Goal: Task Accomplishment & Management: Manage account settings

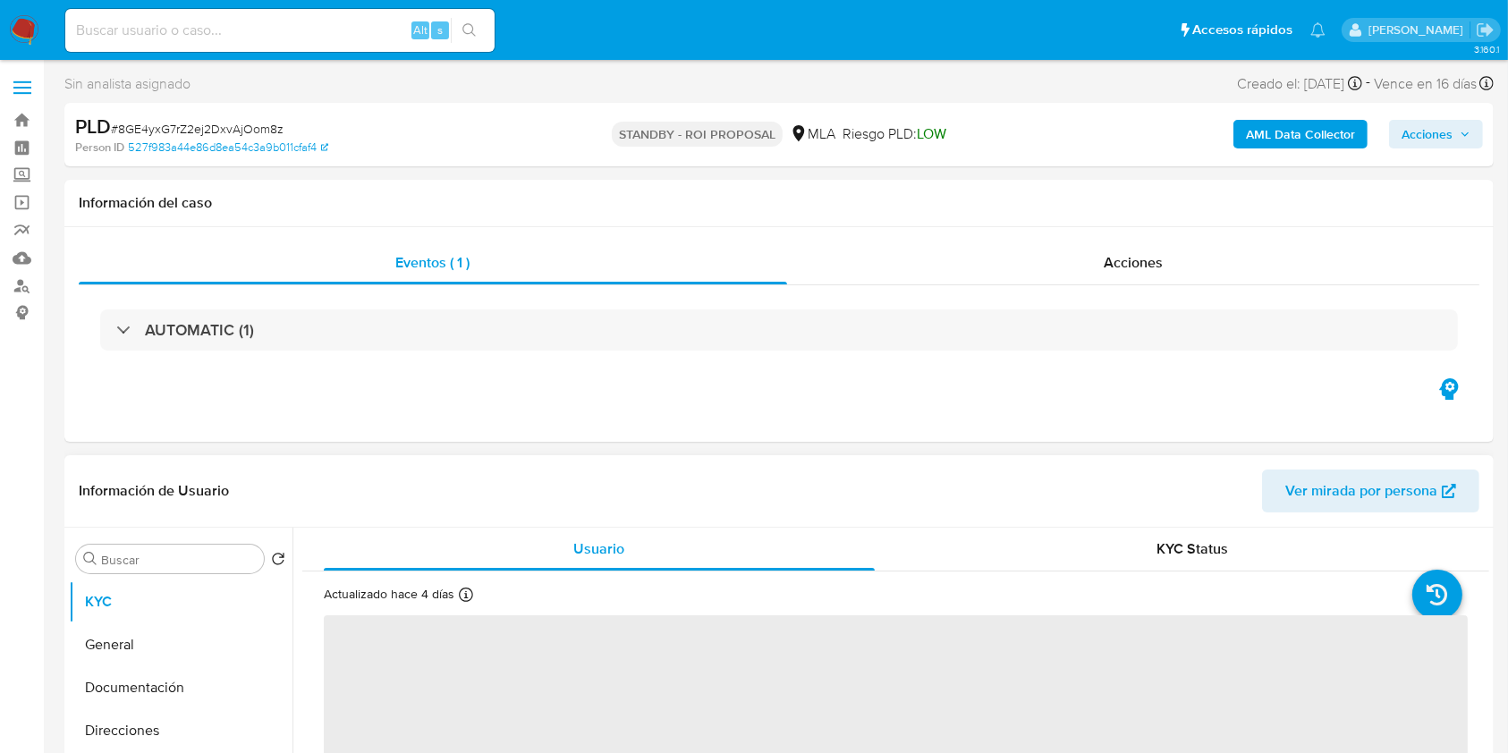
select select "10"
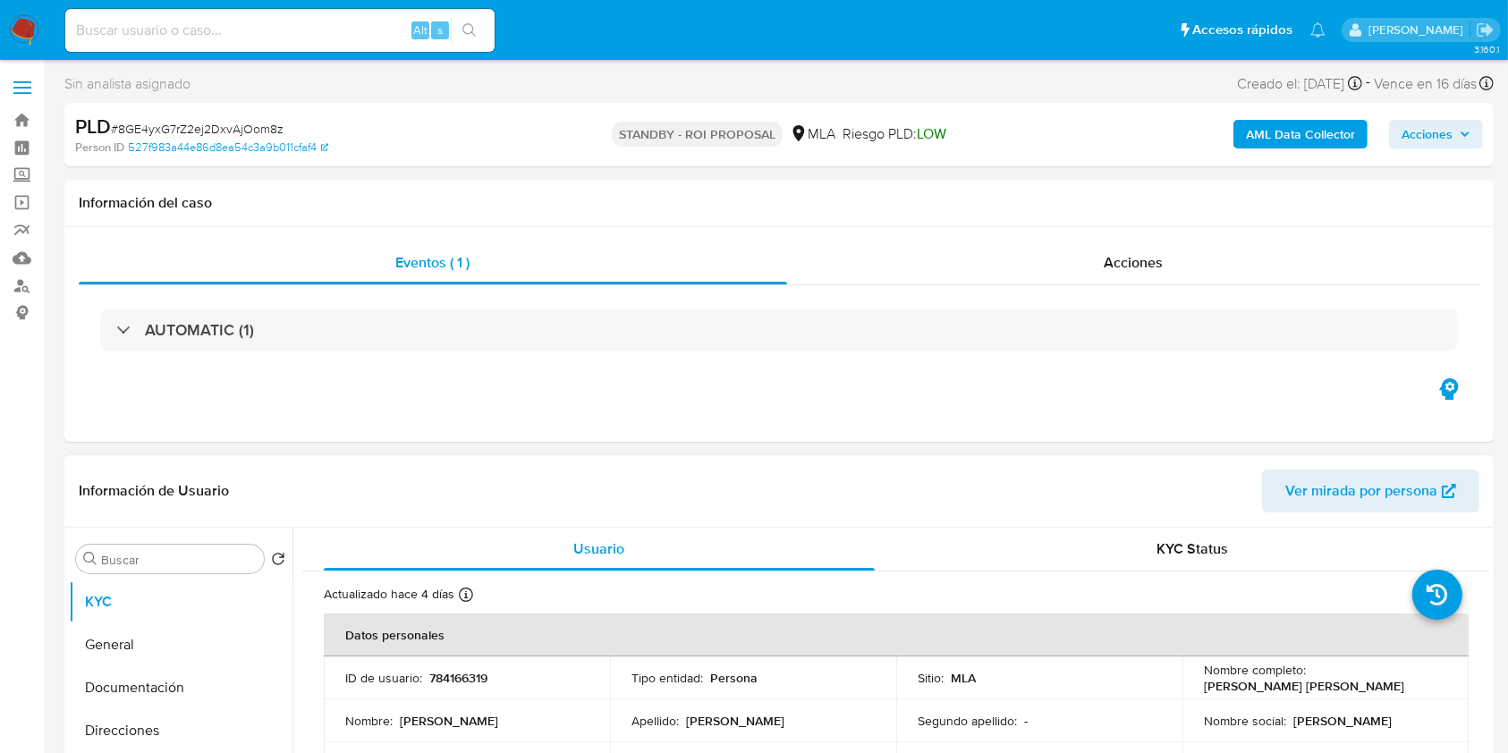
click at [348, 30] on input at bounding box center [279, 30] width 429 height 23
paste input "S8yCyDXOCNN0dGHOoq55WohB"
type input "S8yCyDXOCNN0dGHOoq55WohB"
click at [474, 26] on icon "search-icon" at bounding box center [469, 30] width 14 height 14
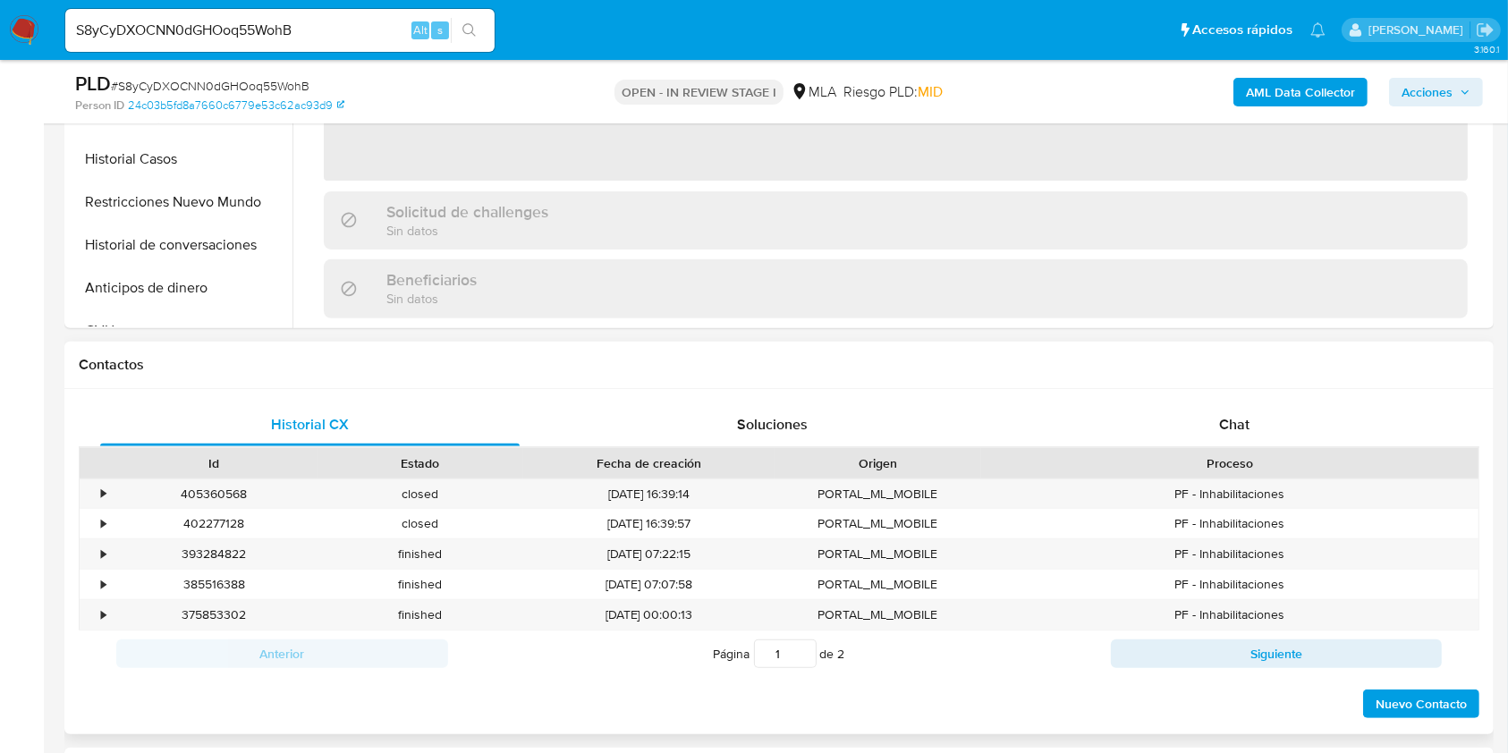
scroll to position [596, 0]
select select "10"
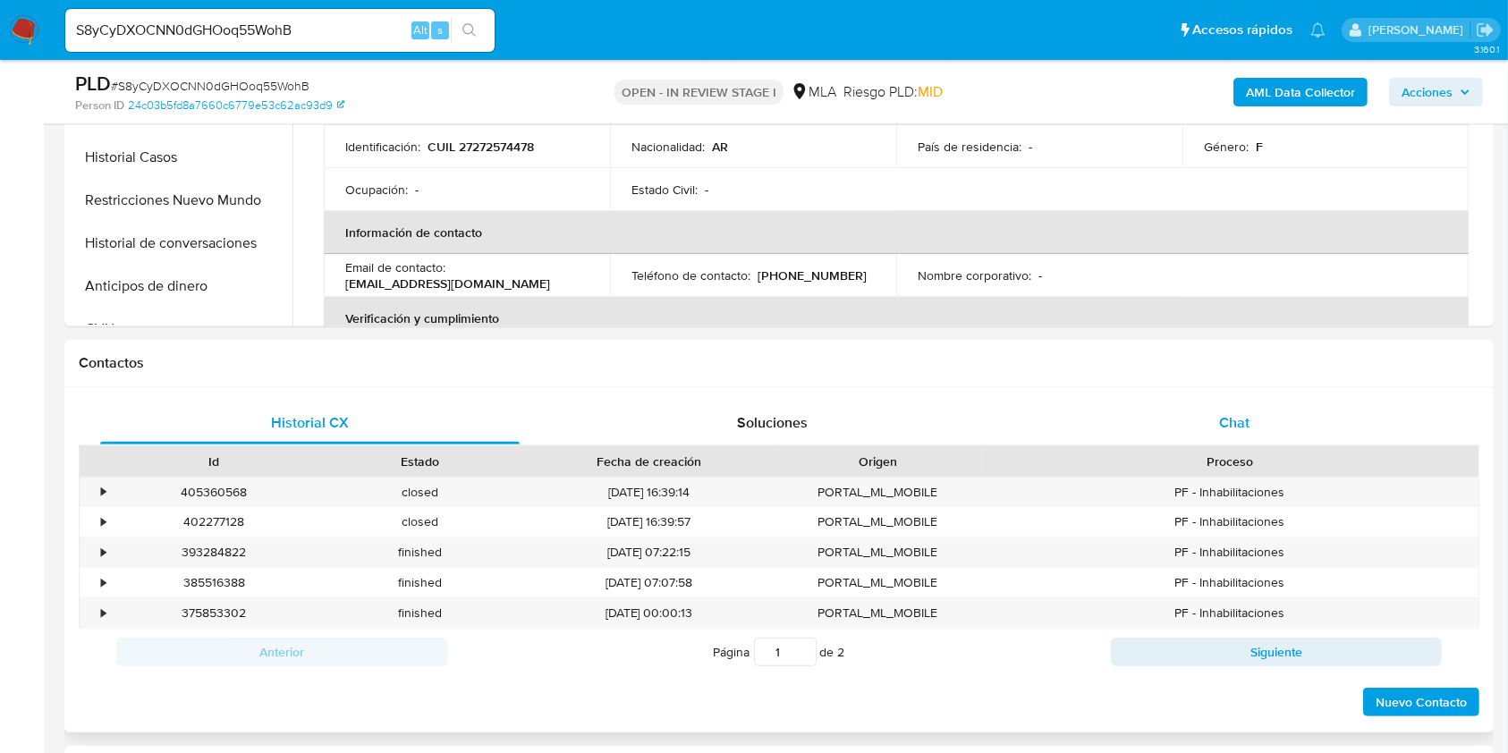
click at [1294, 425] on div "Chat" at bounding box center [1235, 423] width 420 height 43
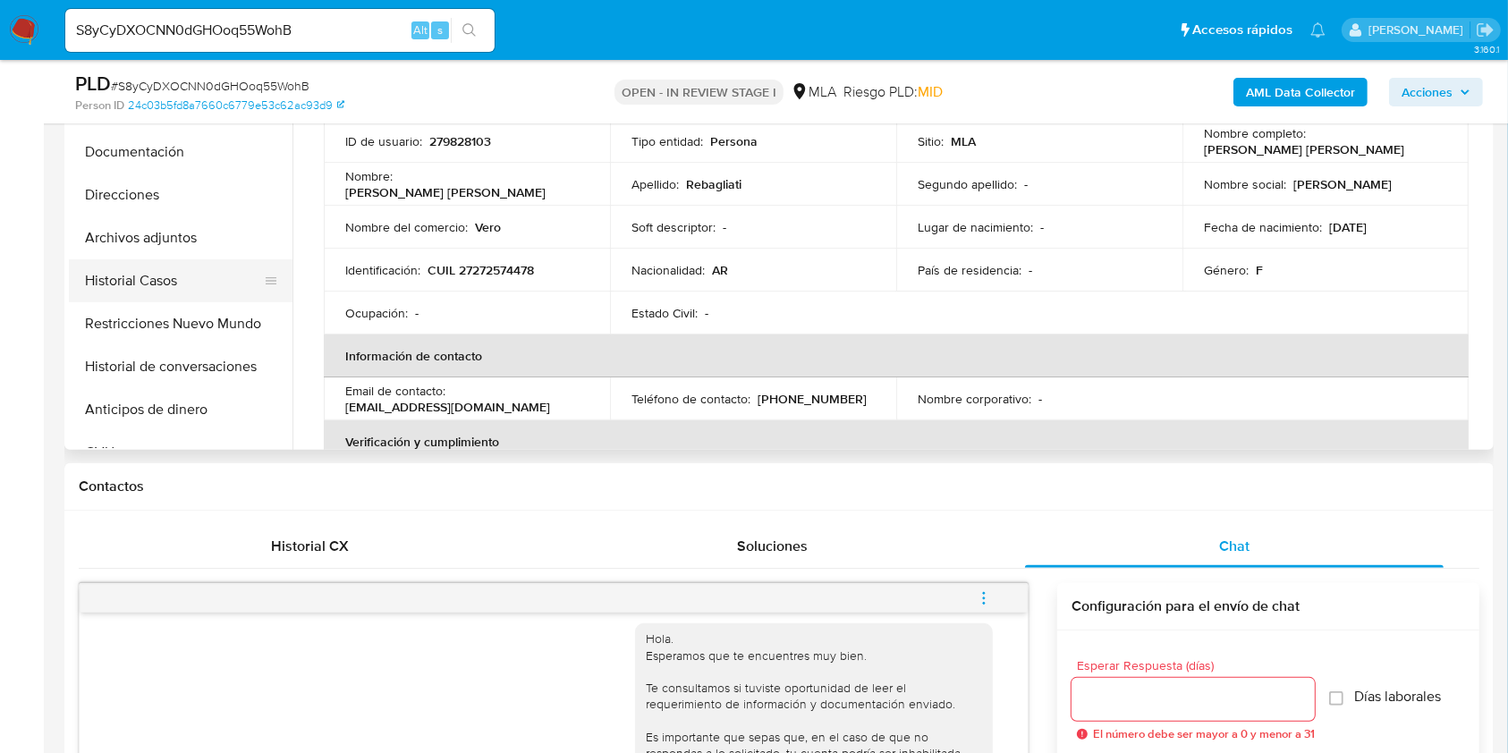
scroll to position [358, 0]
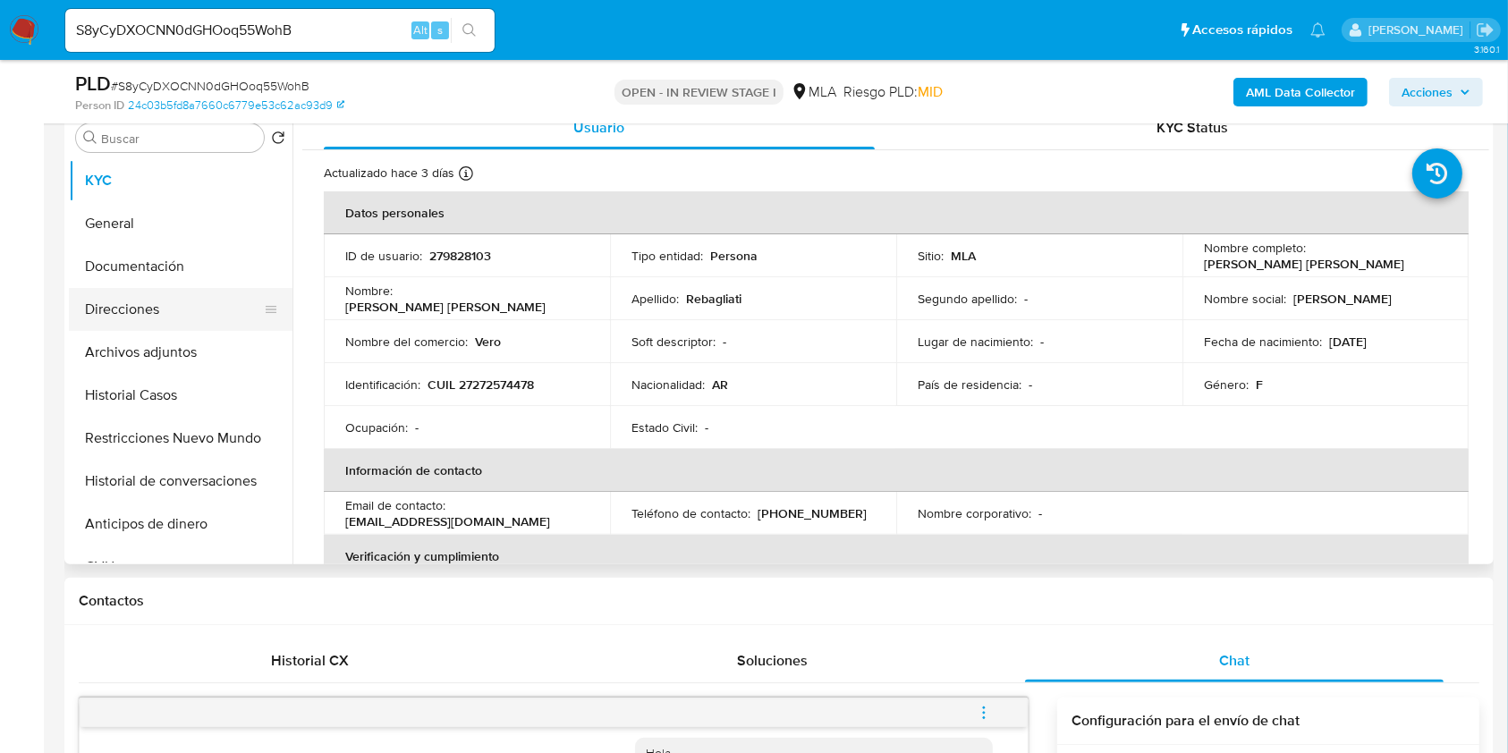
click at [145, 307] on button "Direcciones" at bounding box center [173, 309] width 209 height 43
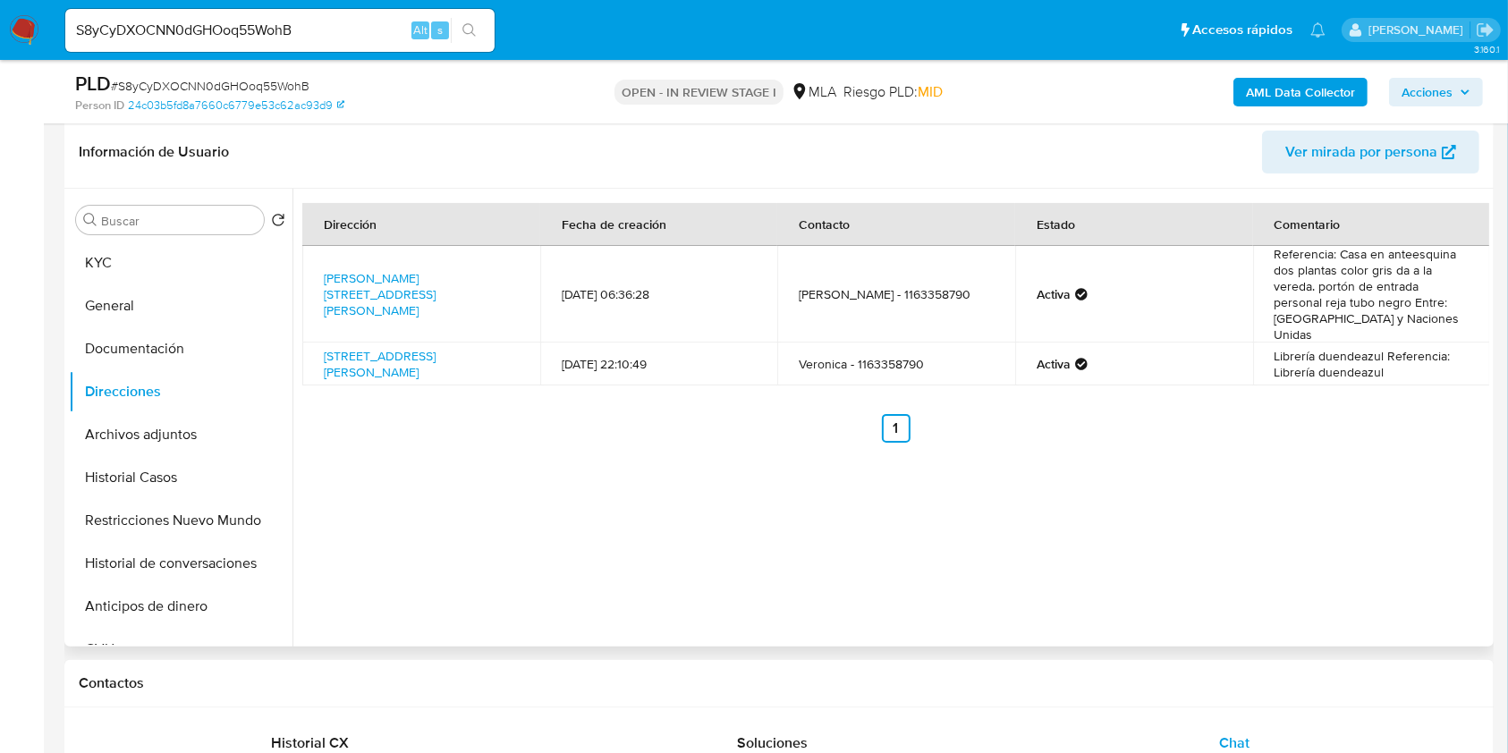
scroll to position [238, 0]
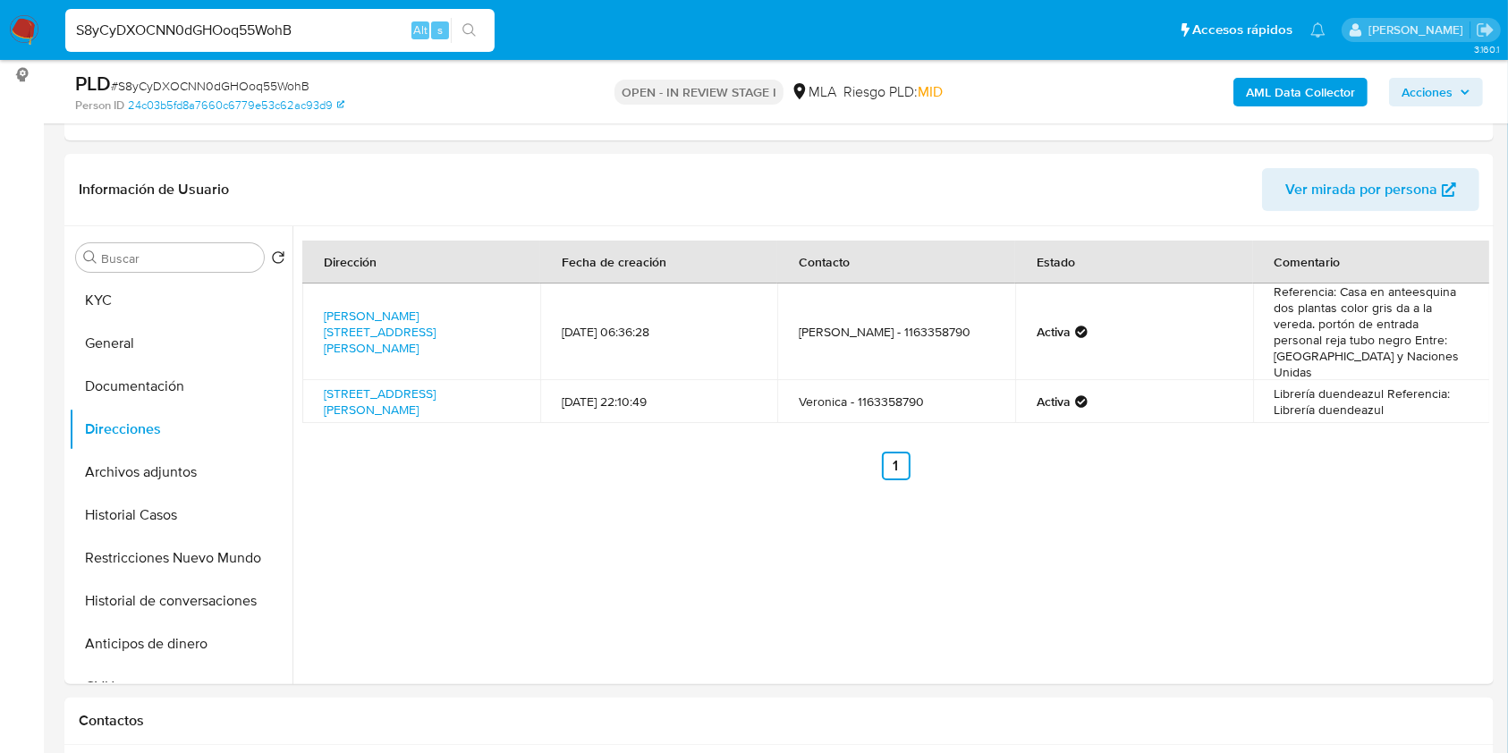
click at [377, 38] on input "S8yCyDXOCNN0dGHOoq55WohB" at bounding box center [279, 30] width 429 height 23
paste input "lzgDuNR8QPhpiKYODE8orIo8"
type input "lzgDuNR8QPhpiKYODE8orIo8"
click at [448, 38] on div "s" at bounding box center [440, 30] width 18 height 18
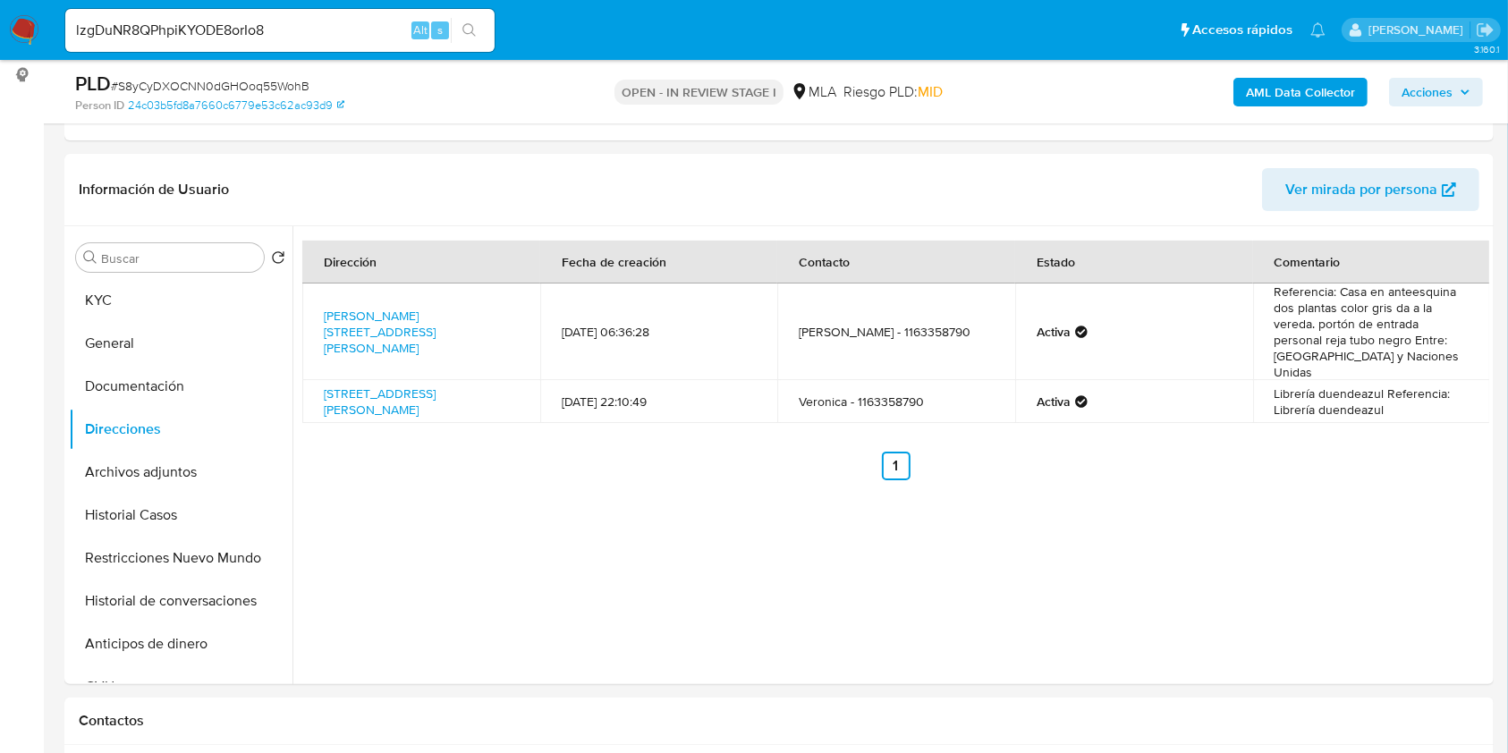
click at [487, 45] on div "lzgDuNR8QPhpiKYODE8orIo8 Alt s" at bounding box center [279, 30] width 429 height 43
click at [479, 39] on button "search-icon" at bounding box center [469, 30] width 37 height 25
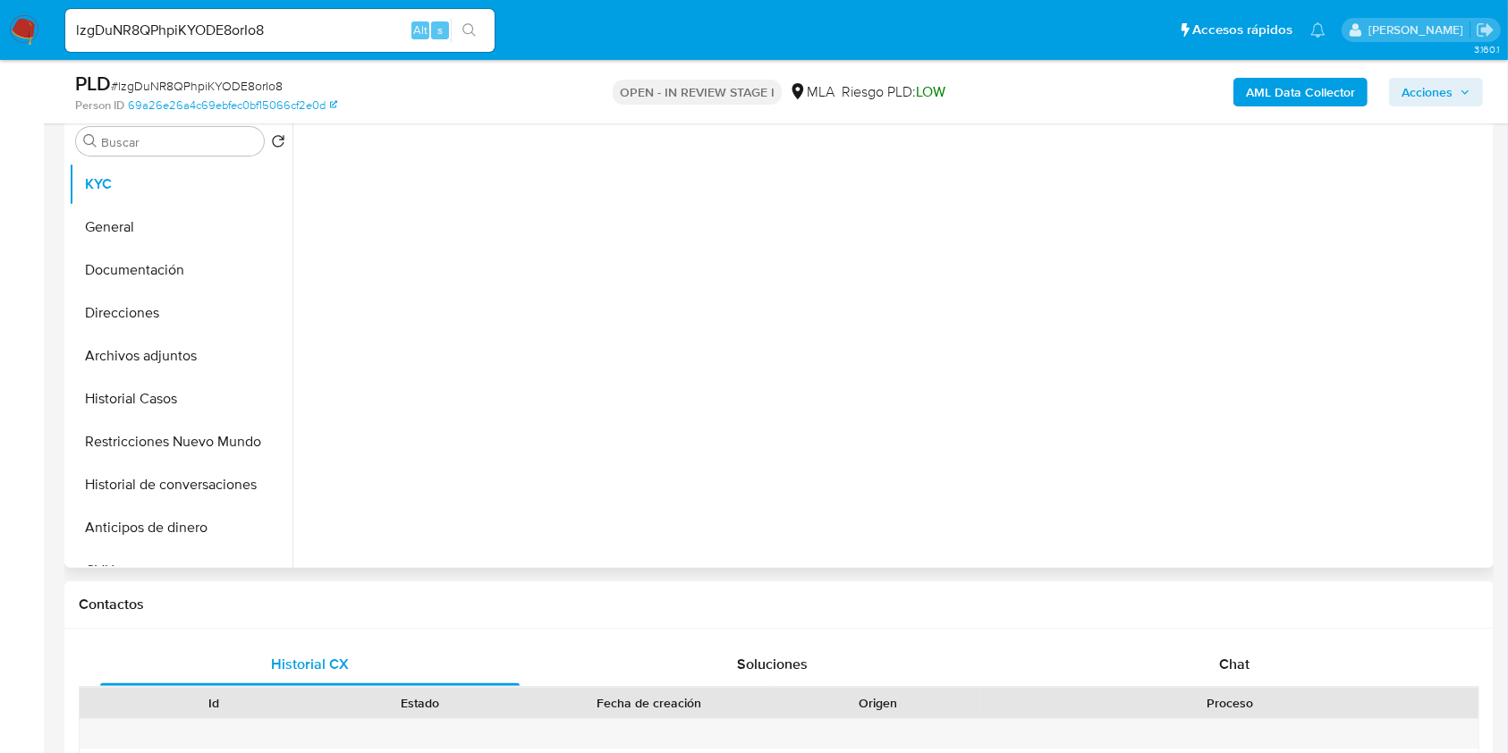
scroll to position [477, 0]
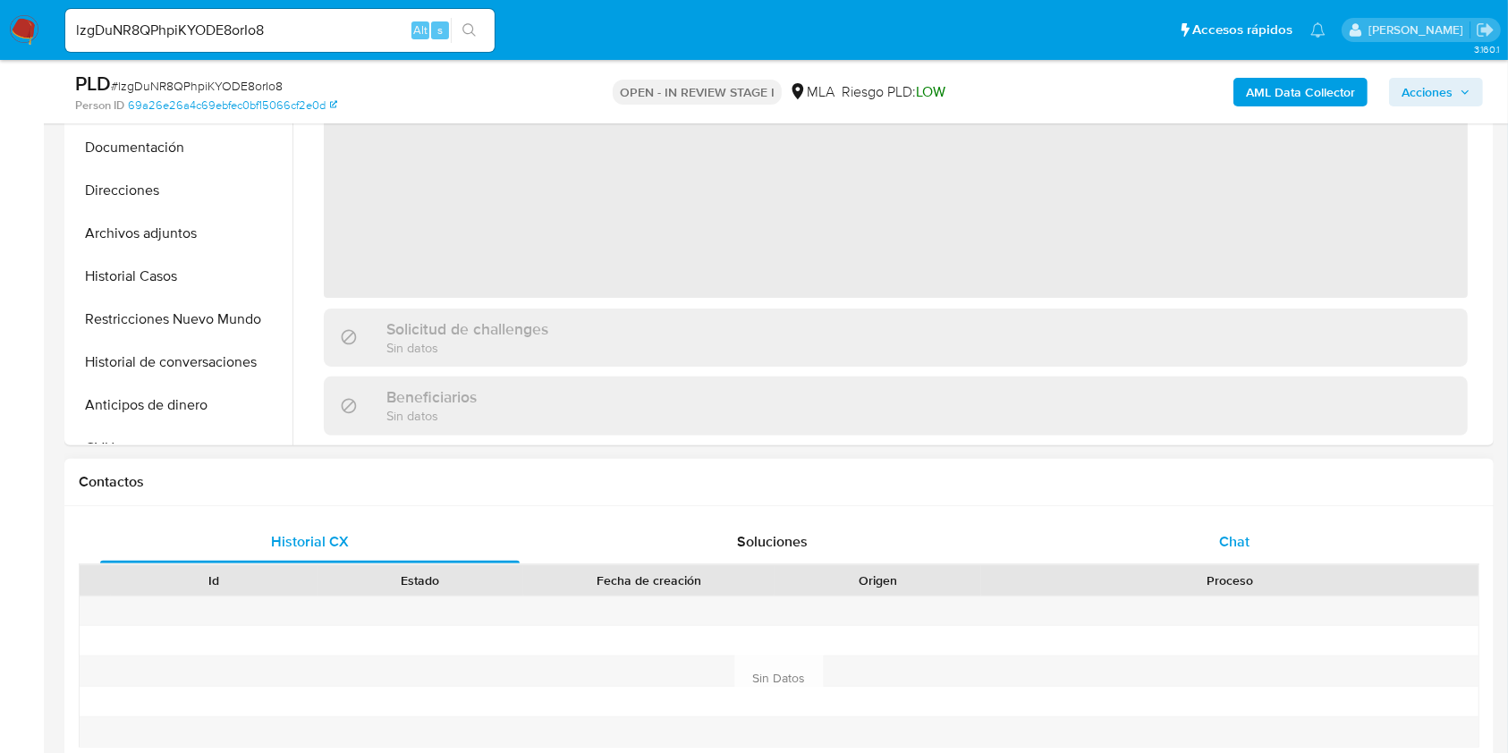
click at [1274, 555] on div "Chat" at bounding box center [1235, 542] width 420 height 43
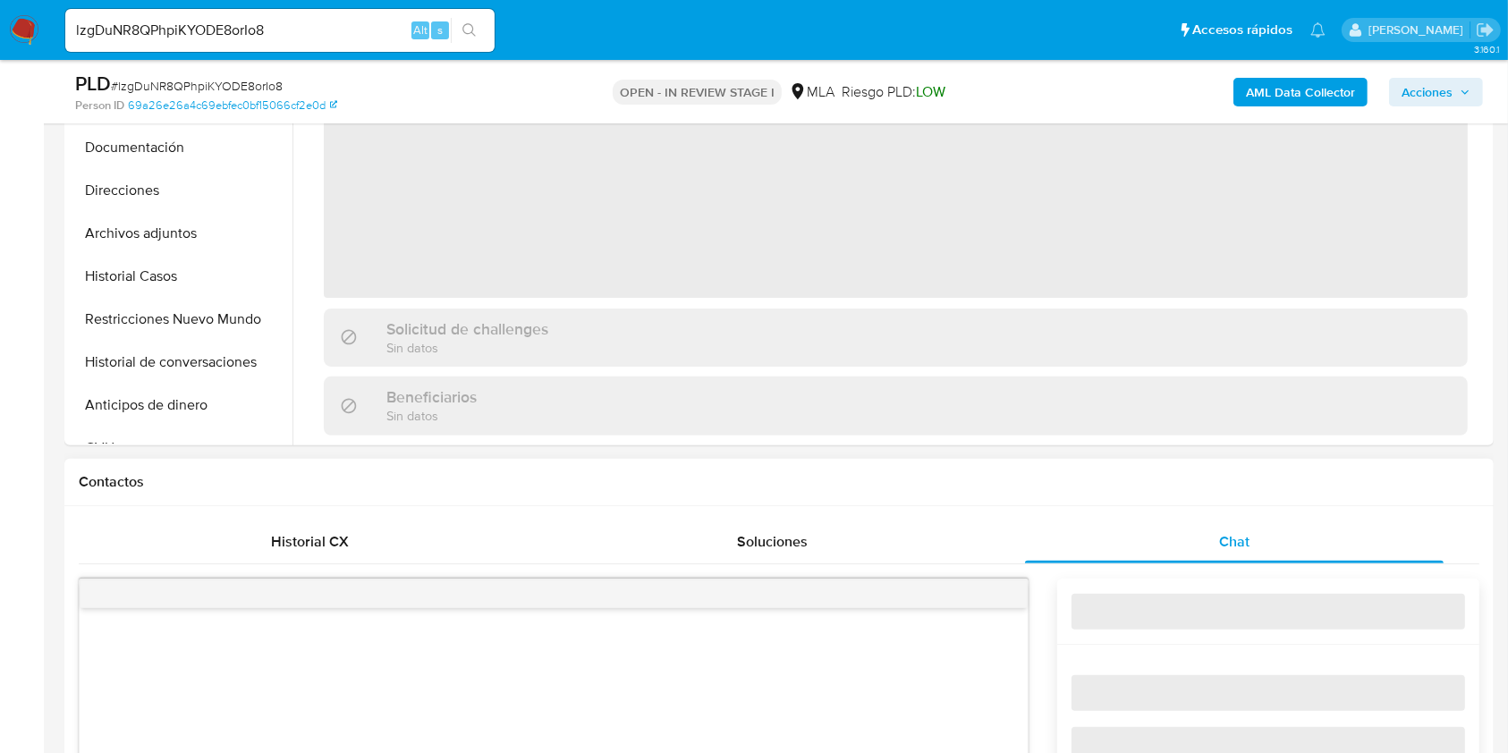
select select "10"
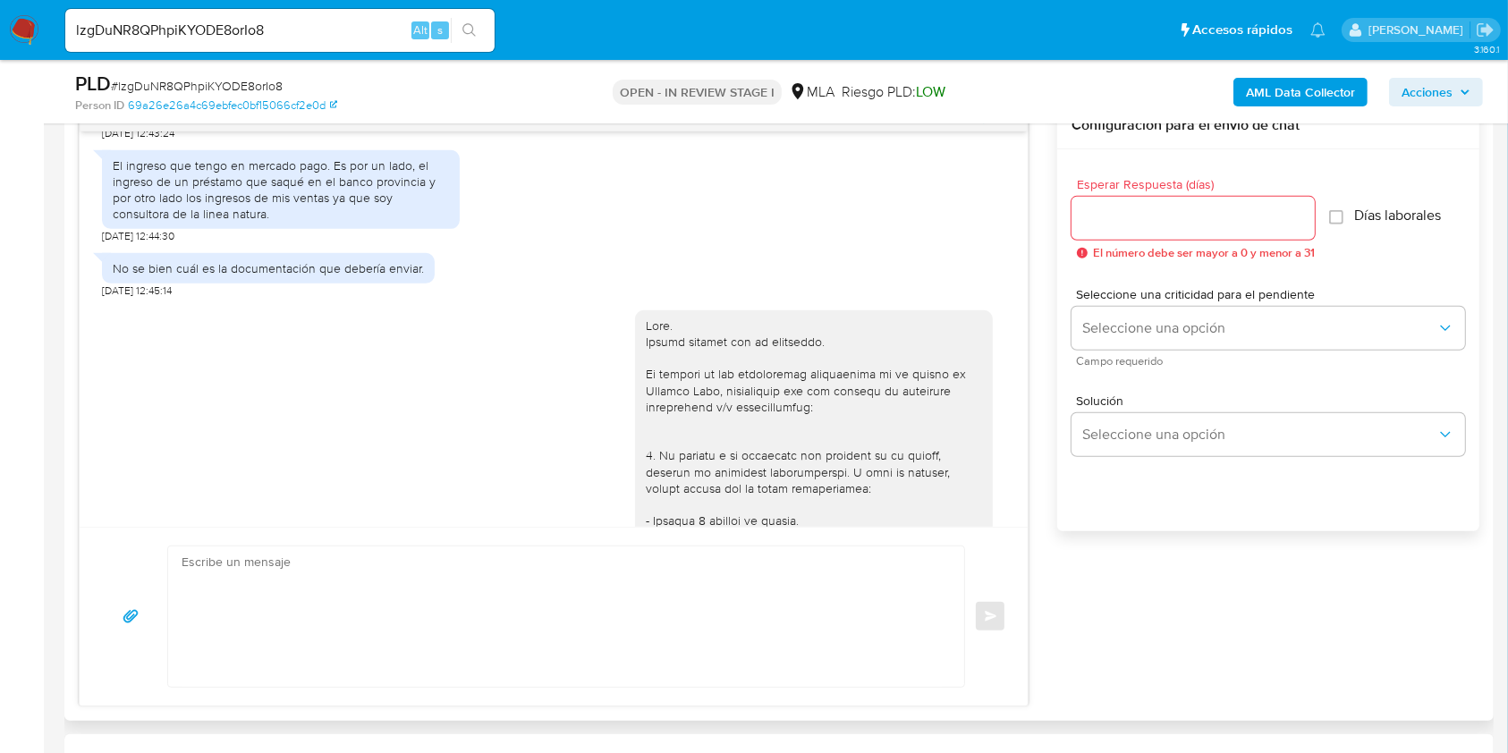
scroll to position [1431, 0]
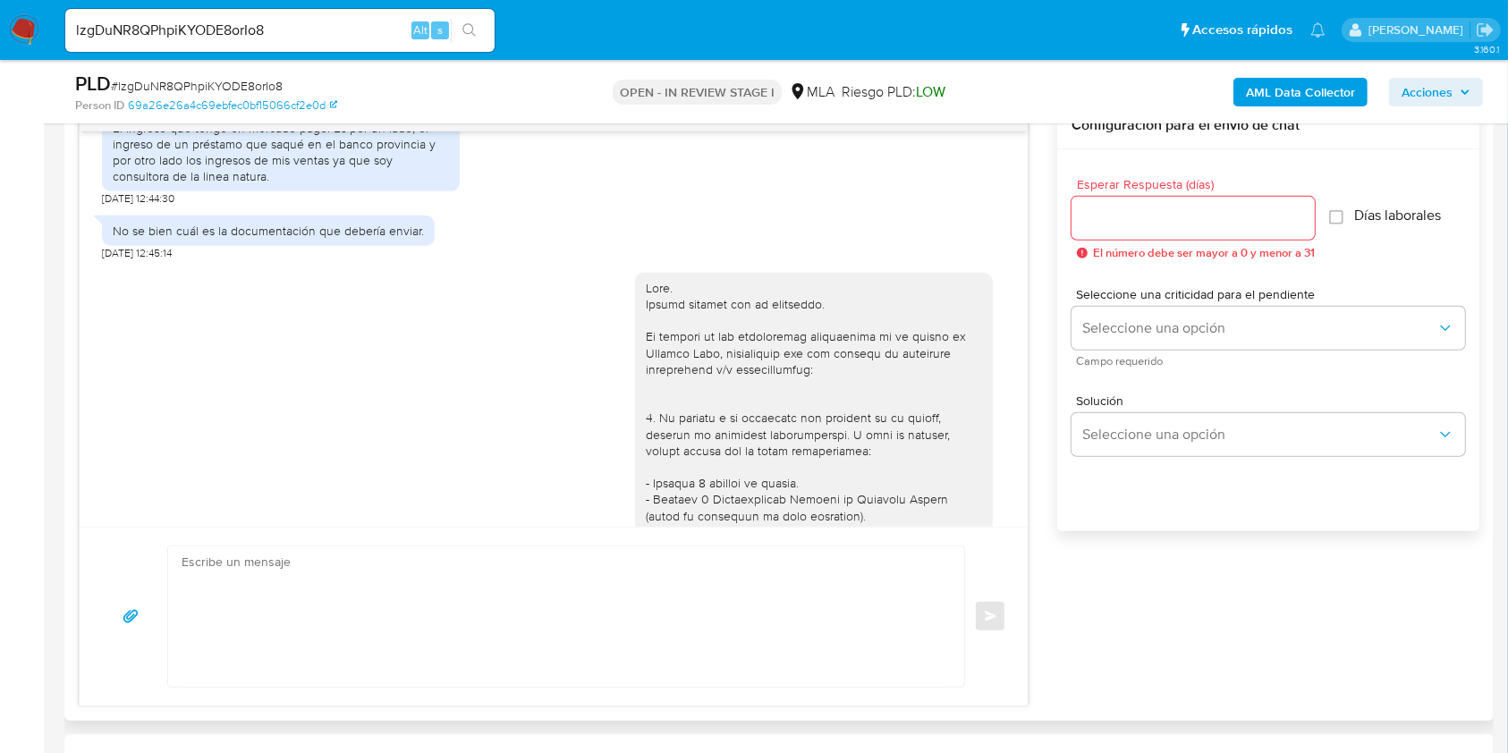
click at [115, 175] on div "El ingreso que tengo en mercado pago. Es por un lado, el ingreso de un préstamo…" at bounding box center [281, 152] width 336 height 65
drag, startPoint x: 114, startPoint y: 174, endPoint x: 375, endPoint y: 197, distance: 261.3
click at [375, 185] on div "El ingreso que tengo en mercado pago. Es por un lado, el ingreso de un préstamo…" at bounding box center [281, 152] width 336 height 65
click at [496, 207] on div "El ingreso que tengo en mercado pago. Es por un lado, el ingreso de un préstamo…" at bounding box center [553, 155] width 903 height 103
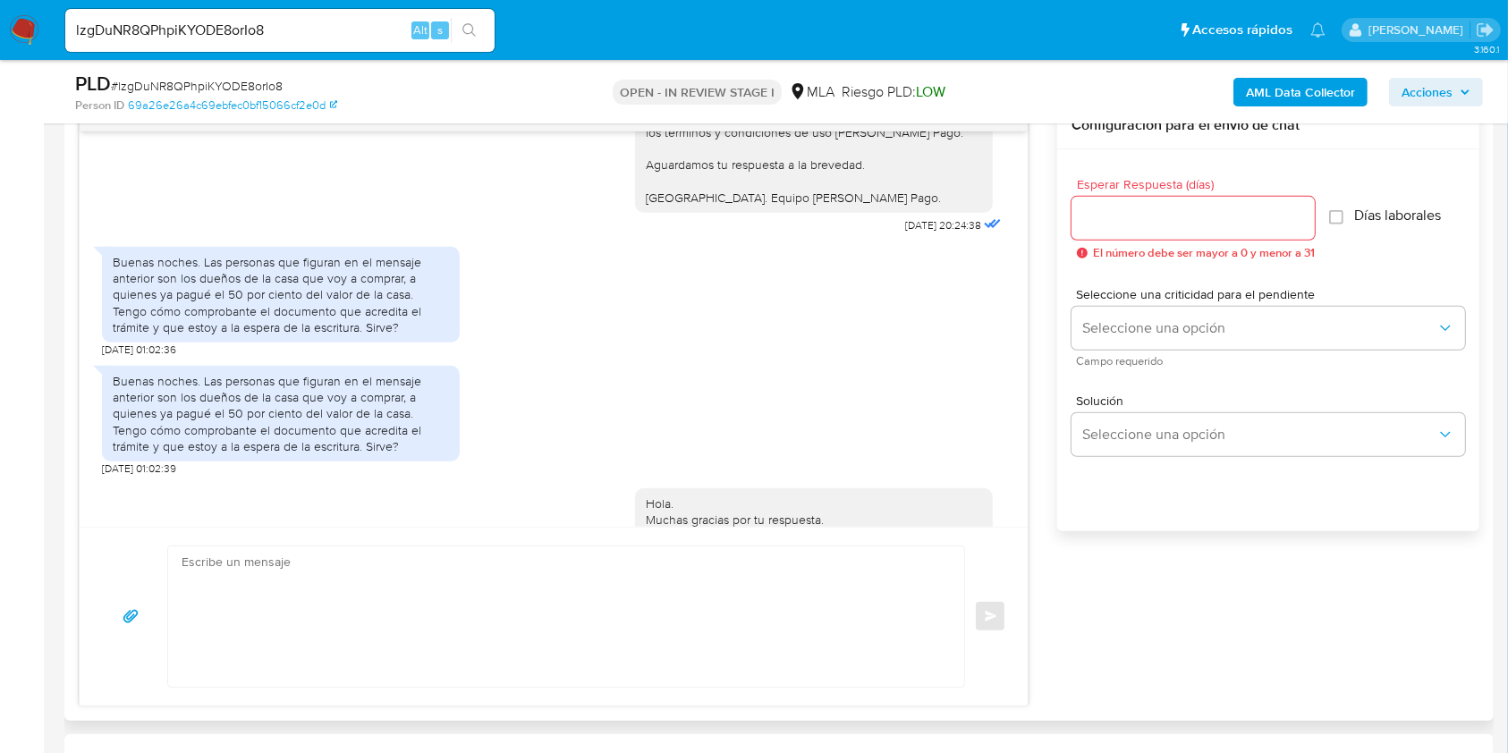
scroll to position [3582, 0]
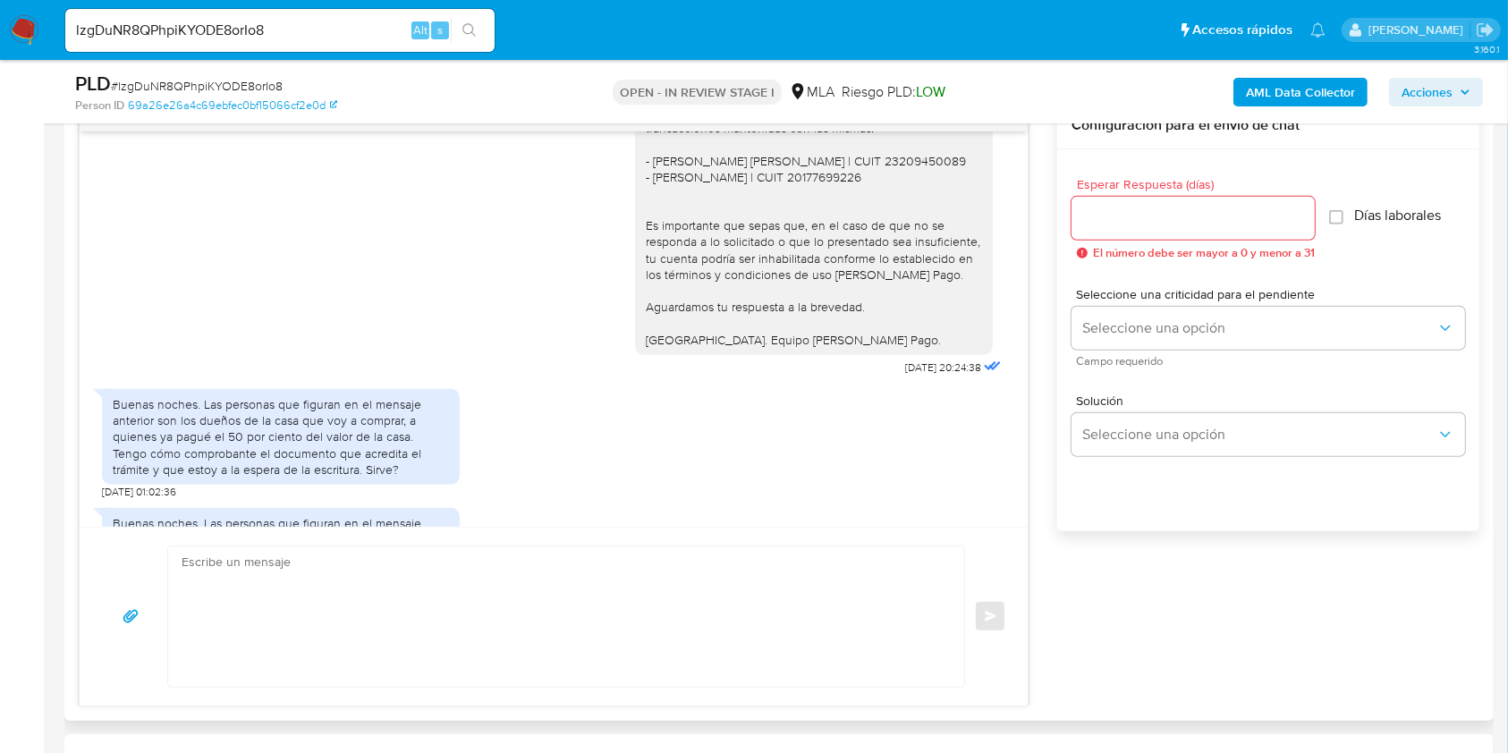
click at [210, 421] on div "Buenas noches. Las personas que figuran en el mensaje anterior son los dueños d…" at bounding box center [281, 436] width 336 height 81
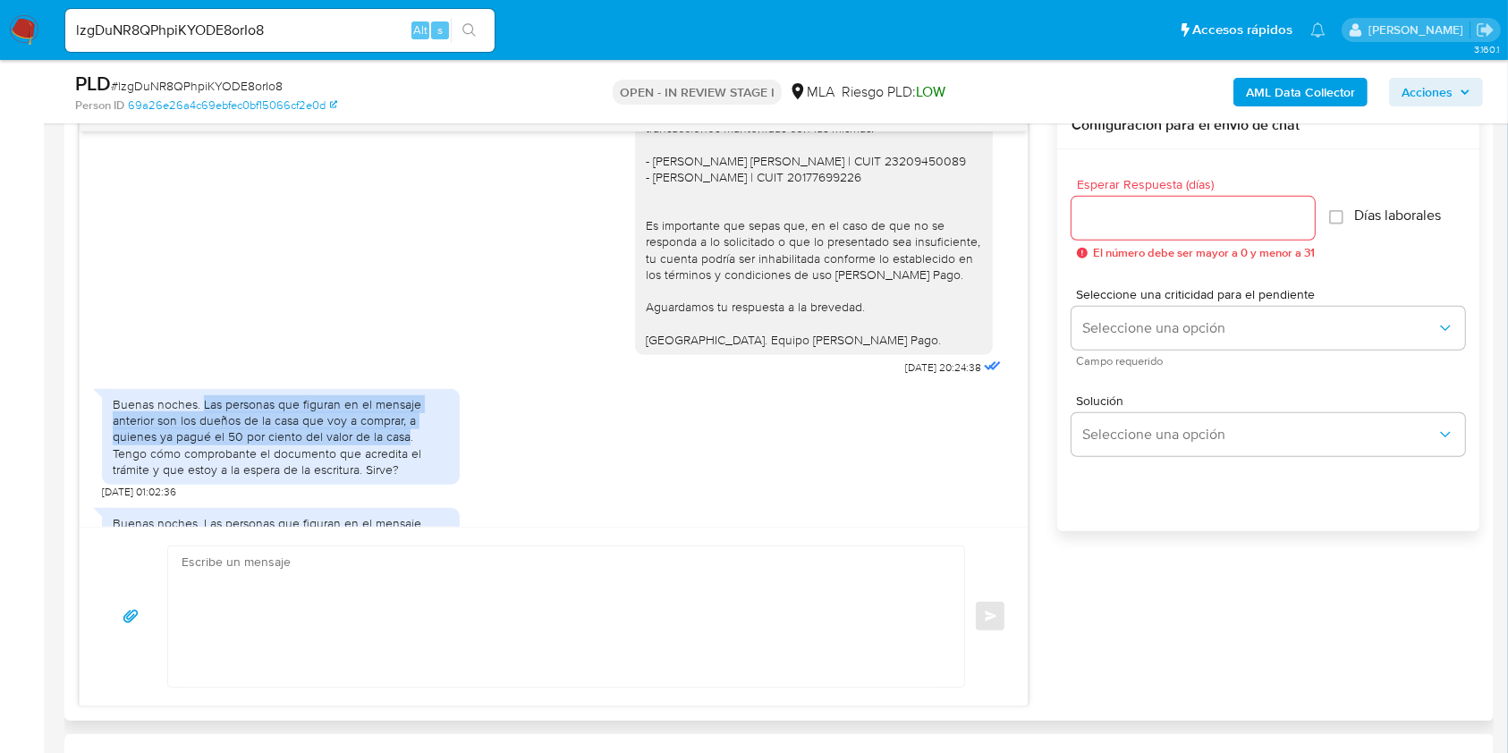
drag, startPoint x: 210, startPoint y: 421, endPoint x: 384, endPoint y: 453, distance: 176.3
click at [384, 453] on div "Buenas noches. Las personas que figuran en el mensaje anterior son los dueños d…" at bounding box center [281, 436] width 336 height 81
copy div "Las personas que figuran en el mensaje anterior son los dueños de la casa que v…"
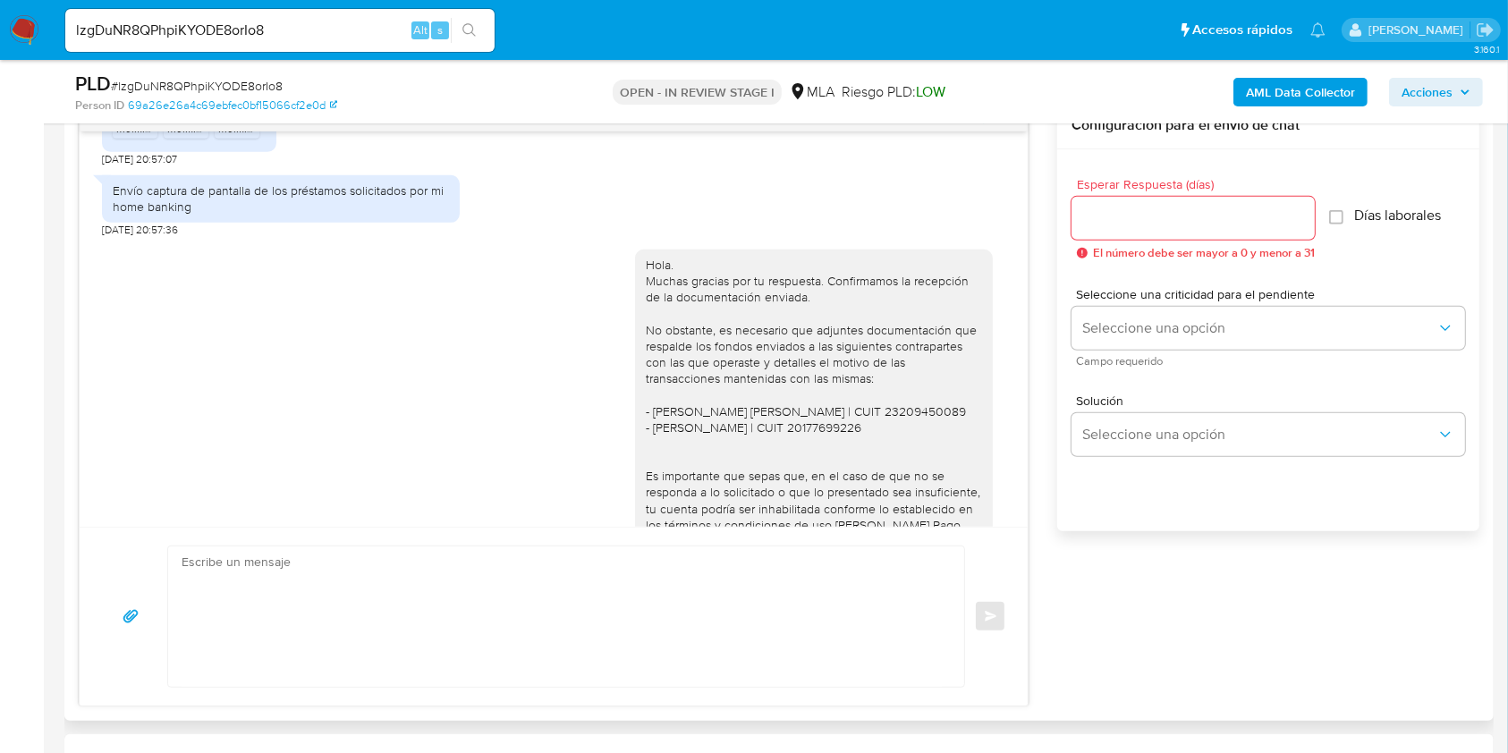
scroll to position [4058, 0]
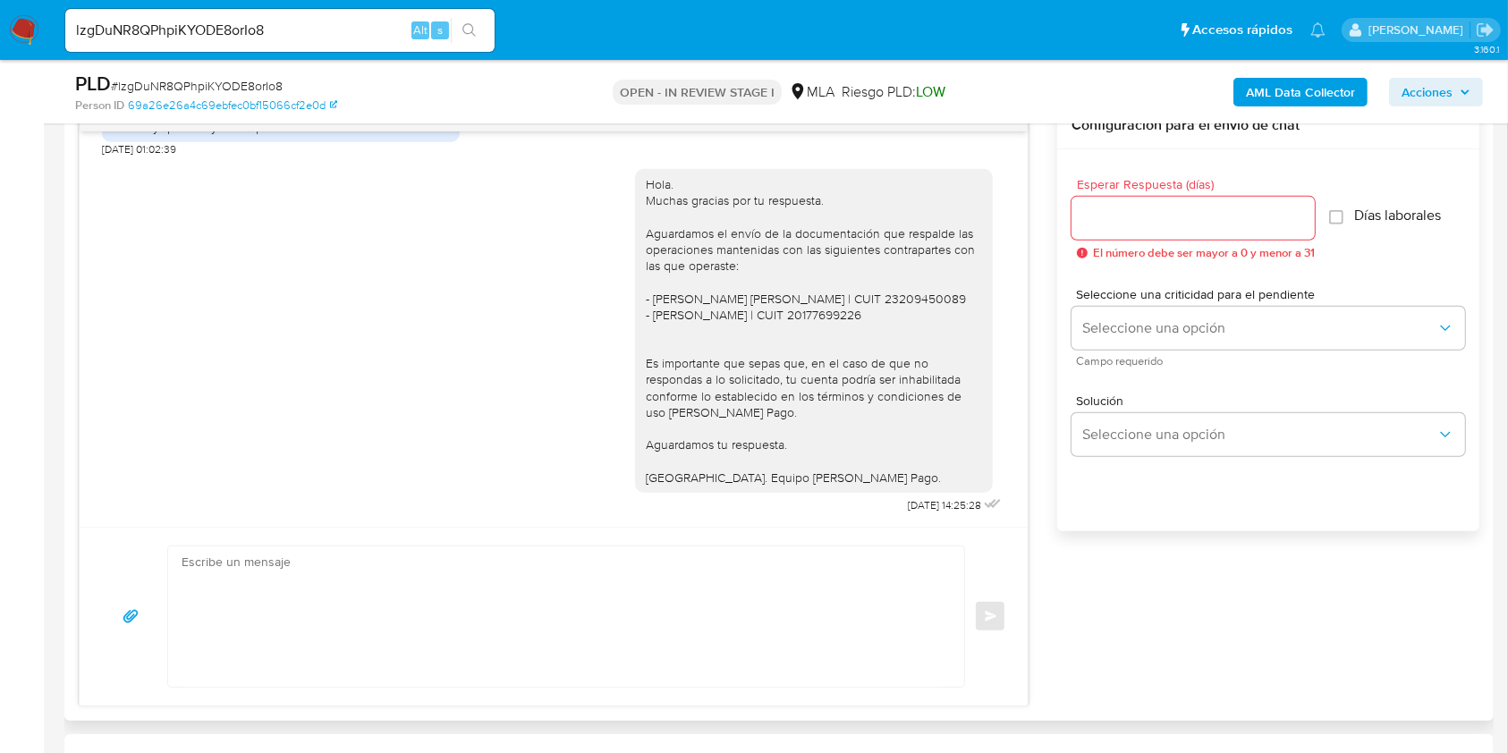
click at [337, 592] on textarea at bounding box center [562, 617] width 760 height 140
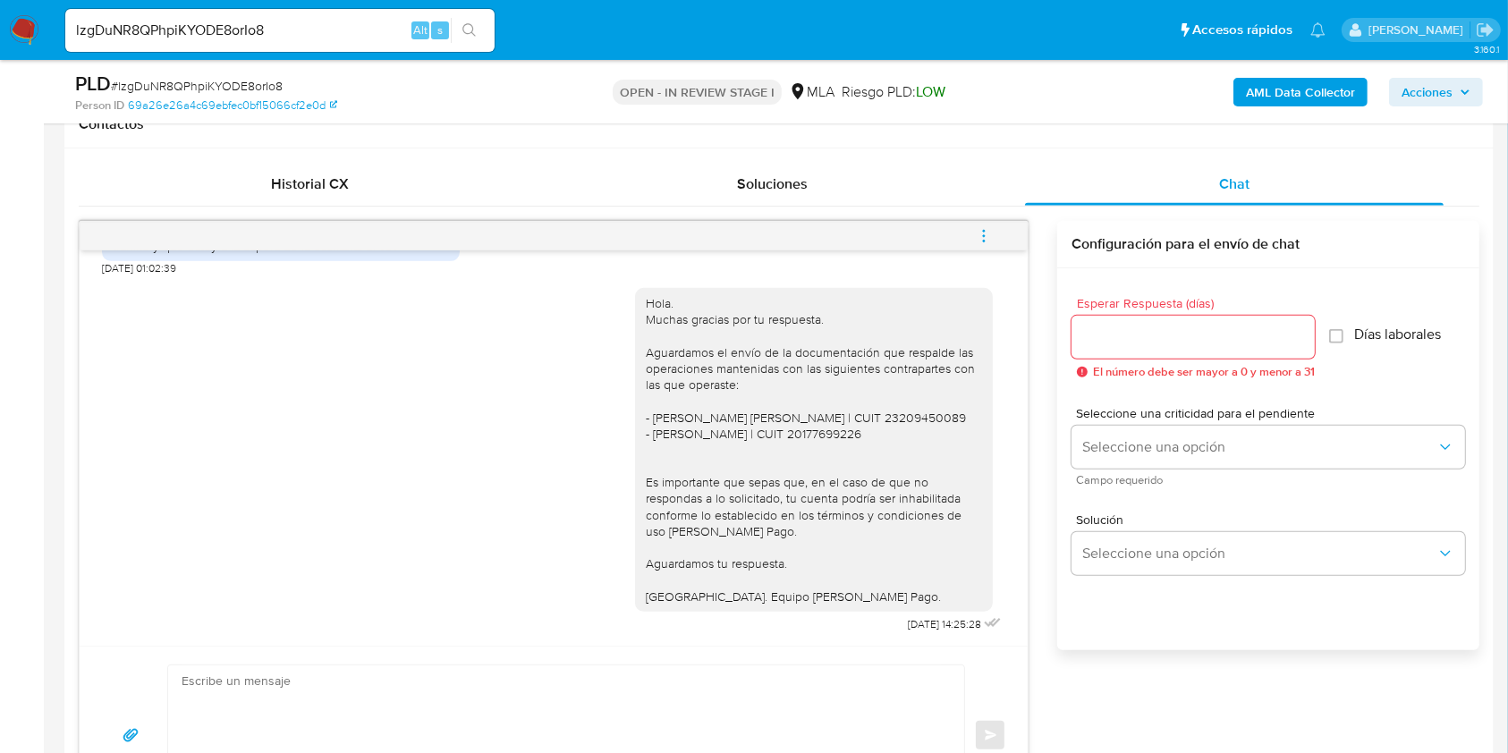
click at [974, 230] on button "menu-action" at bounding box center [983, 236] width 59 height 43
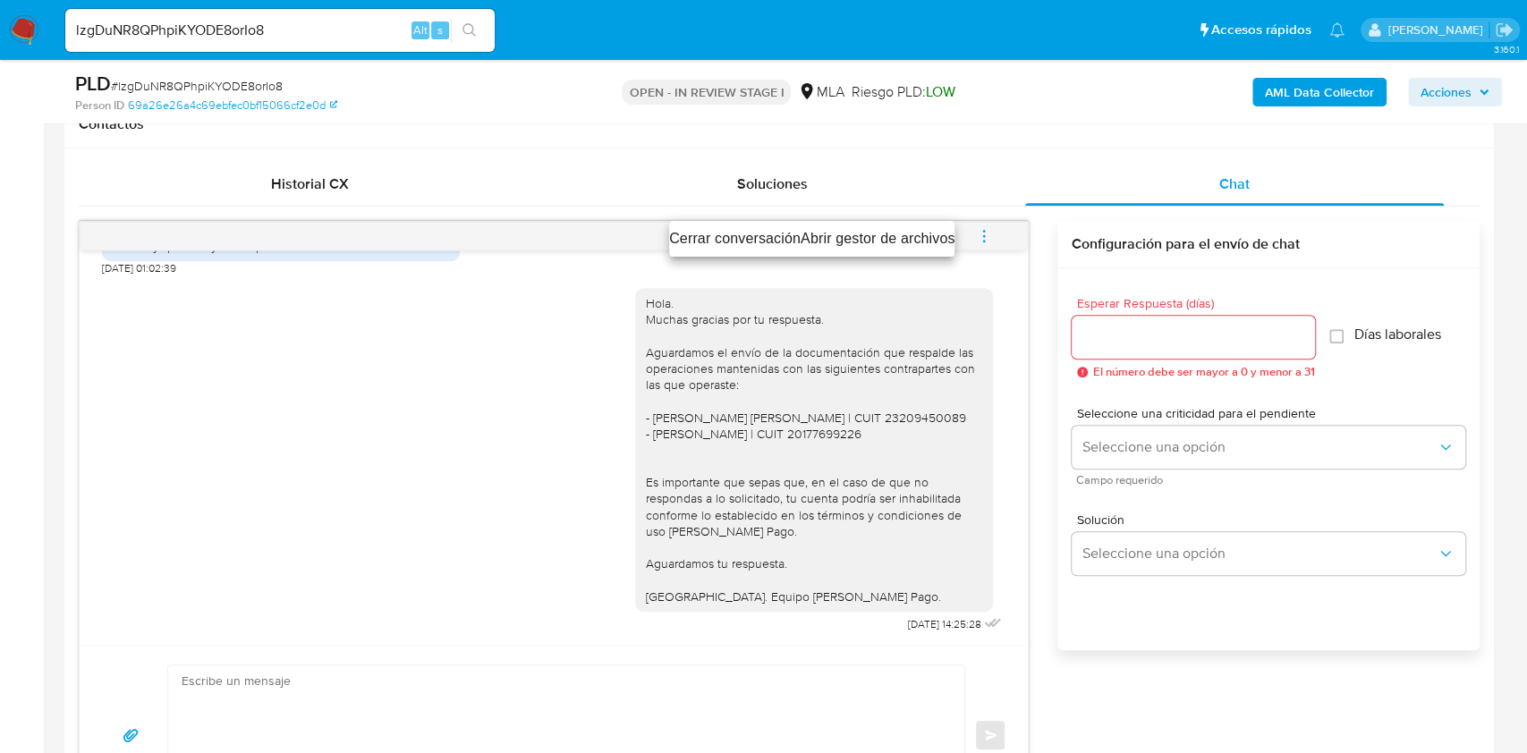
click at [693, 233] on li "Cerrar conversación" at bounding box center [734, 238] width 131 height 21
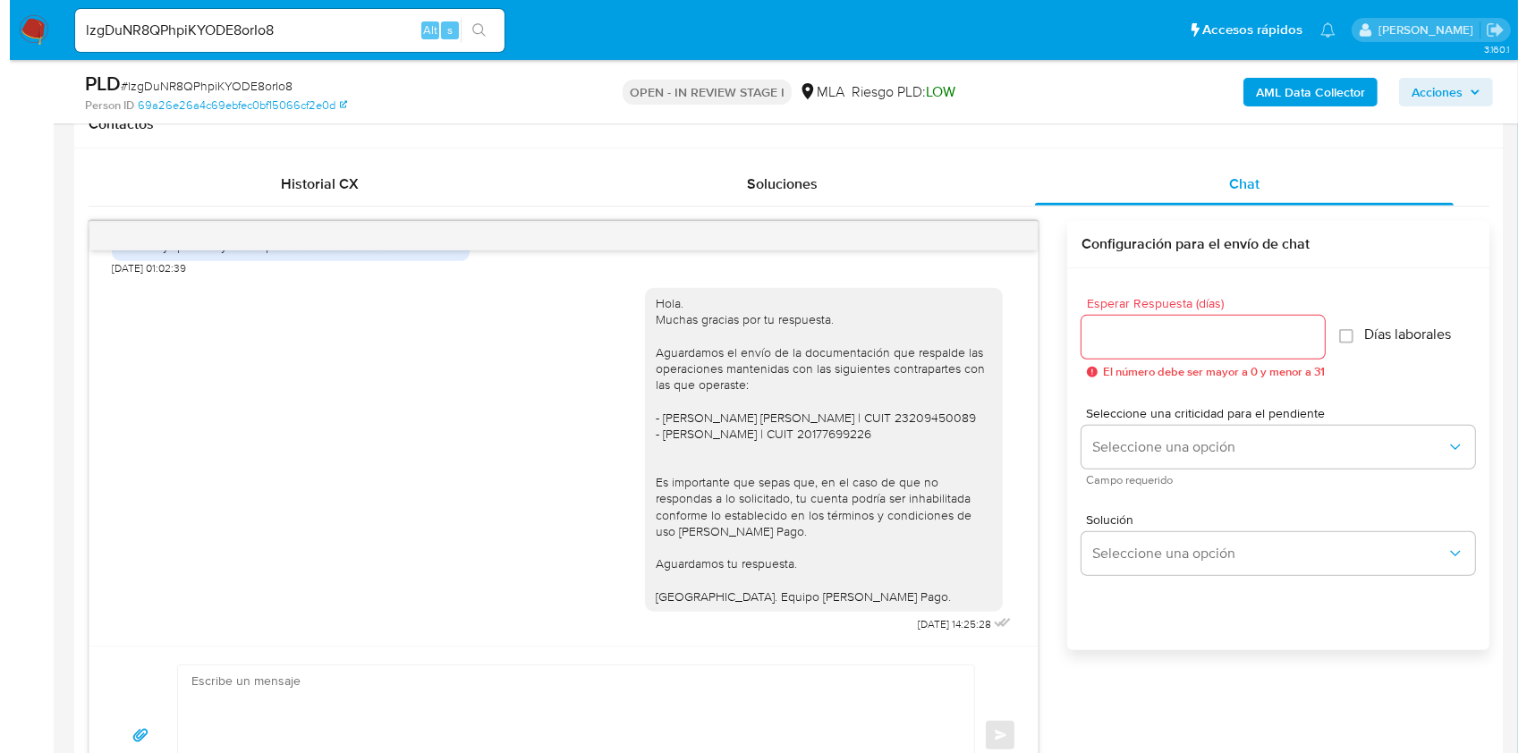
scroll to position [238, 0]
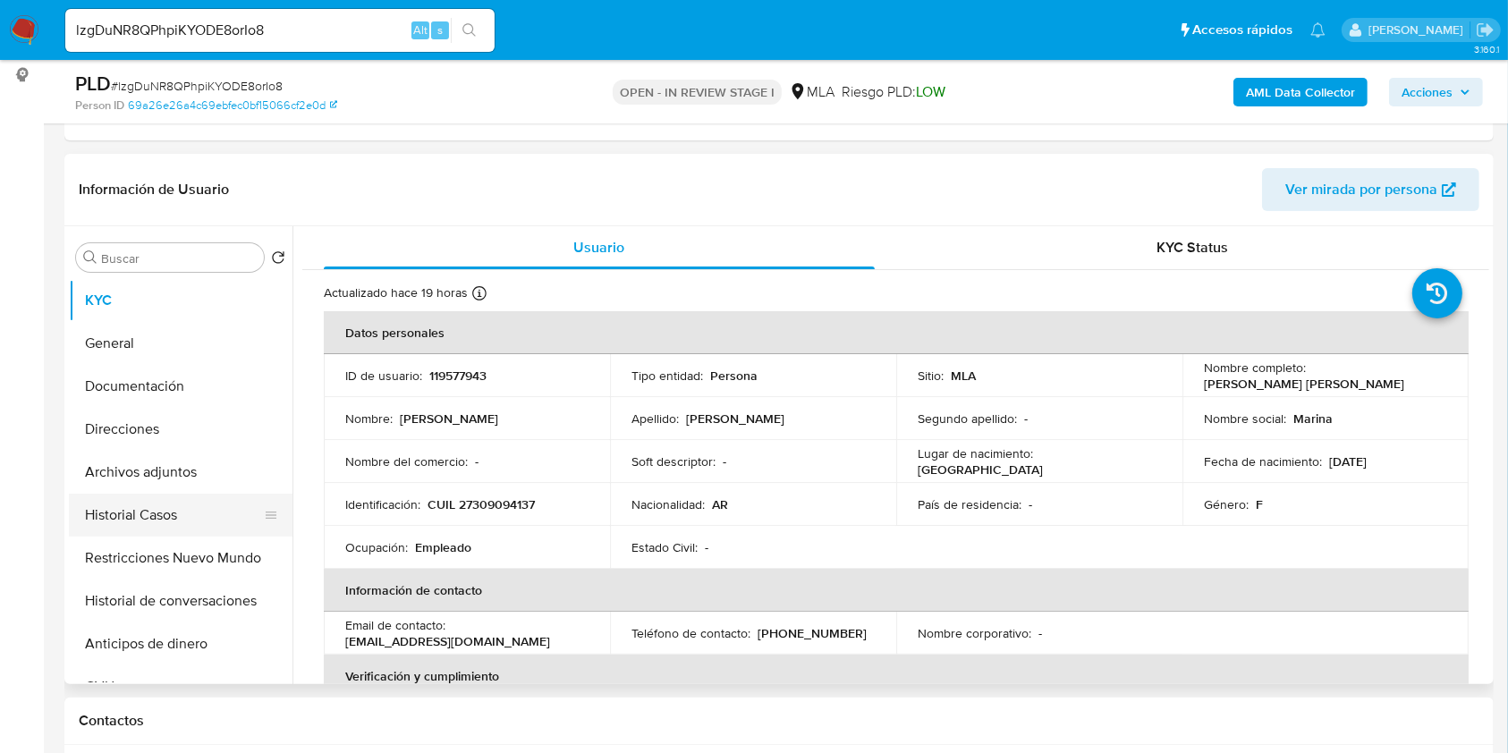
click at [130, 508] on button "Historial Casos" at bounding box center [173, 515] width 209 height 43
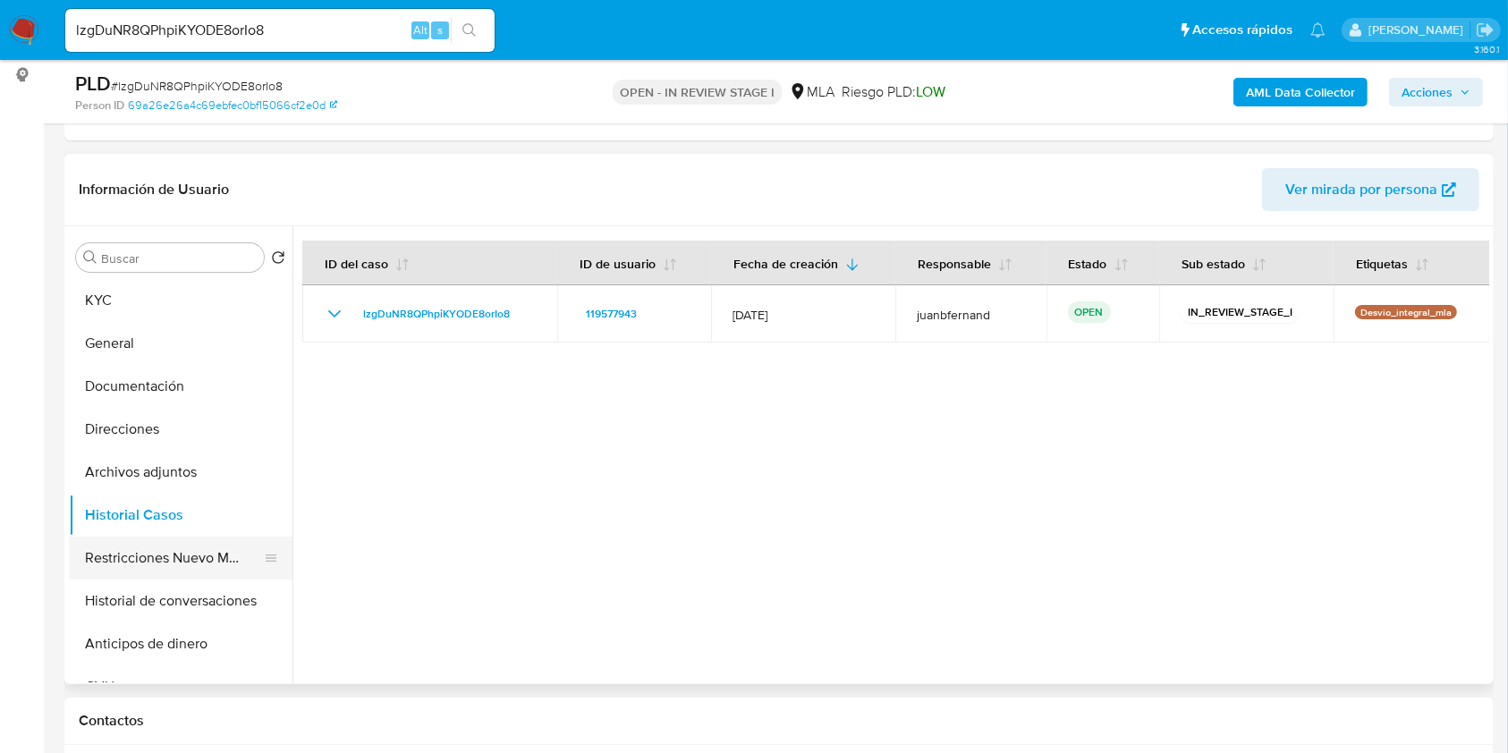
click at [172, 562] on button "Restricciones Nuevo Mundo" at bounding box center [173, 558] width 209 height 43
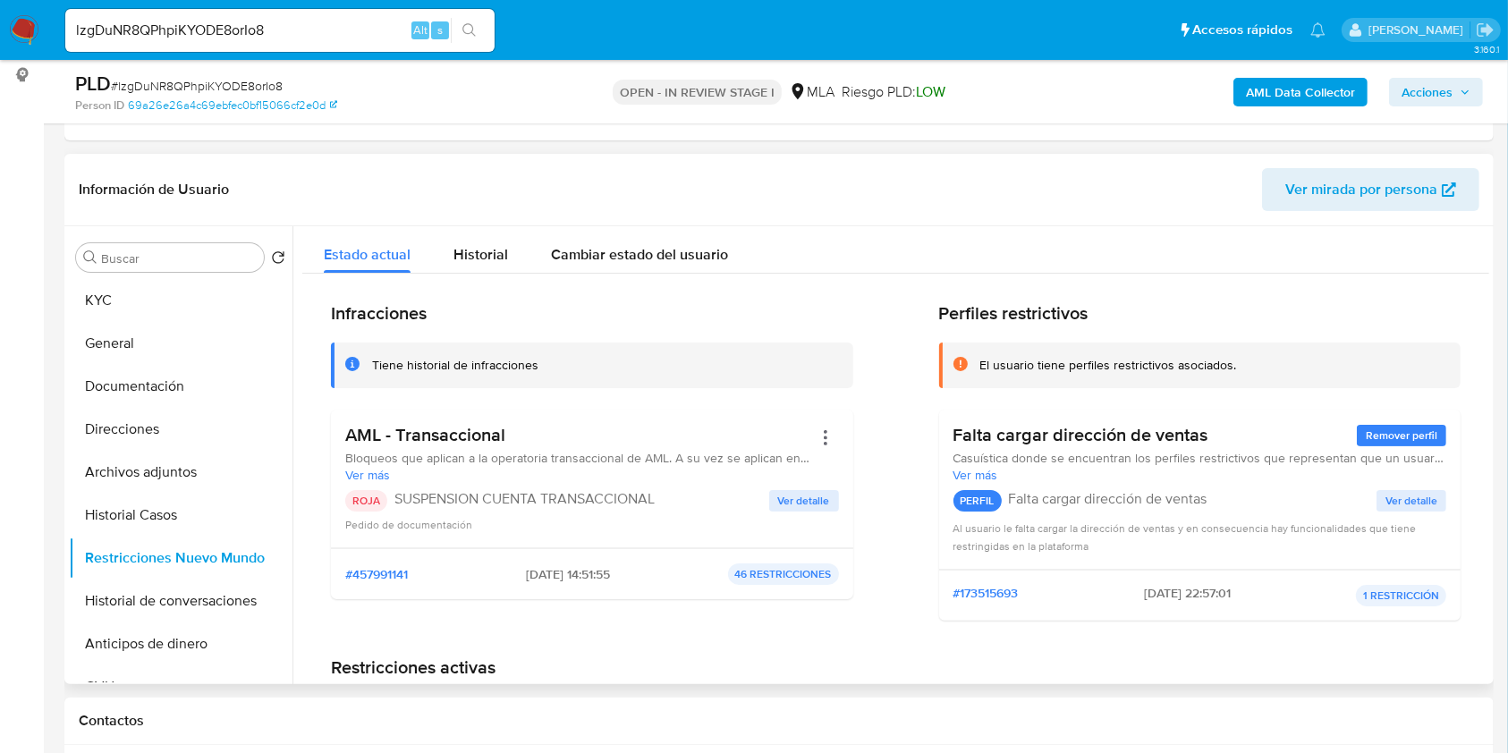
click at [801, 503] on span "Ver detalle" at bounding box center [804, 501] width 52 height 18
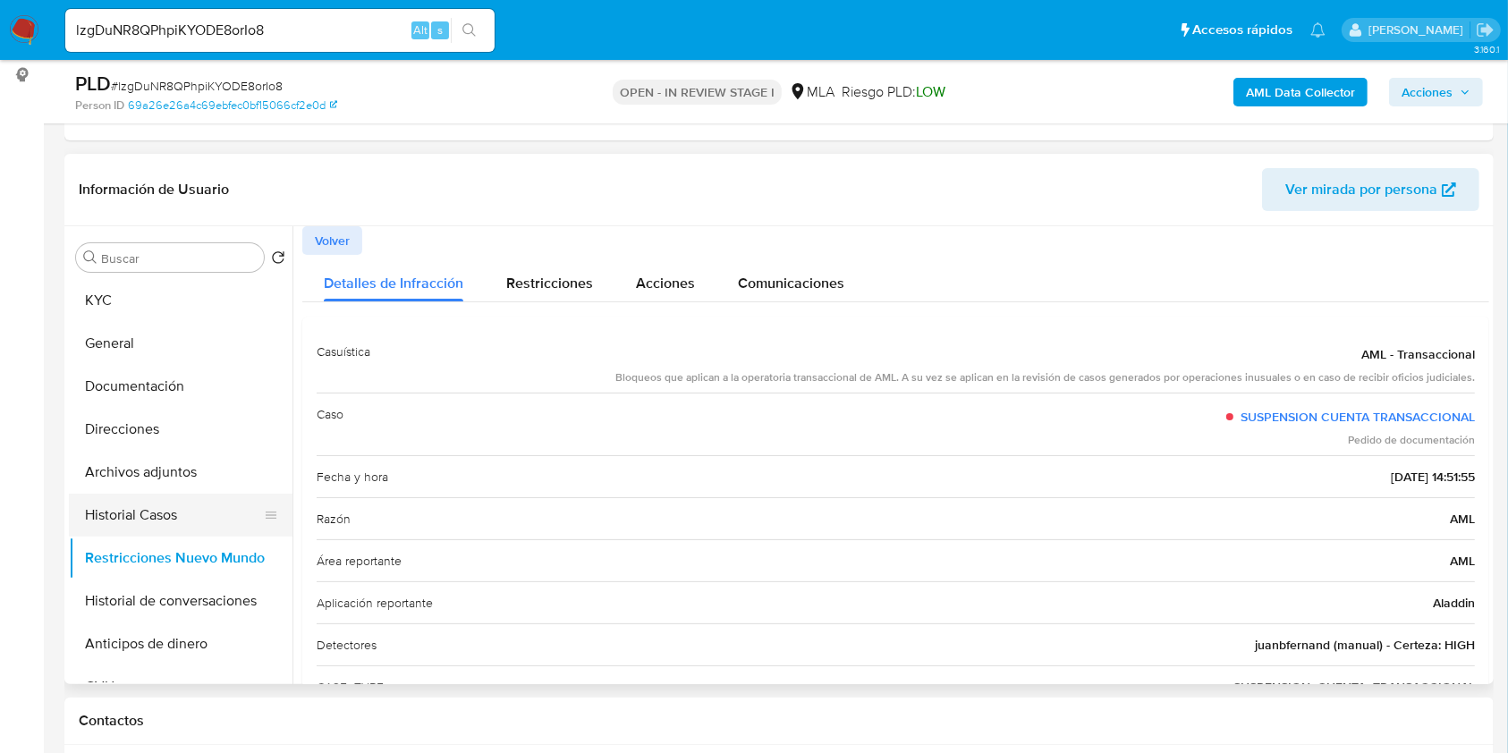
click at [131, 519] on button "Historial Casos" at bounding box center [173, 515] width 209 height 43
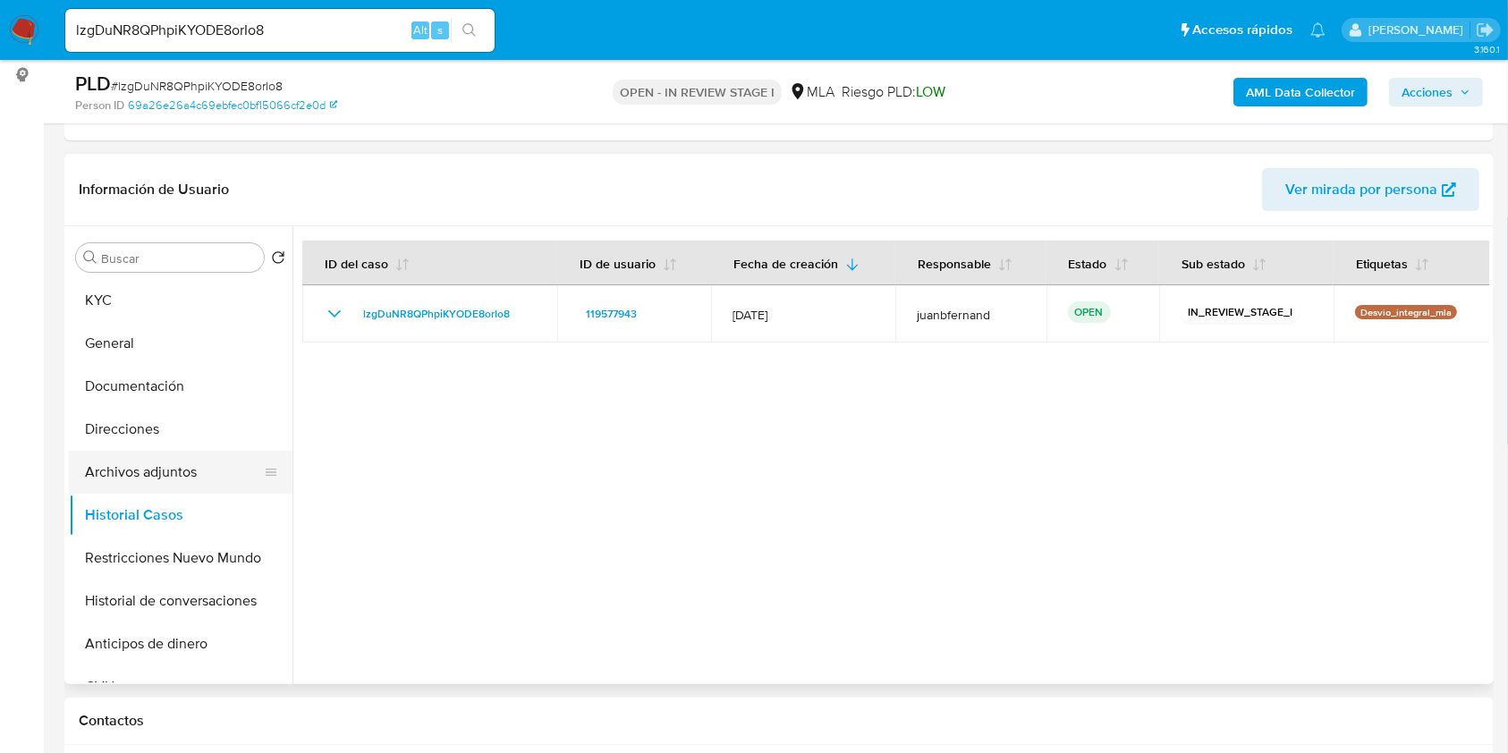
click at [151, 468] on button "Archivos adjuntos" at bounding box center [173, 472] width 209 height 43
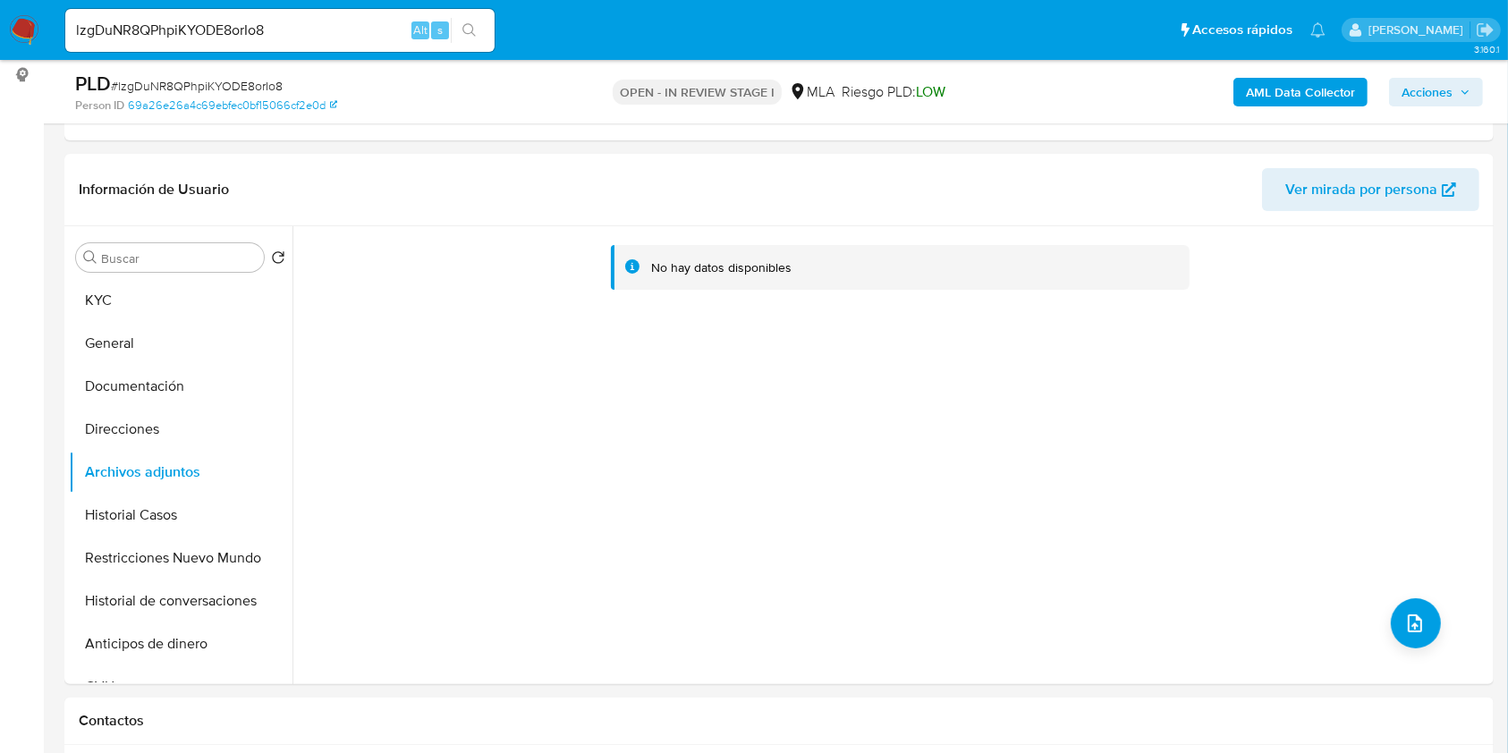
click at [1287, 89] on b "AML Data Collector" at bounding box center [1300, 92] width 109 height 29
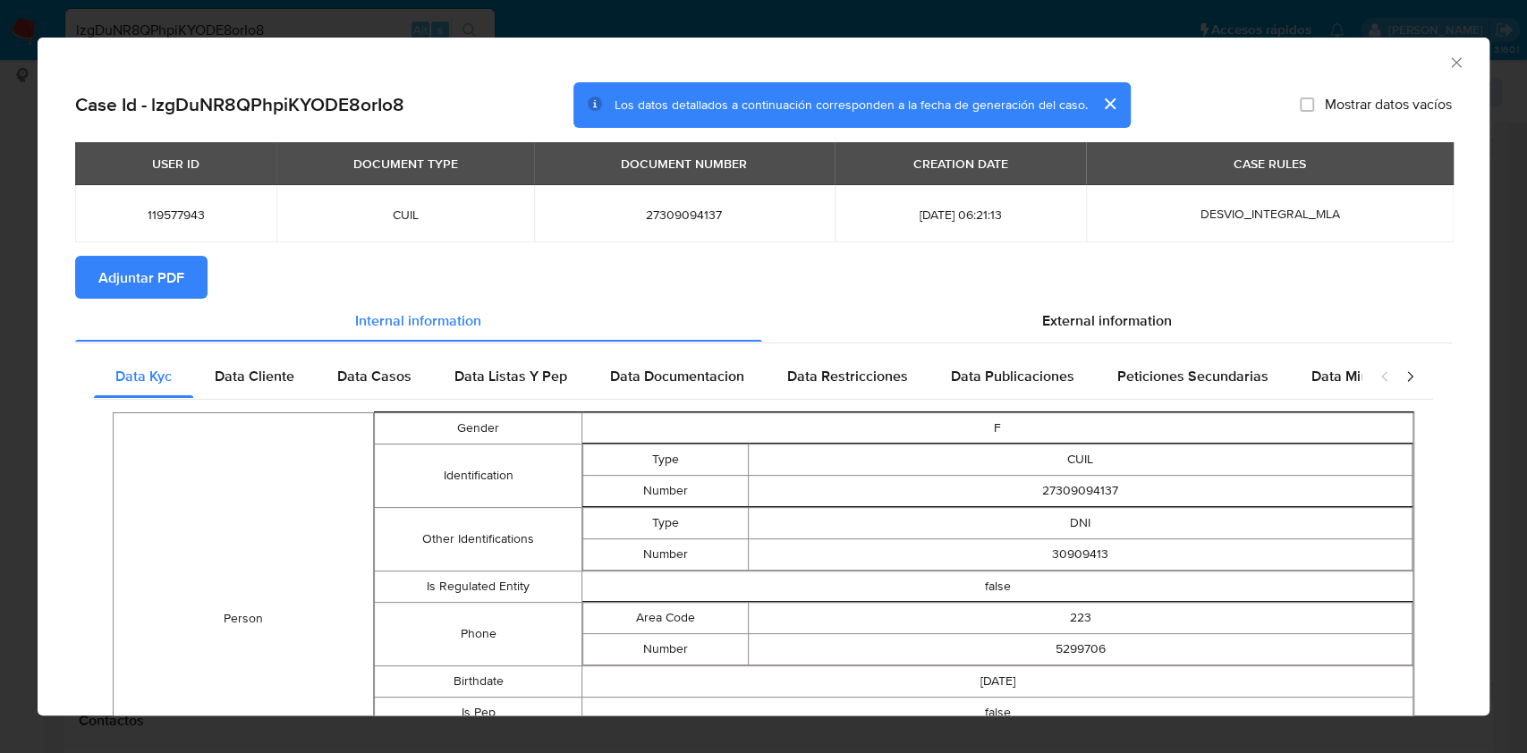
click at [172, 292] on span "Adjuntar PDF" at bounding box center [141, 277] width 86 height 39
click at [1445, 65] on div "AML Data Collector" at bounding box center [764, 60] width 1452 height 45
click at [1447, 58] on icon "Cerrar ventana" at bounding box center [1456, 63] width 18 height 18
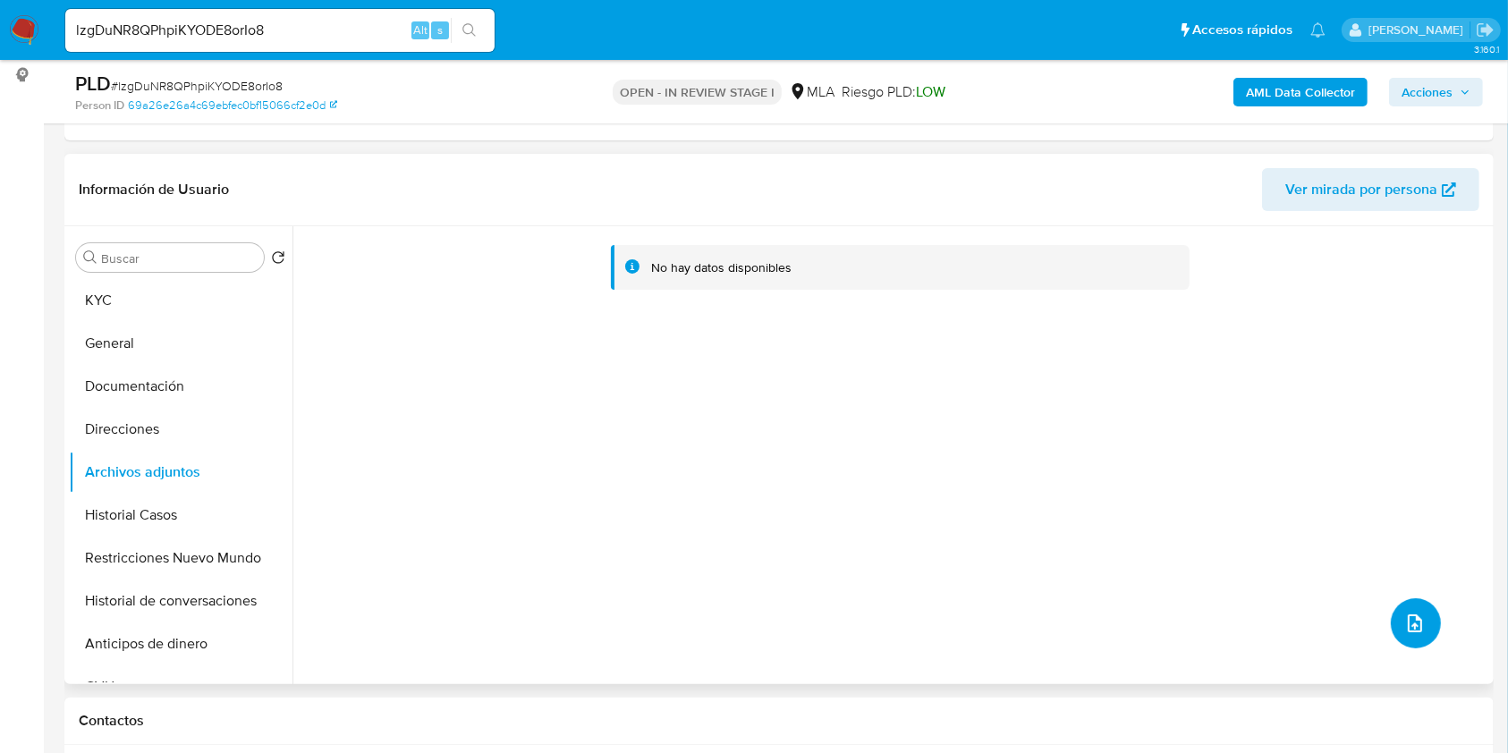
click at [1410, 609] on button "upload-file" at bounding box center [1416, 623] width 50 height 50
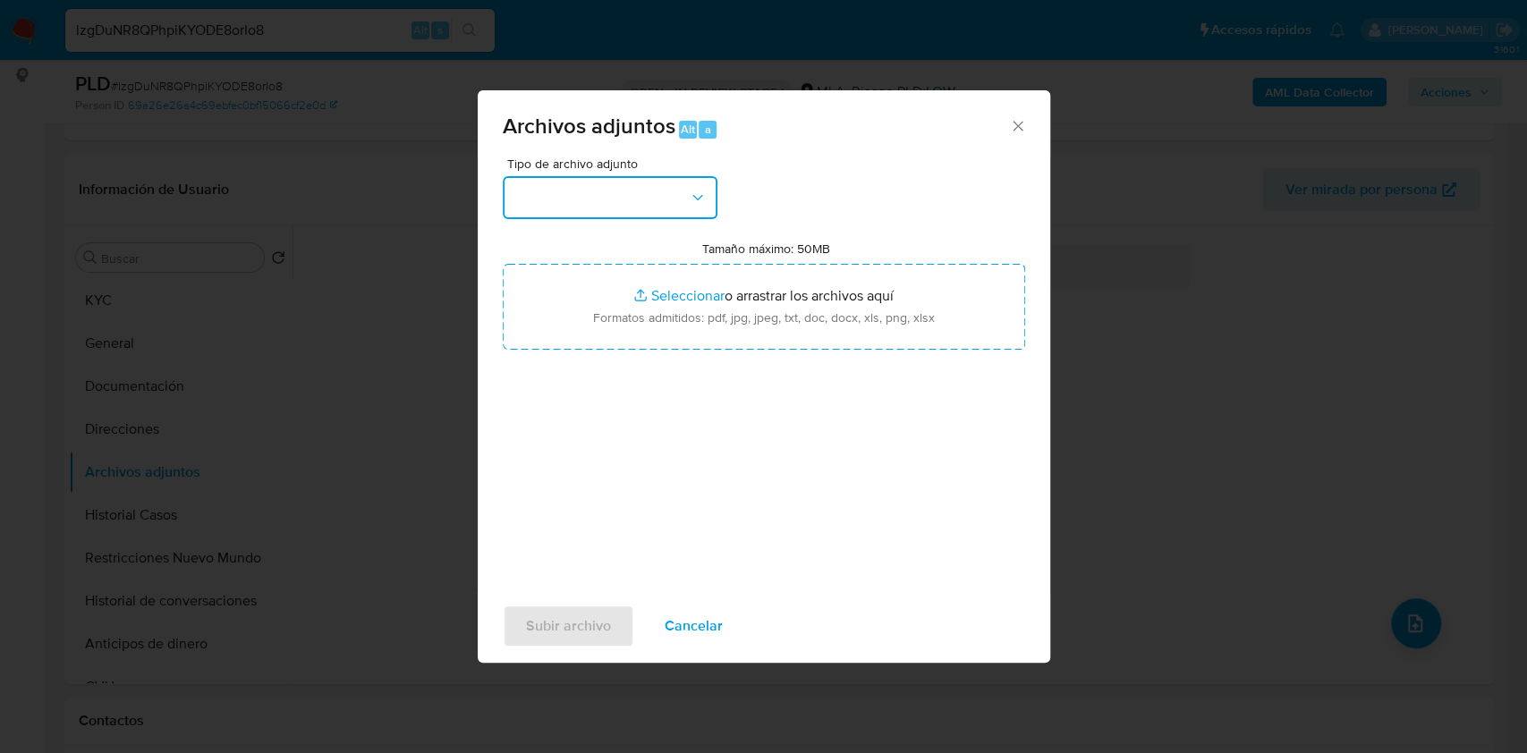
click at [684, 200] on button "button" at bounding box center [610, 197] width 215 height 43
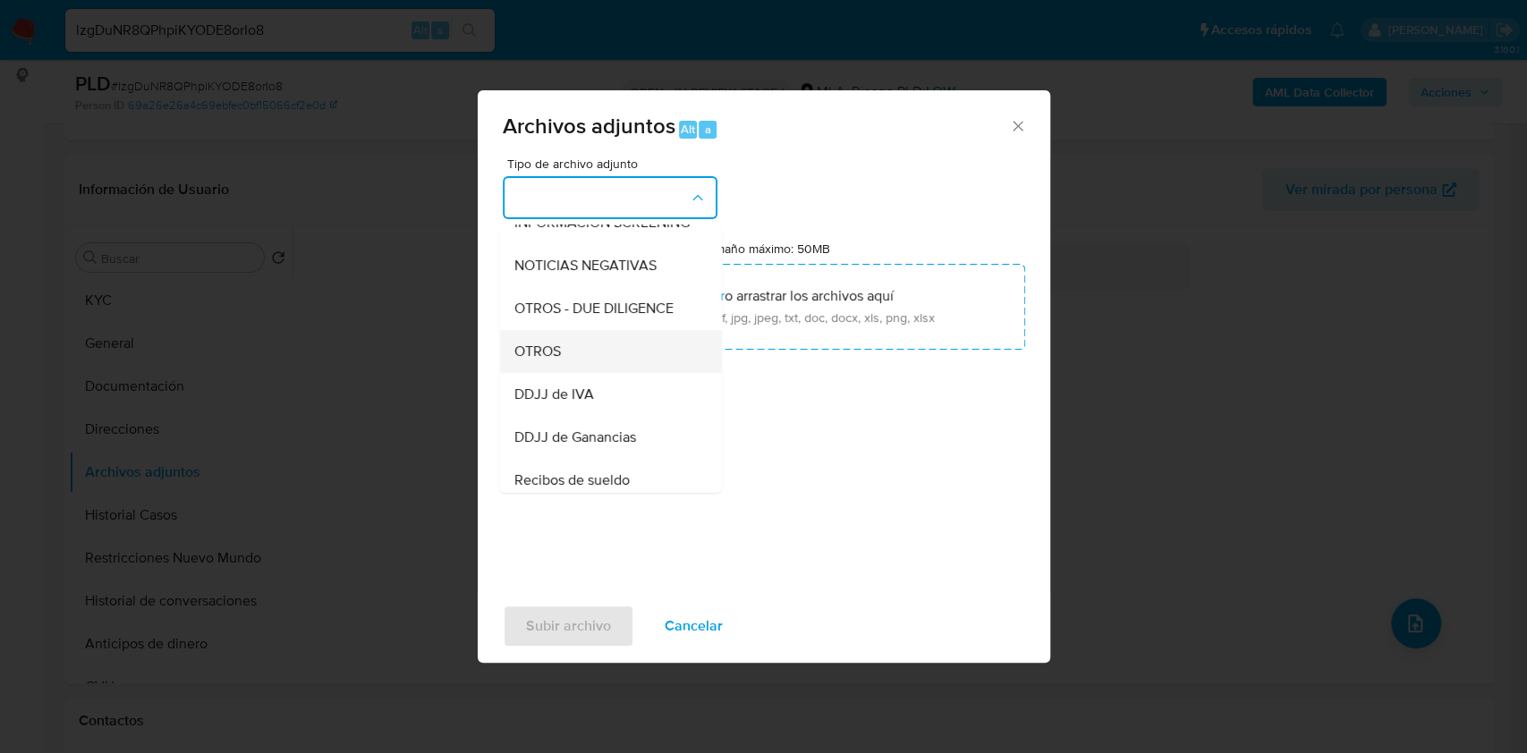
click at [594, 366] on div "OTROS" at bounding box center [604, 351] width 182 height 43
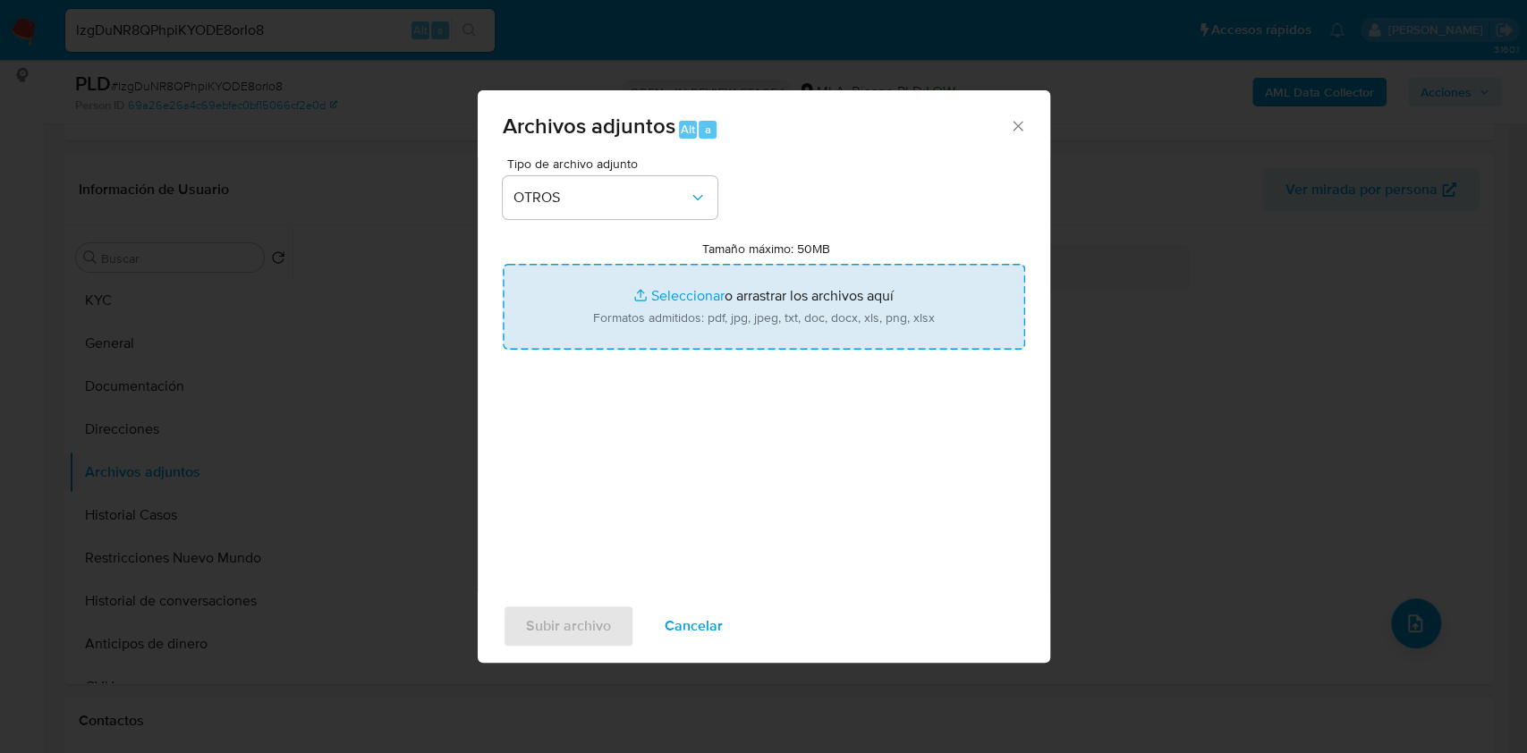
type input "C:\fakepath\Caselog lzgDuNR8QPhpiKYODE8orIo8.docx"
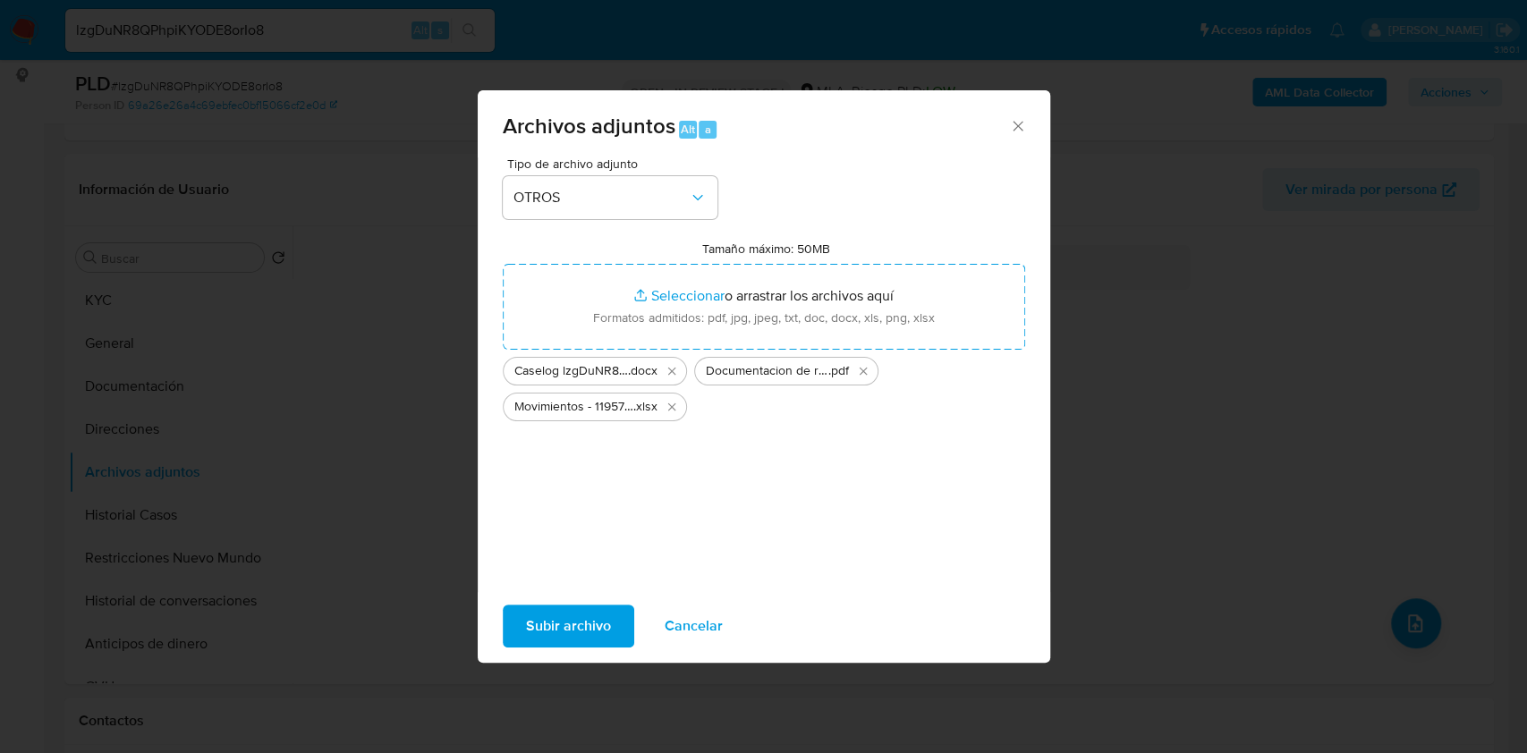
click at [572, 623] on span "Subir archivo" at bounding box center [568, 625] width 85 height 39
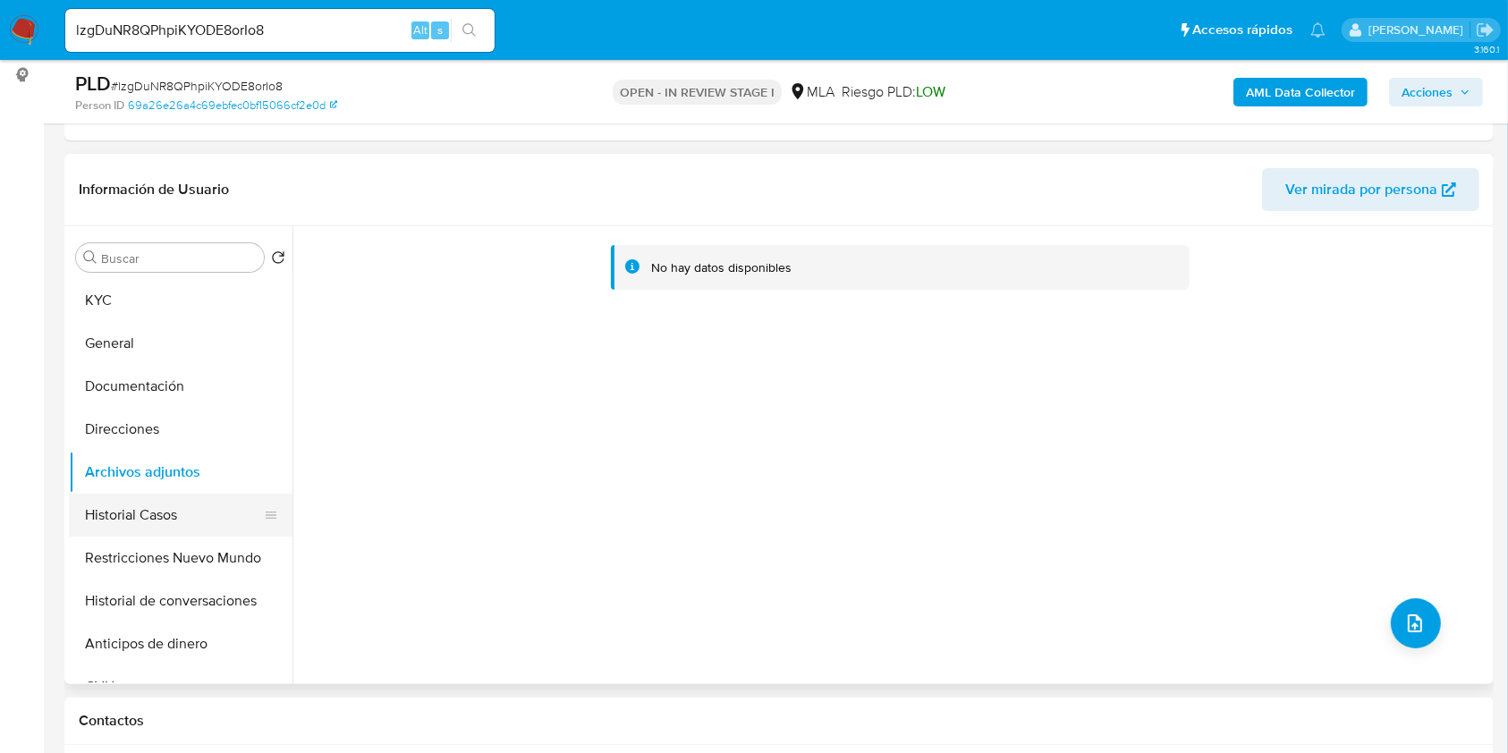
click at [136, 504] on button "Historial Casos" at bounding box center [173, 515] width 209 height 43
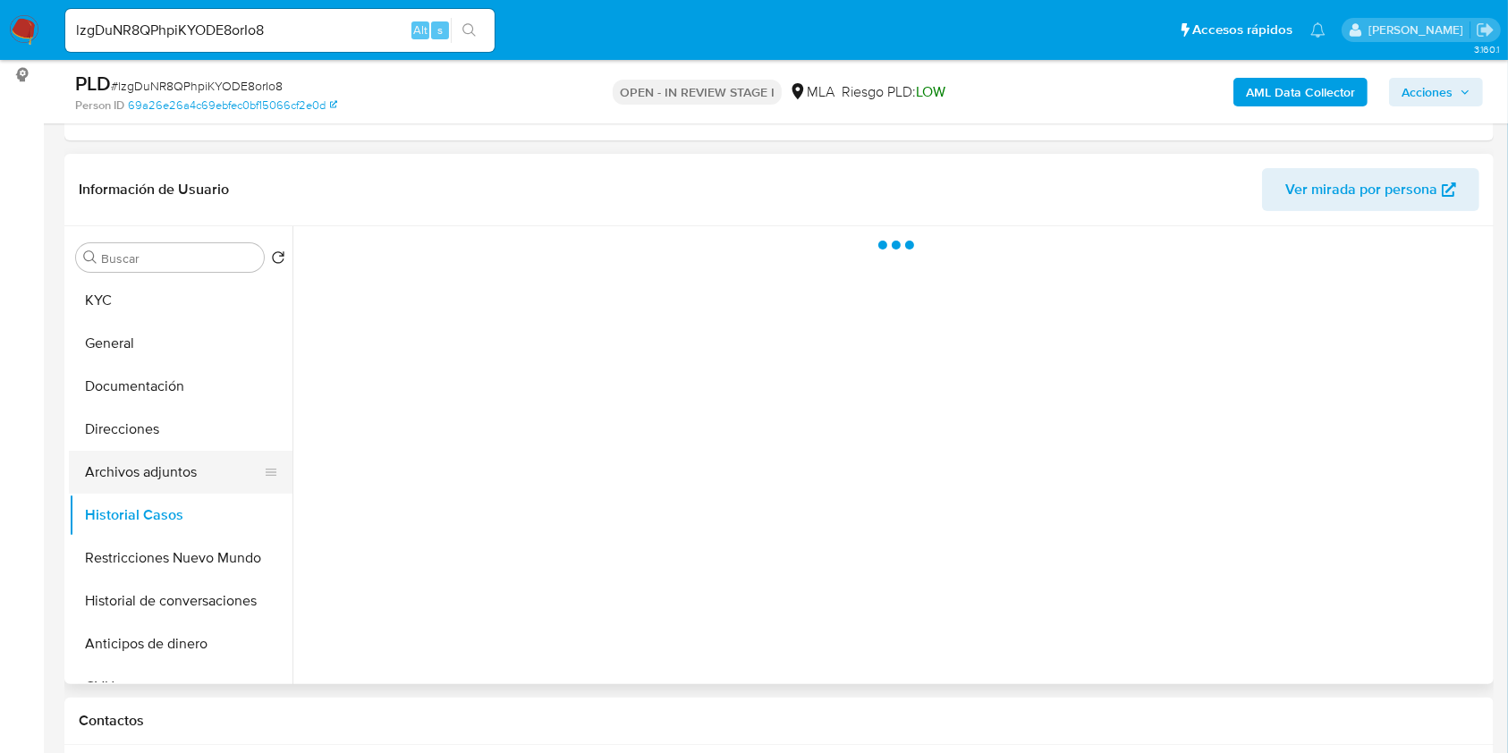
click at [168, 478] on button "Archivos adjuntos" at bounding box center [173, 472] width 209 height 43
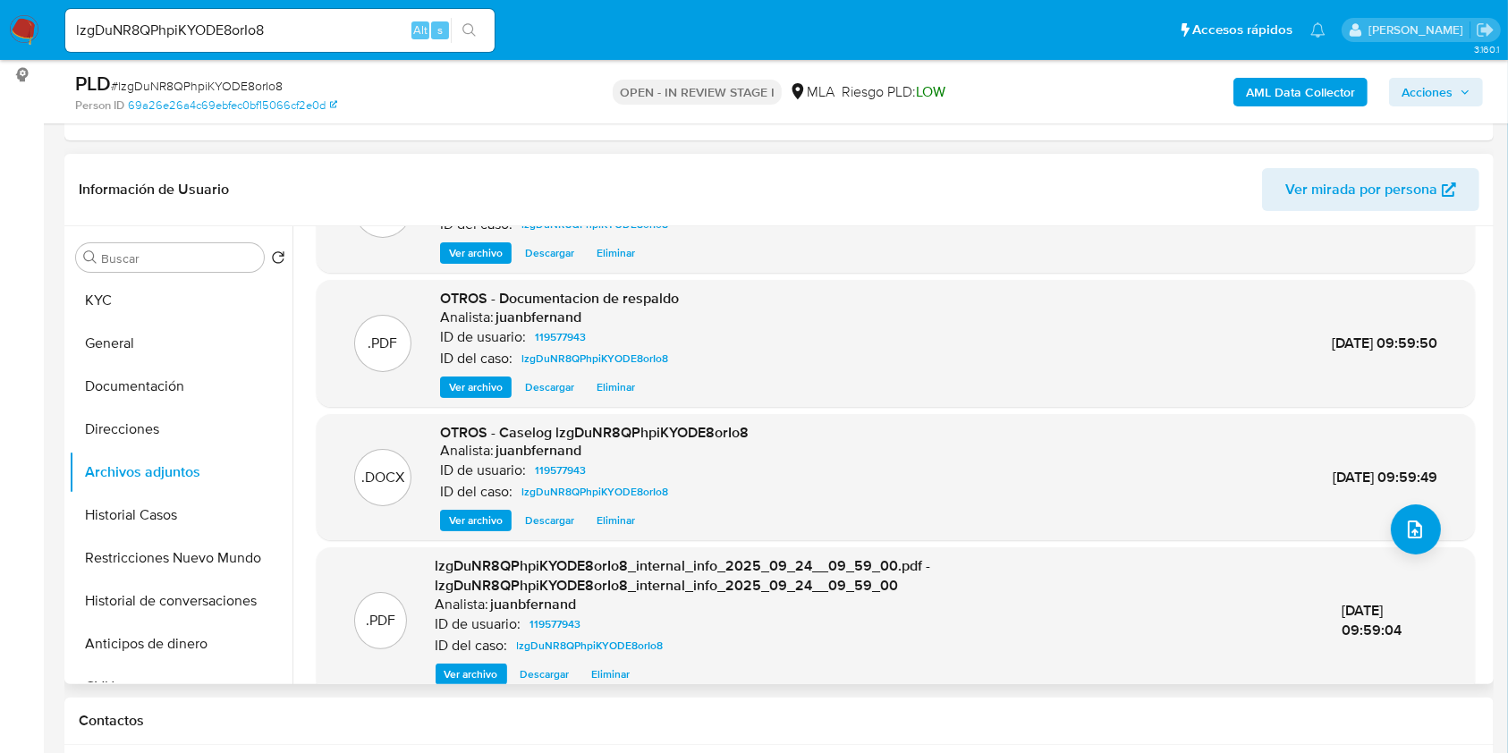
scroll to position [170, 0]
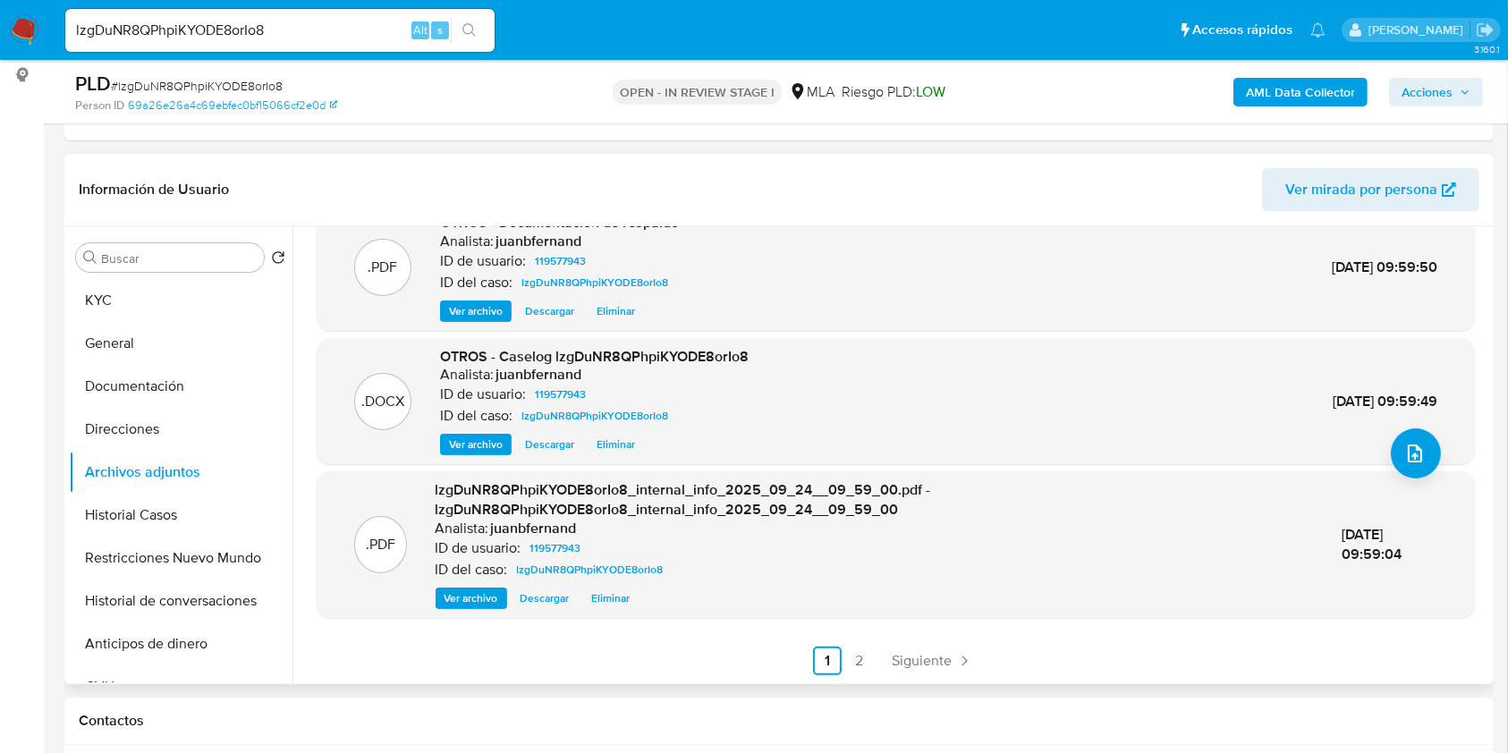
click at [864, 663] on link "2" at bounding box center [859, 661] width 29 height 29
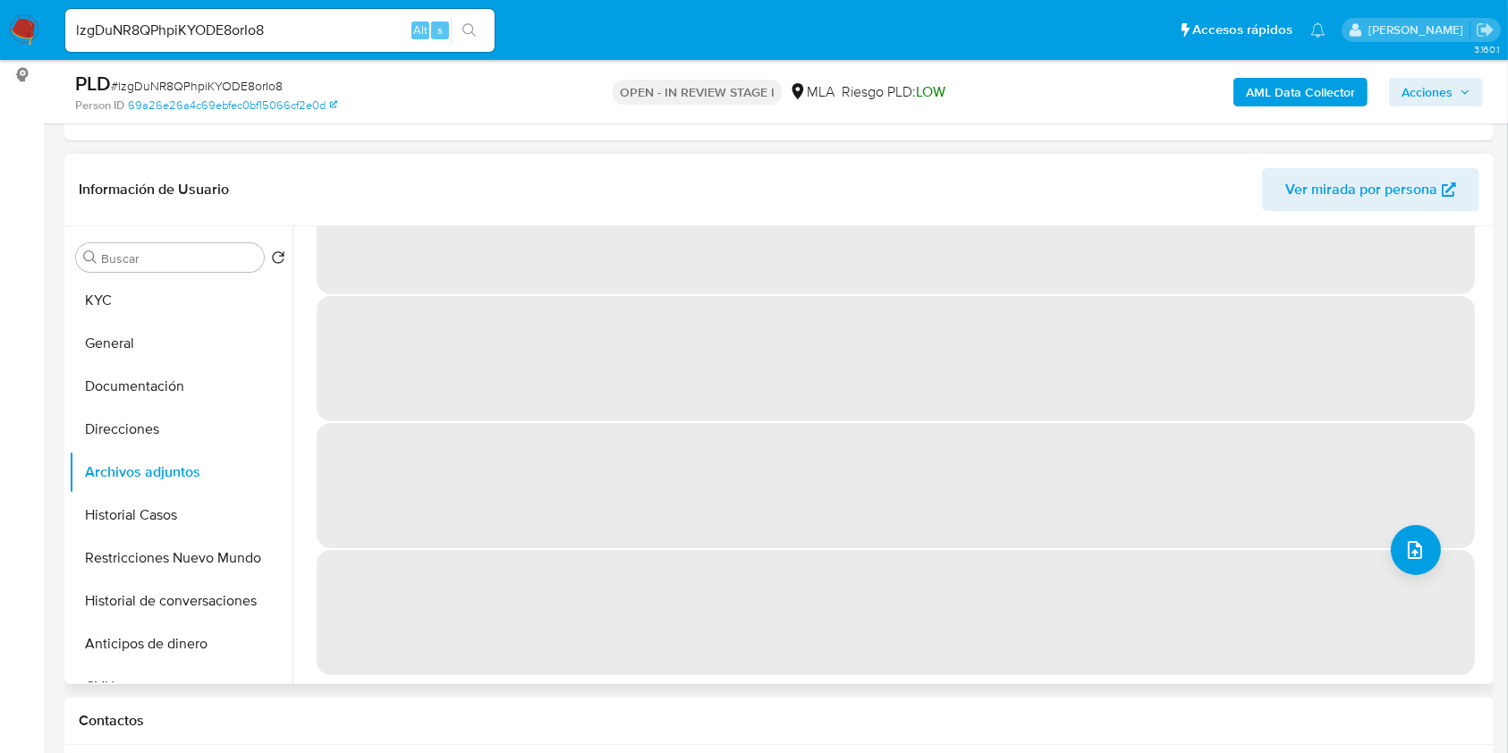
scroll to position [0, 0]
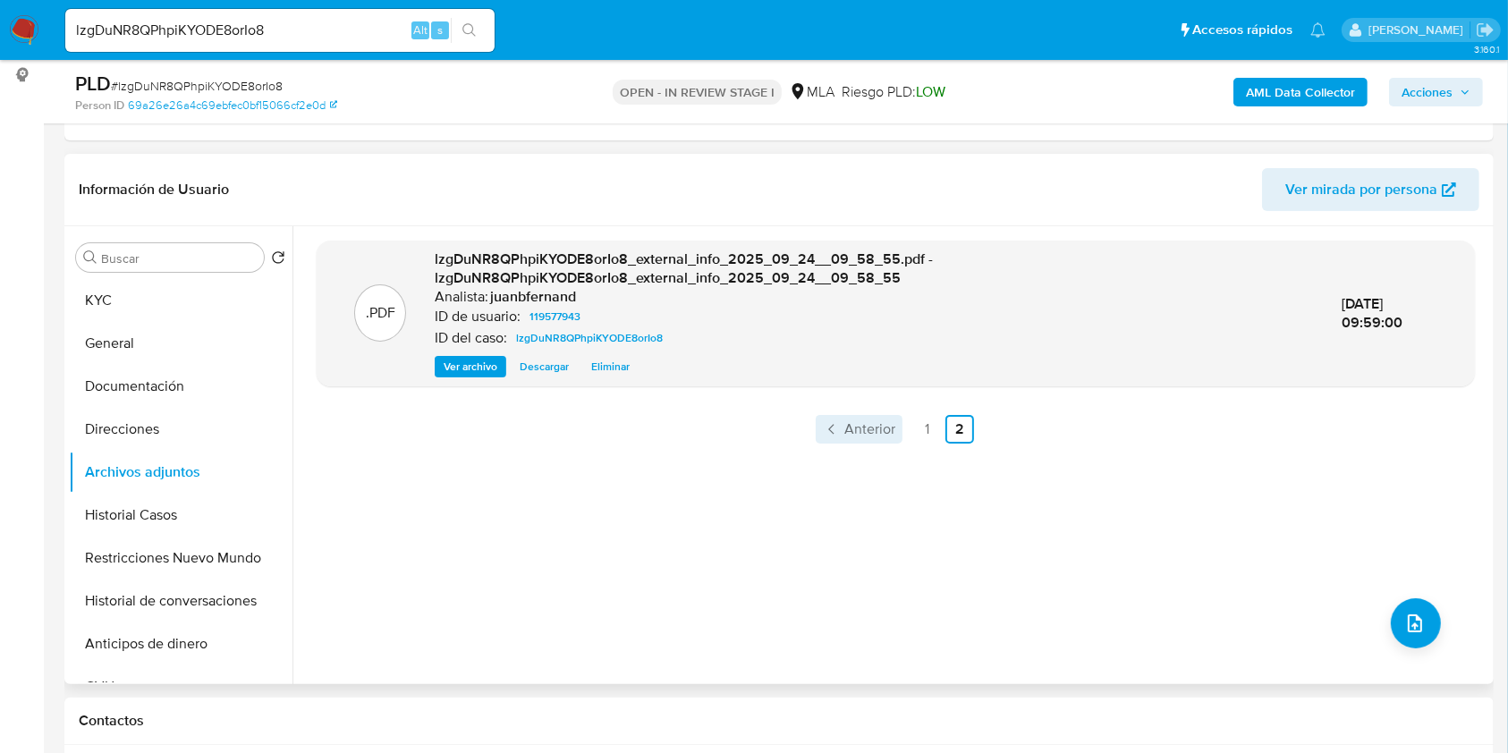
click at [869, 426] on span "Anterior" at bounding box center [869, 429] width 51 height 14
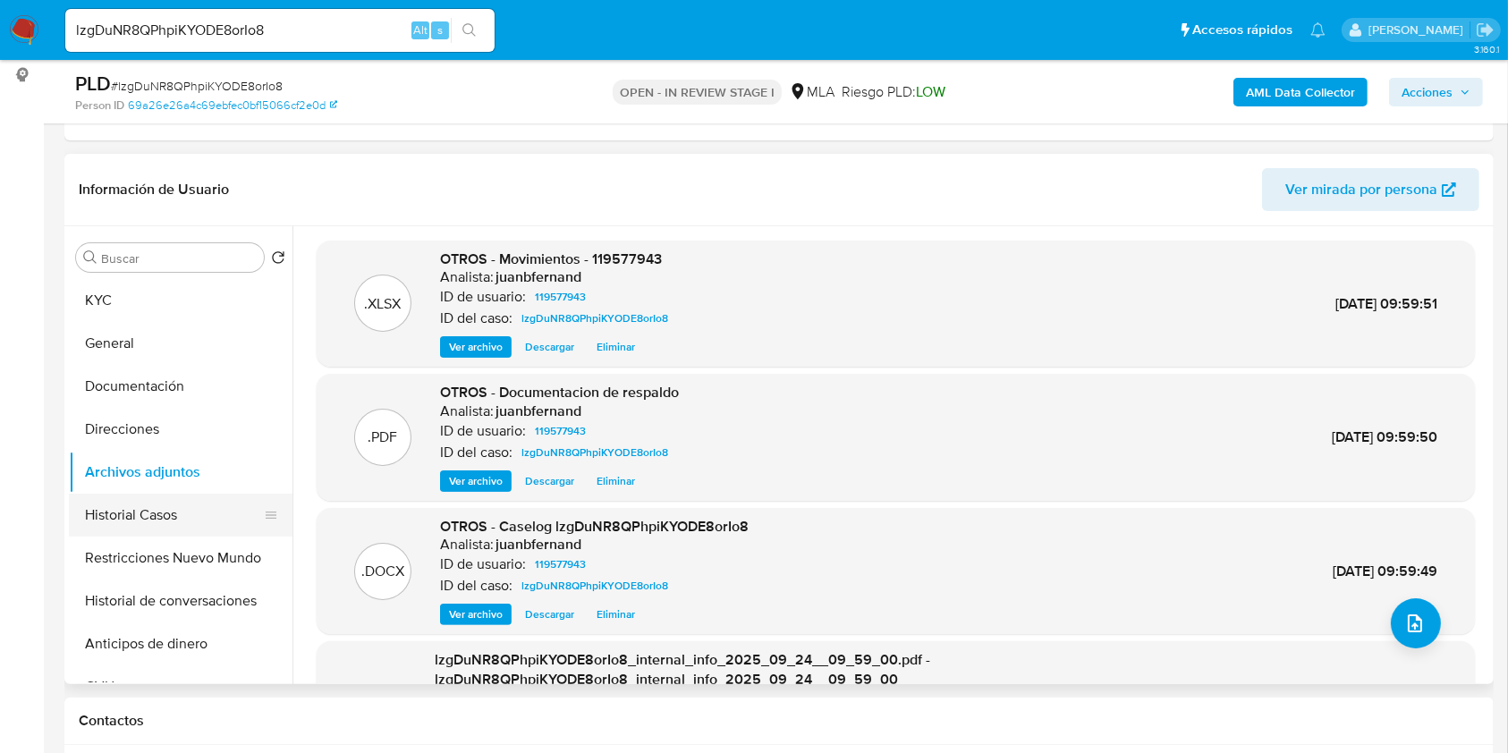
click at [148, 504] on button "Historial Casos" at bounding box center [173, 515] width 209 height 43
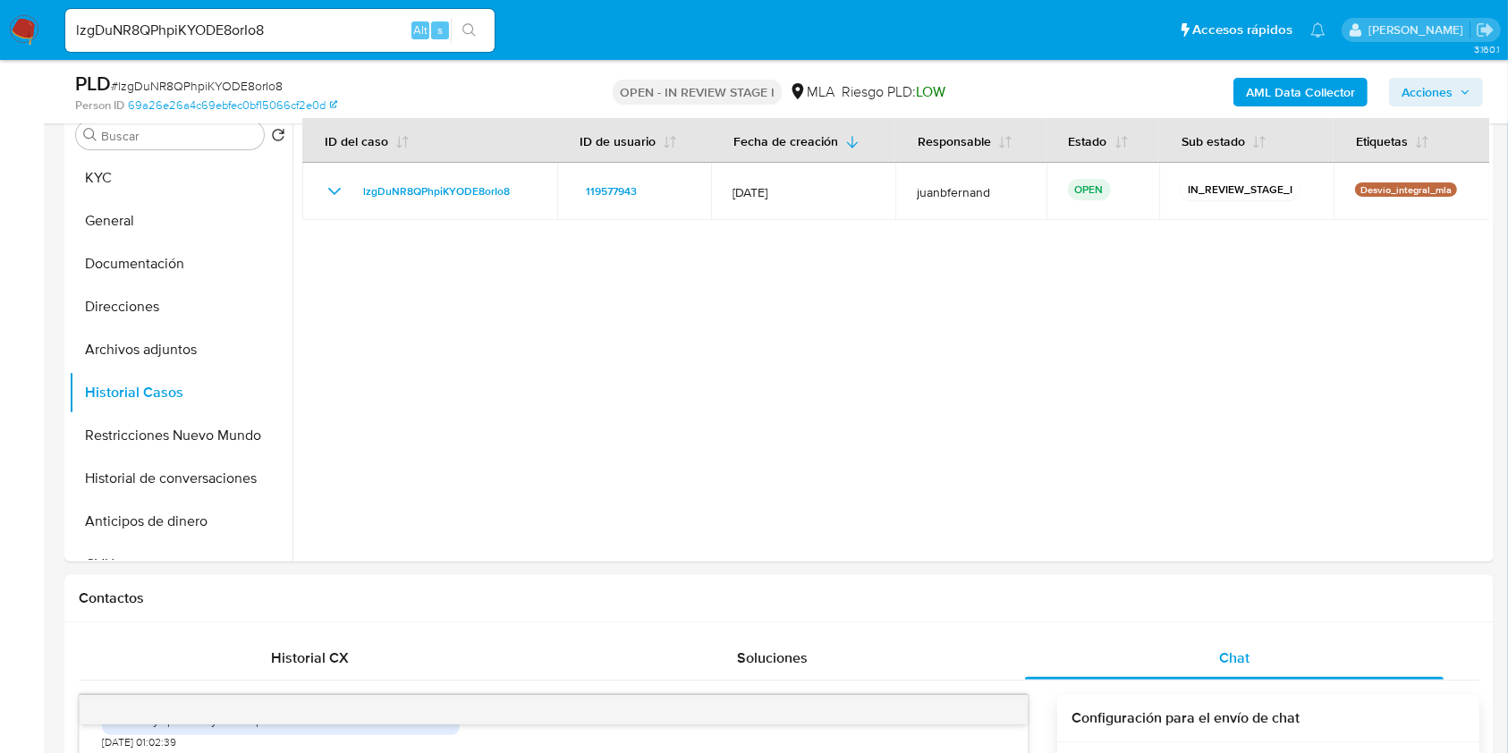
scroll to position [358, 0]
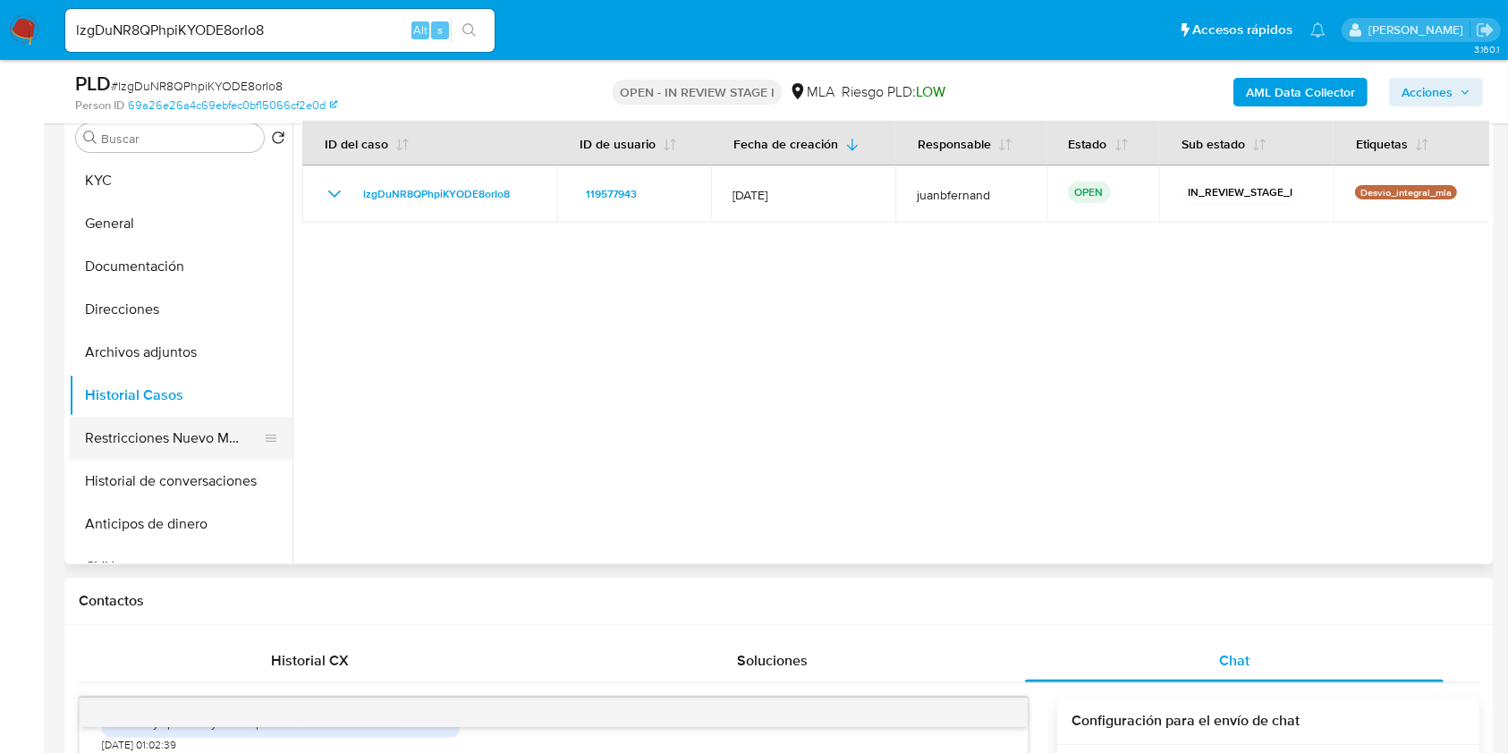
click at [140, 429] on button "Restricciones Nuevo Mundo" at bounding box center [173, 438] width 209 height 43
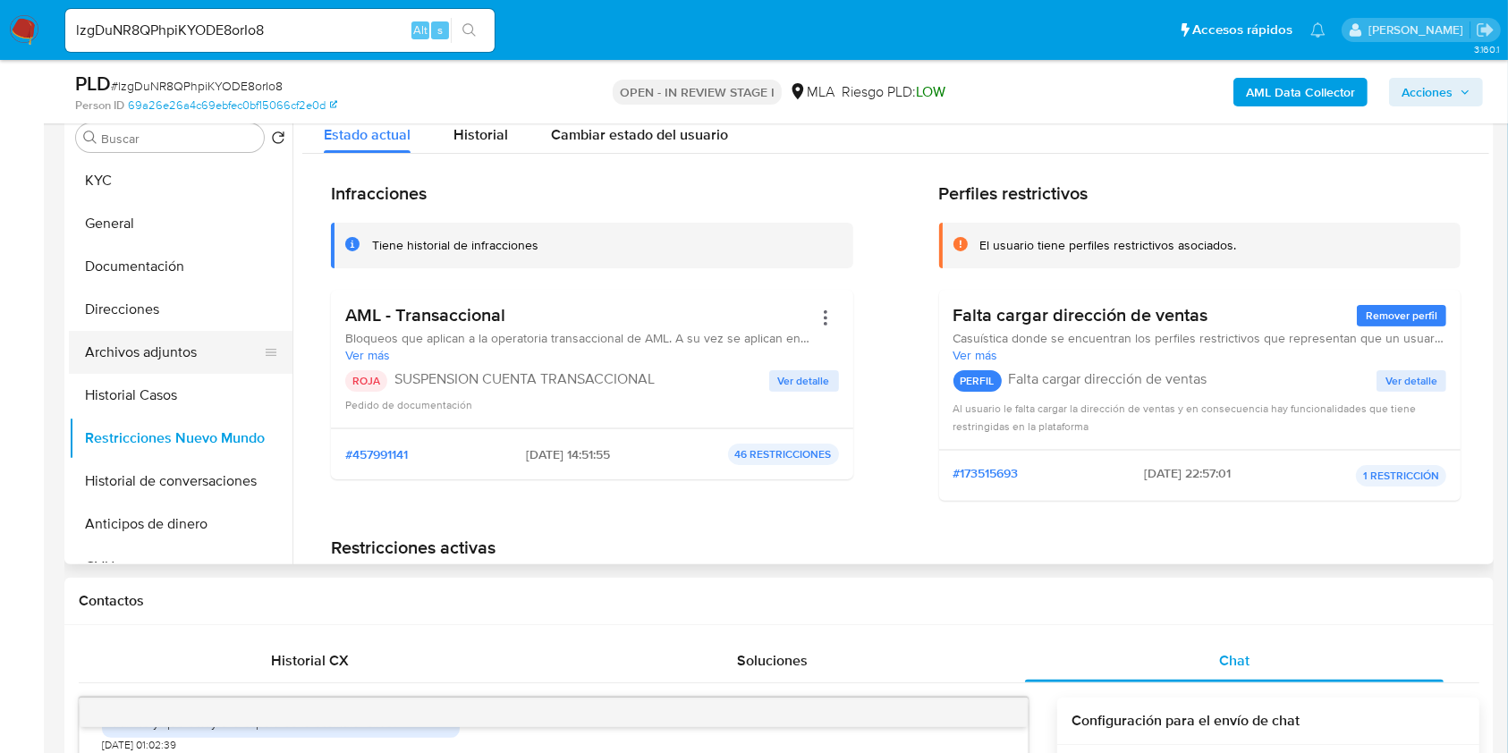
click at [165, 336] on button "Archivos adjuntos" at bounding box center [173, 352] width 209 height 43
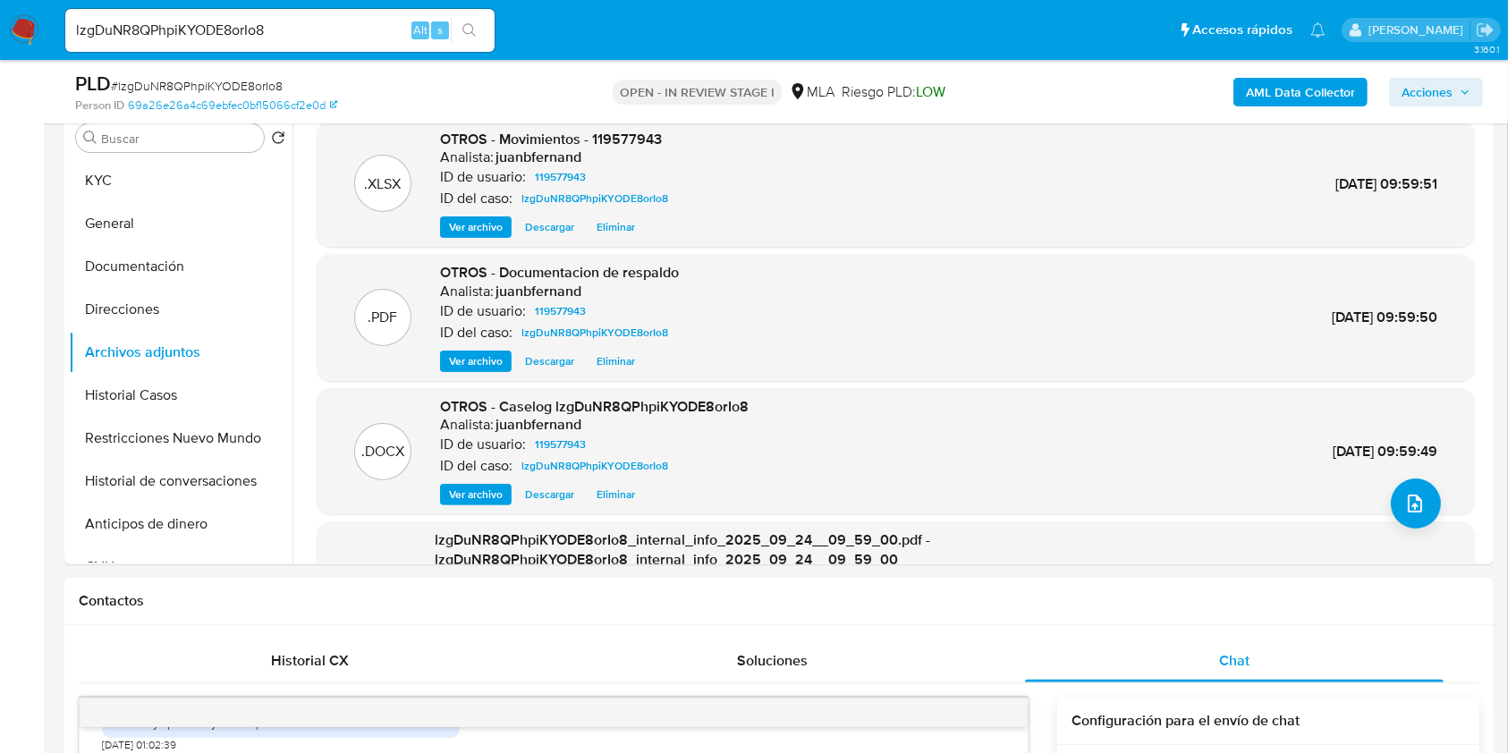
drag, startPoint x: 1429, startPoint y: 84, endPoint x: 1371, endPoint y: 107, distance: 62.6
click at [1429, 86] on span "Acciones" at bounding box center [1427, 92] width 51 height 29
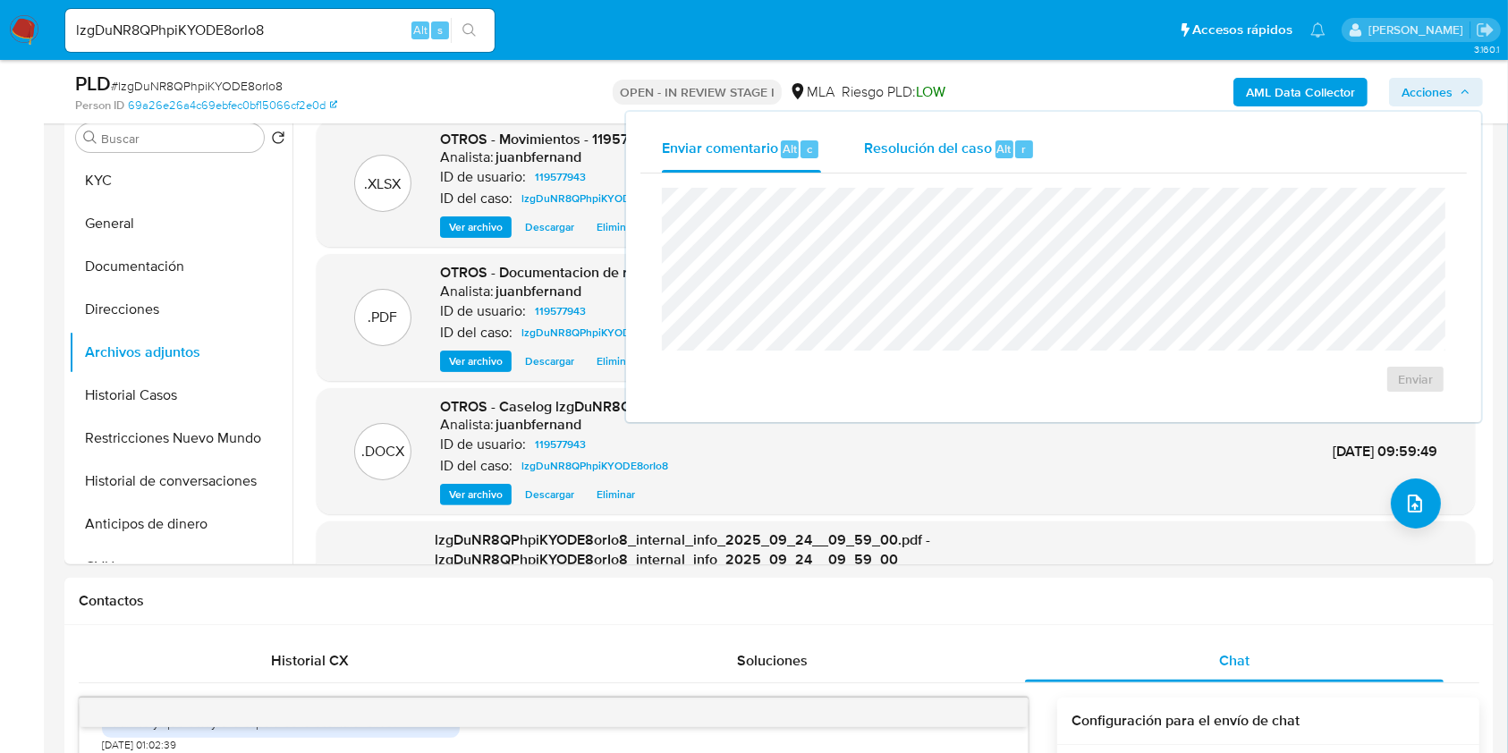
click at [933, 145] on span "Resolución del caso" at bounding box center [928, 148] width 128 height 21
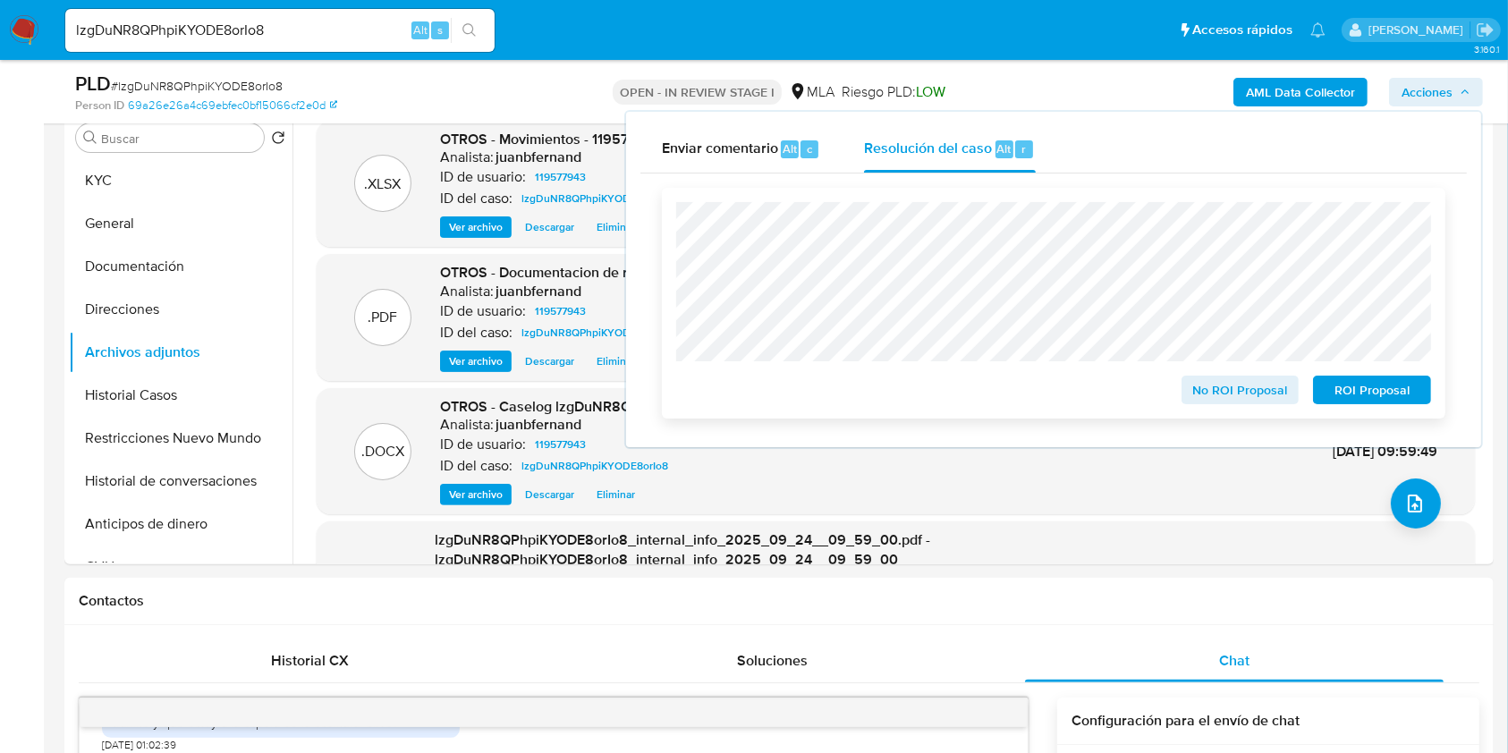
click at [1378, 390] on span "ROI Proposal" at bounding box center [1372, 389] width 93 height 25
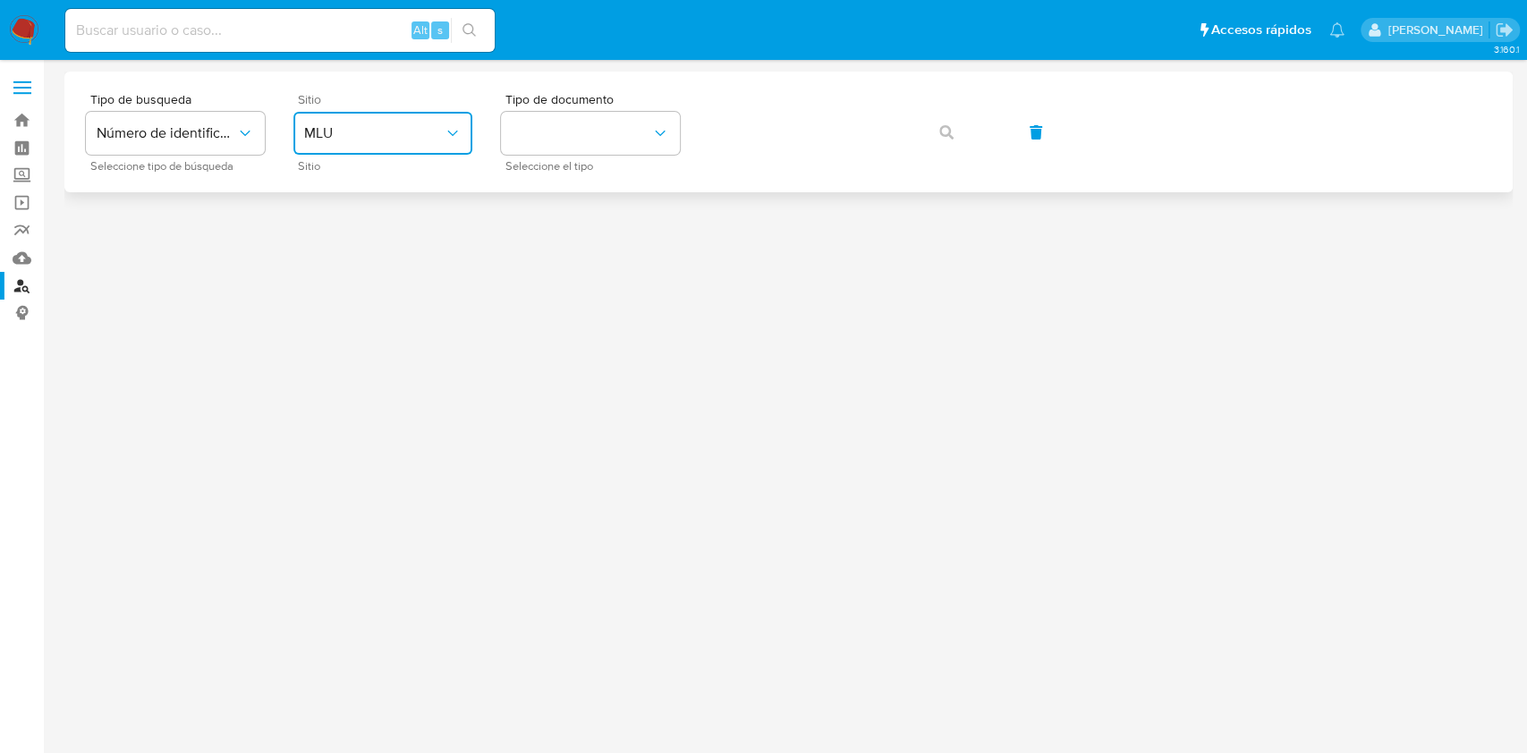
click at [374, 136] on span "MLU" at bounding box center [374, 133] width 140 height 18
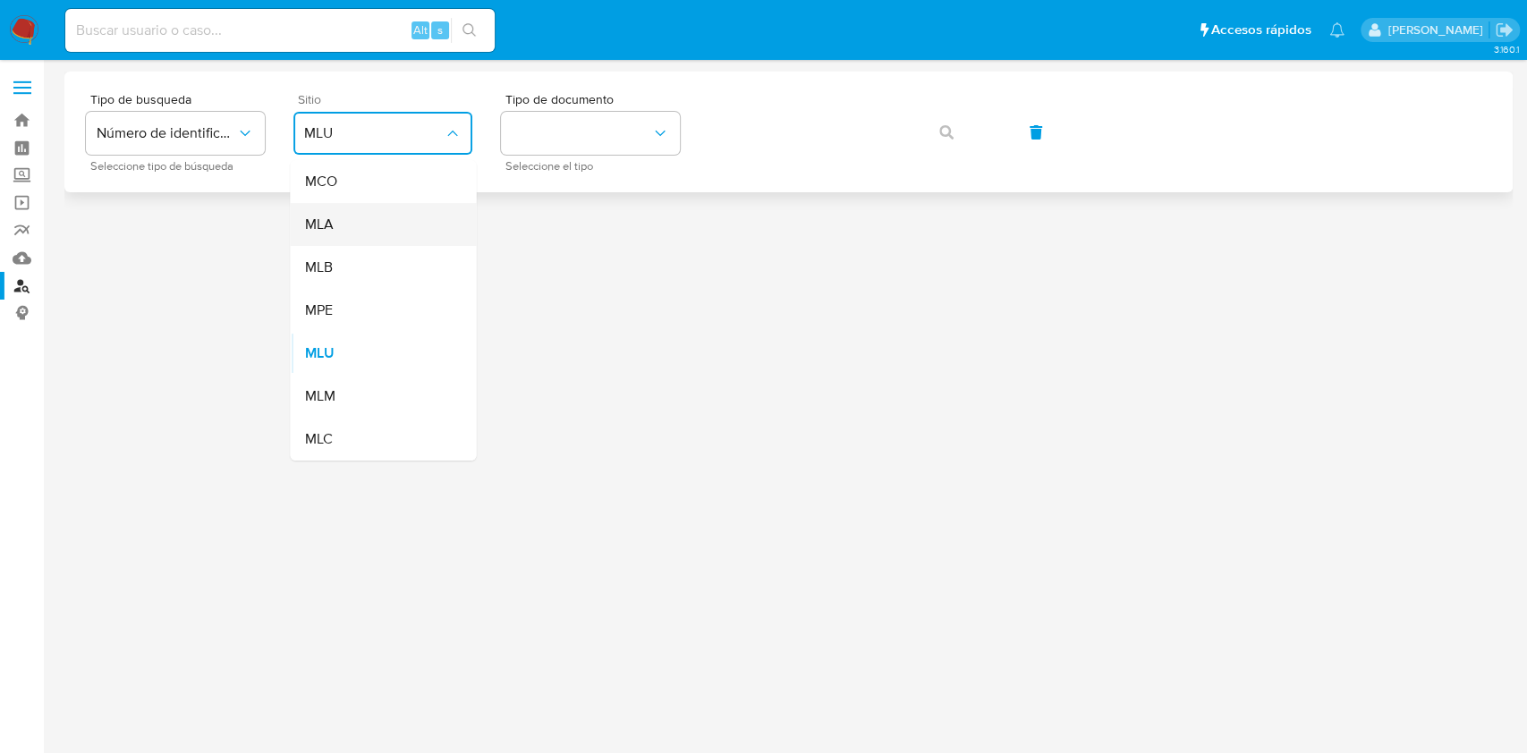
click at [412, 224] on div "MLA" at bounding box center [377, 224] width 147 height 43
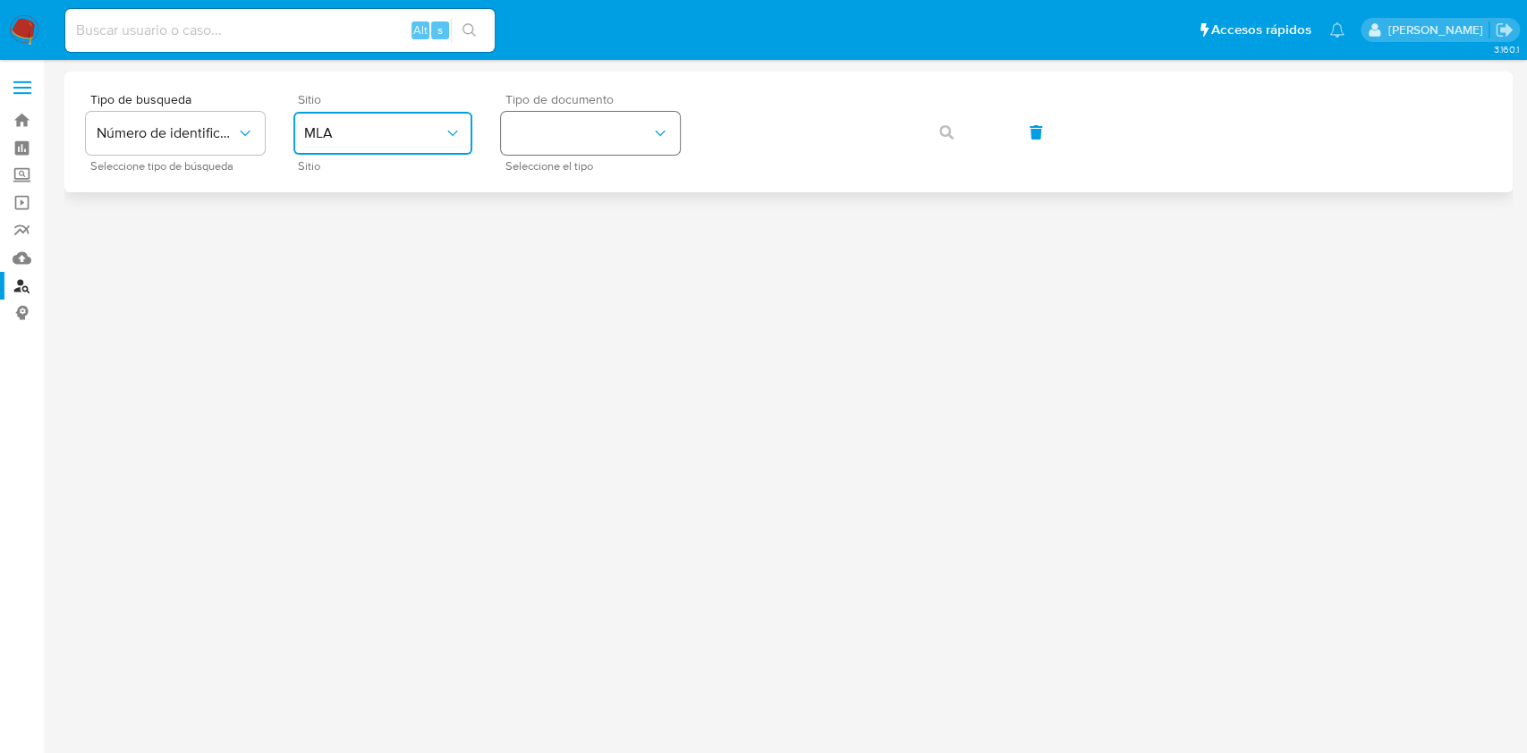
click at [574, 141] on button "identificationType" at bounding box center [590, 133] width 179 height 43
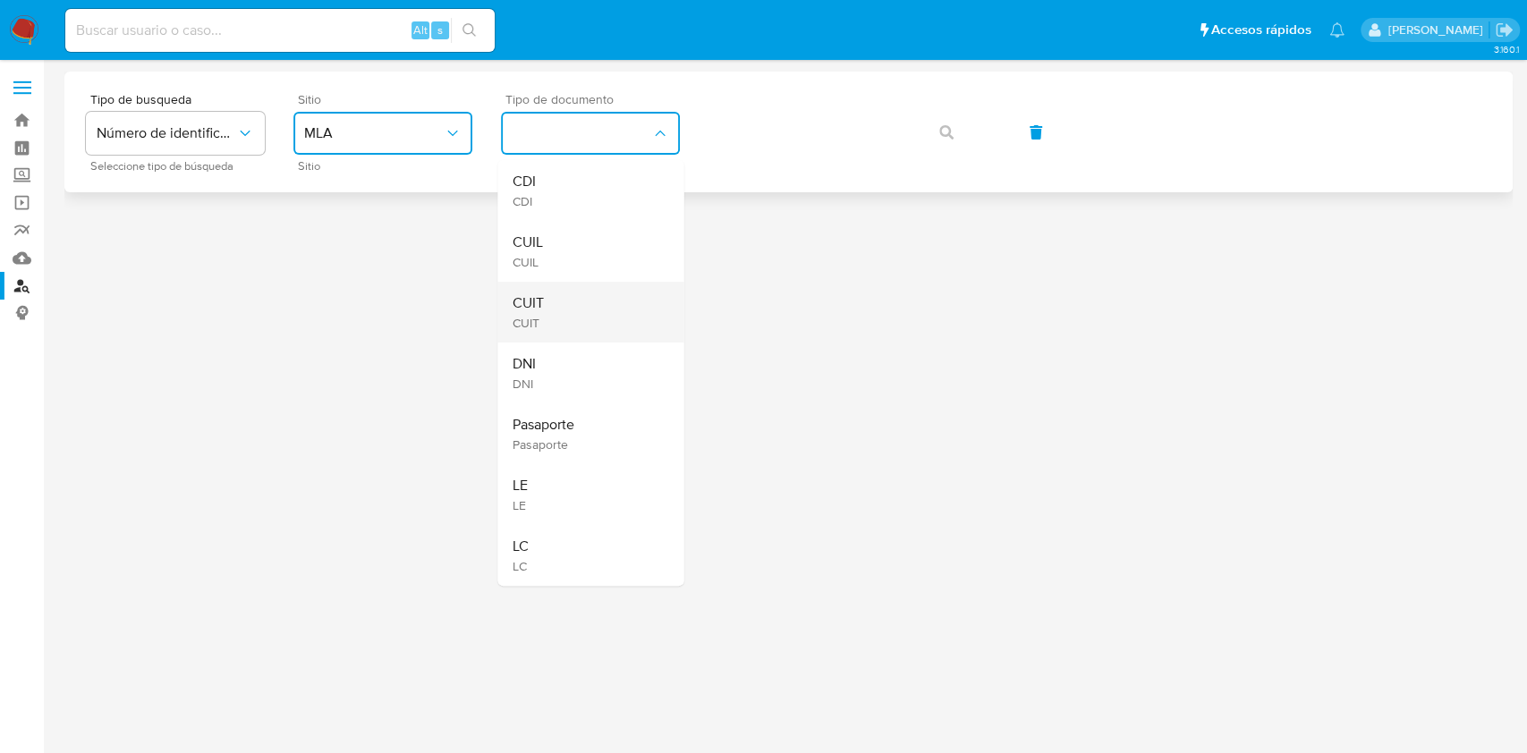
click at [553, 295] on div "CUIT CUIT" at bounding box center [585, 312] width 147 height 61
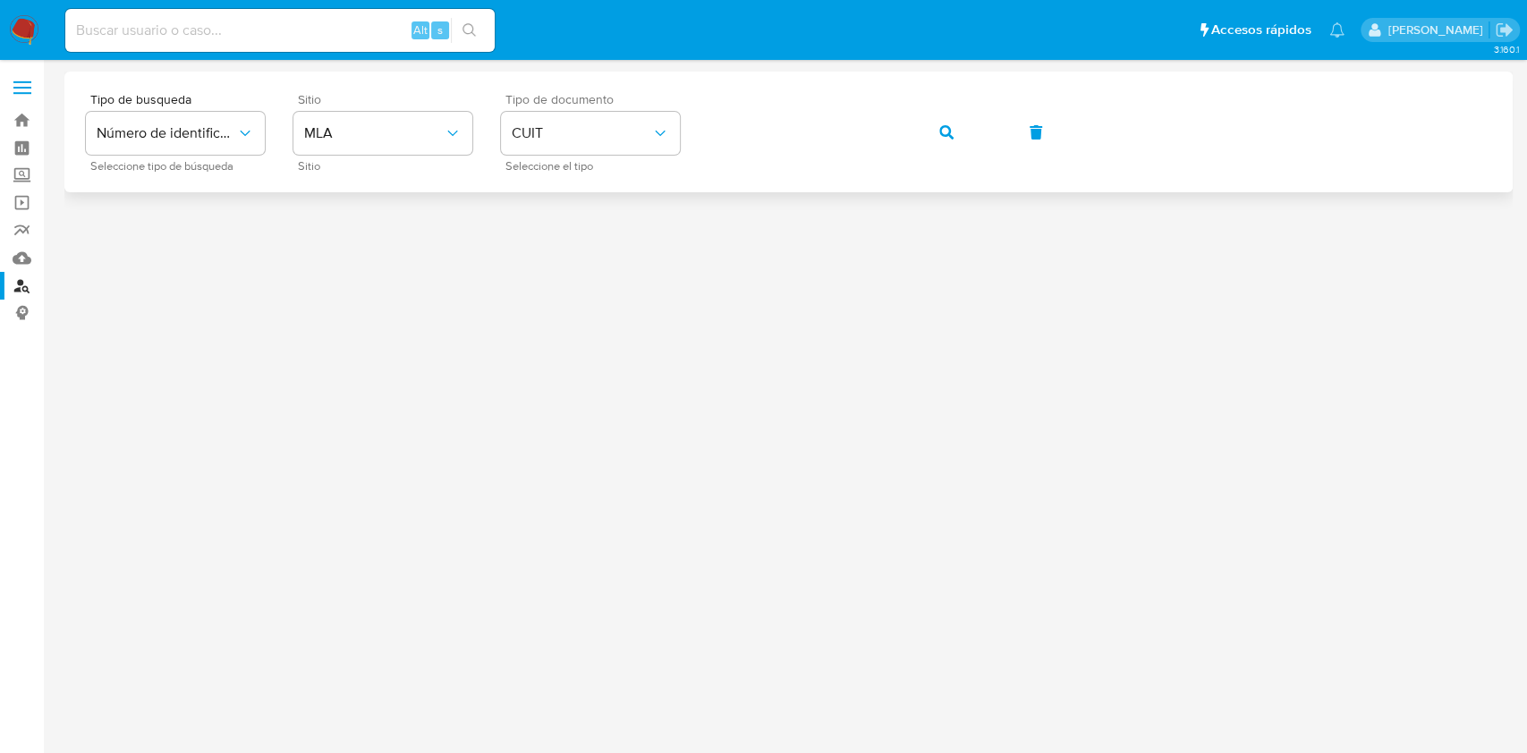
click at [903, 132] on div "Tipo de busqueda Número de identificación Seleccione tipo de búsqueda Sitio MLA…" at bounding box center [788, 132] width 1405 height 78
click at [920, 137] on button "button" at bounding box center [946, 132] width 61 height 43
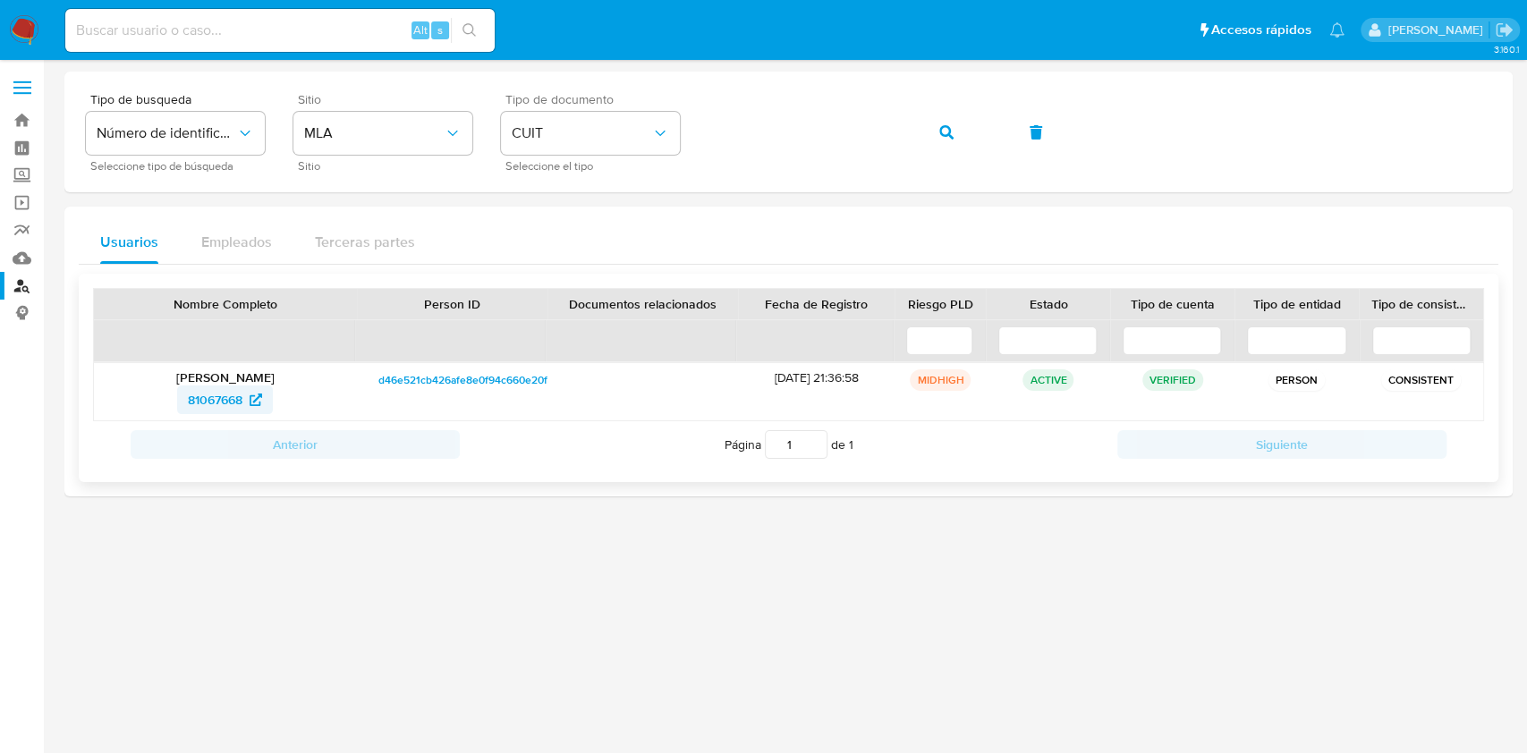
click at [233, 394] on span "81067668" at bounding box center [215, 400] width 55 height 29
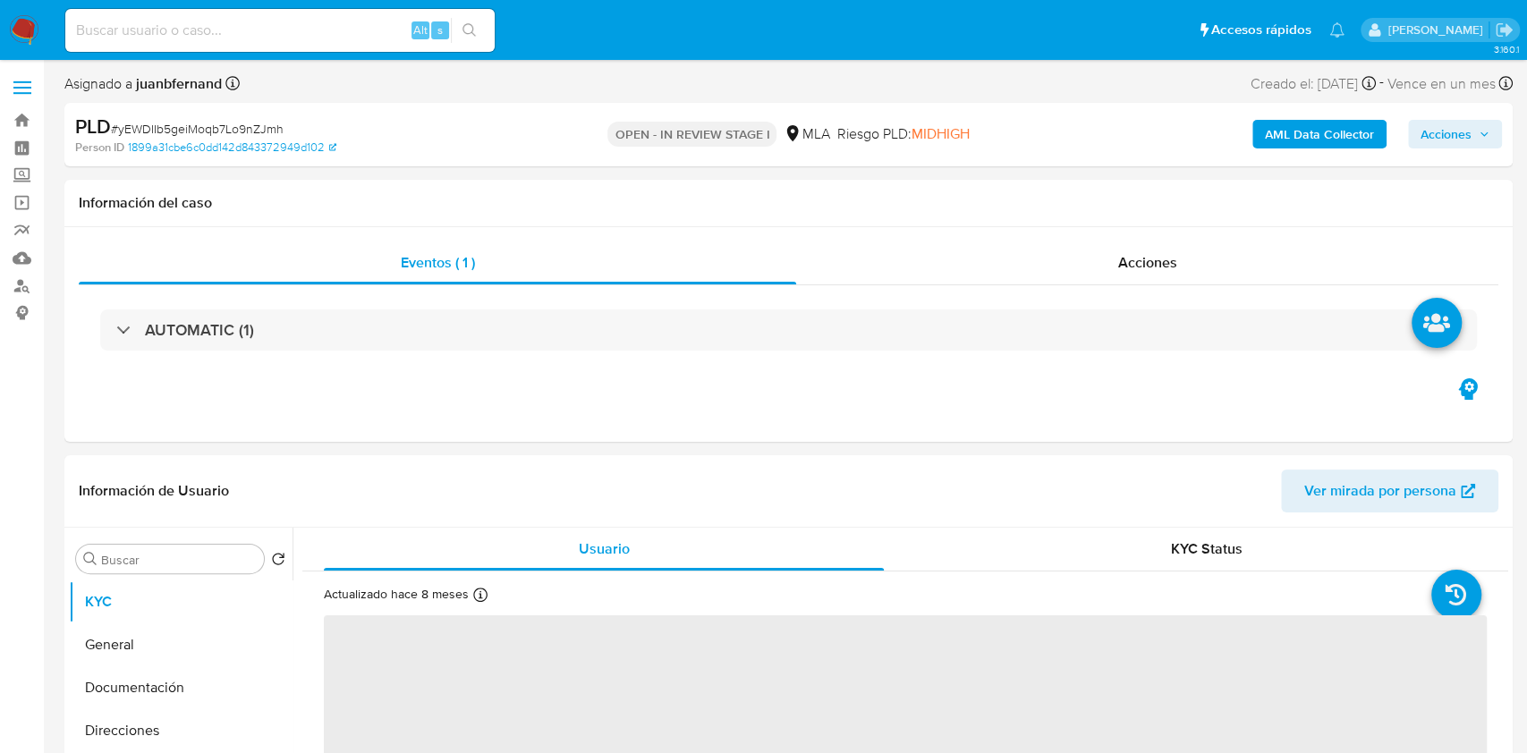
select select "10"
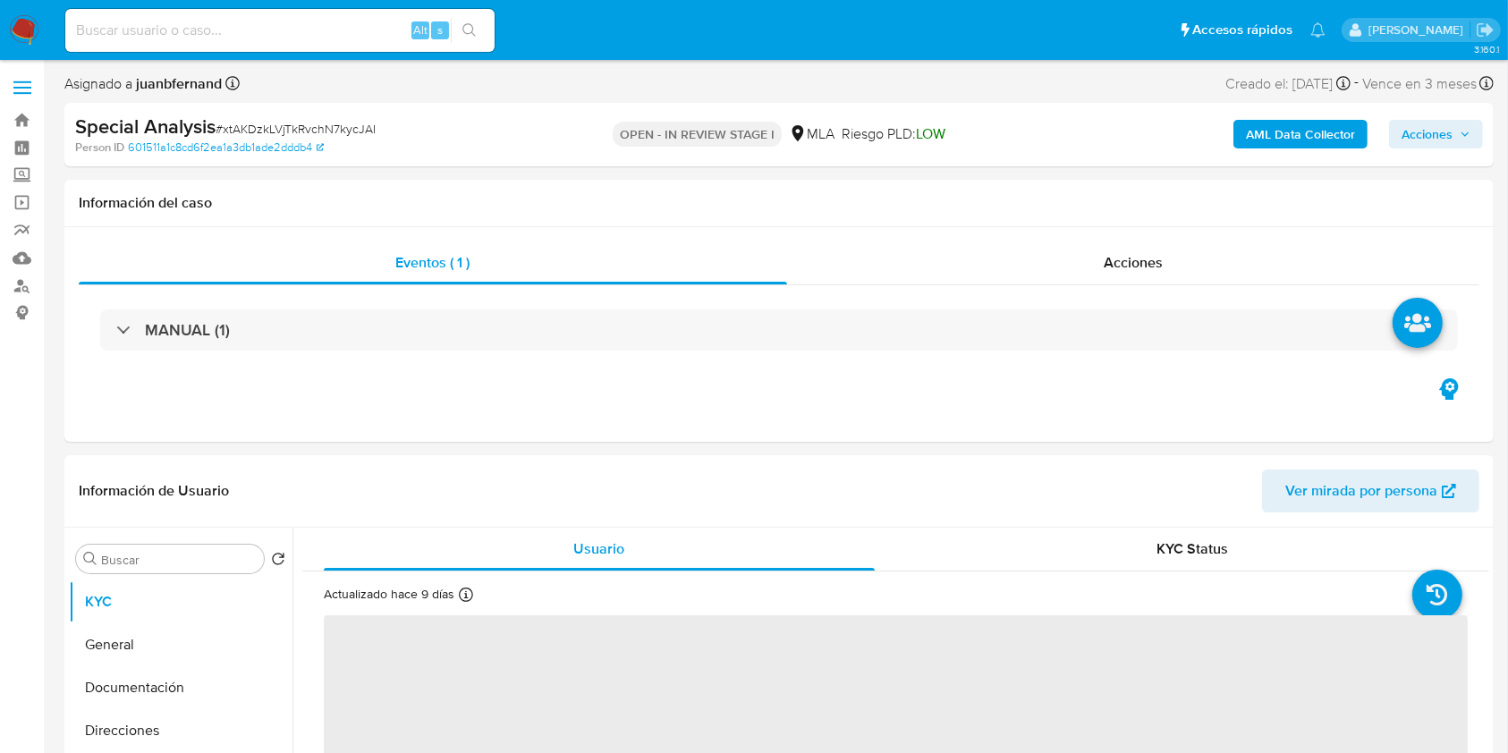
select select "10"
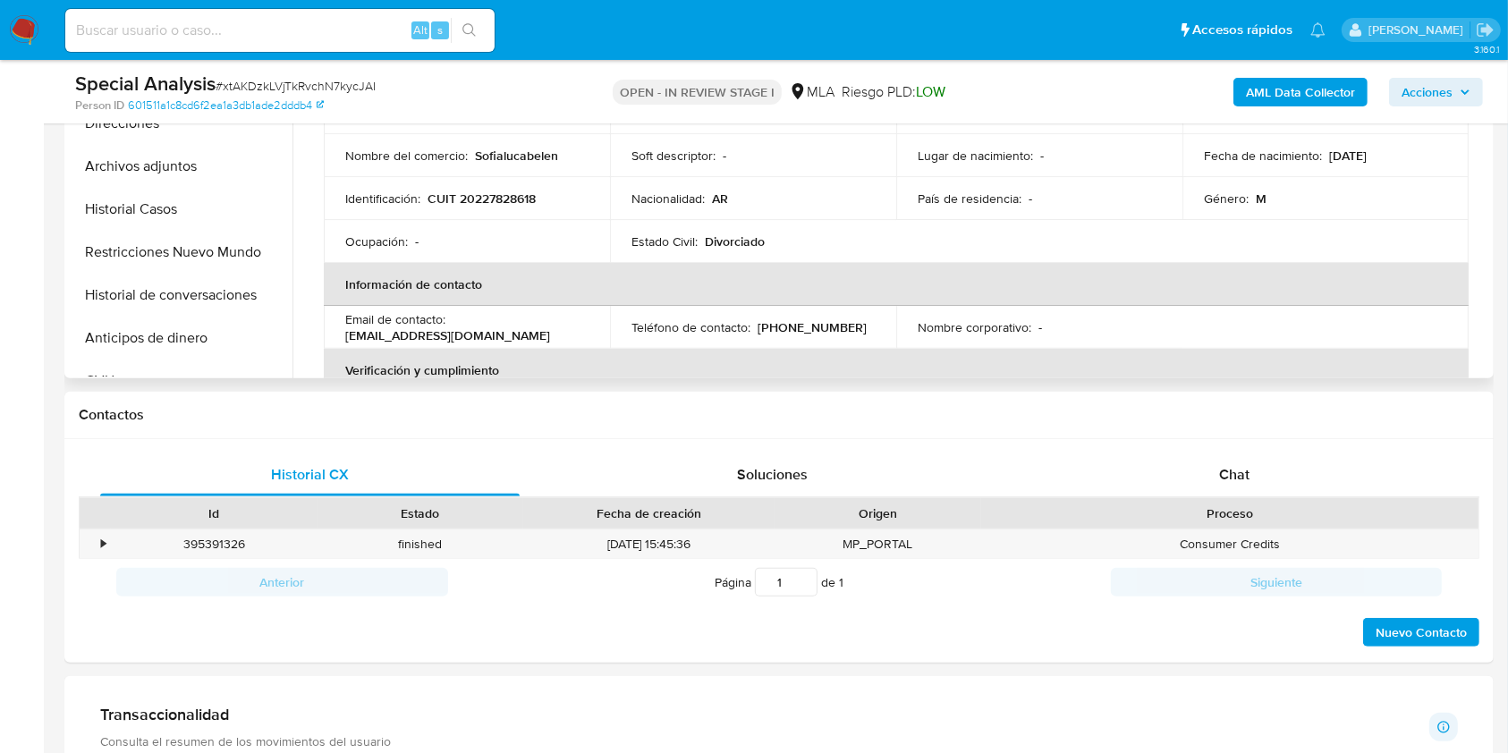
scroll to position [596, 0]
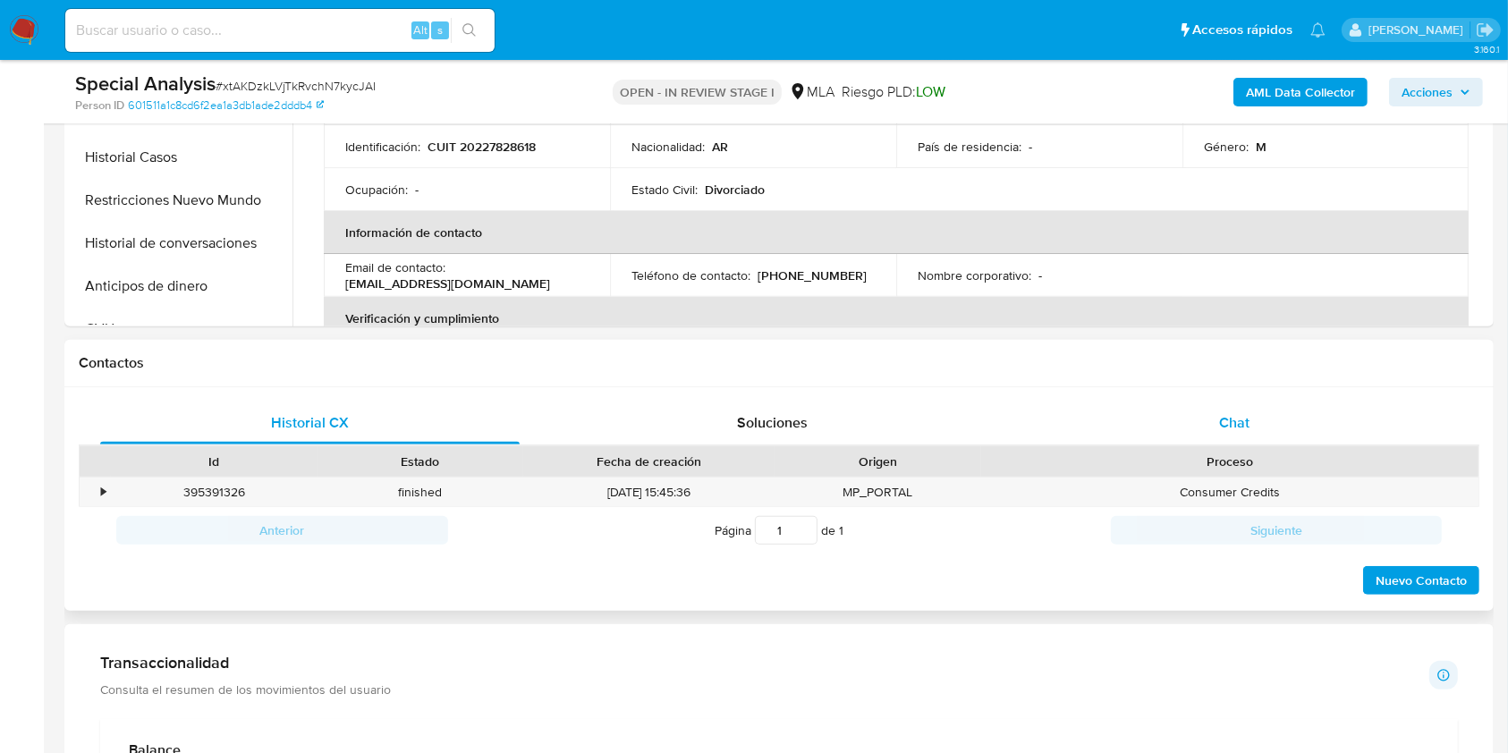
click at [1206, 430] on div "Chat" at bounding box center [1235, 423] width 420 height 43
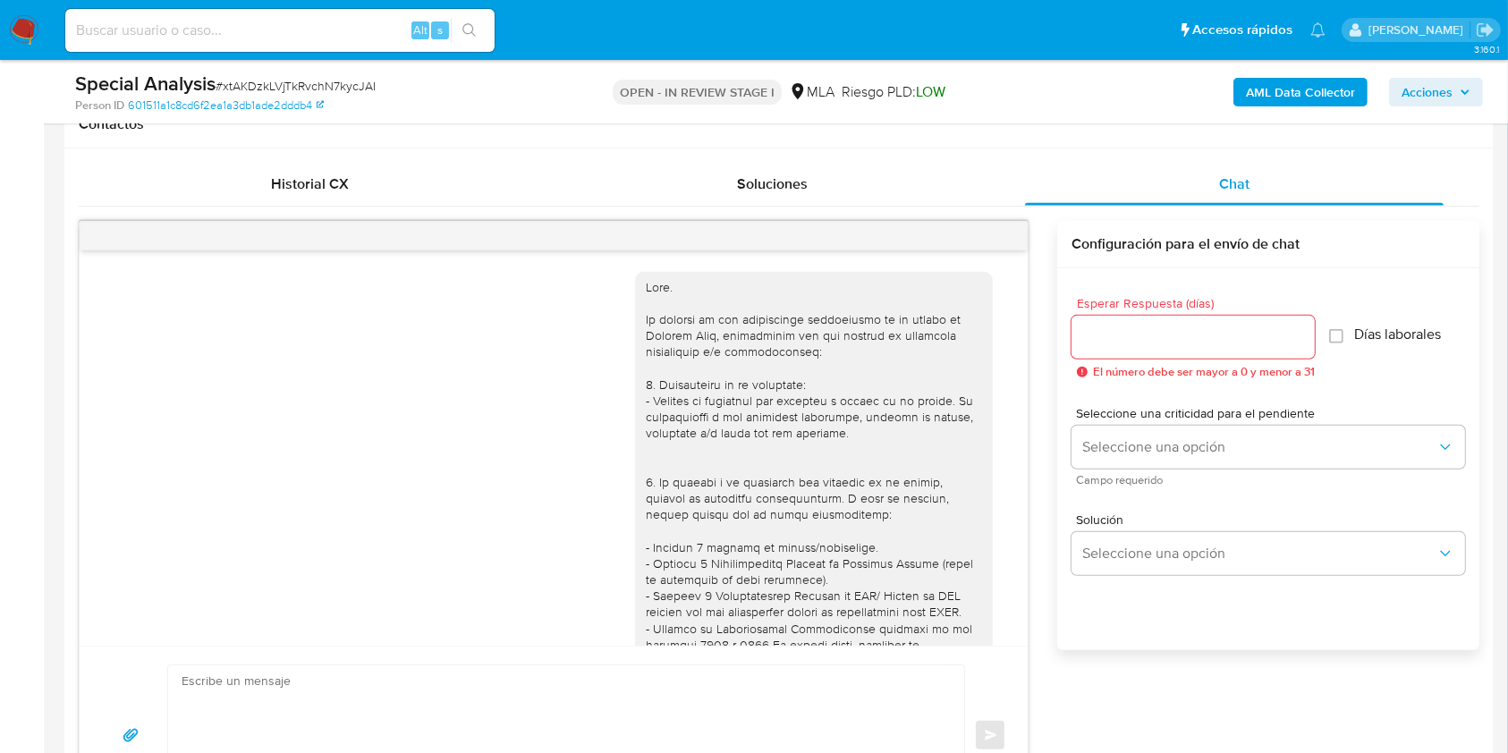
scroll to position [537, 0]
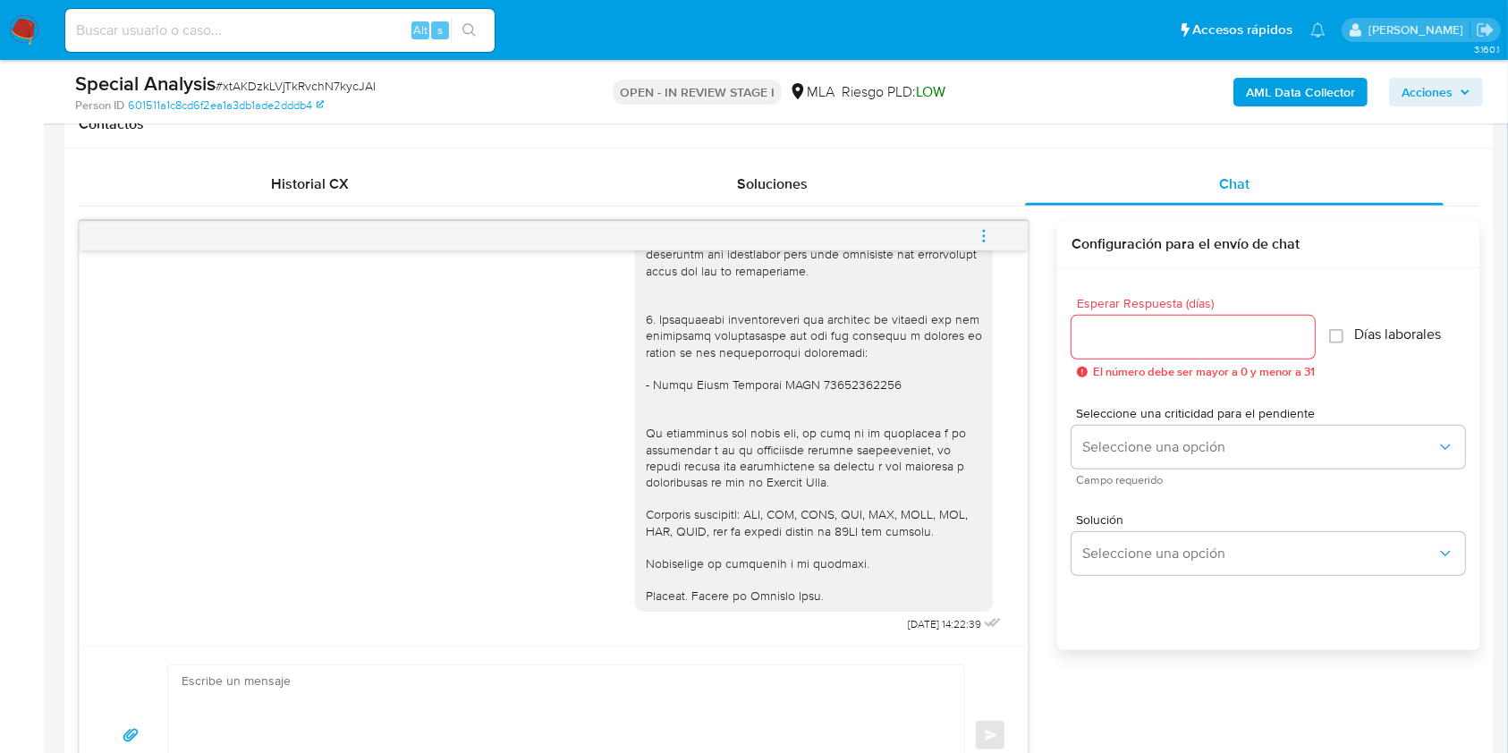
click at [343, 21] on input at bounding box center [279, 30] width 429 height 23
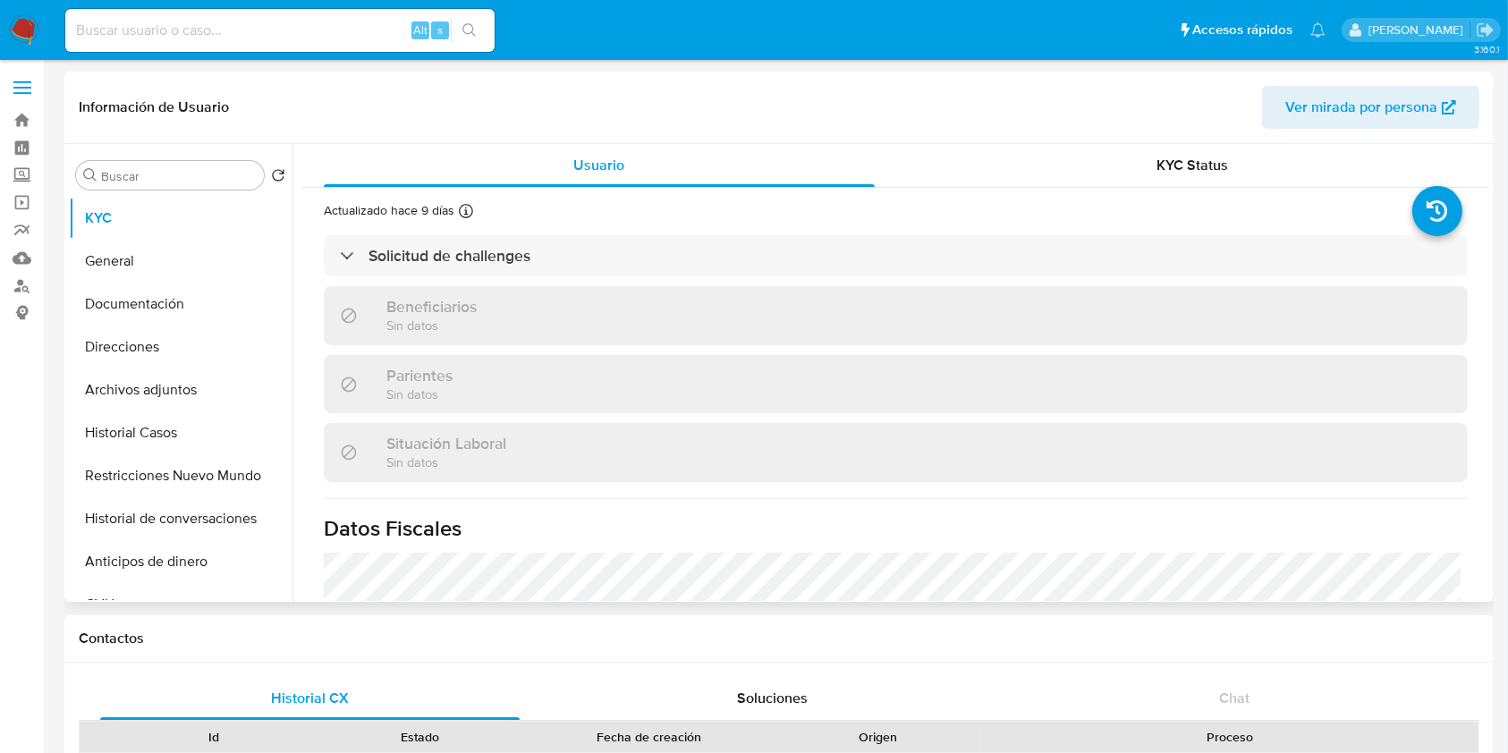
select select "10"
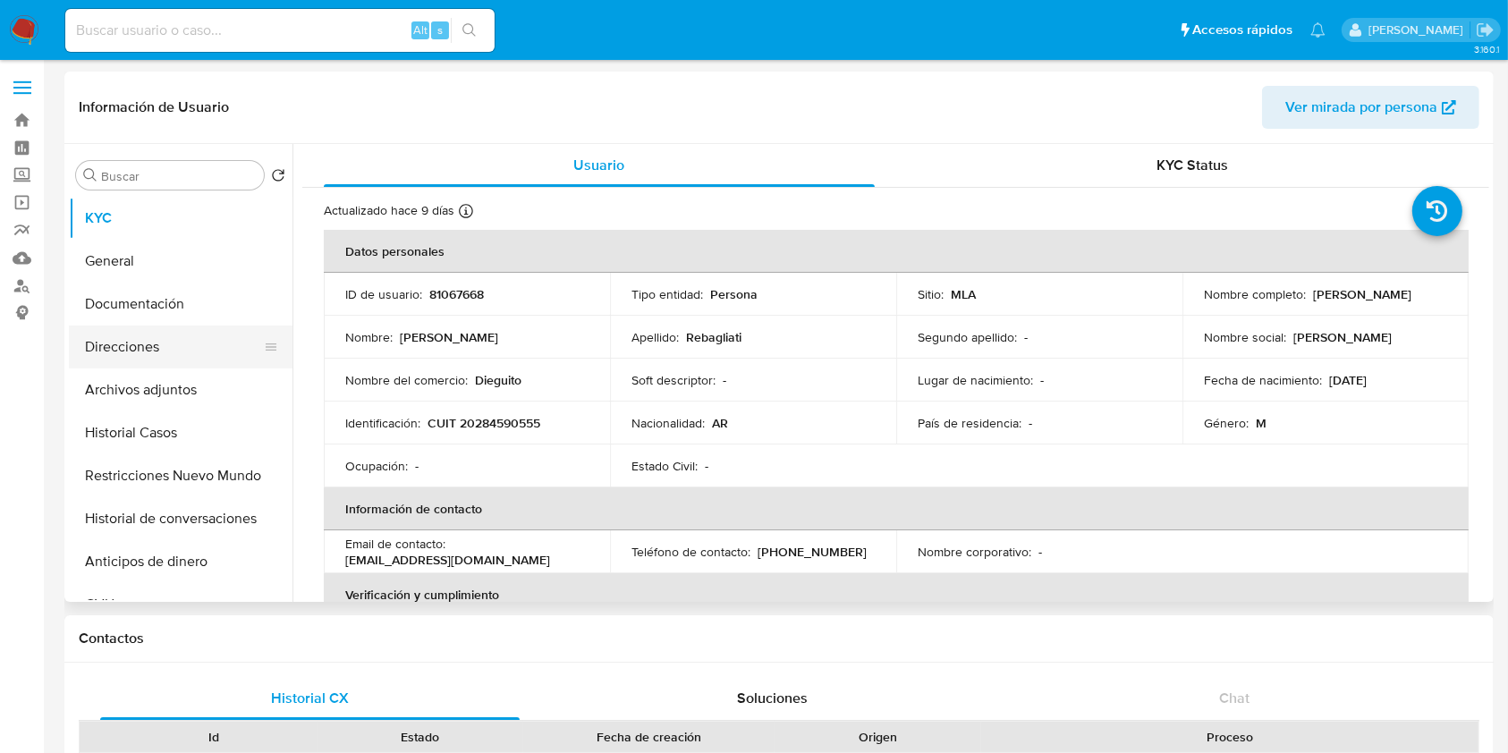
click at [165, 350] on button "Direcciones" at bounding box center [173, 347] width 209 height 43
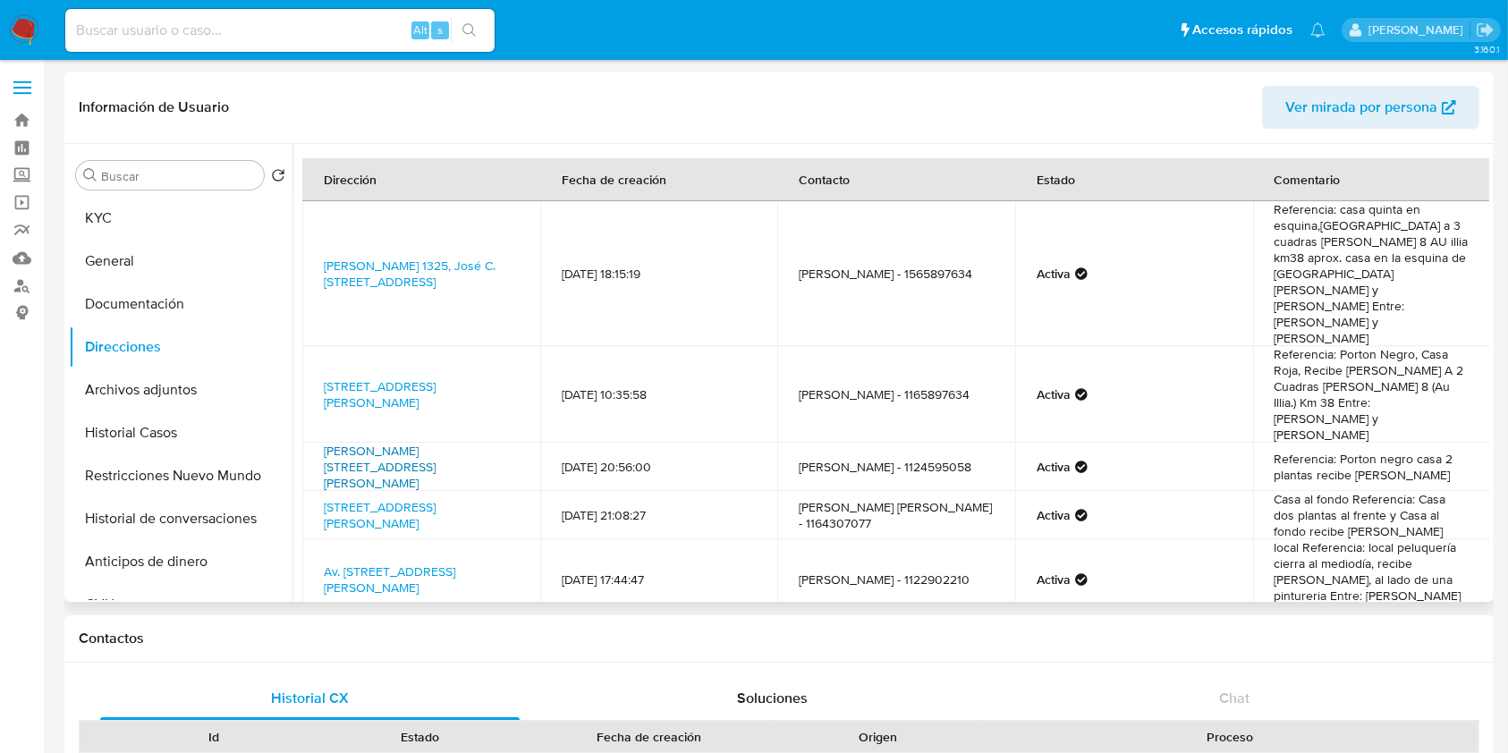
drag, startPoint x: 420, startPoint y: 384, endPoint x: 381, endPoint y: 393, distance: 40.4
click at [326, 443] on td "Albert Einstein 2592, Jose Clemente Paz, Buenos Aires, 1666, Argentina 2592" at bounding box center [421, 467] width 238 height 48
copy link "Albert Einstein 2592, Jose Clemente Paz, Buenos Aires, 1666, Argentina 2592"
click at [162, 208] on button "KYC" at bounding box center [173, 218] width 209 height 43
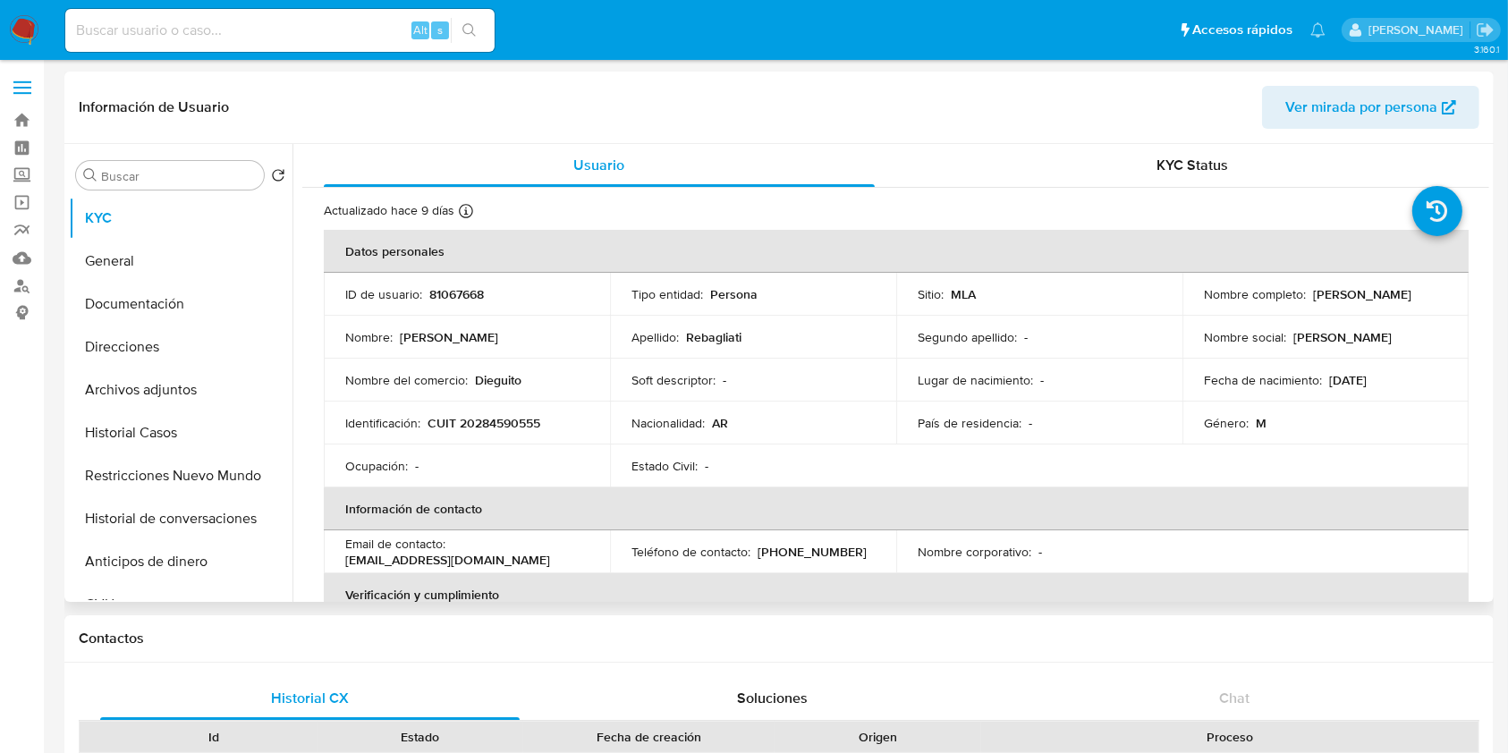
click at [461, 294] on p "81067668" at bounding box center [456, 294] width 55 height 16
click at [461, 293] on p "81067668" at bounding box center [456, 294] width 55 height 16
copy p "81067668"
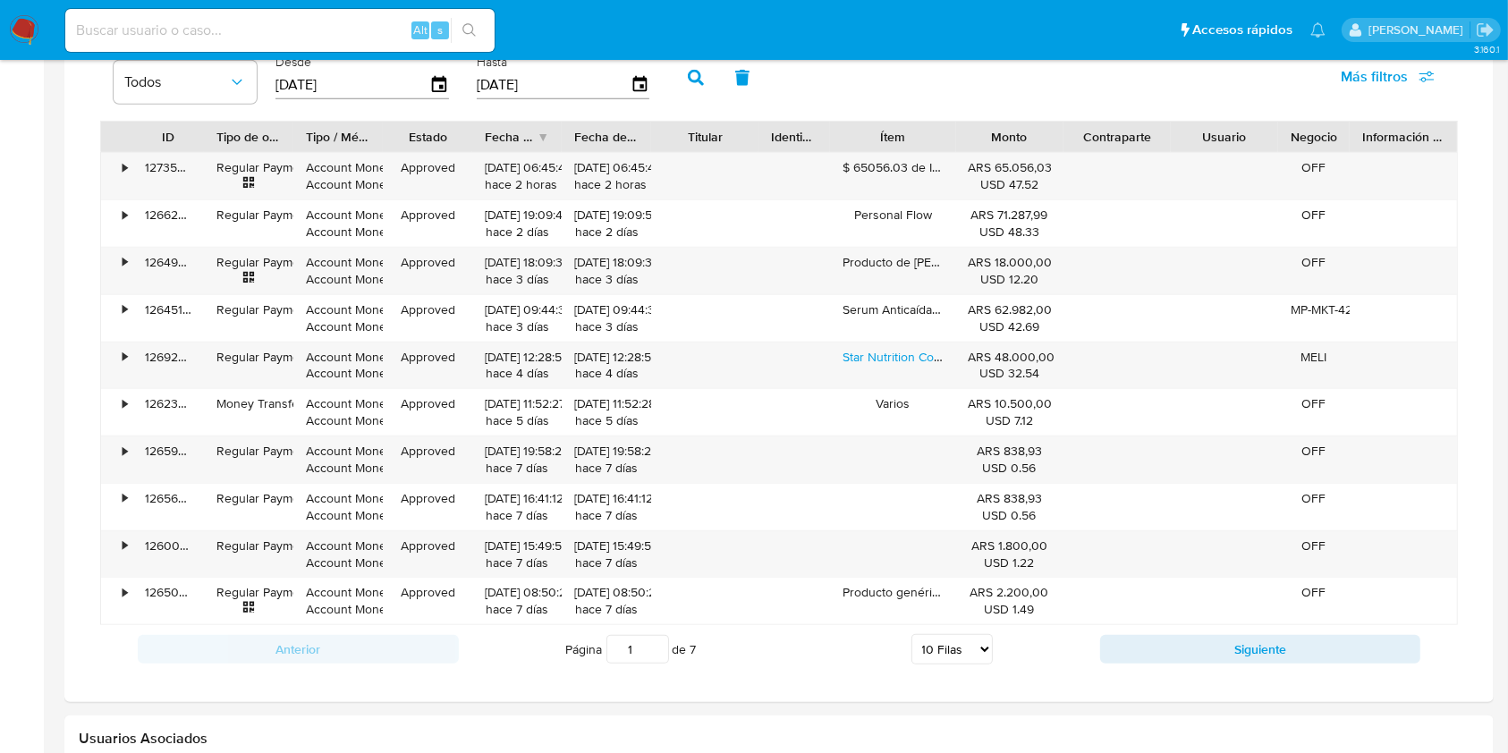
scroll to position [1073, 0]
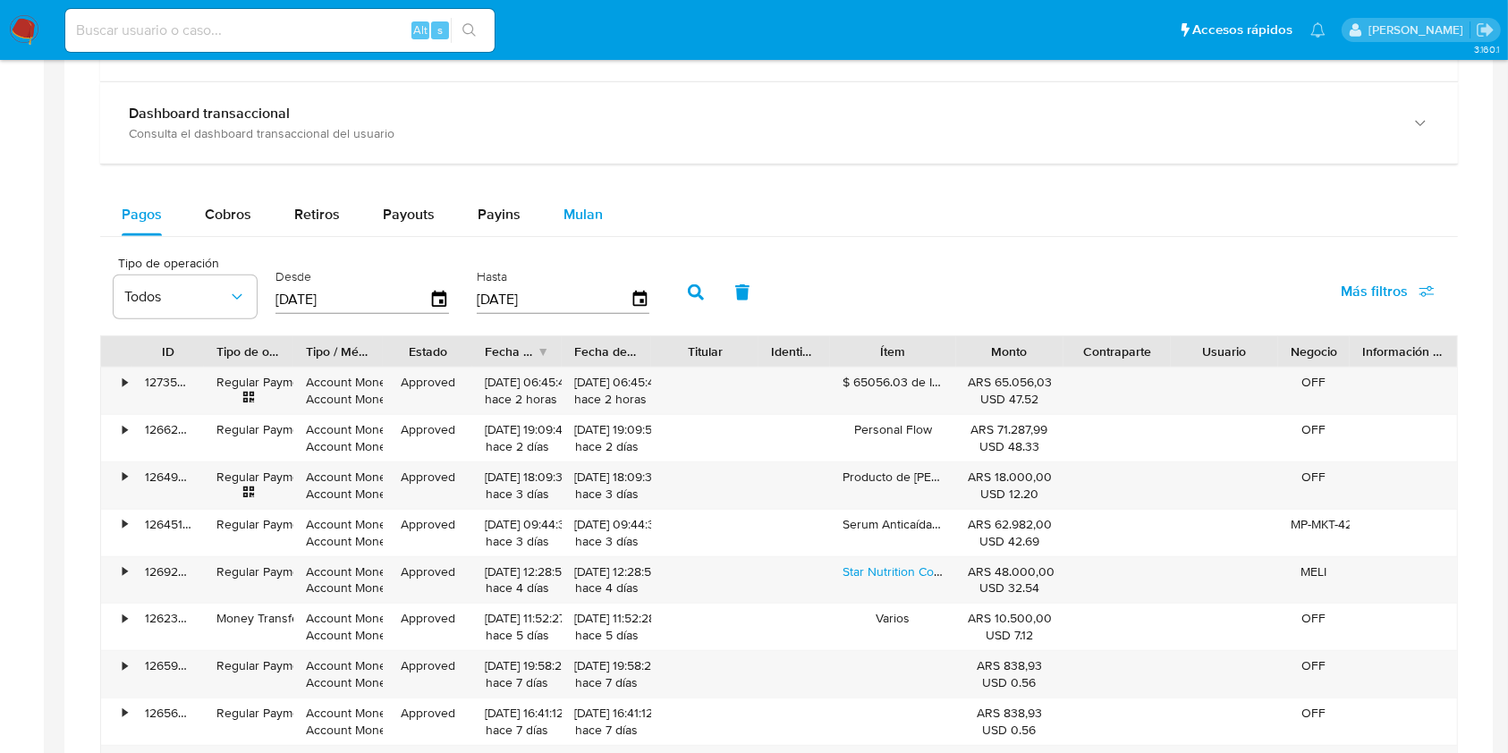
click at [592, 214] on span "Mulan" at bounding box center [583, 214] width 39 height 21
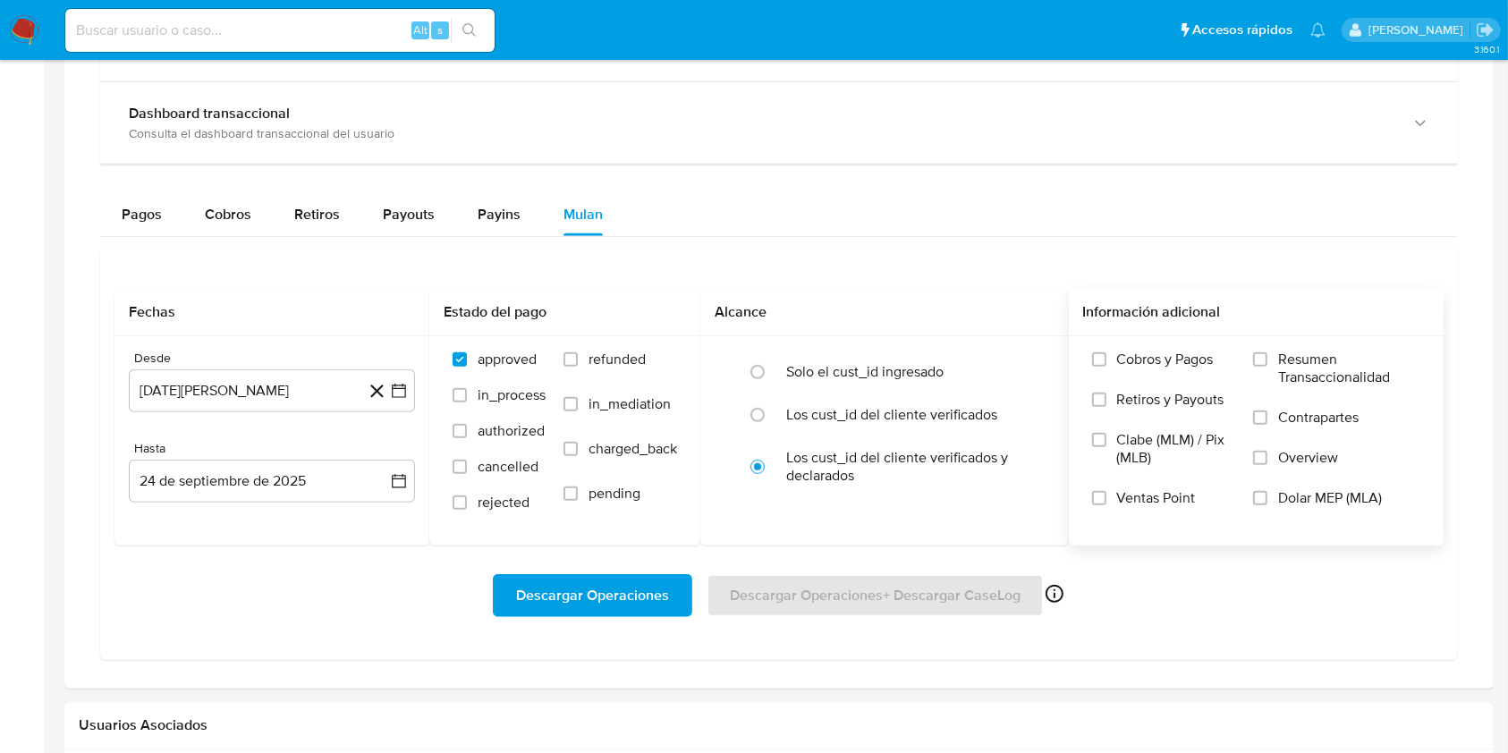
click at [1334, 499] on span "Dolar MEP (MLA)" at bounding box center [1330, 498] width 104 height 18
click at [1267, 499] on input "Dolar MEP (MLA)" at bounding box center [1260, 498] width 14 height 14
click at [377, 390] on icon at bounding box center [376, 392] width 13 height 13
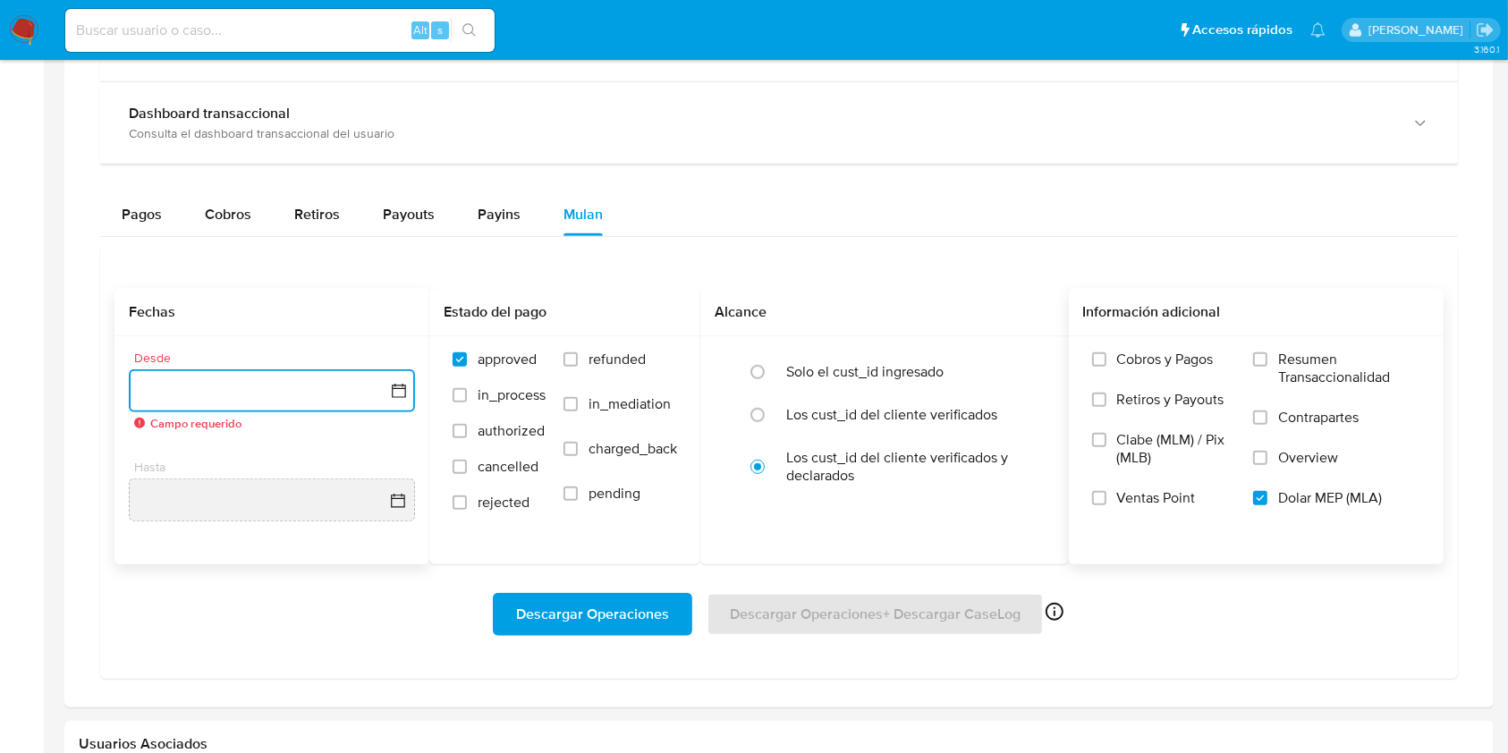
click at [350, 390] on button "button" at bounding box center [272, 390] width 286 height 43
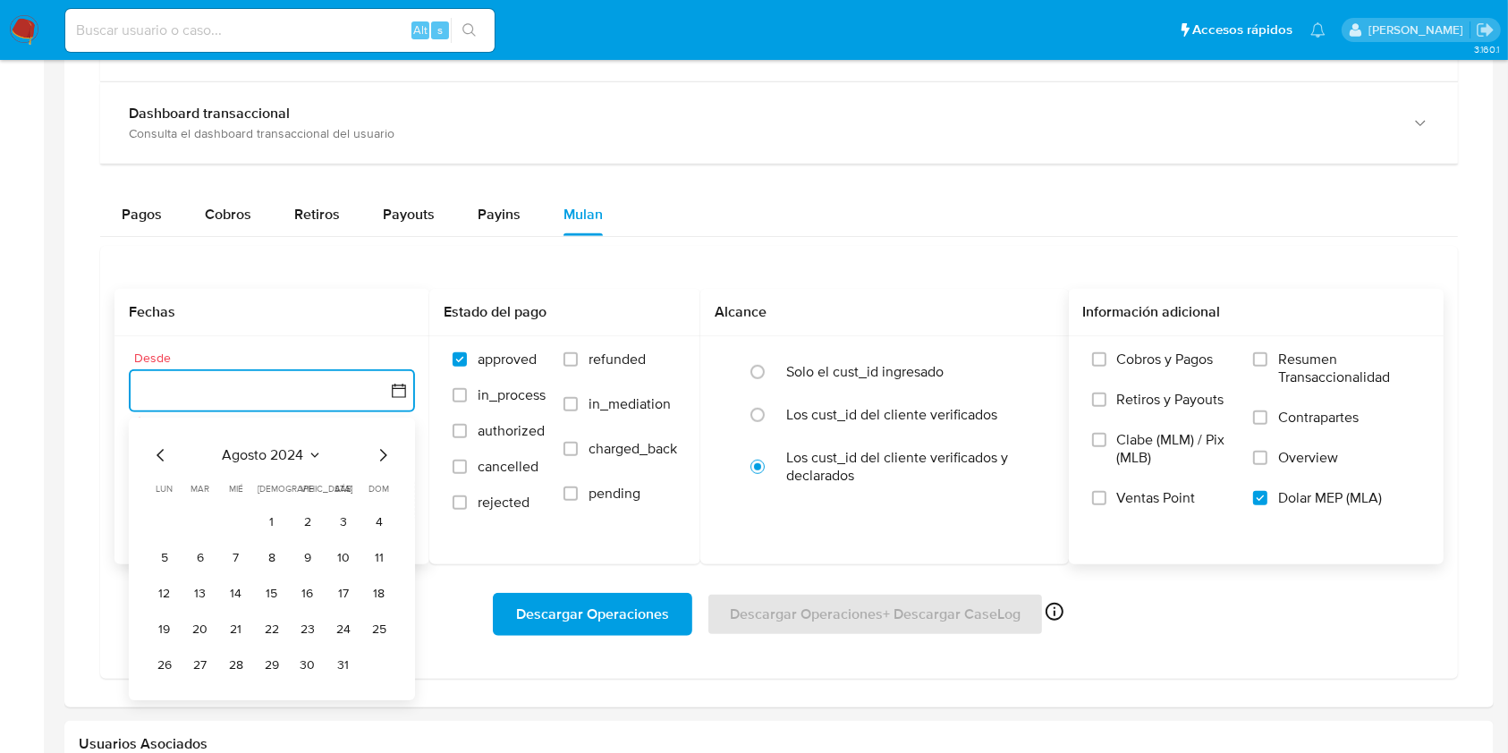
click at [379, 455] on icon "Mes siguiente" at bounding box center [382, 455] width 21 height 21
click at [385, 459] on icon "Mes siguiente" at bounding box center [382, 455] width 21 height 21
click at [386, 457] on icon "Mes siguiente" at bounding box center [382, 455] width 21 height 21
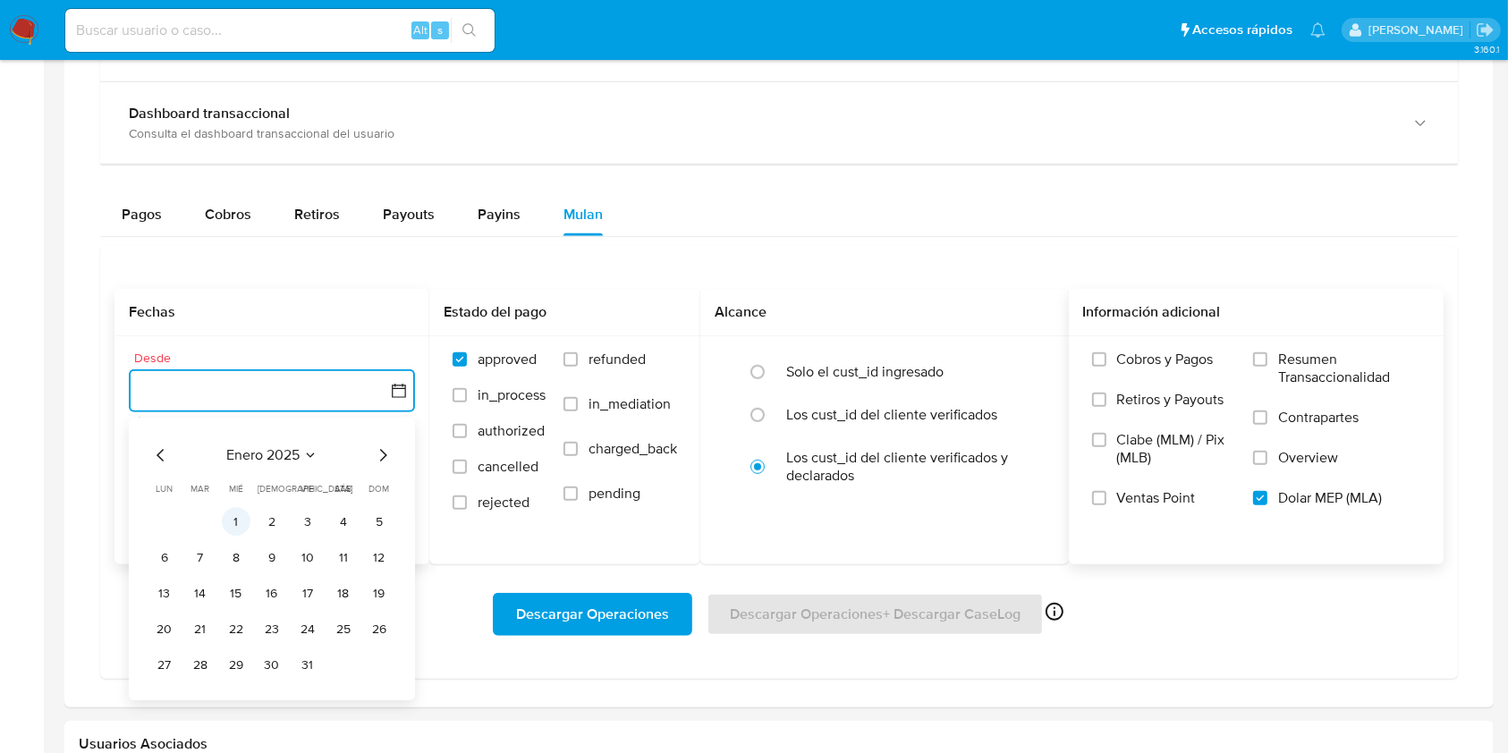
click at [239, 521] on button "1" at bounding box center [236, 522] width 29 height 29
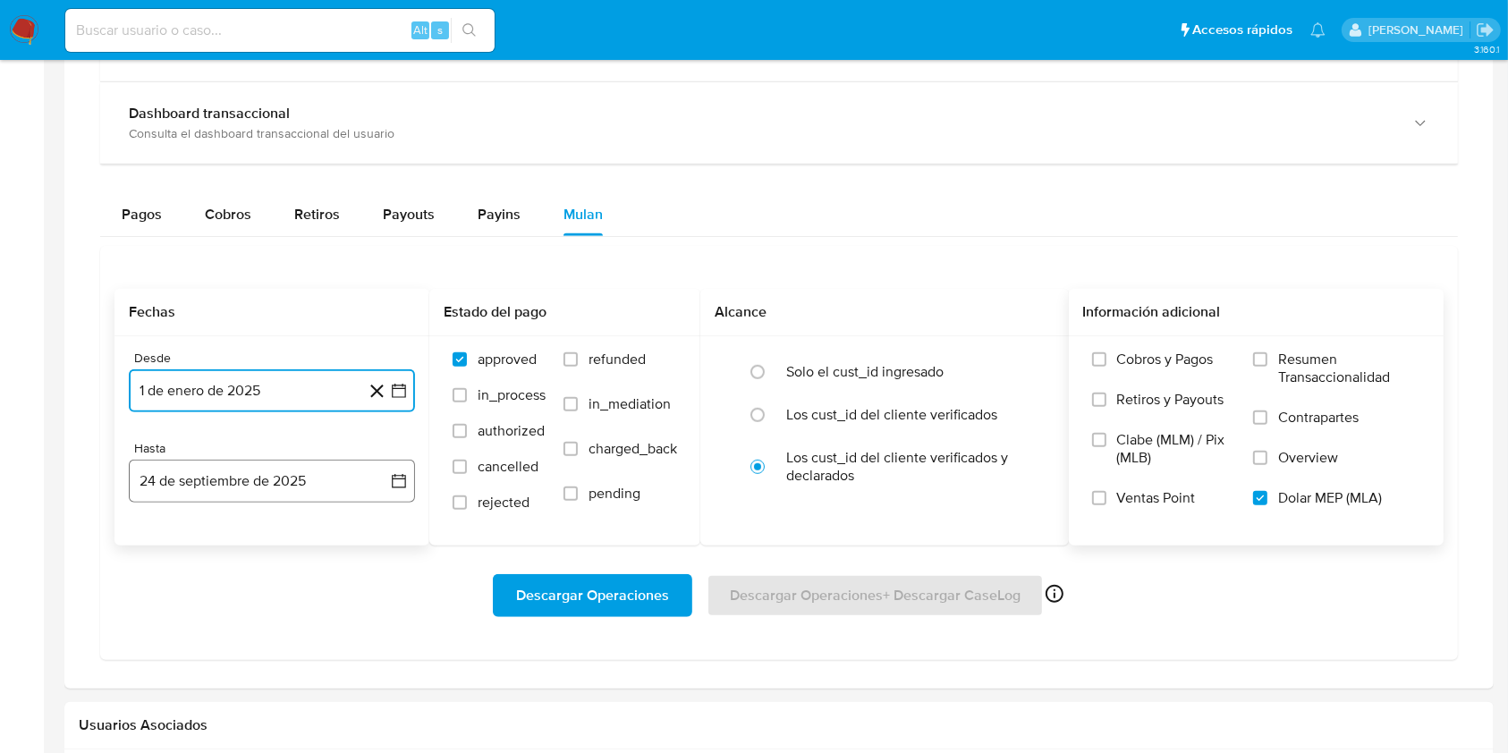
click at [360, 487] on button "24 de septiembre de 2025" at bounding box center [272, 481] width 286 height 43
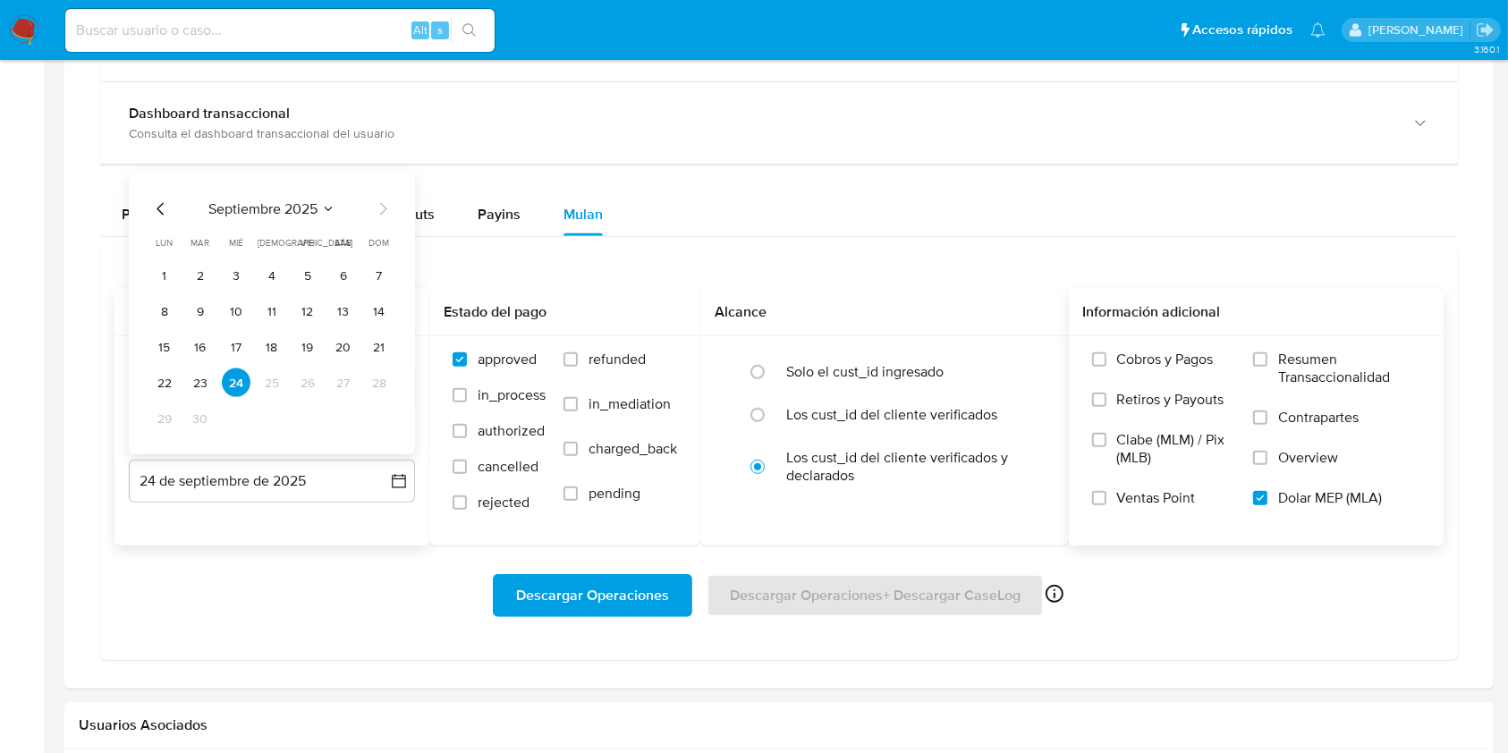
click at [163, 206] on icon "Mes anterior" at bounding box center [160, 209] width 21 height 21
click at [163, 205] on icon "Mes anterior" at bounding box center [160, 209] width 21 height 21
click at [381, 210] on icon "Mes siguiente" at bounding box center [382, 209] width 21 height 21
click at [373, 420] on button "31" at bounding box center [379, 418] width 29 height 29
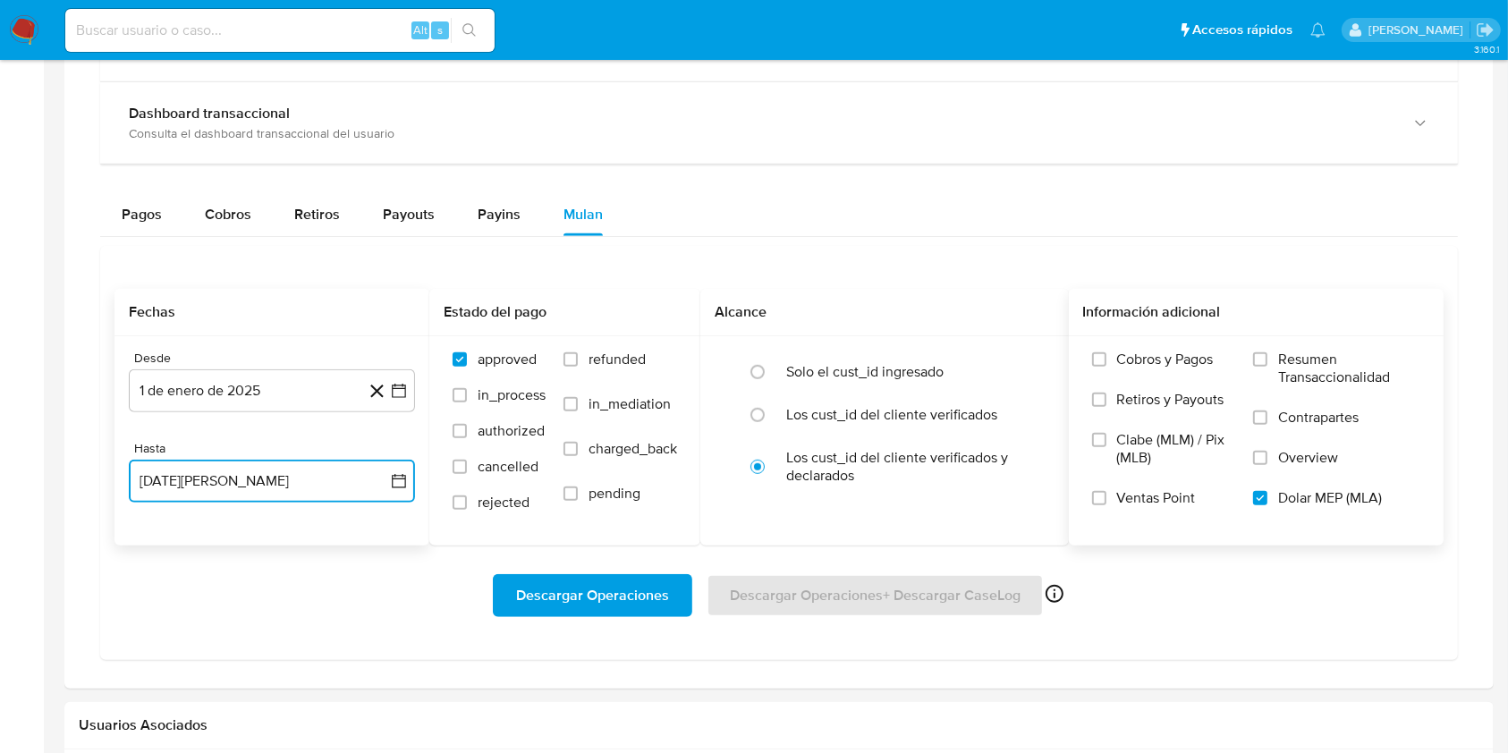
click at [242, 473] on button "31 de agosto de 2025" at bounding box center [272, 481] width 286 height 43
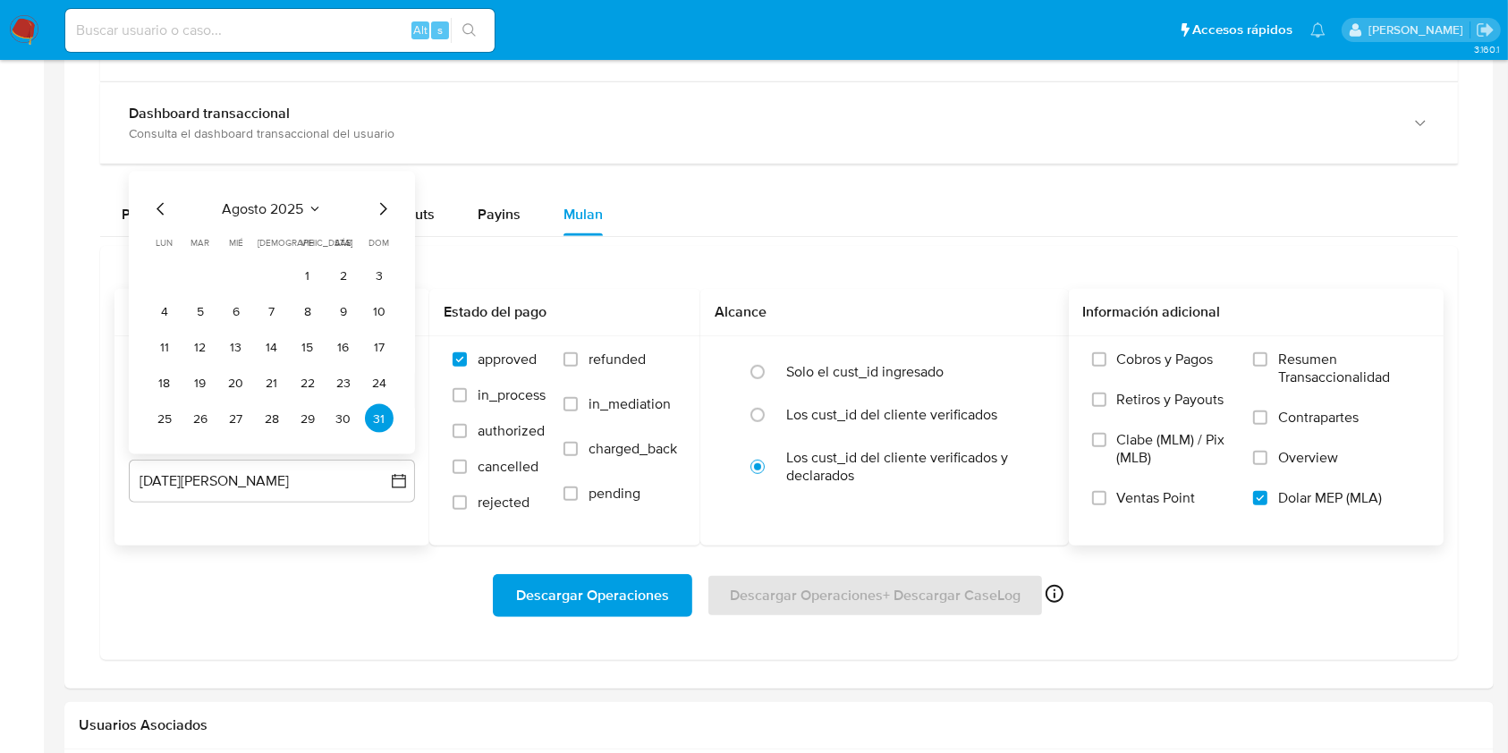
drag, startPoint x: 176, startPoint y: 211, endPoint x: 157, endPoint y: 211, distance: 19.7
click at [157, 211] on div "agosto 2025" at bounding box center [271, 209] width 243 height 21
click at [157, 211] on icon "Mes anterior" at bounding box center [160, 209] width 21 height 21
click at [278, 423] on button "31" at bounding box center [272, 418] width 29 height 29
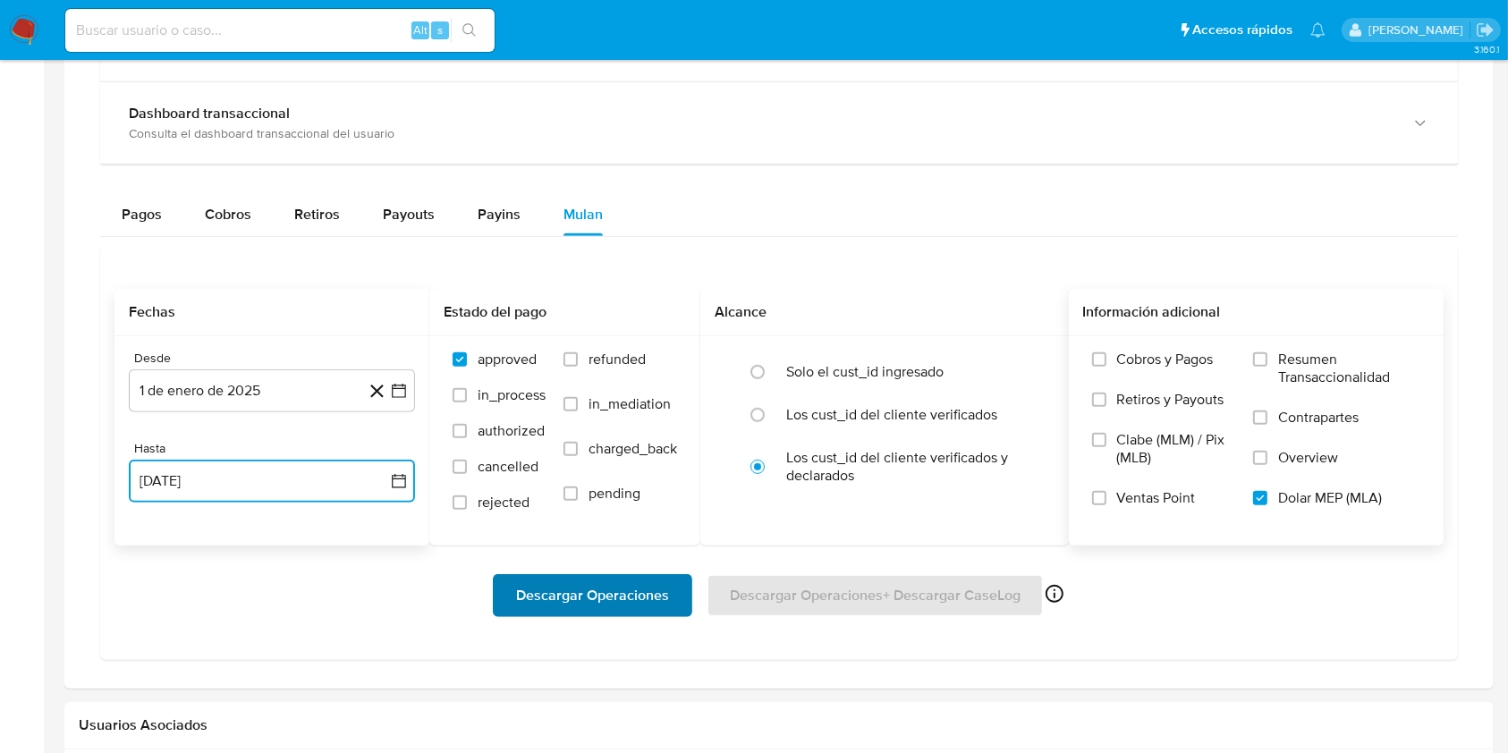
click at [623, 589] on span "Descargar Operaciones" at bounding box center [592, 595] width 153 height 39
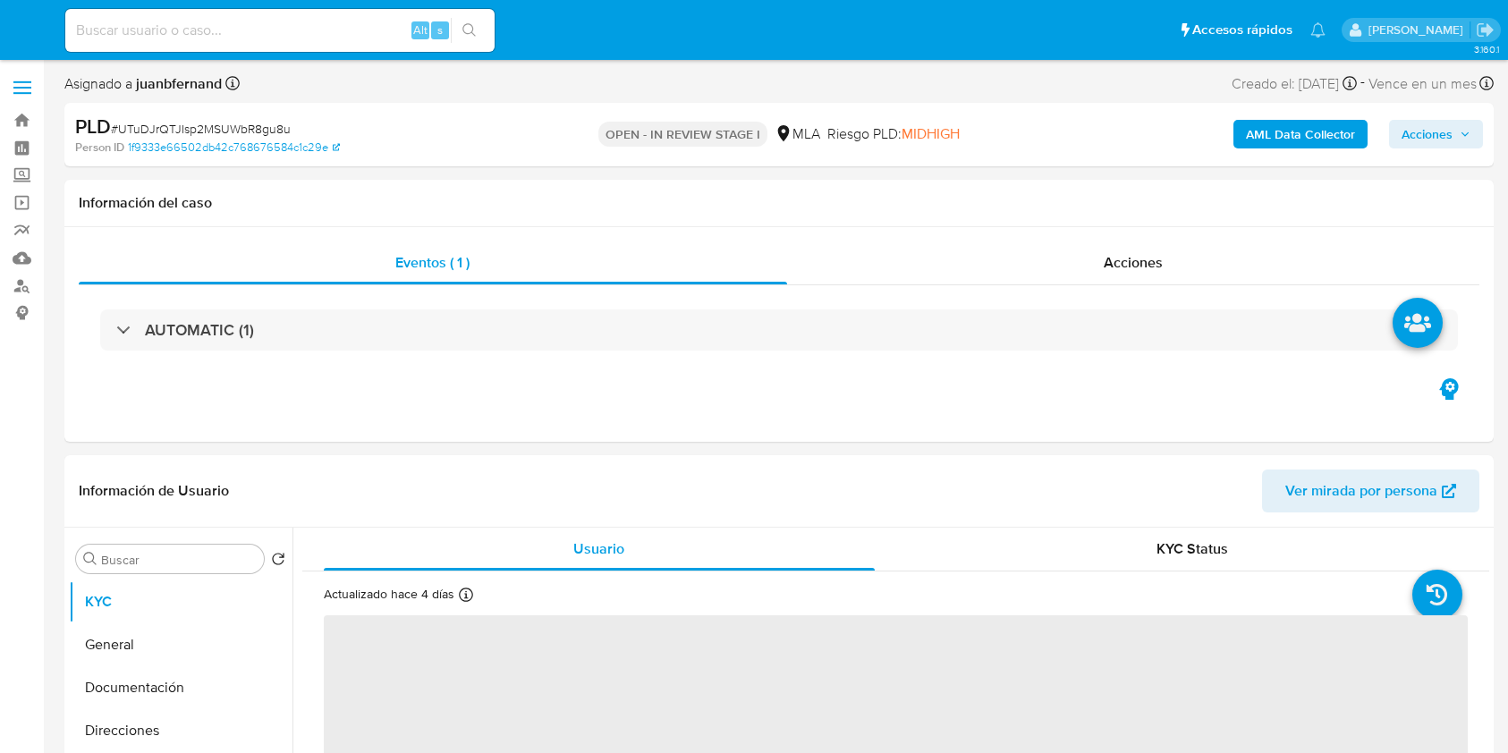
select select "10"
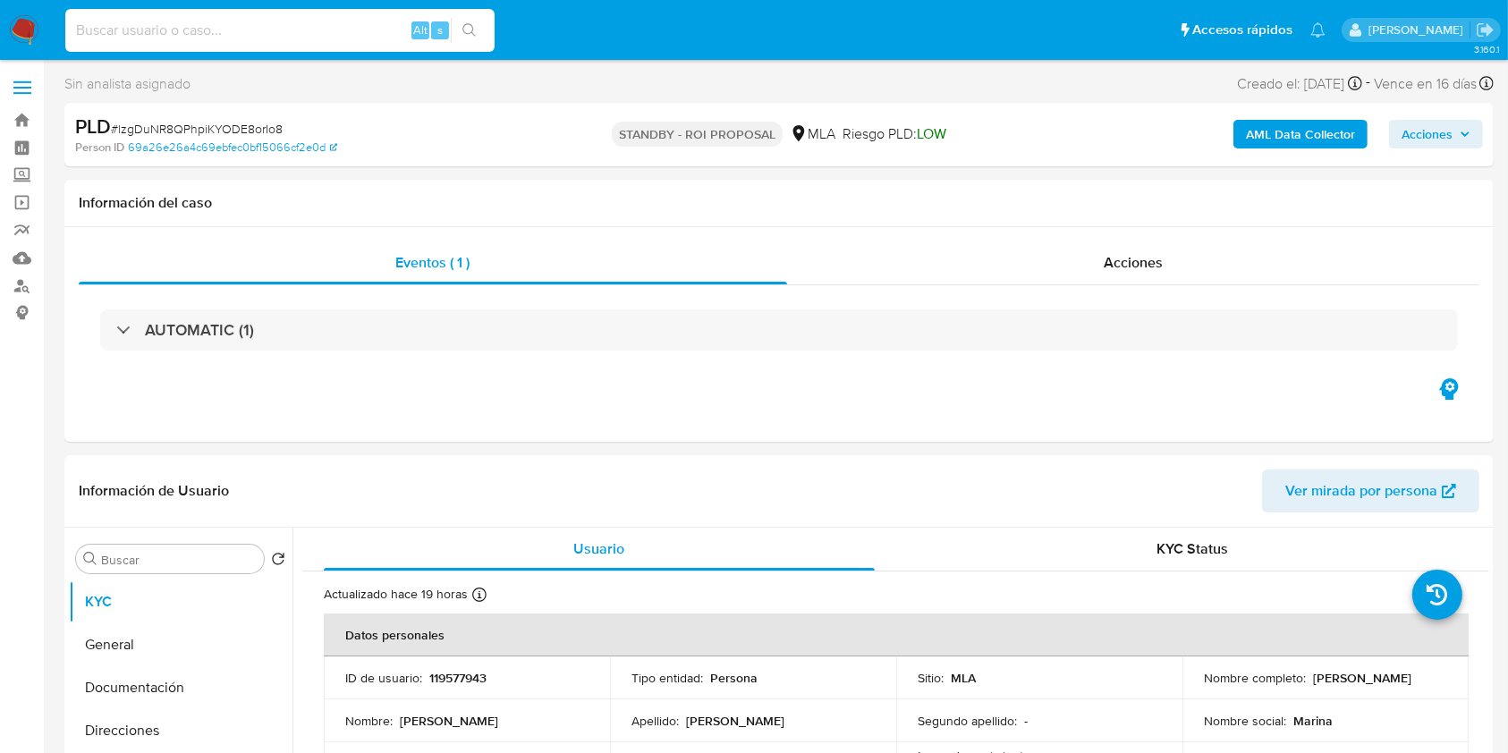
click at [370, 28] on input at bounding box center [279, 30] width 429 height 23
paste input "0lHRX4TgMuXaQKQB2Cl4bW1P"
type input "0lHRX4TgMuXaQKQB2Cl4bW1P"
click at [465, 29] on icon "search-icon" at bounding box center [469, 30] width 14 height 14
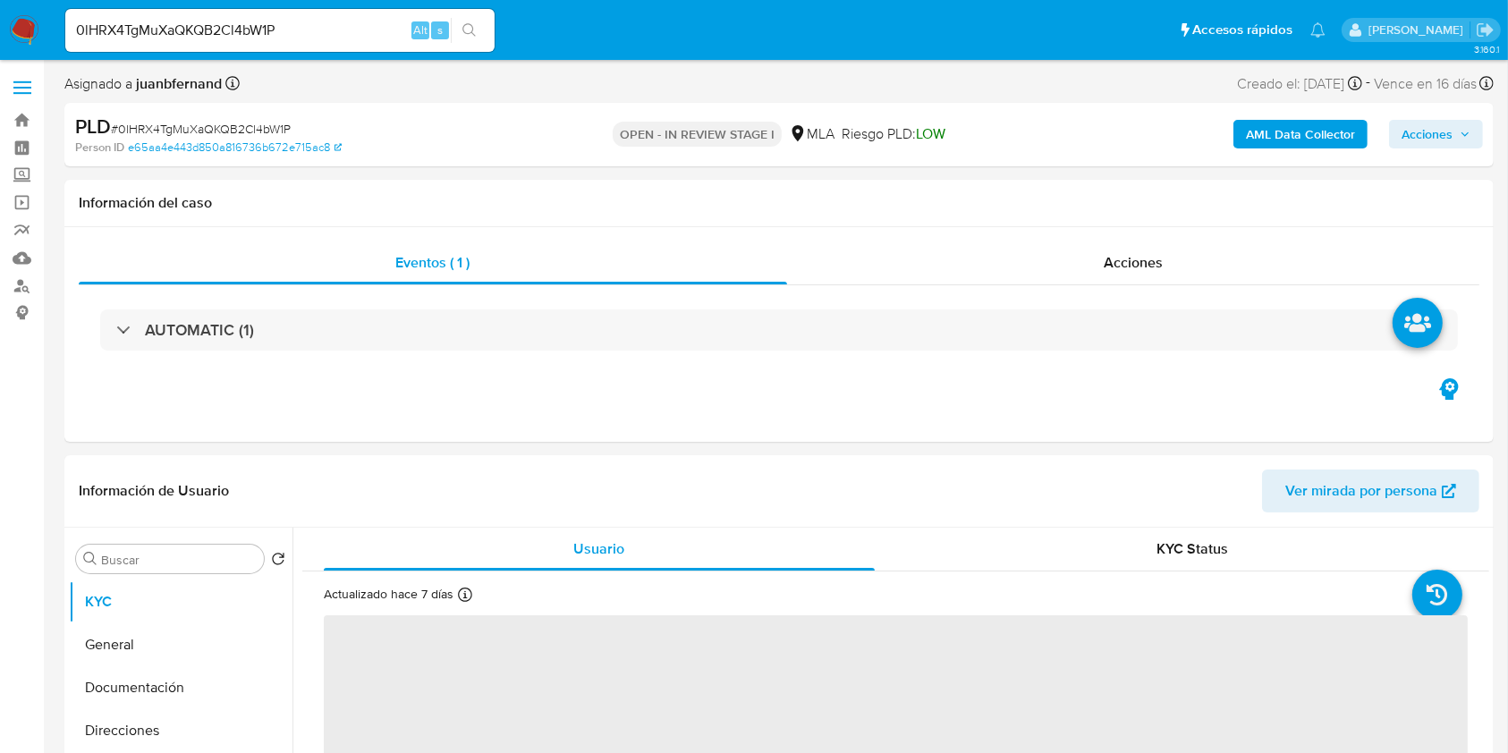
select select "10"
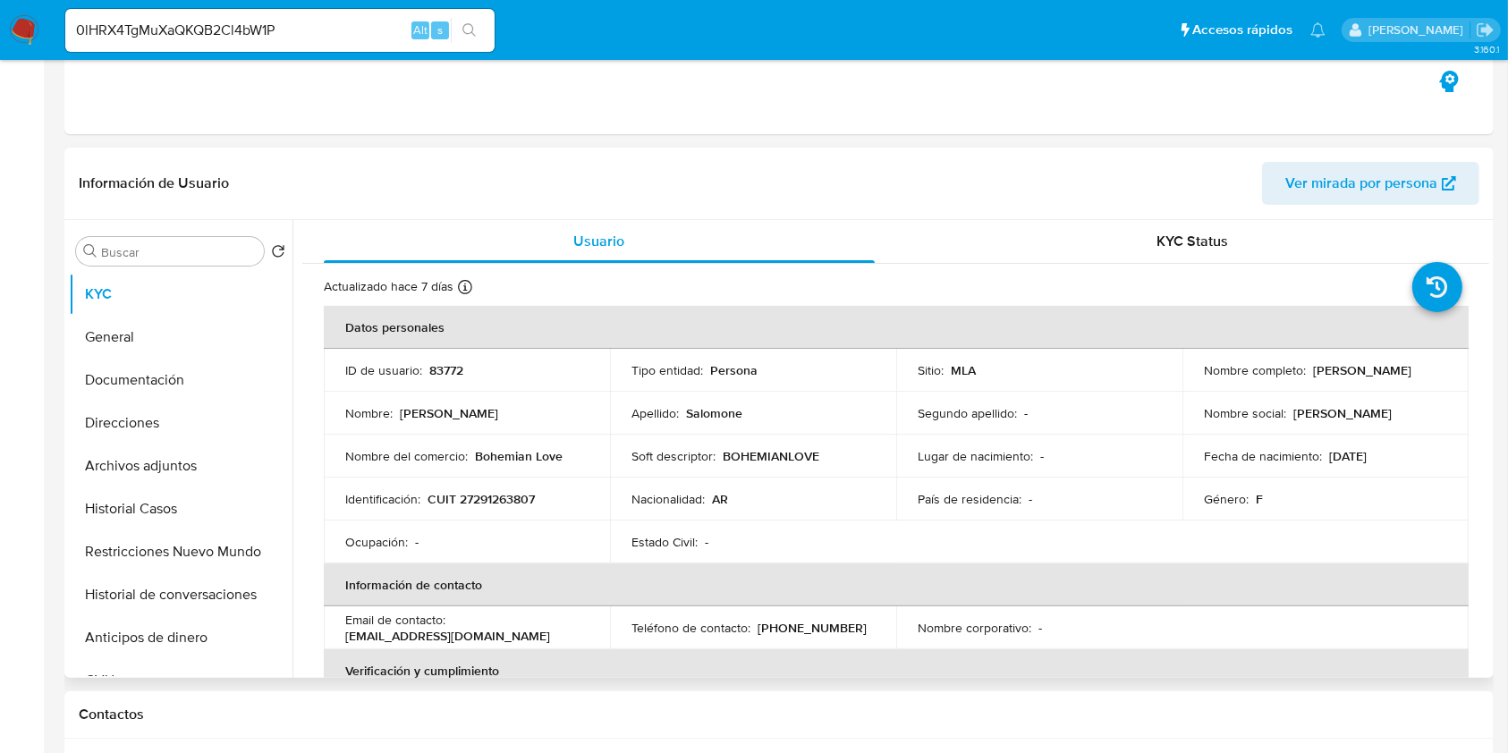
scroll to position [596, 0]
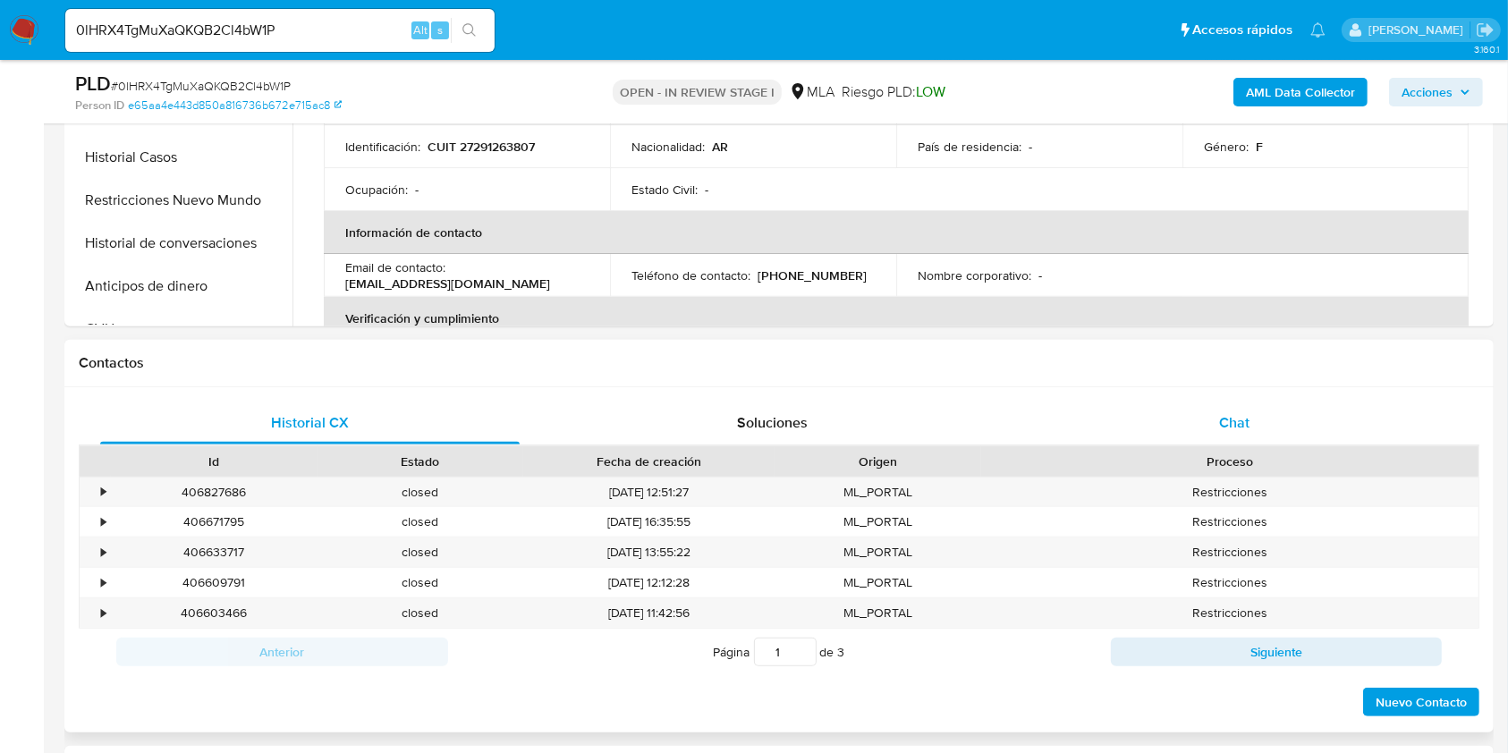
click at [1327, 412] on div "Chat" at bounding box center [1235, 423] width 420 height 43
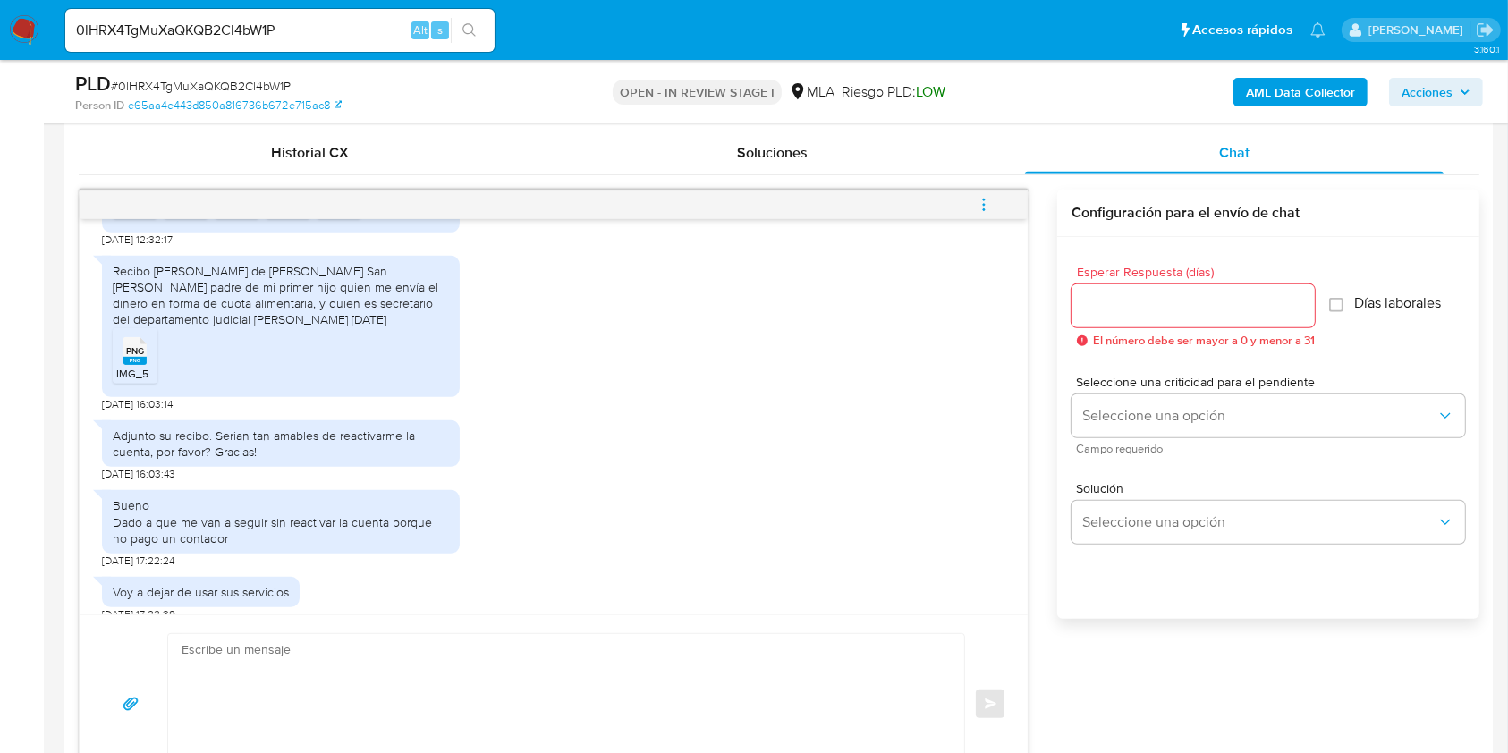
scroll to position [835, 0]
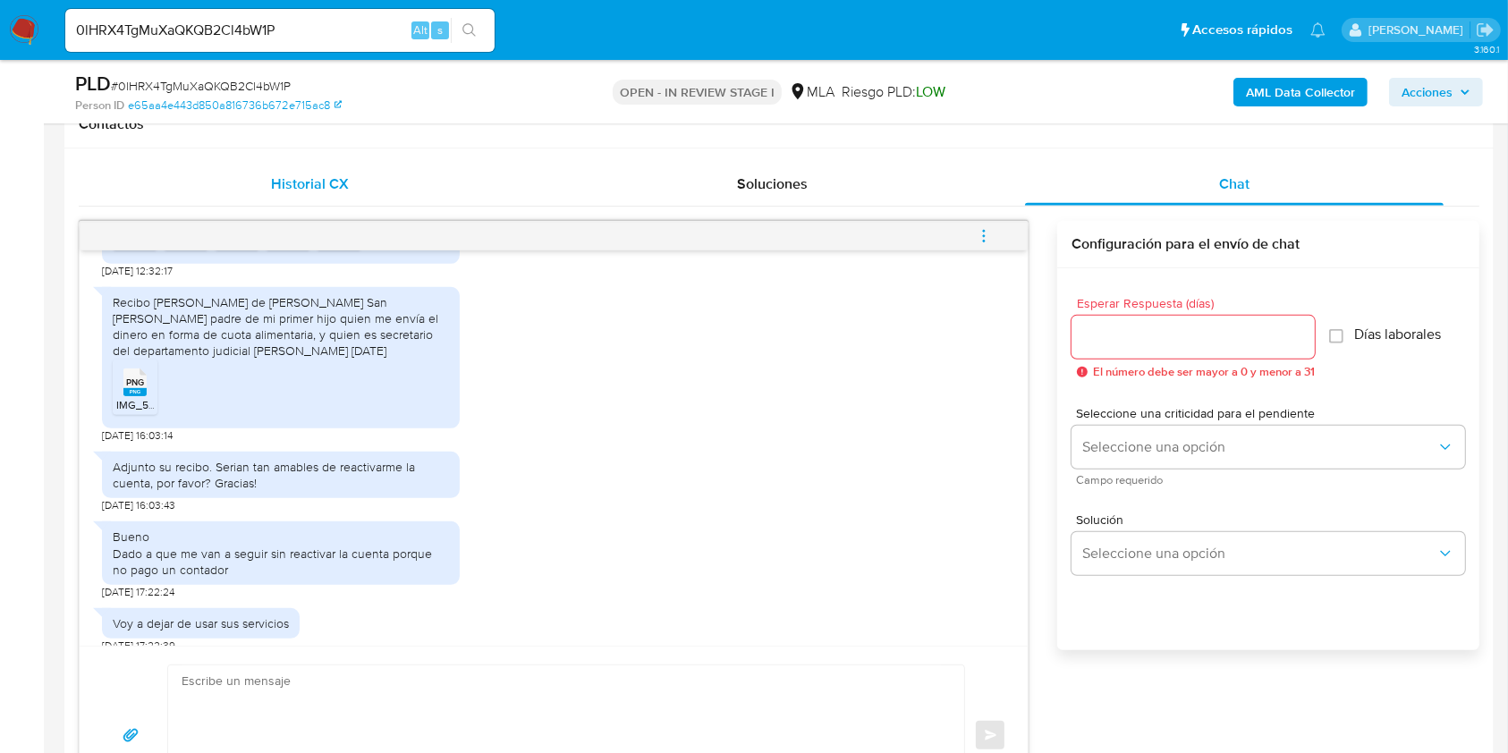
click at [289, 190] on span "Historial CX" at bounding box center [310, 184] width 78 height 21
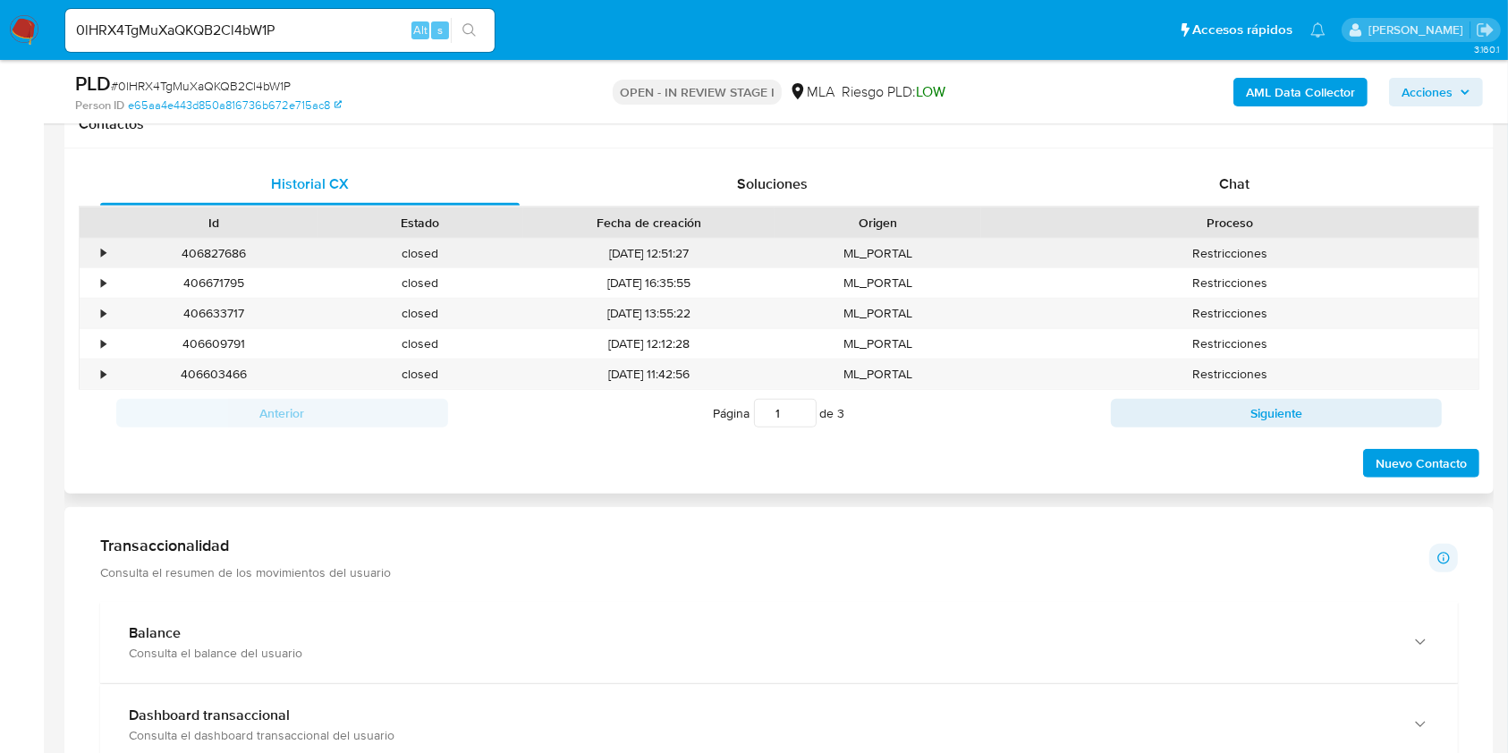
click at [209, 260] on div "406827686" at bounding box center [214, 254] width 207 height 30
copy div "406827686"
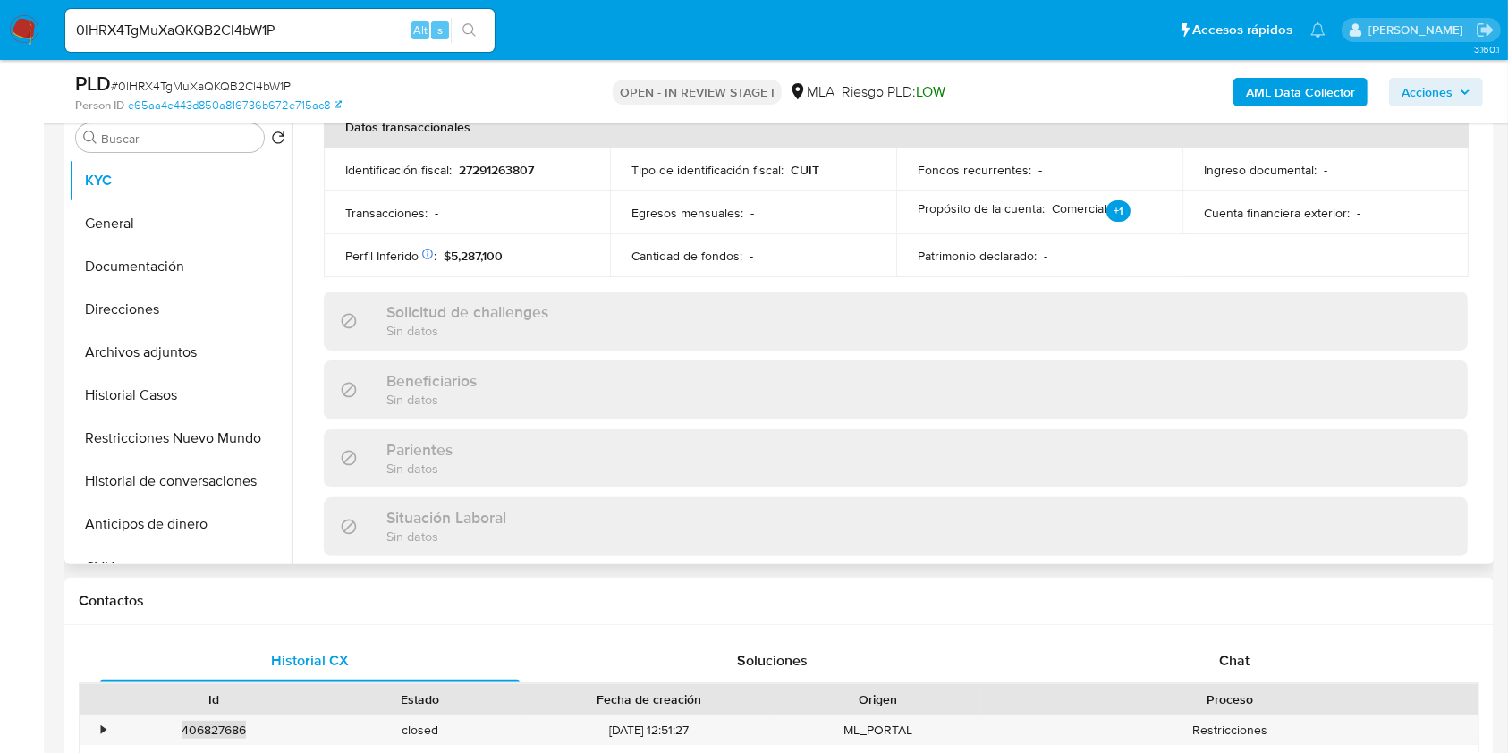
scroll to position [942, 0]
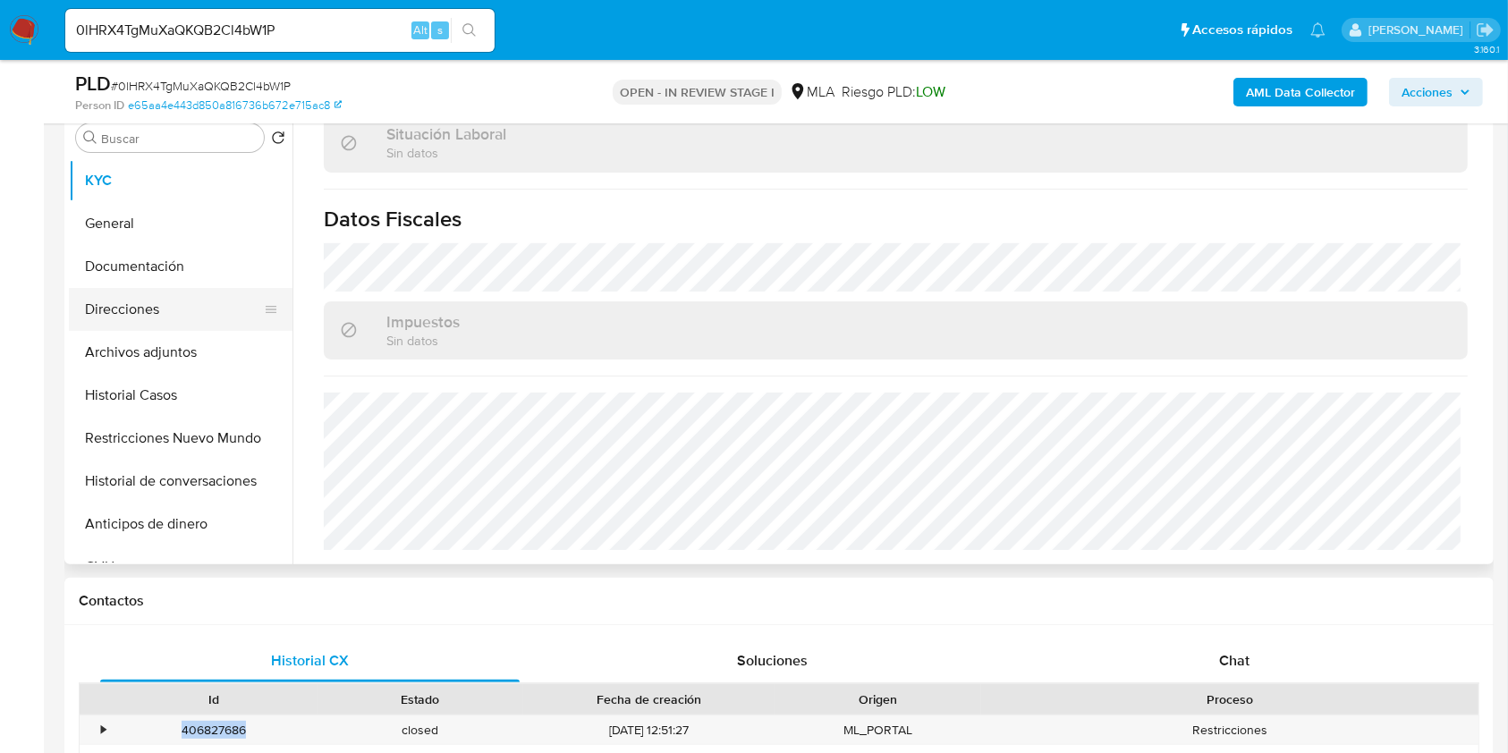
drag, startPoint x: 179, startPoint y: 386, endPoint x: 166, endPoint y: 311, distance: 75.3
click at [166, 311] on ul "KYC General Documentación Direcciones Archivos adjuntos Historial Casos Restric…" at bounding box center [181, 360] width 224 height 403
click at [166, 311] on button "Direcciones" at bounding box center [173, 309] width 209 height 43
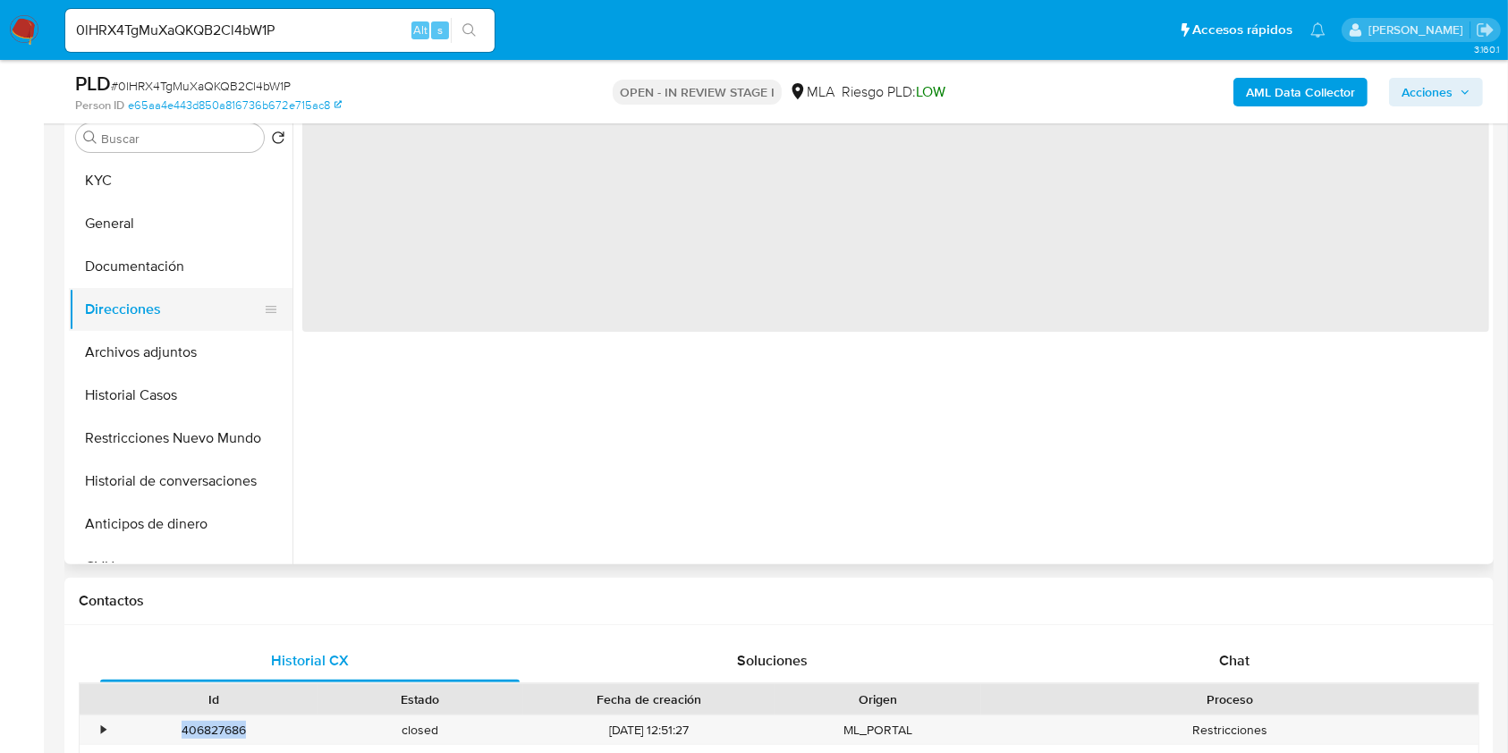
scroll to position [0, 0]
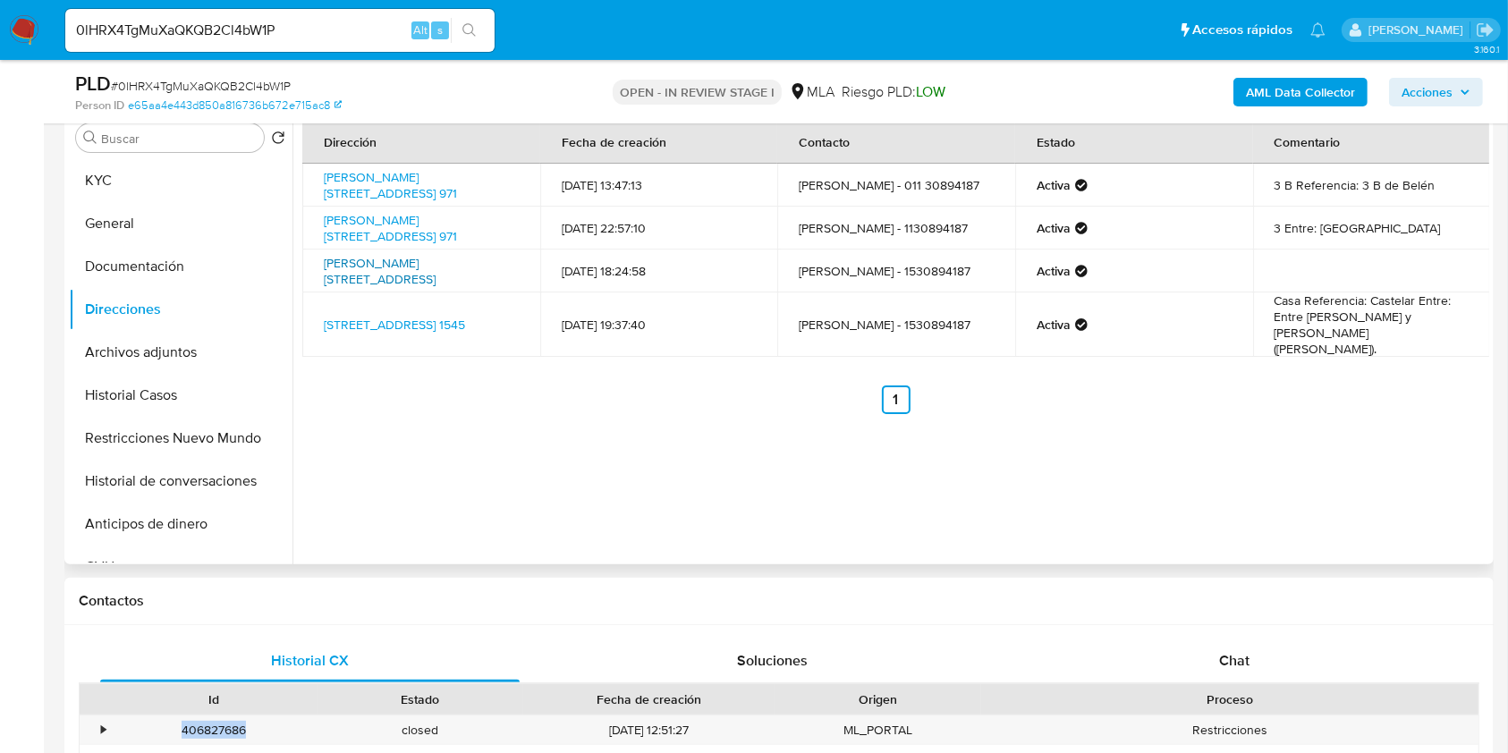
click at [429, 268] on link "Carlos Casares 958, Castelar, Buenos Aires, 1712, Argentina 958" at bounding box center [380, 271] width 112 height 34
click at [420, 316] on link "Los Indios 1545, Castelar, Buenos Aires, 1712, Argentina 1545" at bounding box center [394, 325] width 141 height 18
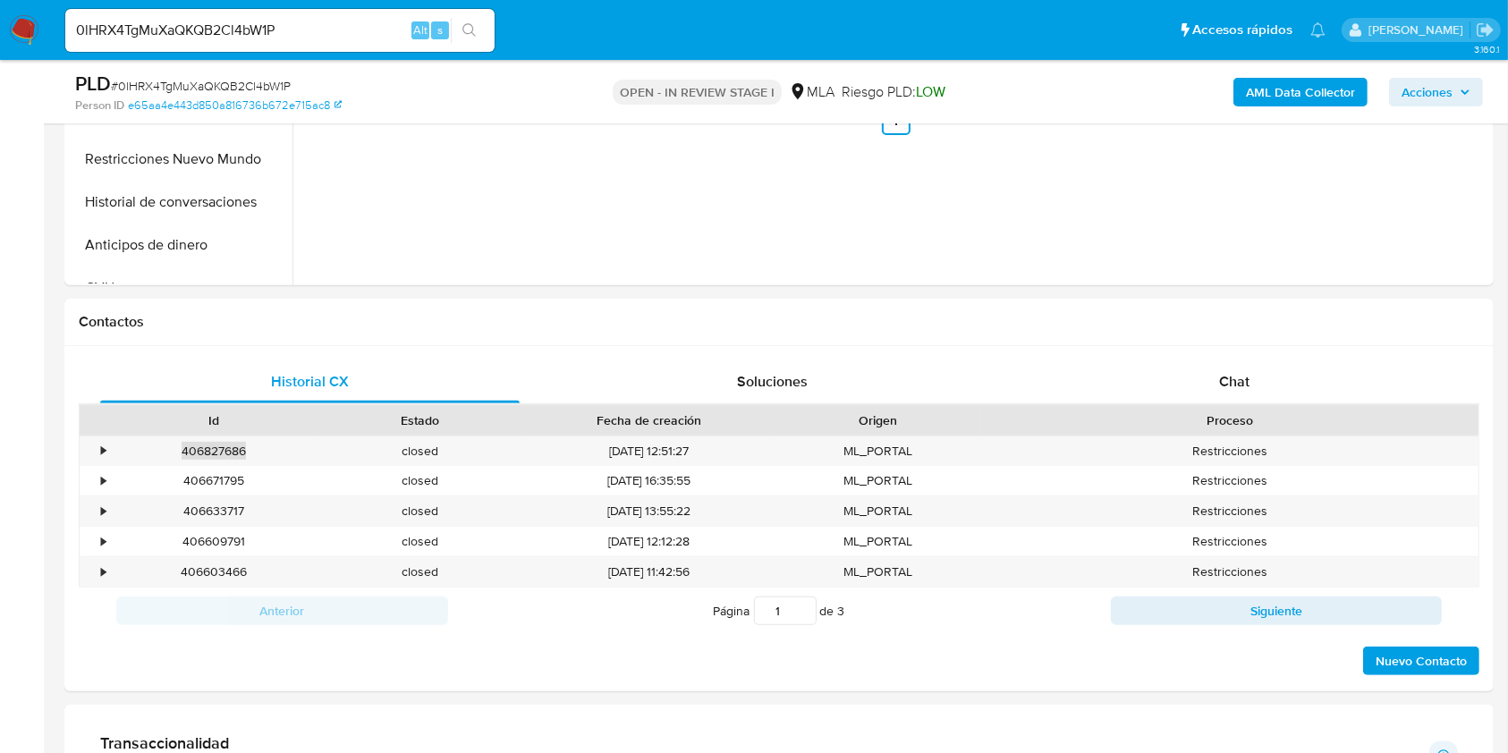
scroll to position [835, 0]
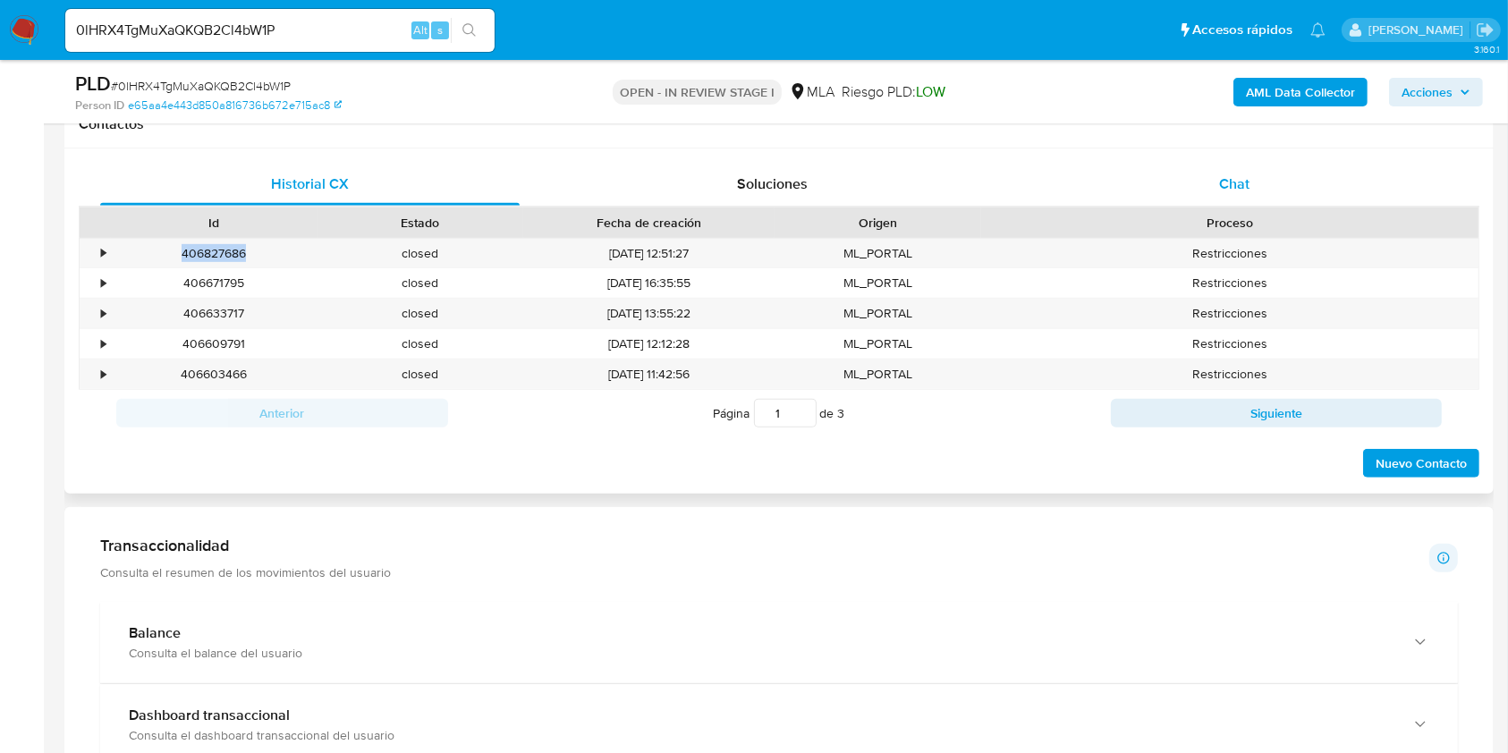
click at [1252, 175] on div "Chat" at bounding box center [1235, 184] width 420 height 43
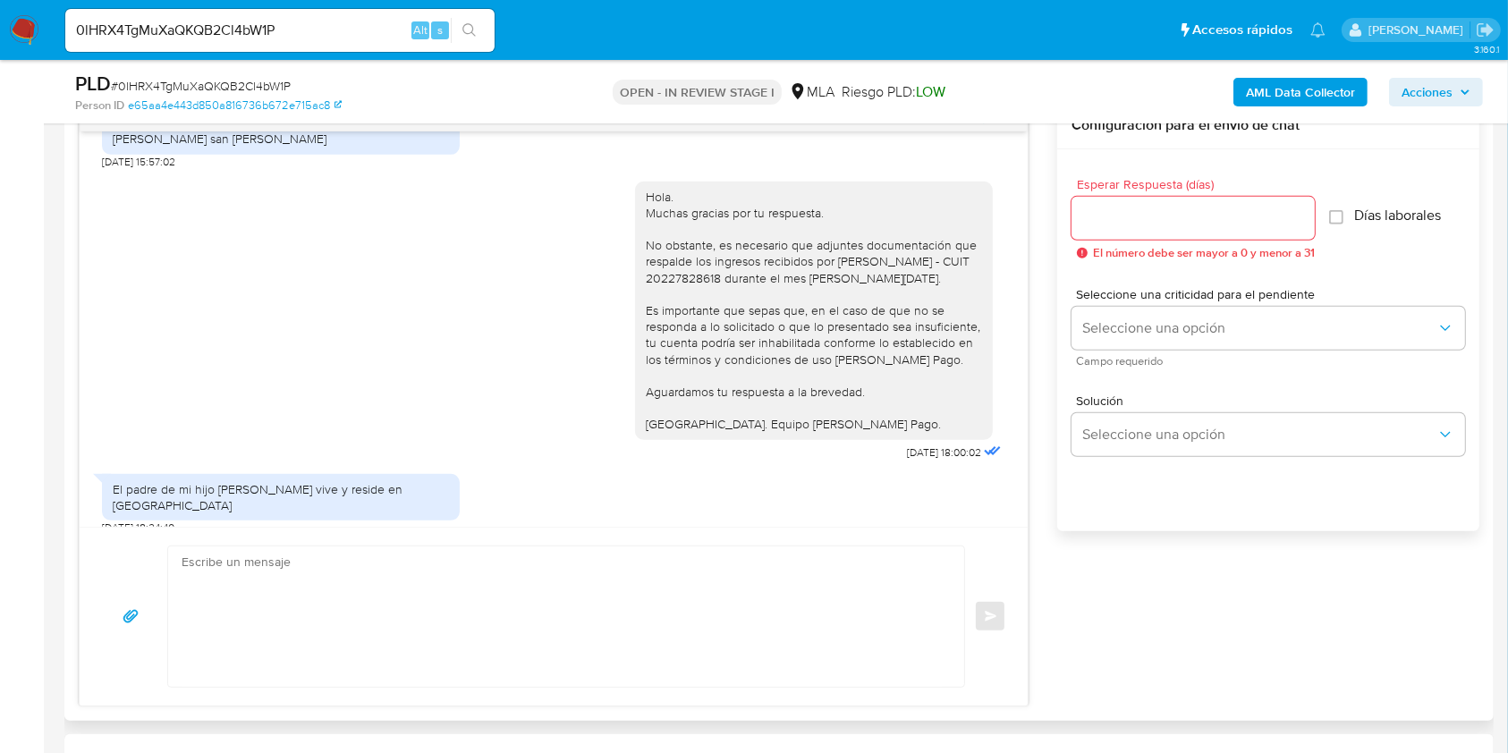
scroll to position [1431, 0]
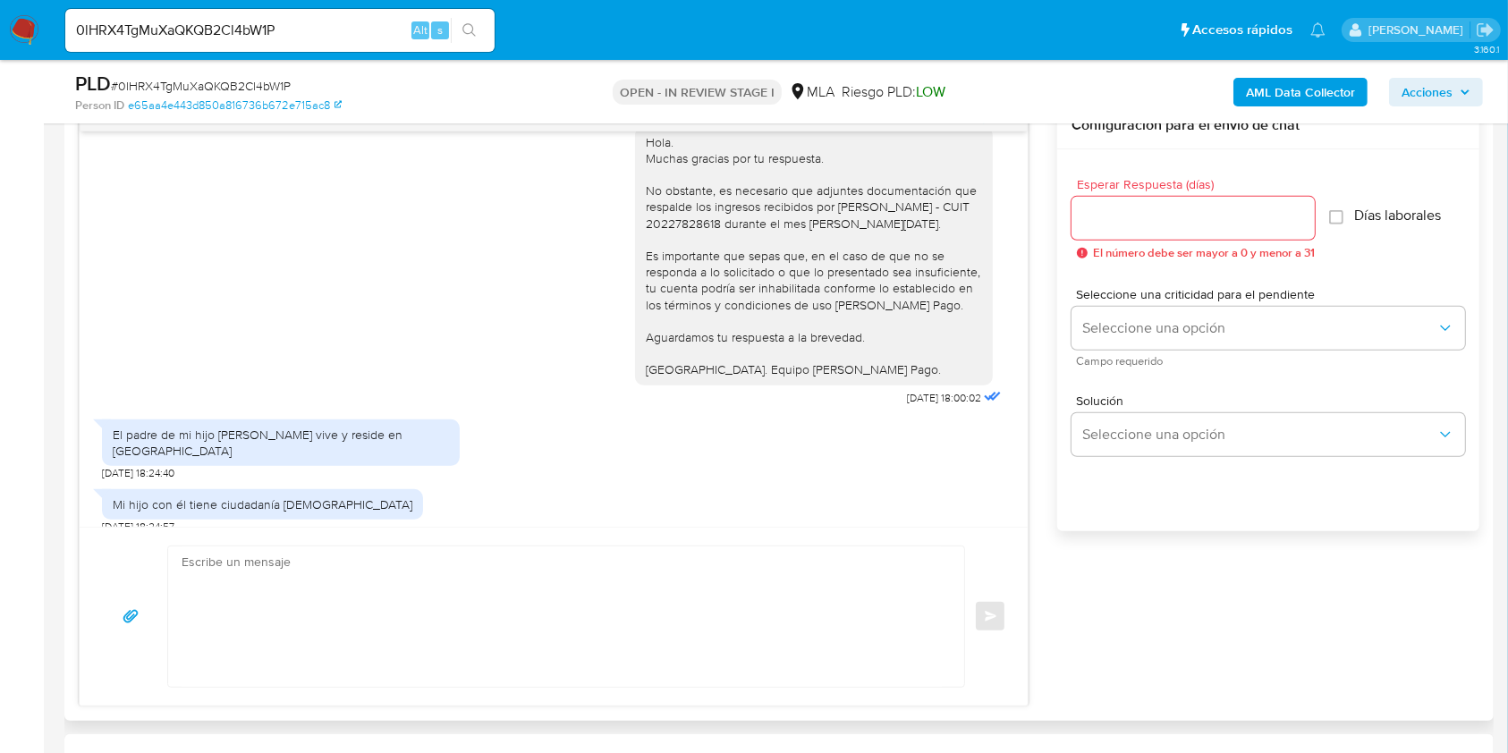
click at [907, 391] on span "10/09/2025 18:00:02" at bounding box center [944, 398] width 74 height 14
drag, startPoint x: 870, startPoint y: 380, endPoint x: 903, endPoint y: 384, distance: 32.4
click at [907, 391] on span "10/09/2025 18:00:02" at bounding box center [944, 398] width 74 height 14
copy span "10/09/2025"
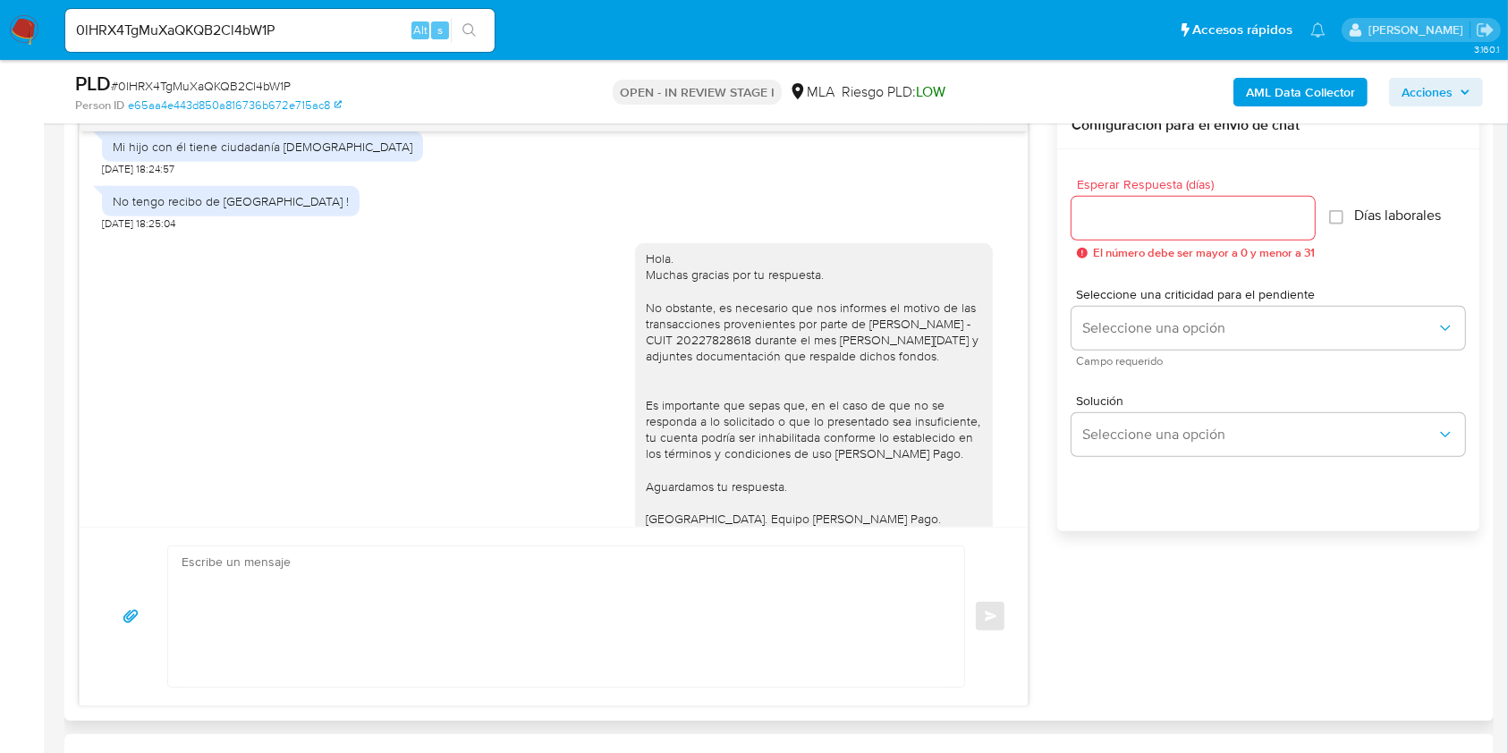
click at [908, 539] on span "12/09/2025 12:40:36" at bounding box center [944, 546] width 73 height 14
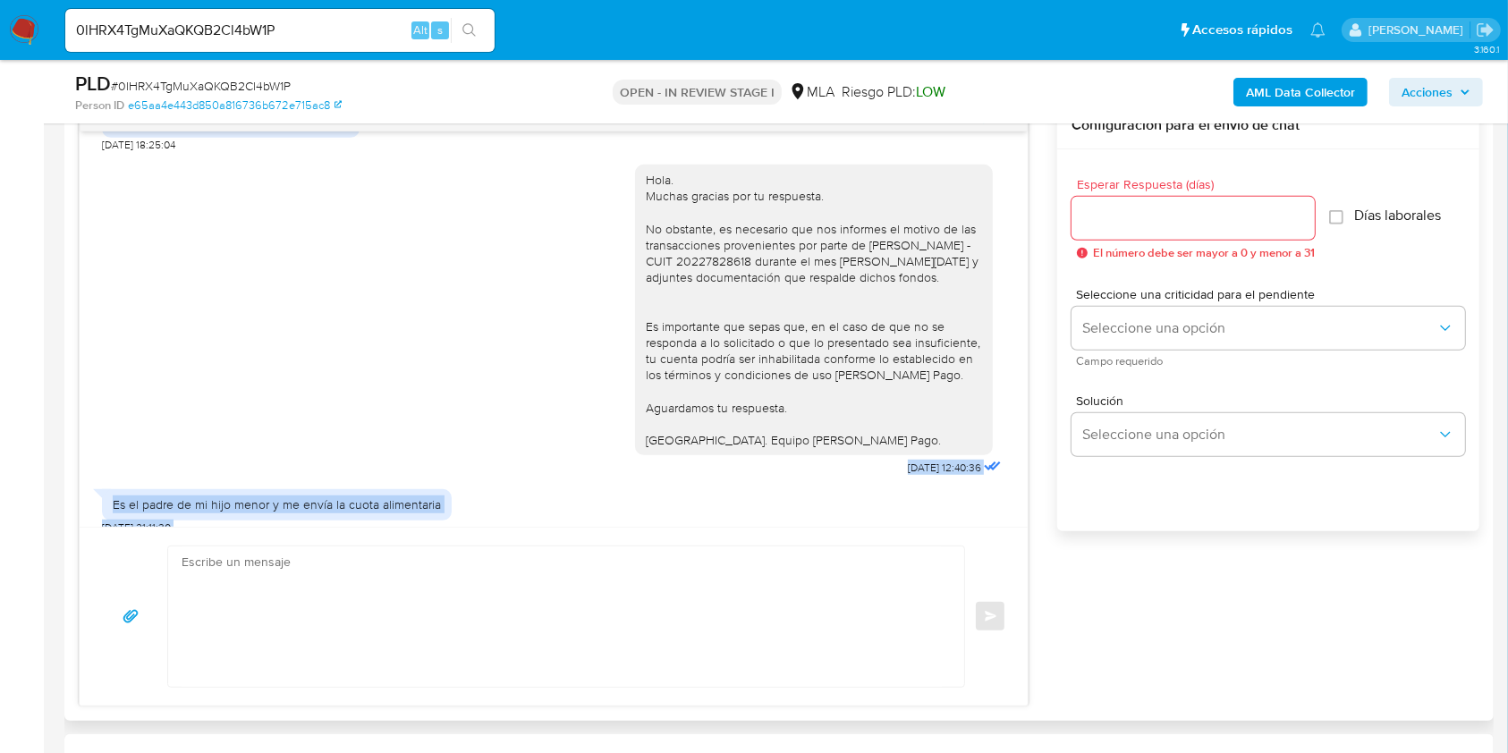
scroll to position [1895, 0]
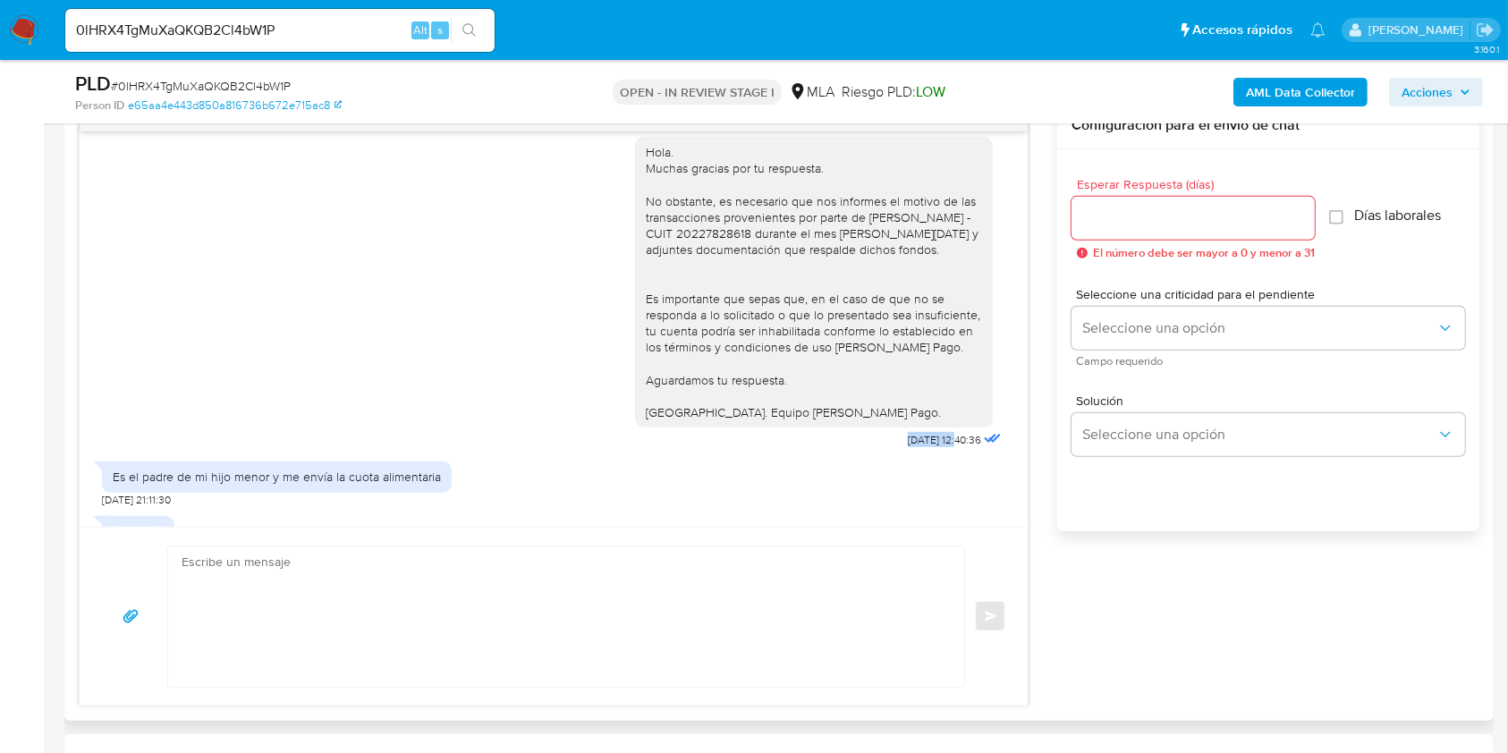
drag, startPoint x: 869, startPoint y: 515, endPoint x: 906, endPoint y: 405, distance: 116.0
click at [908, 433] on span "12/09/2025 12:40:36" at bounding box center [944, 440] width 73 height 14
copy span "12/09/2025"
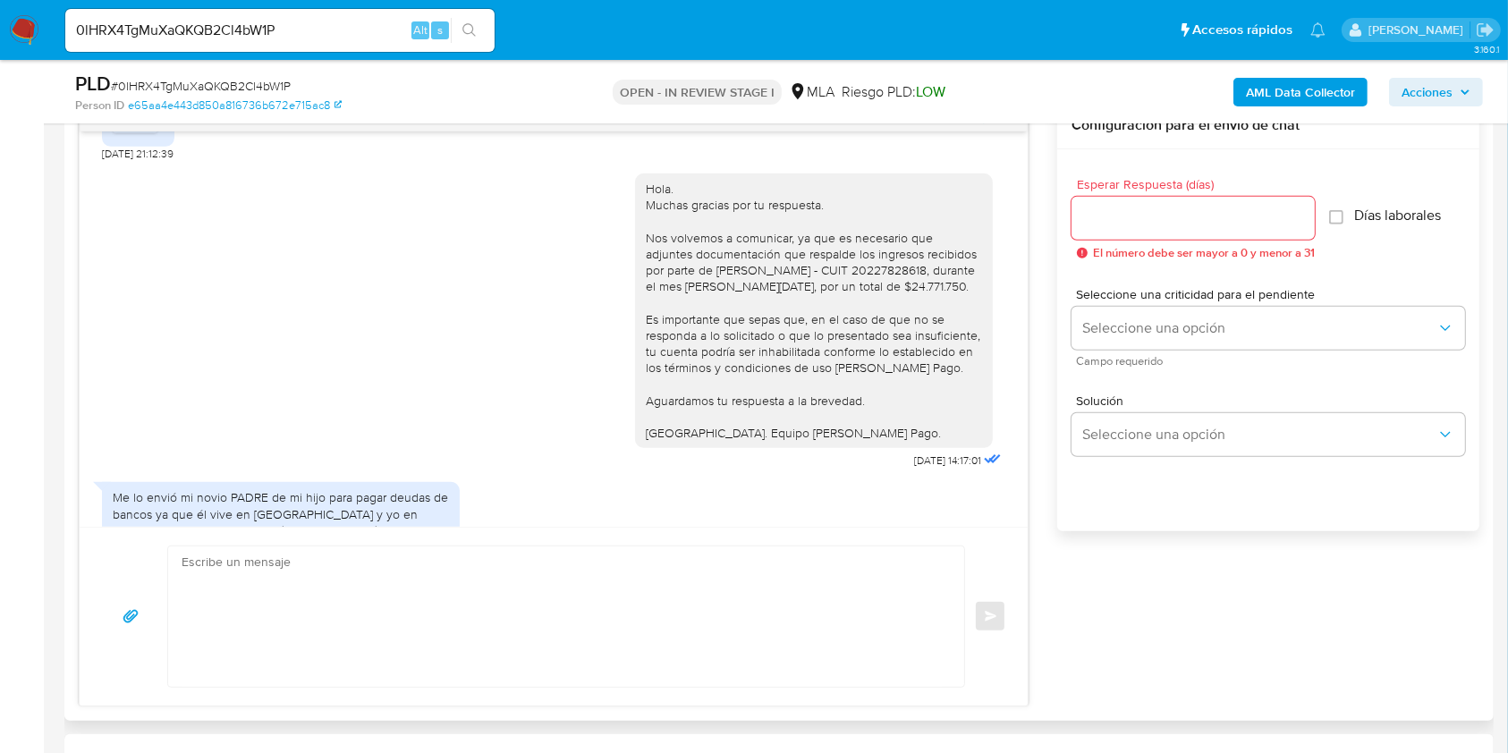
scroll to position [2491, 0]
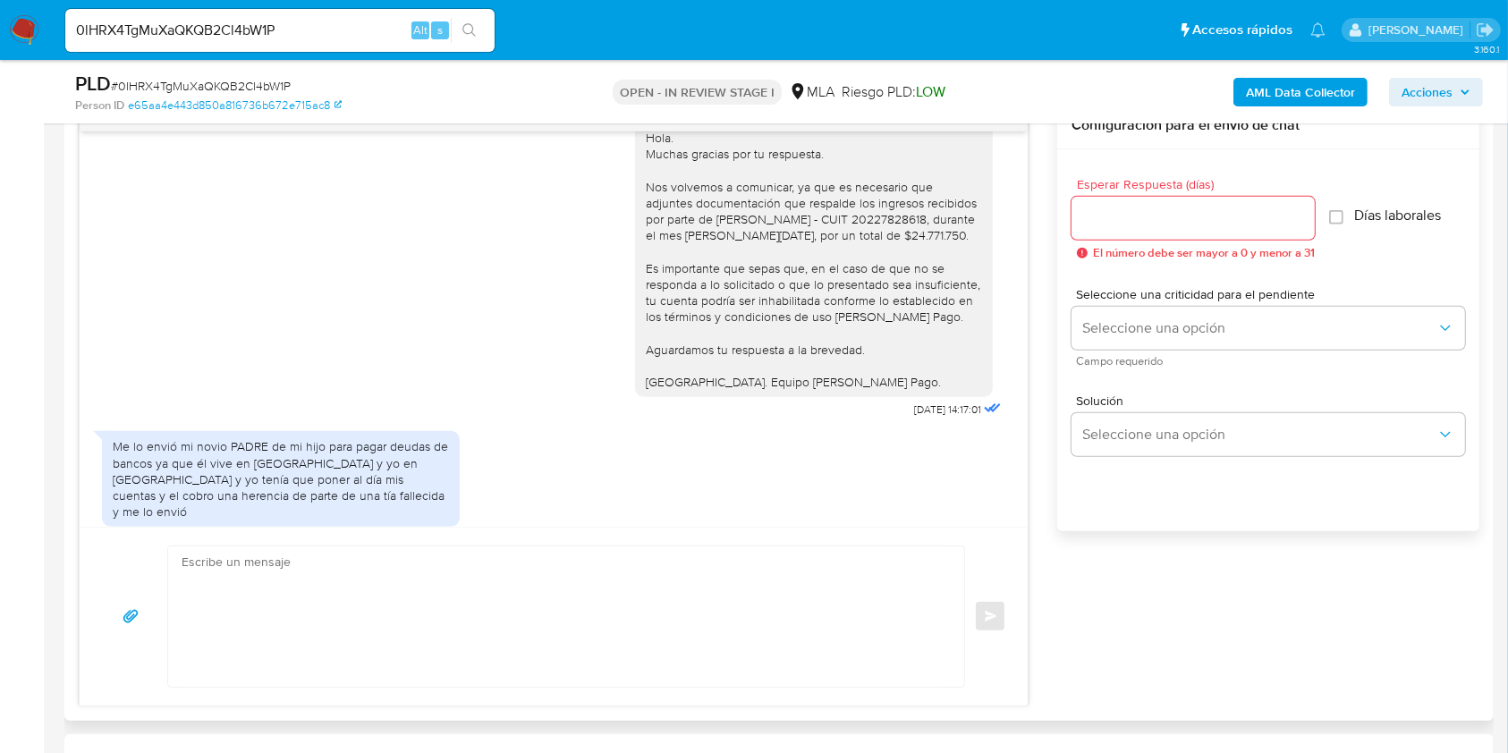
click at [914, 403] on span "17/09/2025 14:17:01" at bounding box center [947, 410] width 67 height 14
drag, startPoint x: 877, startPoint y: 374, endPoint x: 907, endPoint y: 371, distance: 30.5
click at [914, 403] on span "17/09/2025 14:17:01" at bounding box center [947, 410] width 67 height 14
copy span "17/09/2025"
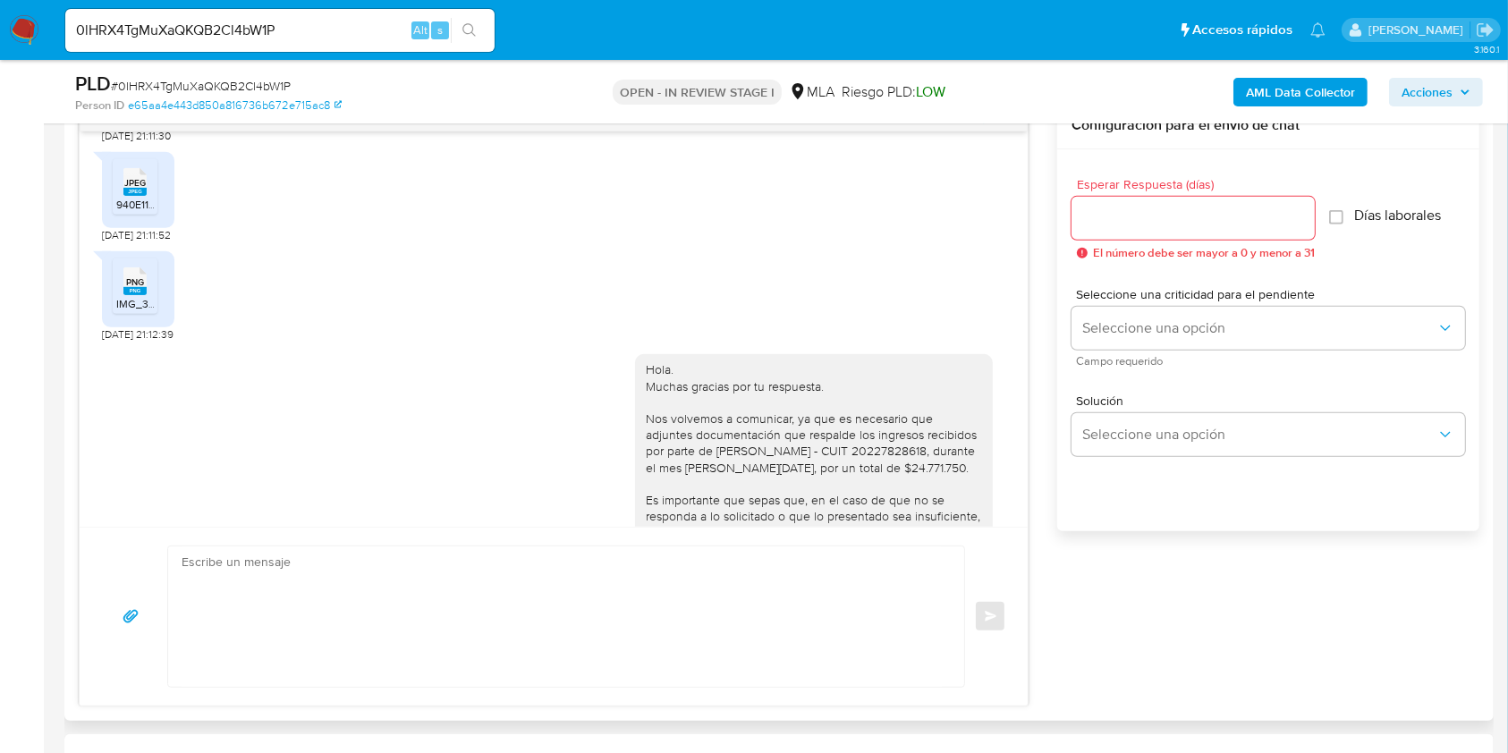
scroll to position [3220, 0]
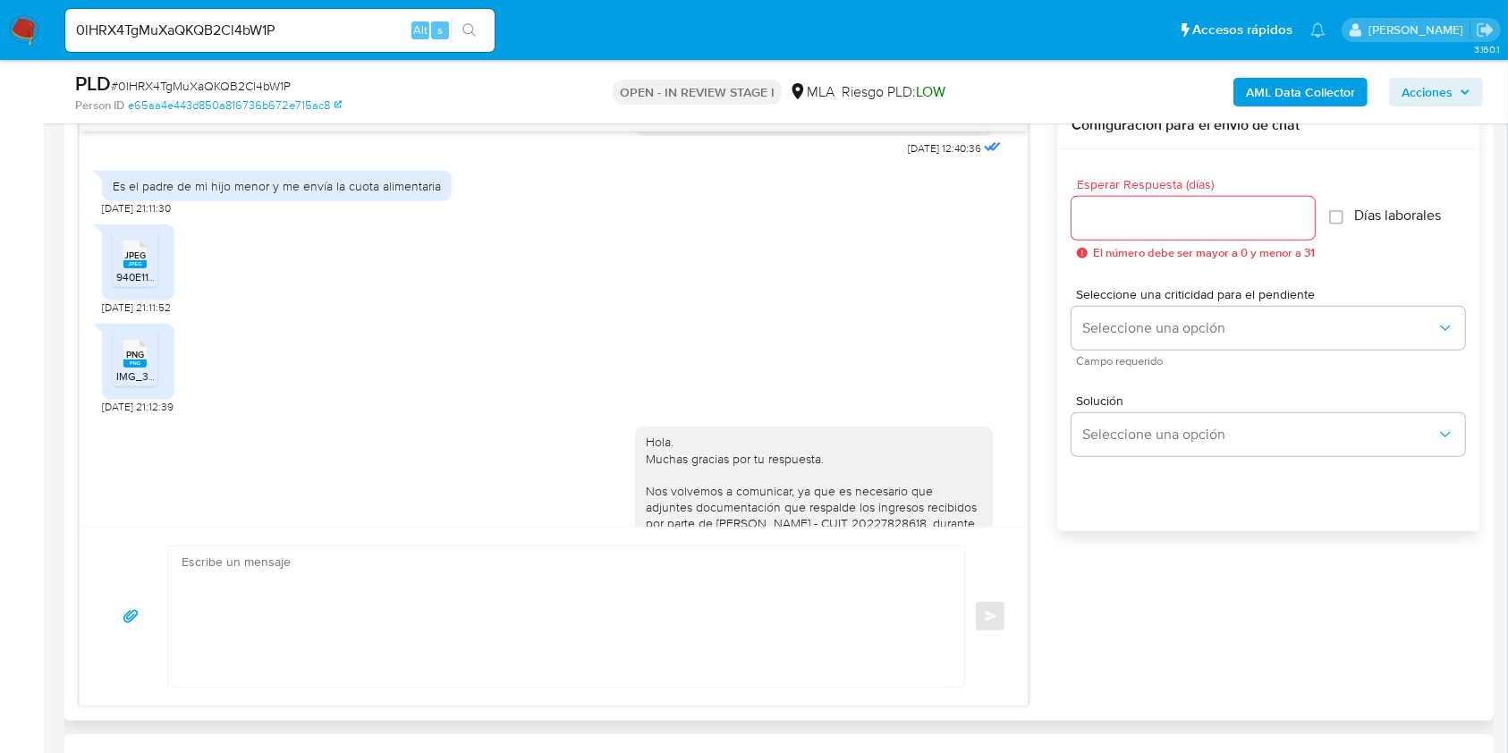
drag, startPoint x: 137, startPoint y: 267, endPoint x: 139, endPoint y: 291, distance: 24.2
click at [137, 267] on rect at bounding box center [134, 264] width 23 height 8
click at [133, 354] on span "PNG" at bounding box center [135, 355] width 18 height 12
click at [1123, 97] on div "AML Data Collector Acciones" at bounding box center [1251, 92] width 464 height 42
click at [141, 367] on icon "PNG" at bounding box center [134, 353] width 23 height 31
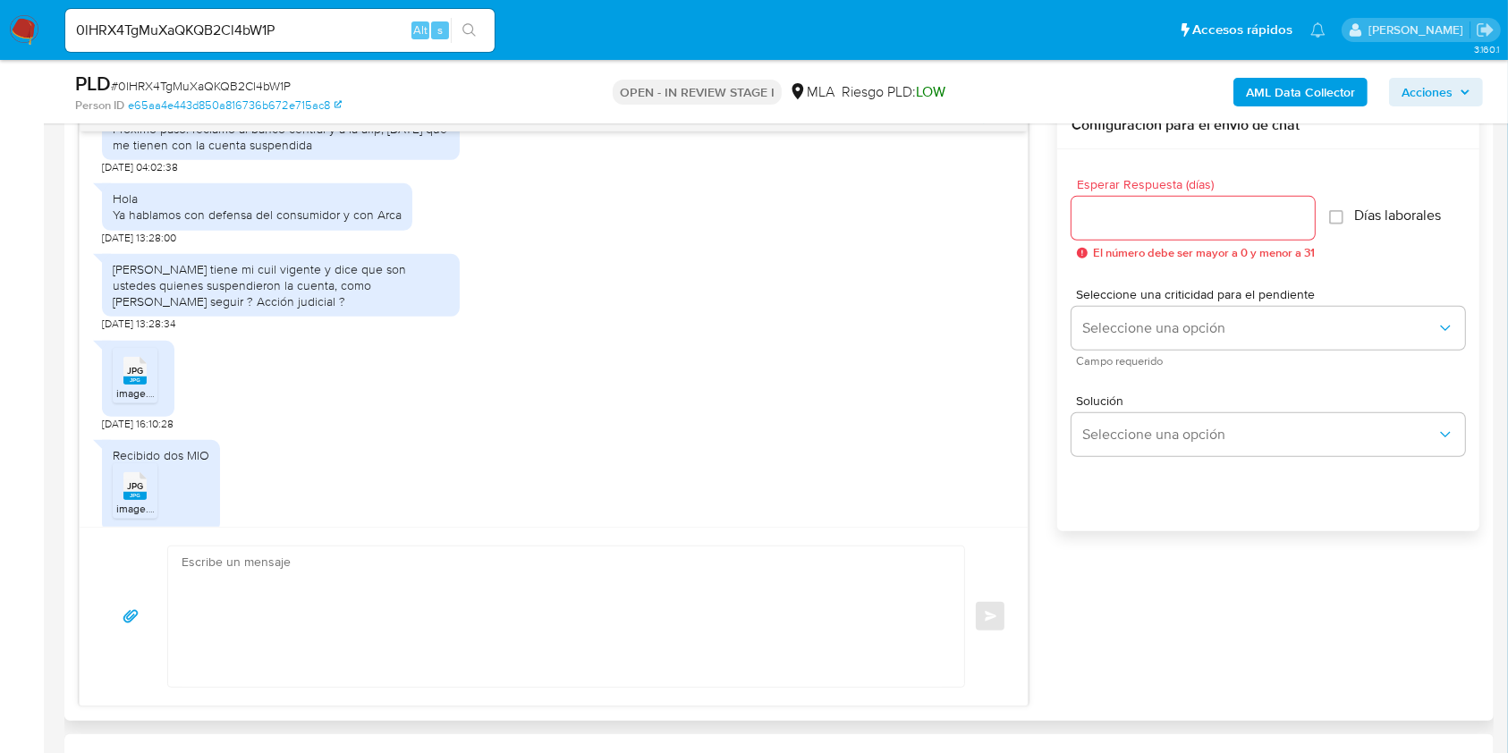
scroll to position [4531, 0]
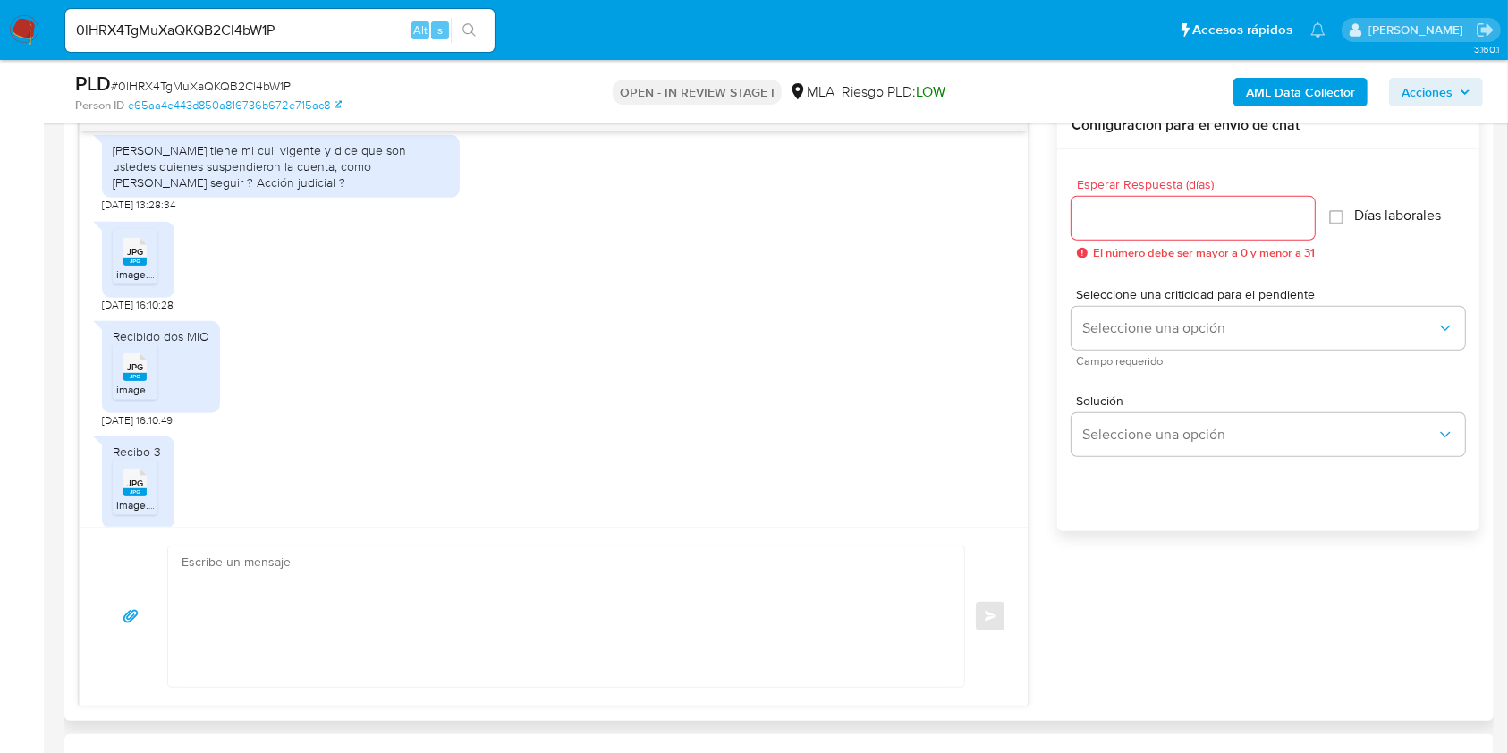
click at [104, 413] on span "22/09/2025 16:10:49" at bounding box center [137, 420] width 71 height 14
drag, startPoint x: 104, startPoint y: 383, endPoint x: 135, endPoint y: 386, distance: 31.5
click at [135, 413] on span "22/09/2025 16:10:49" at bounding box center [137, 420] width 71 height 14
copy span "22/09/2025"
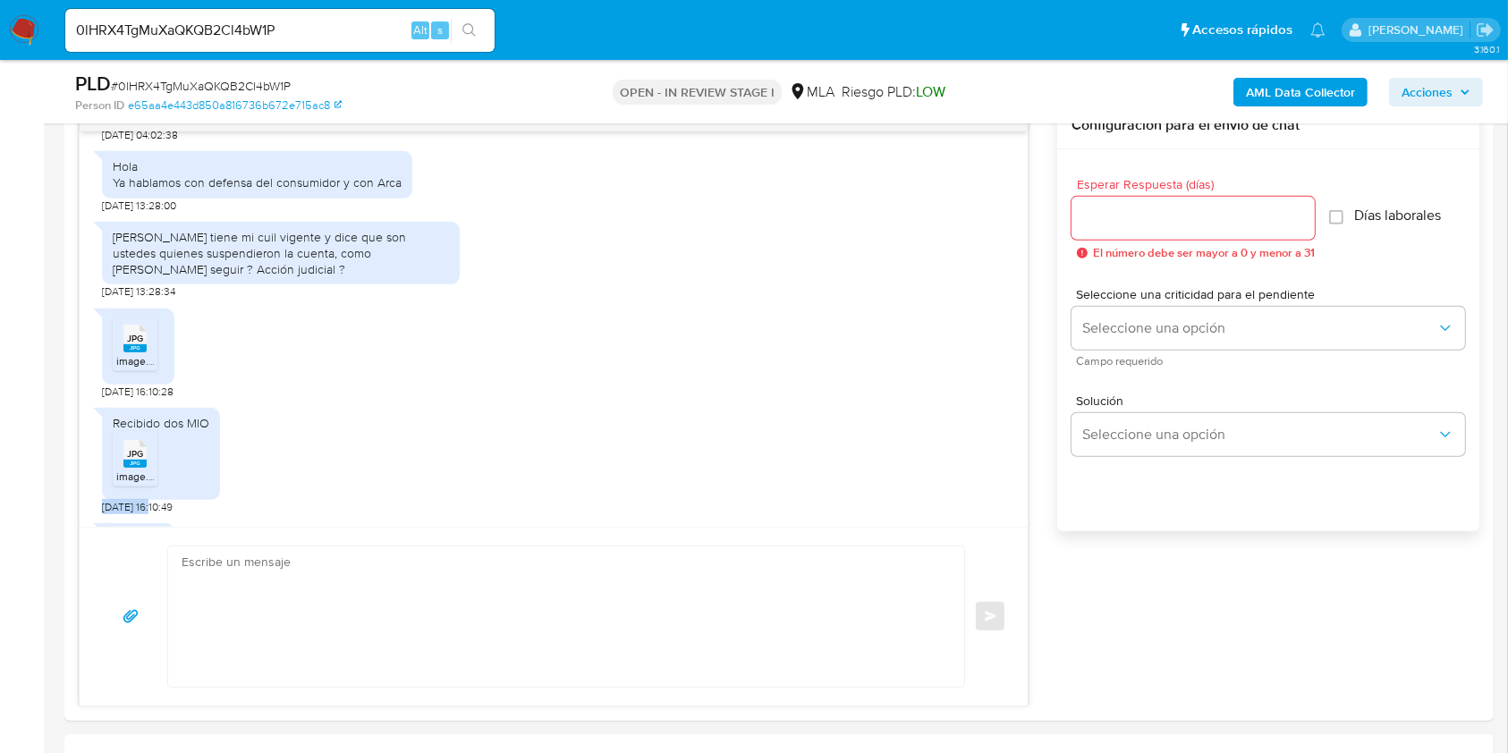
scroll to position [4412, 0]
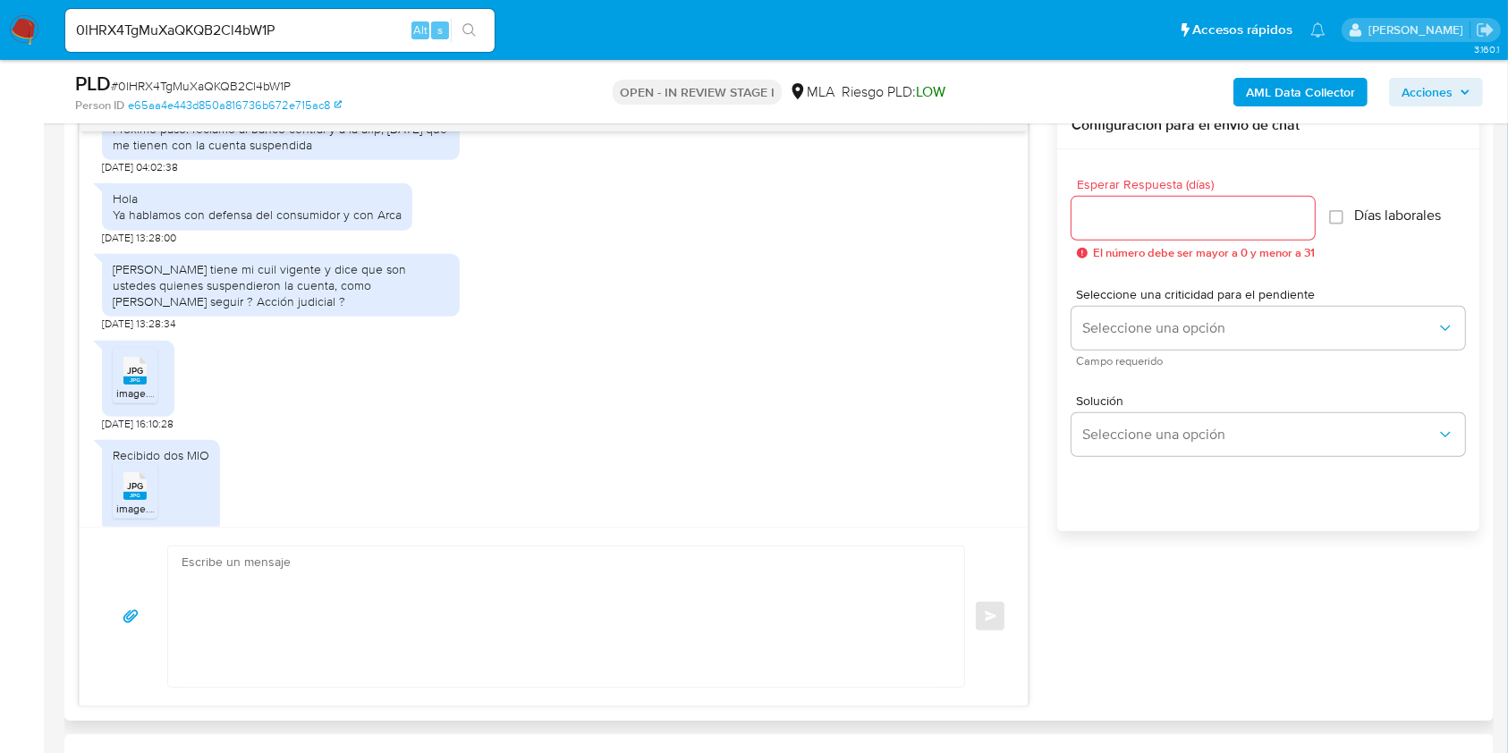
click at [394, 626] on textarea at bounding box center [562, 617] width 760 height 140
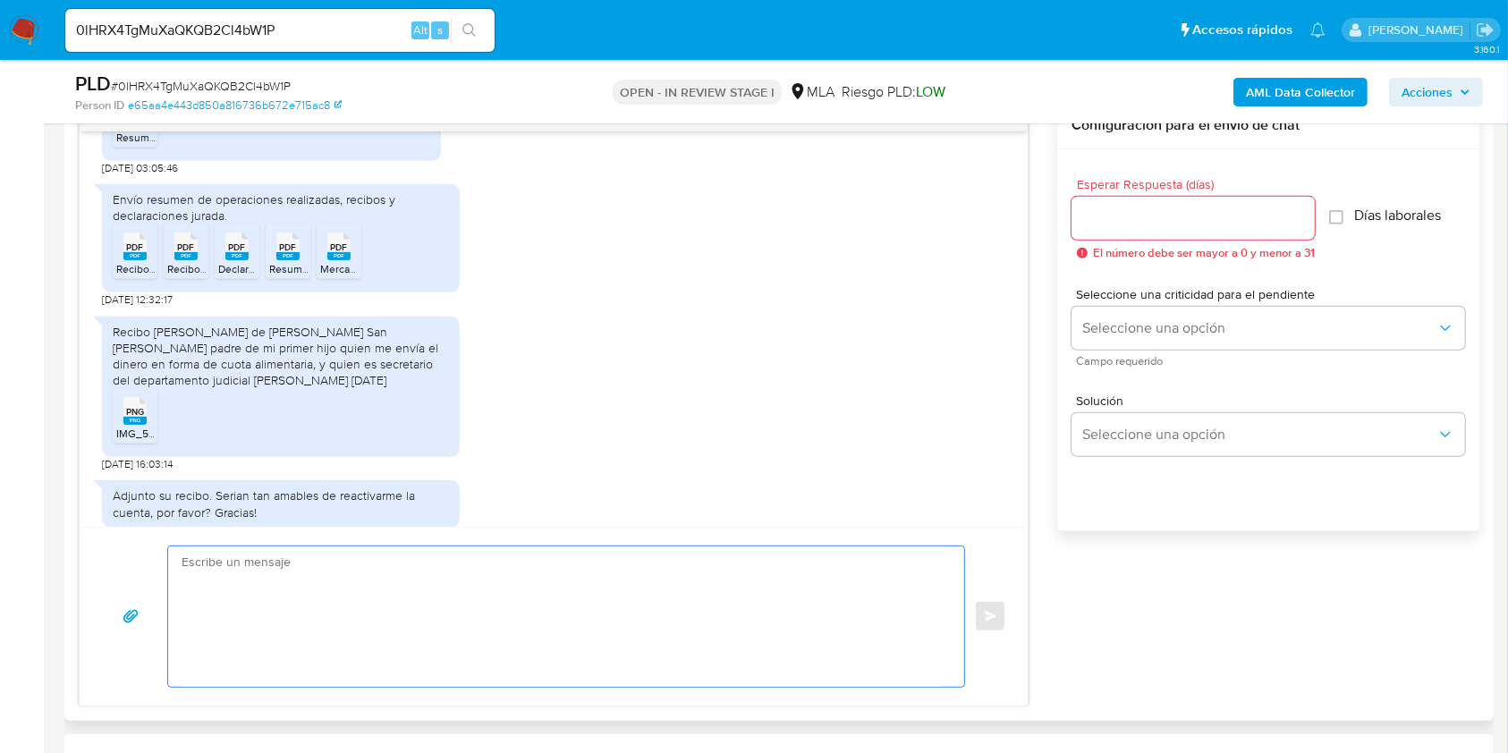
scroll to position [5685, 0]
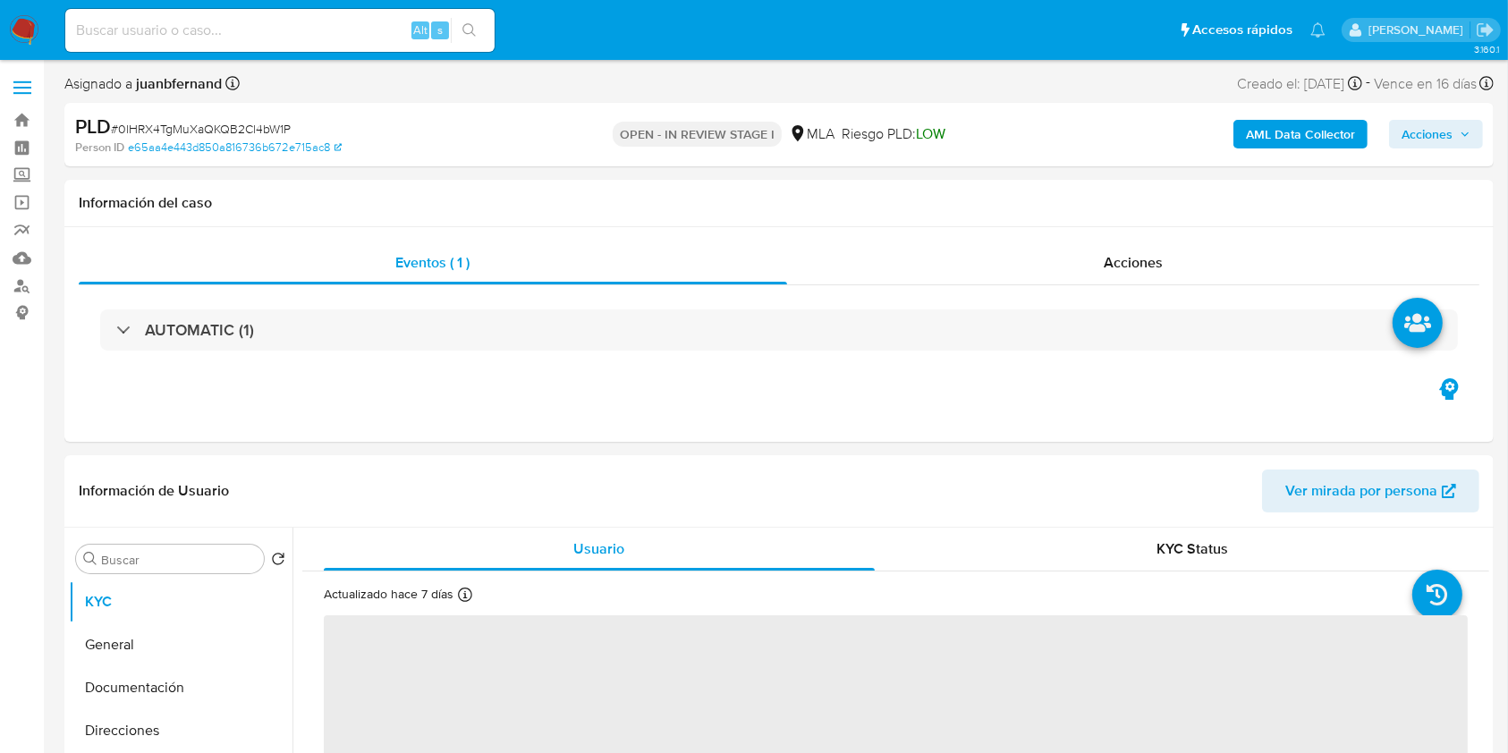
select select "10"
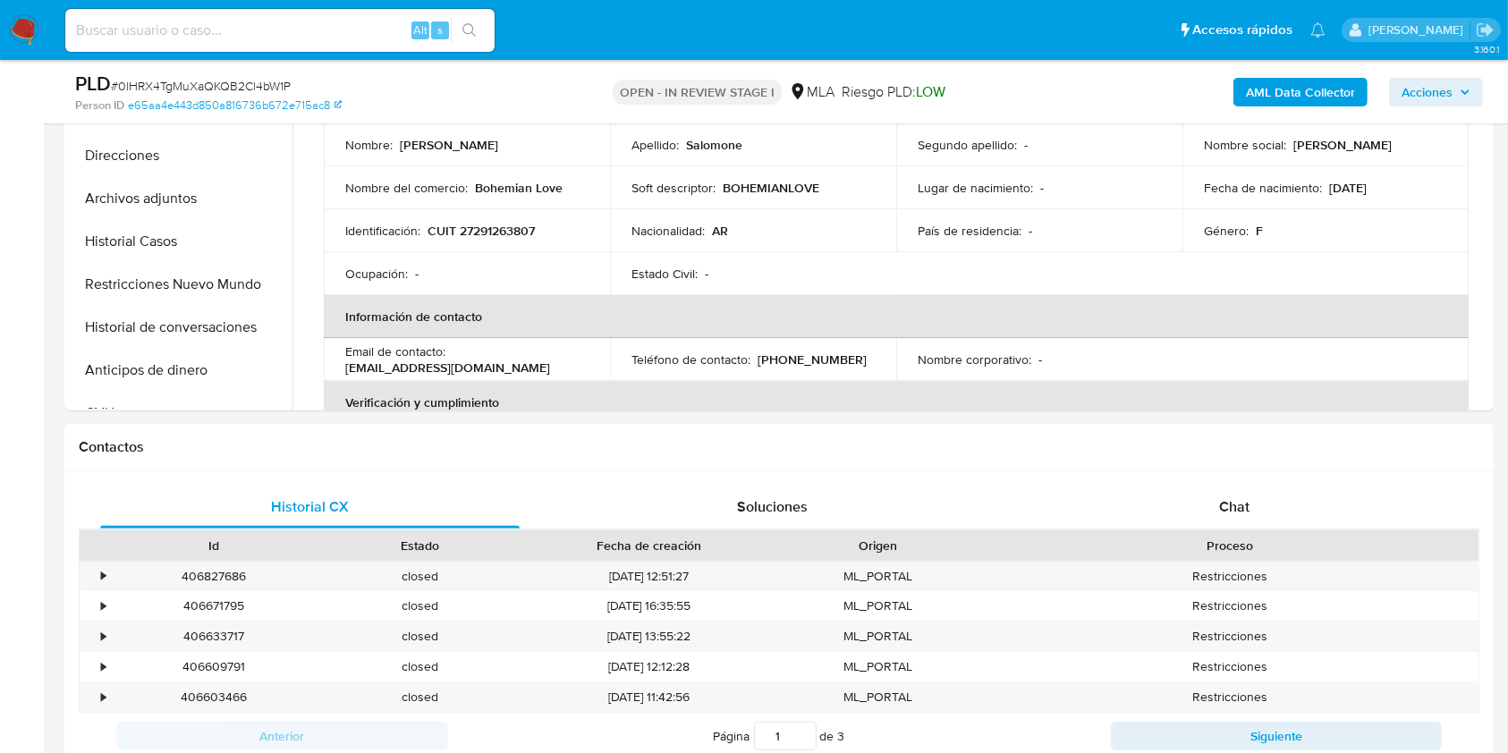
scroll to position [596, 0]
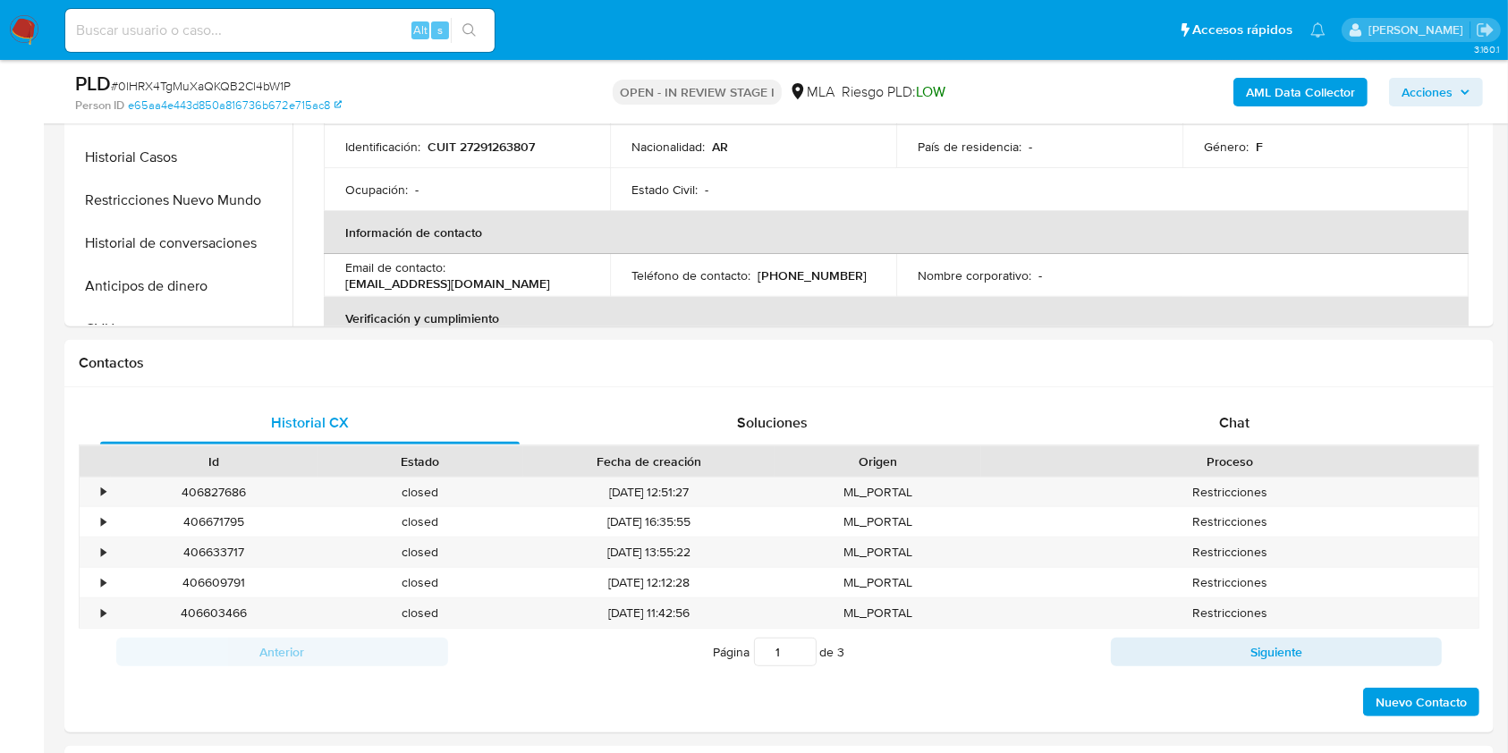
click at [362, 37] on input at bounding box center [279, 30] width 429 height 23
paste input "lzgDuNR8QPhpiKYODE8orIo8"
type input "lzgDuNR8QPhpiKYODE8orIo8"
click at [472, 35] on icon "search-icon" at bounding box center [469, 30] width 14 height 14
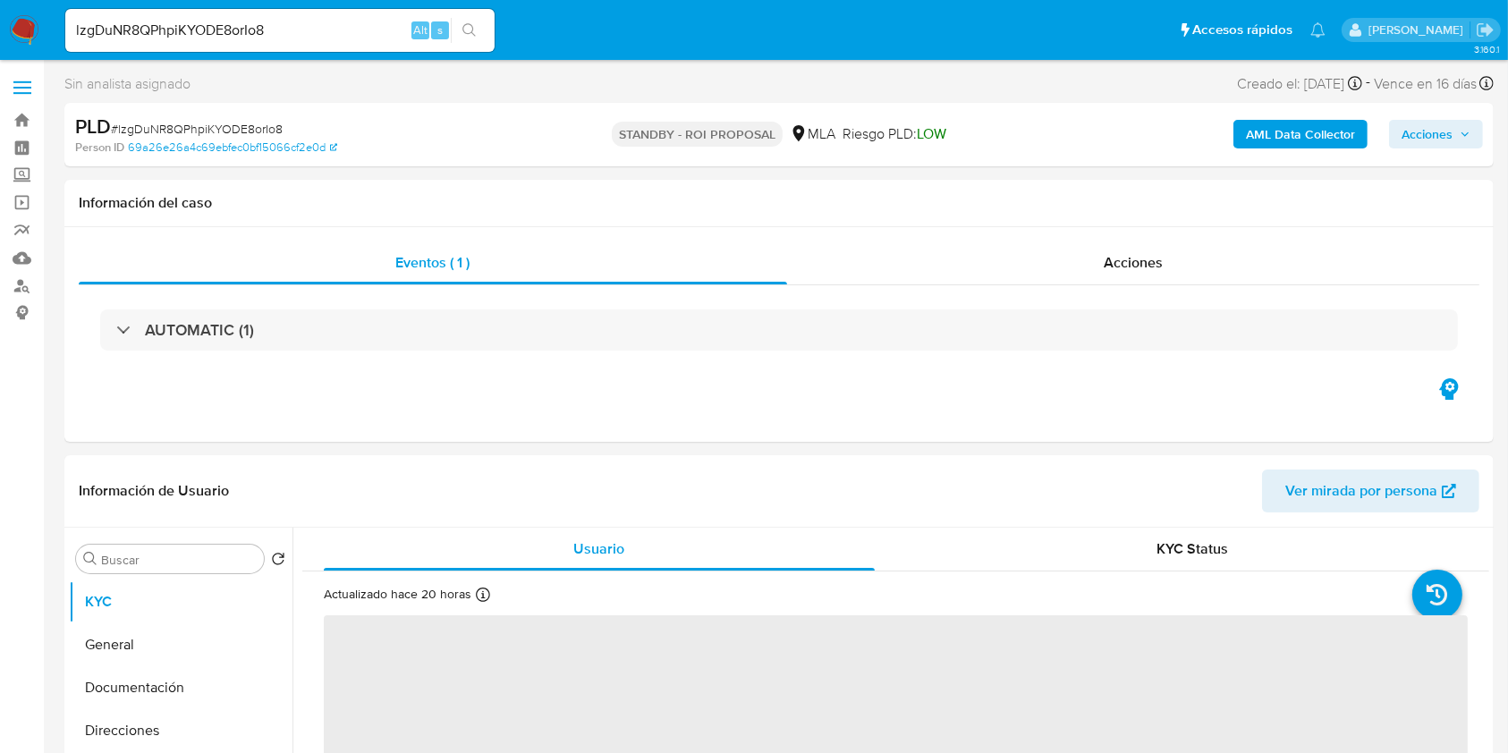
select select "10"
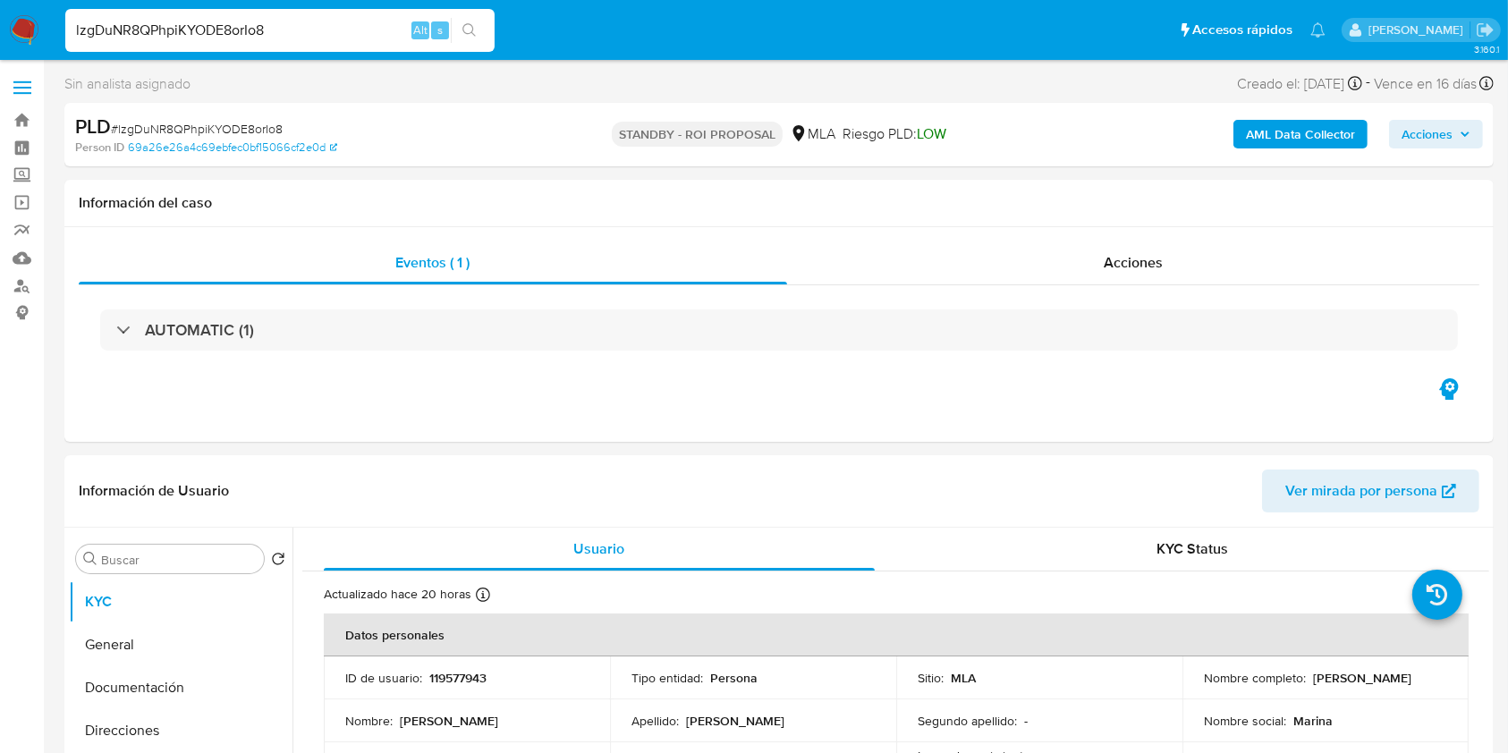
click at [353, 32] on input "lzgDuNR8QPhpiKYODE8orIo8" at bounding box center [279, 30] width 429 height 23
paste input "iubimBCLgaKM06l0dH1I7maX"
type input "iubimBCLgaKM06l0dH1I7maX"
click at [487, 32] on button "search-icon" at bounding box center [469, 30] width 37 height 25
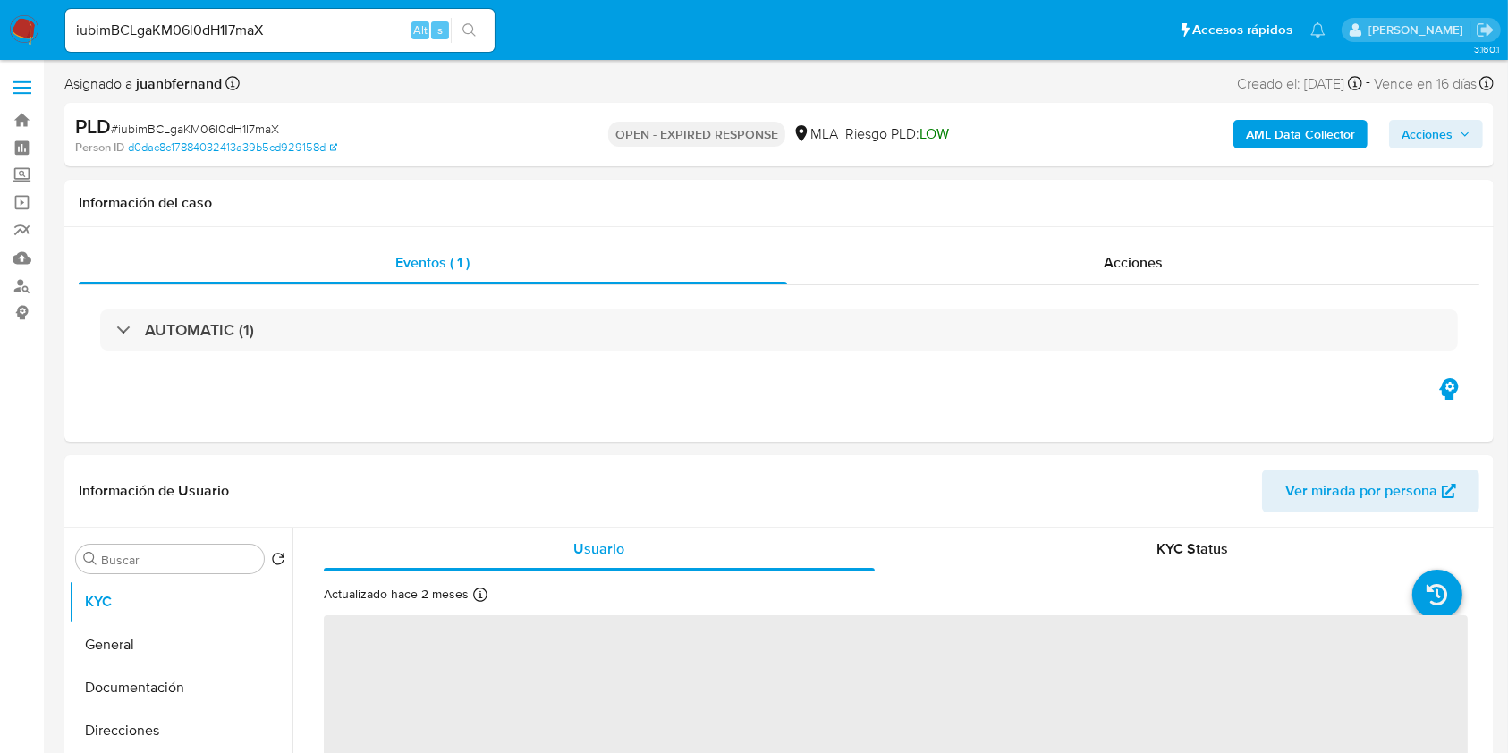
select select "10"
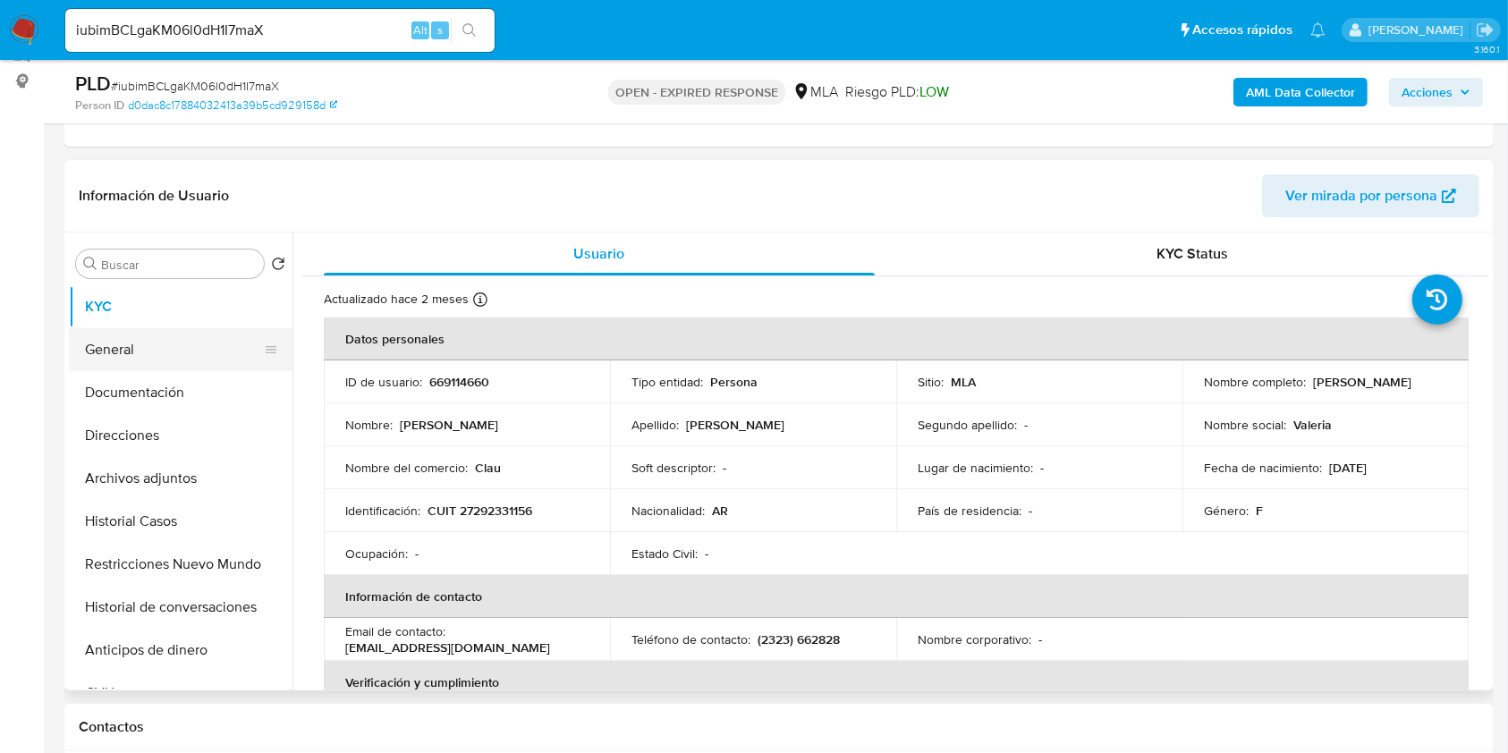
scroll to position [238, 0]
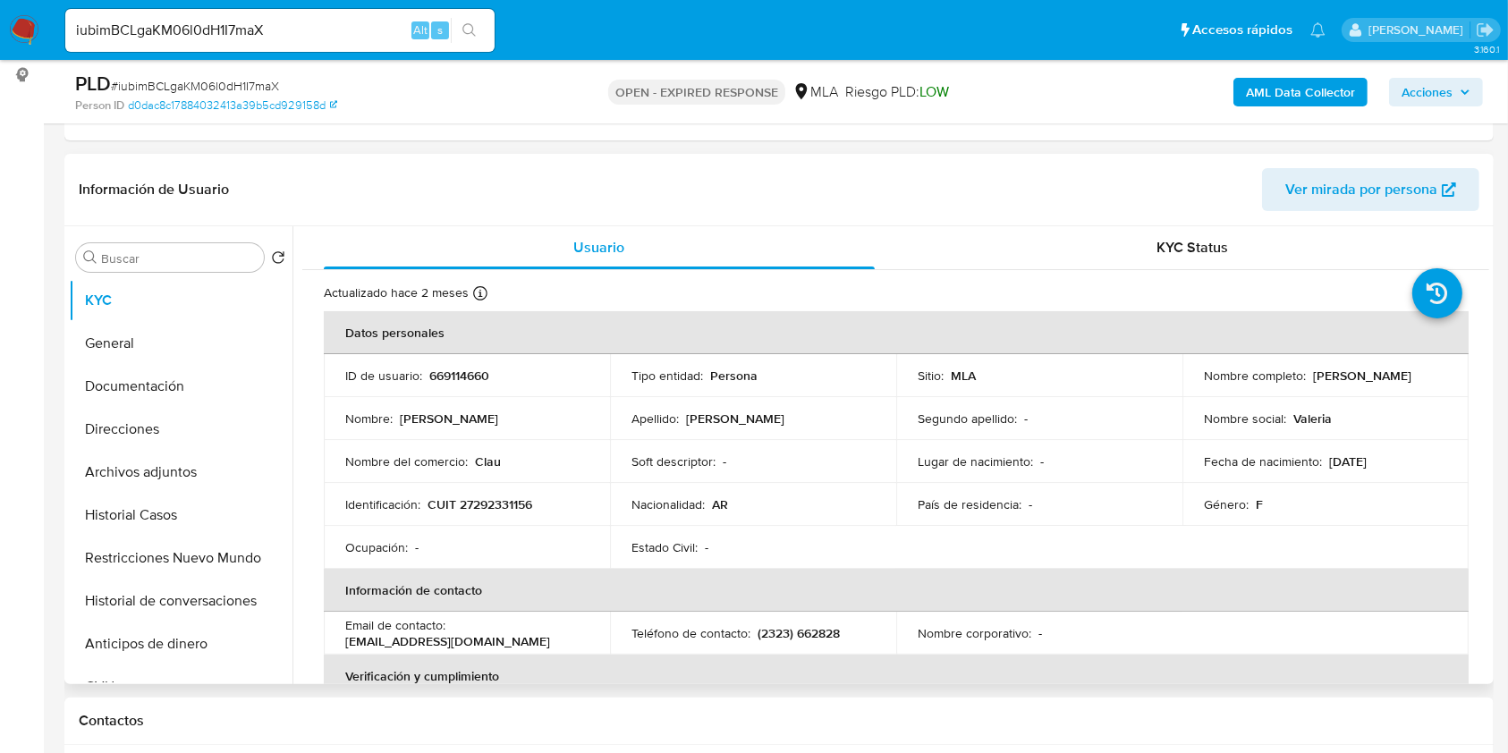
click at [470, 640] on p "valeguillot18@gmail.com" at bounding box center [447, 641] width 205 height 16
drag, startPoint x: 470, startPoint y: 640, endPoint x: 379, endPoint y: 640, distance: 91.2
click at [379, 640] on p "valeguillot18@gmail.com" at bounding box center [447, 641] width 205 height 16
copy p "valeguillot18@gmail.com"
click at [773, 632] on p "(2323) 662828" at bounding box center [799, 633] width 82 height 16
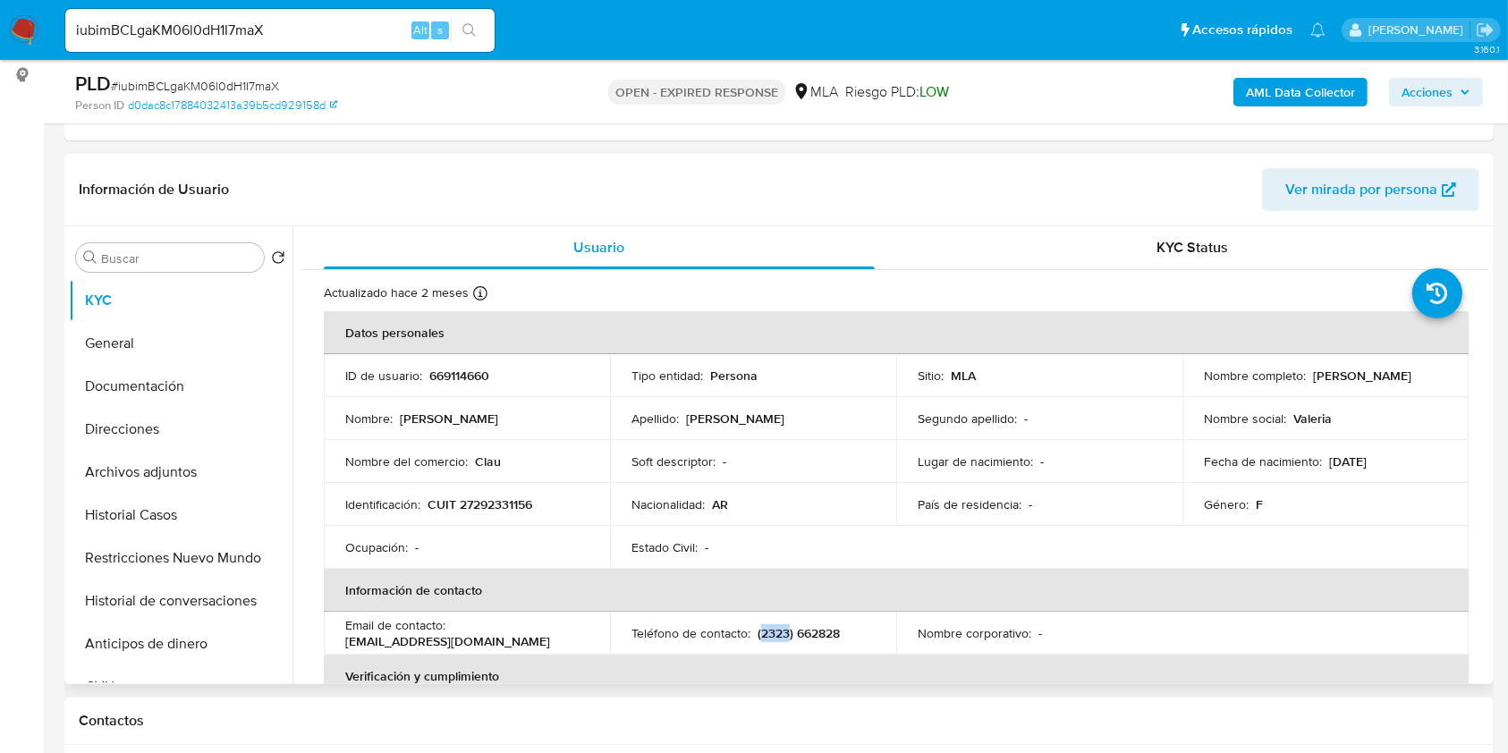
click at [773, 632] on p "(2323) 662828" at bounding box center [799, 633] width 82 height 16
copy p "2323"
click at [824, 631] on p "(2323) 662828" at bounding box center [799, 633] width 82 height 16
copy p "662828"
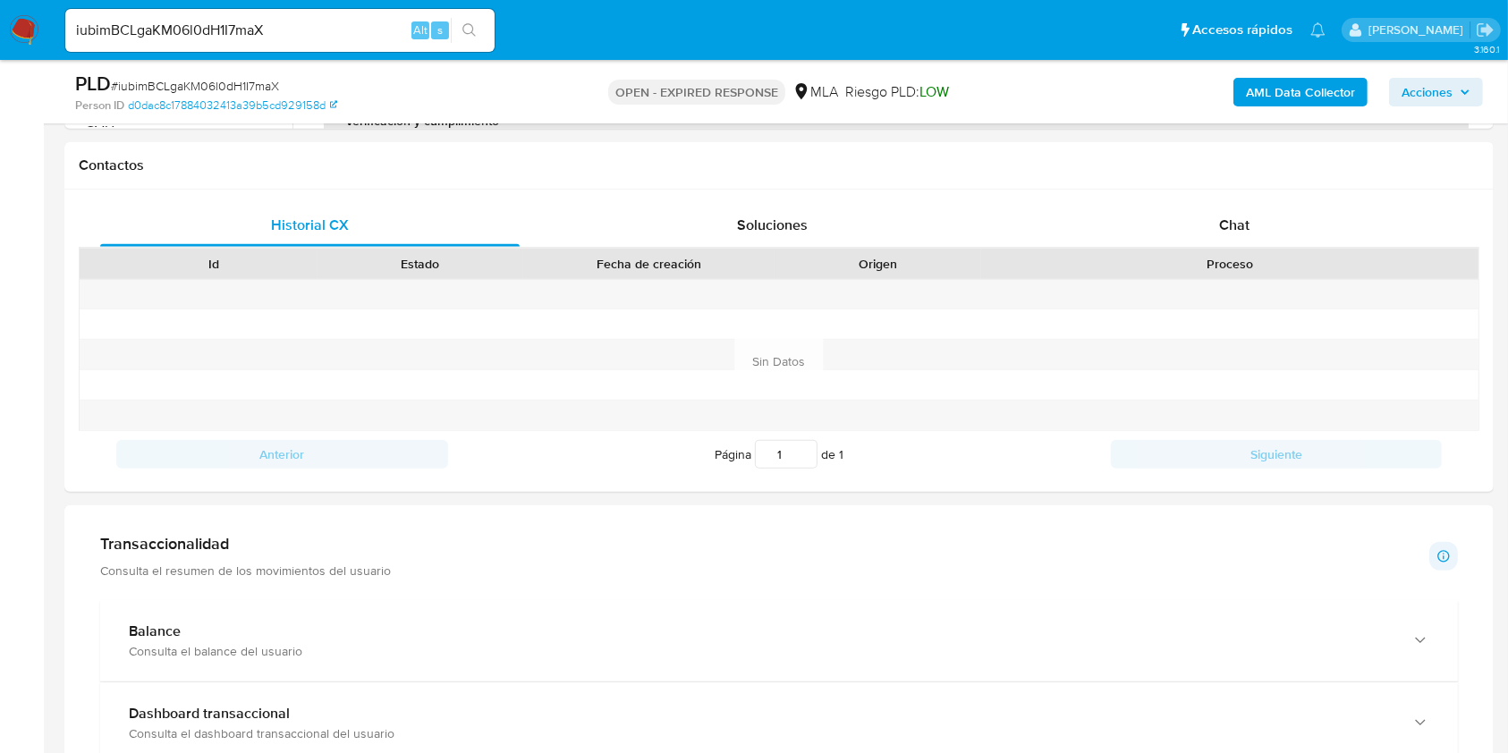
scroll to position [835, 0]
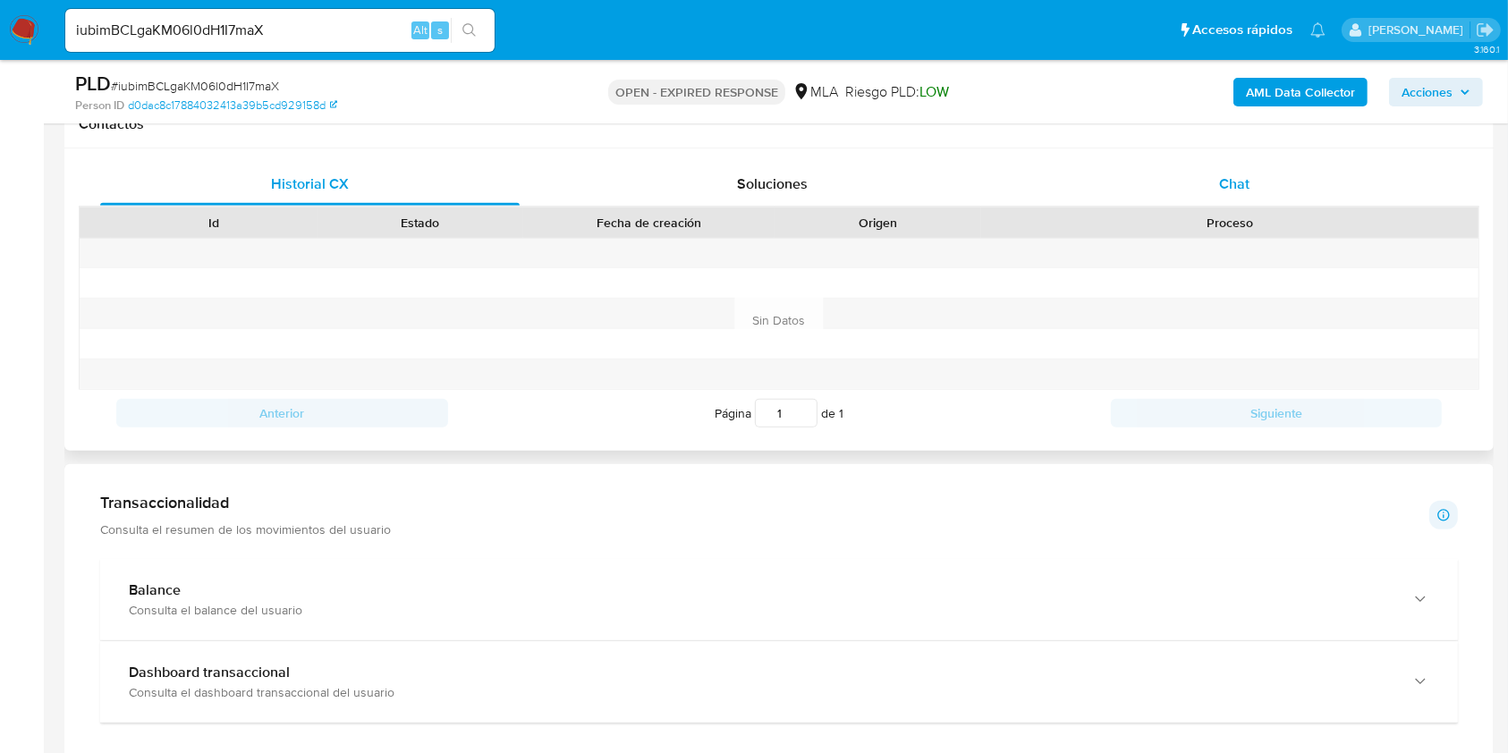
click at [1332, 202] on div "Chat" at bounding box center [1235, 184] width 420 height 43
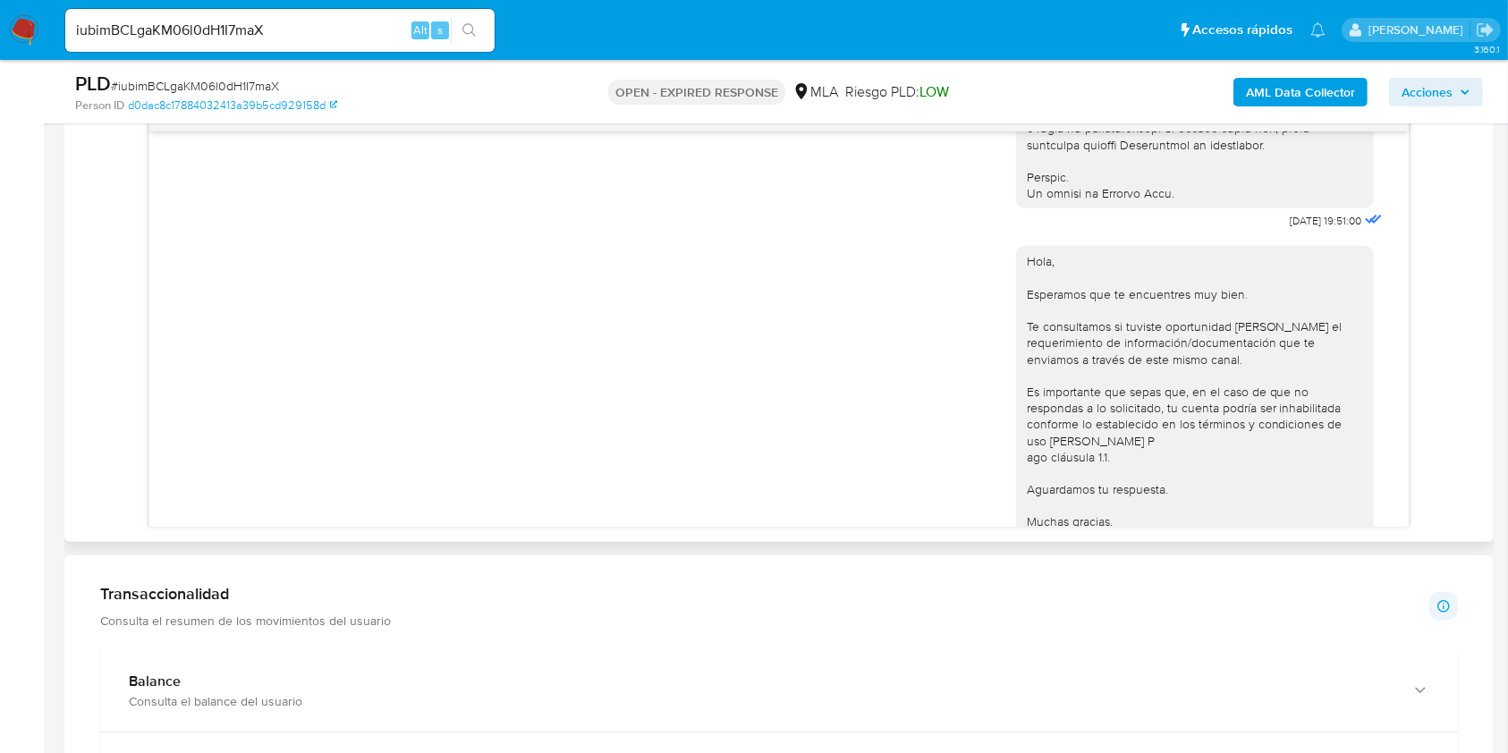
scroll to position [954, 0]
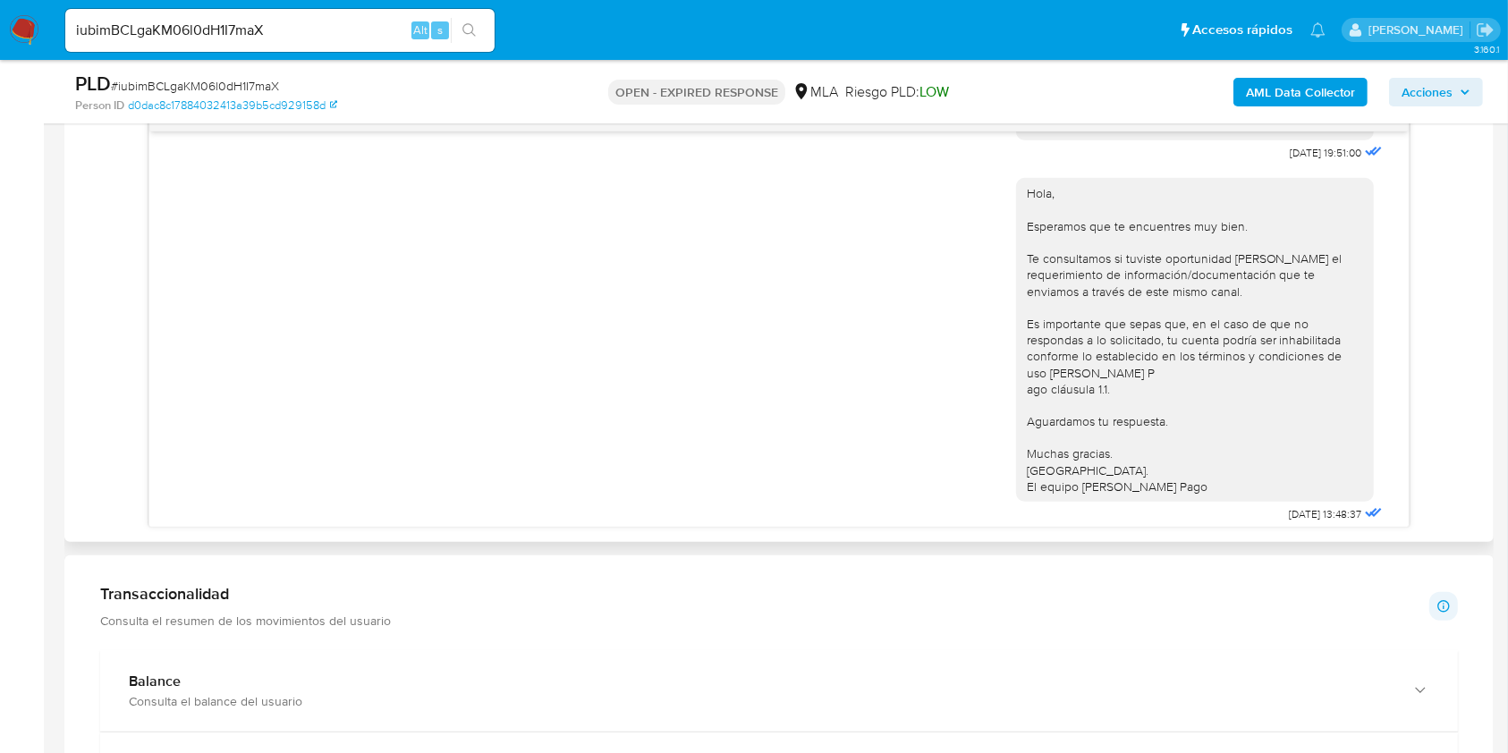
click at [1291, 160] on span "17/07/2025 19:51:00" at bounding box center [1327, 153] width 72 height 14
drag, startPoint x: 1256, startPoint y: 184, endPoint x: 1285, endPoint y: 185, distance: 29.5
click at [1291, 160] on span "17/07/2025 19:51:00" at bounding box center [1327, 153] width 72 height 14
copy span "17/07/2025"
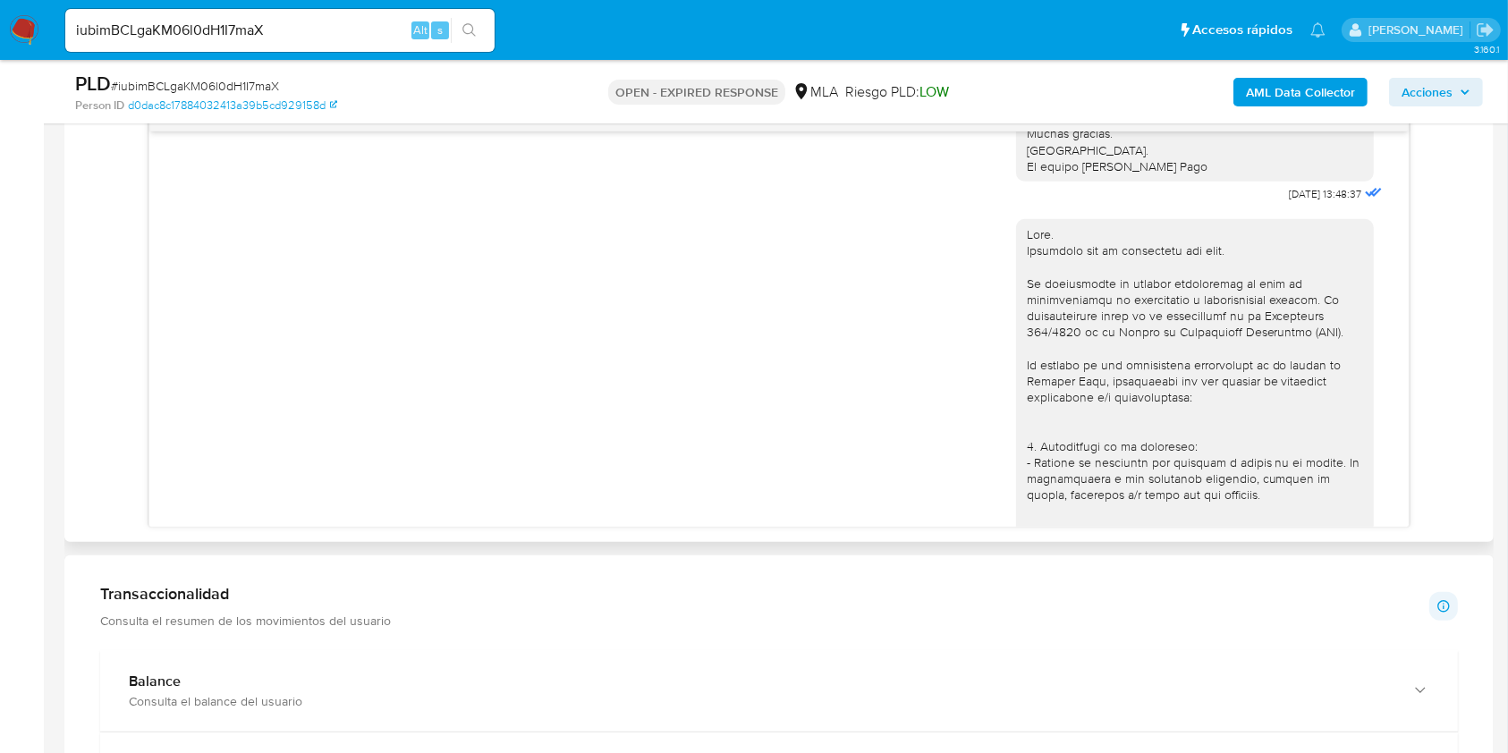
scroll to position [1311, 0]
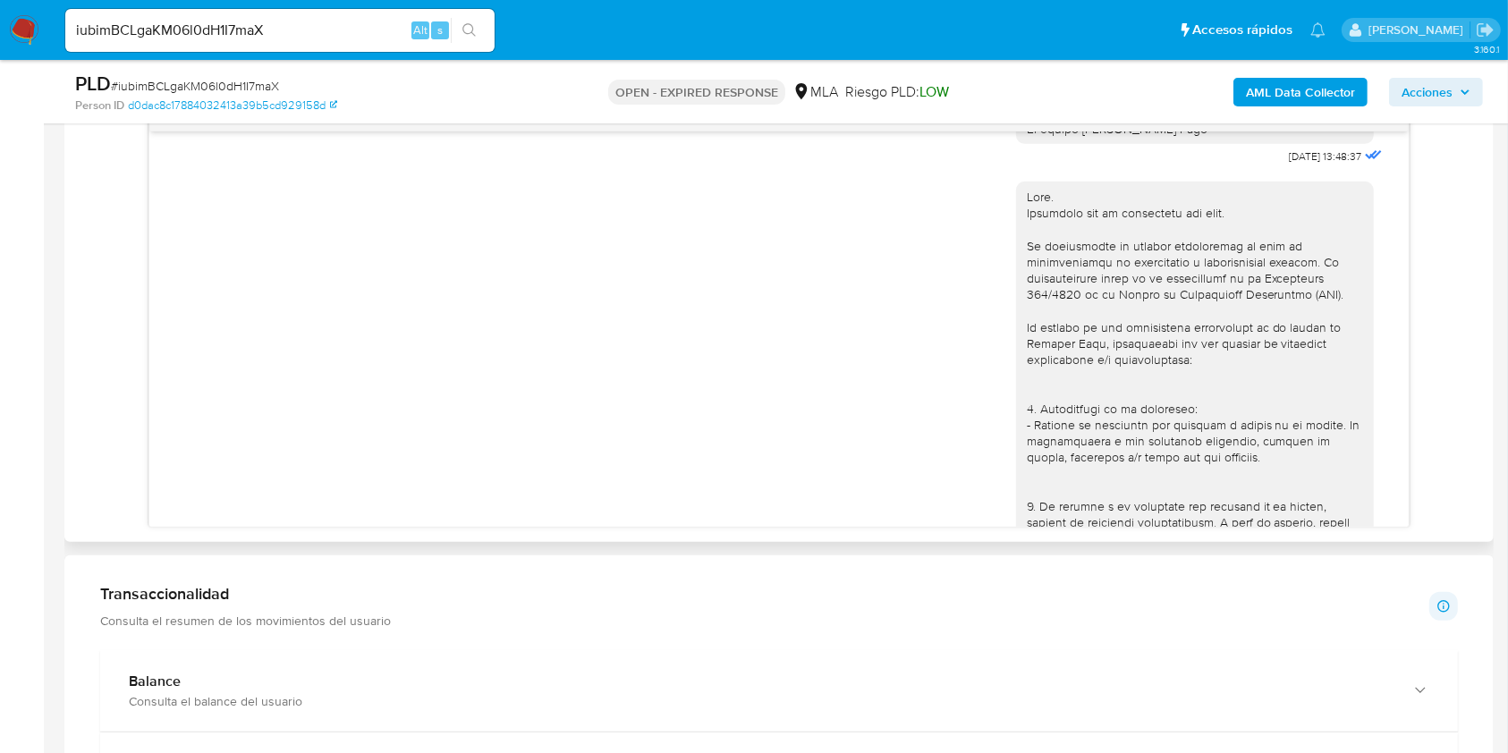
click at [1290, 164] on span "21/07/2025 13:48:37" at bounding box center [1326, 156] width 72 height 14
drag, startPoint x: 1251, startPoint y: 205, endPoint x: 1286, endPoint y: 205, distance: 34.9
click at [1290, 164] on span "[DATE] 13:48:37" at bounding box center [1326, 156] width 72 height 14
copy span "21/07/2025"
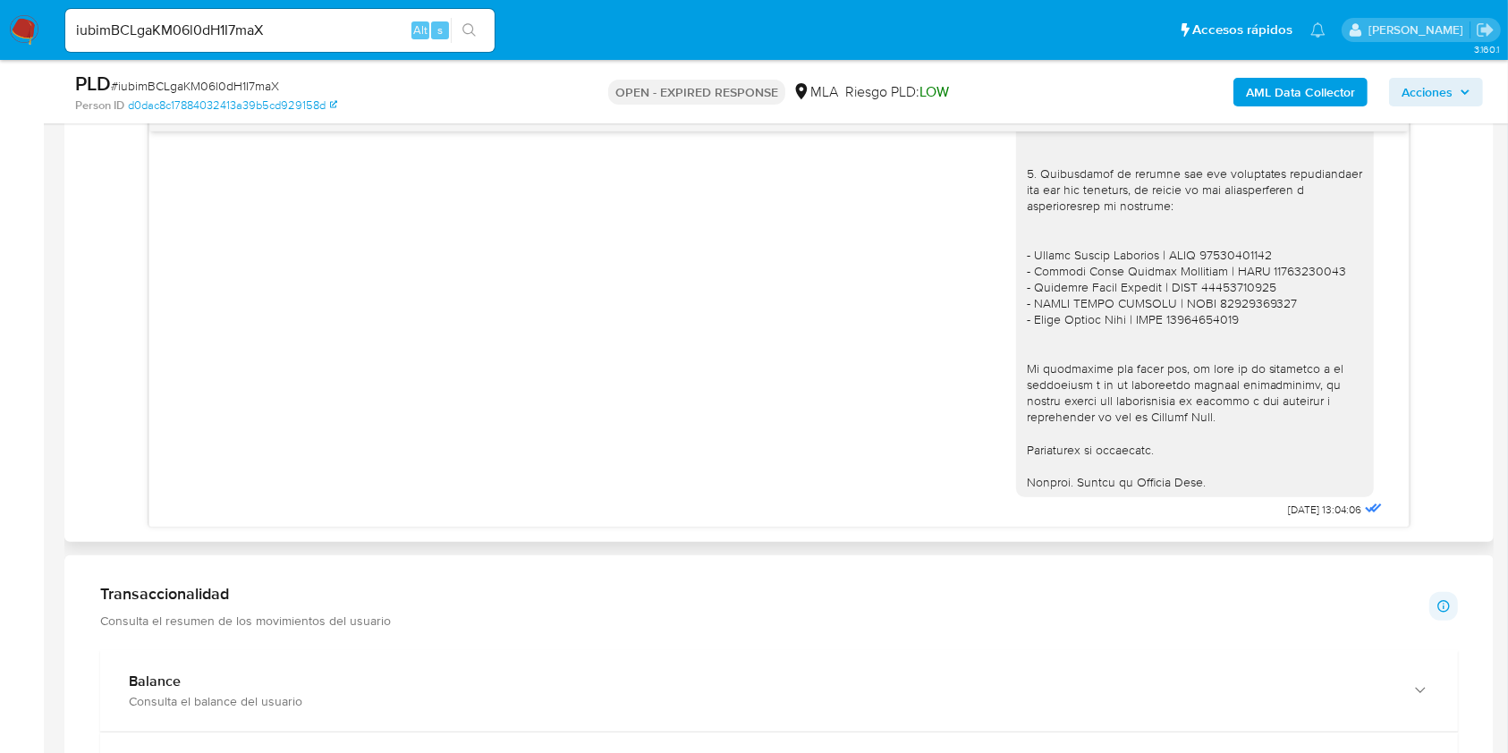
scroll to position [2104, 0]
click at [1289, 503] on span "[DATE] 13:04:06" at bounding box center [1325, 504] width 73 height 14
drag, startPoint x: 1249, startPoint y: 503, endPoint x: 1284, endPoint y: 504, distance: 35.8
click at [1289, 504] on span "[DATE] 13:04:06" at bounding box center [1325, 504] width 73 height 14
copy span "25/08/2025"
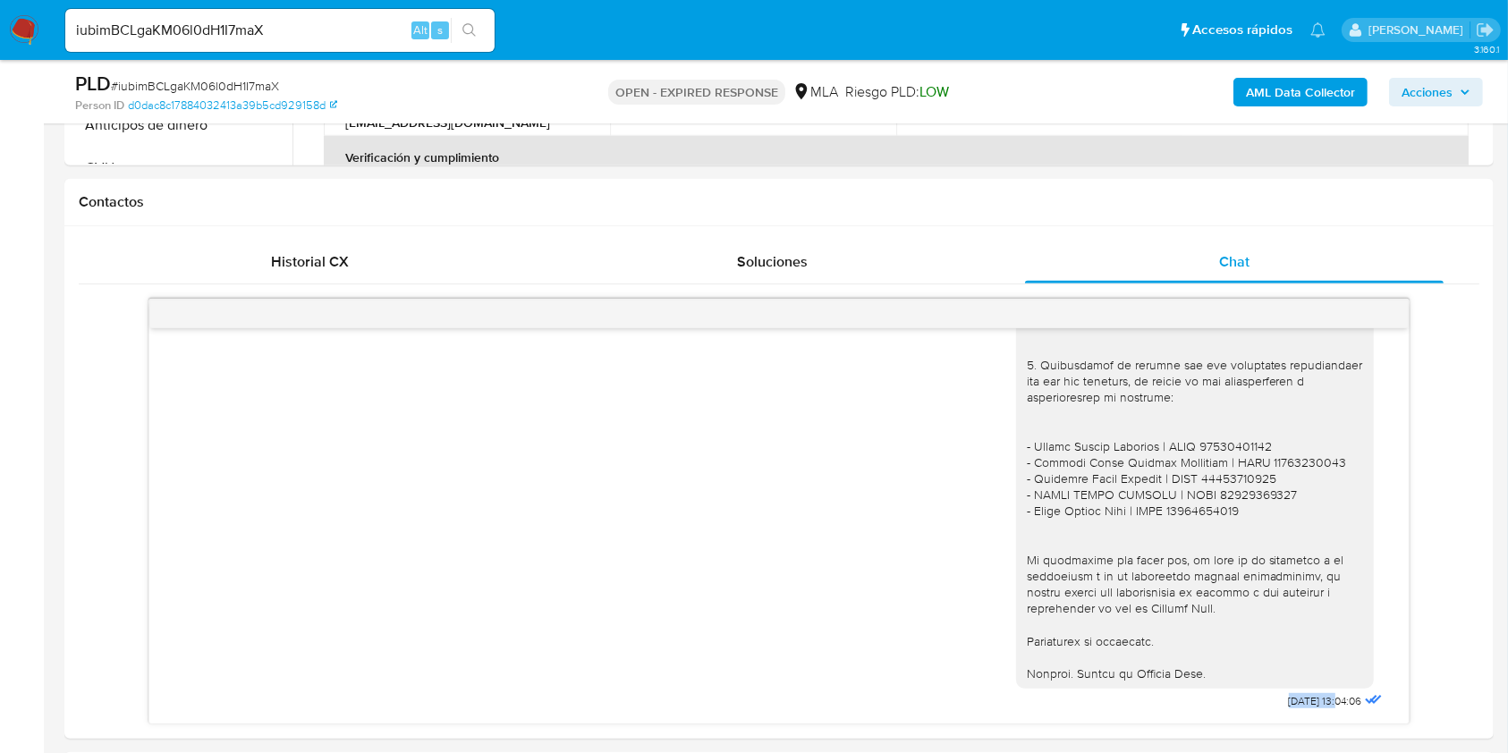
scroll to position [477, 0]
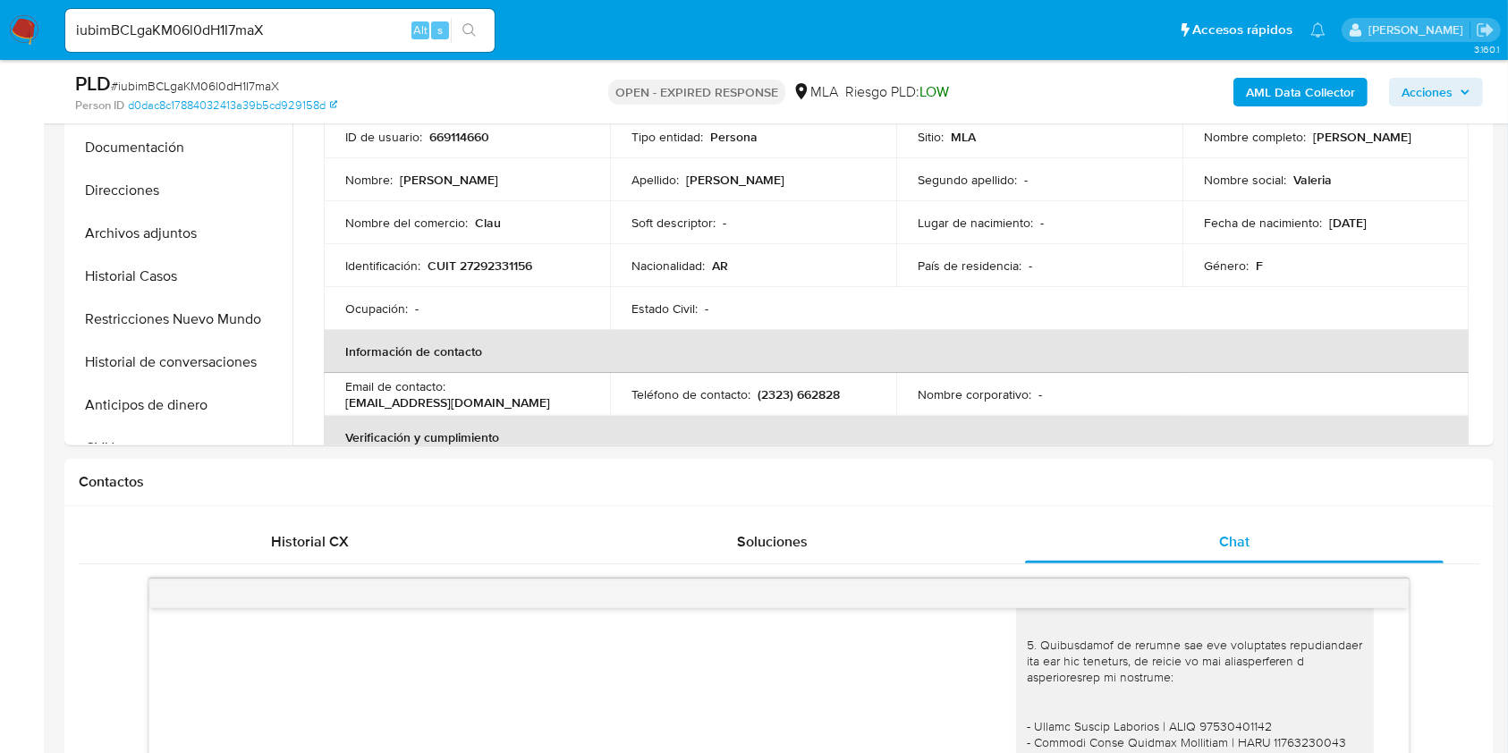
click at [391, 22] on input "iubimBCLgaKM06l0dH1I7maX" at bounding box center [279, 30] width 429 height 23
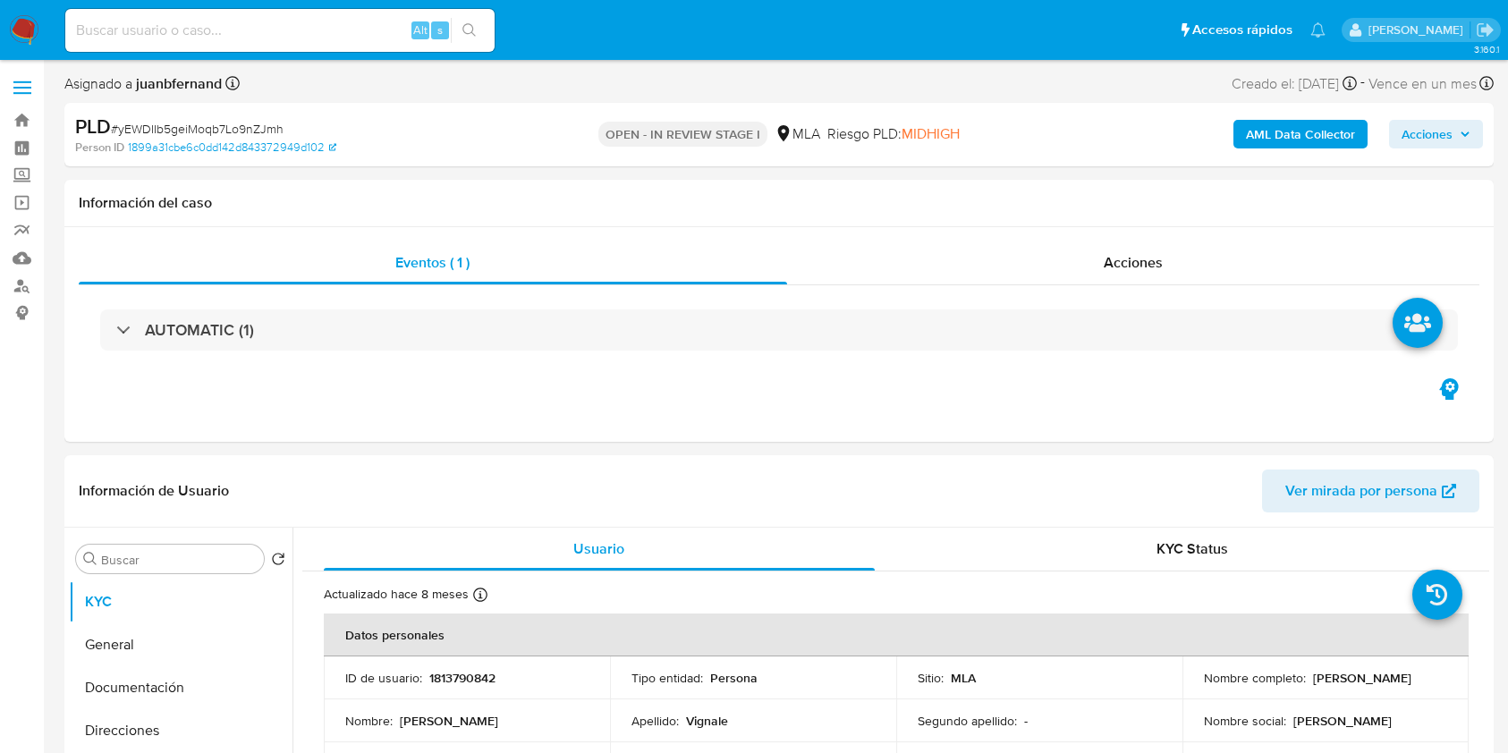
select select "10"
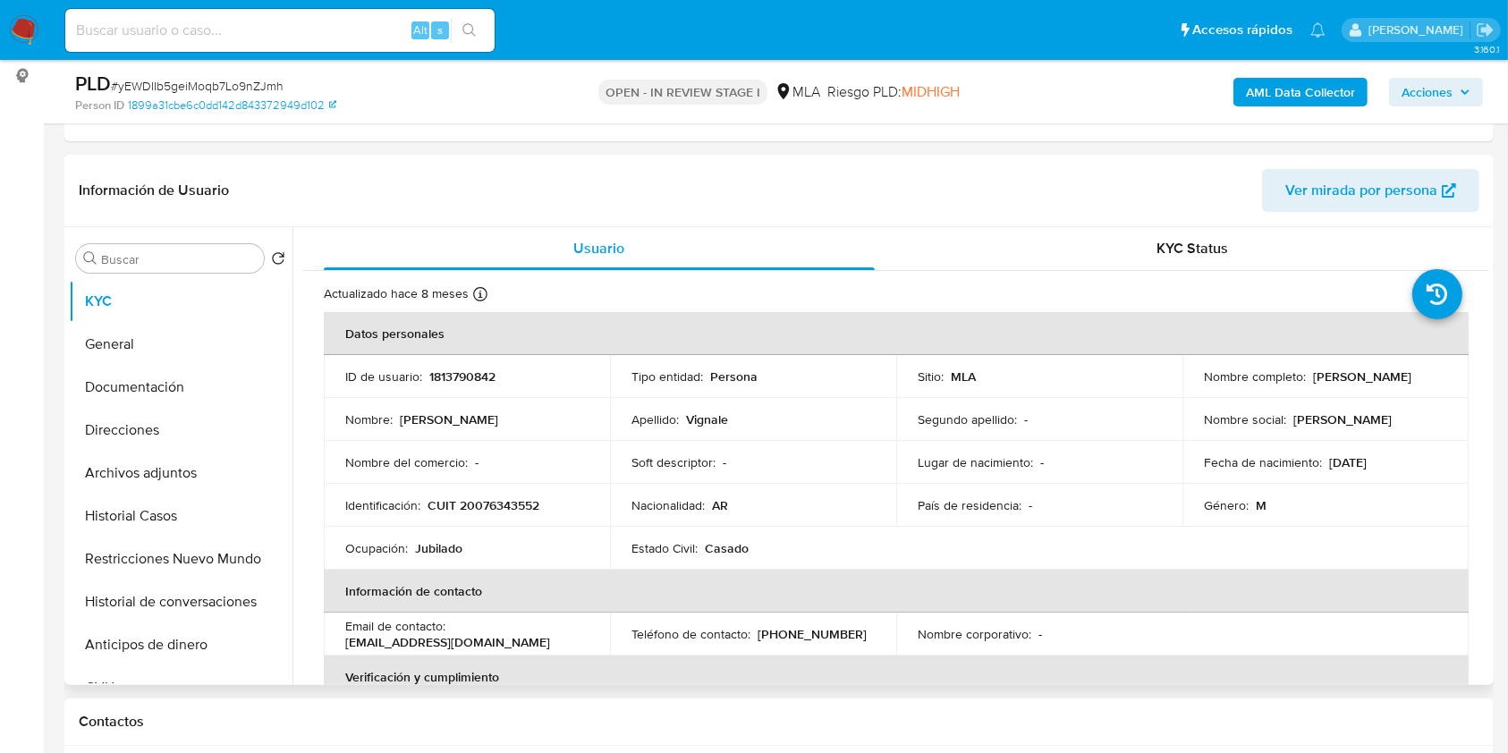
scroll to position [238, 0]
click at [206, 522] on button "Historial Casos" at bounding box center [173, 515] width 209 height 43
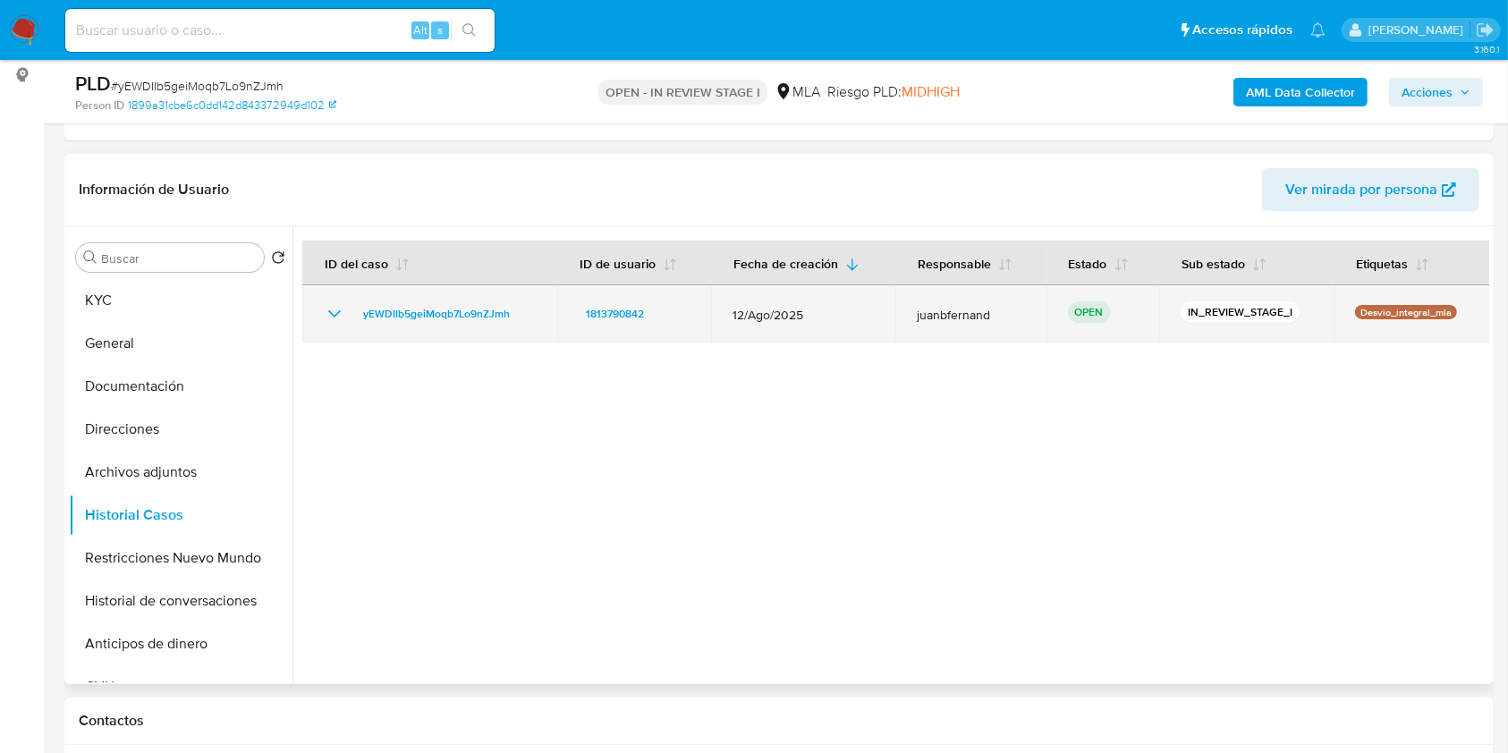
click at [340, 316] on icon "Mostrar/Ocultar" at bounding box center [334, 313] width 21 height 21
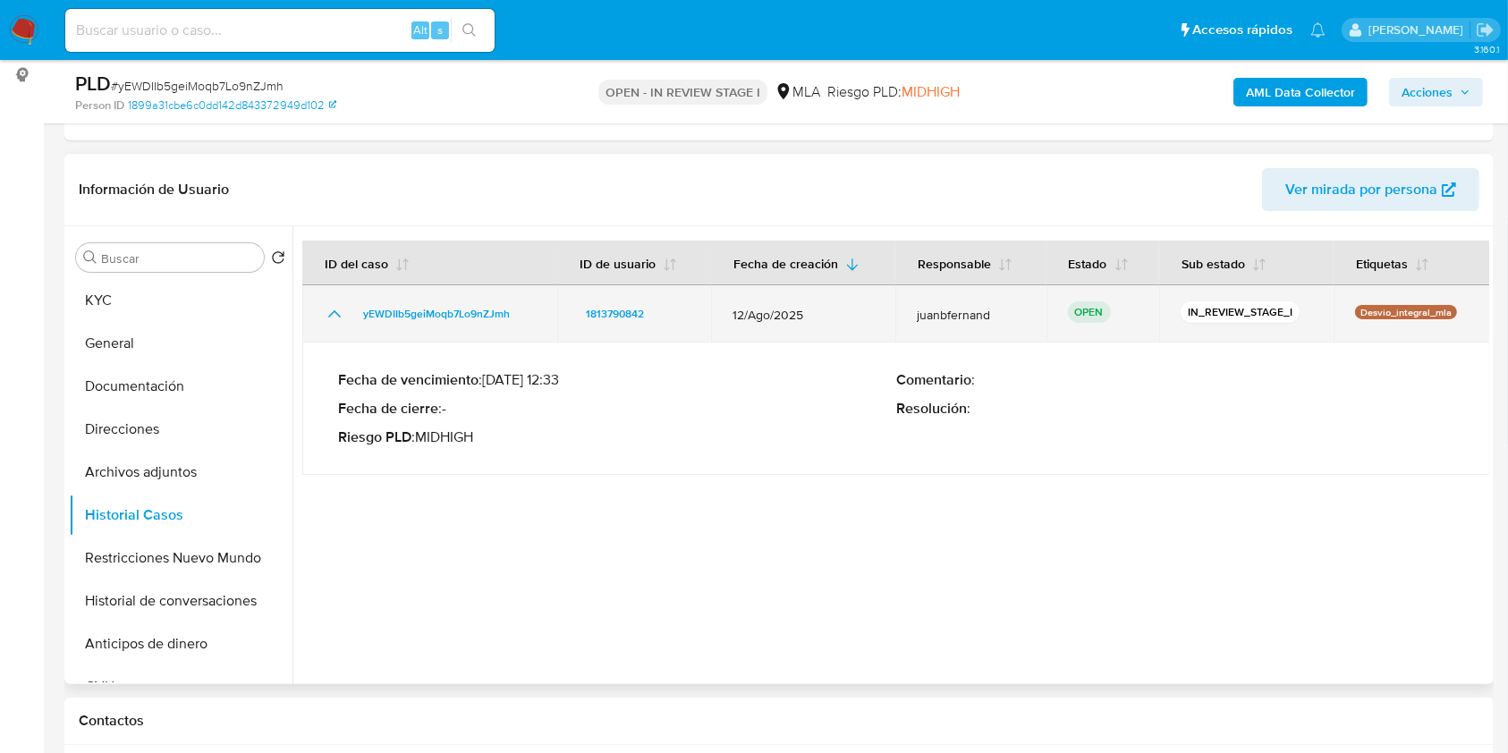
click at [336, 316] on icon "Mostrar/Ocultar" at bounding box center [334, 313] width 21 height 21
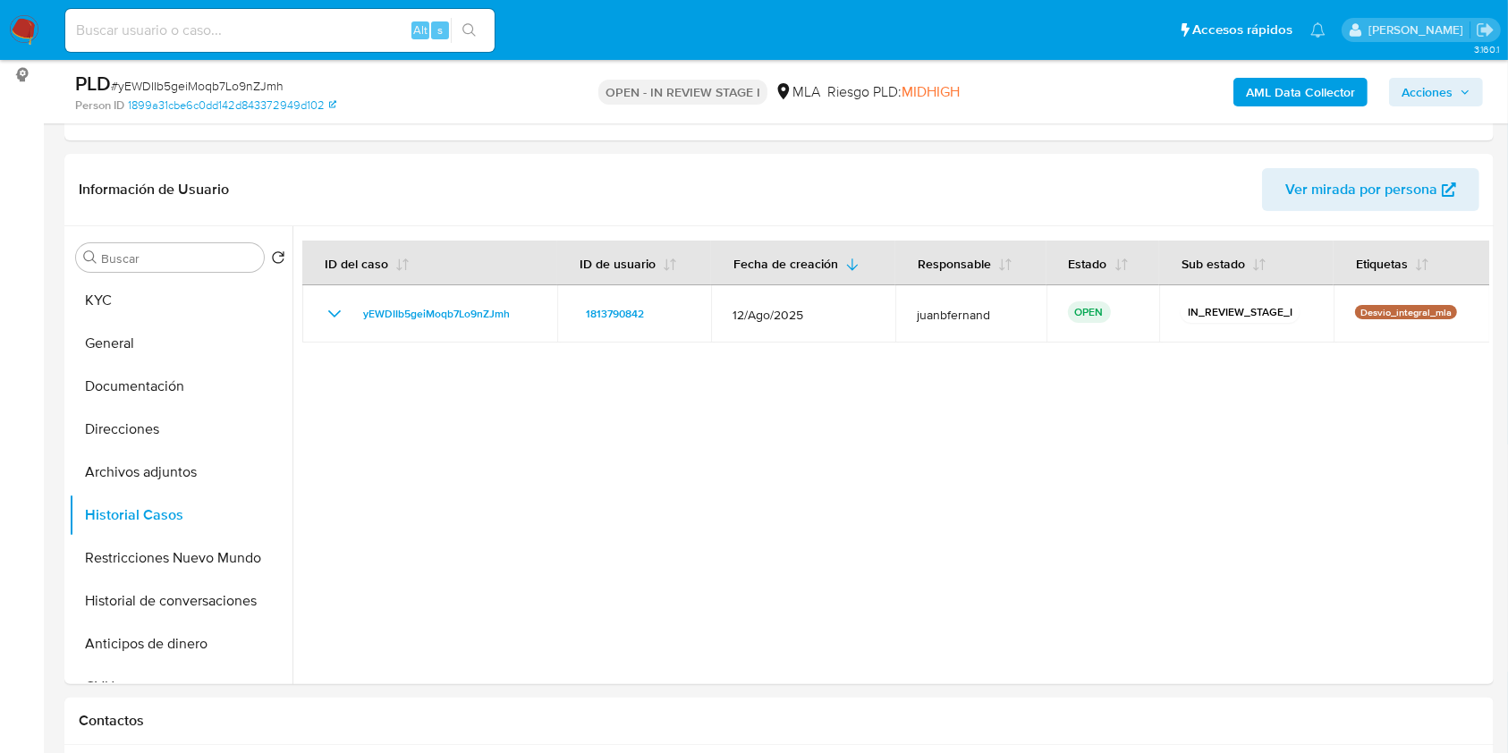
scroll to position [0, 0]
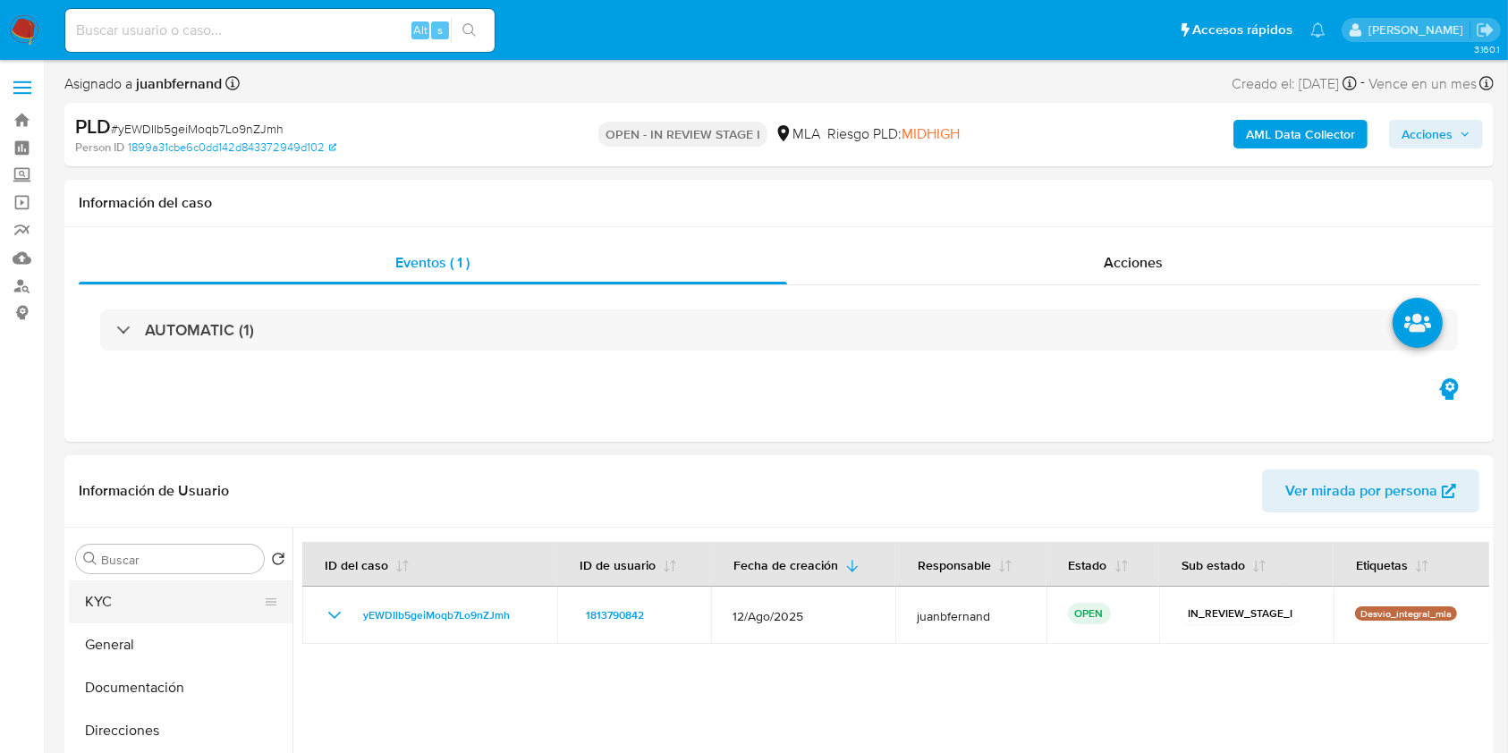
click at [118, 593] on button "KYC" at bounding box center [173, 602] width 209 height 43
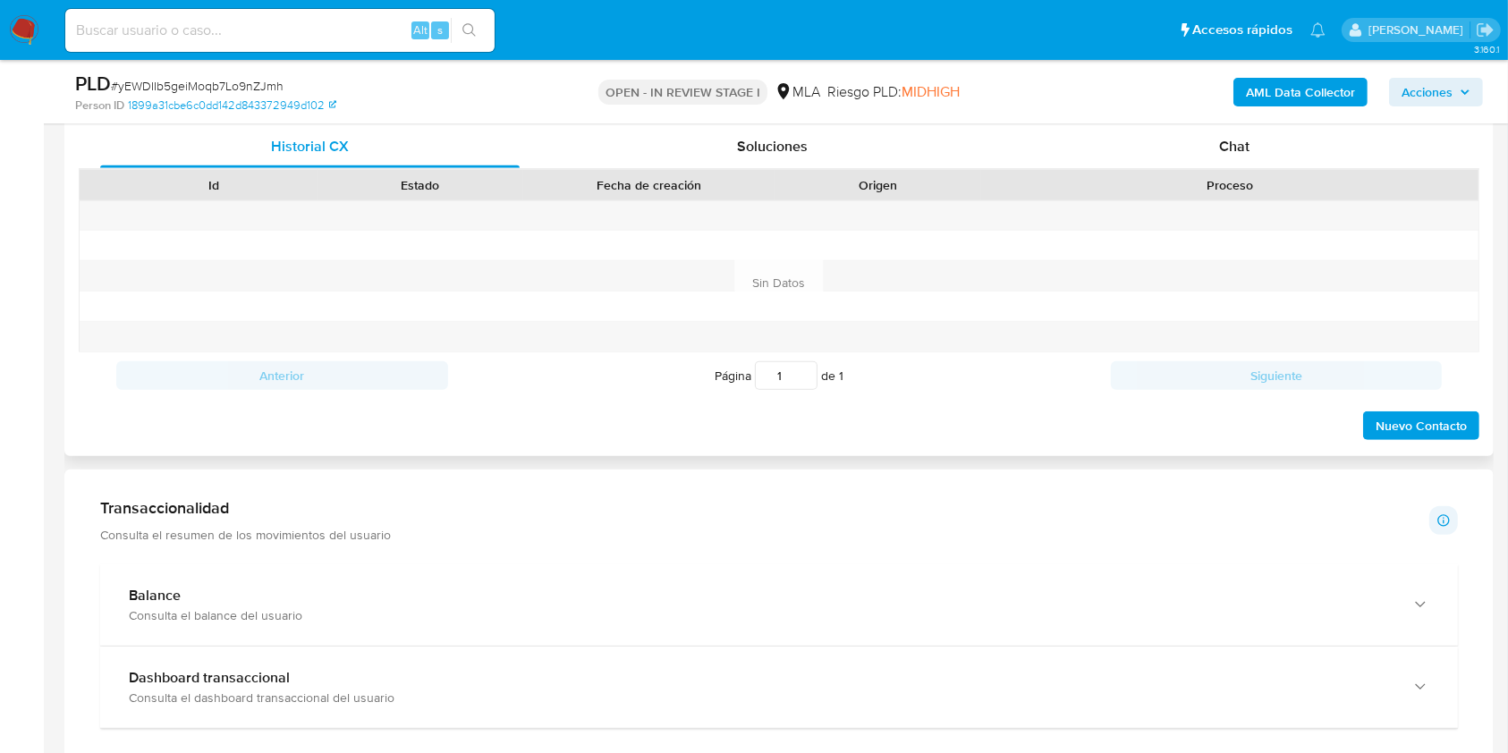
scroll to position [835, 0]
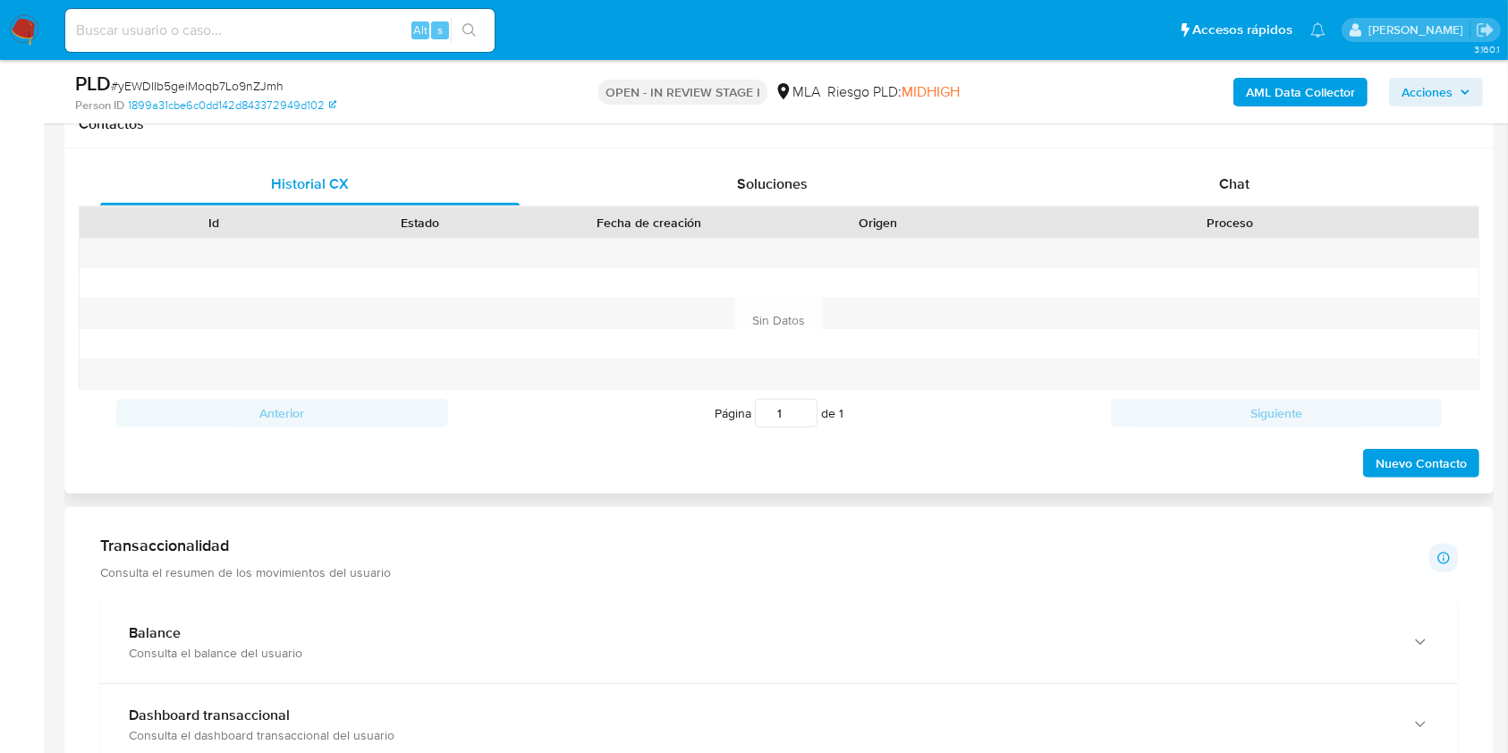
drag, startPoint x: 1300, startPoint y: 205, endPoint x: 1289, endPoint y: 199, distance: 12.0
click at [1299, 207] on div "Id Estado Fecha de creación Origen Proceso" at bounding box center [779, 222] width 1401 height 31
click at [1289, 199] on div "Chat" at bounding box center [1235, 184] width 420 height 43
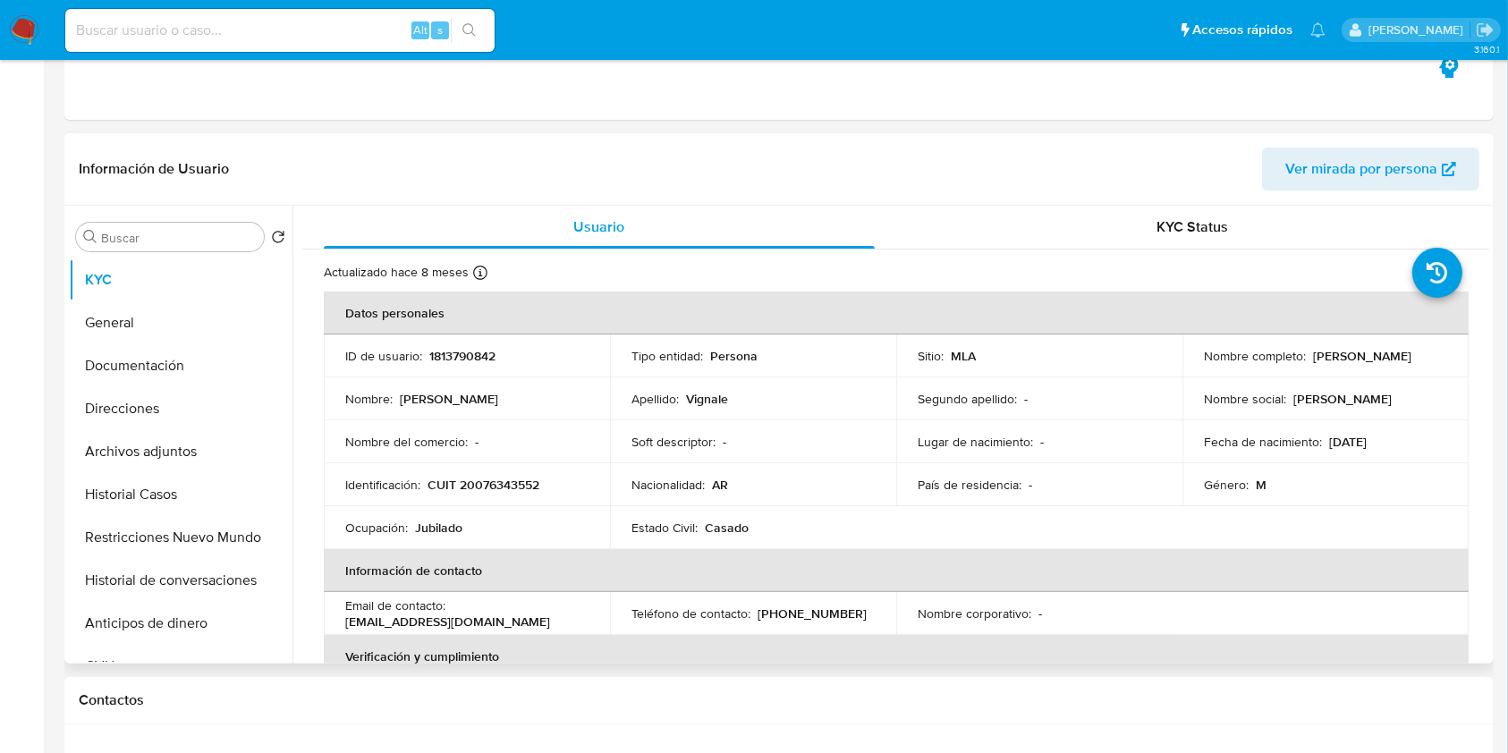
scroll to position [0, 0]
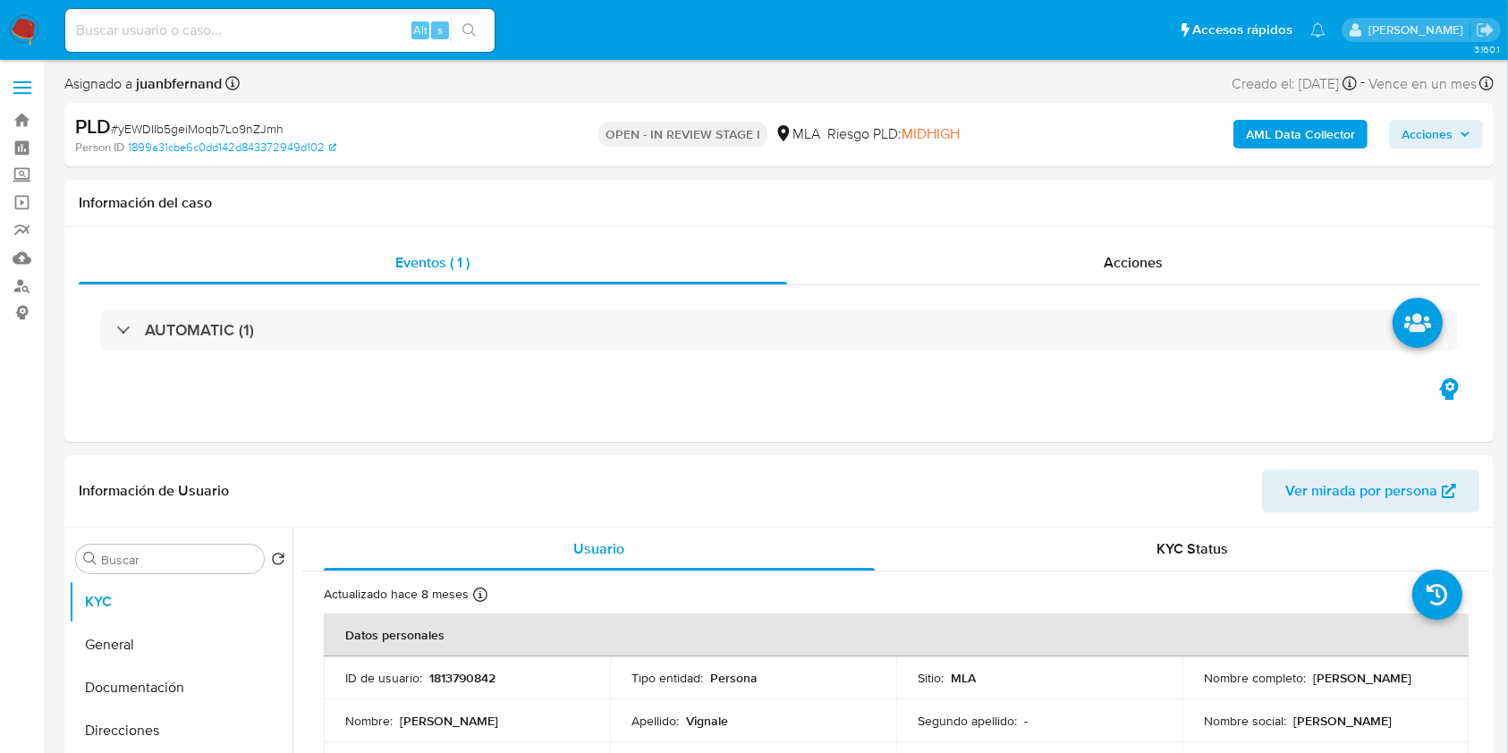
click at [203, 125] on span "# yEWDIIb5geiMoqb7Lo9nZJmh" at bounding box center [197, 129] width 173 height 18
copy span "yEWDIIb5geiMoqb7Lo9nZJmh"
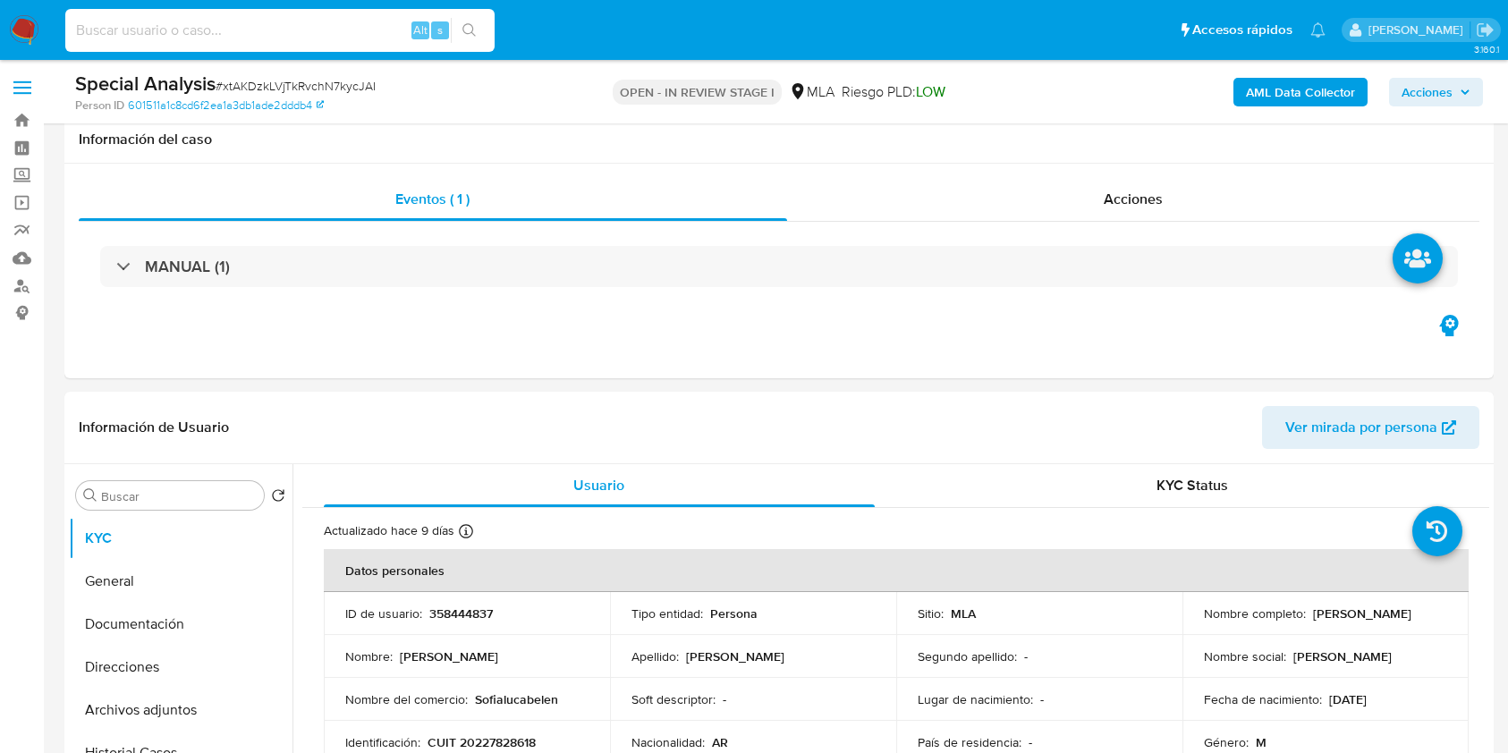
select select "10"
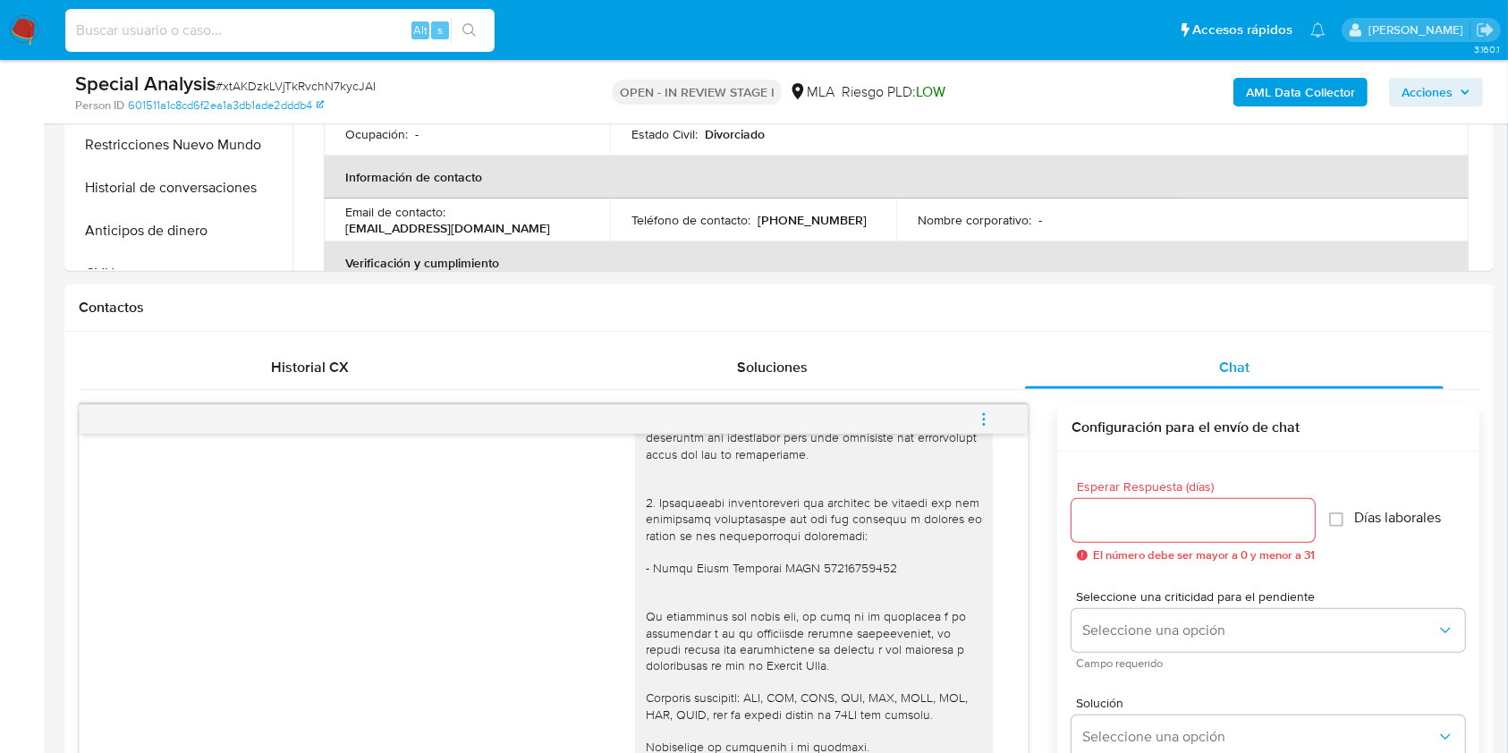
scroll to position [358, 0]
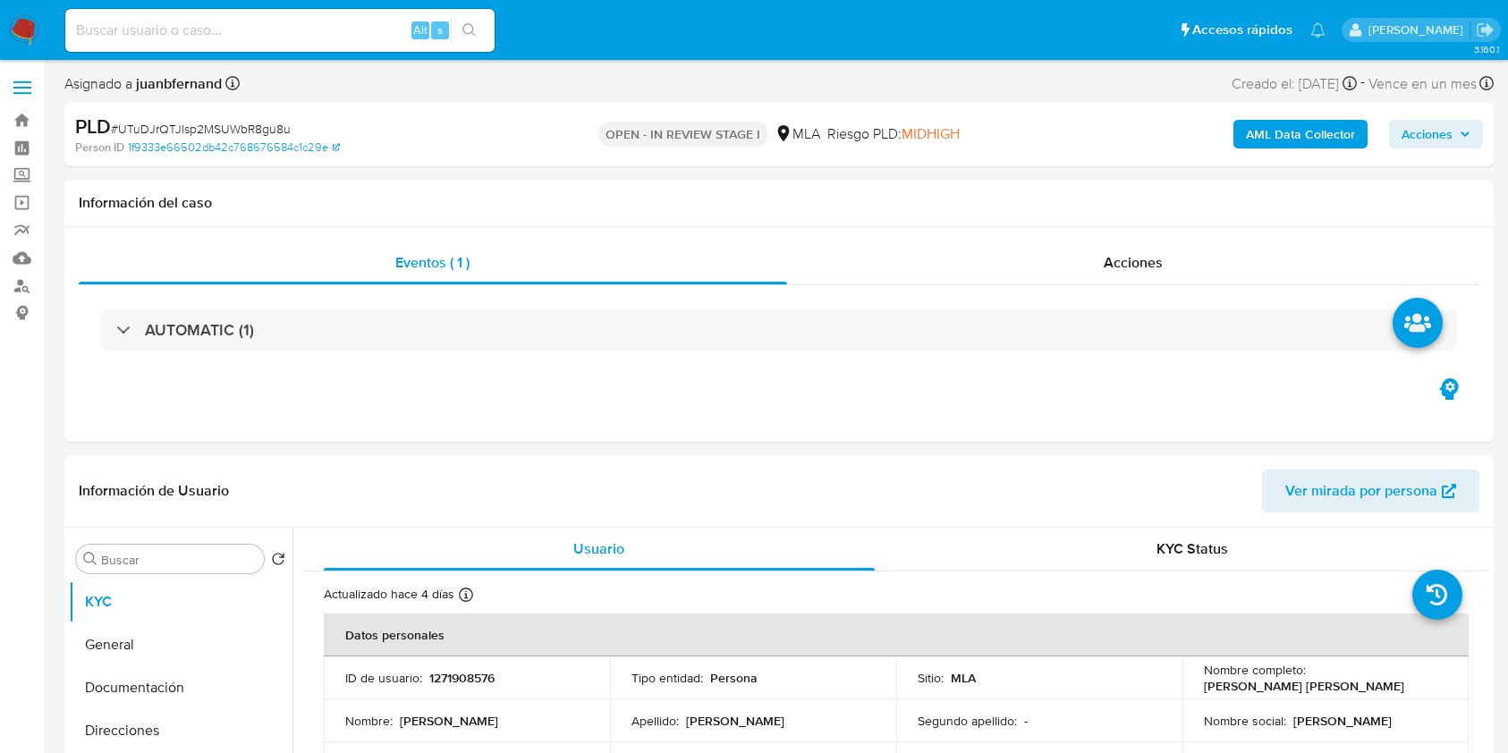
select select "10"
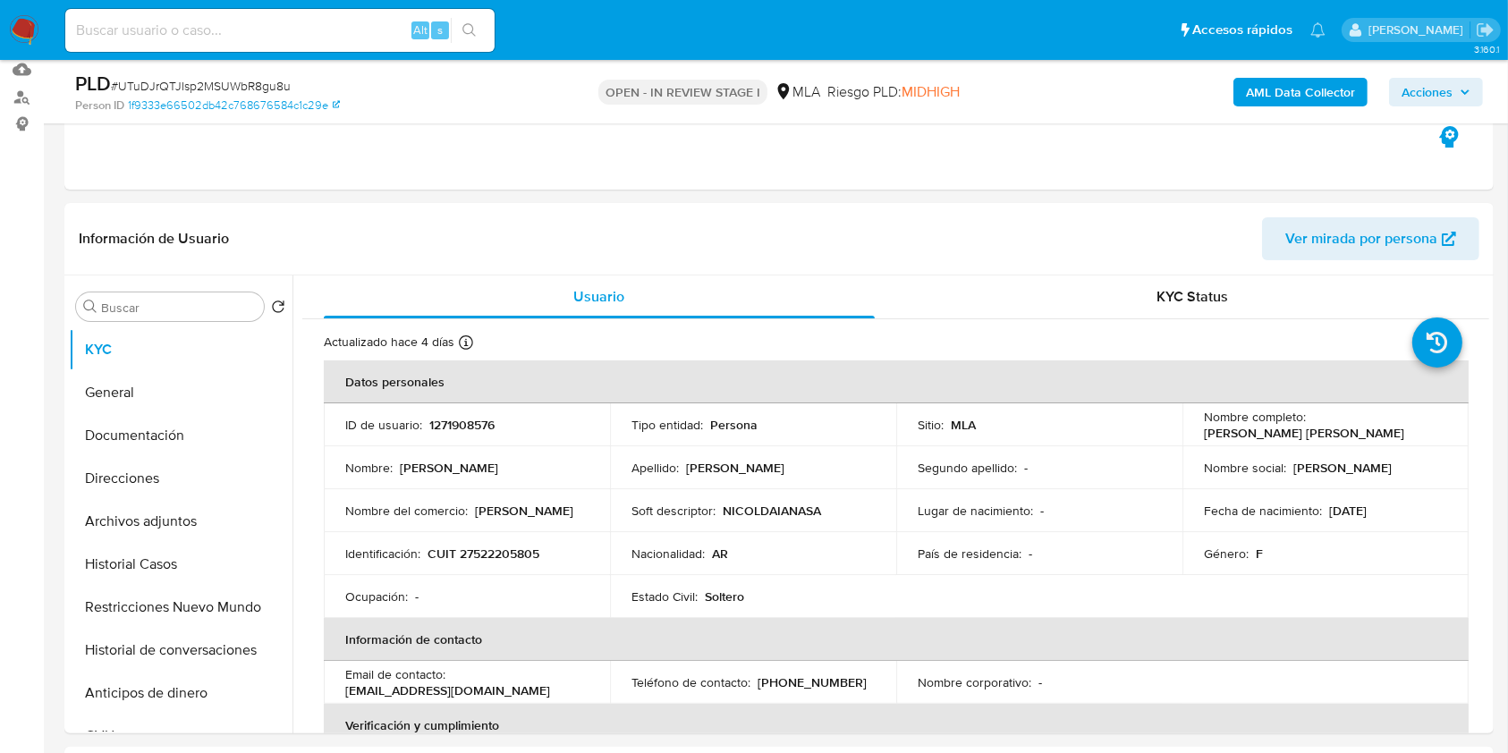
scroll to position [358, 0]
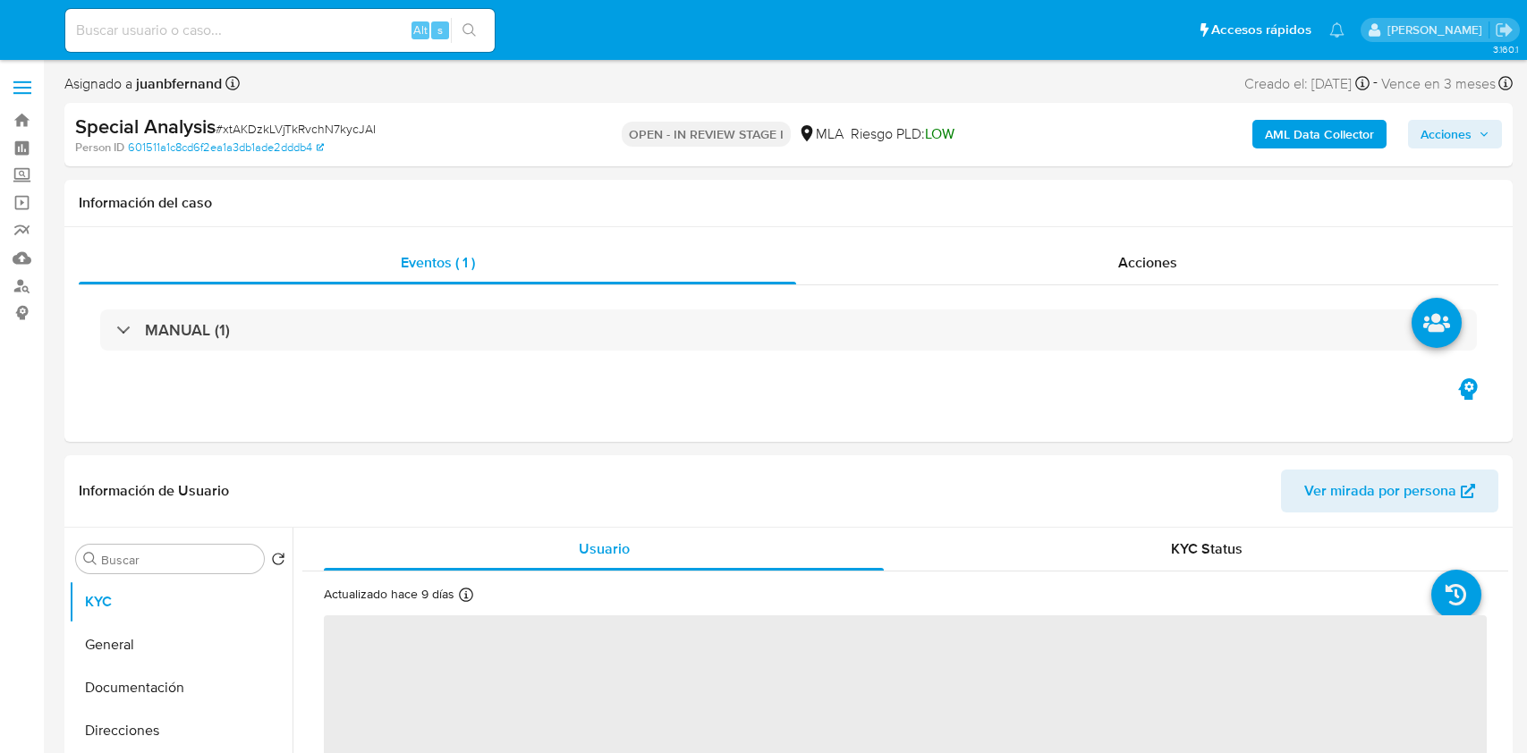
select select "10"
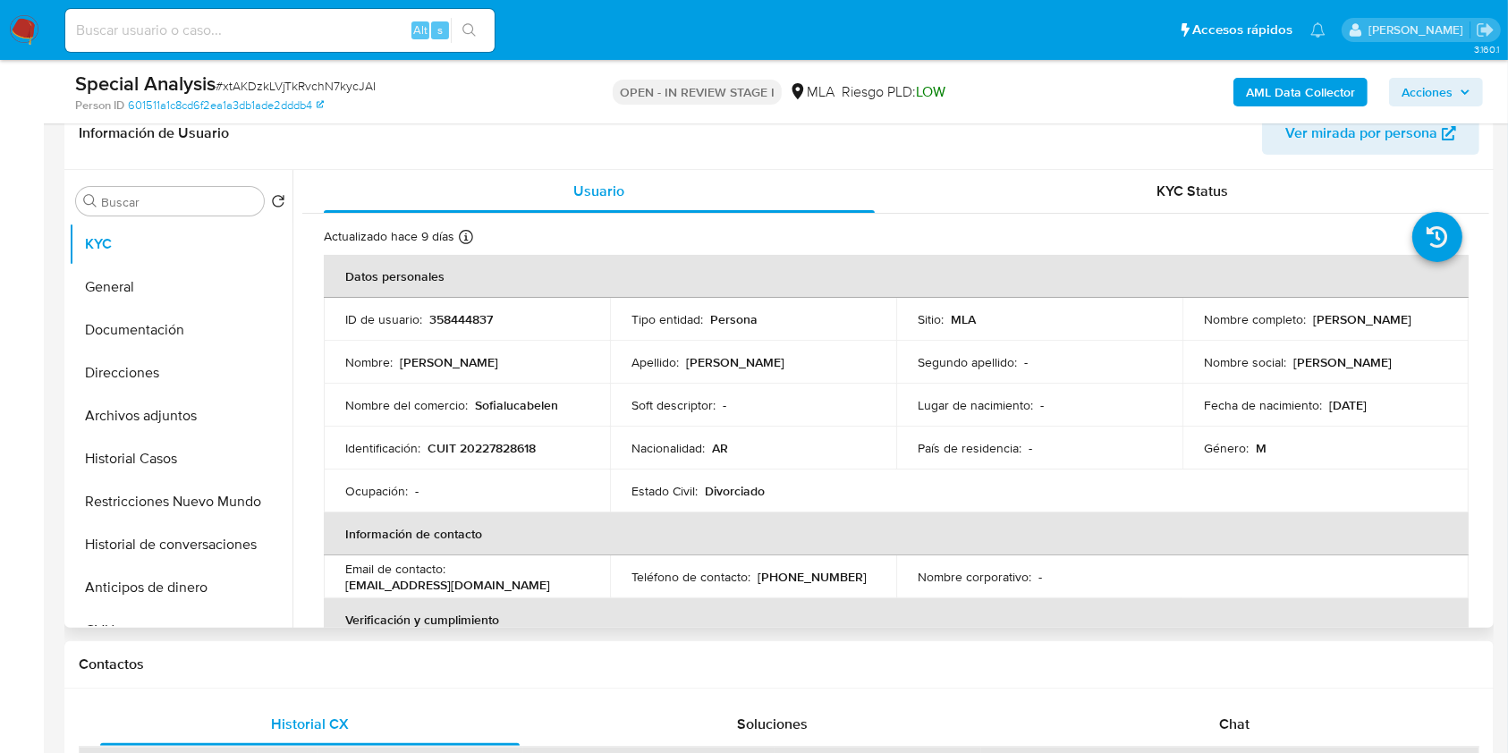
scroll to position [596, 0]
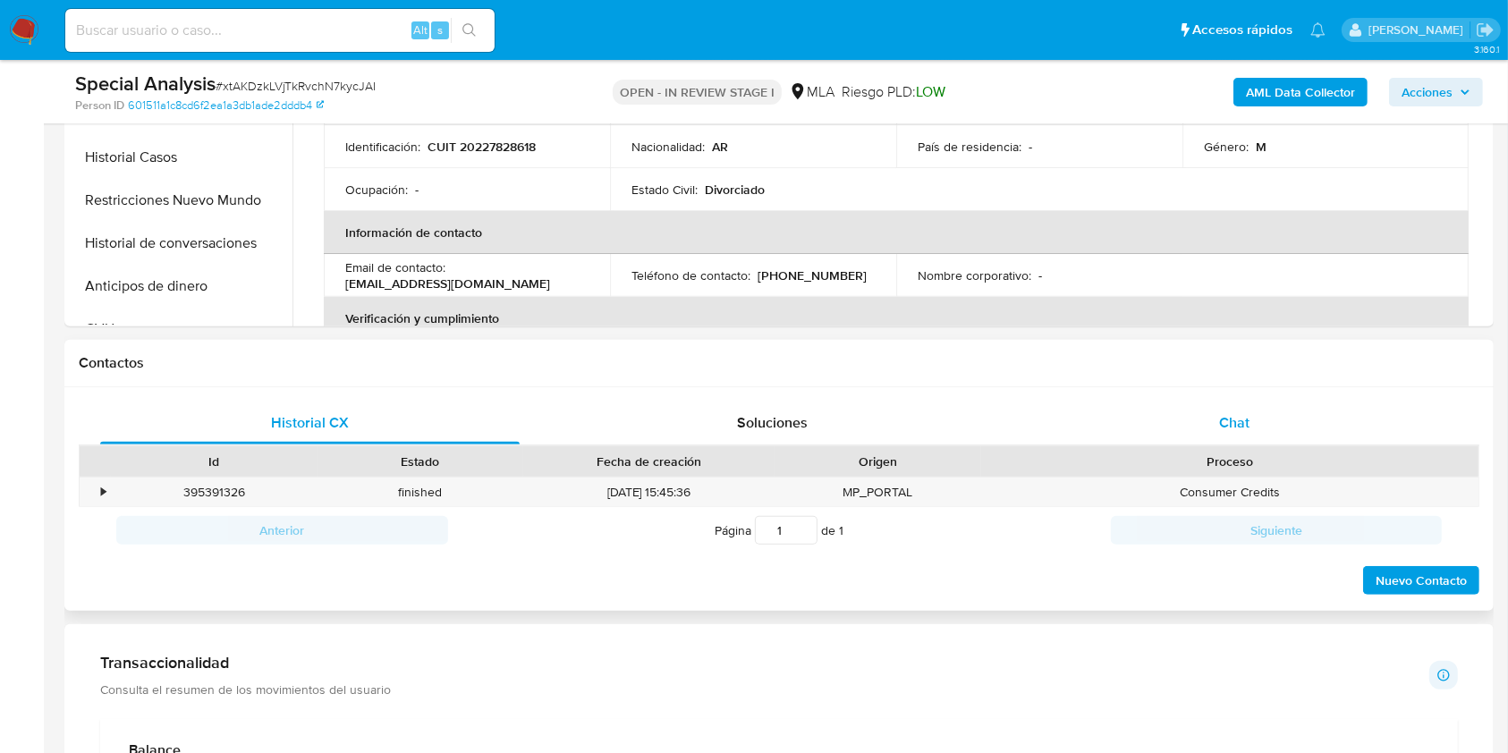
click at [1216, 402] on div "Chat" at bounding box center [1235, 423] width 420 height 43
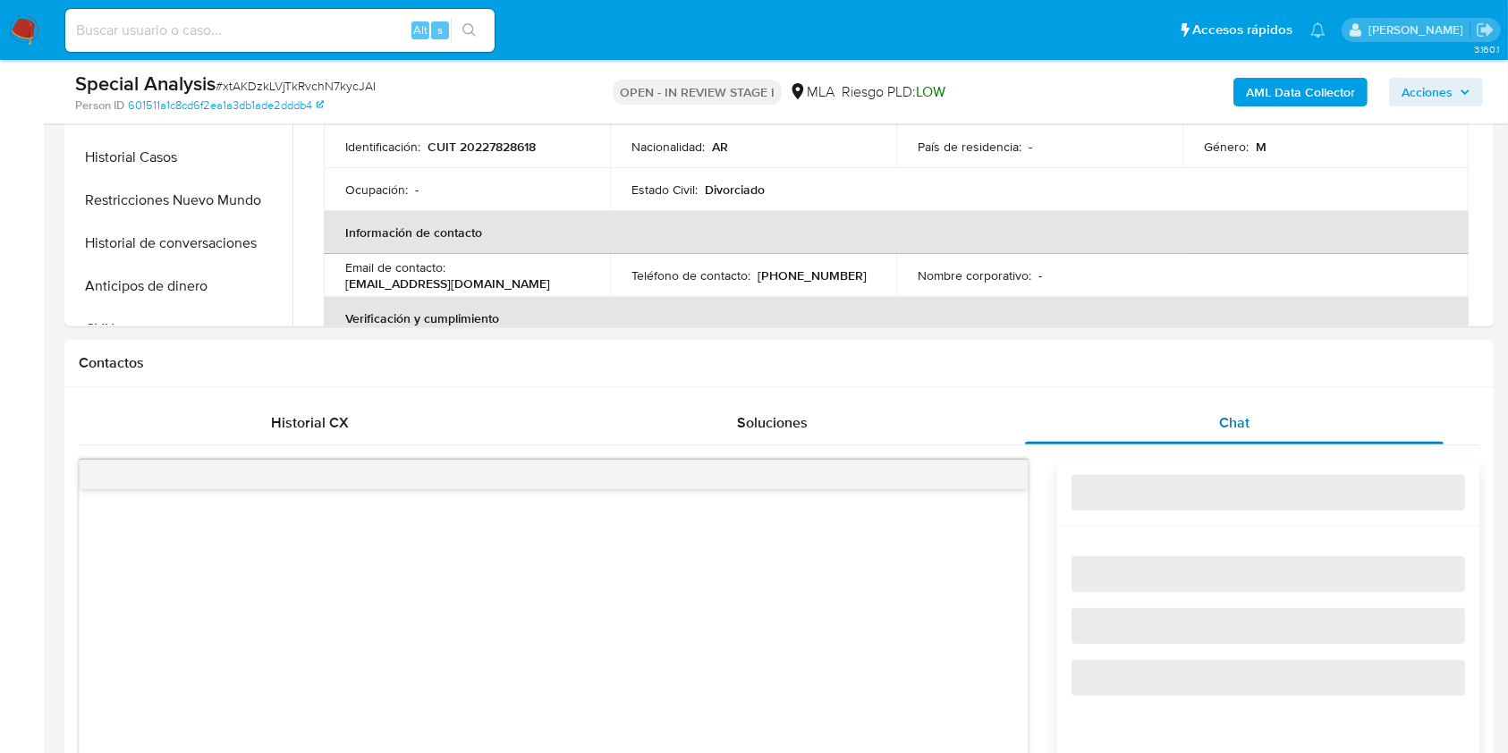
click at [1213, 420] on div "Chat" at bounding box center [1235, 423] width 420 height 43
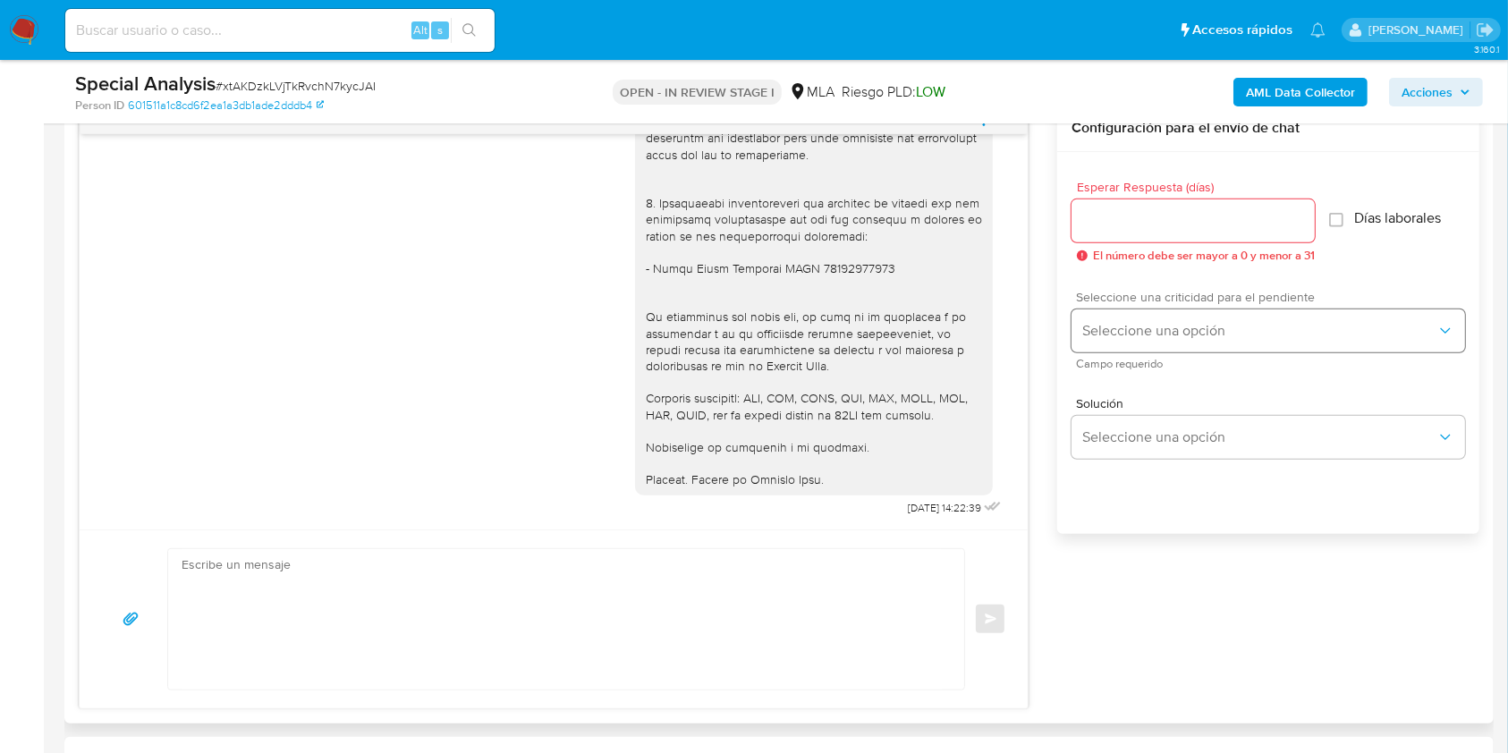
scroll to position [954, 0]
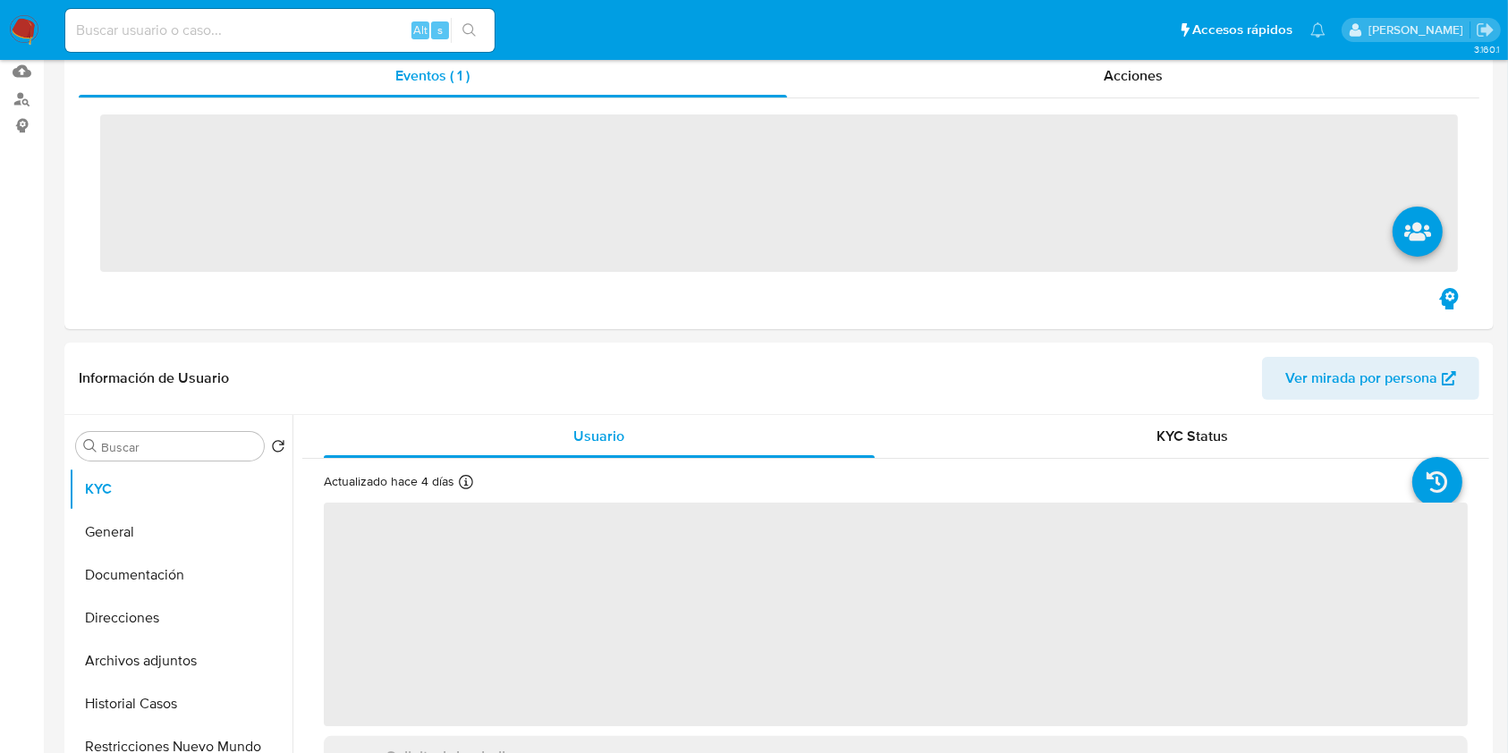
scroll to position [716, 0]
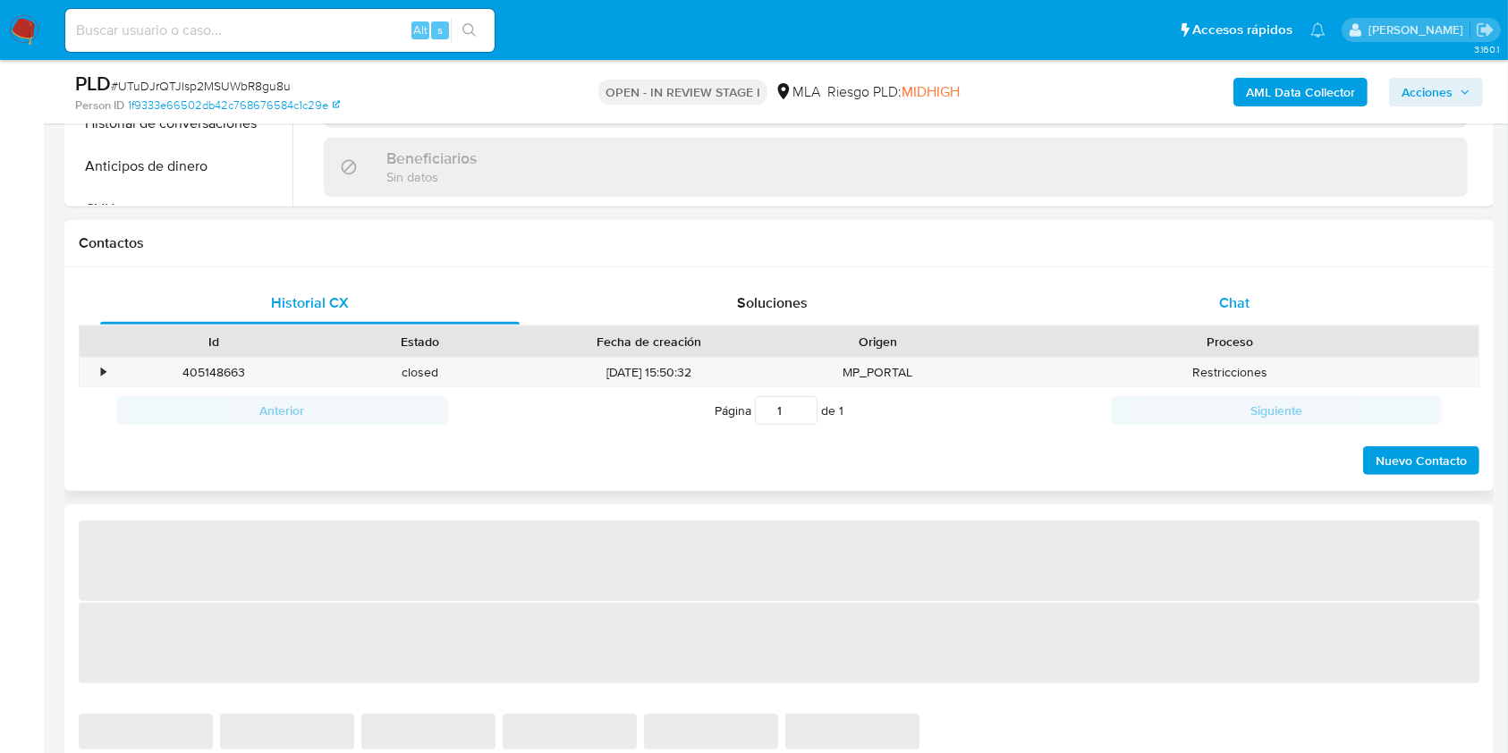
click at [1295, 318] on div "Chat" at bounding box center [1235, 303] width 420 height 43
select select "10"
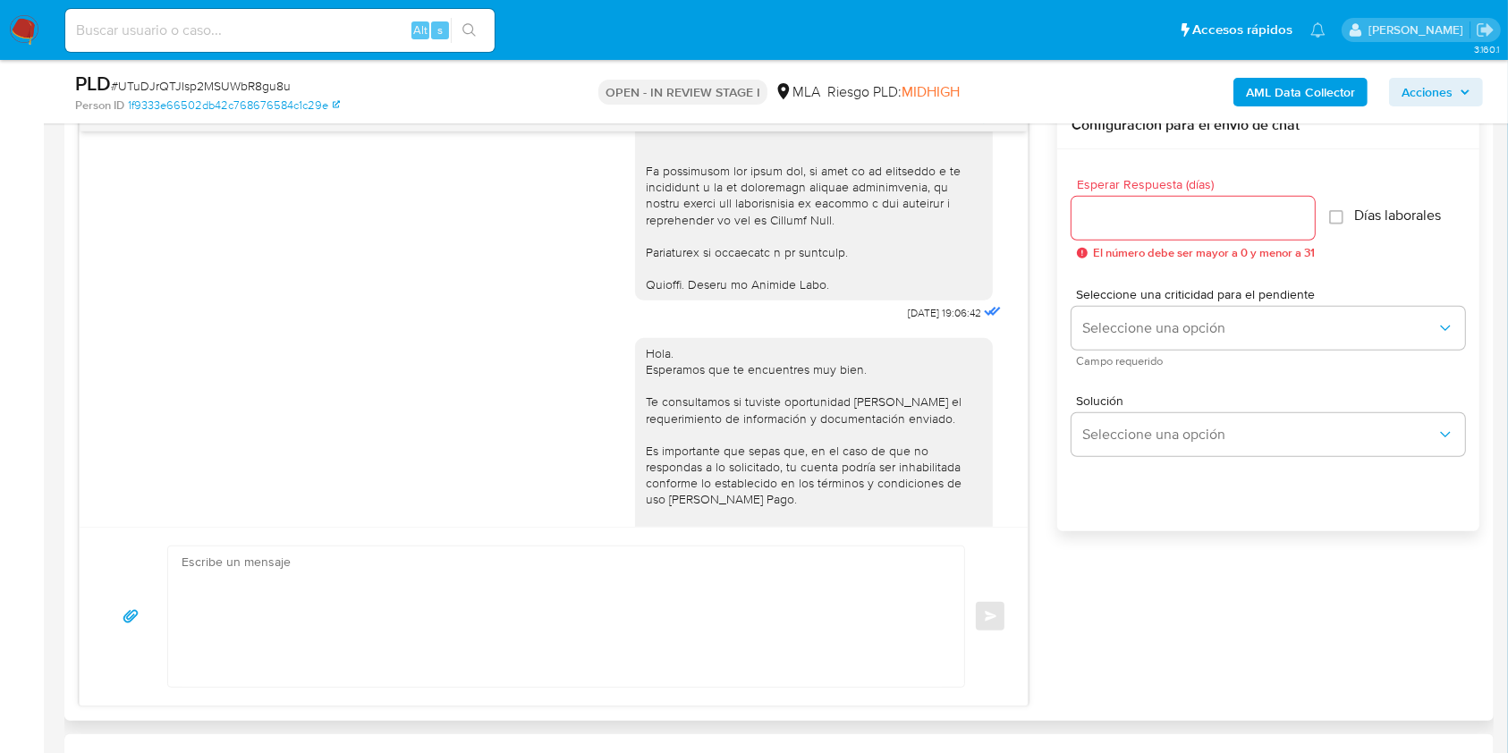
scroll to position [835, 0]
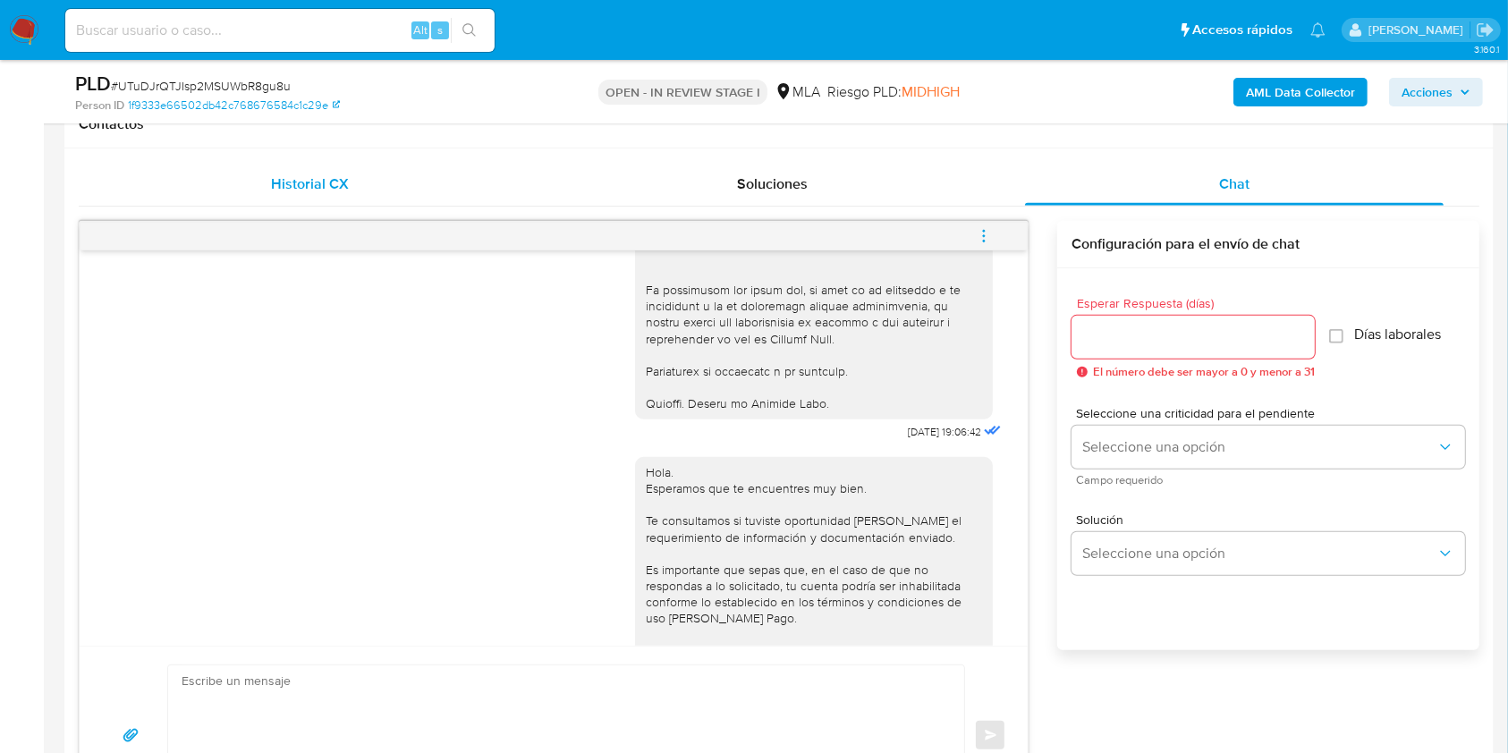
click at [377, 184] on div "Historial CX" at bounding box center [310, 184] width 420 height 43
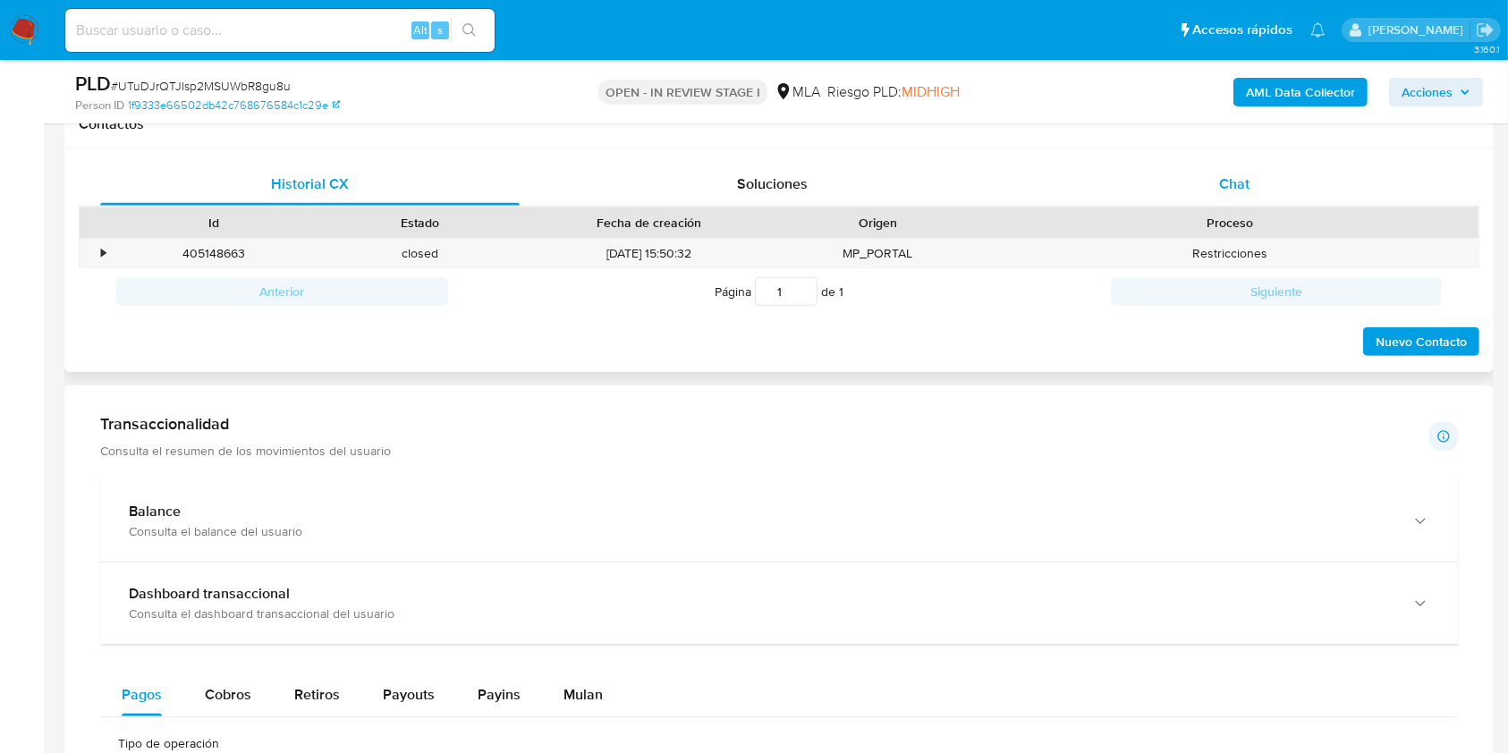
click at [1205, 183] on div "Chat" at bounding box center [1235, 184] width 420 height 43
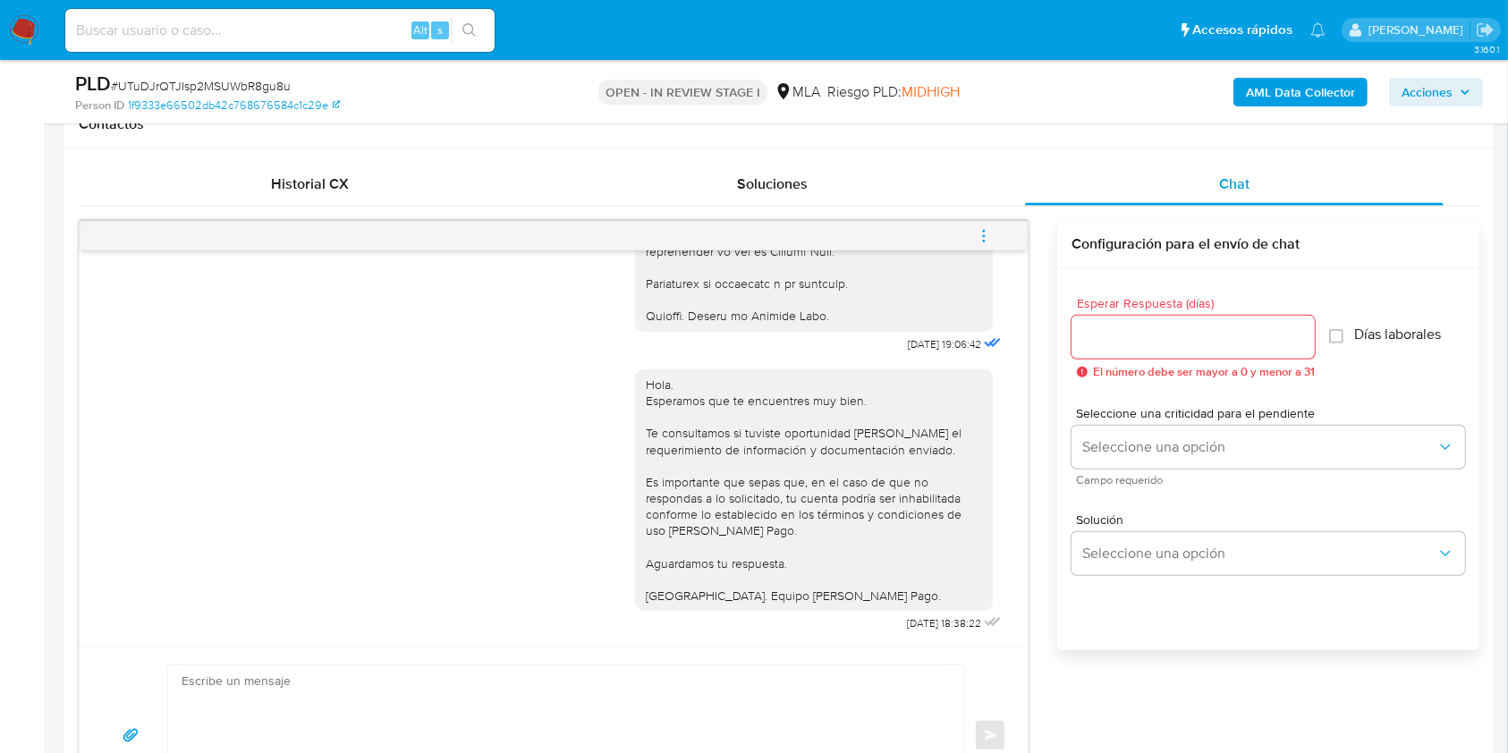
scroll to position [2400, 0]
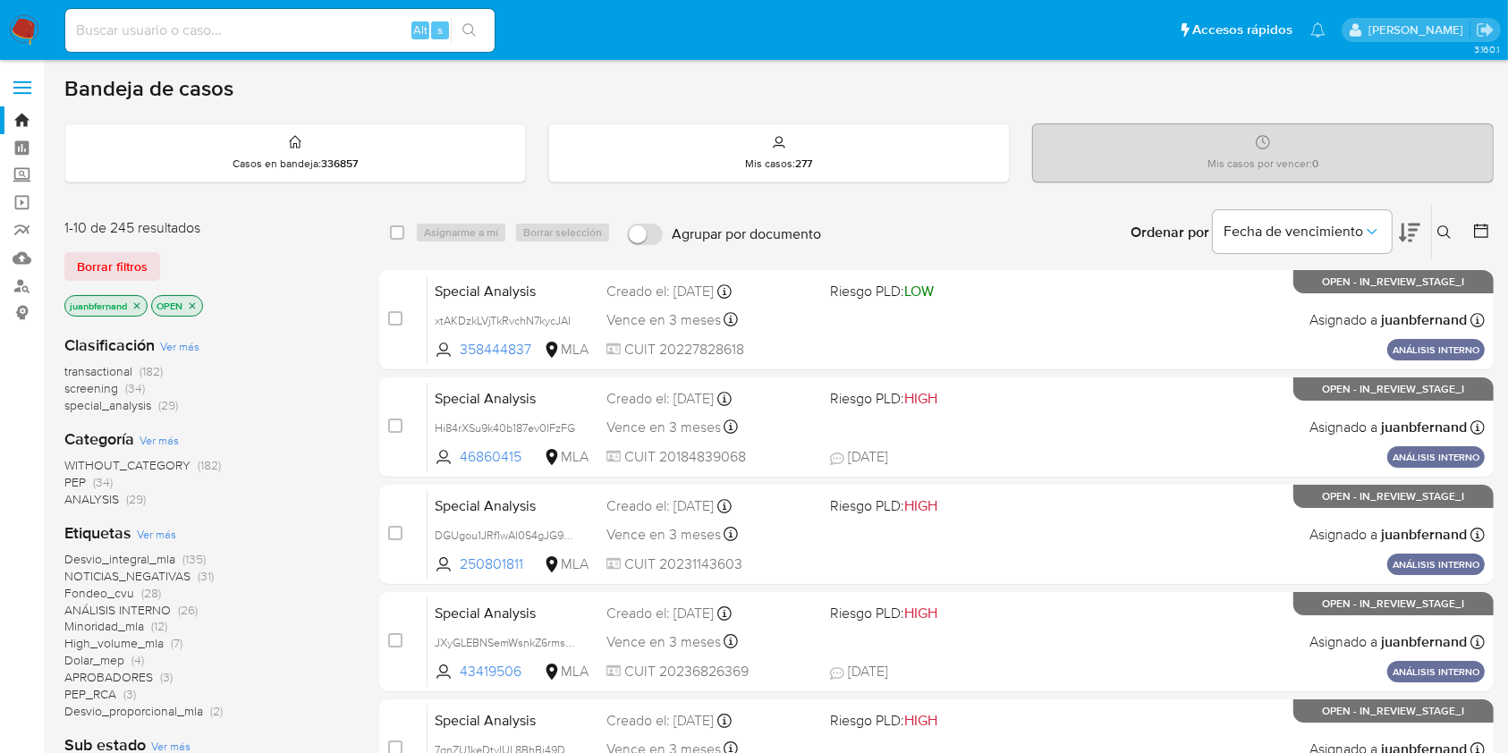
click at [1442, 225] on icon at bounding box center [1443, 231] width 13 height 13
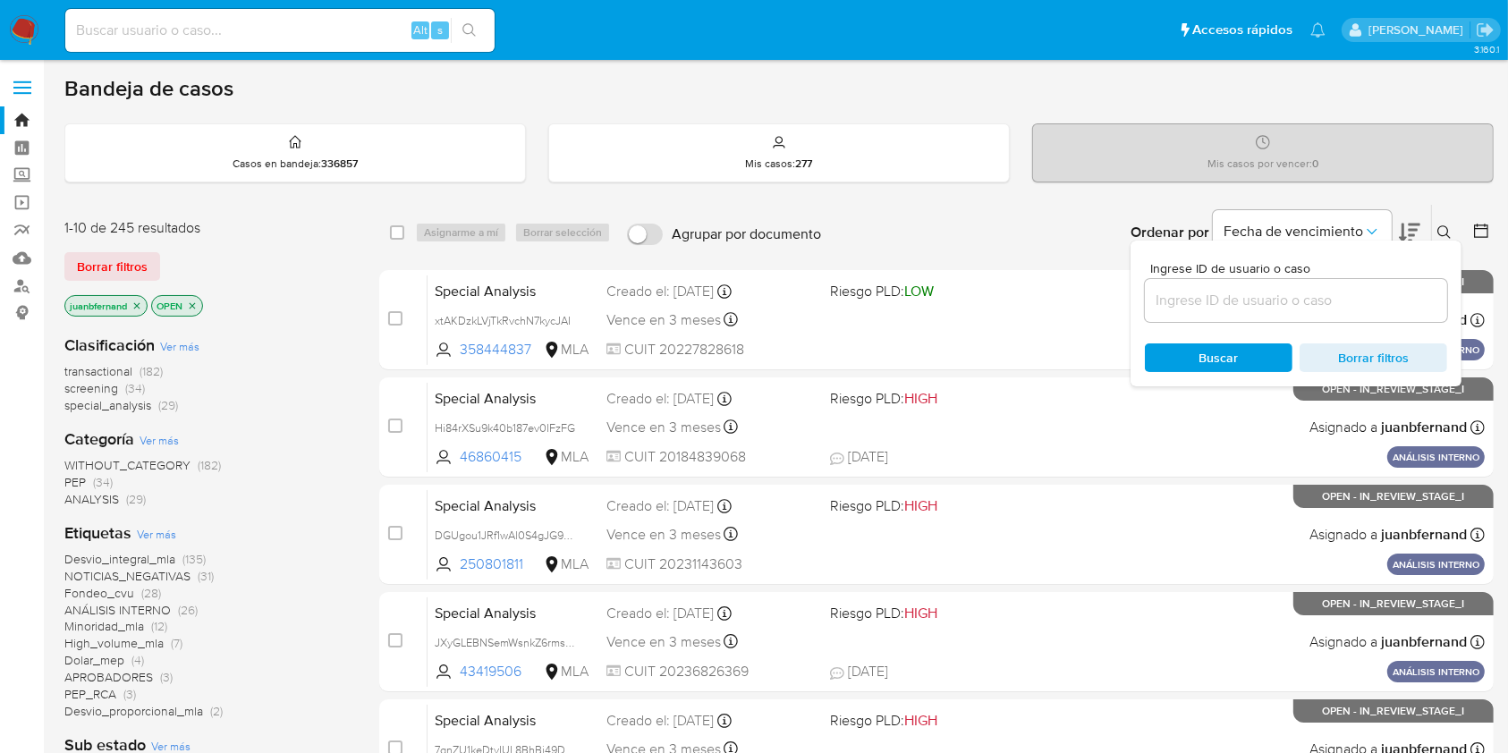
click at [1275, 305] on input at bounding box center [1296, 300] width 302 height 23
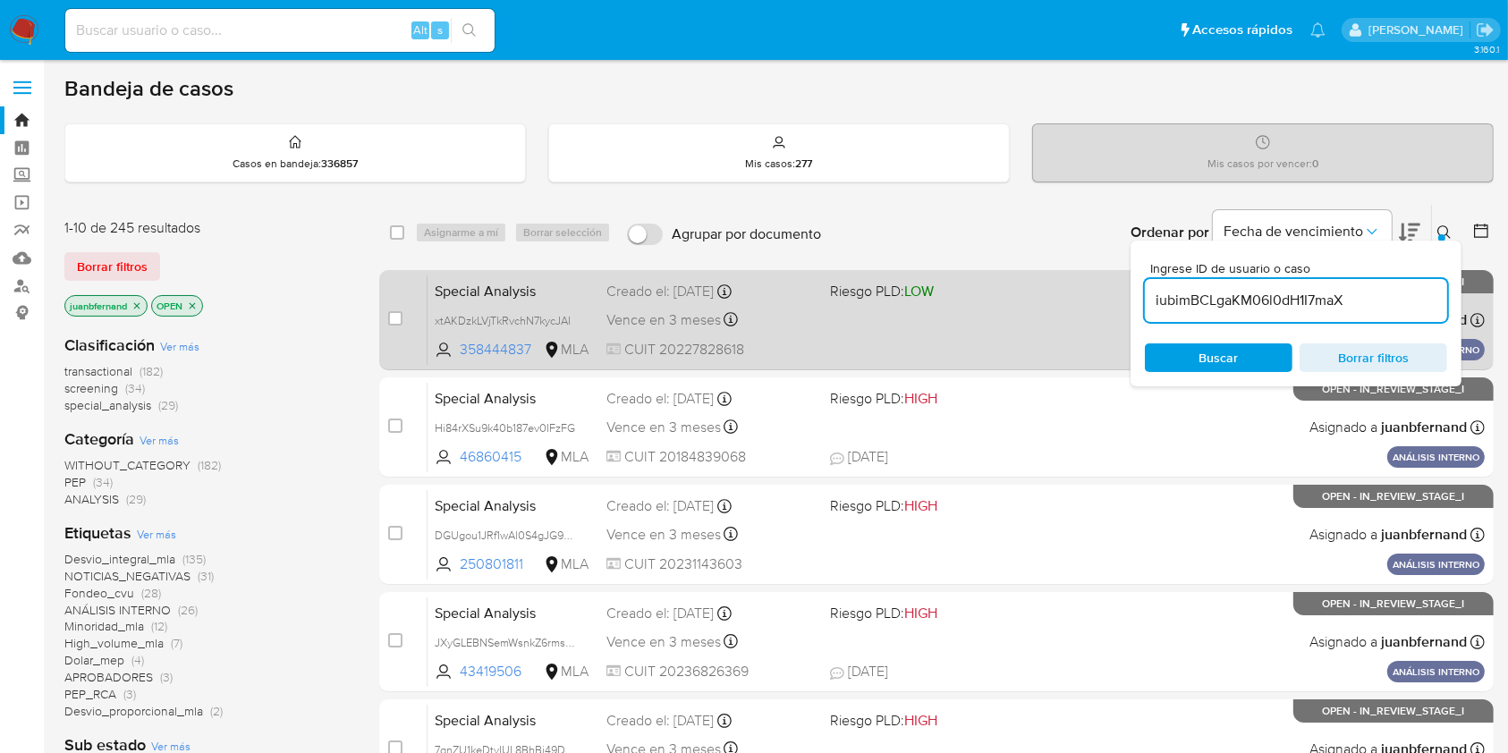
type input "iubimBCLgaKM06l0dH1I7maX"
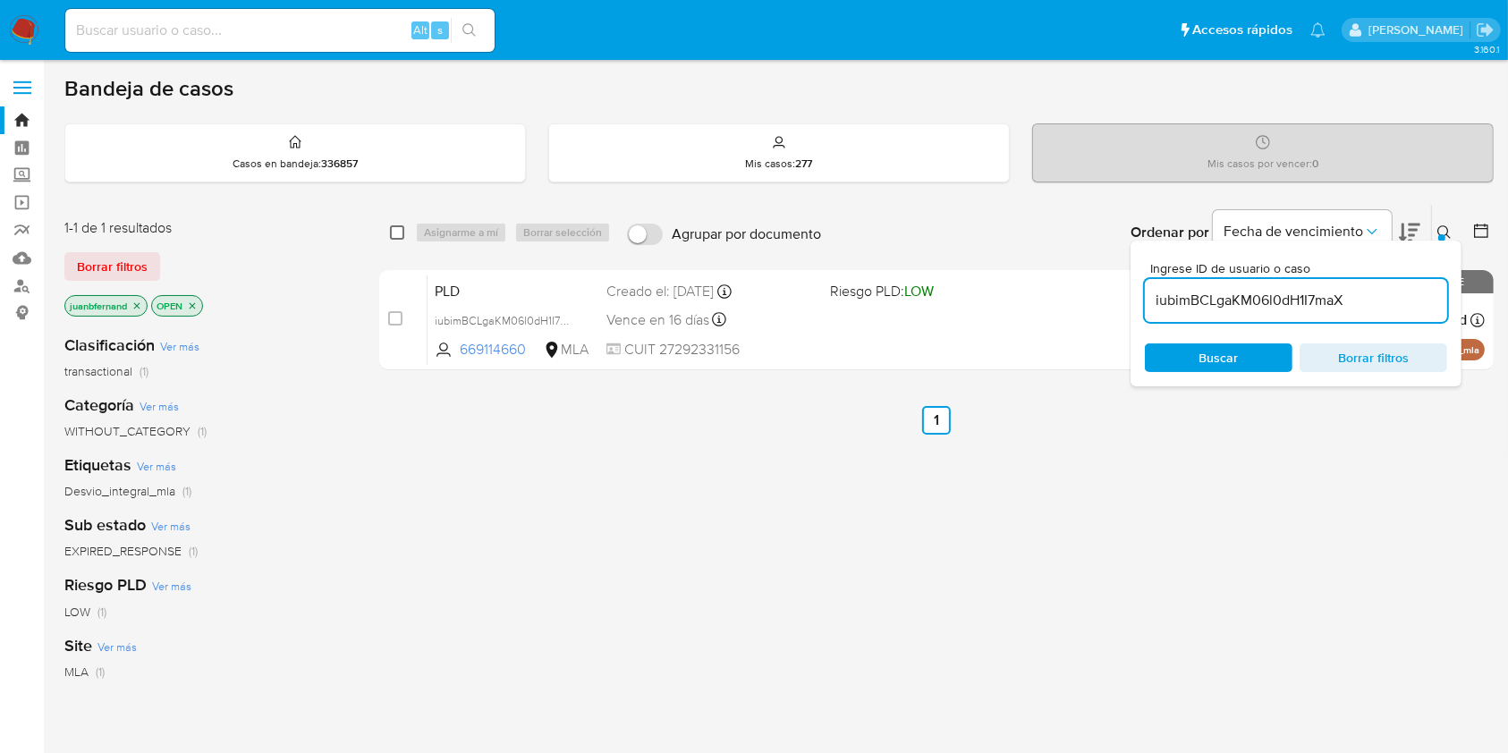
click at [394, 234] on input "checkbox" at bounding box center [397, 232] width 14 height 14
checkbox input "true"
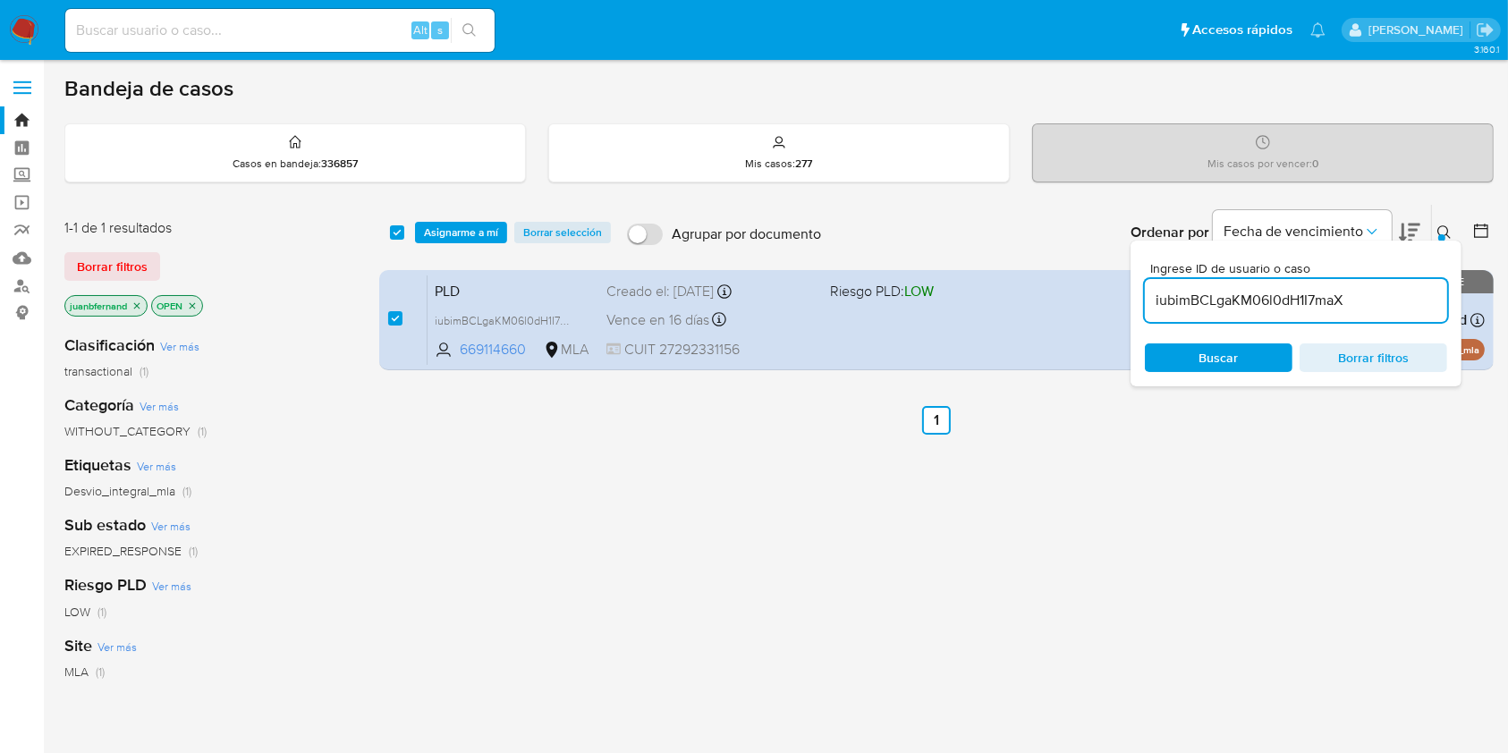
click at [462, 243] on div "select-all-cases-checkbox Asignarme a mí Borrar selección Agrupar por documento…" at bounding box center [936, 232] width 1115 height 55
click at [449, 231] on span "Asignarme a mí" at bounding box center [461, 233] width 74 height 18
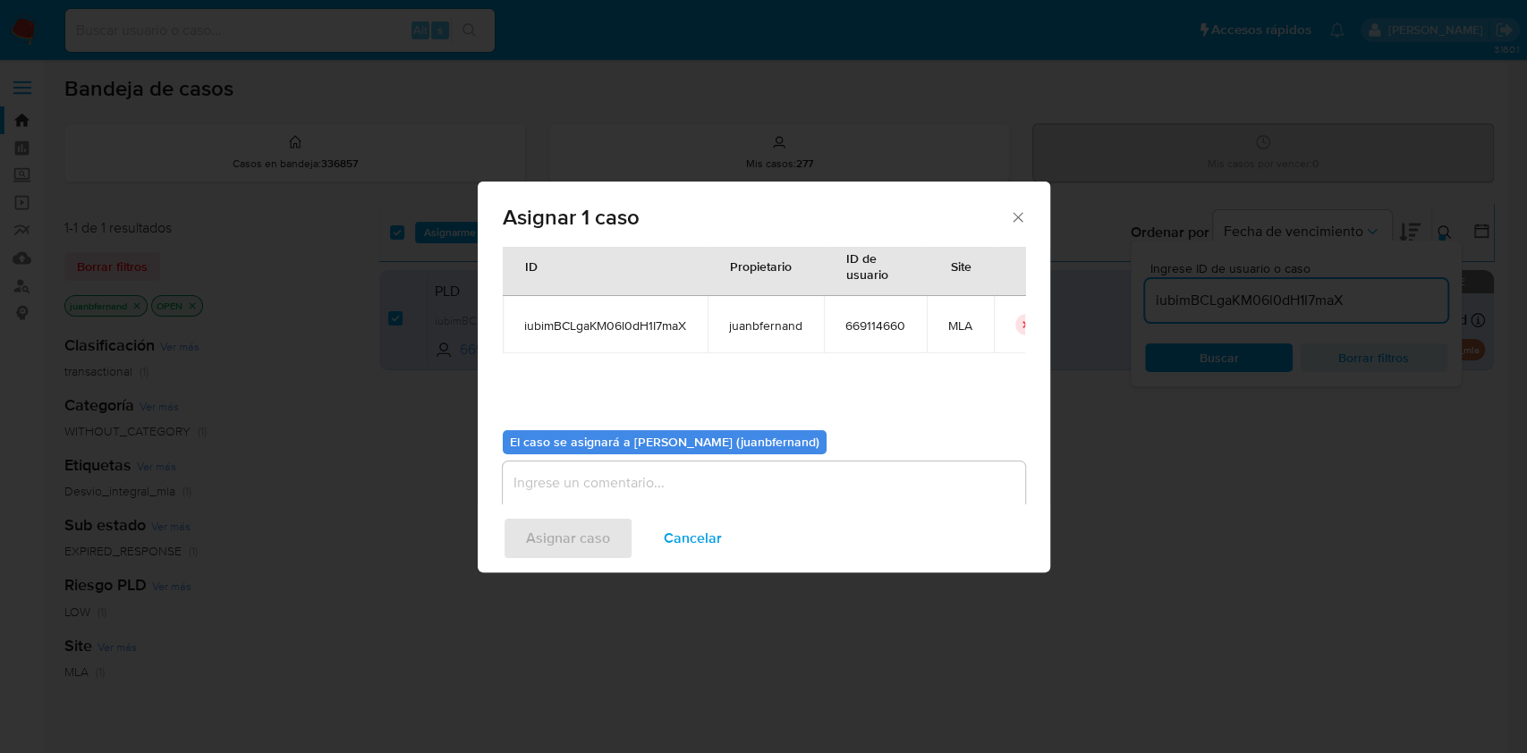
scroll to position [91, 0]
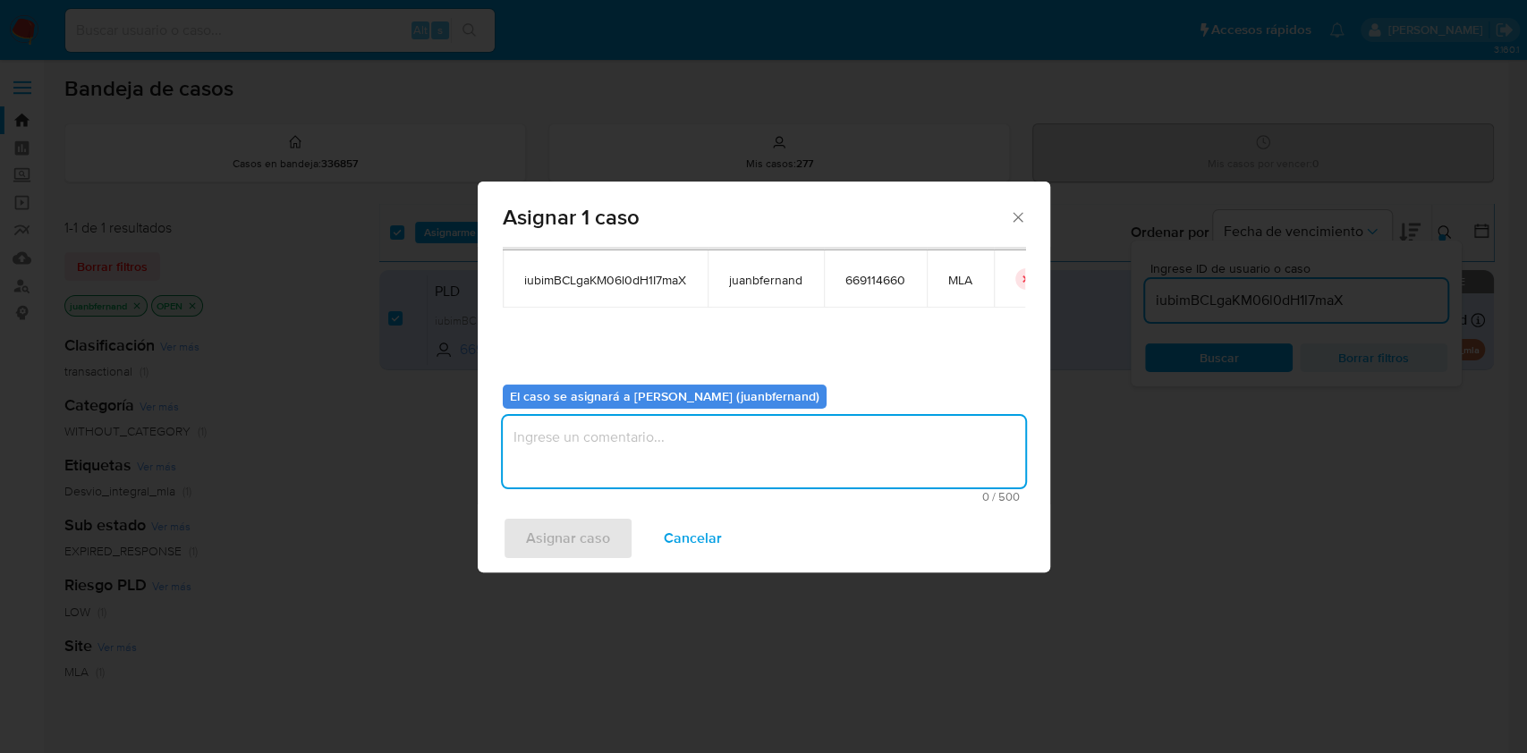
drag, startPoint x: 626, startPoint y: 421, endPoint x: 628, endPoint y: 432, distance: 10.9
click at [627, 421] on textarea "assign-modal" at bounding box center [764, 452] width 522 height 72
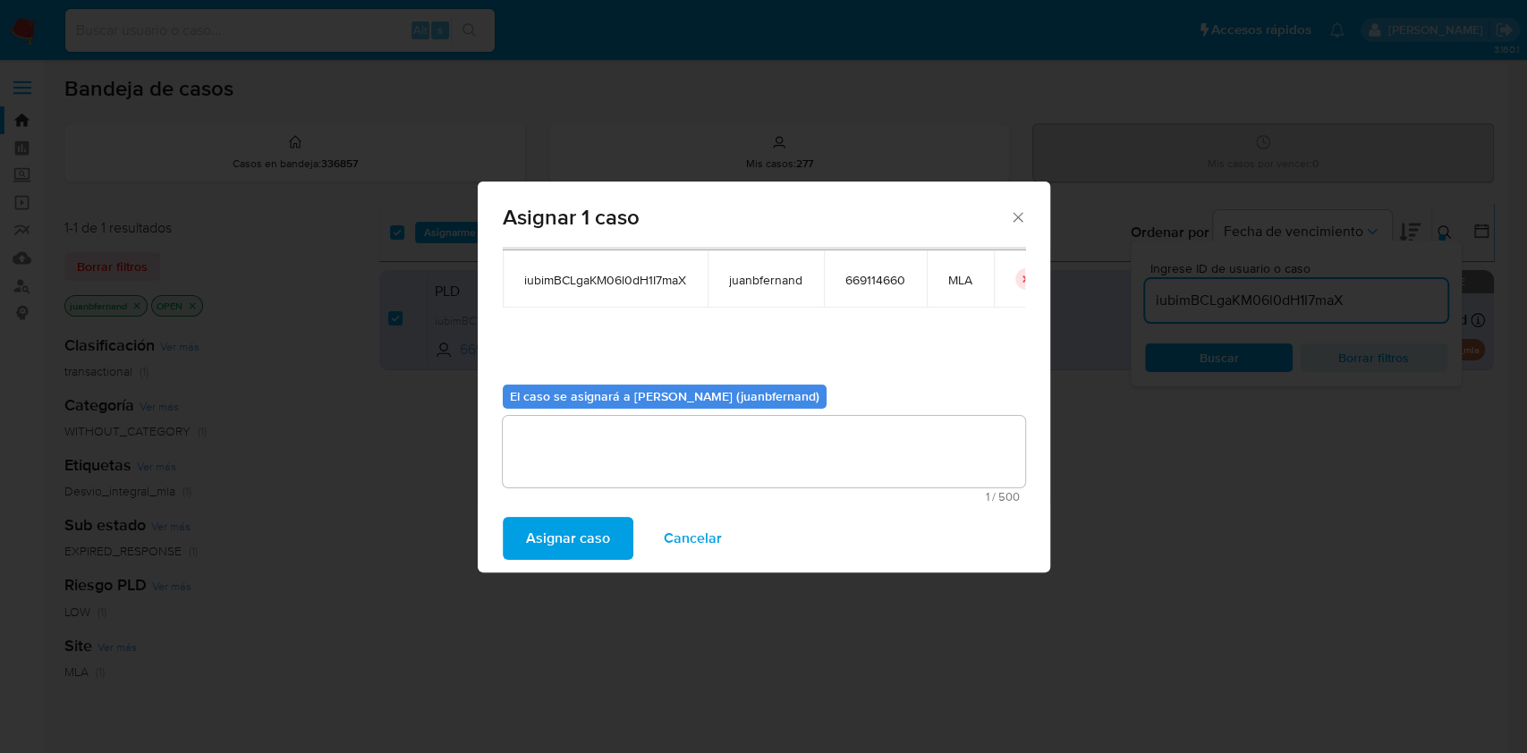
click at [613, 513] on div "Asignar caso Cancelar" at bounding box center [764, 538] width 572 height 68
click at [607, 527] on span "Asignar caso" at bounding box center [568, 538] width 84 height 39
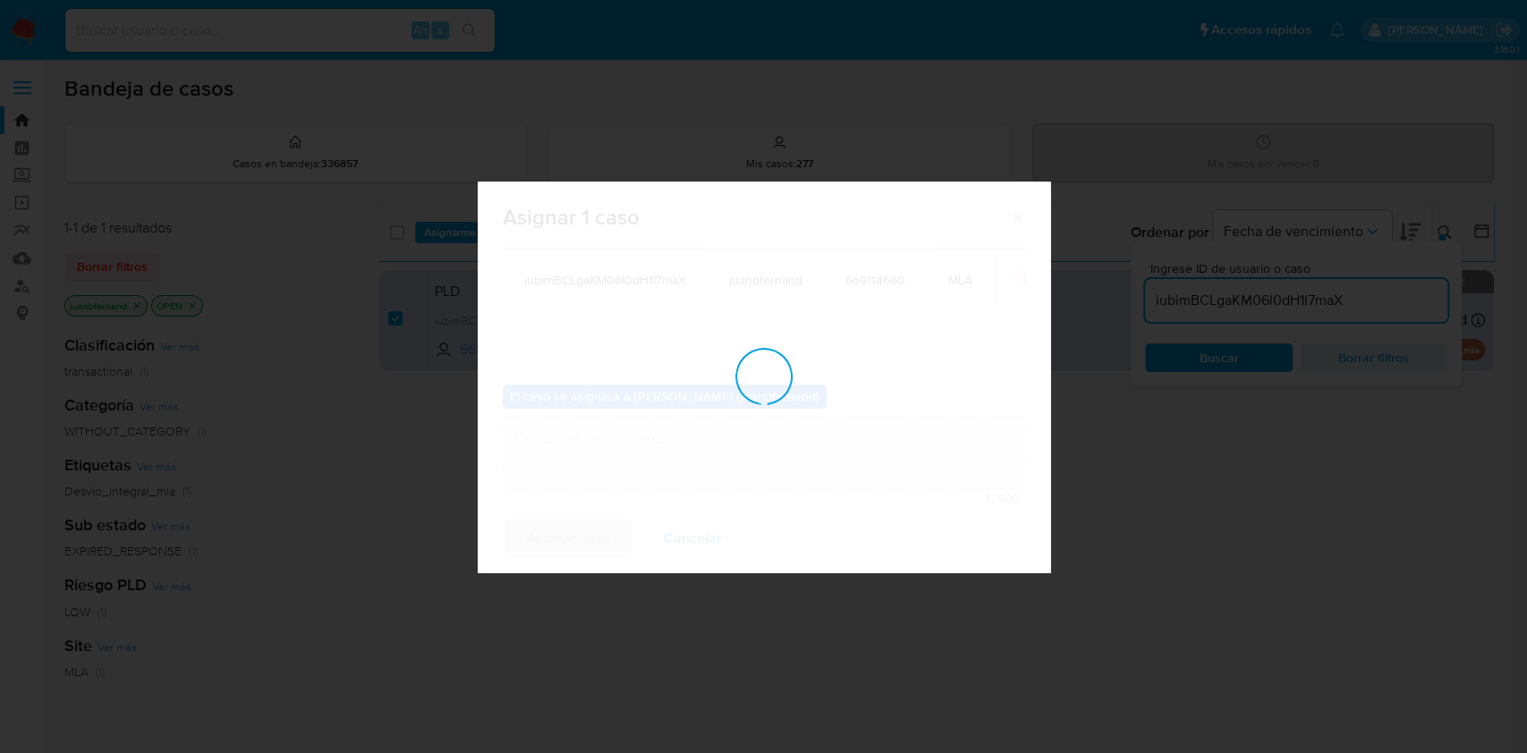
checkbox input "false"
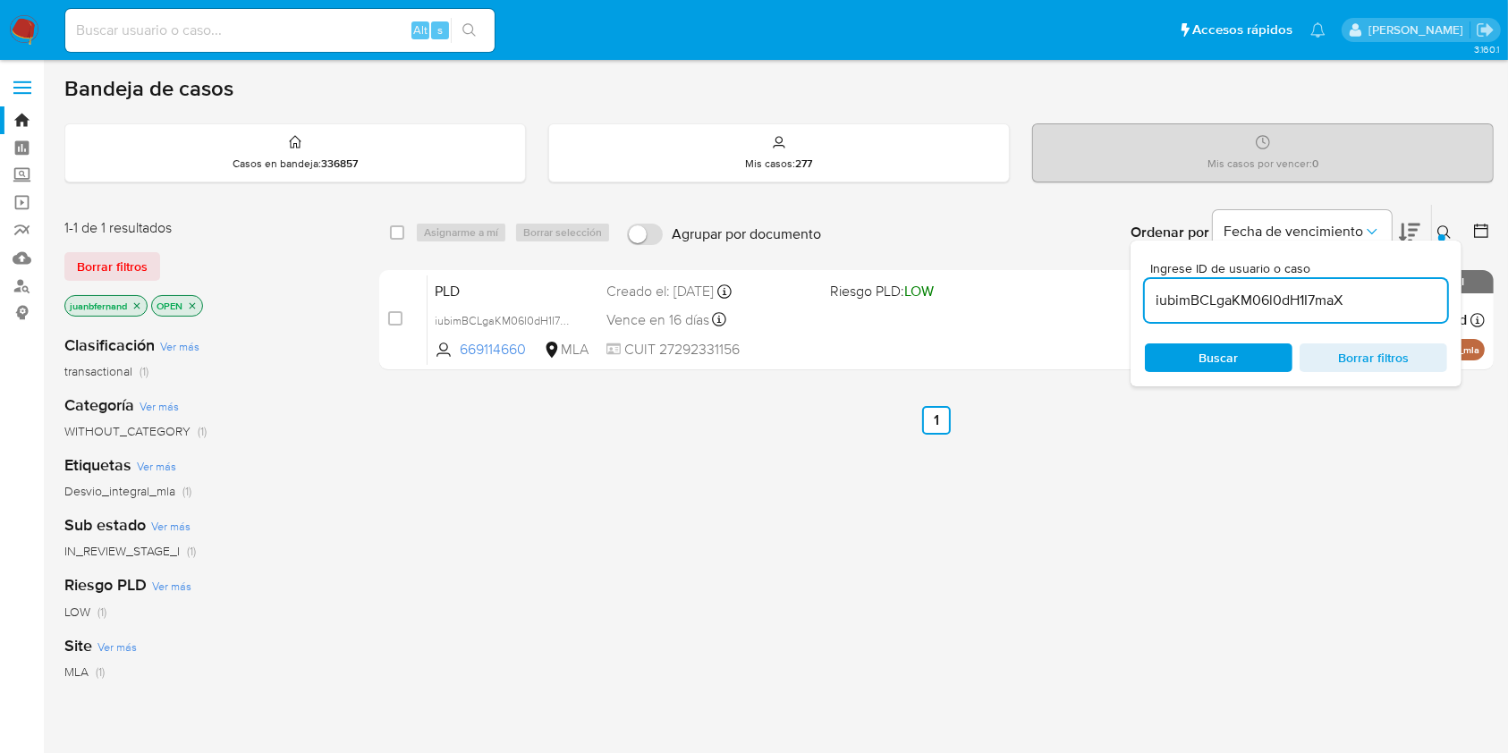
click at [1374, 298] on input "iubimBCLgaKM06l0dH1I7maX" at bounding box center [1296, 300] width 302 height 23
paste input "XeainaWNbM6bgkzy3or7SEiD"
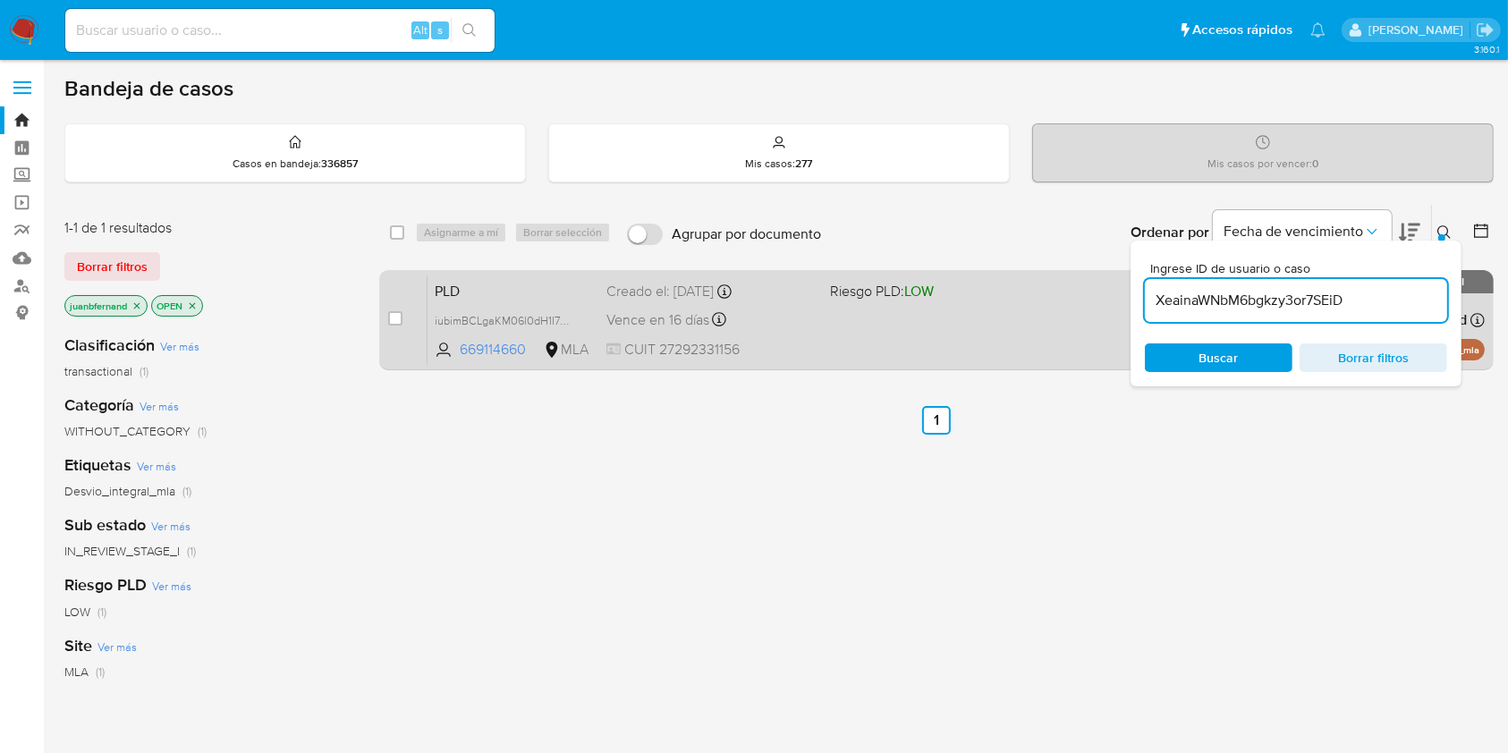
type input "XeainaWNbM6bgkzy3or7SEiD"
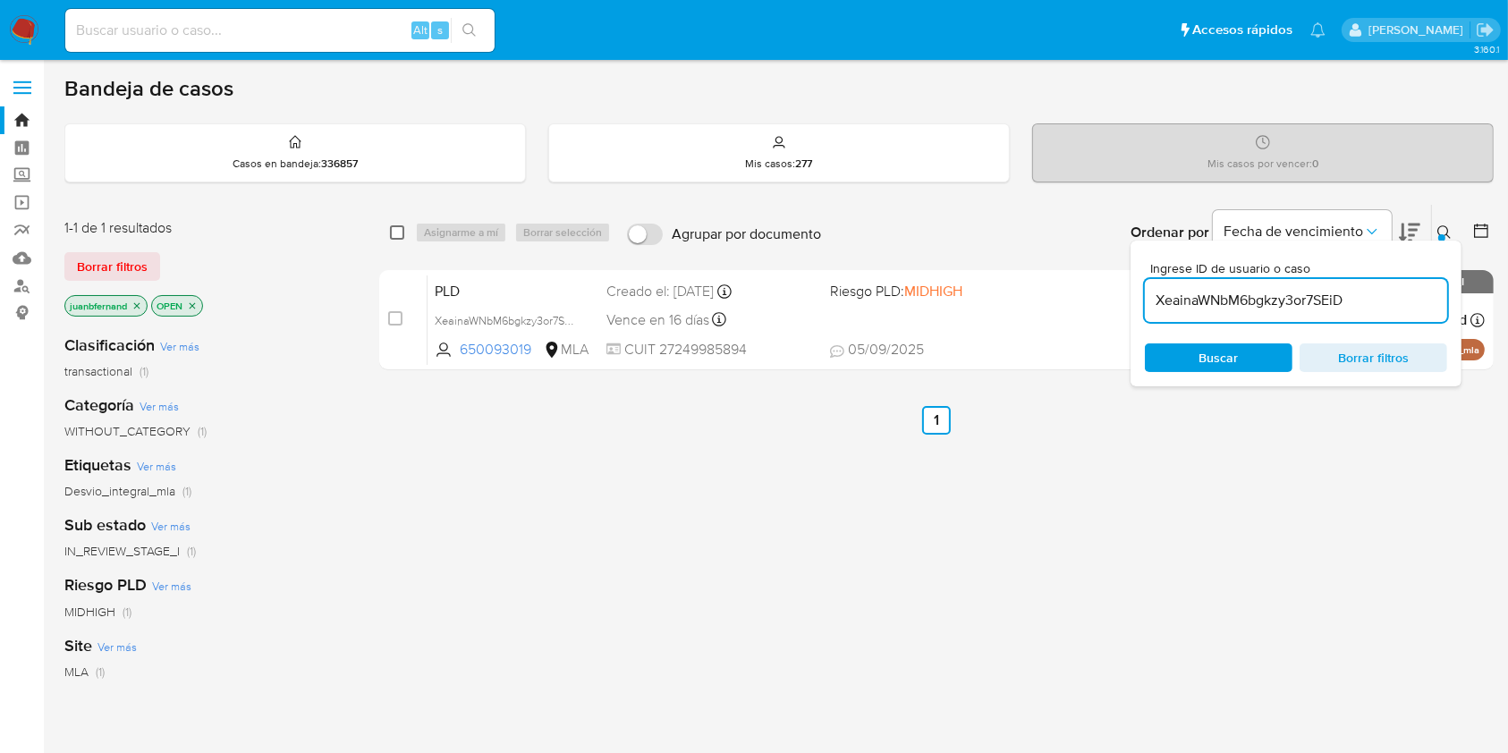
click at [400, 233] on input "checkbox" at bounding box center [397, 232] width 14 height 14
checkbox input "true"
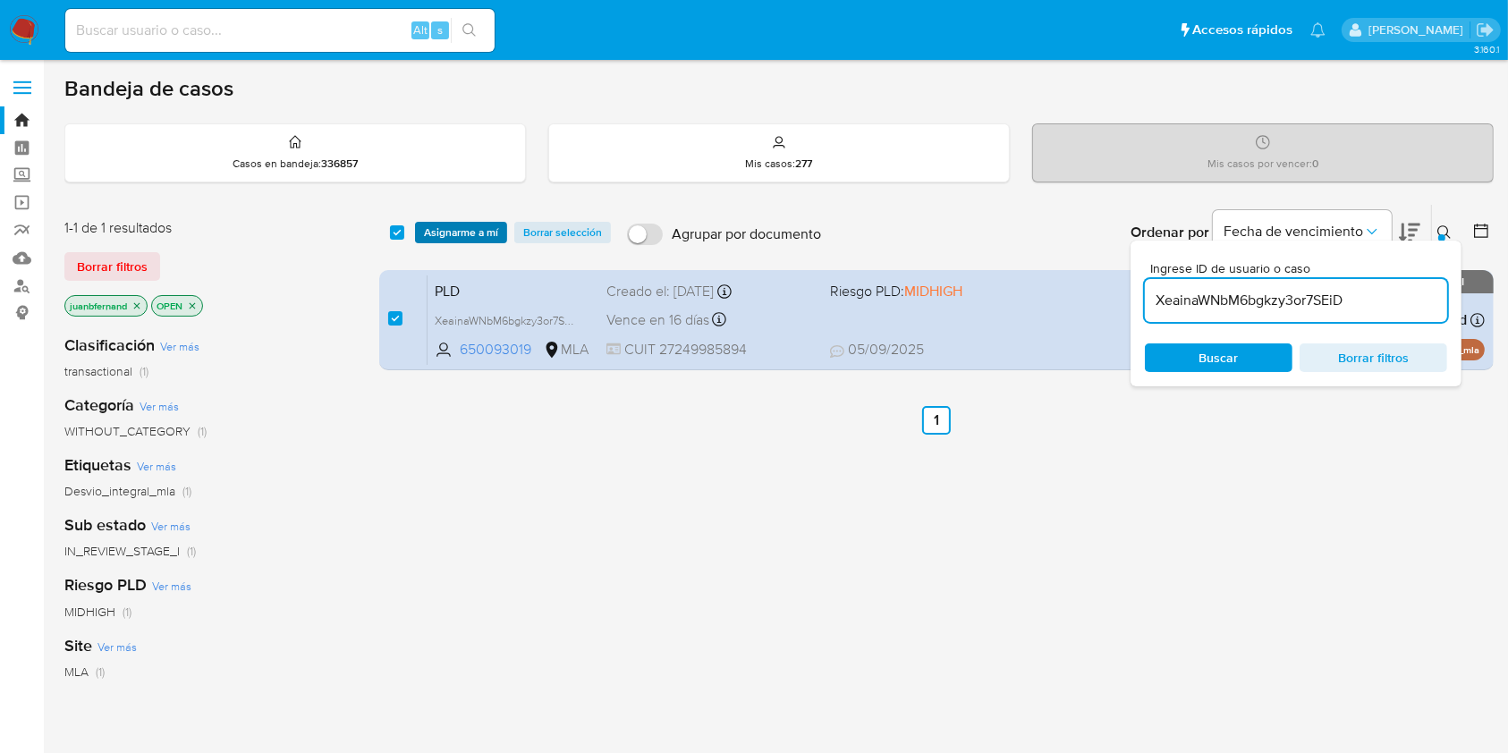
click at [457, 233] on span "Asignarme a mí" at bounding box center [461, 233] width 74 height 18
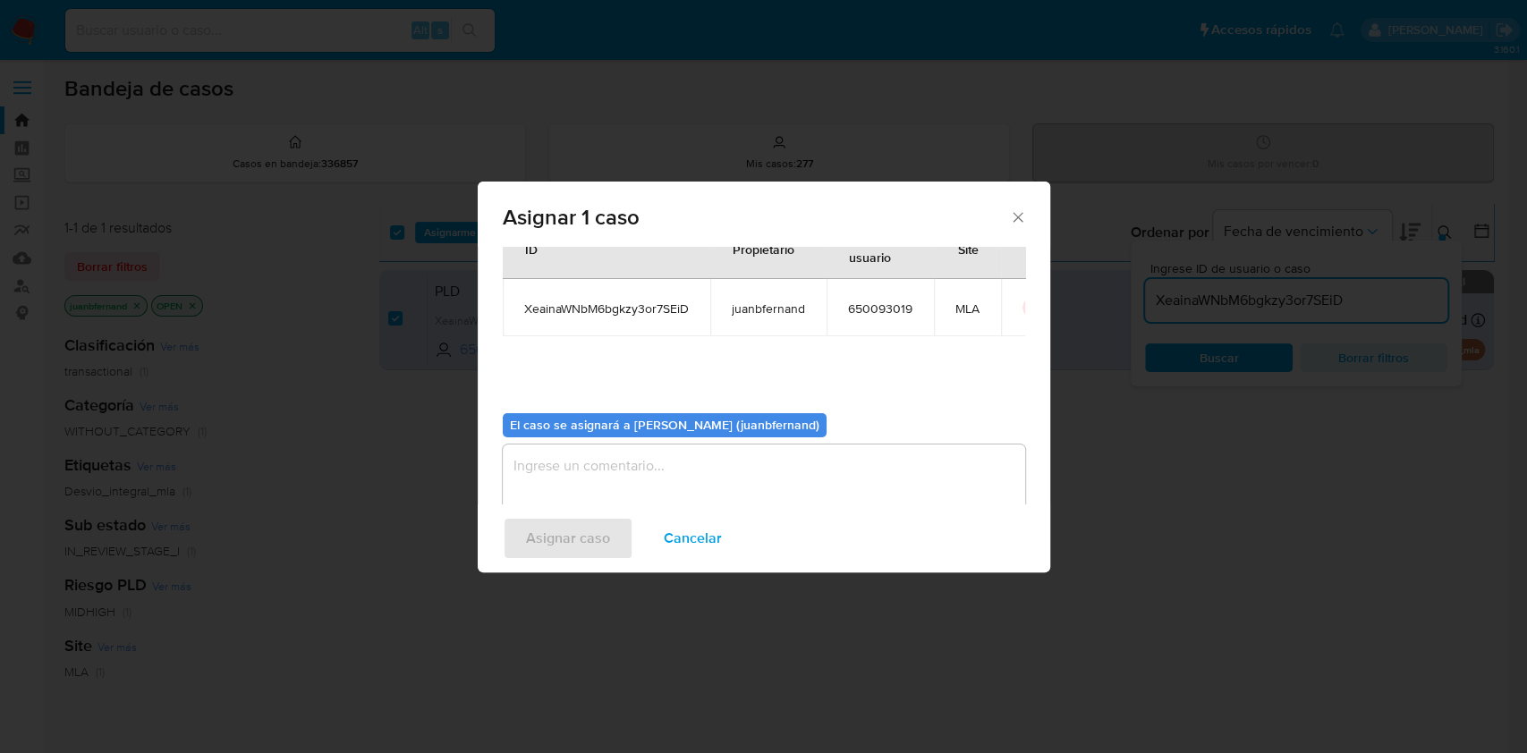
scroll to position [91, 0]
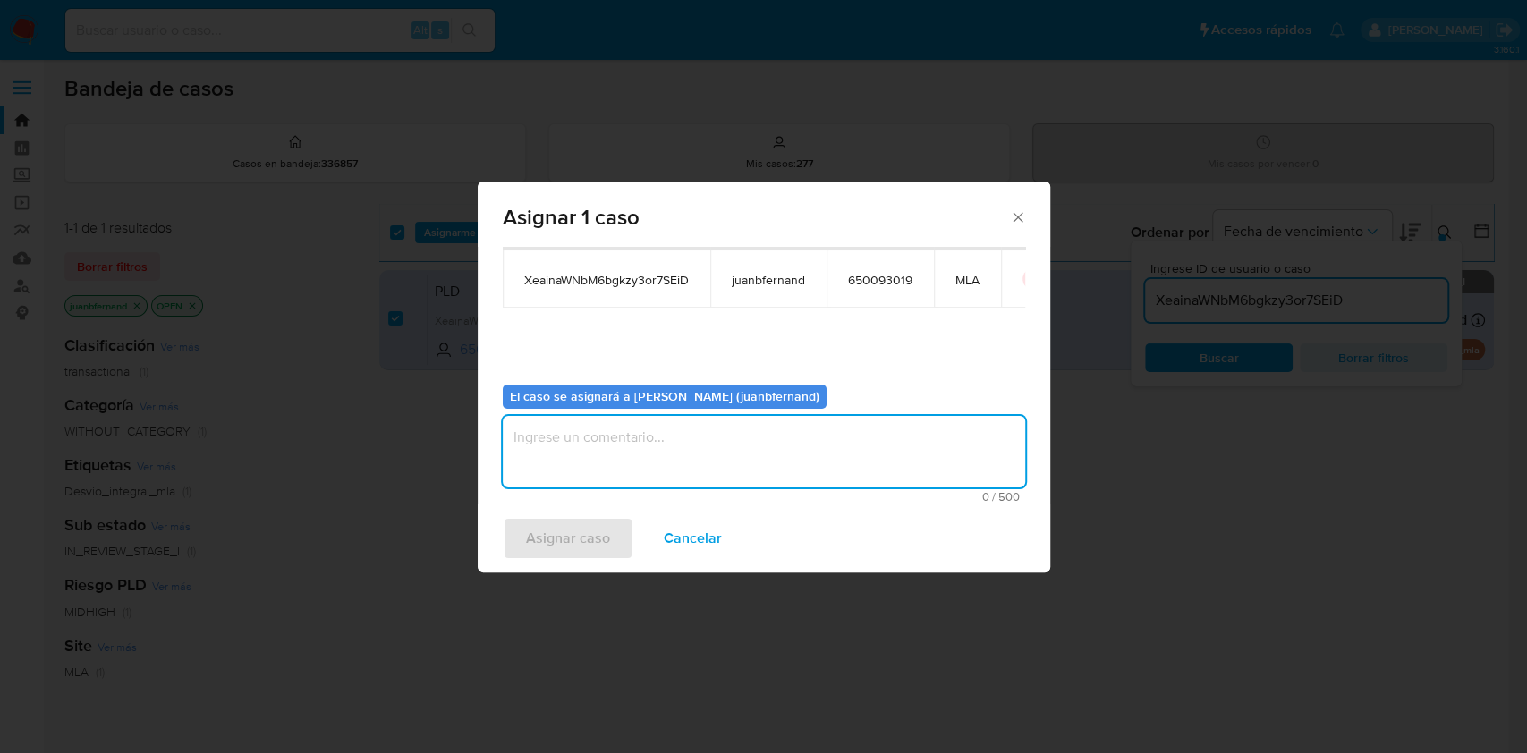
click at [617, 444] on textarea "assign-modal" at bounding box center [764, 452] width 522 height 72
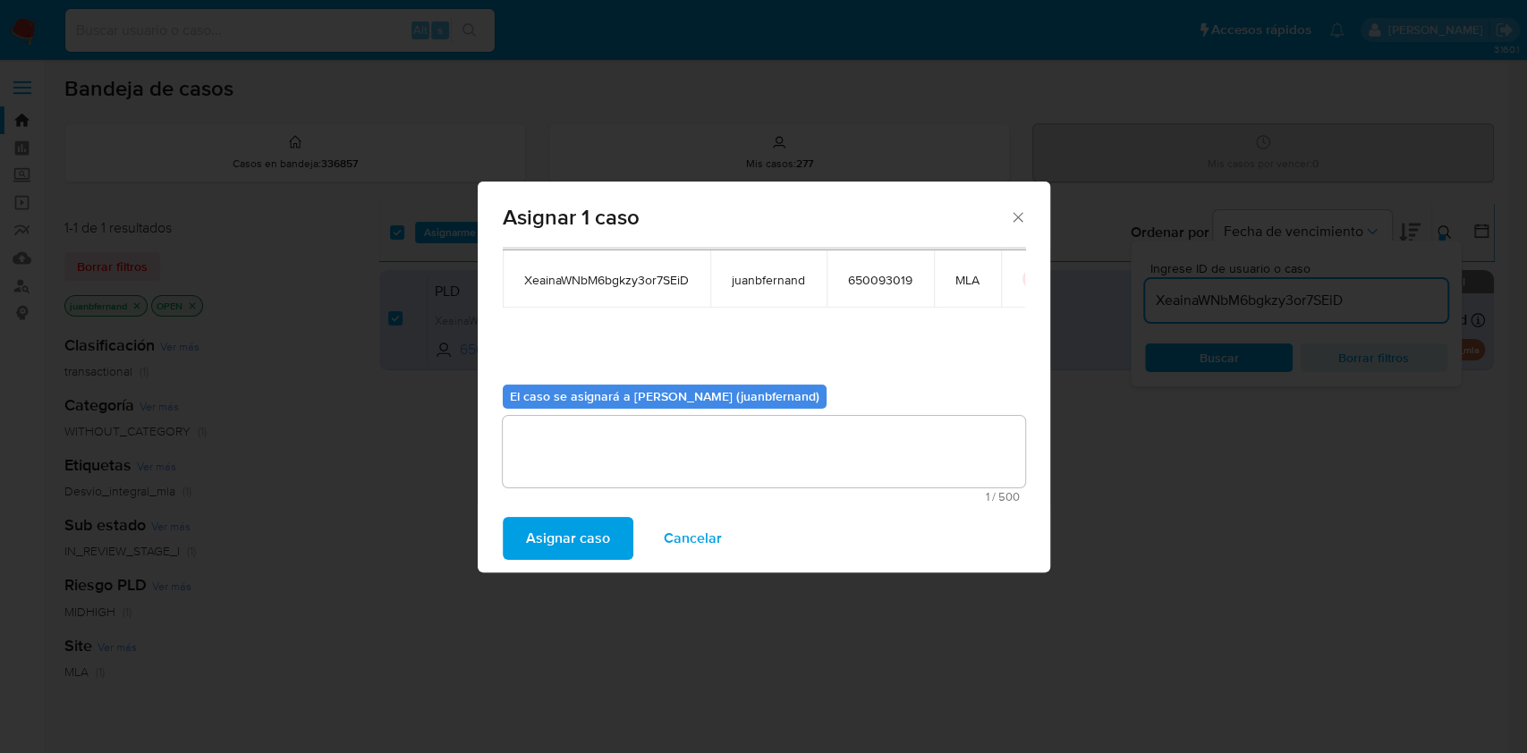
click at [579, 538] on span "Asignar caso" at bounding box center [568, 538] width 84 height 39
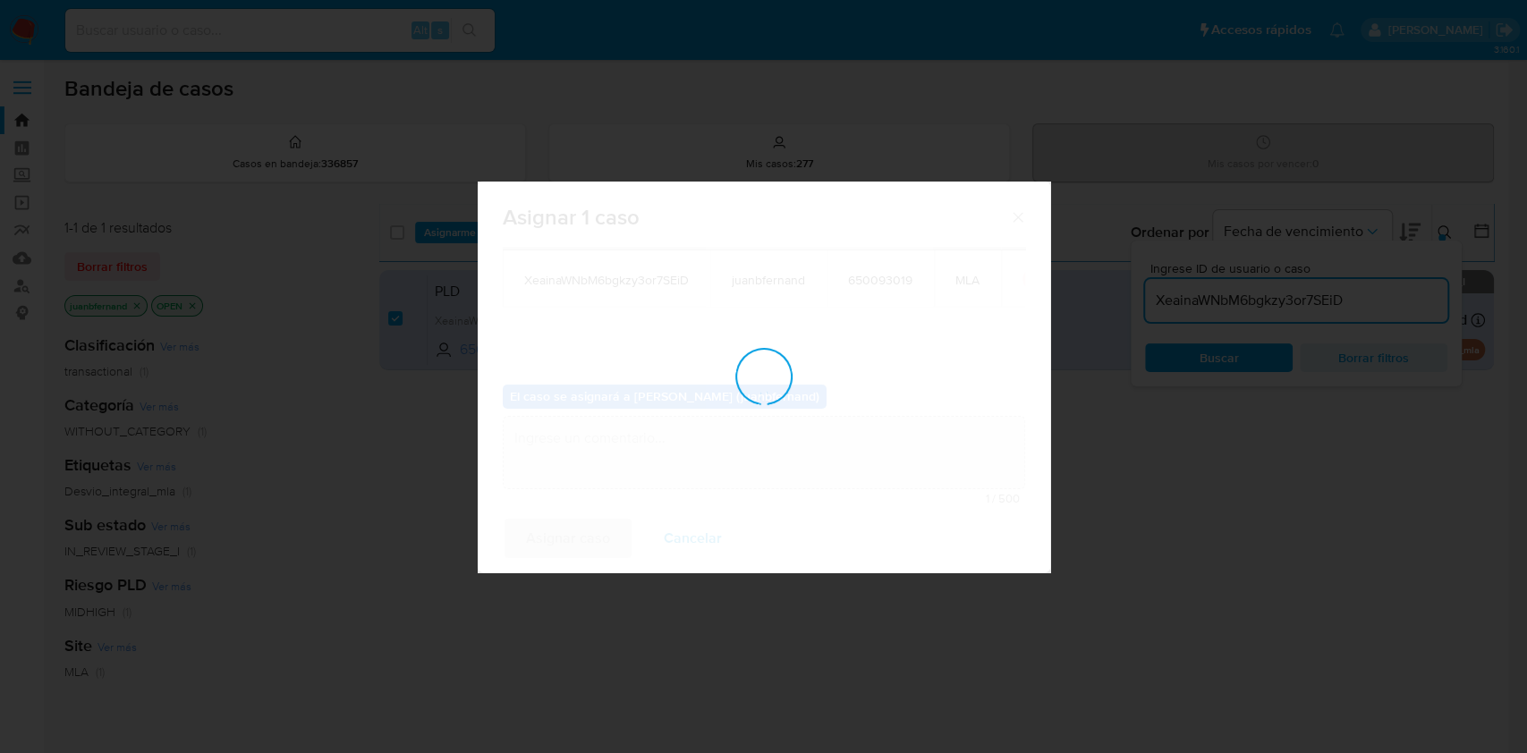
checkbox input "false"
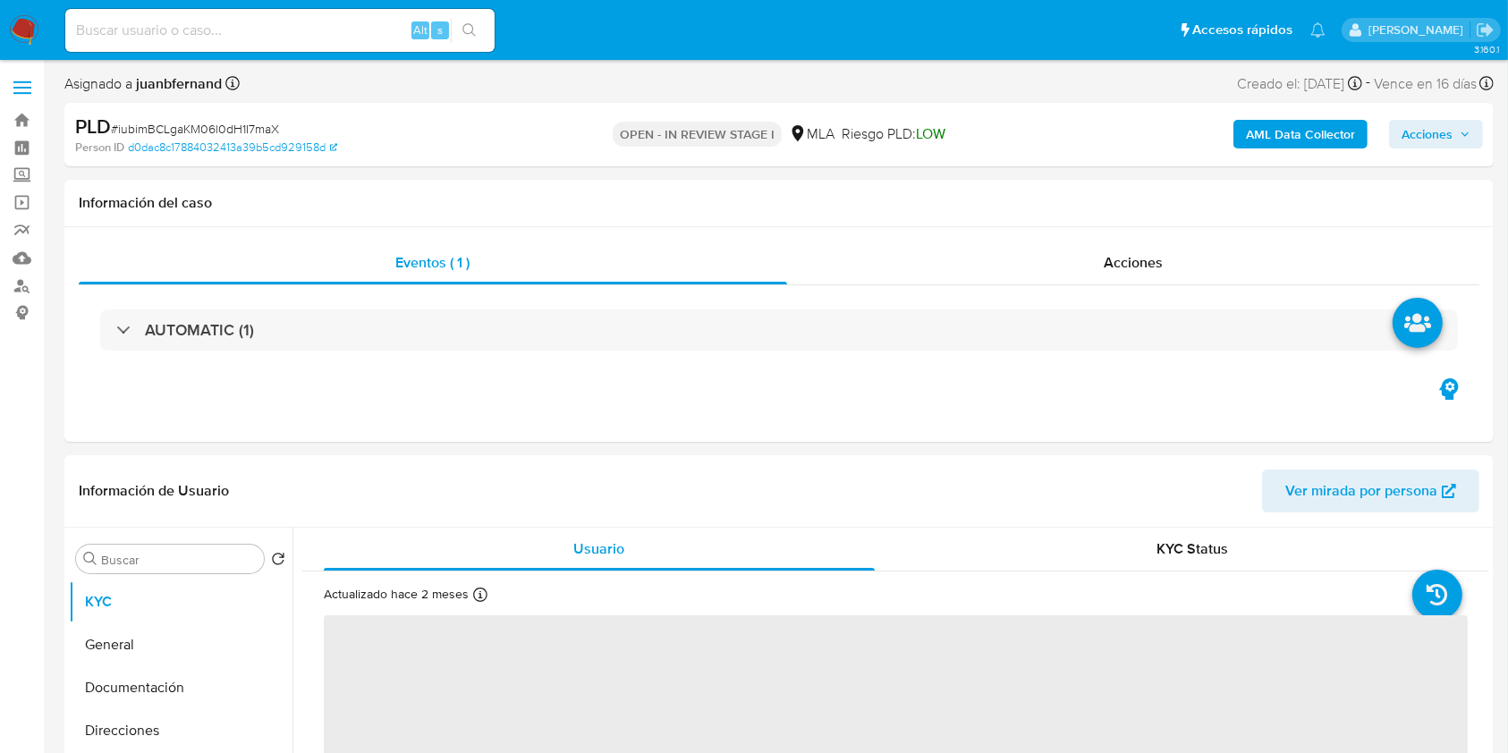
select select "10"
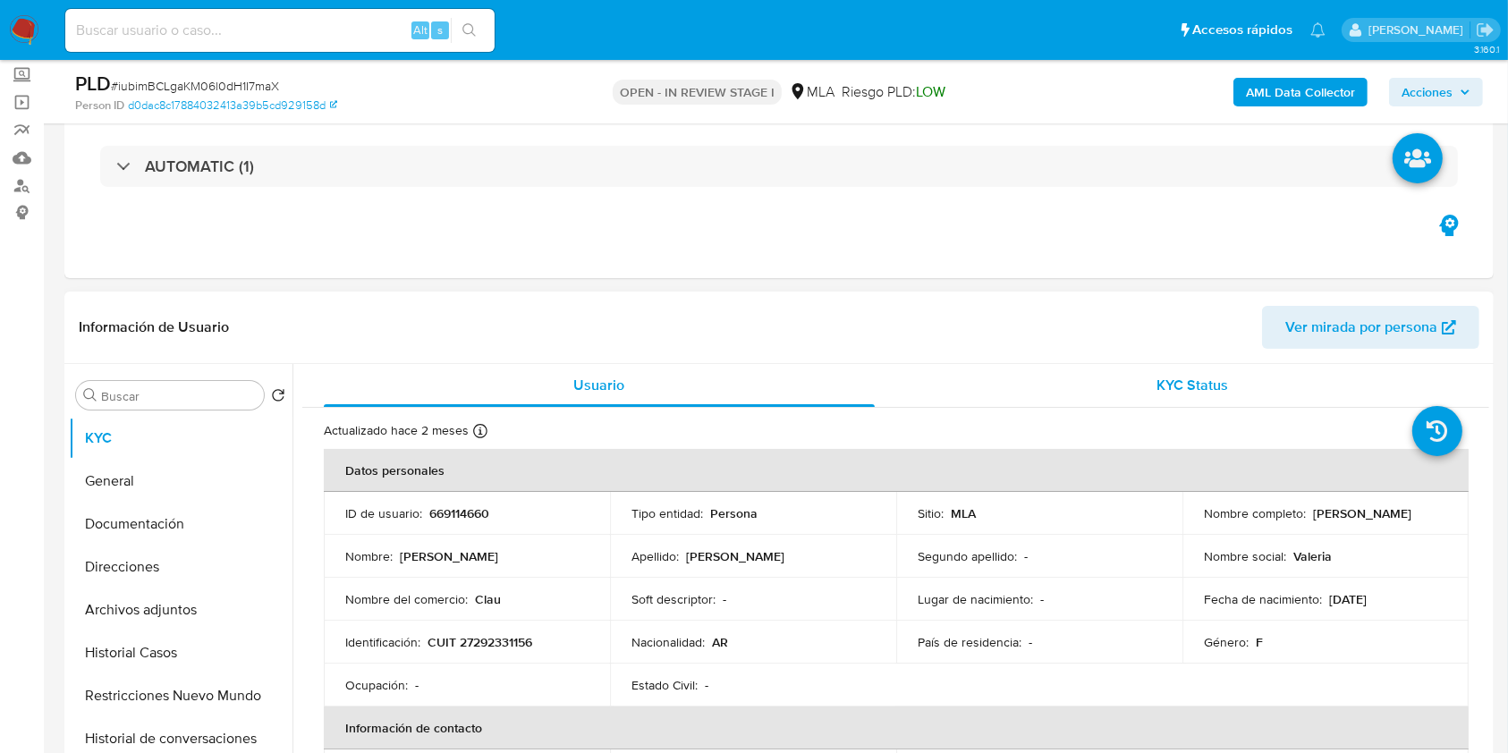
scroll to position [358, 0]
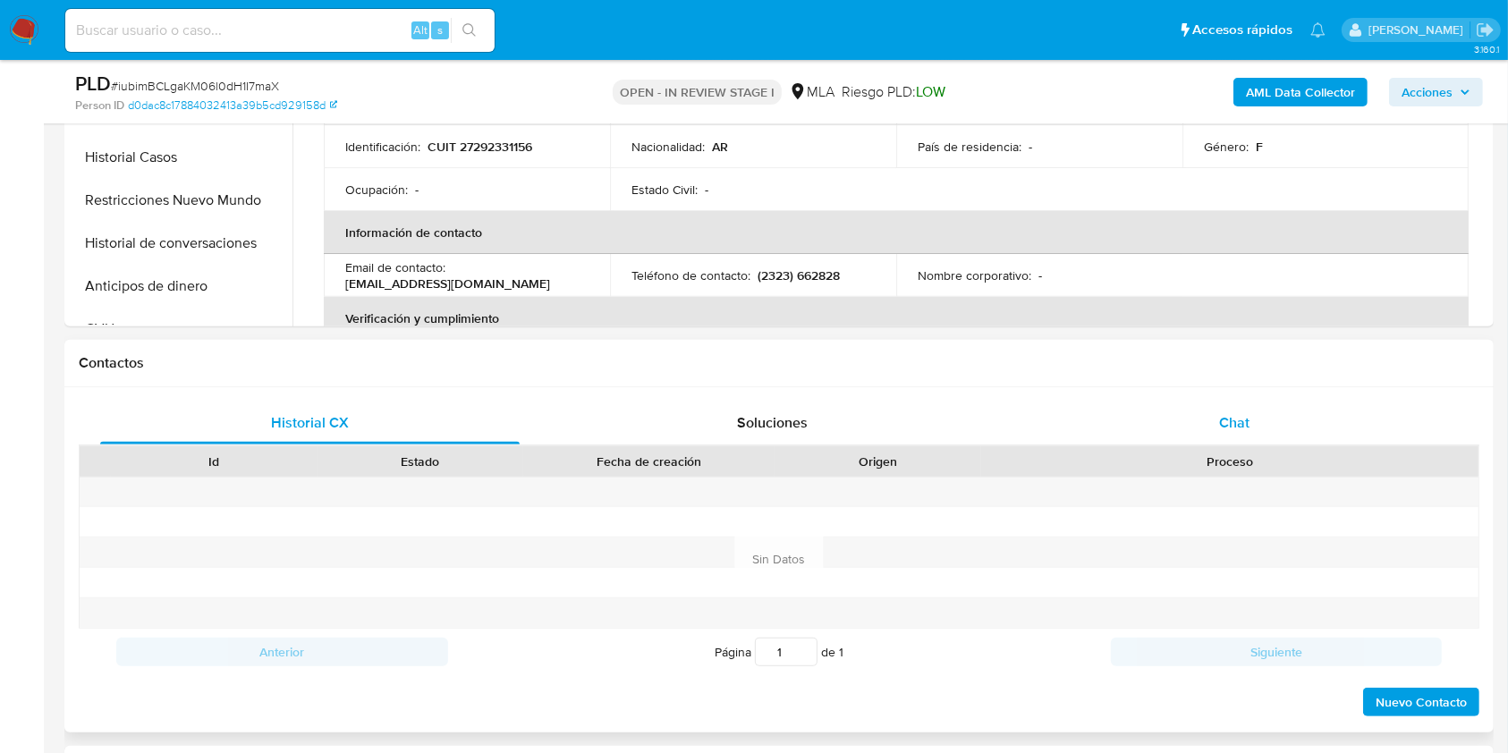
click at [1288, 442] on div "Chat" at bounding box center [1235, 423] width 420 height 43
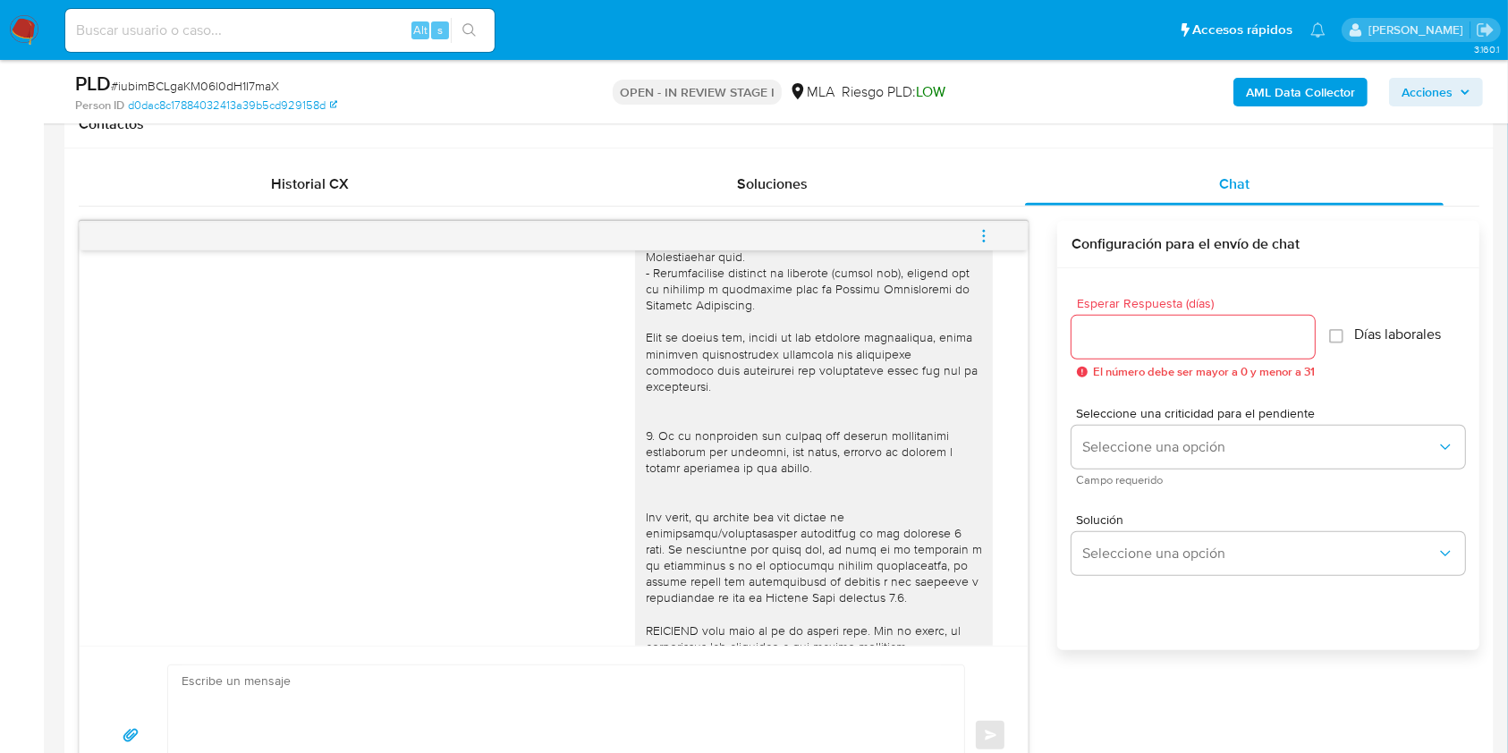
scroll to position [77, 0]
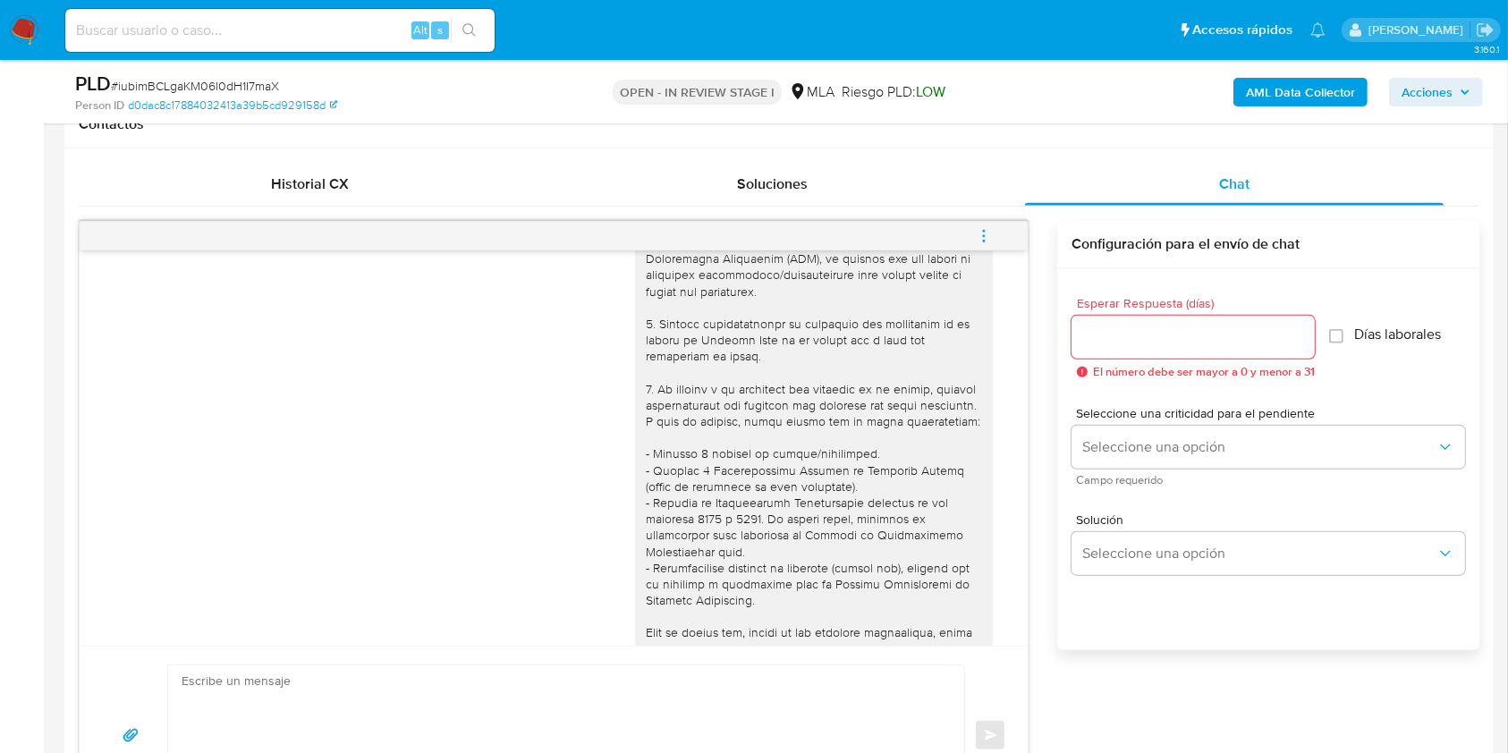
click at [989, 234] on icon "menu-action" at bounding box center [984, 236] width 16 height 16
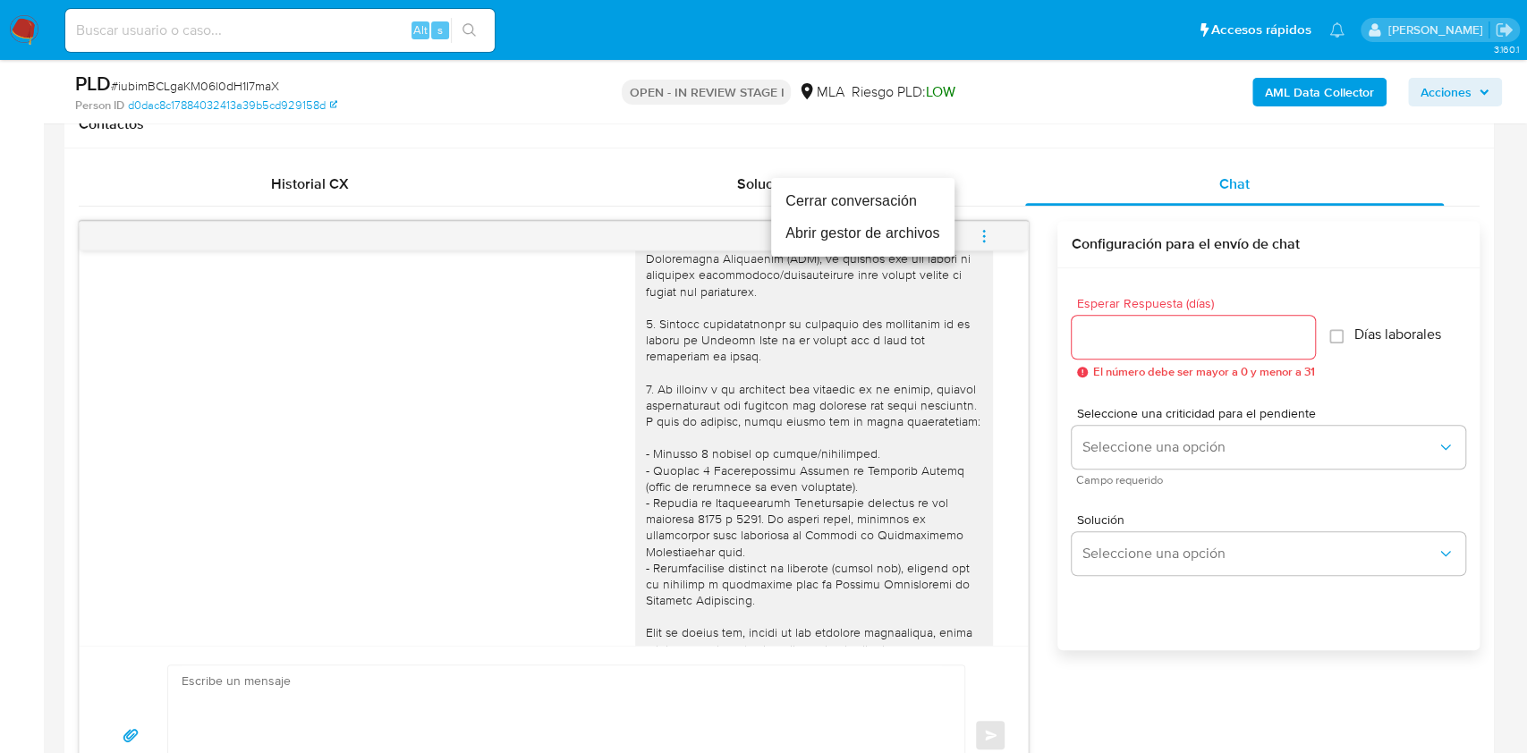
click at [838, 199] on li "Cerrar conversación" at bounding box center [862, 201] width 183 height 32
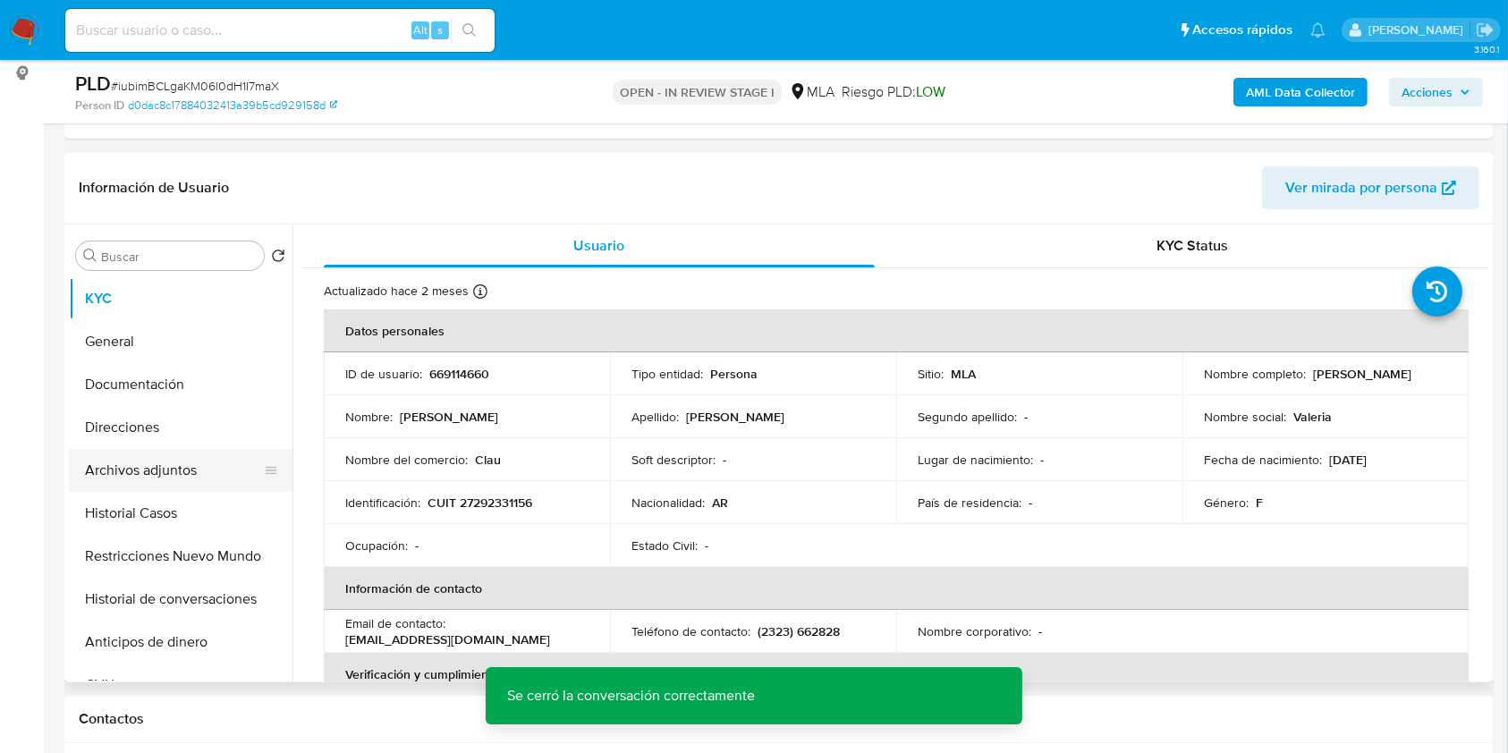
scroll to position [238, 0]
click at [184, 555] on button "Restricciones Nuevo Mundo" at bounding box center [173, 558] width 209 height 43
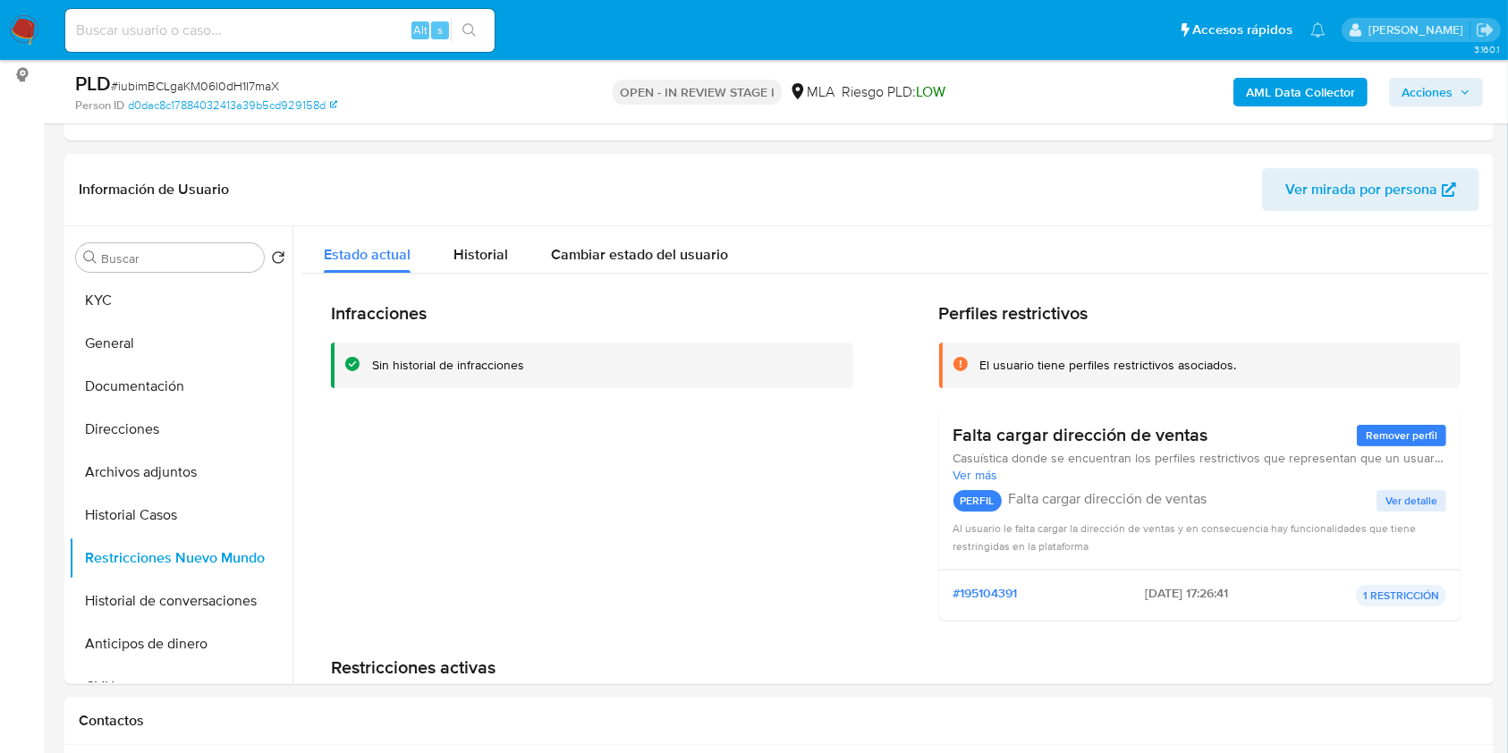
drag, startPoint x: 141, startPoint y: 519, endPoint x: 30, endPoint y: 536, distance: 113.1
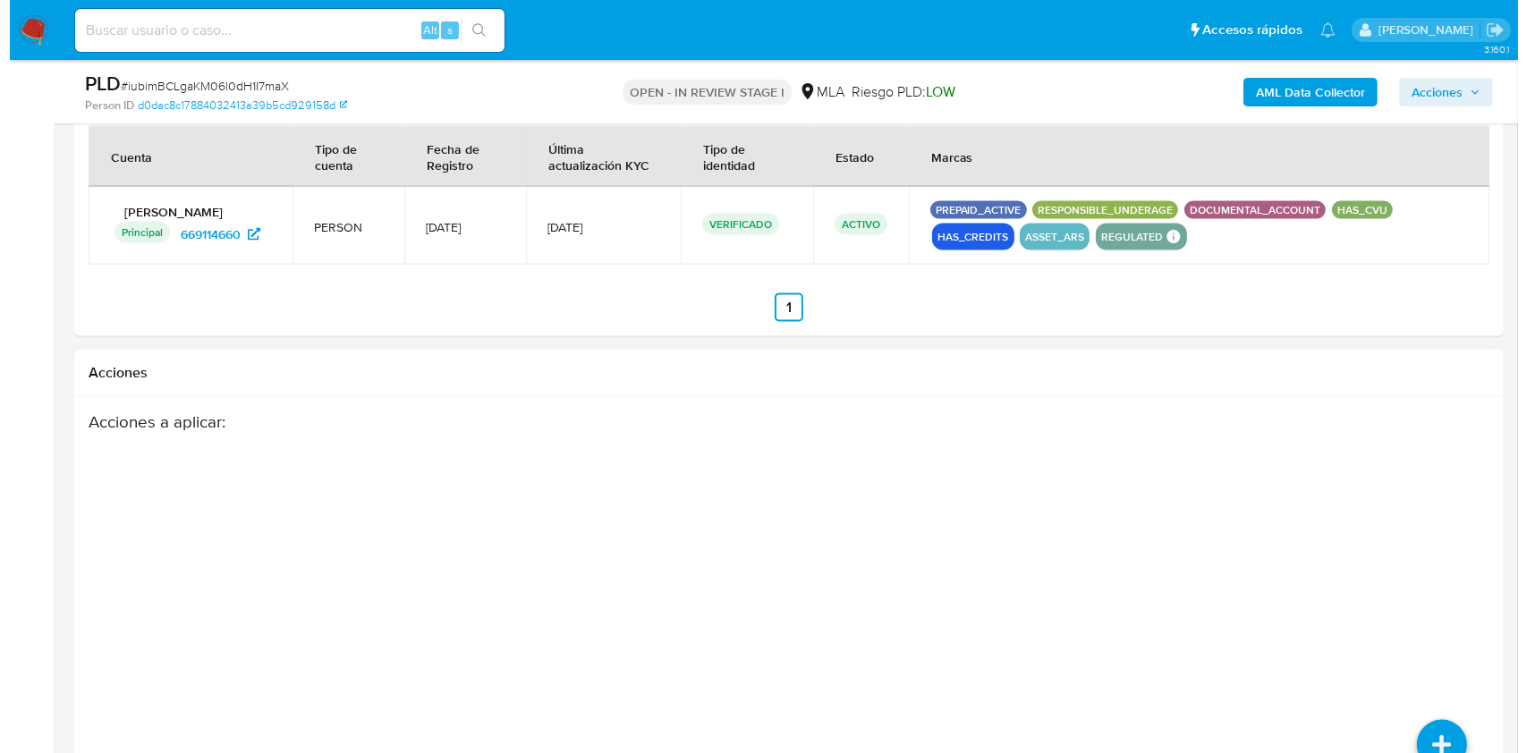
scroll to position [2774, 0]
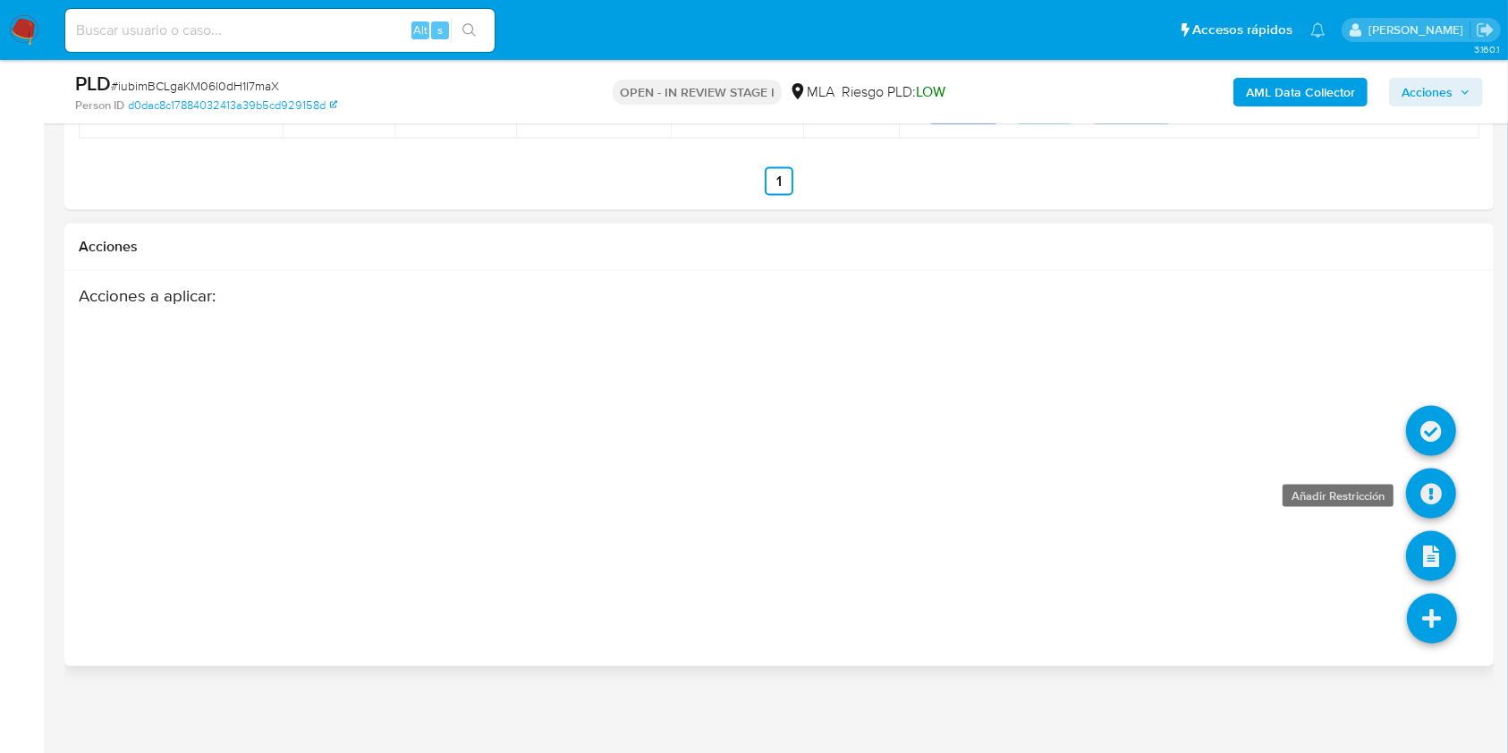
click at [1426, 483] on icon at bounding box center [1431, 494] width 50 height 50
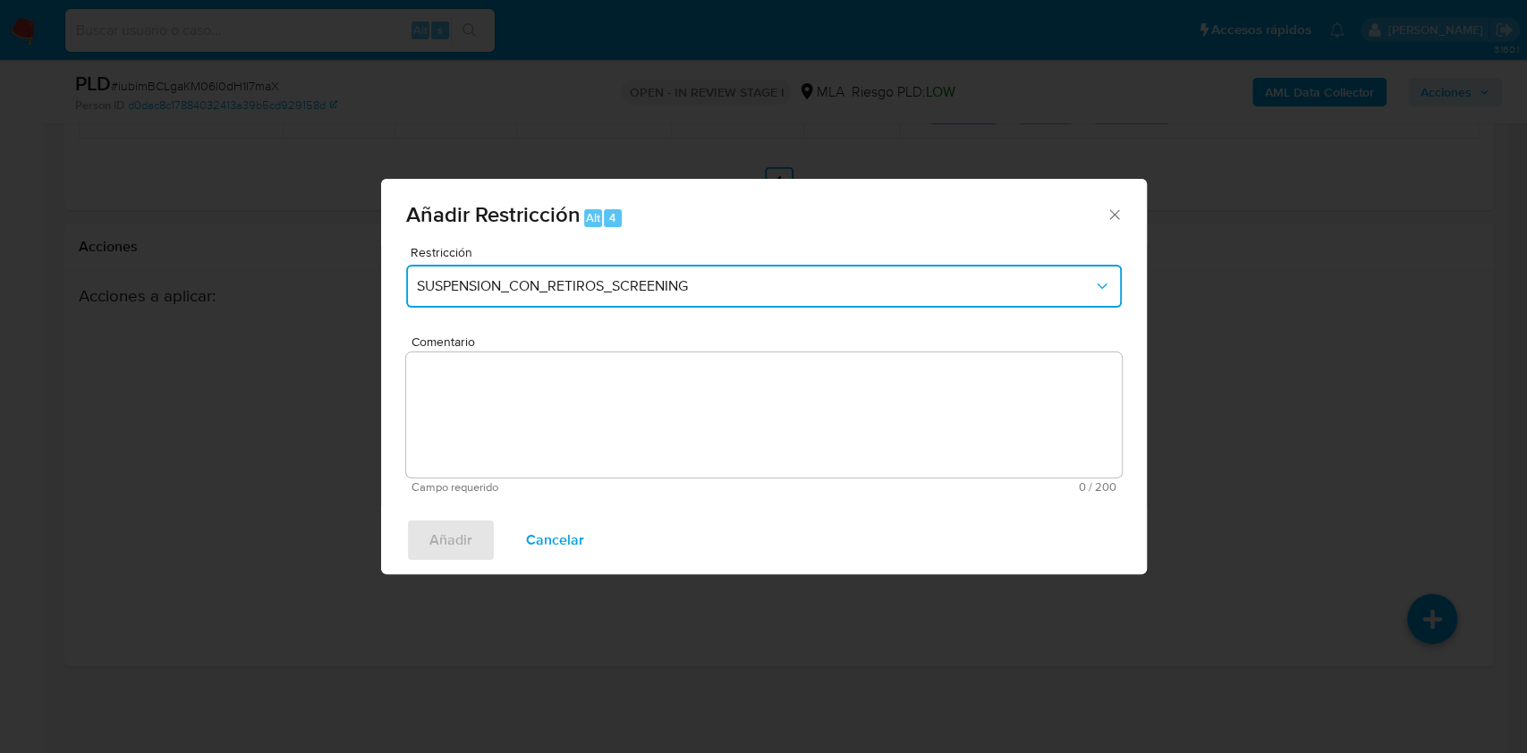
click at [639, 291] on span "SUSPENSION_CON_RETIROS_SCREENING" at bounding box center [755, 286] width 676 height 18
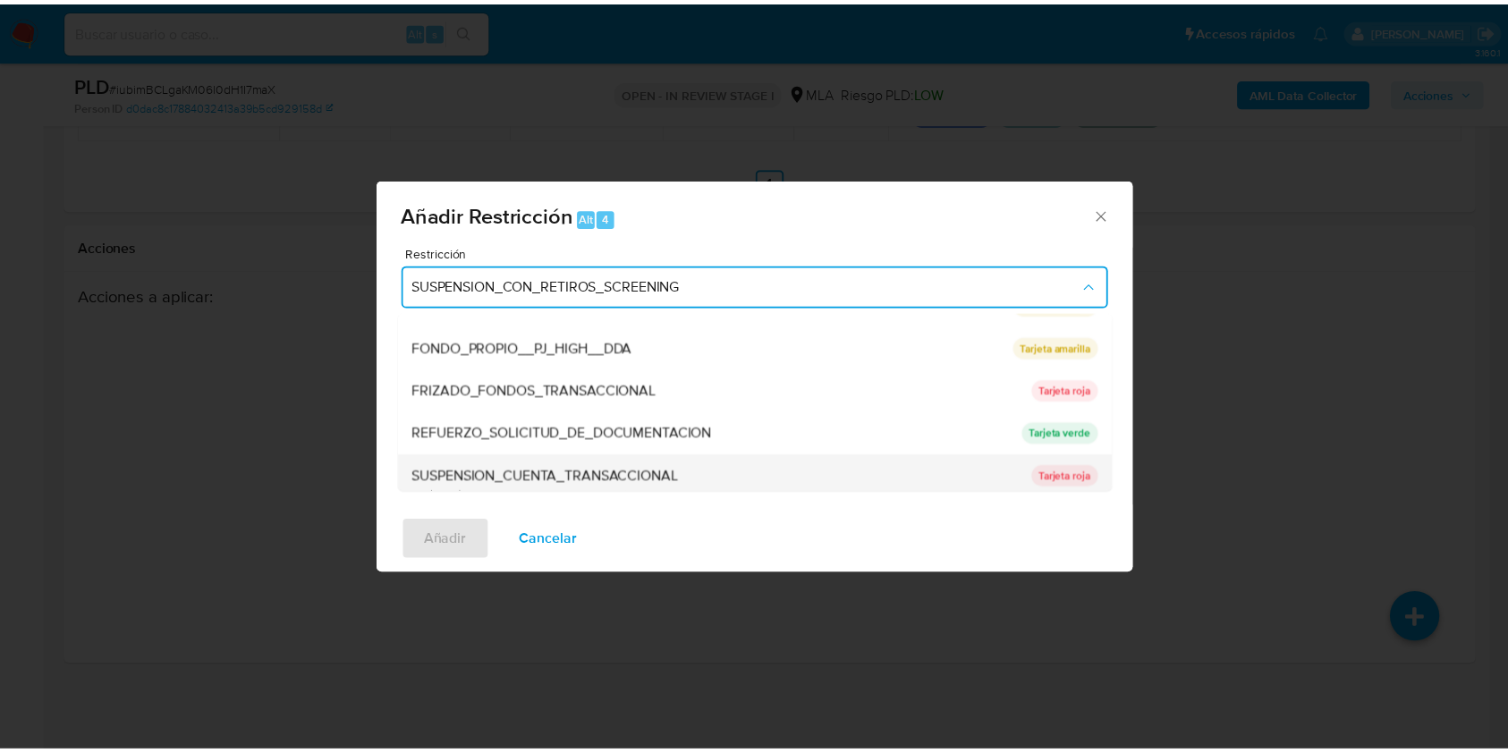
scroll to position [379, 0]
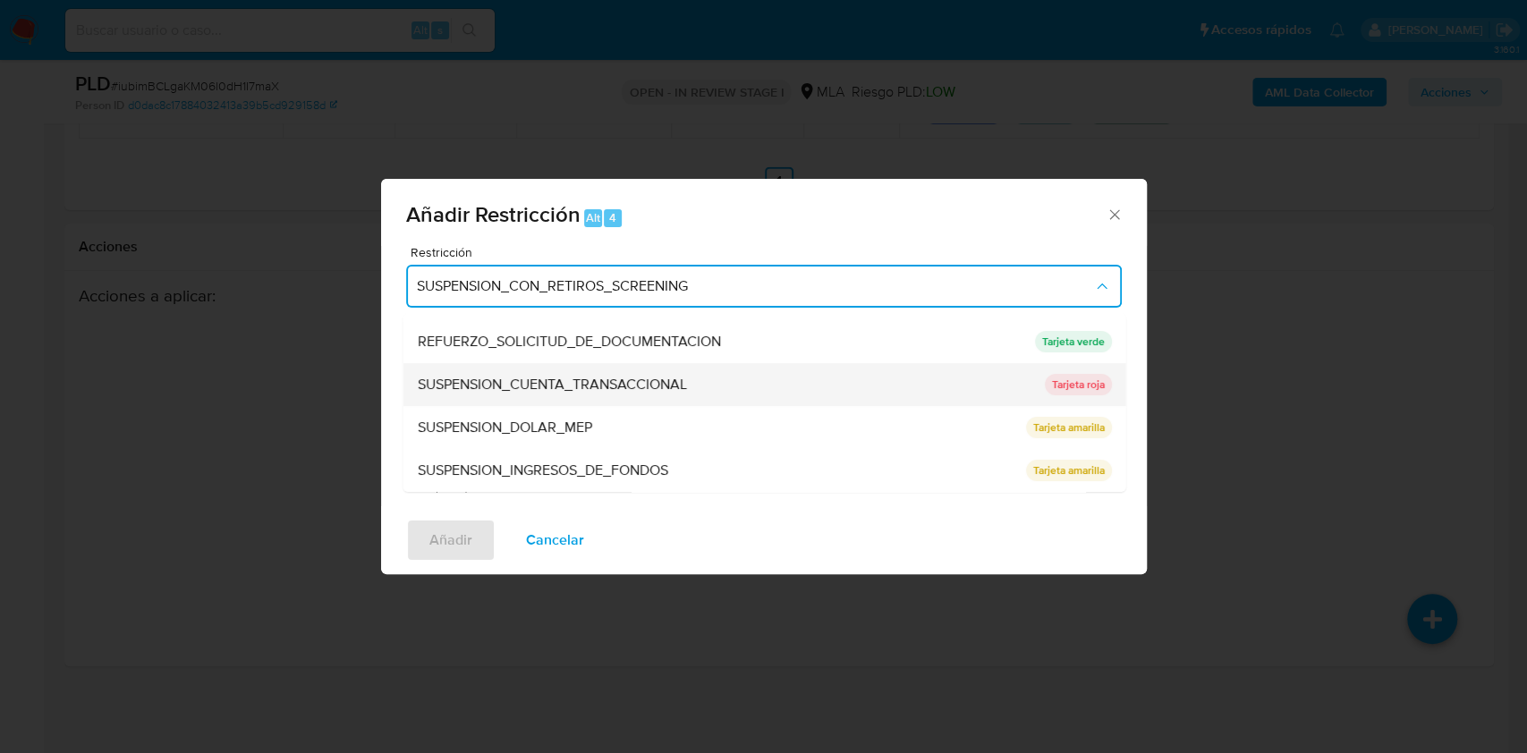
click at [613, 376] on span "SUSPENSION_CUENTA_TRANSACCIONAL" at bounding box center [551, 385] width 269 height 18
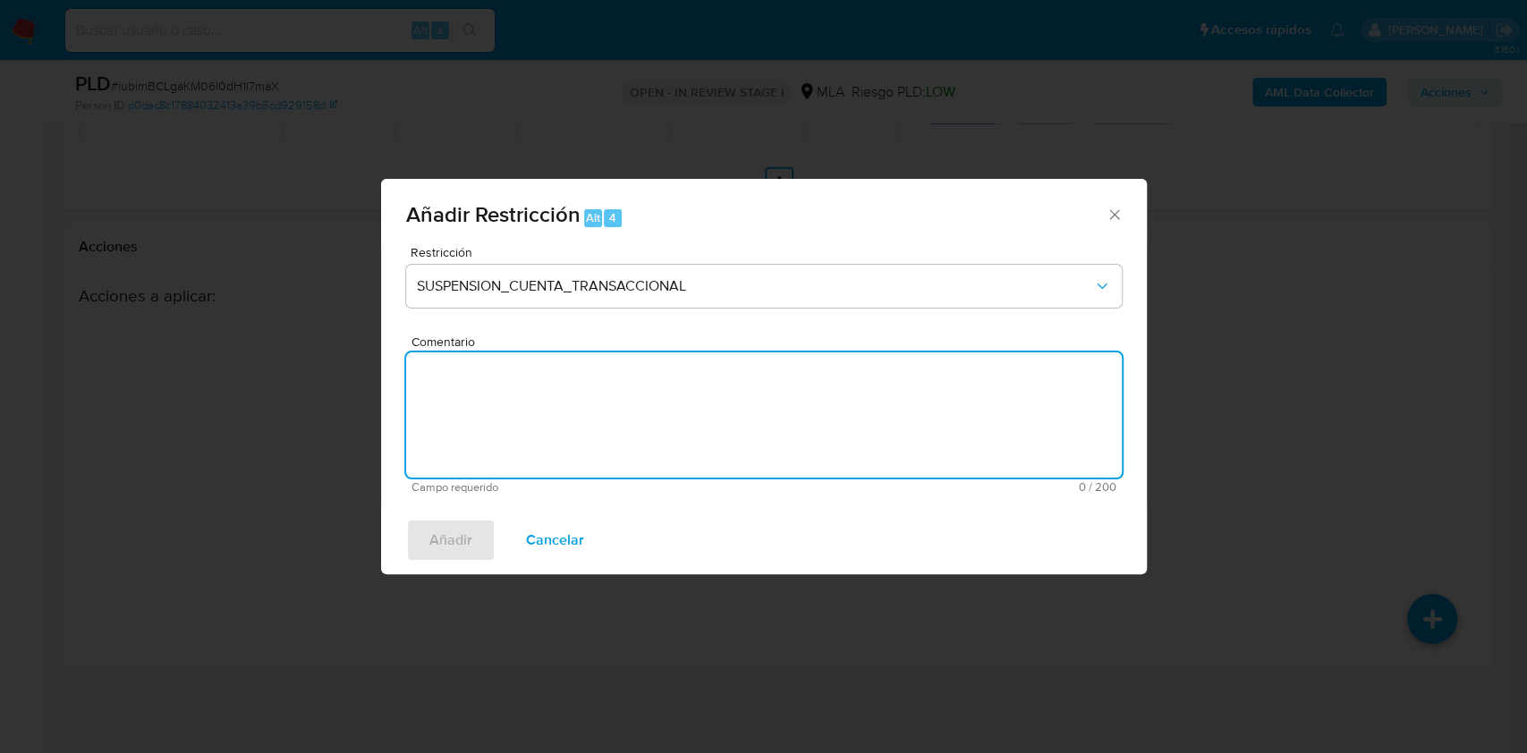
click at [640, 416] on textarea "Comentario" at bounding box center [764, 414] width 716 height 125
type textarea "AML"
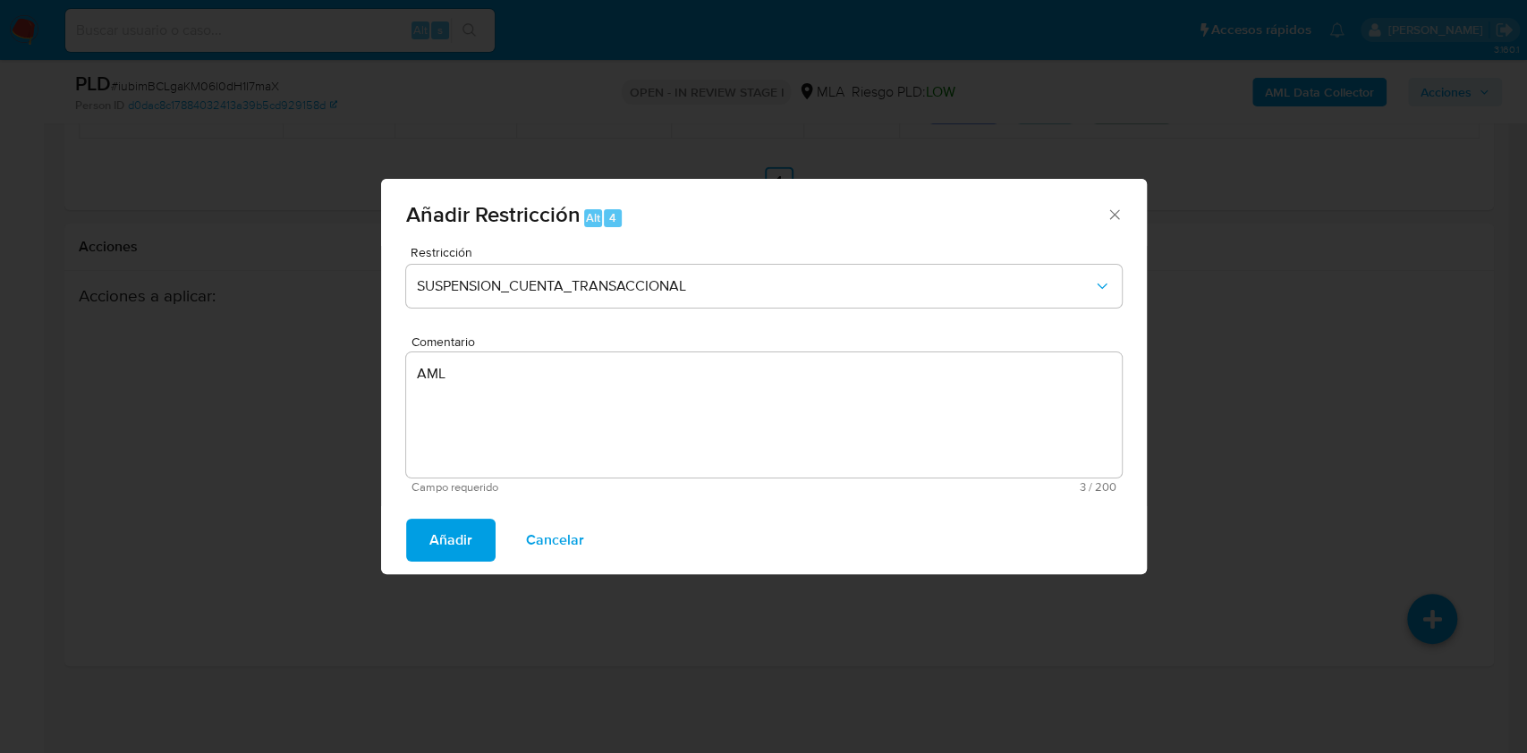
click at [432, 528] on span "Añadir" at bounding box center [450, 540] width 43 height 39
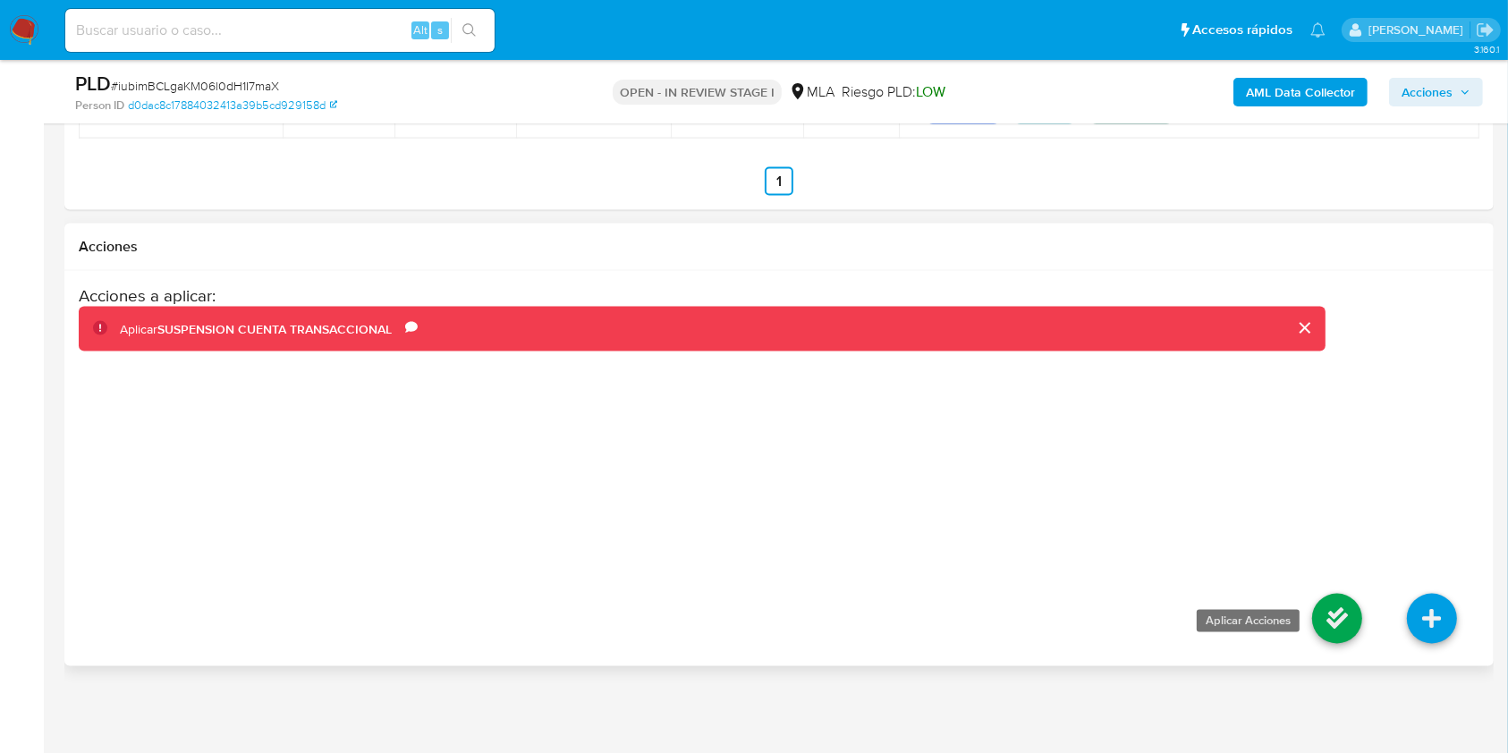
click at [1344, 623] on icon at bounding box center [1337, 619] width 50 height 50
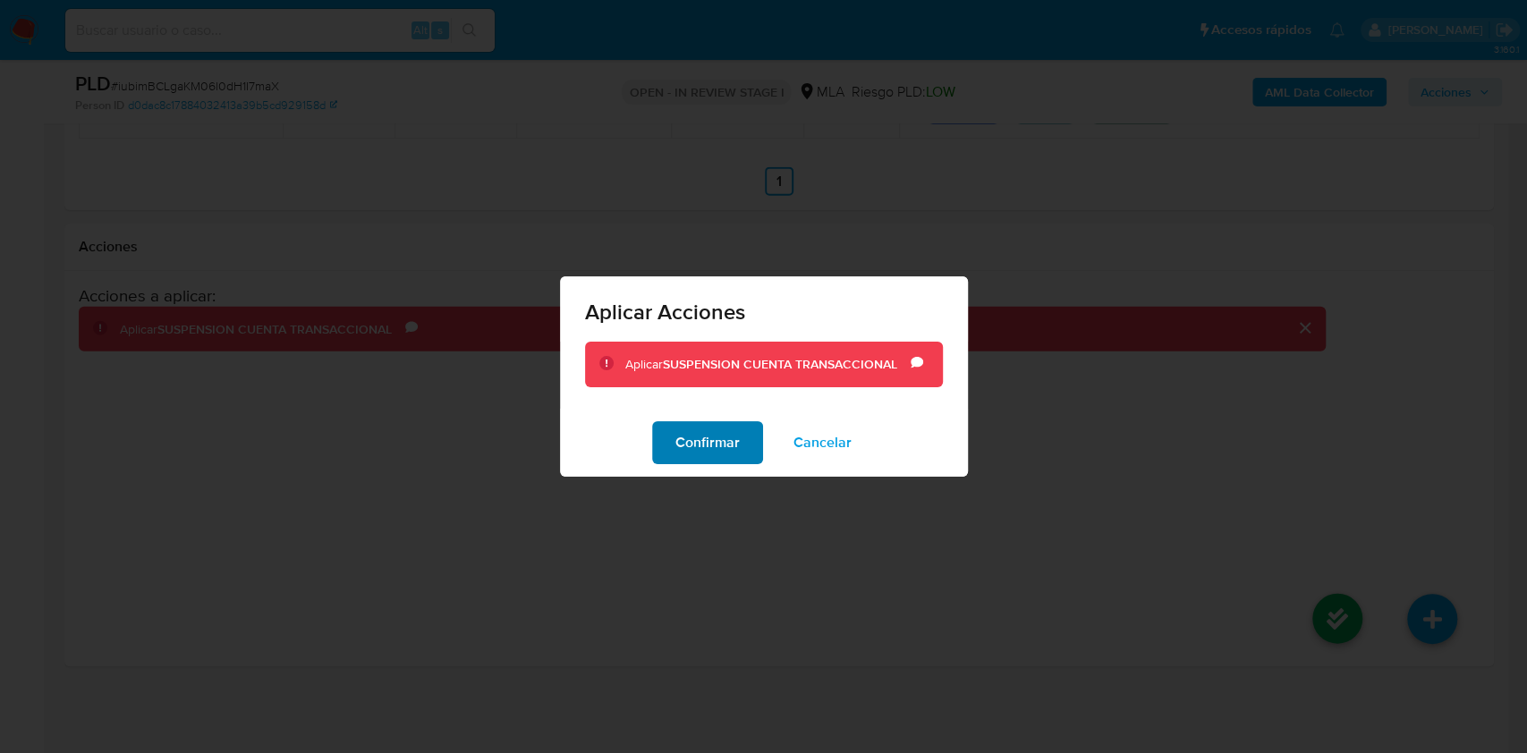
click at [689, 433] on span "Confirmar" at bounding box center [707, 442] width 64 height 39
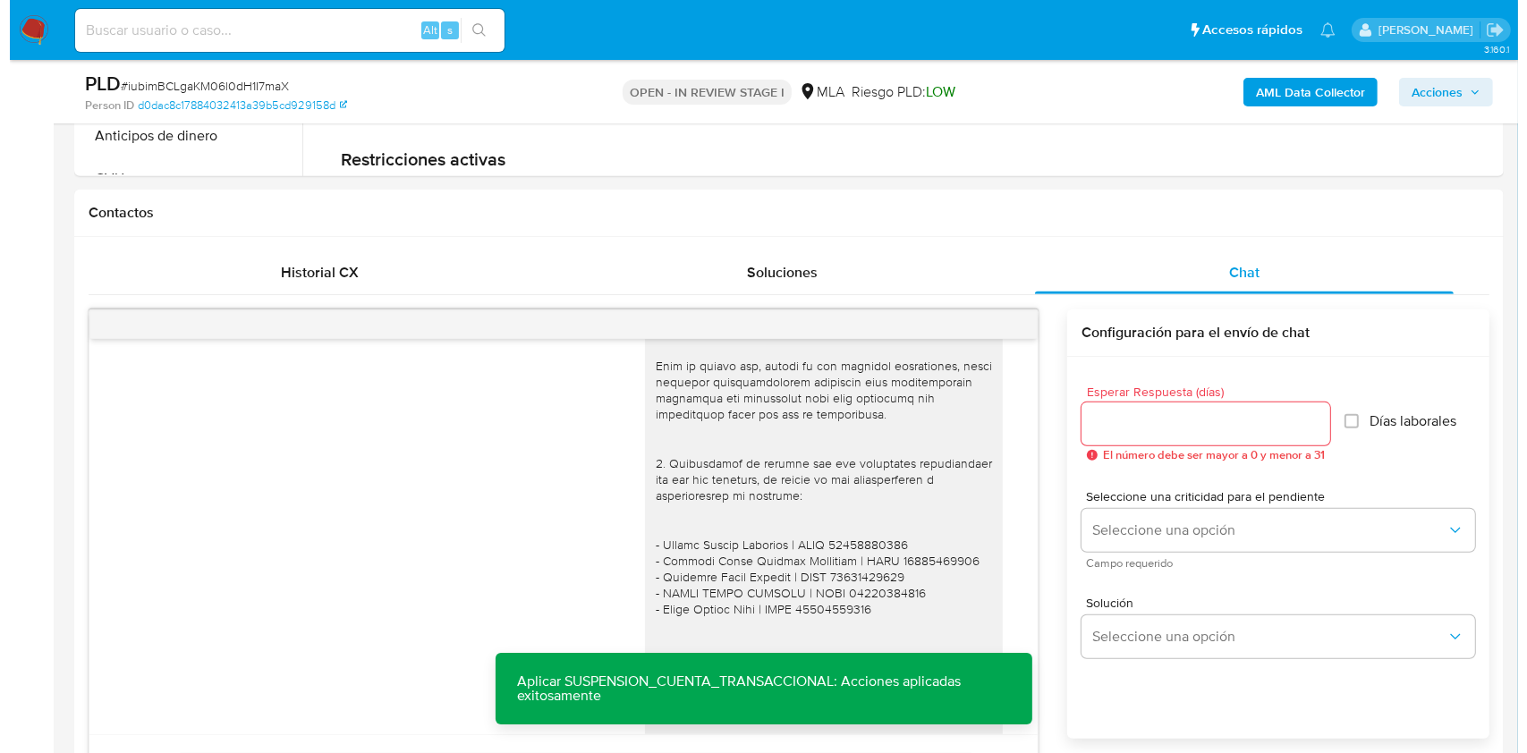
scroll to position [269, 0]
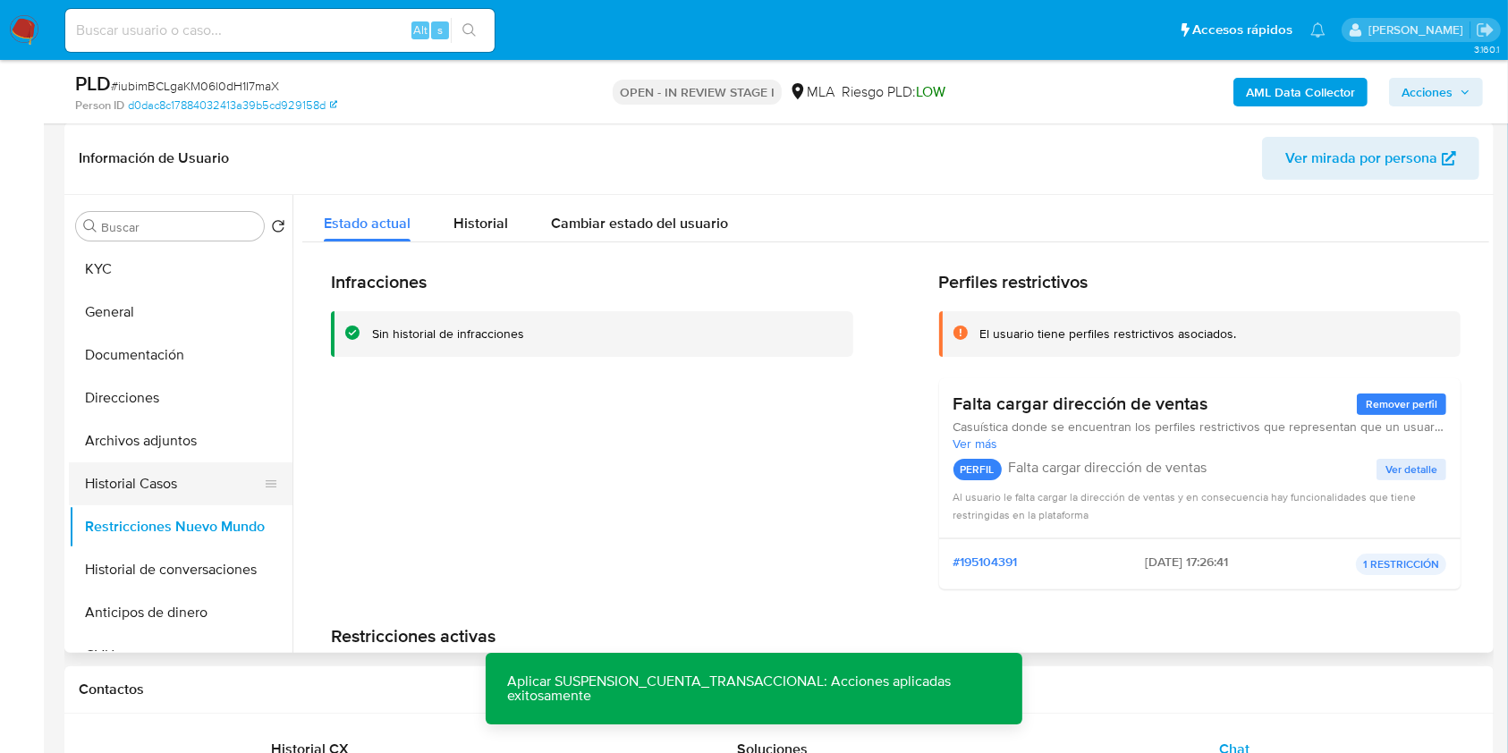
click at [179, 484] on button "Historial Casos" at bounding box center [173, 483] width 209 height 43
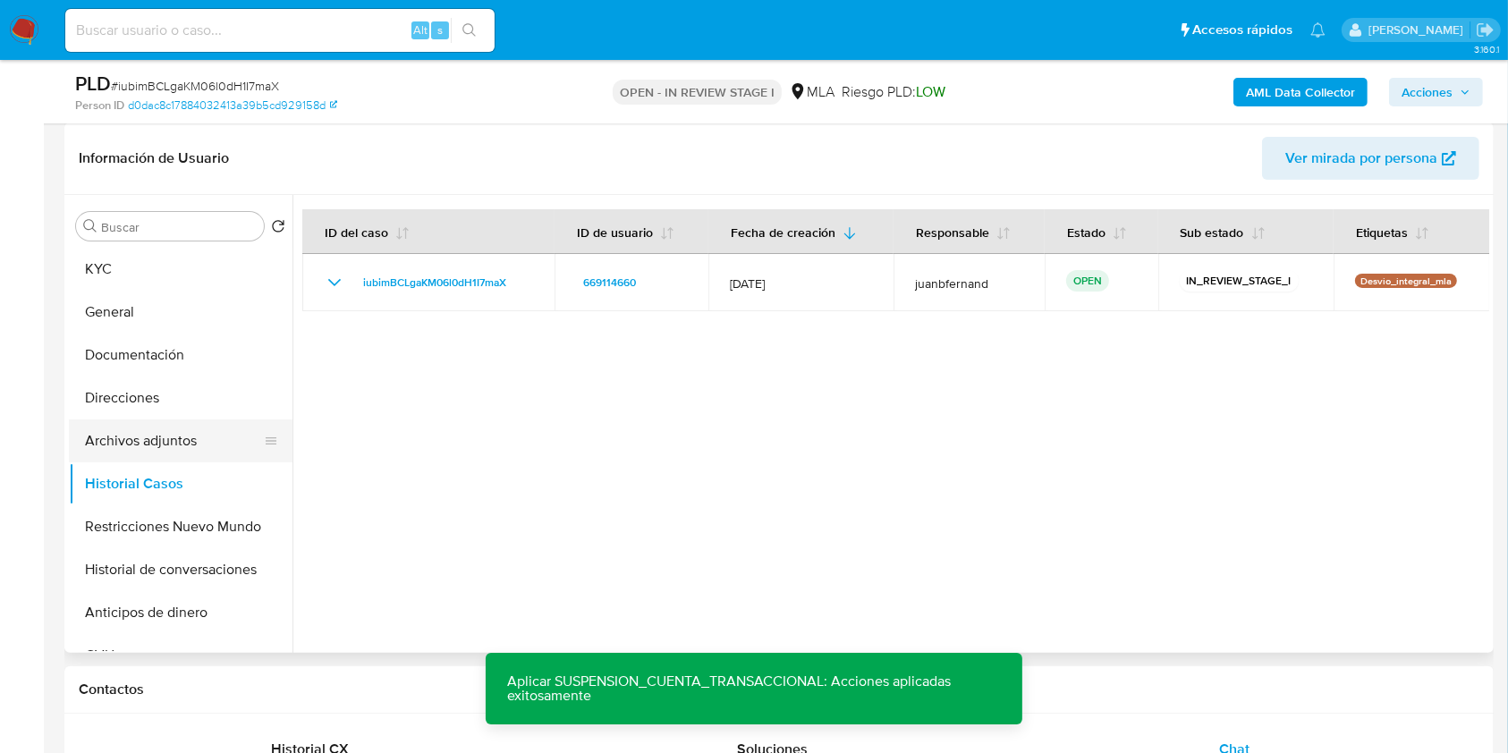
click at [186, 440] on button "Archivos adjuntos" at bounding box center [173, 441] width 209 height 43
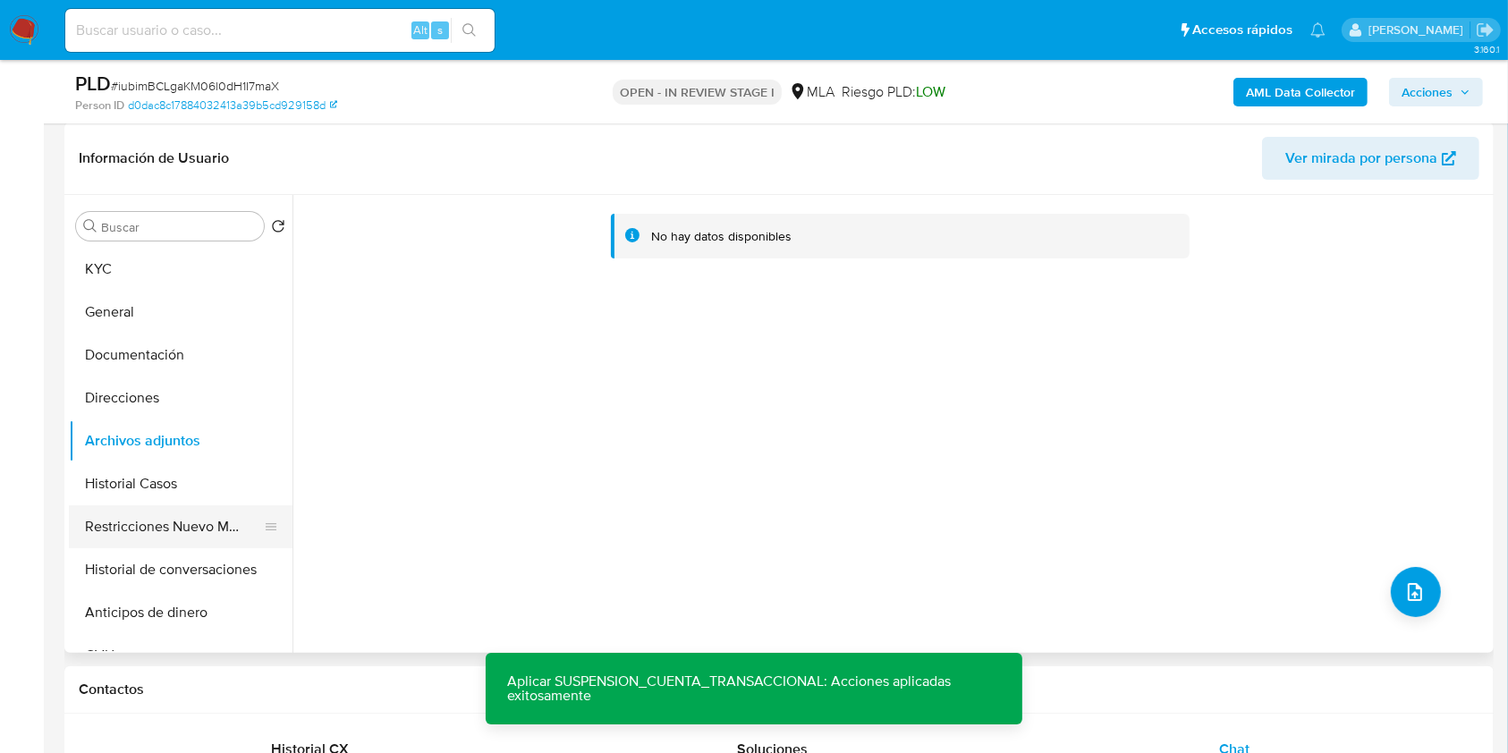
click at [160, 518] on button "Restricciones Nuevo Mundo" at bounding box center [173, 526] width 209 height 43
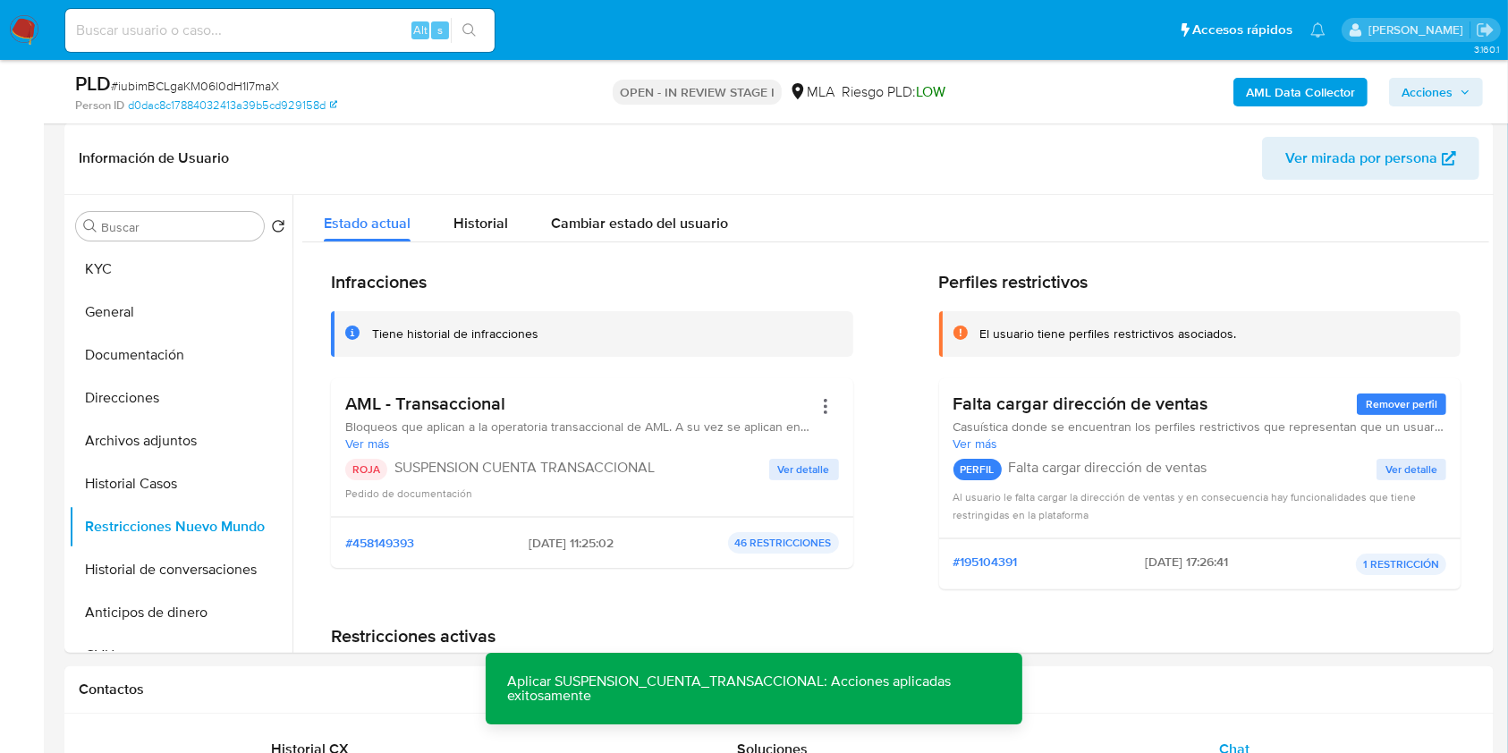
click at [1279, 88] on b "AML Data Collector" at bounding box center [1300, 92] width 109 height 29
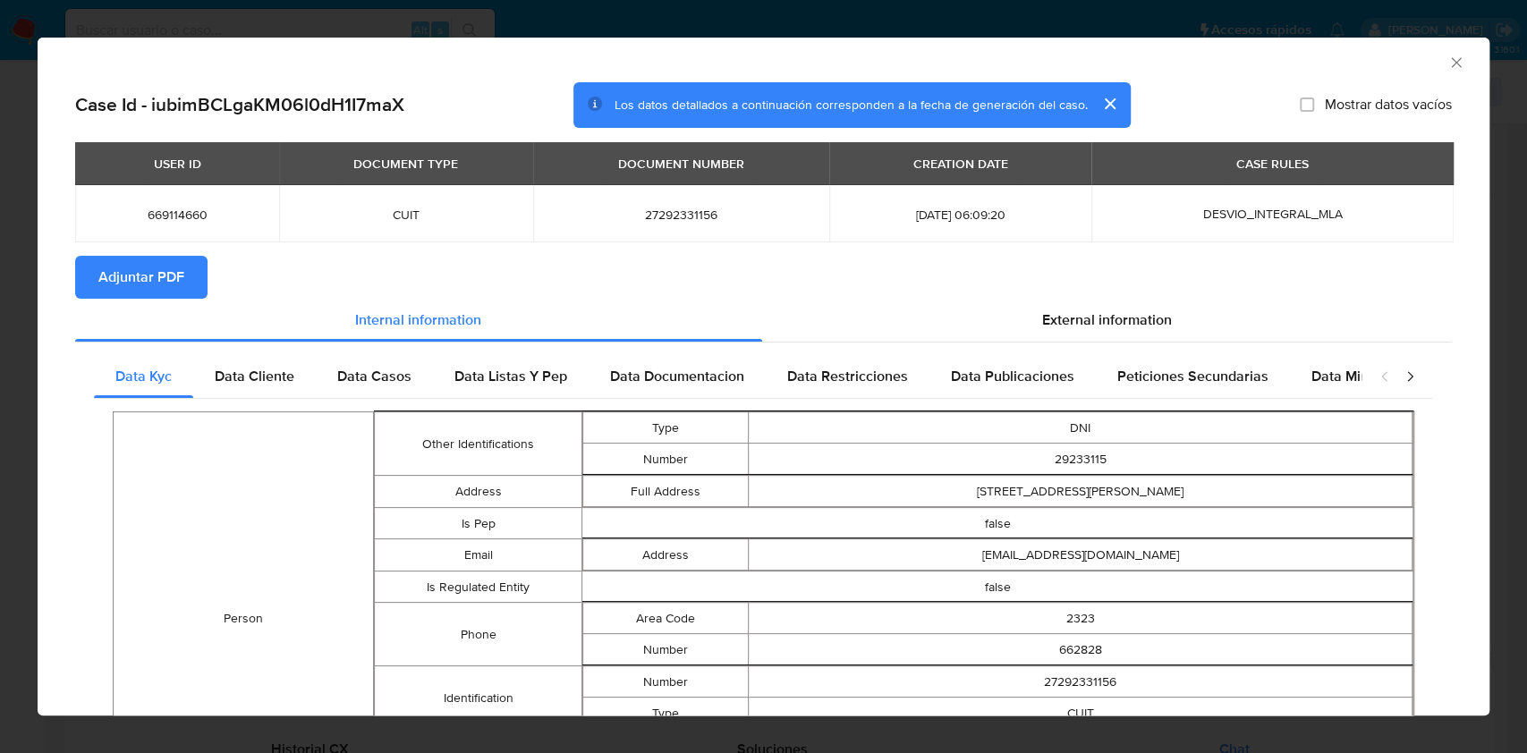
click at [187, 277] on button "Adjuntar PDF" at bounding box center [141, 277] width 132 height 43
click at [1447, 61] on icon "Cerrar ventana" at bounding box center [1456, 63] width 18 height 18
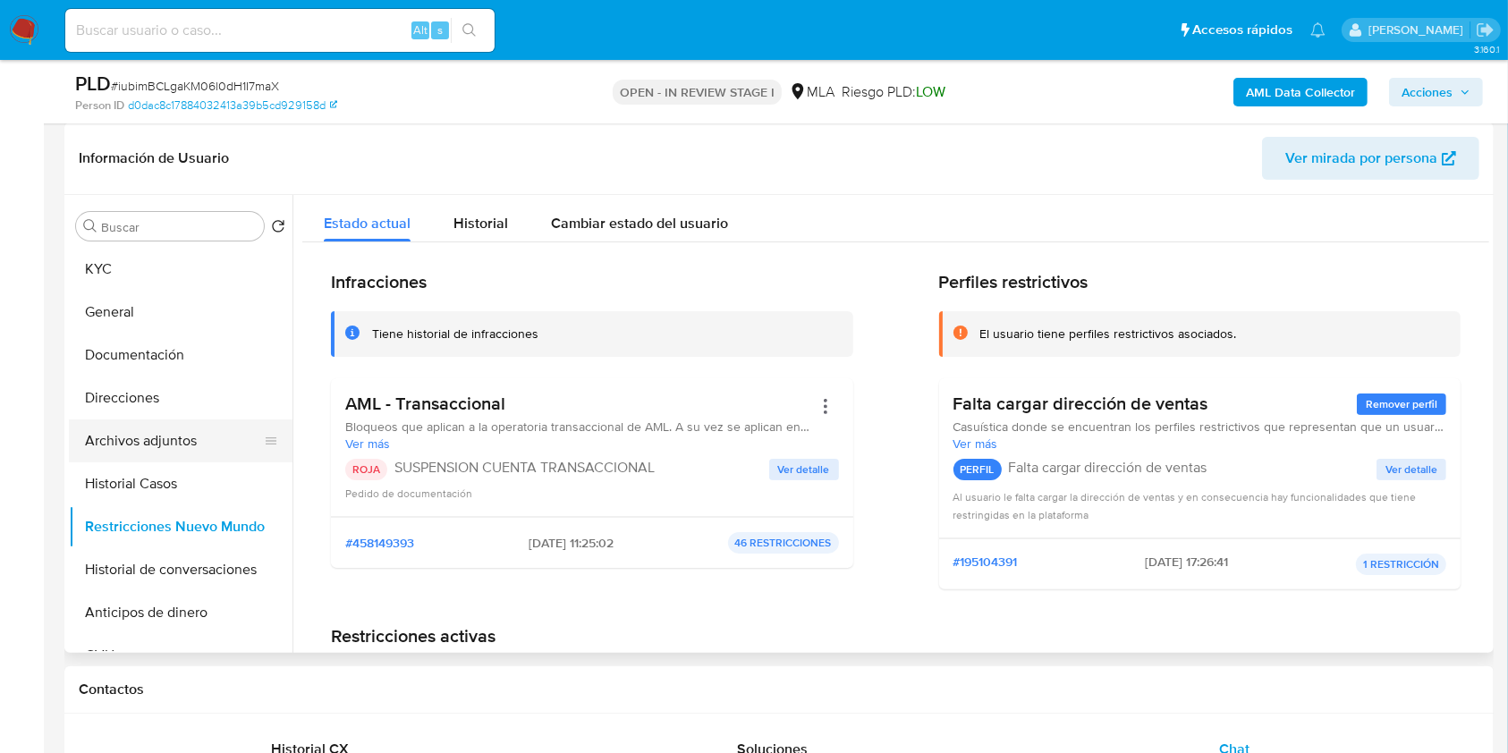
click at [211, 431] on button "Archivos adjuntos" at bounding box center [173, 441] width 209 height 43
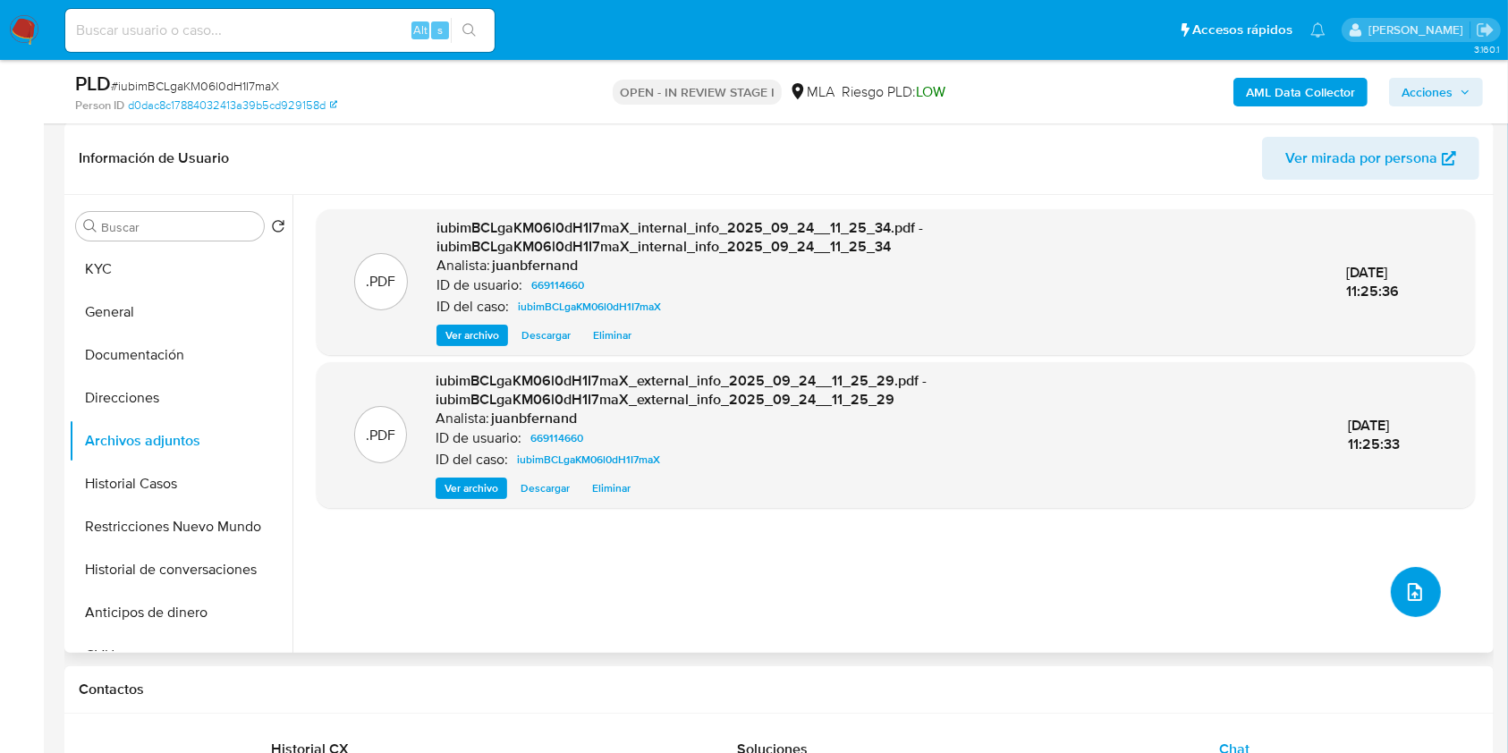
click at [1429, 595] on button "upload-file" at bounding box center [1416, 592] width 50 height 50
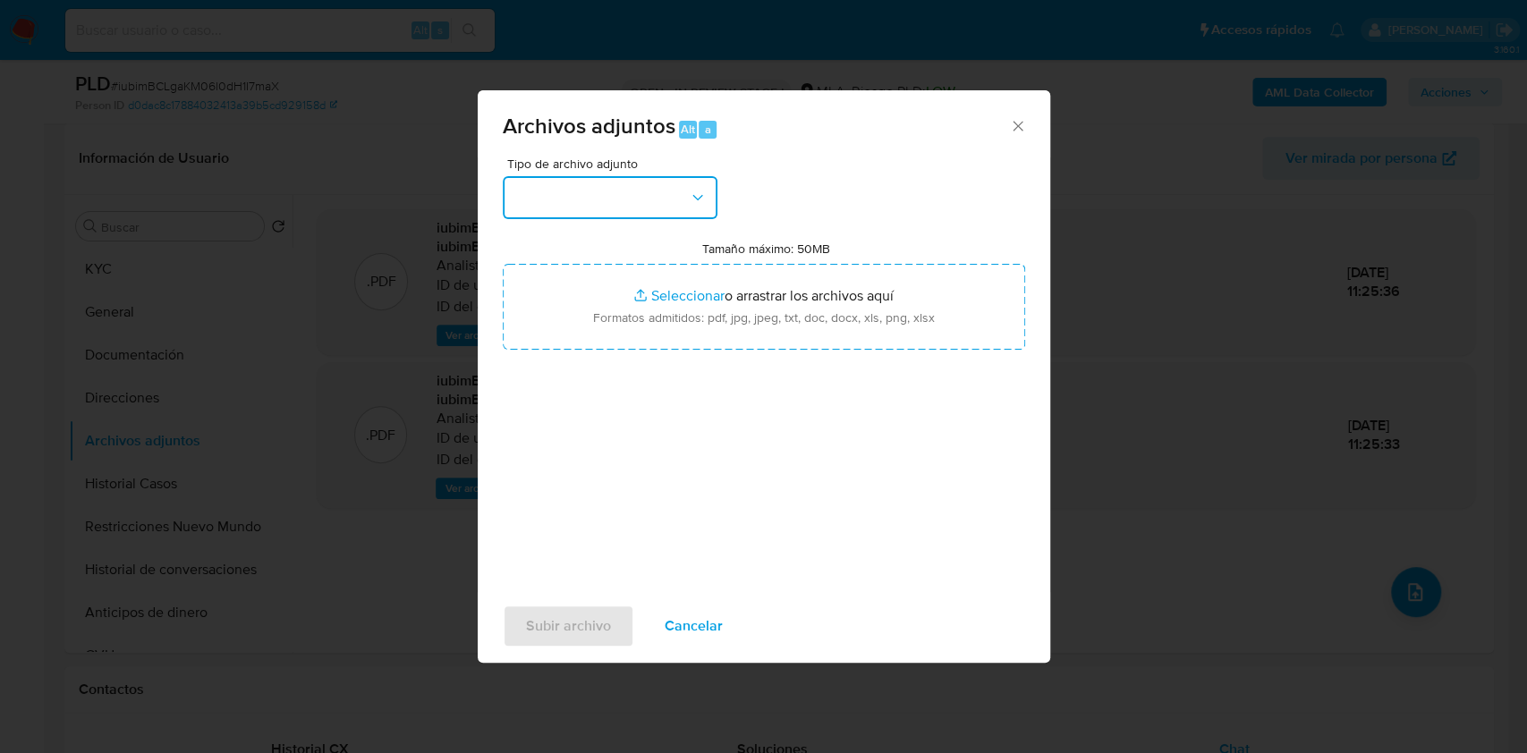
click at [623, 206] on button "button" at bounding box center [610, 197] width 215 height 43
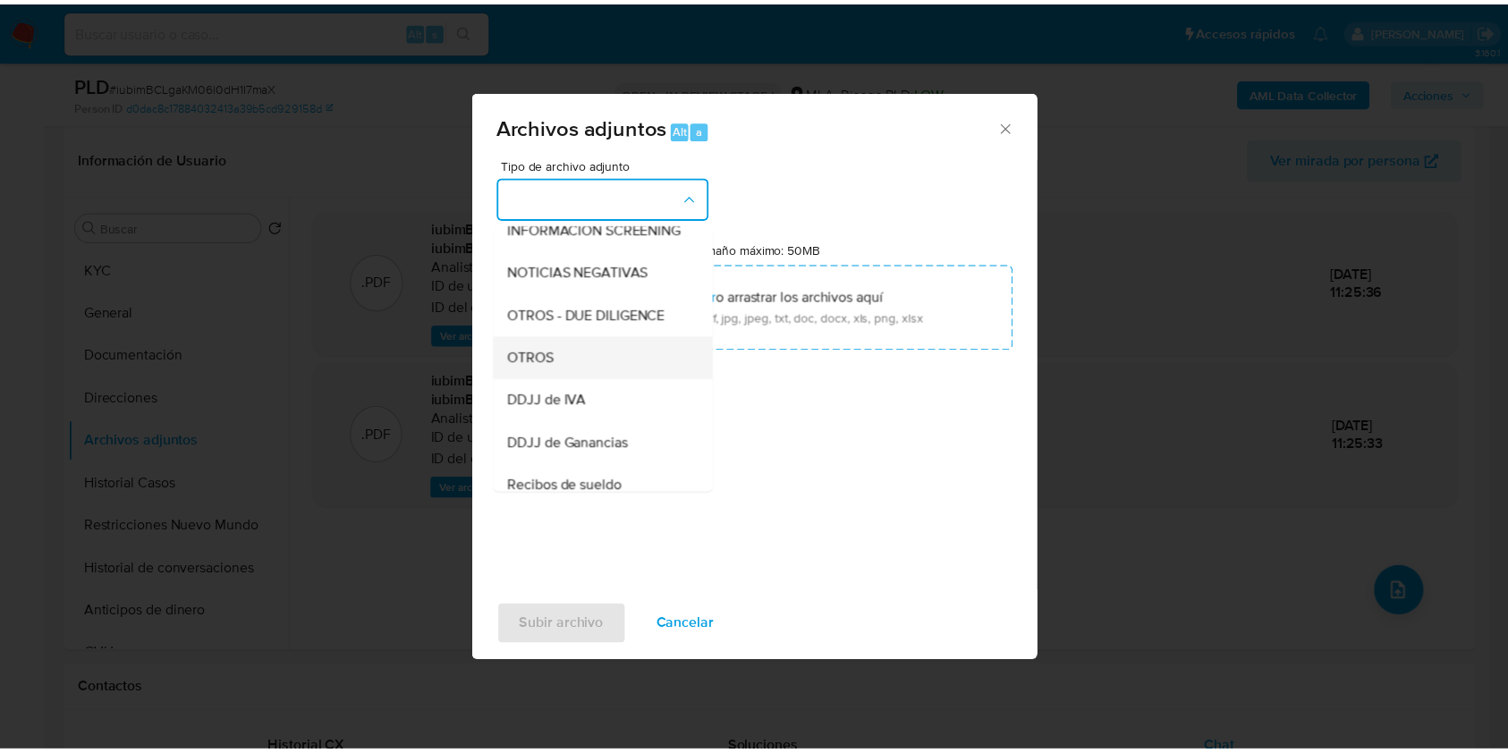
scroll to position [238, 0]
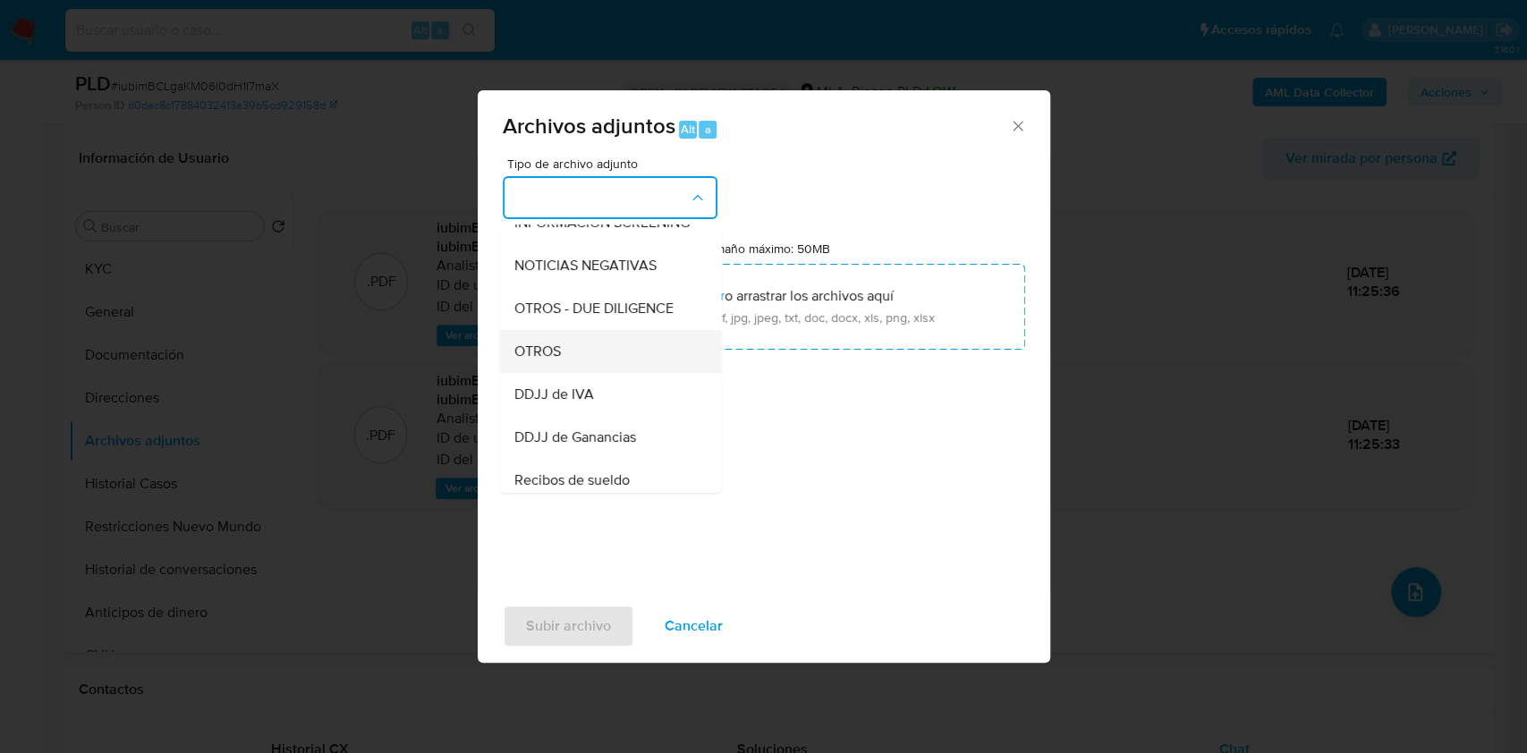
click at [580, 369] on div "OTROS" at bounding box center [604, 351] width 182 height 43
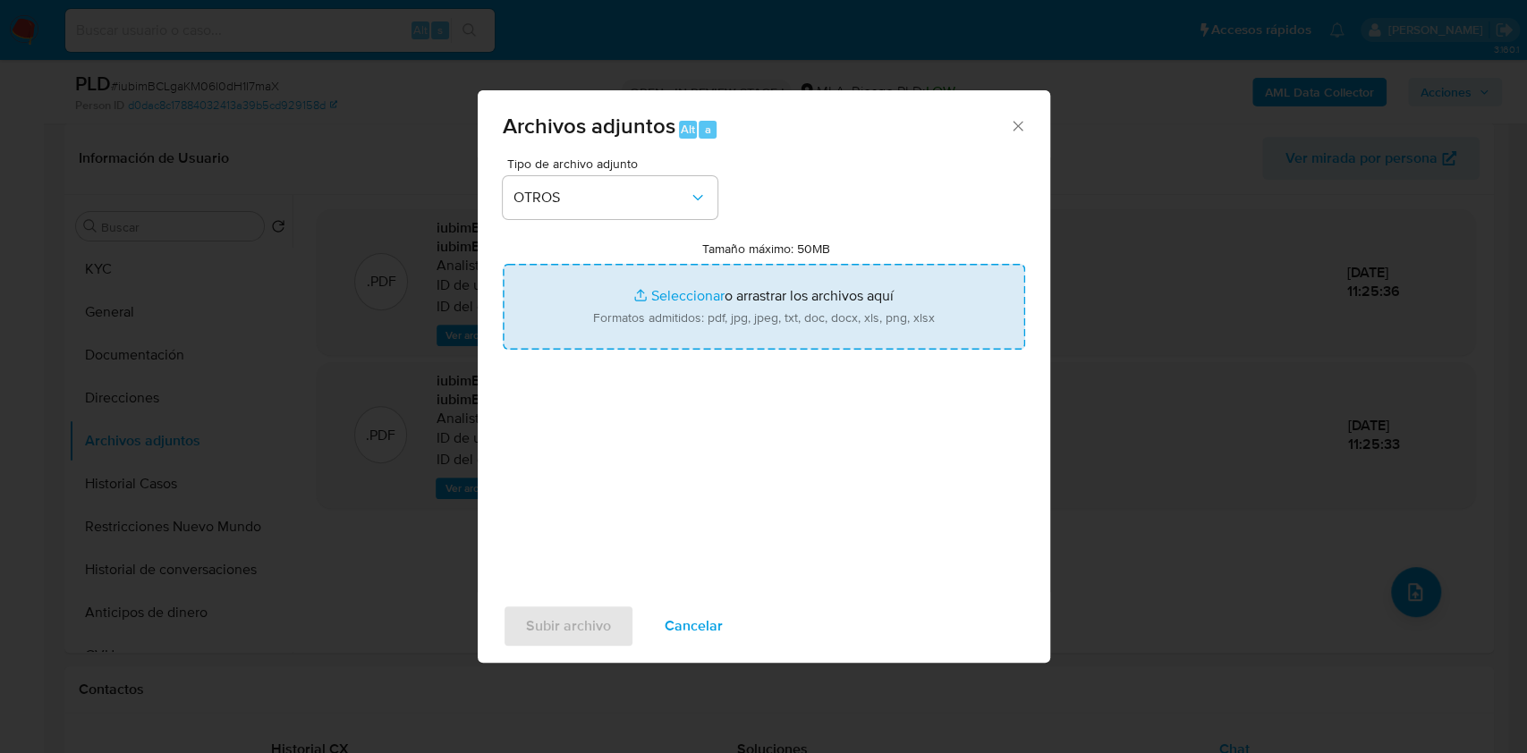
type input "C:\fakepath\Caselog iubimBCLgaKM06l0dH1I7maX_2025_07_17_19_38_29.docx"
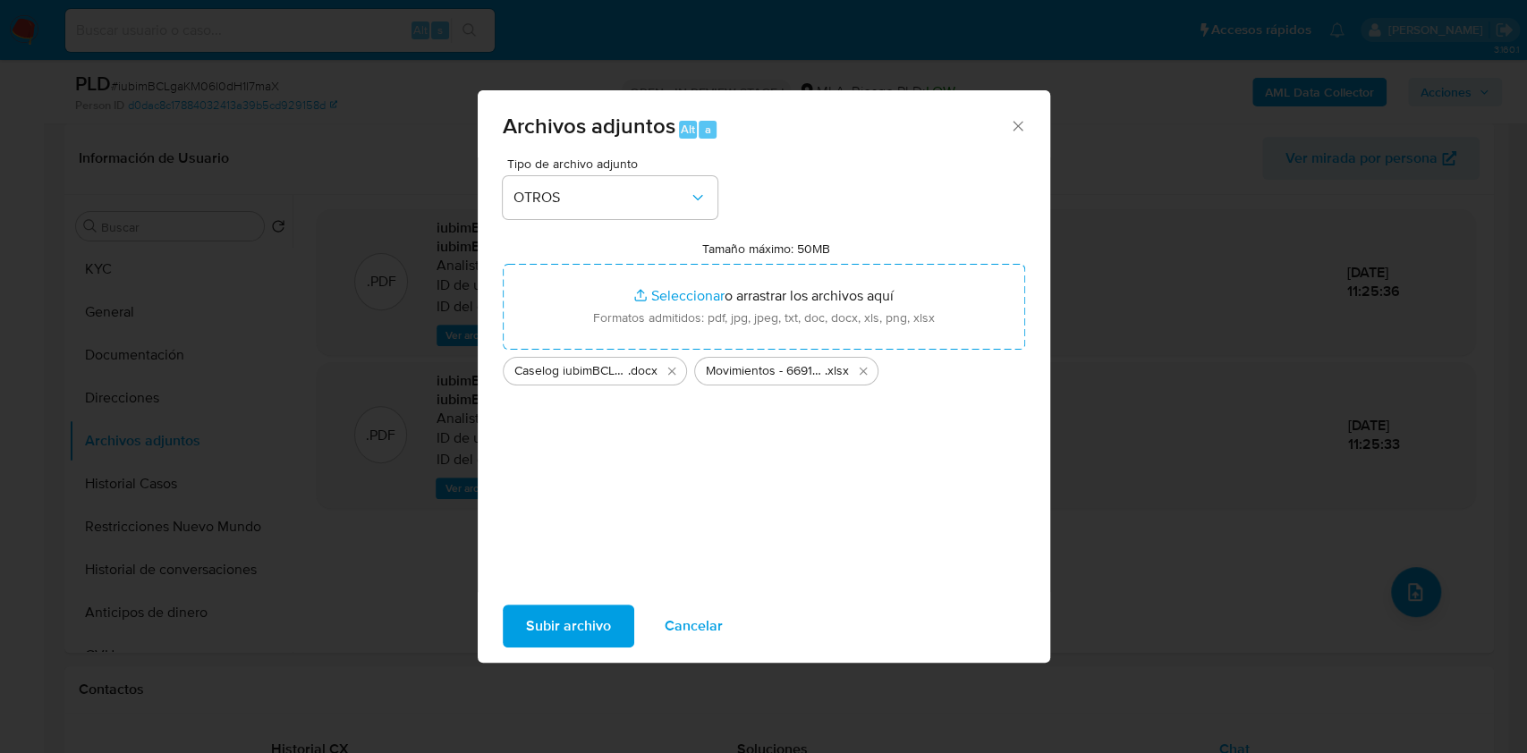
click at [581, 619] on span "Subir archivo" at bounding box center [568, 625] width 85 height 39
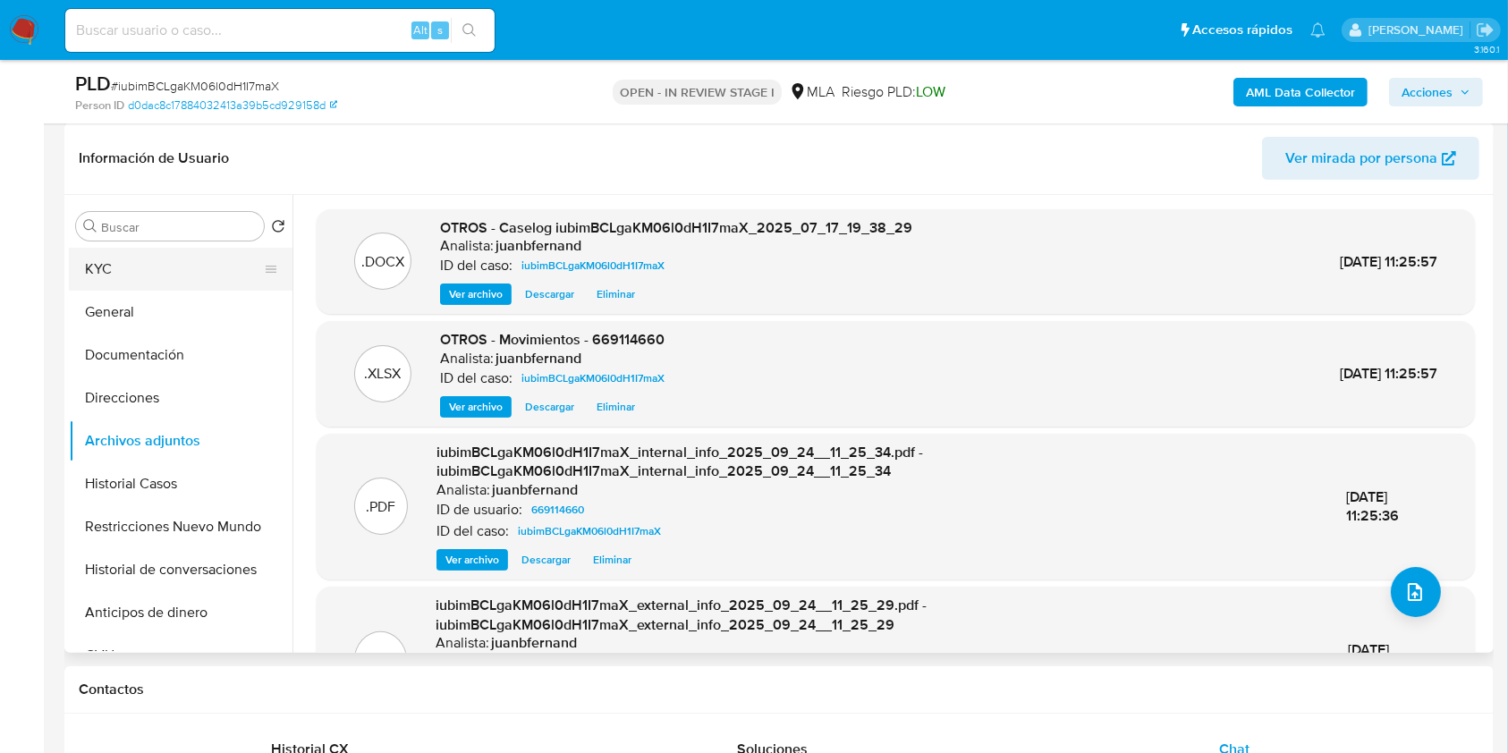
click at [133, 274] on button "KYC" at bounding box center [173, 269] width 209 height 43
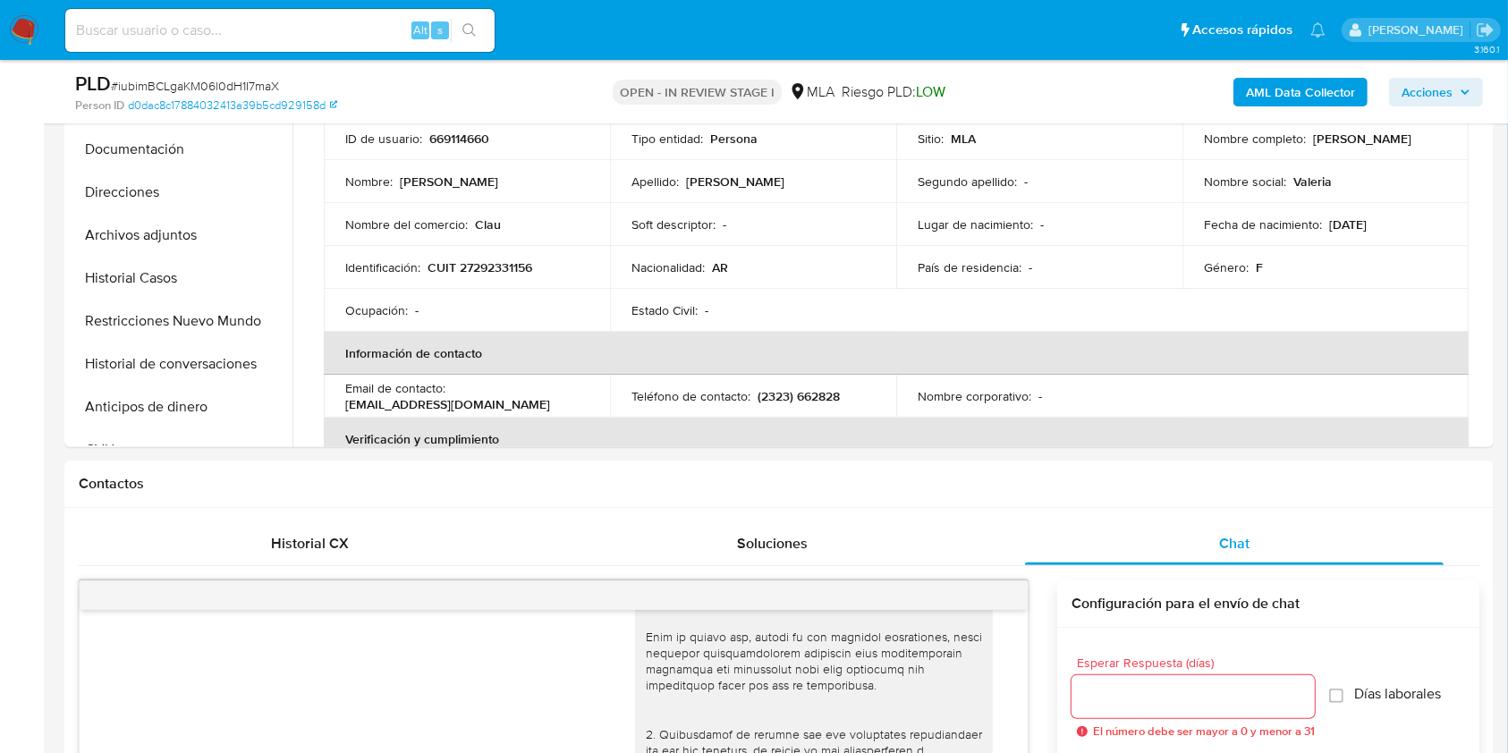
scroll to position [388, 0]
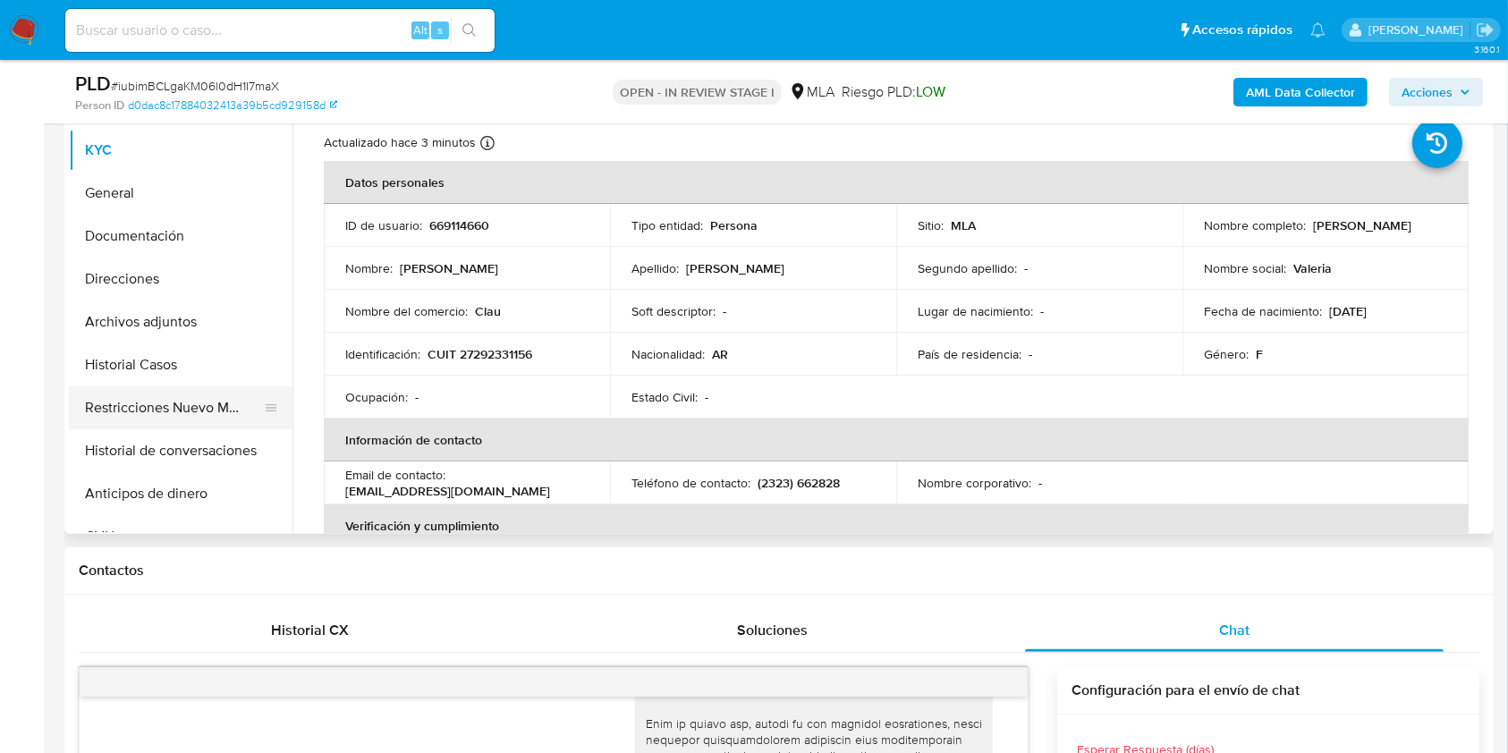
click at [184, 408] on button "Restricciones Nuevo Mundo" at bounding box center [173, 407] width 209 height 43
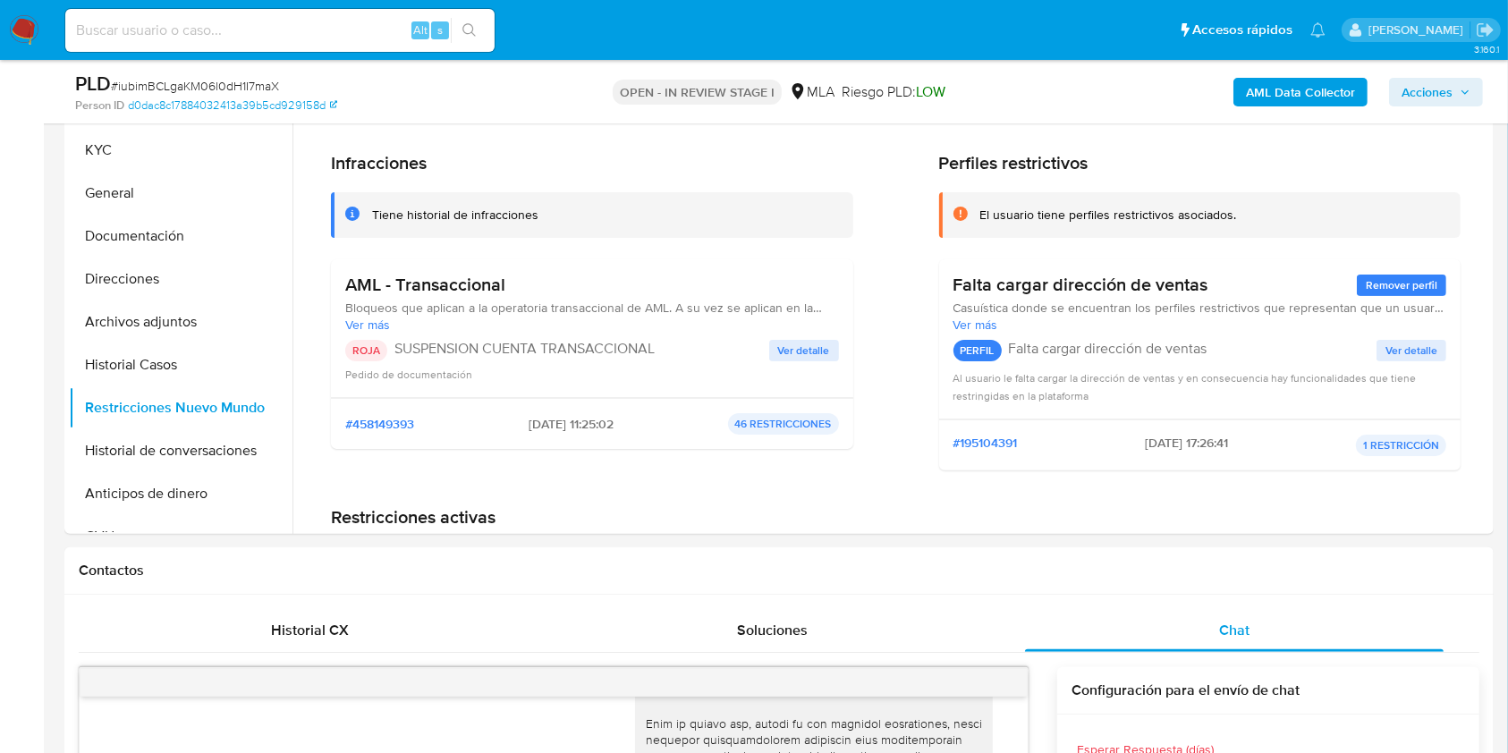
click at [1420, 78] on span "Acciones" at bounding box center [1427, 92] width 51 height 29
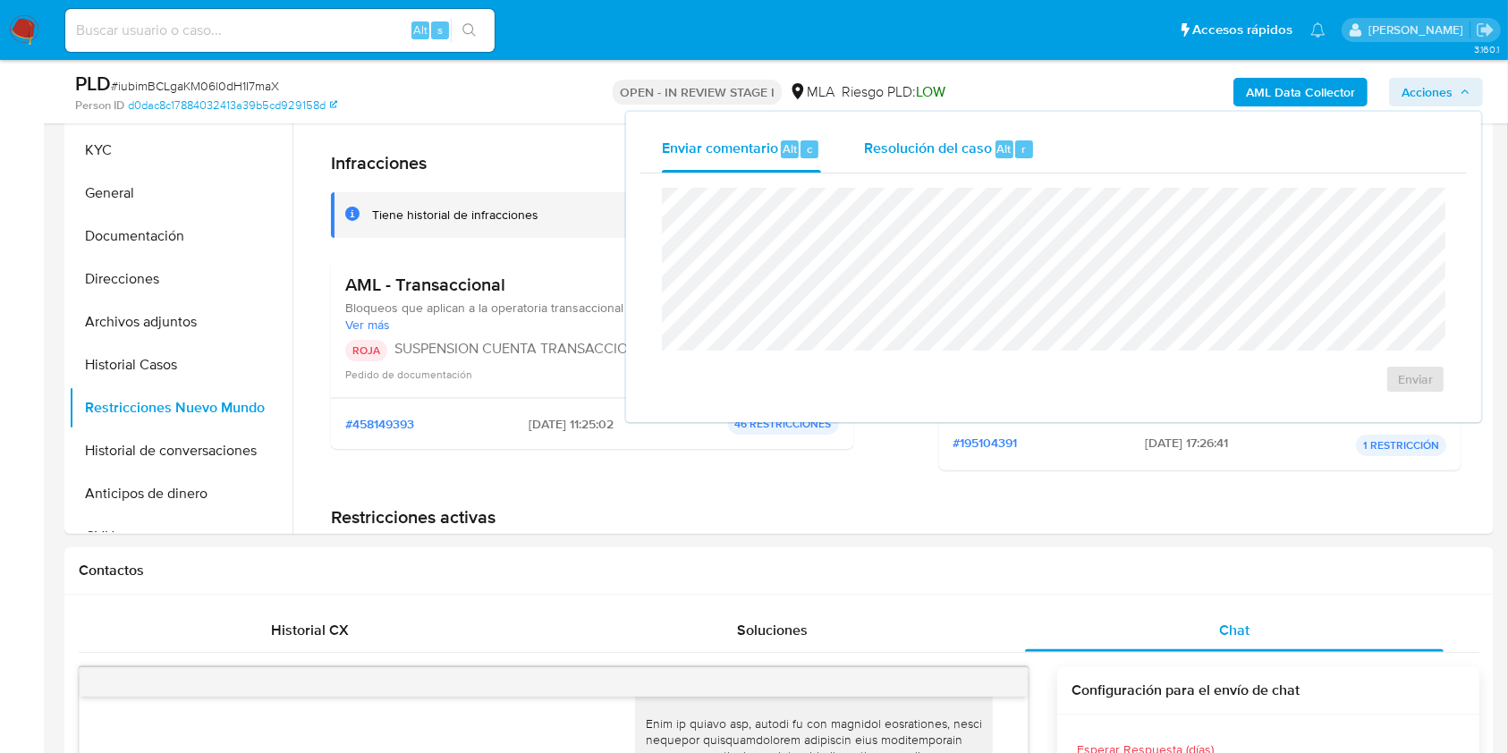
click at [917, 144] on span "Resolución del caso" at bounding box center [928, 148] width 128 height 21
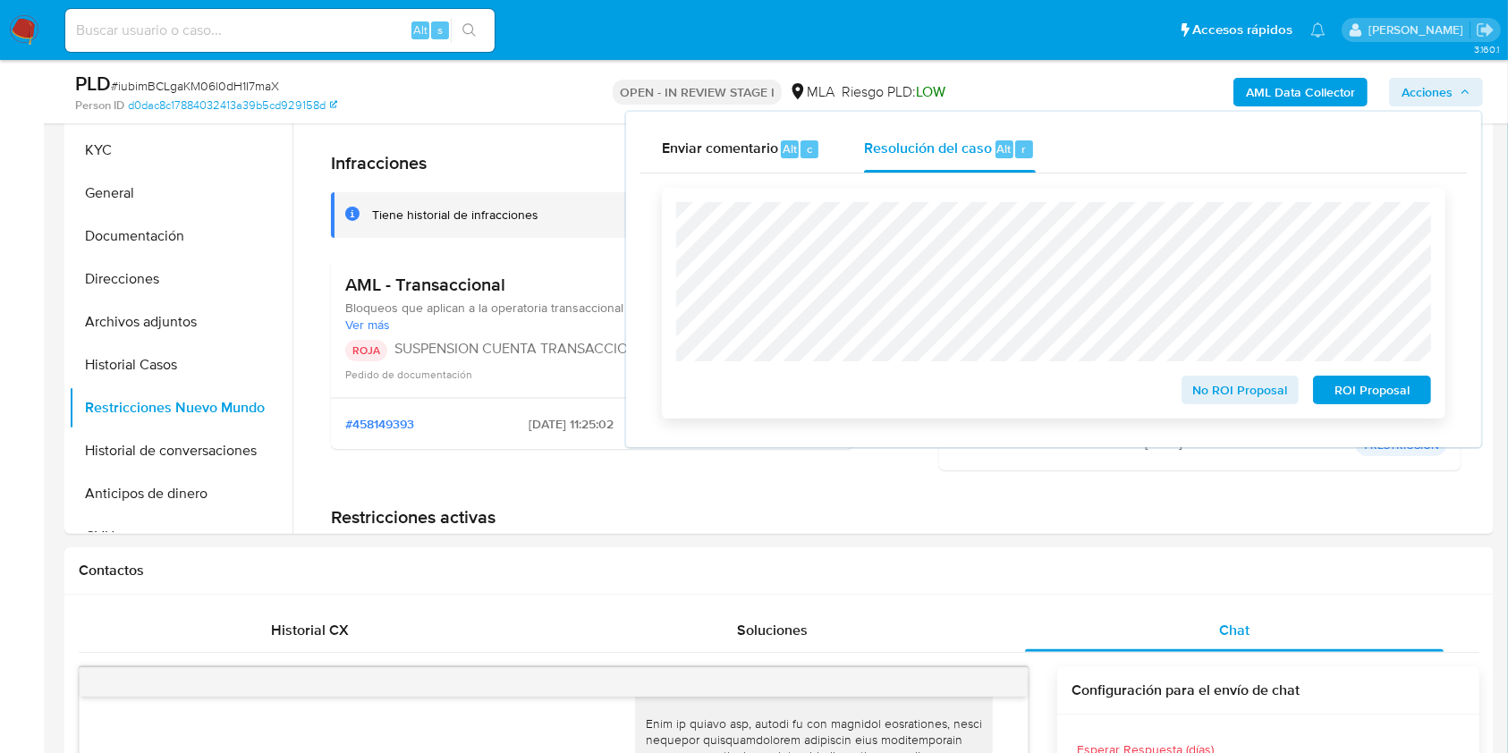
click at [1390, 392] on span "ROI Proposal" at bounding box center [1372, 389] width 93 height 25
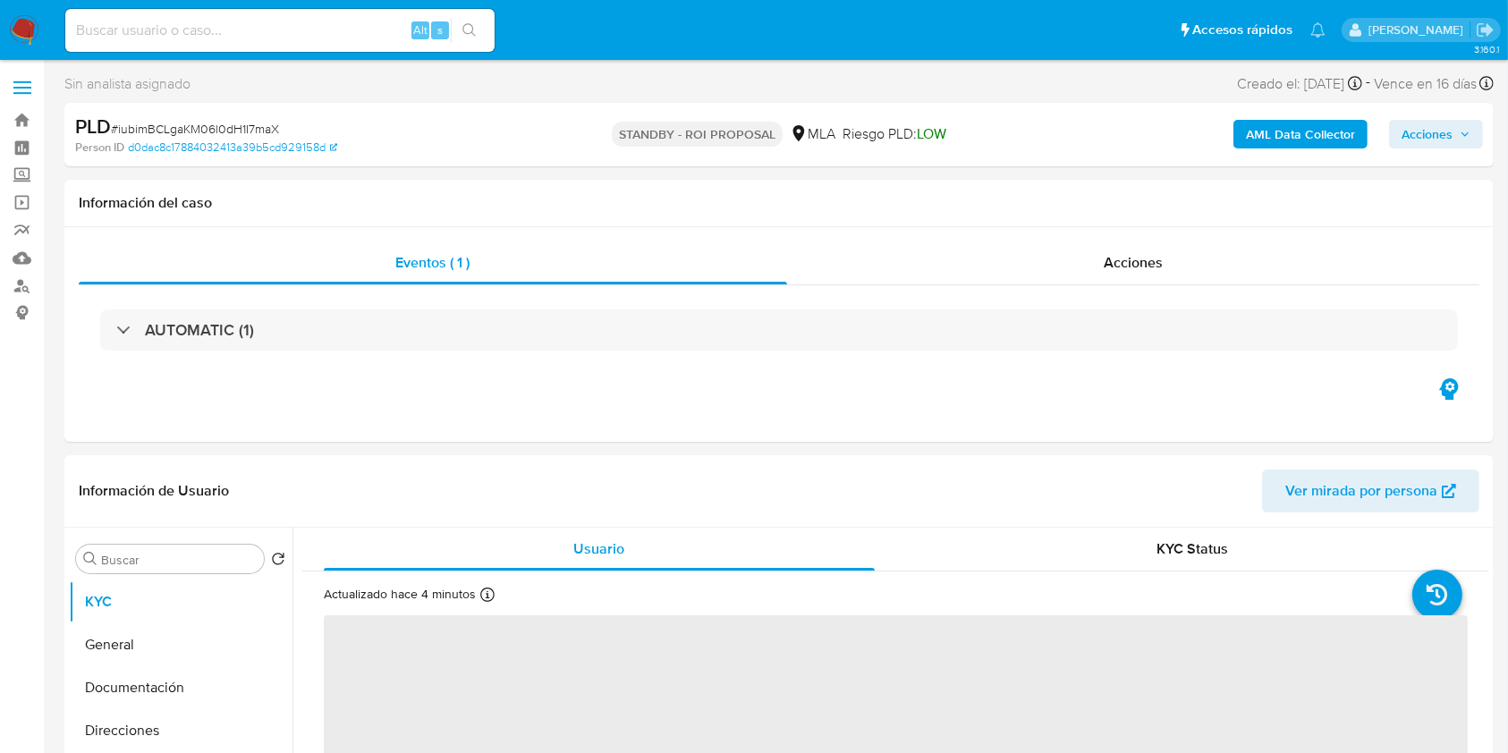
select select "10"
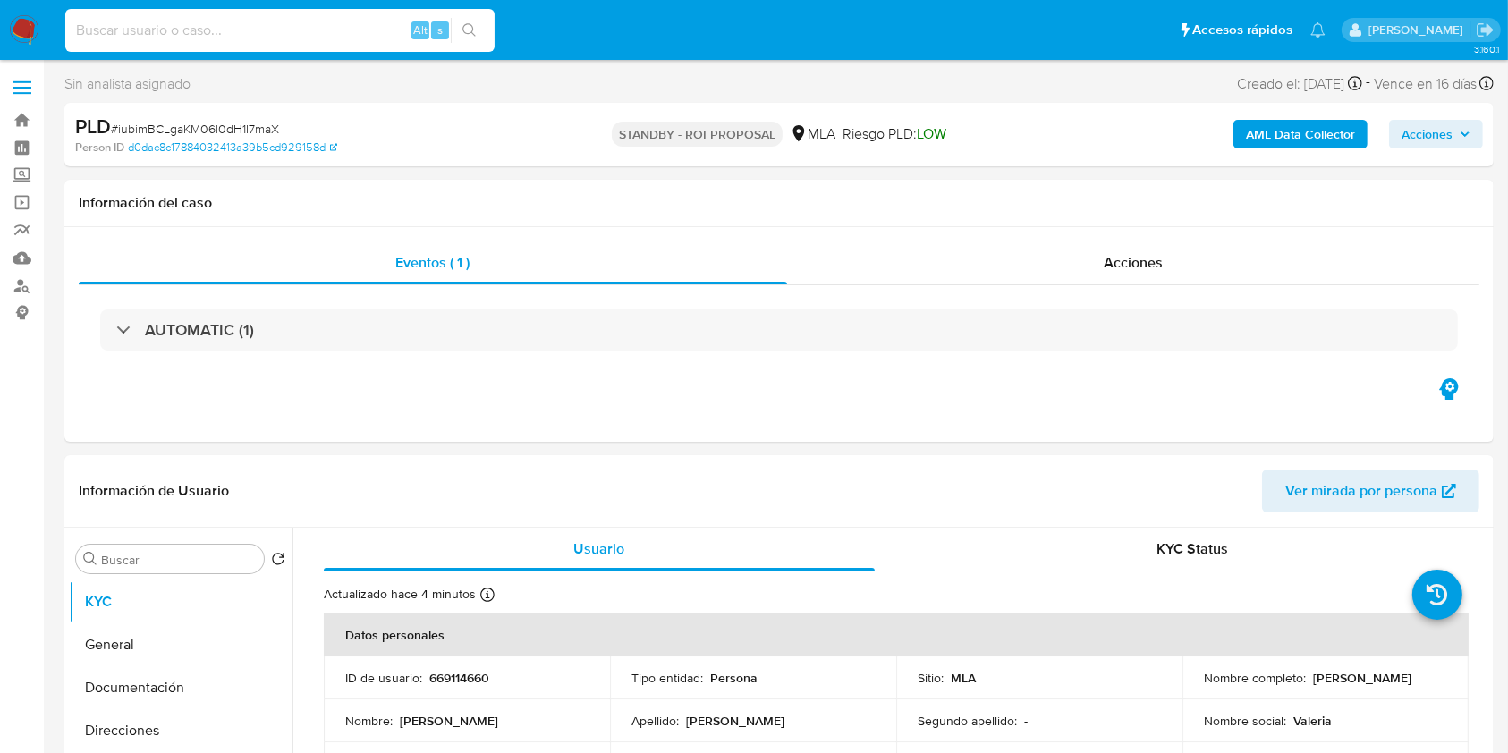
click at [391, 30] on input at bounding box center [279, 30] width 429 height 23
paste input "XeainaWNbM6bgkzy3or7SEiD"
type input "XeainaWNbM6bgkzy3or7SEiD"
click at [487, 29] on button "search-icon" at bounding box center [469, 30] width 37 height 25
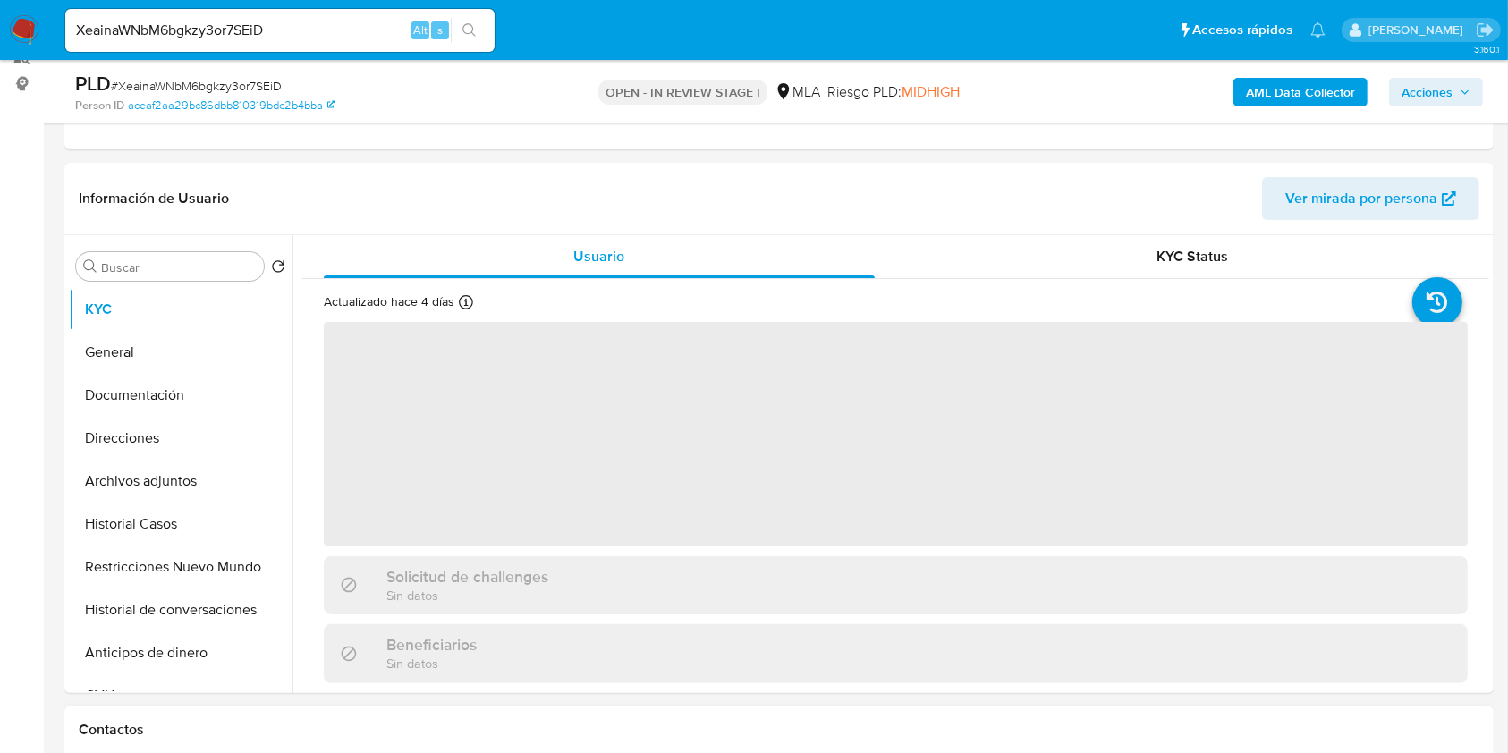
scroll to position [716, 0]
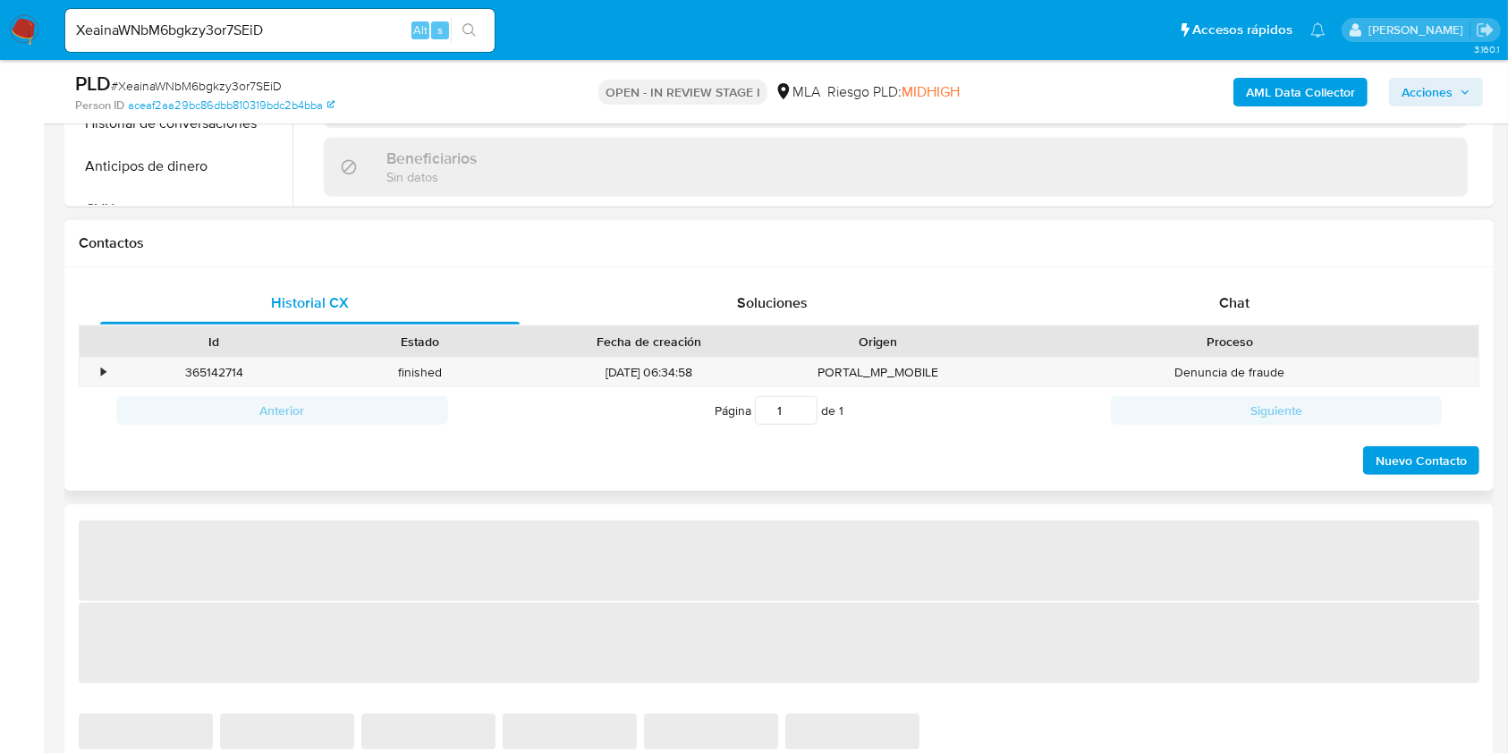
click at [1268, 277] on div "Historial CX Soluciones Chat Id Estado Fecha de creación Origen Proceso • 36514…" at bounding box center [778, 379] width 1429 height 225
select select "10"
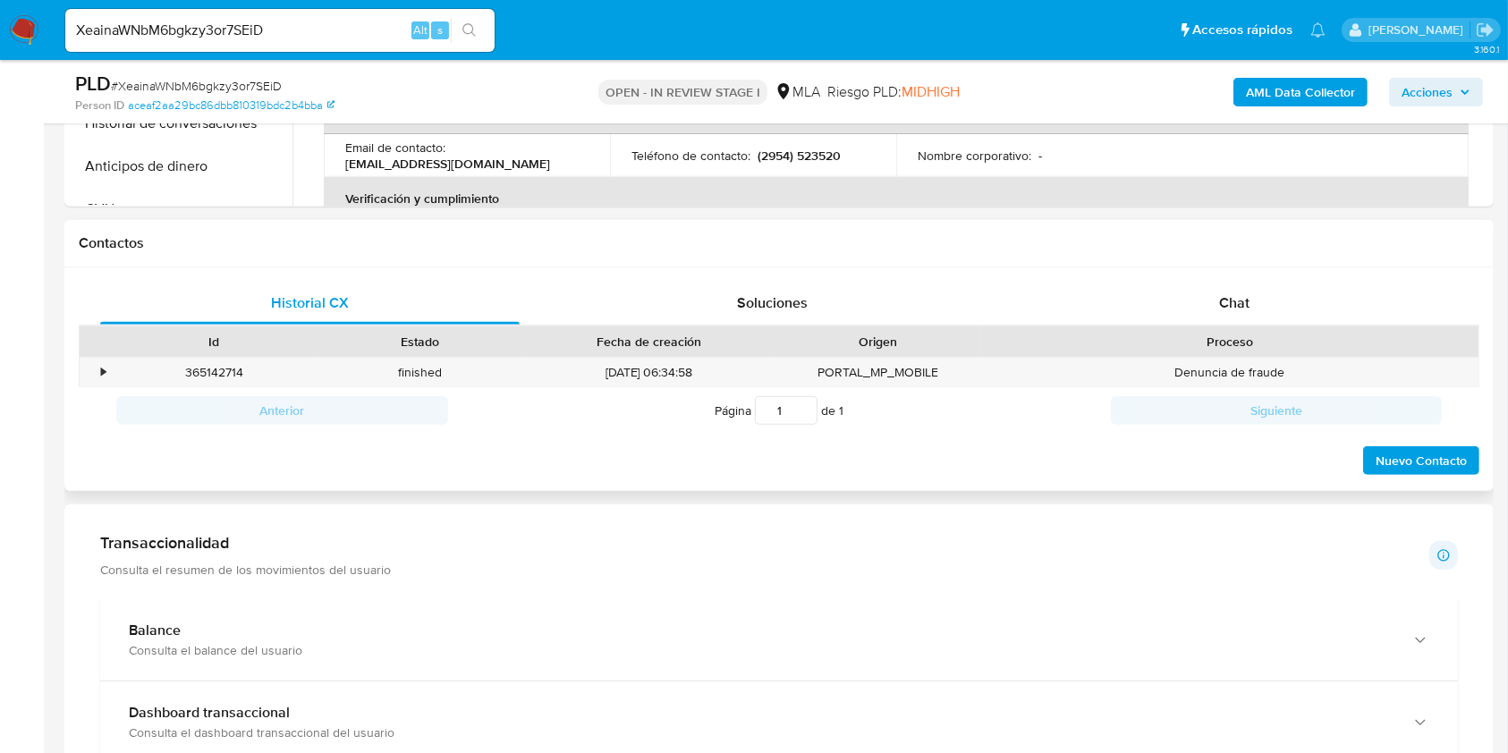
click at [1257, 268] on div "Historial CX Soluciones Chat Id Estado Fecha de creación Origen Proceso • 36514…" at bounding box center [778, 379] width 1429 height 225
click at [1248, 289] on div "Chat" at bounding box center [1235, 303] width 420 height 43
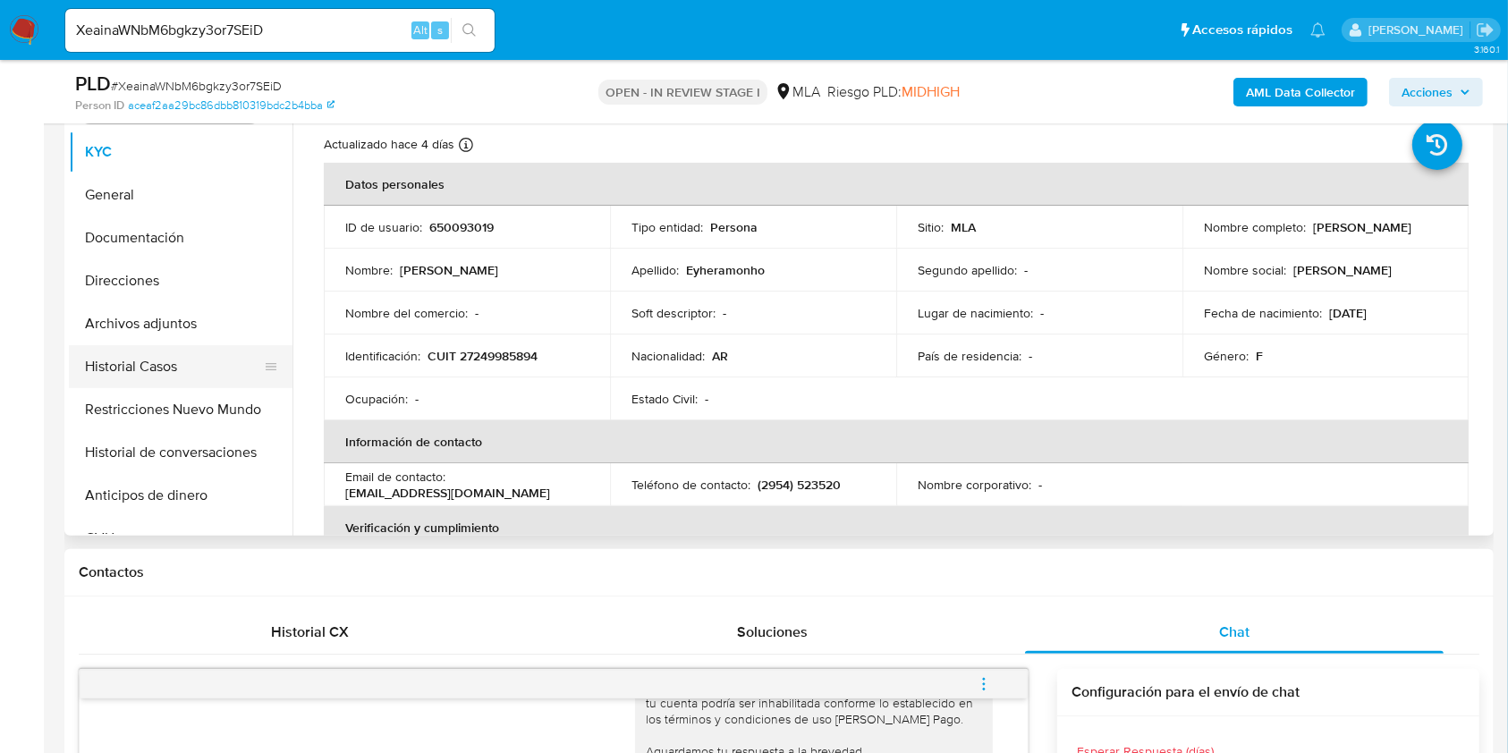
scroll to position [358, 0]
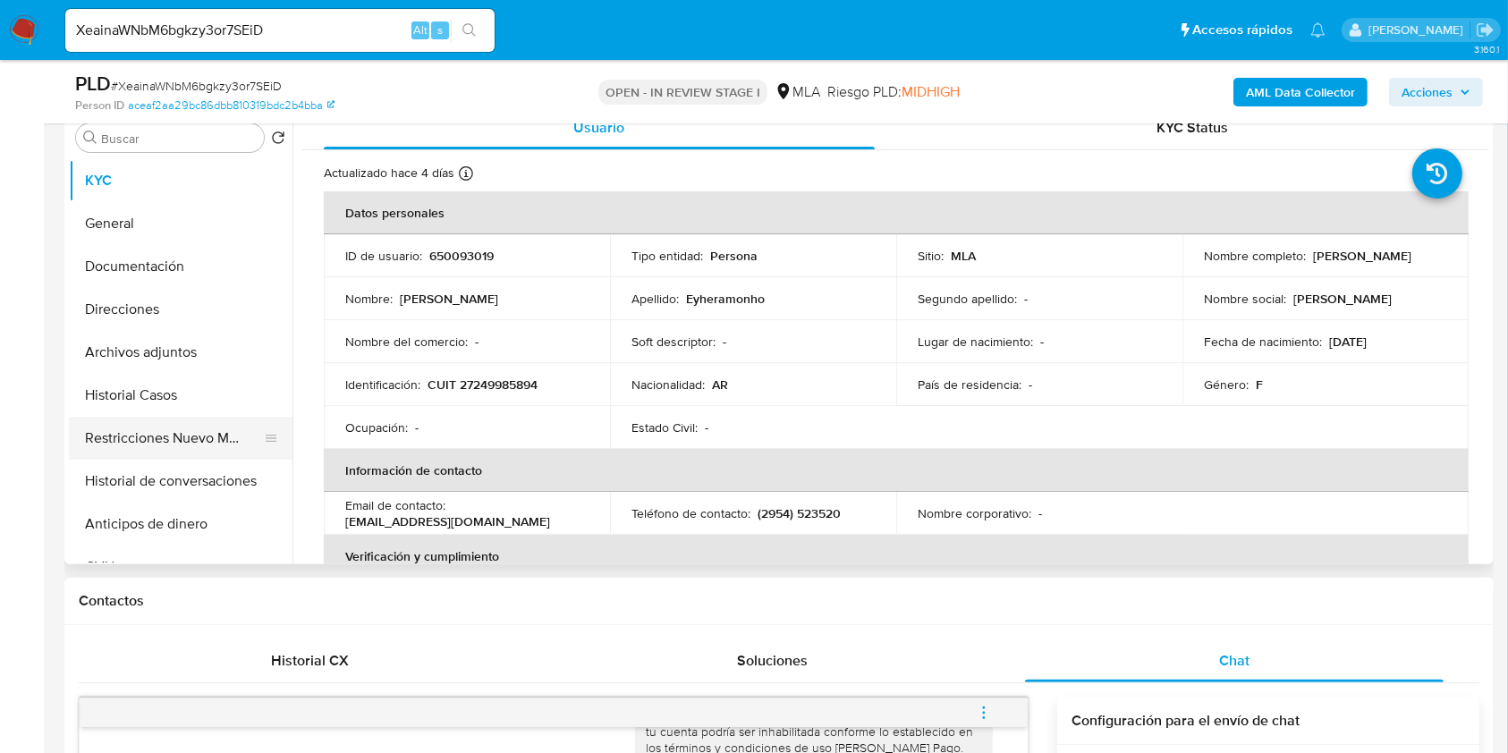
click at [176, 444] on button "Restricciones Nuevo Mundo" at bounding box center [173, 438] width 209 height 43
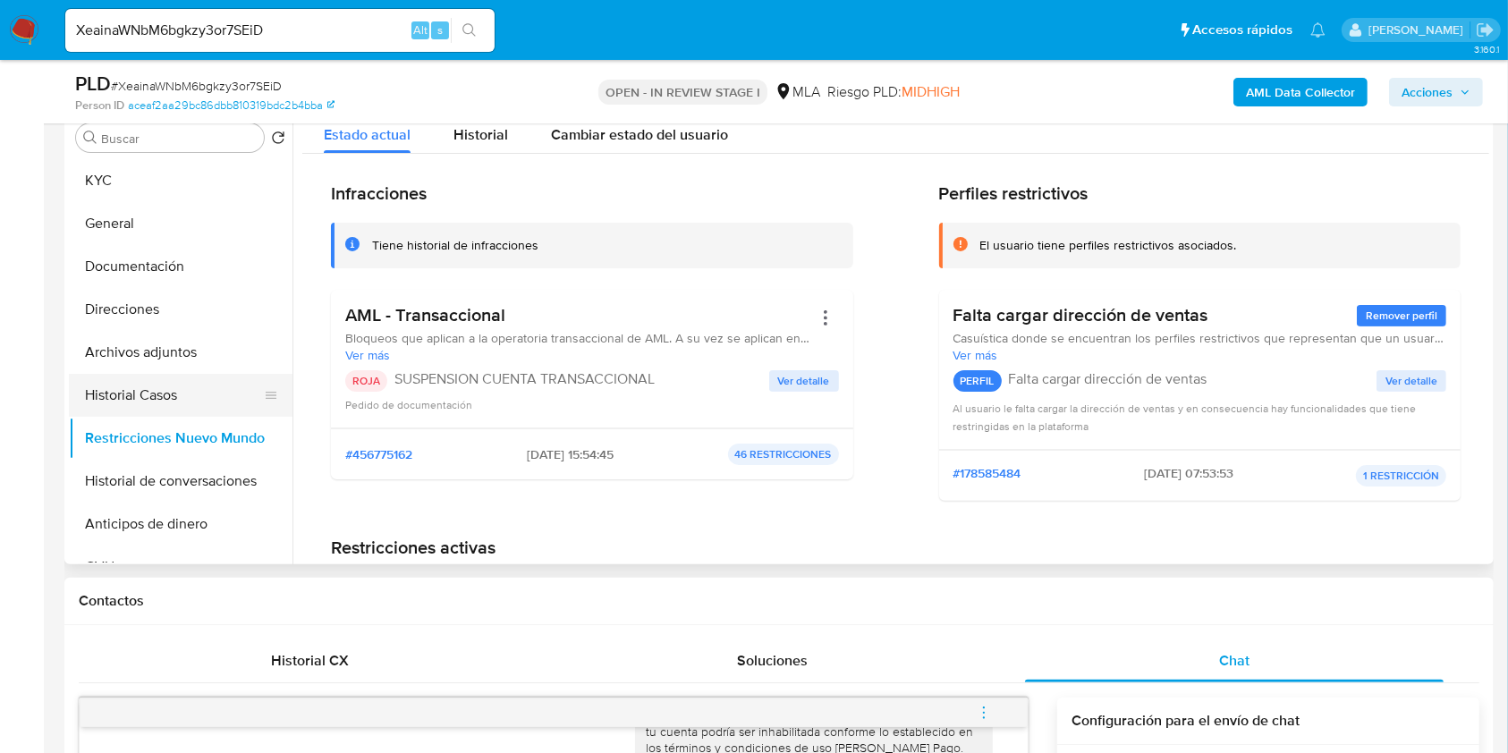
click at [174, 391] on button "Historial Casos" at bounding box center [173, 395] width 209 height 43
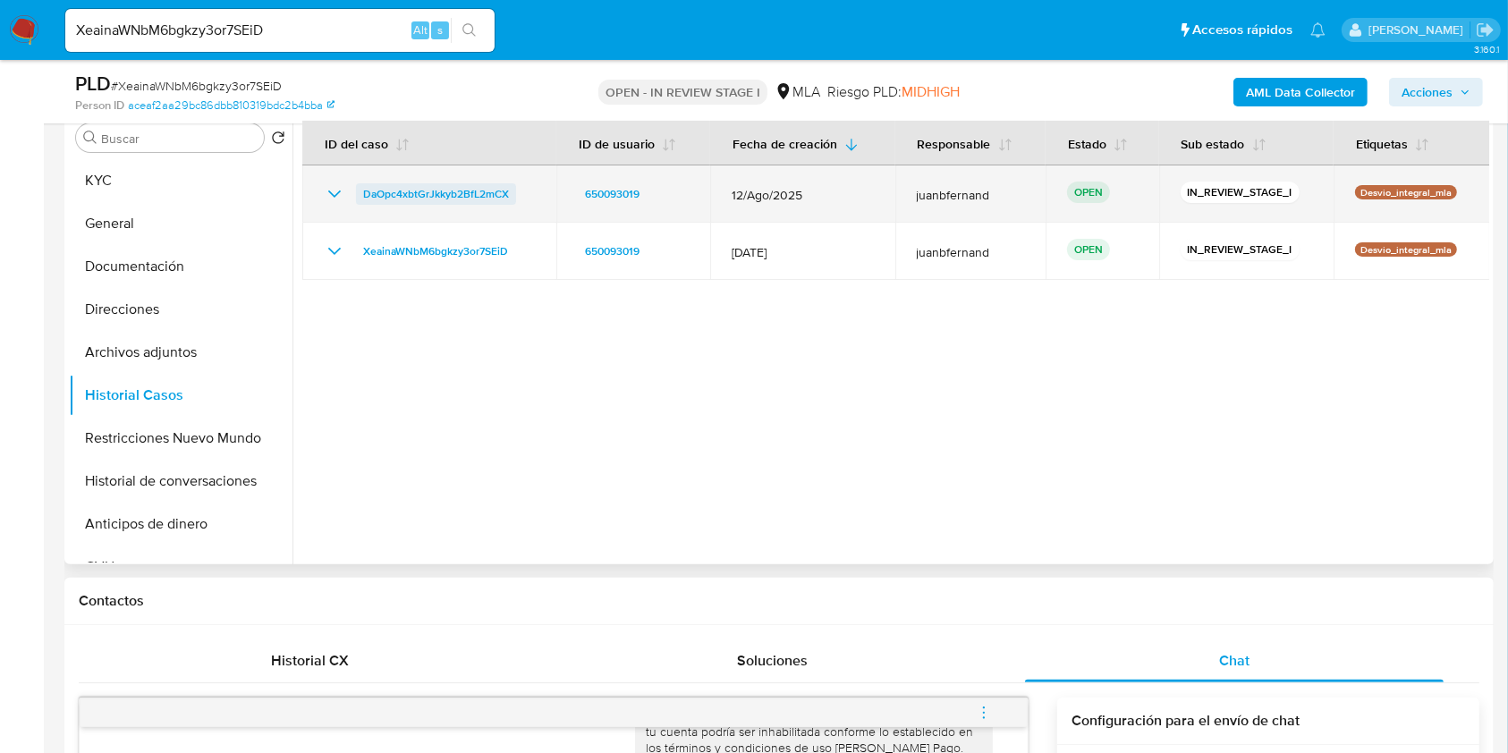
click at [476, 194] on span "DaOpc4xbtGrJkkyb2BfL2mCX" at bounding box center [436, 193] width 146 height 21
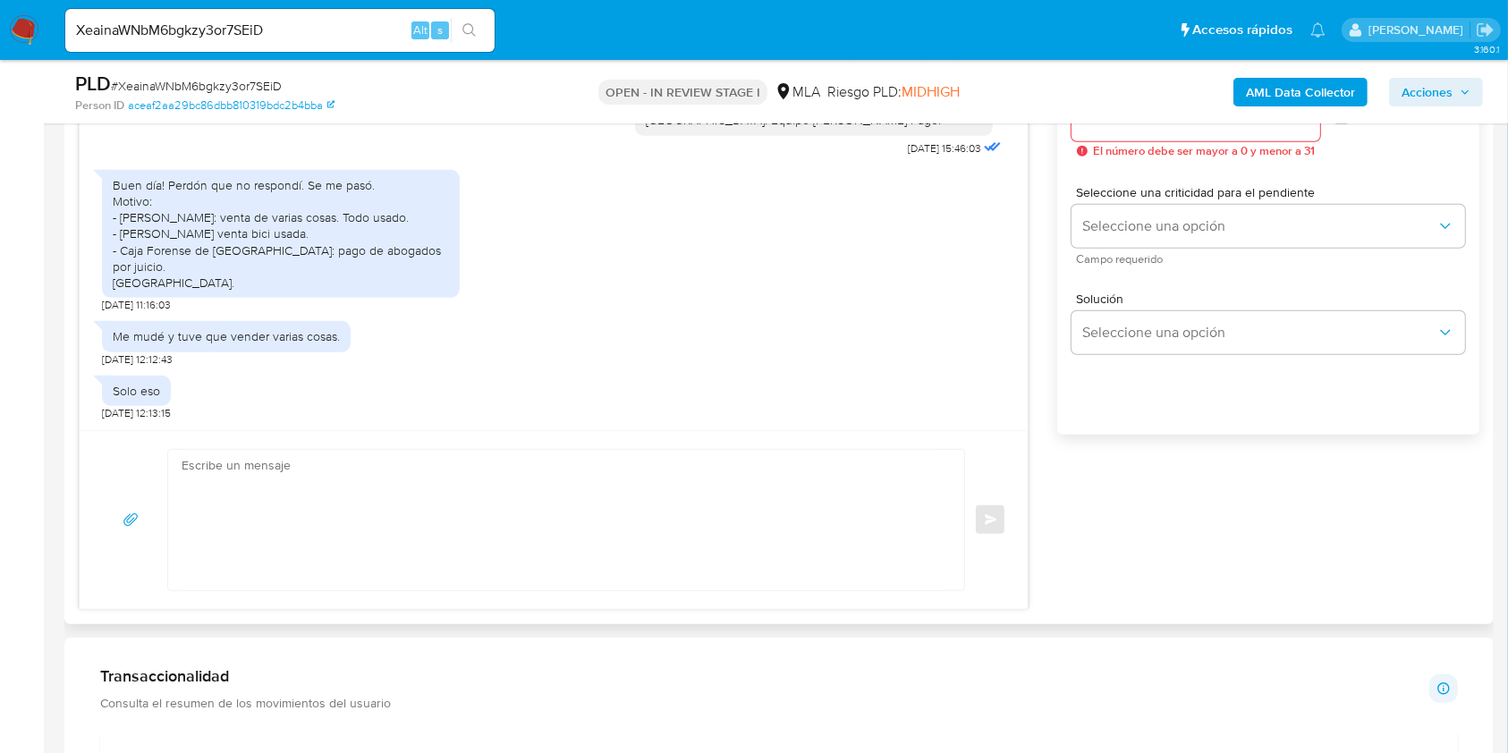
scroll to position [1073, 0]
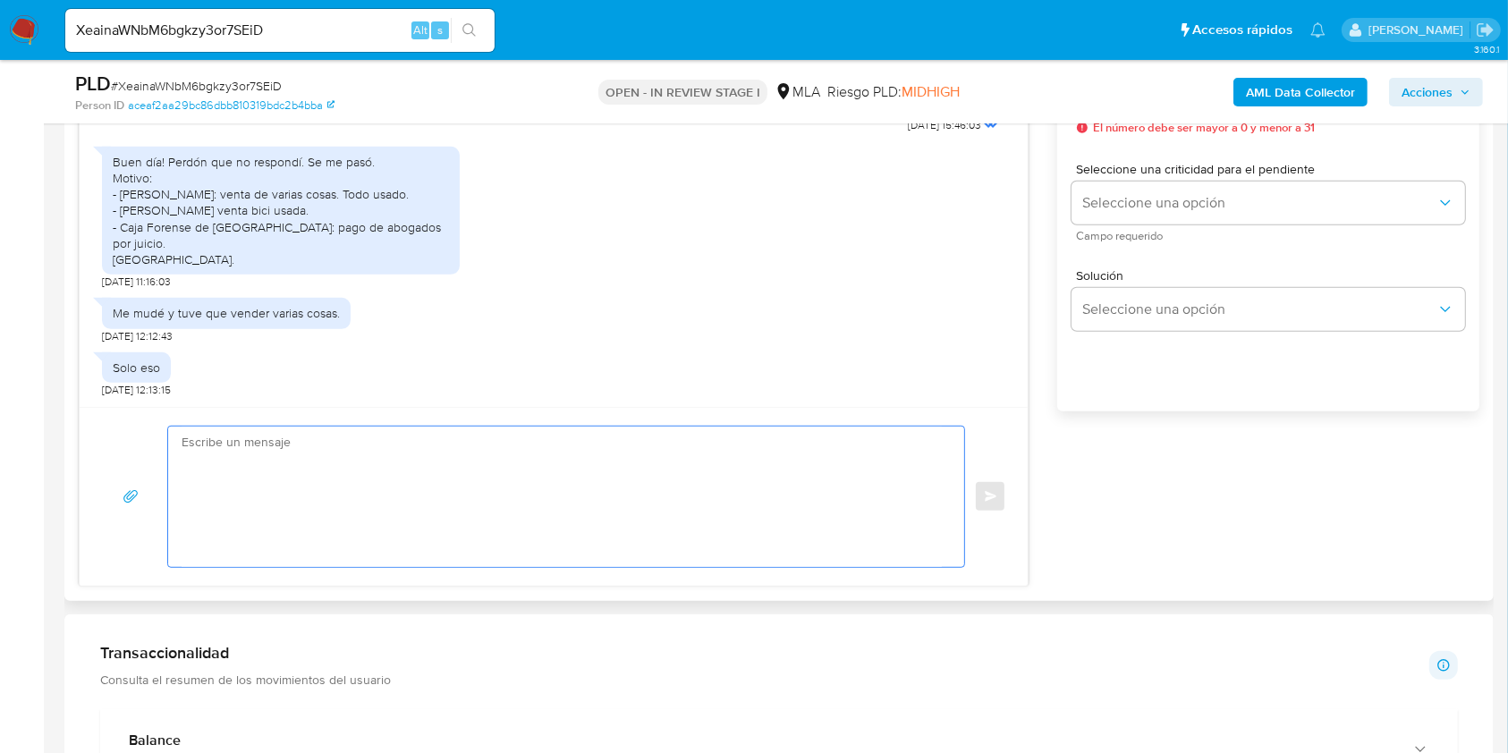
click at [347, 518] on textarea at bounding box center [562, 497] width 760 height 140
paste textarea "Hola, Muchas gracias por la respuesta. Analizamos tu caso y notamos que la info…"
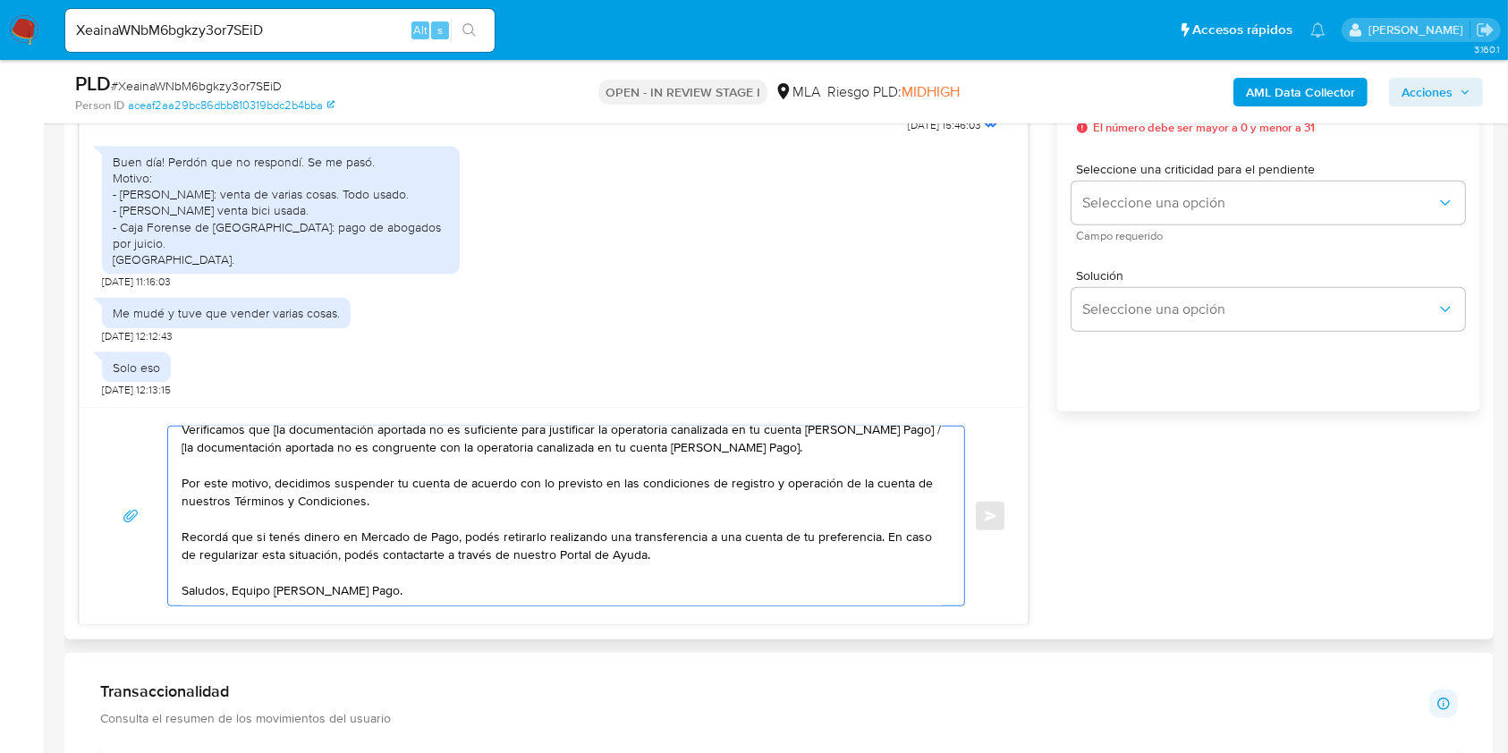
scroll to position [0, 0]
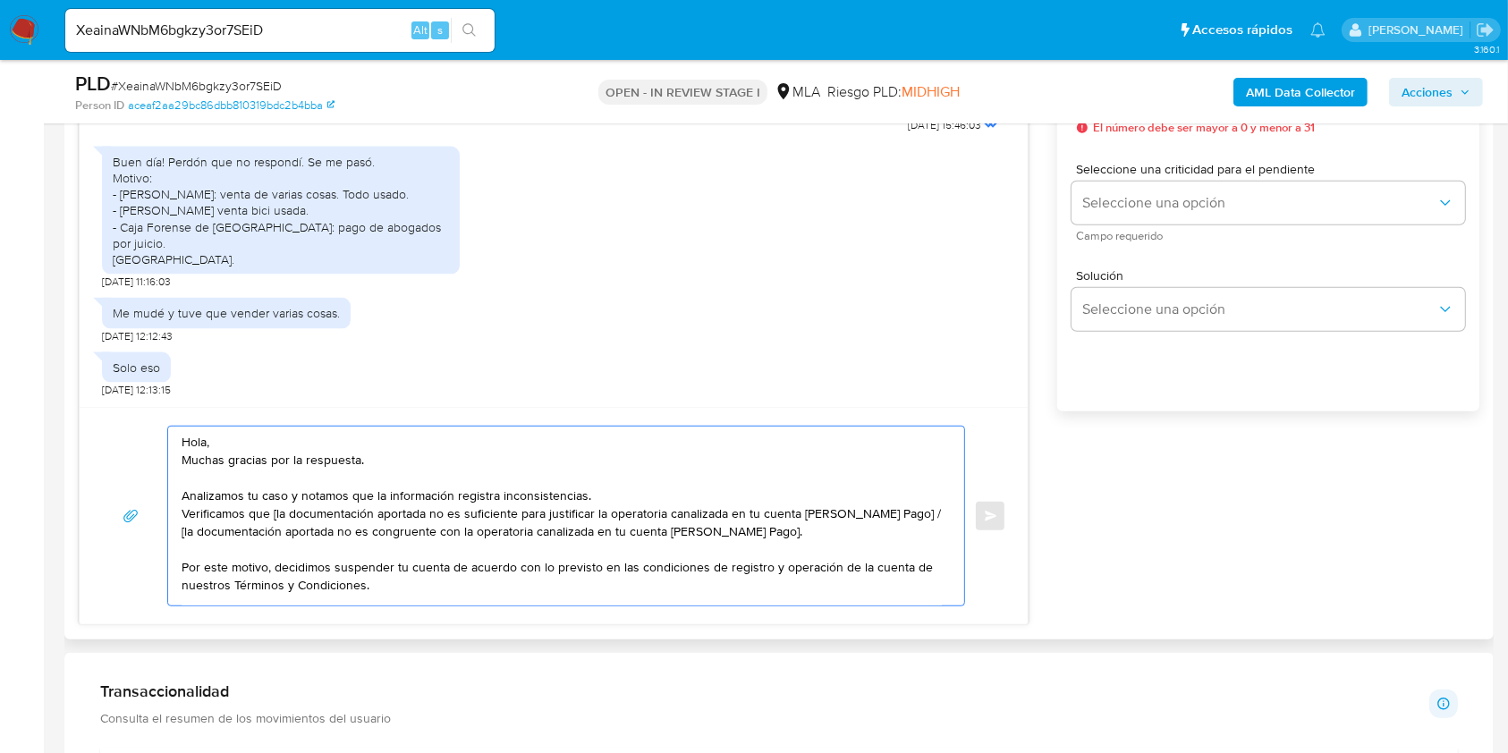
click at [239, 447] on textarea "Hola, Muchas gracias por la respuesta. Analizamos tu caso y notamos que la info…" at bounding box center [562, 516] width 760 height 179
click at [277, 515] on textarea "Hola. Muchas gracias por la respuesta. Analizamos tu caso y notamos que la info…" at bounding box center [562, 516] width 760 height 179
drag, startPoint x: 770, startPoint y: 530, endPoint x: 899, endPoint y: 519, distance: 129.3
click at [899, 519] on textarea "Hola. Muchas gracias por la respuesta. Analizamos tu caso y notamos que la info…" at bounding box center [562, 516] width 760 height 179
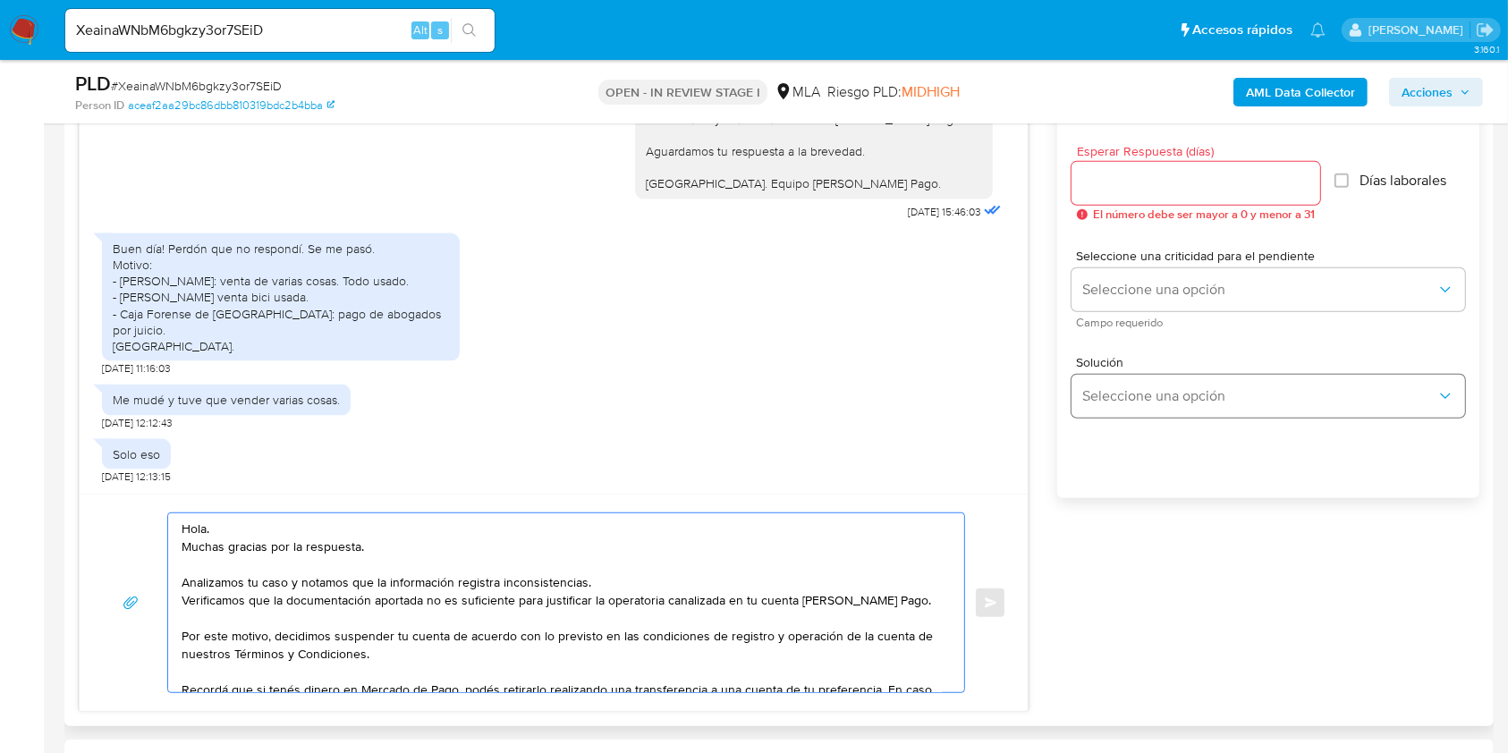
scroll to position [954, 0]
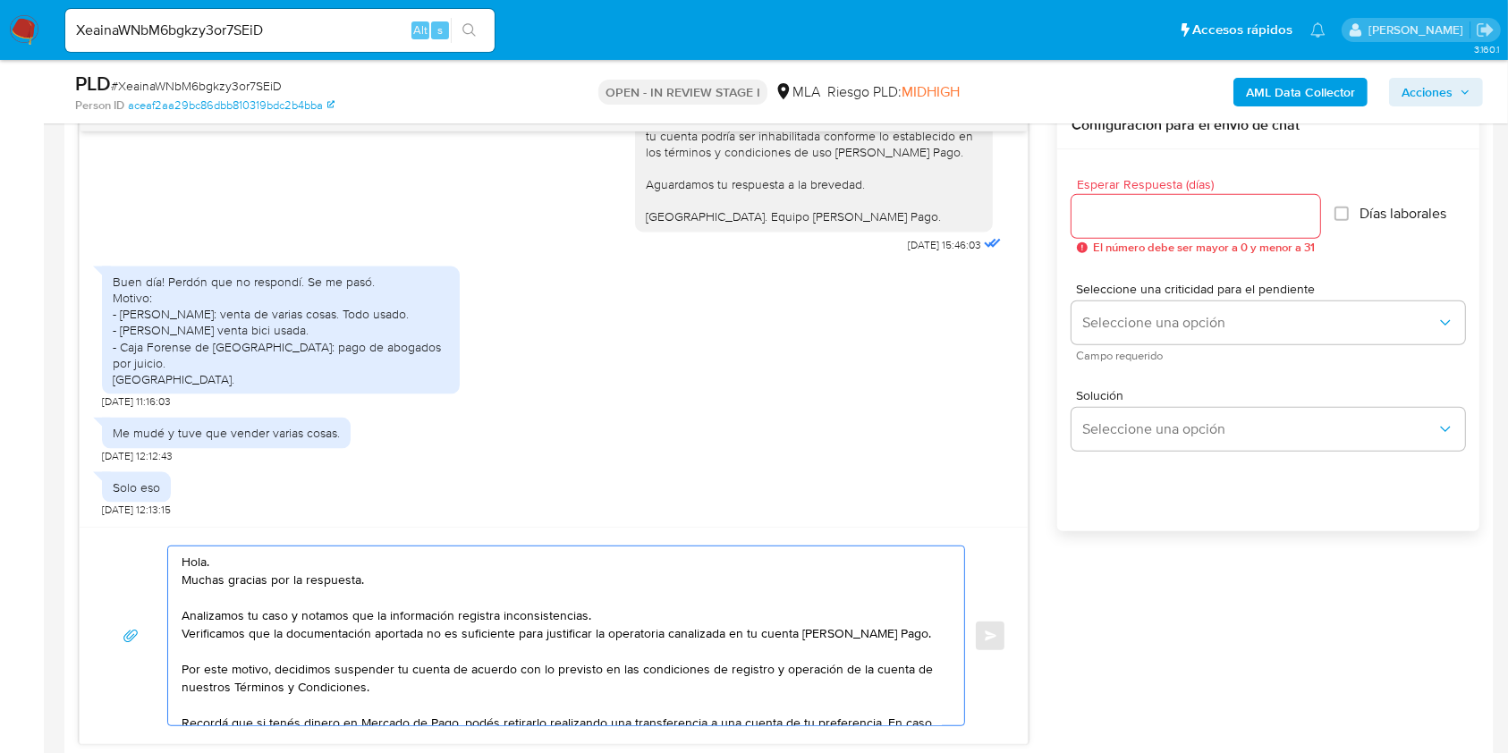
type textarea "Hola. Muchas gracias por la respuesta. Analizamos tu caso y notamos que la info…"
click at [1170, 205] on input "Esperar Respuesta (días)" at bounding box center [1196, 216] width 249 height 23
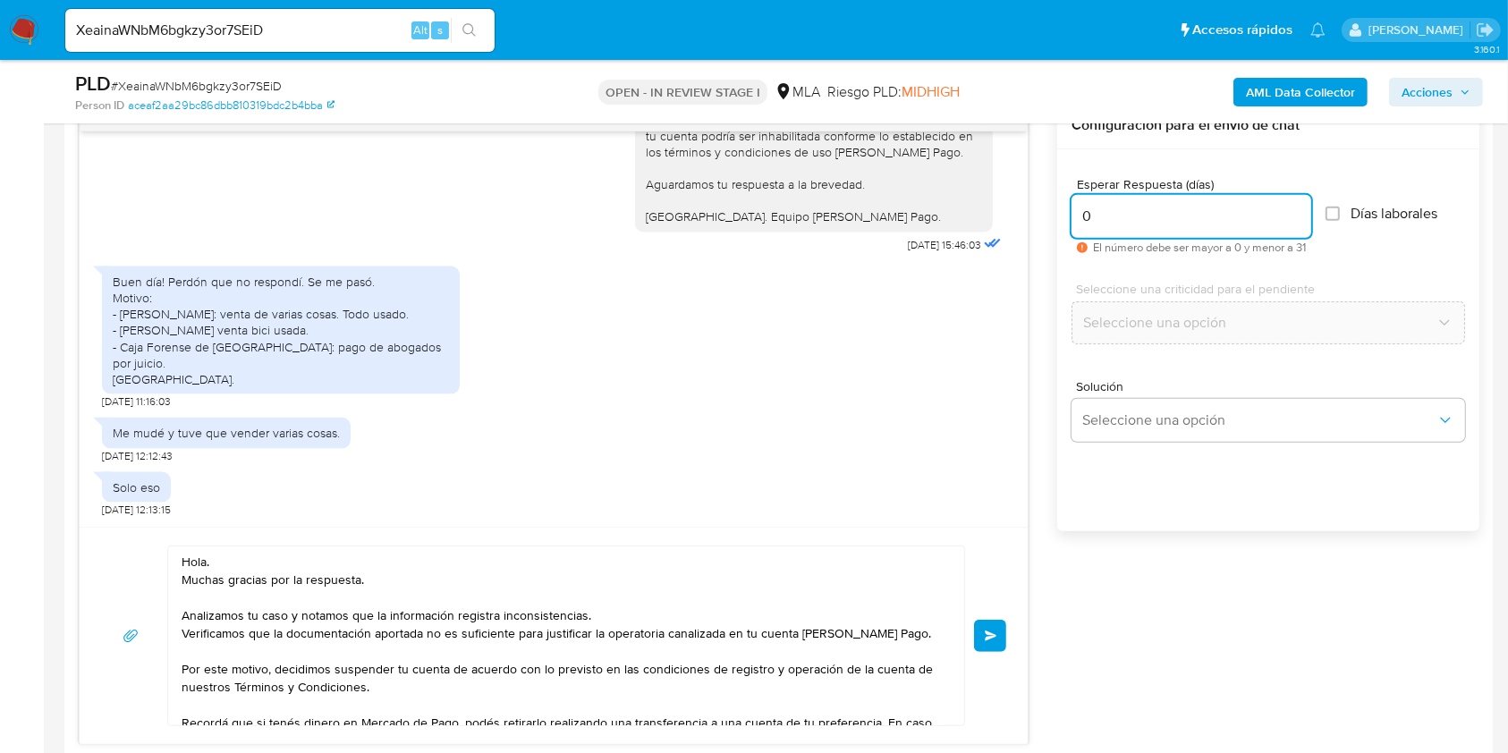
type input "0"
click at [250, 27] on input "XeainaWNbM6bgkzy3or7SEiD" at bounding box center [279, 30] width 429 height 23
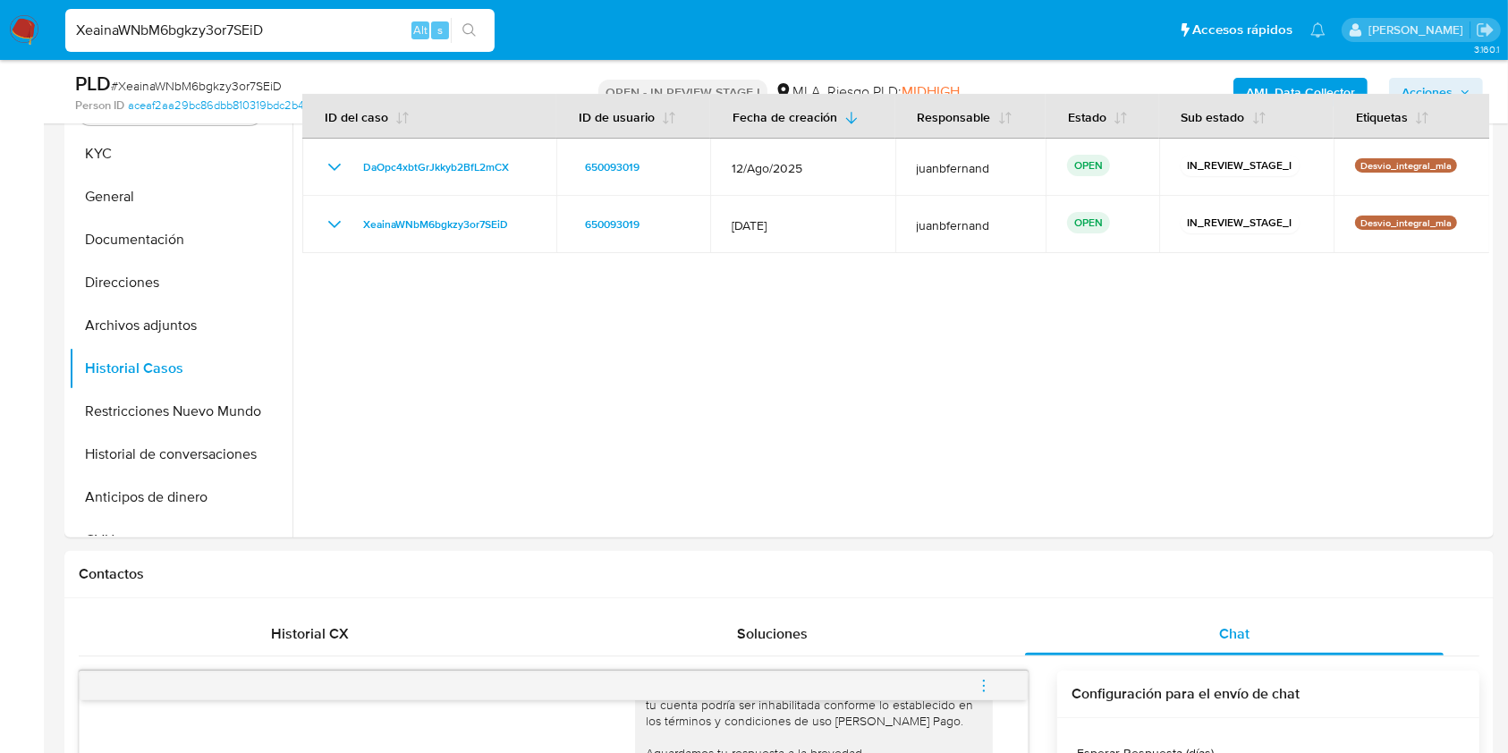
scroll to position [238, 0]
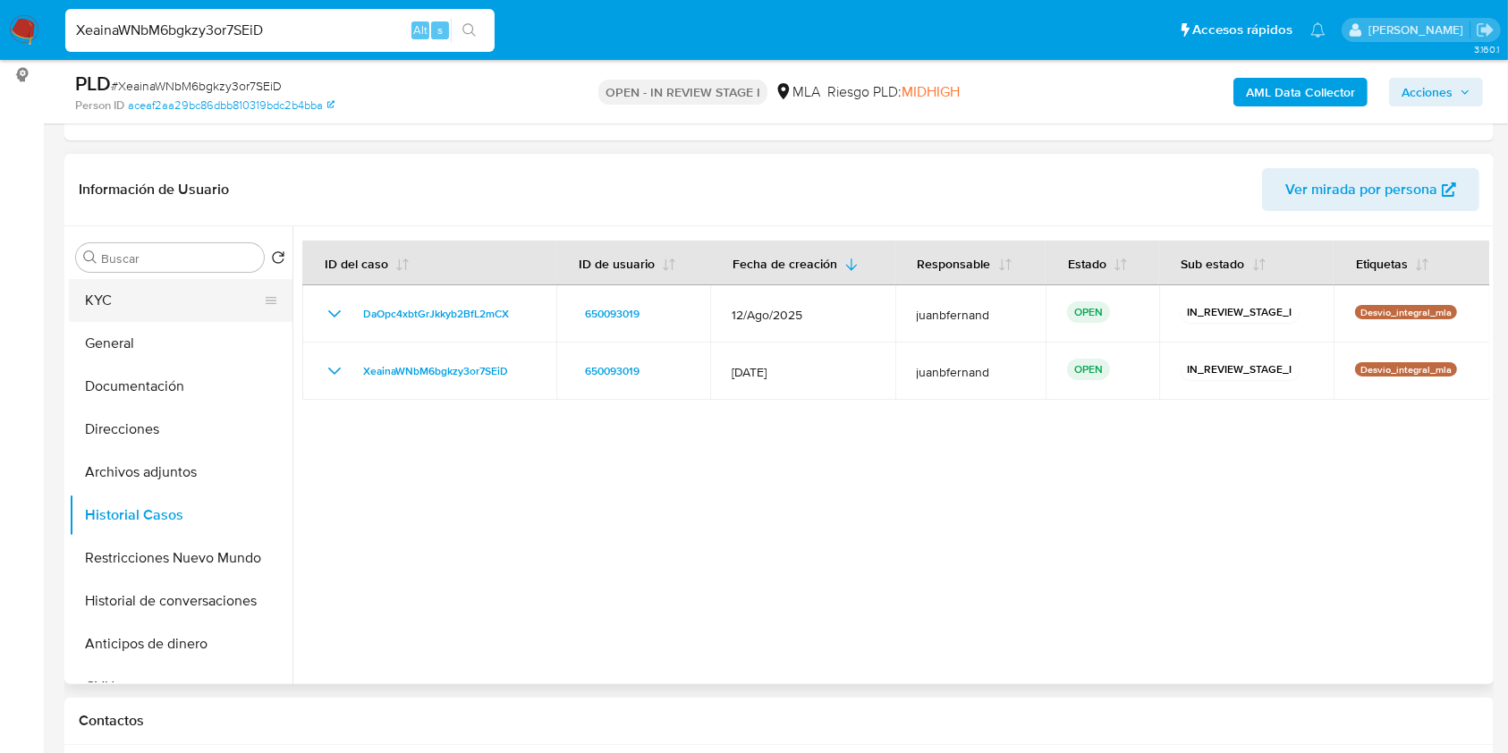
click at [150, 311] on button "KYC" at bounding box center [173, 300] width 209 height 43
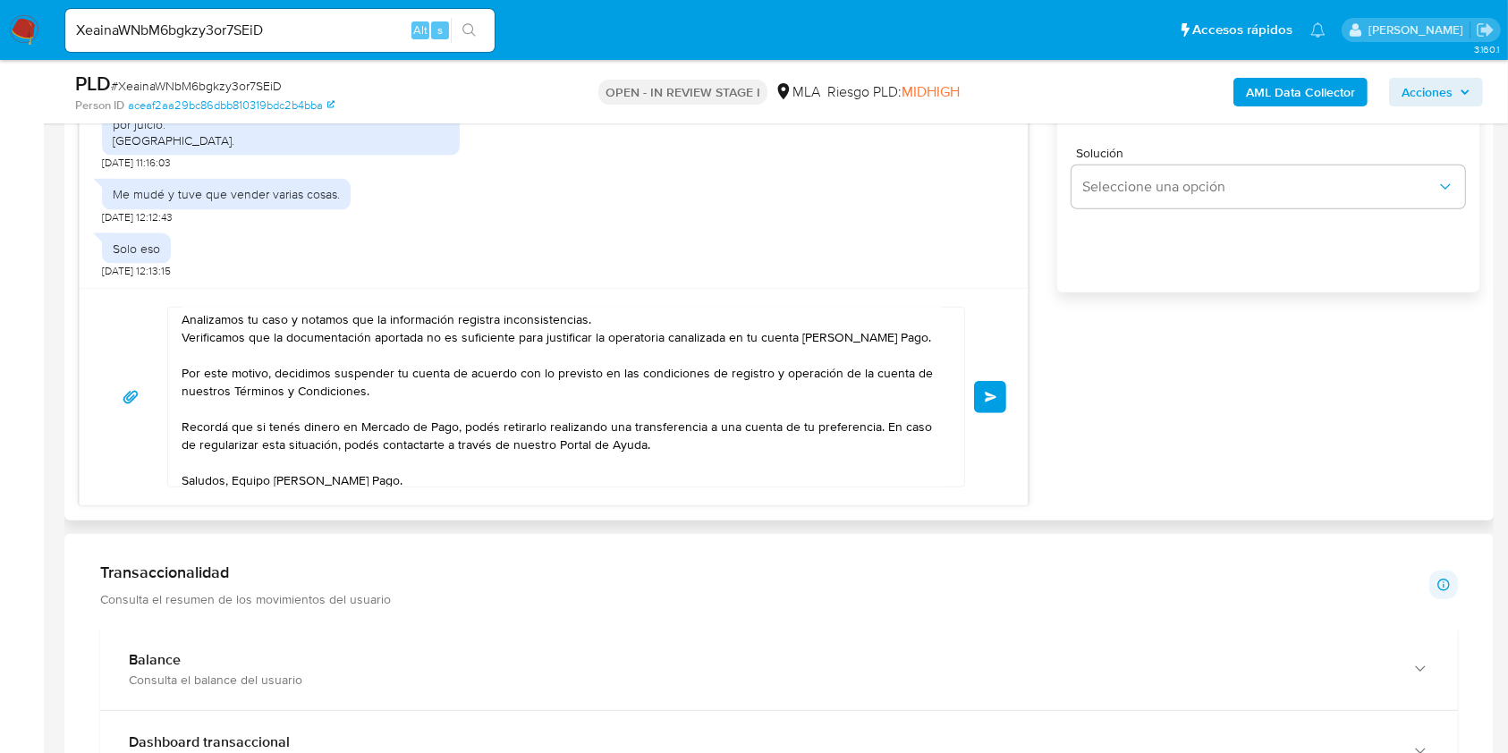
scroll to position [89, 0]
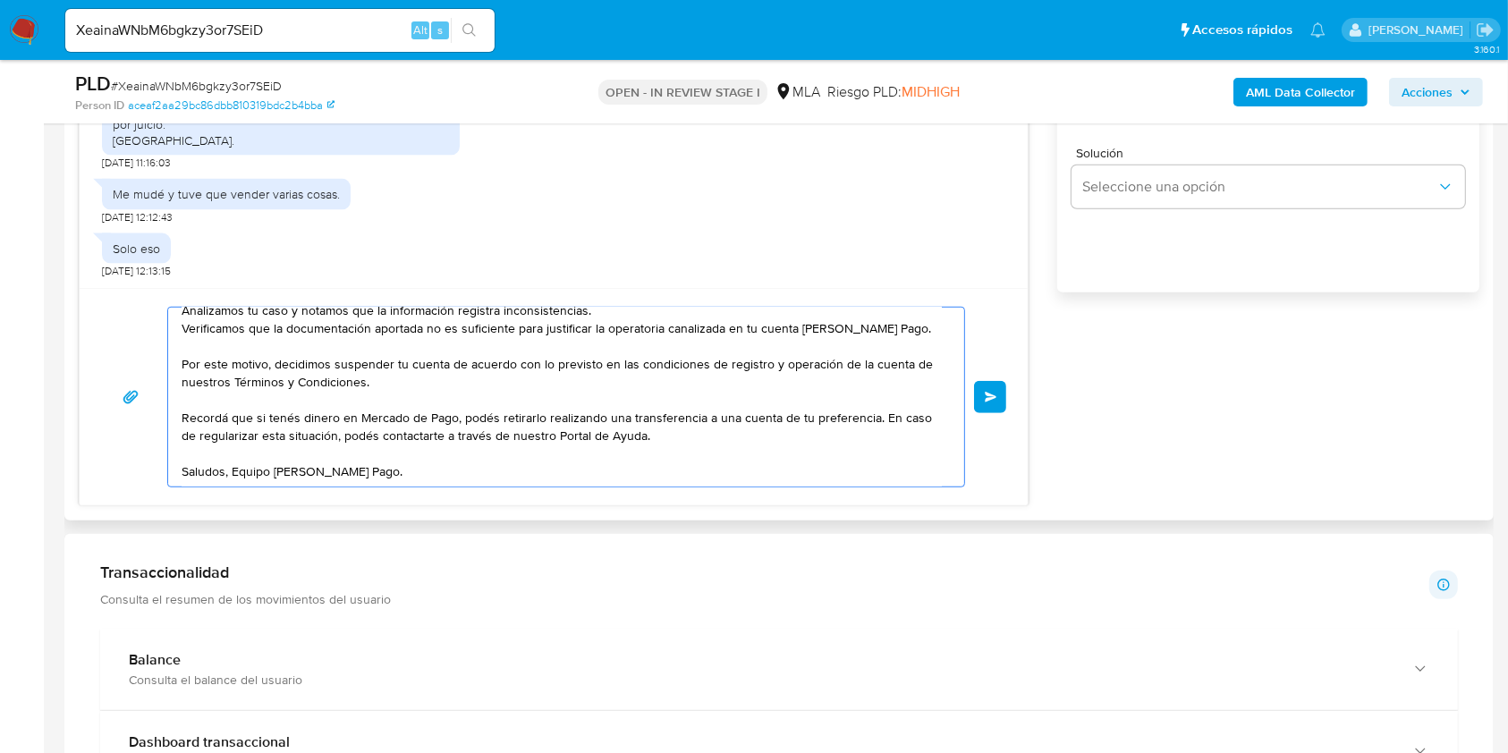
click at [510, 447] on textarea "Hola. Muchas gracias por la respuesta. Analizamos tu caso y notamos que la info…" at bounding box center [562, 397] width 760 height 179
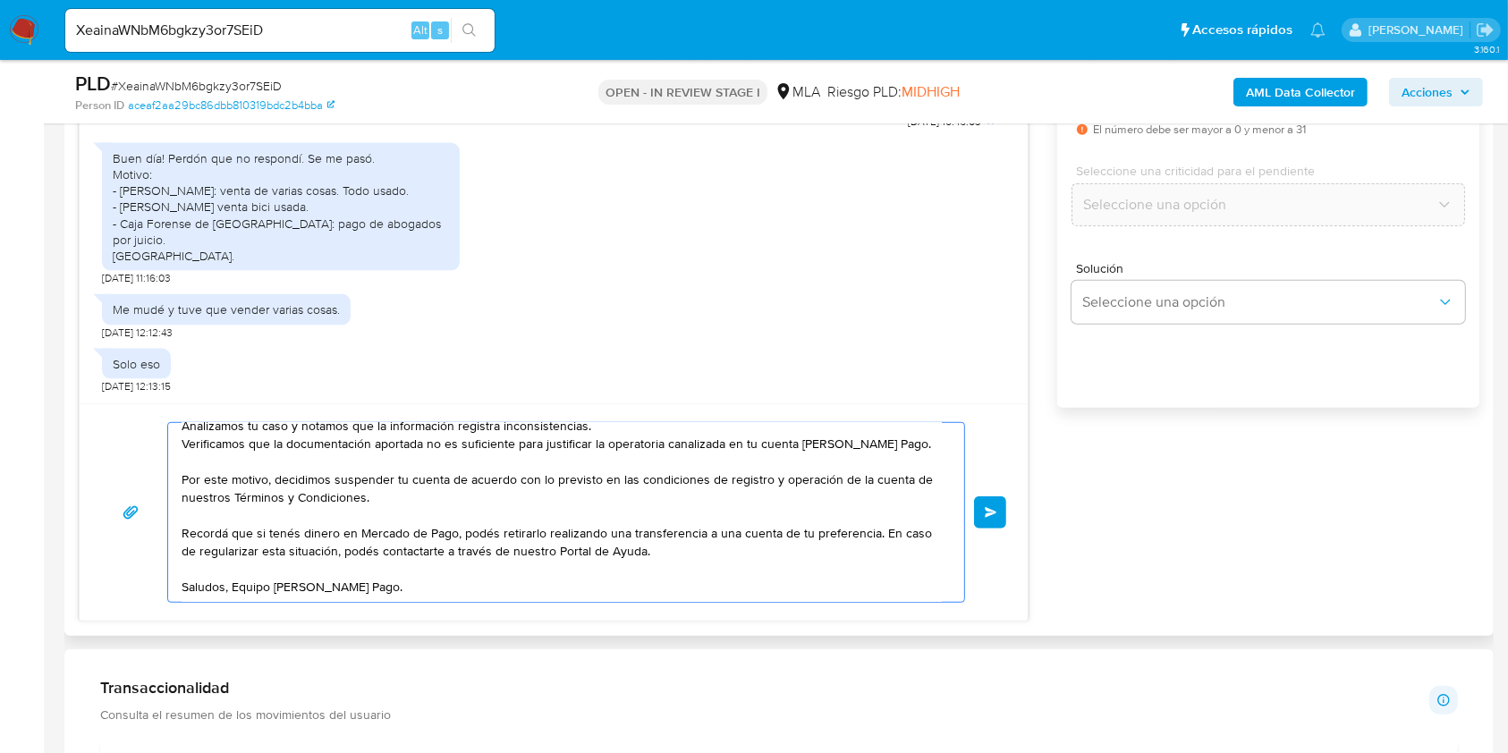
scroll to position [954, 0]
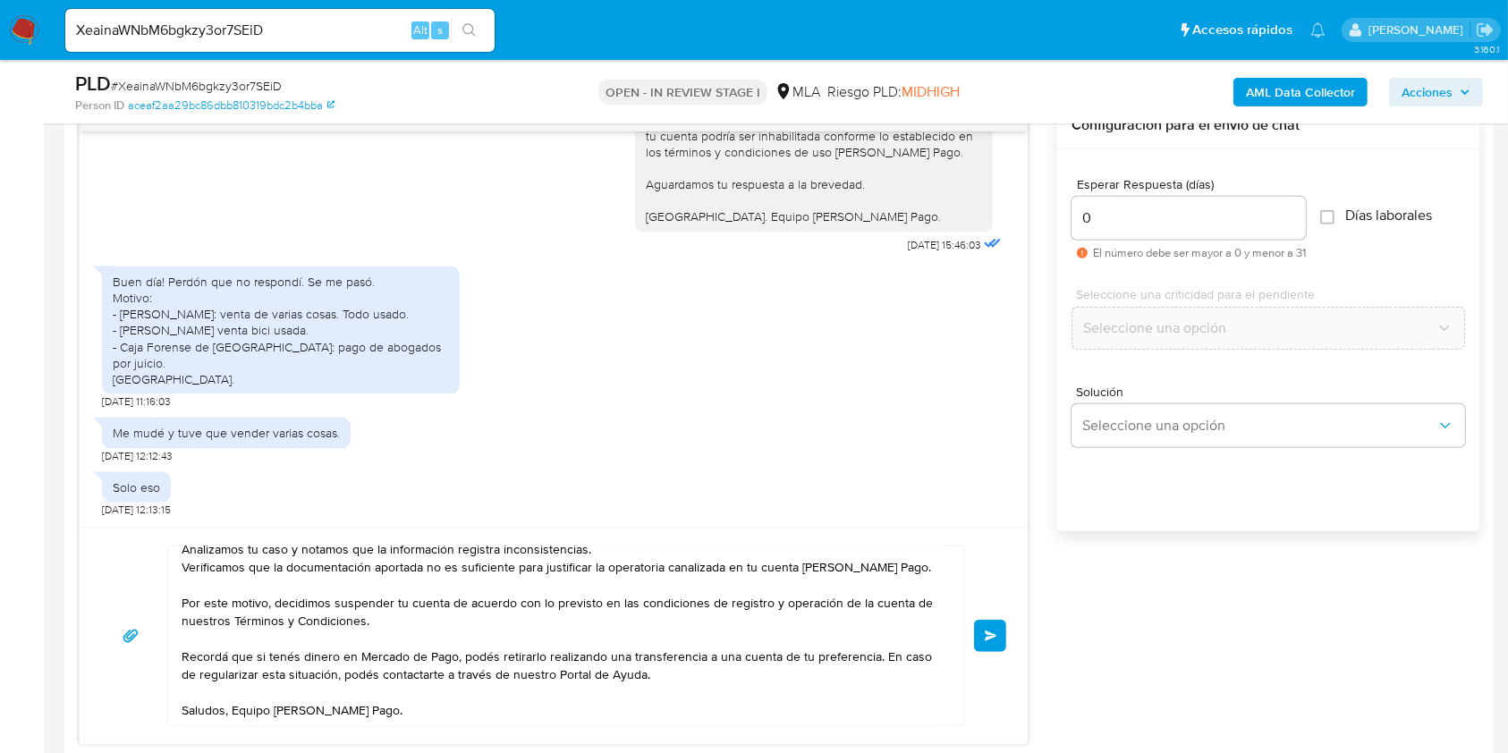
click at [990, 624] on button "Enviar" at bounding box center [990, 636] width 32 height 32
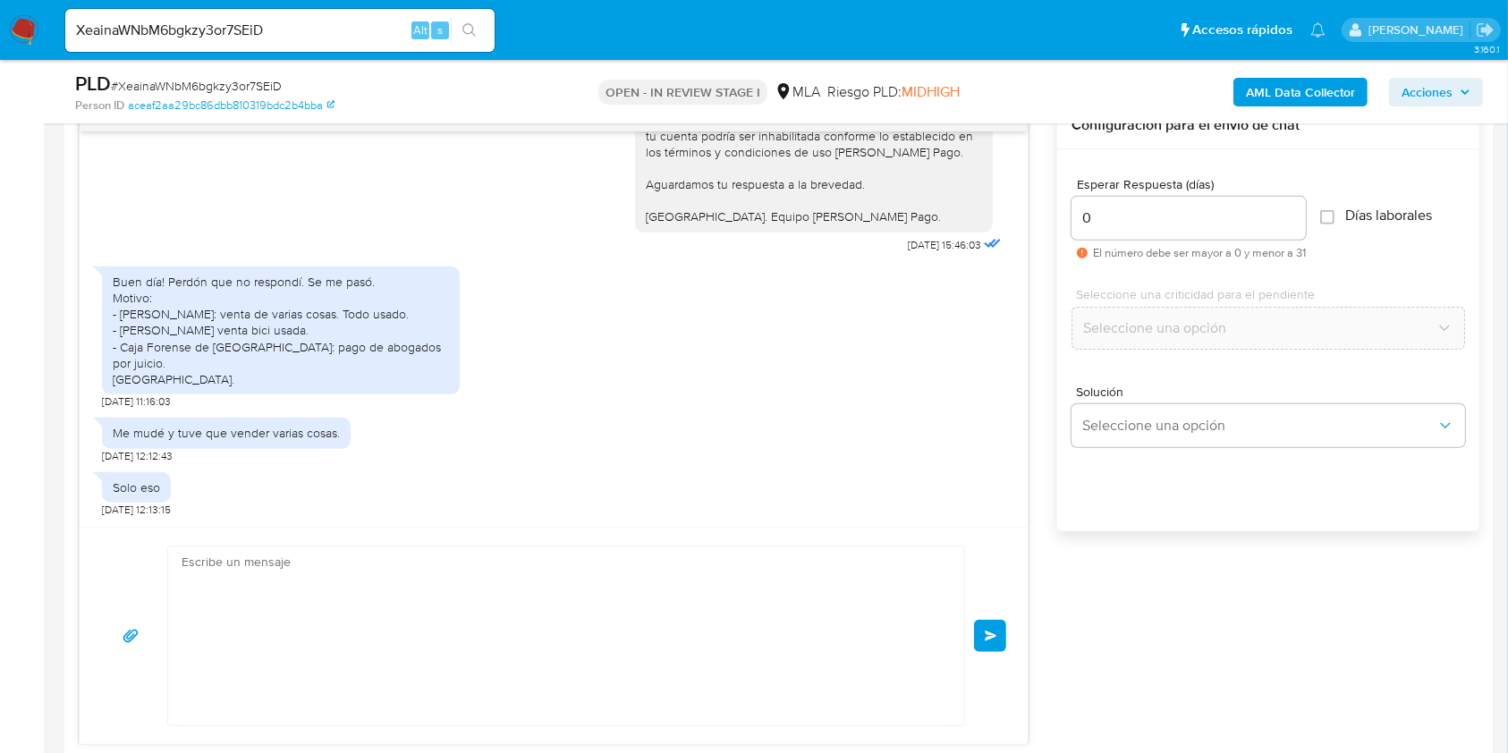
scroll to position [3065, 0]
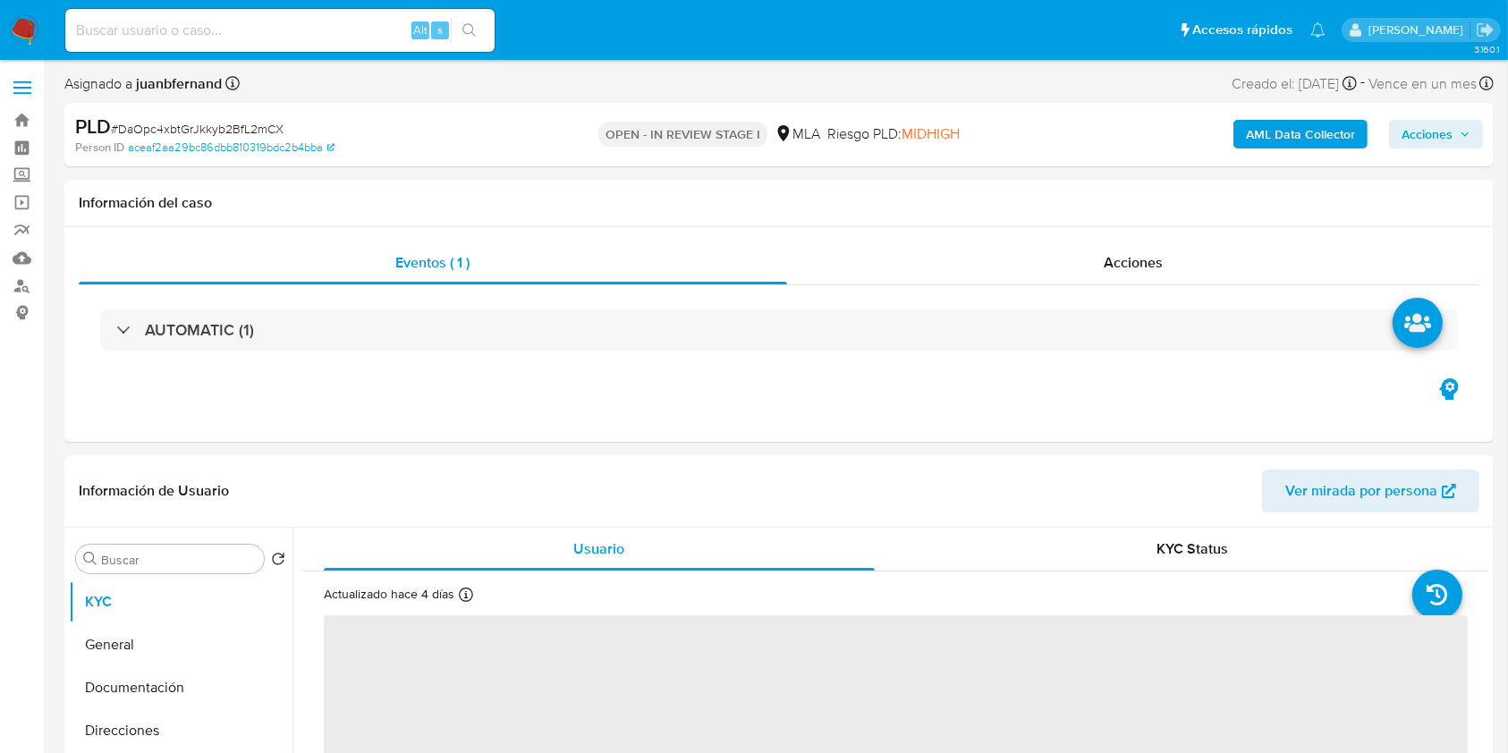
select select "10"
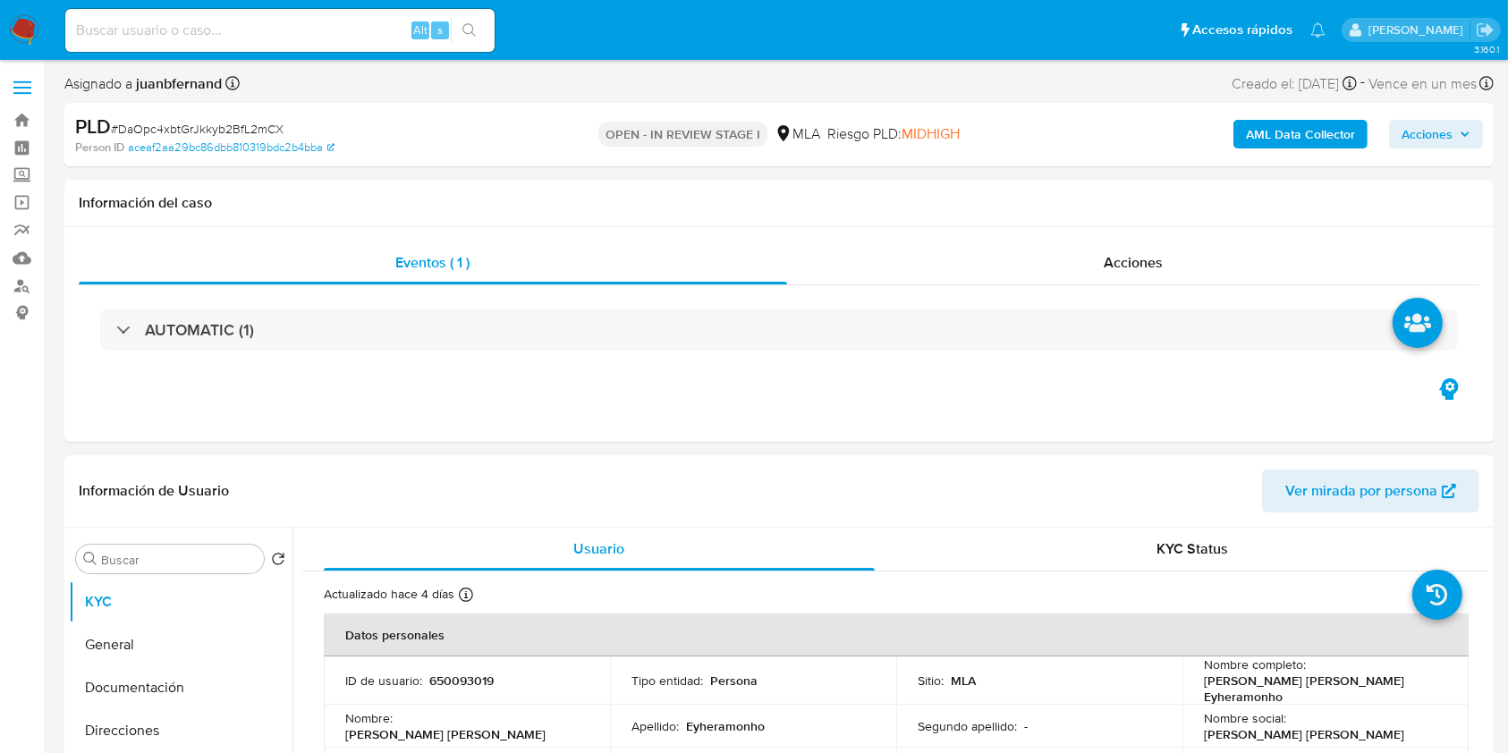
click at [260, 117] on div "PLD # DaOpc4xbtGrJkkyb2BfL2mCX" at bounding box center [306, 127] width 462 height 27
click at [258, 124] on span "# DaOpc4xbtGrJkkyb2BfL2mCX" at bounding box center [197, 129] width 173 height 18
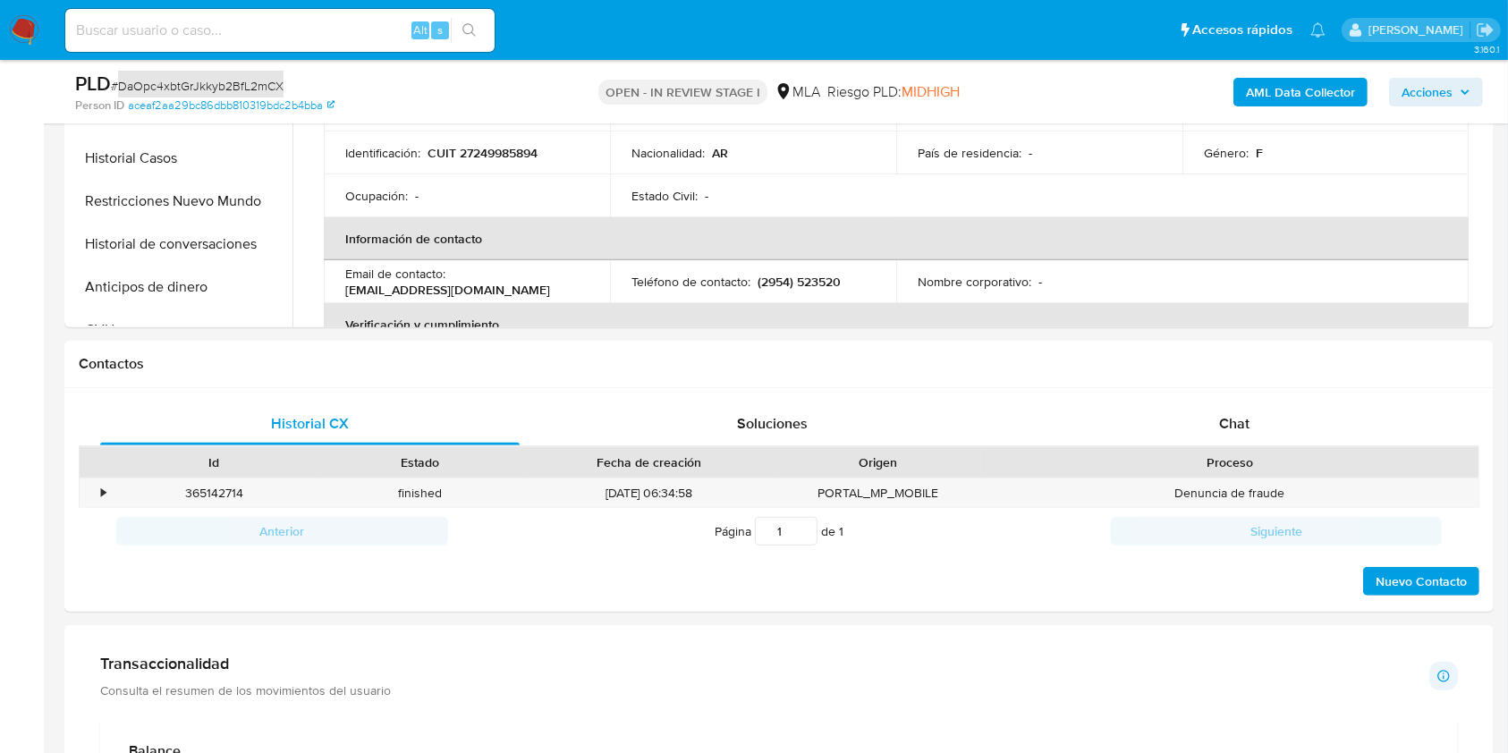
scroll to position [596, 0]
click at [1252, 433] on div "Chat" at bounding box center [1235, 423] width 420 height 43
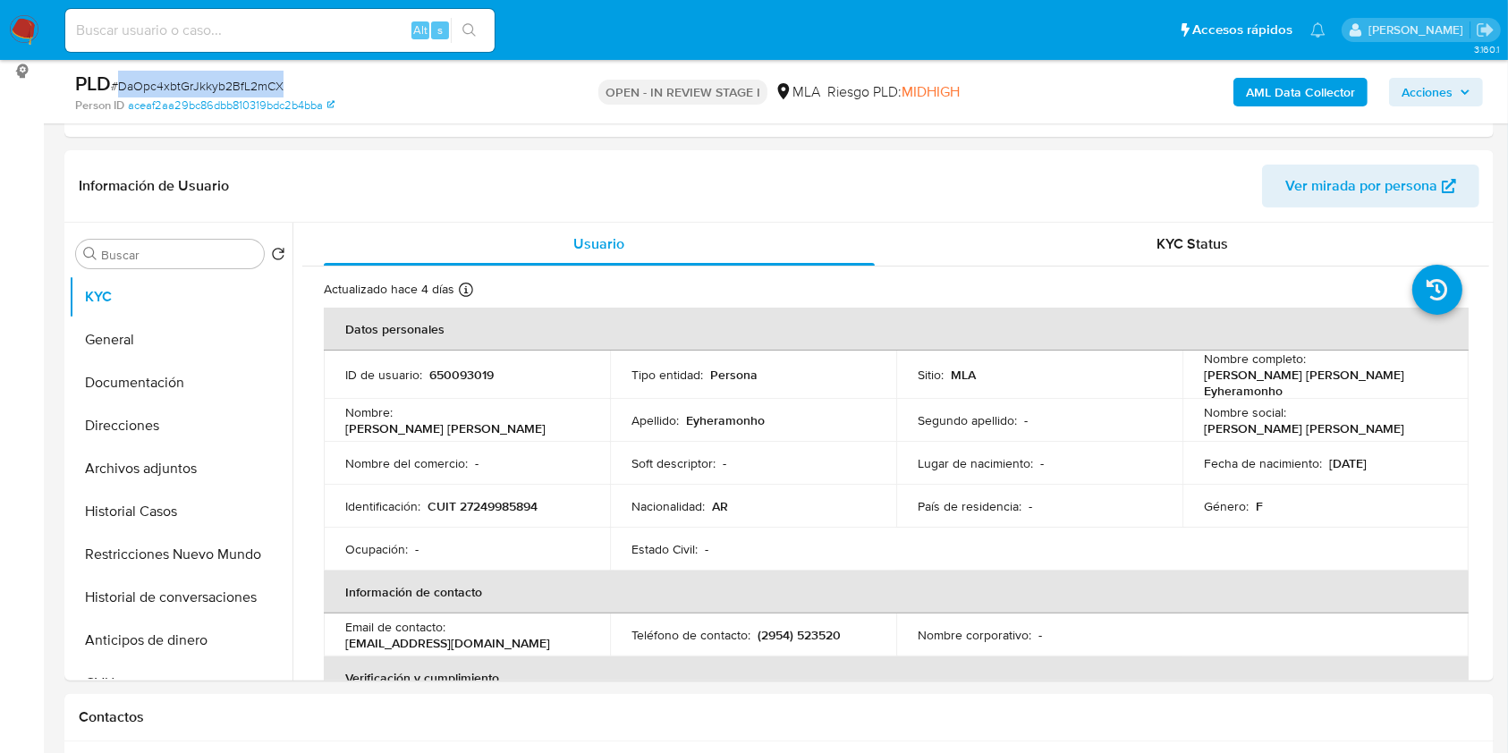
scroll to position [238, 0]
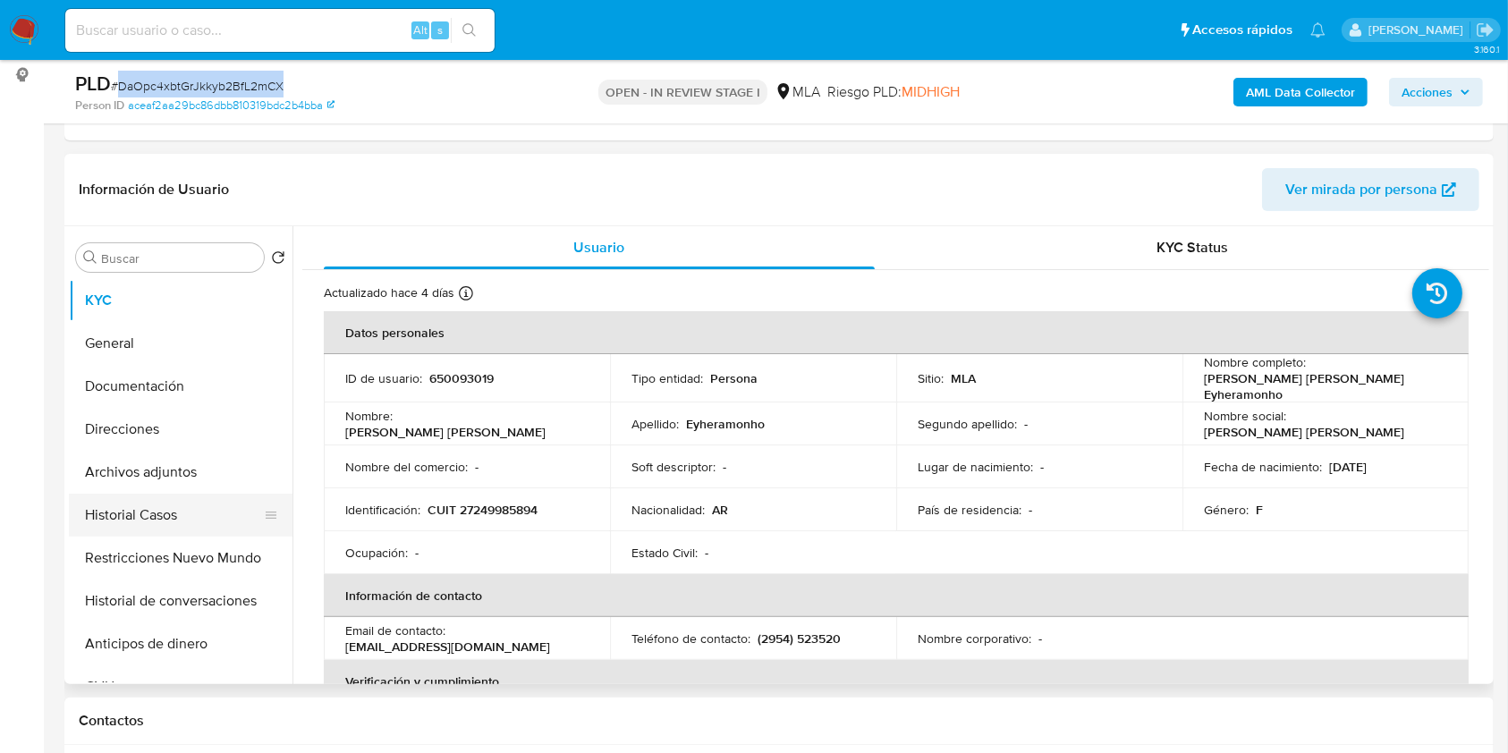
click at [157, 526] on button "Historial Casos" at bounding box center [173, 515] width 209 height 43
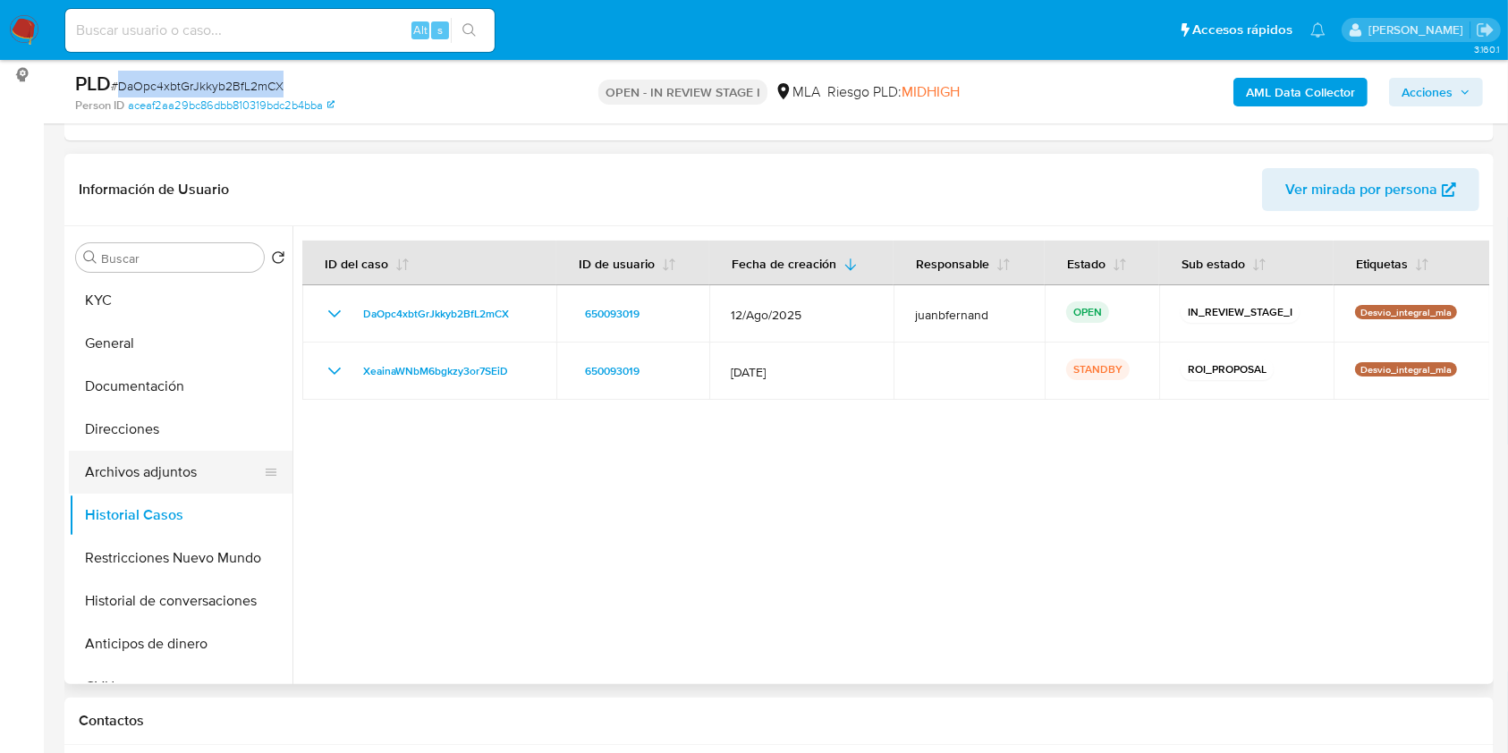
click at [158, 467] on button "Archivos adjuntos" at bounding box center [173, 472] width 209 height 43
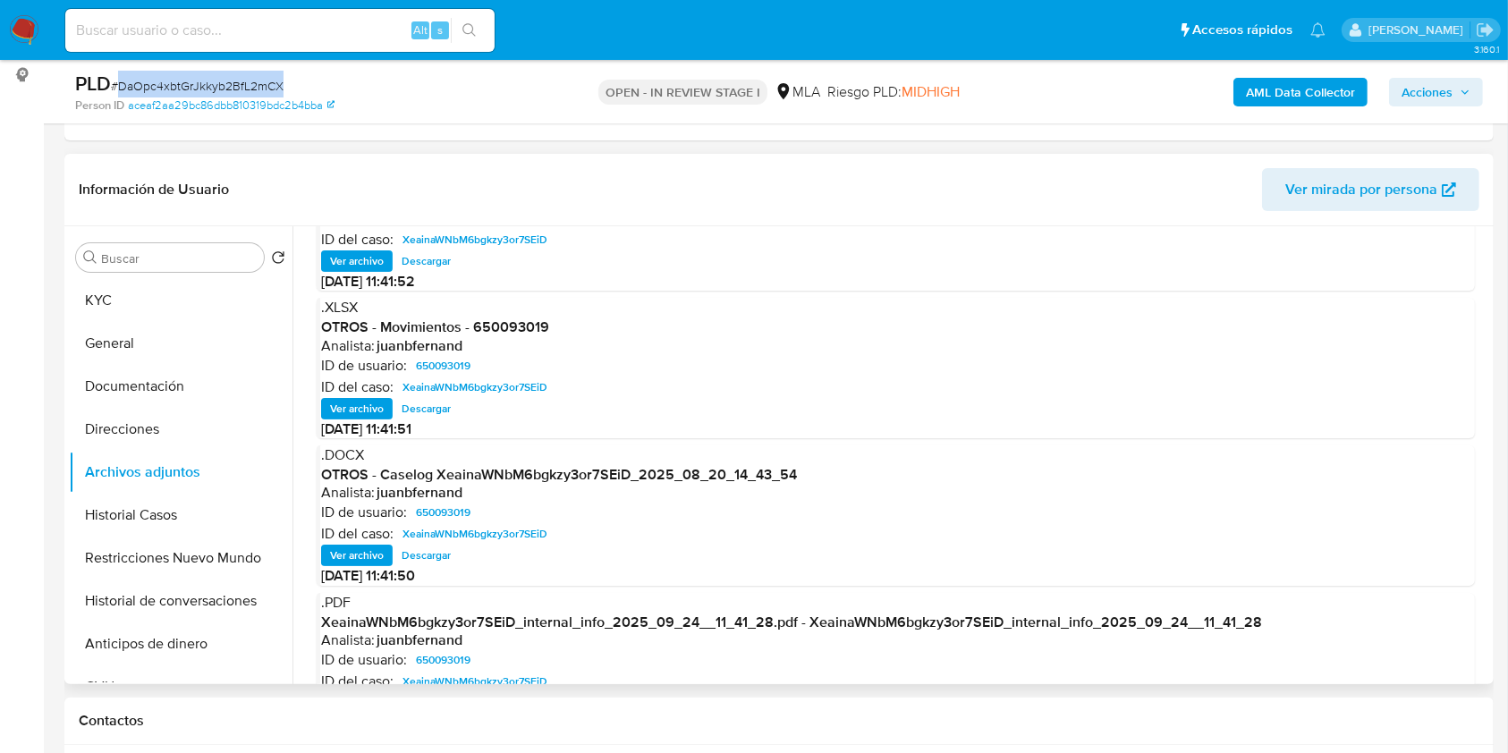
scroll to position [170, 0]
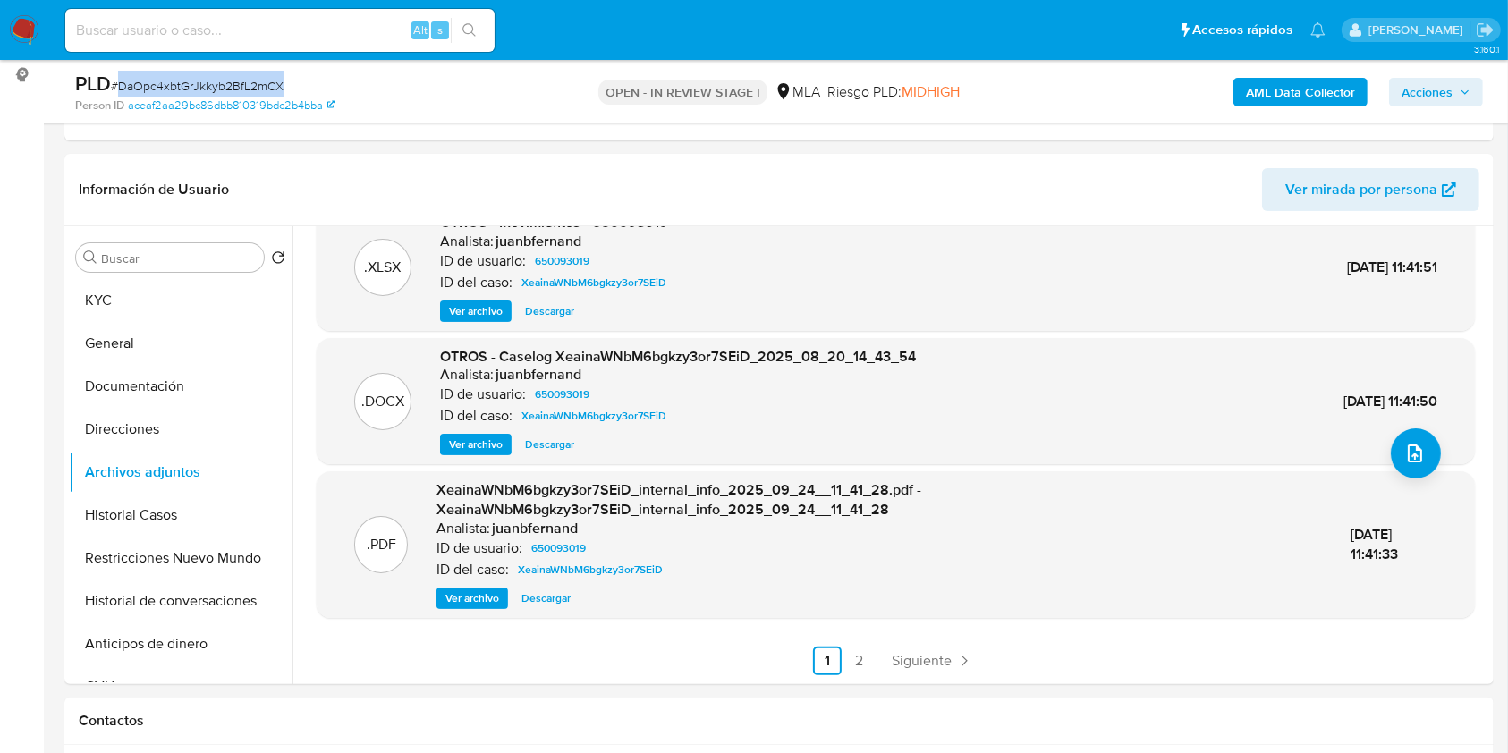
click at [1428, 89] on span "Acciones" at bounding box center [1427, 92] width 51 height 29
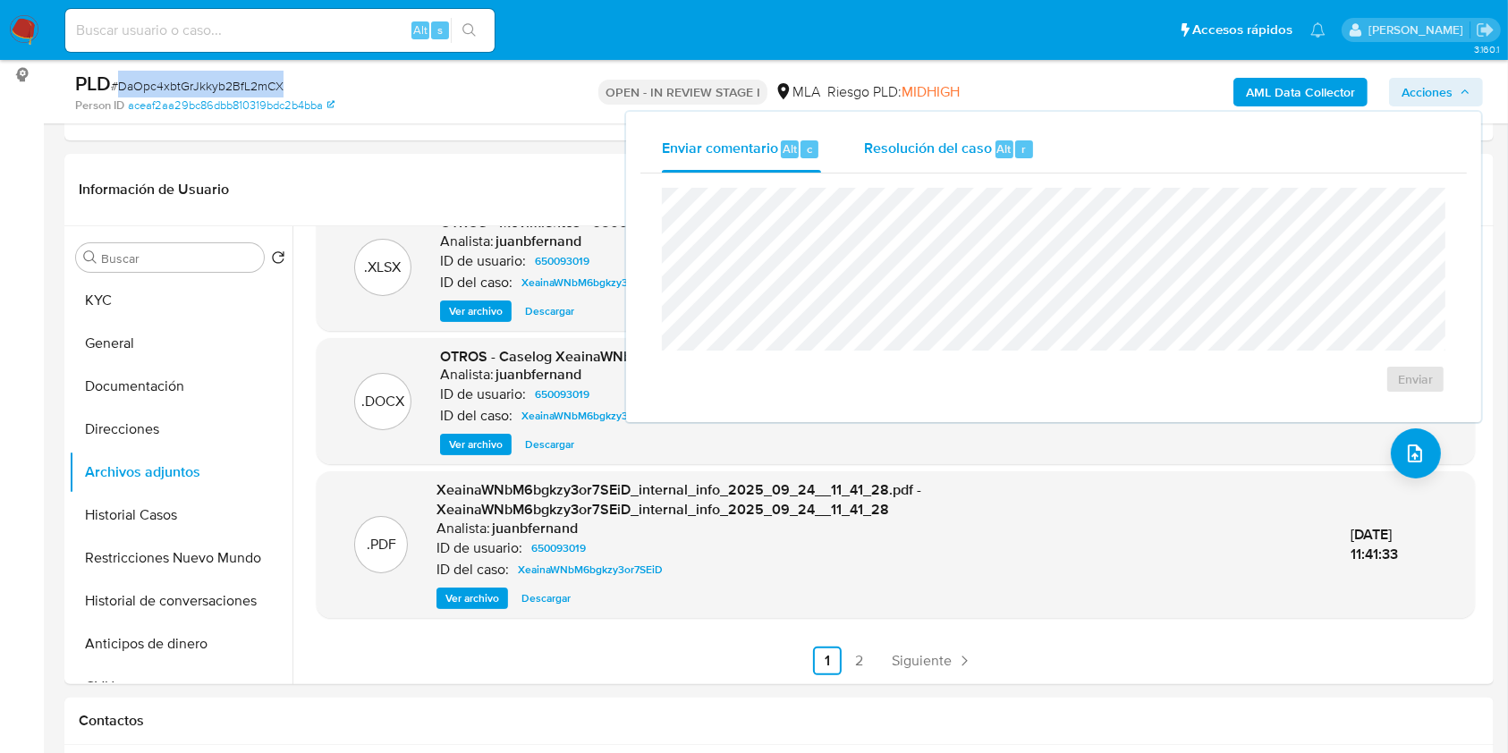
click at [1015, 153] on div "r" at bounding box center [1024, 149] width 18 height 18
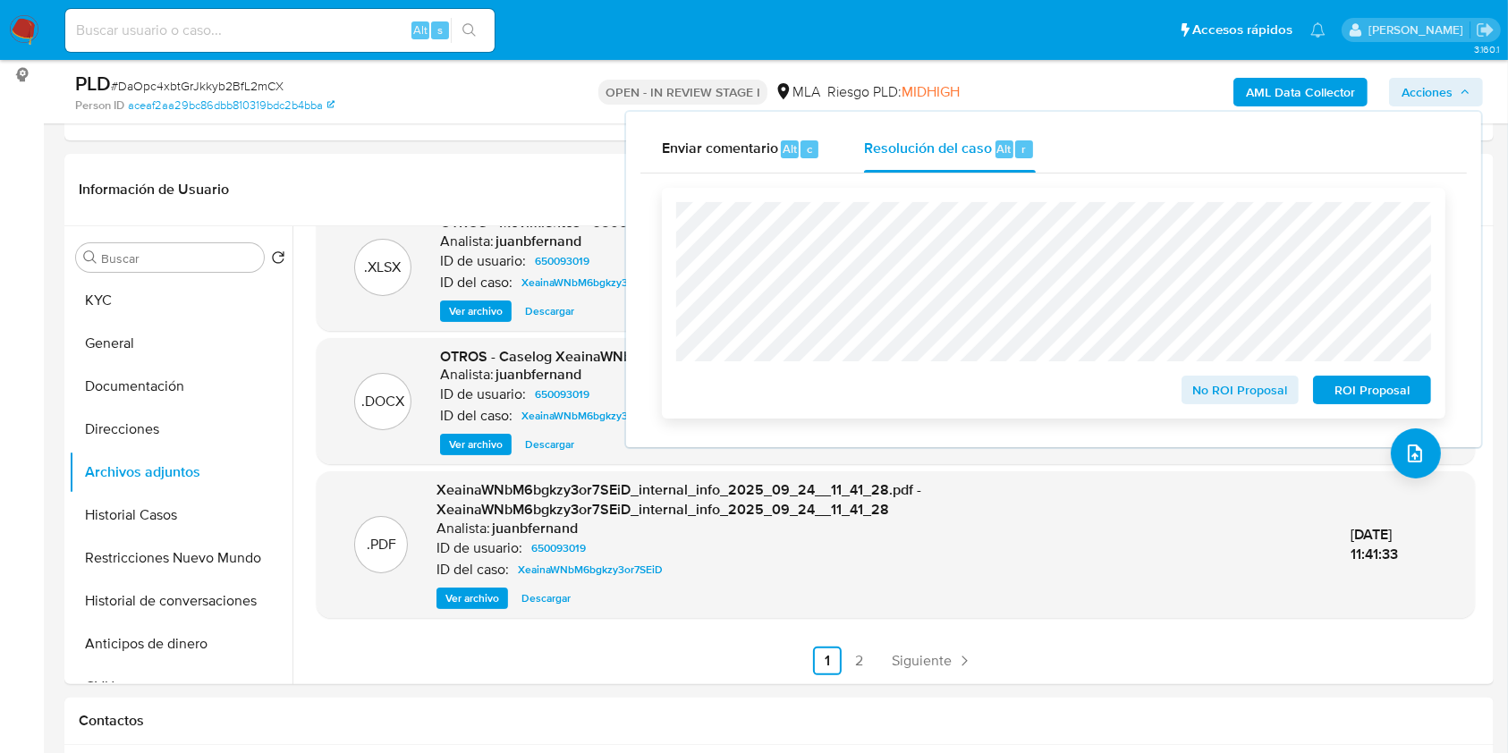
click at [1367, 392] on span "ROI Proposal" at bounding box center [1372, 389] width 93 height 25
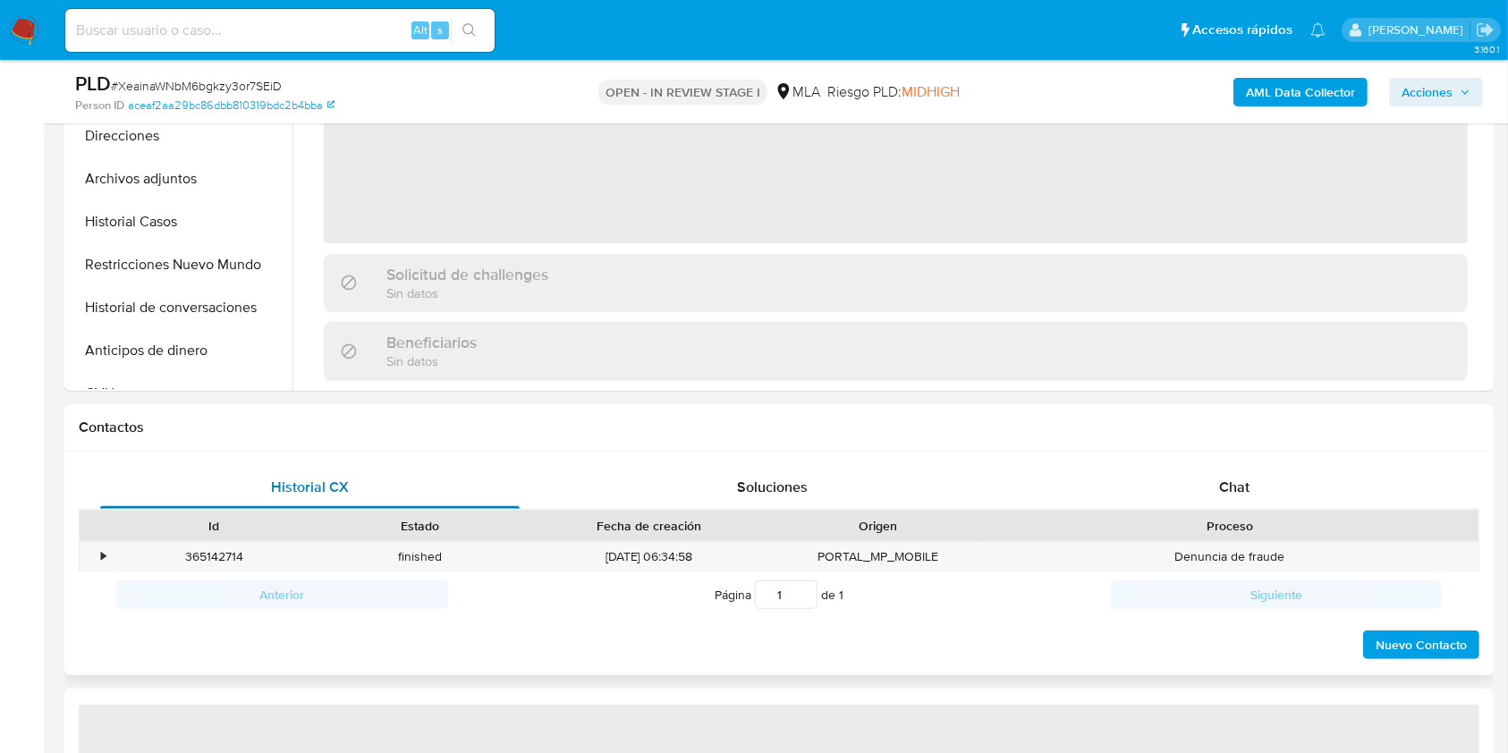
select select "10"
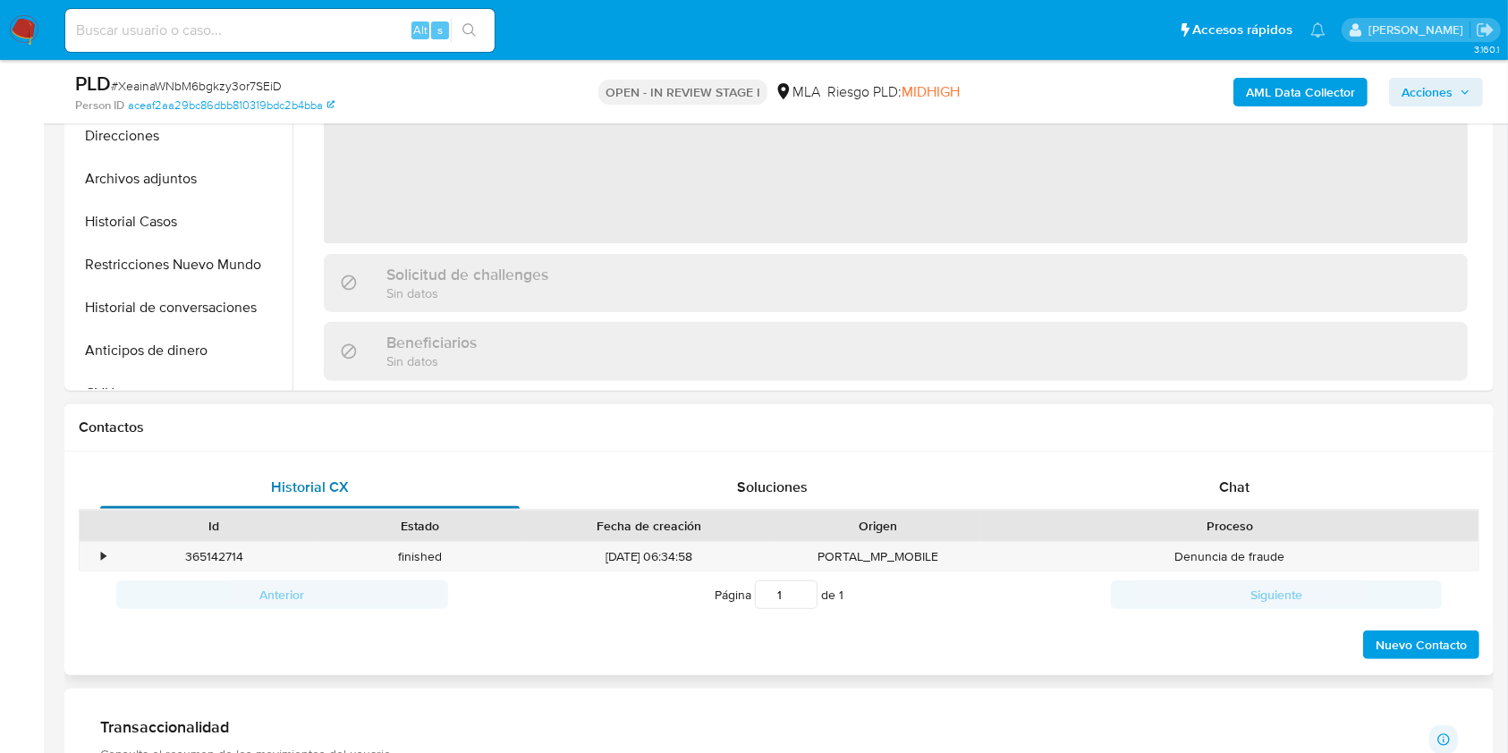
scroll to position [716, 0]
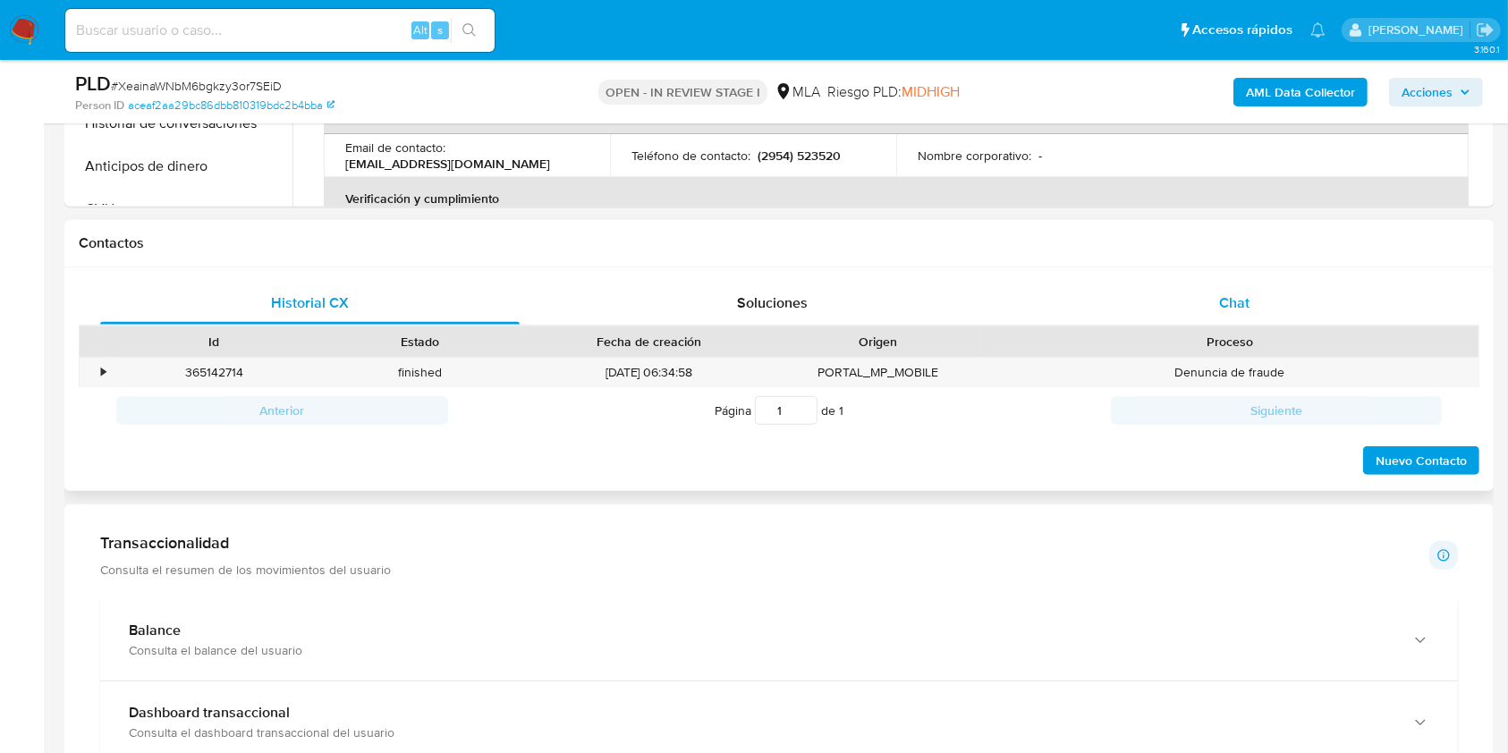
click at [1248, 309] on span "Chat" at bounding box center [1234, 302] width 30 height 21
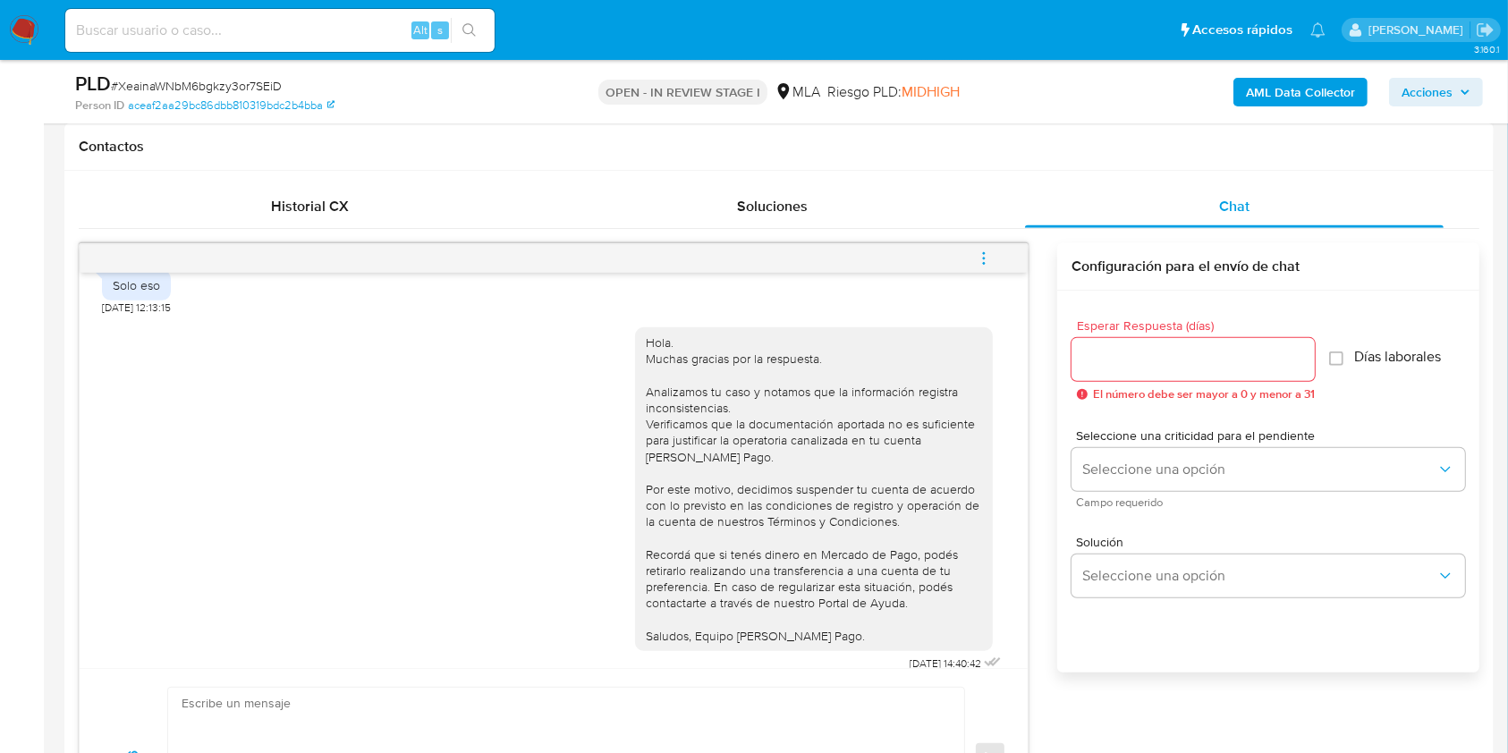
scroll to position [835, 0]
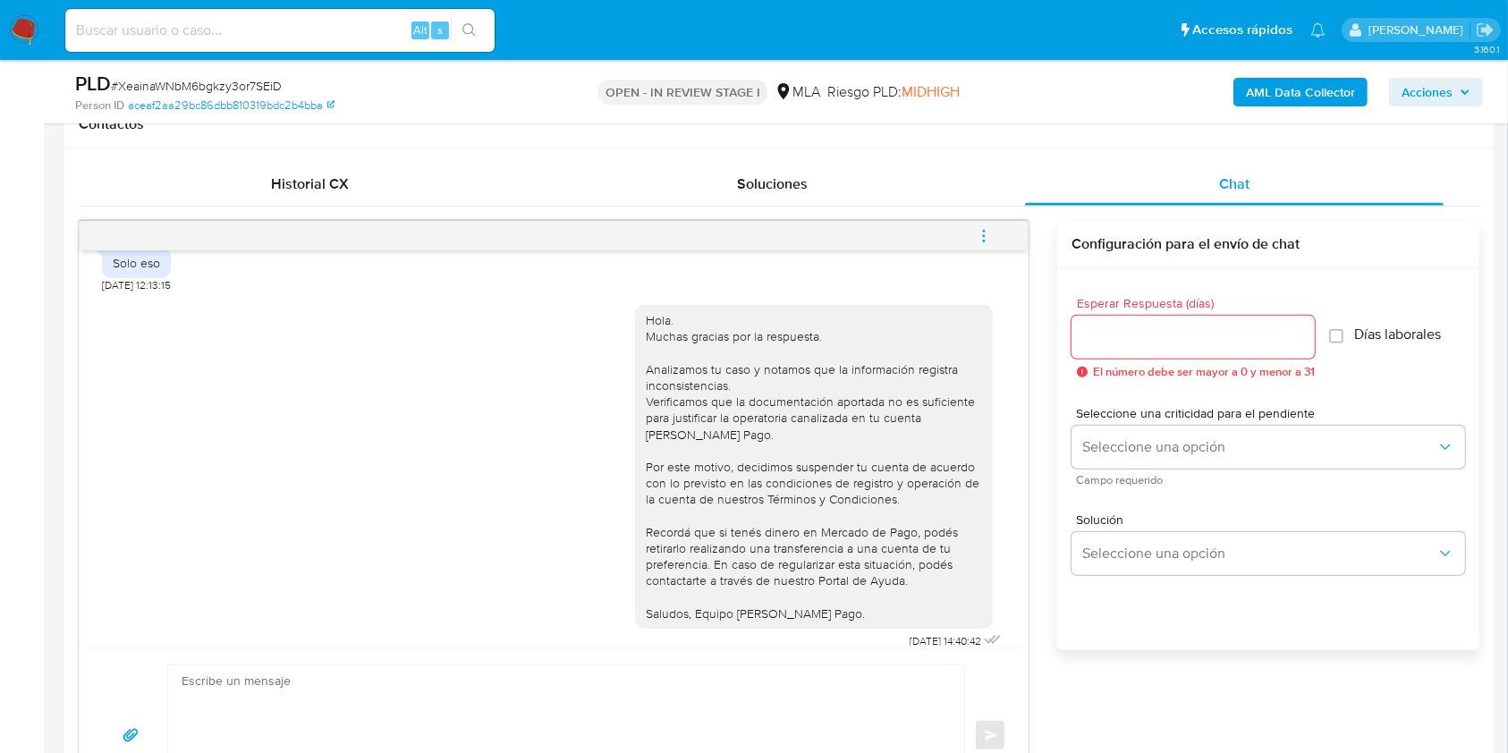
click at [980, 233] on icon "menu-action" at bounding box center [984, 236] width 16 height 16
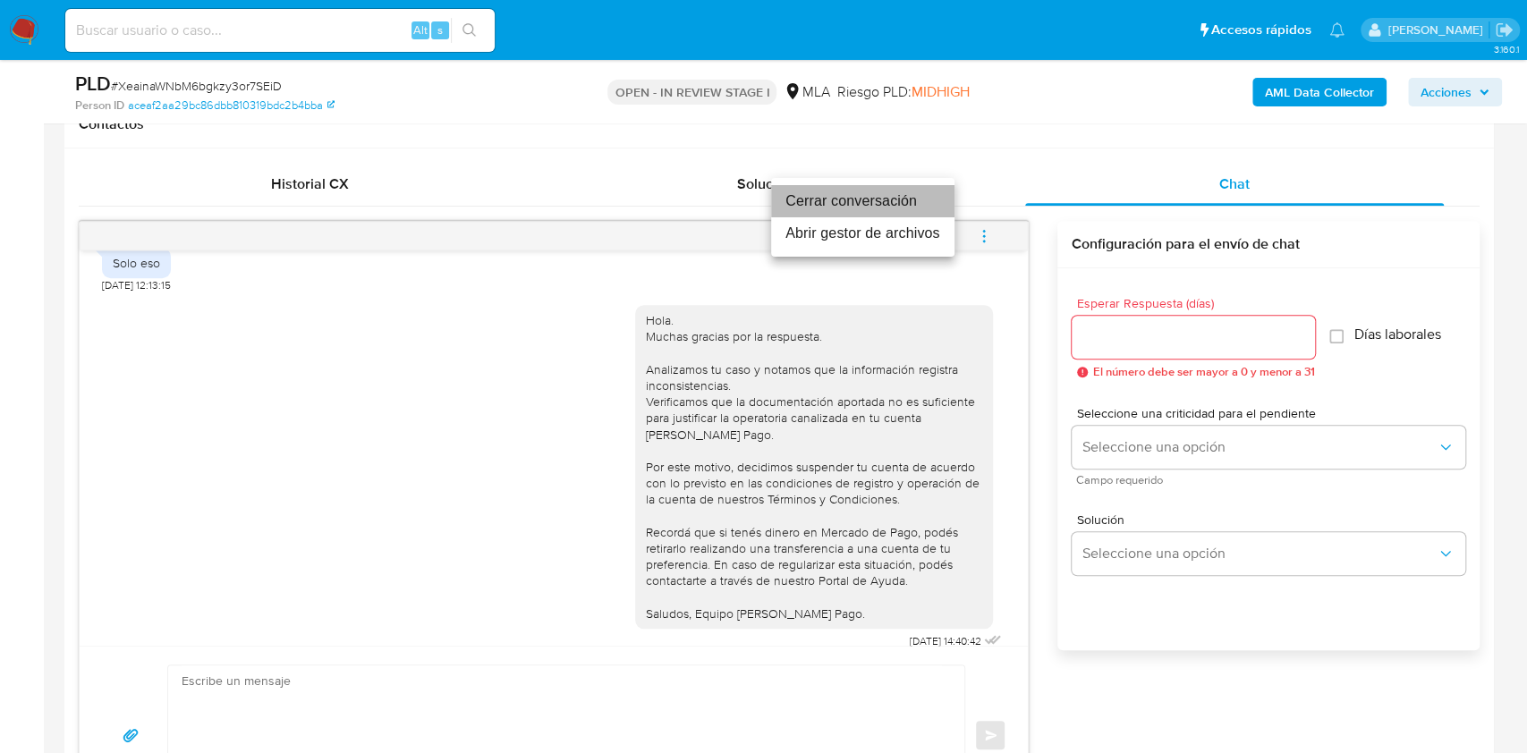
click at [847, 199] on li "Cerrar conversación" at bounding box center [862, 201] width 183 height 32
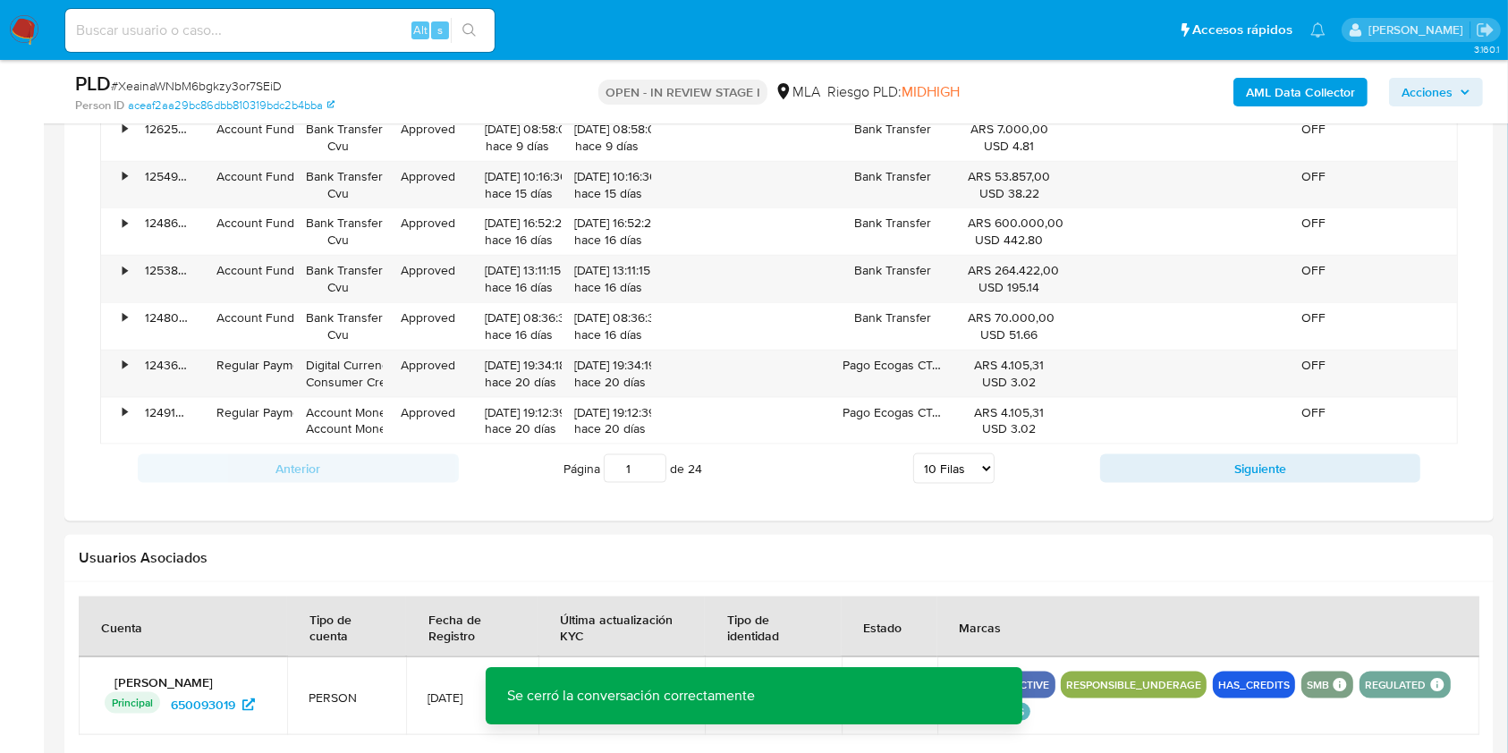
scroll to position [1789, 0]
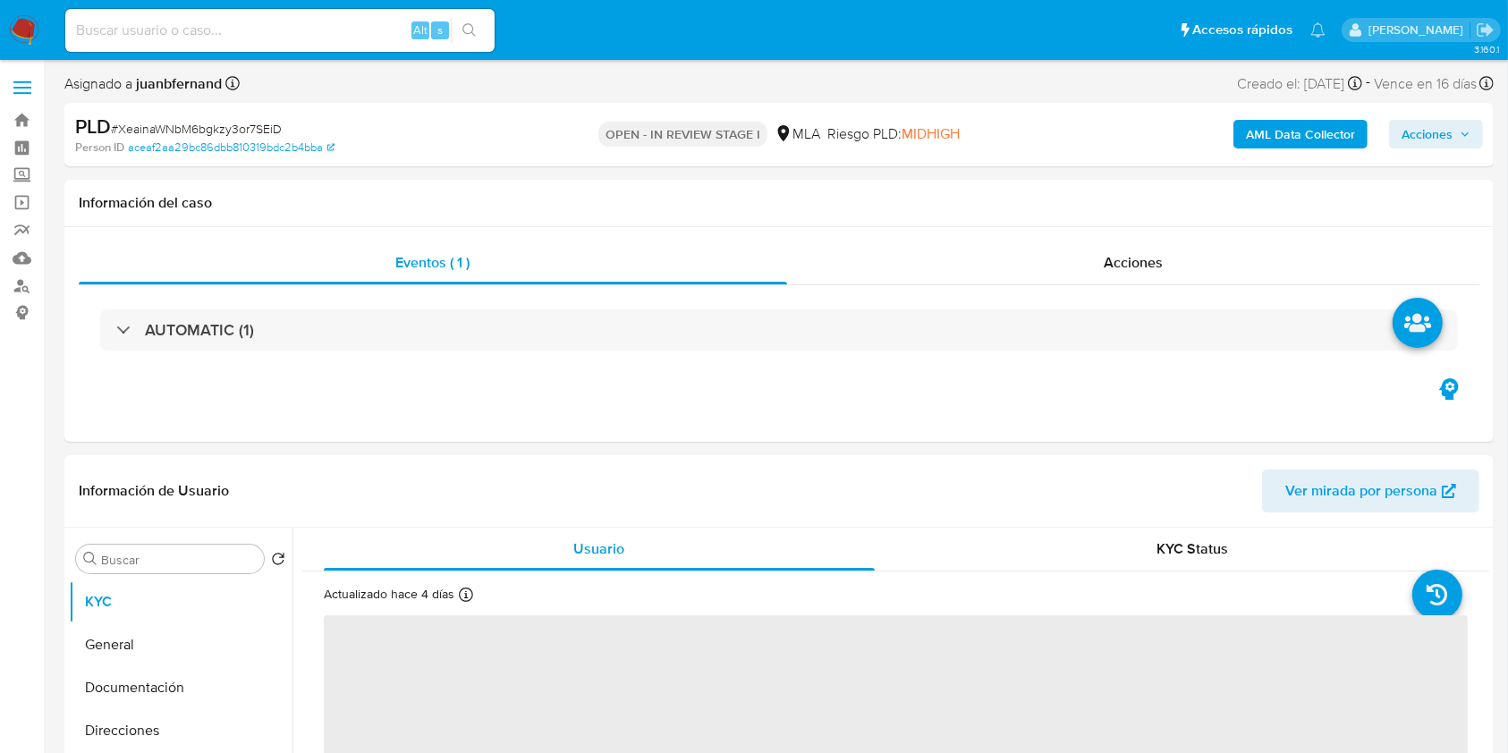
select select "10"
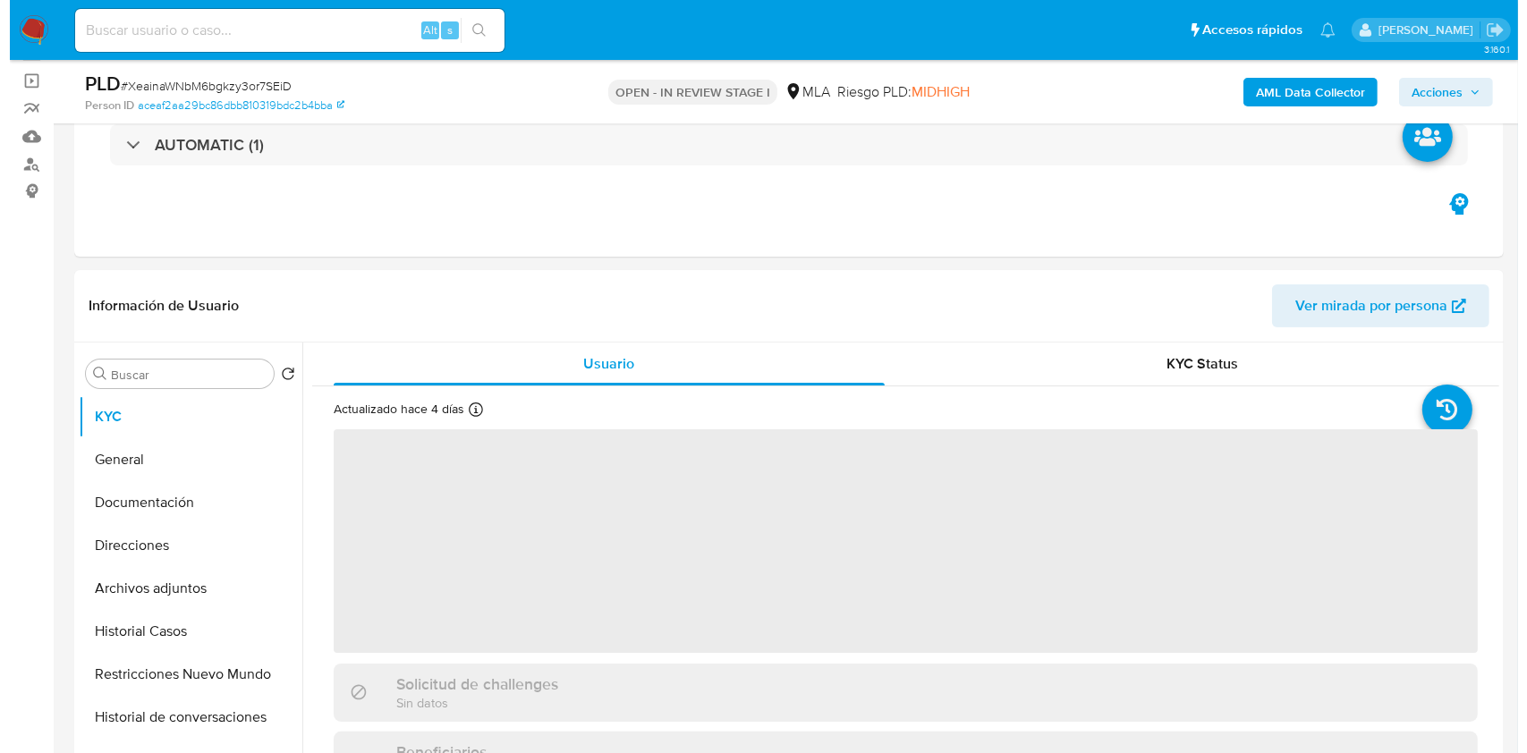
scroll to position [238, 0]
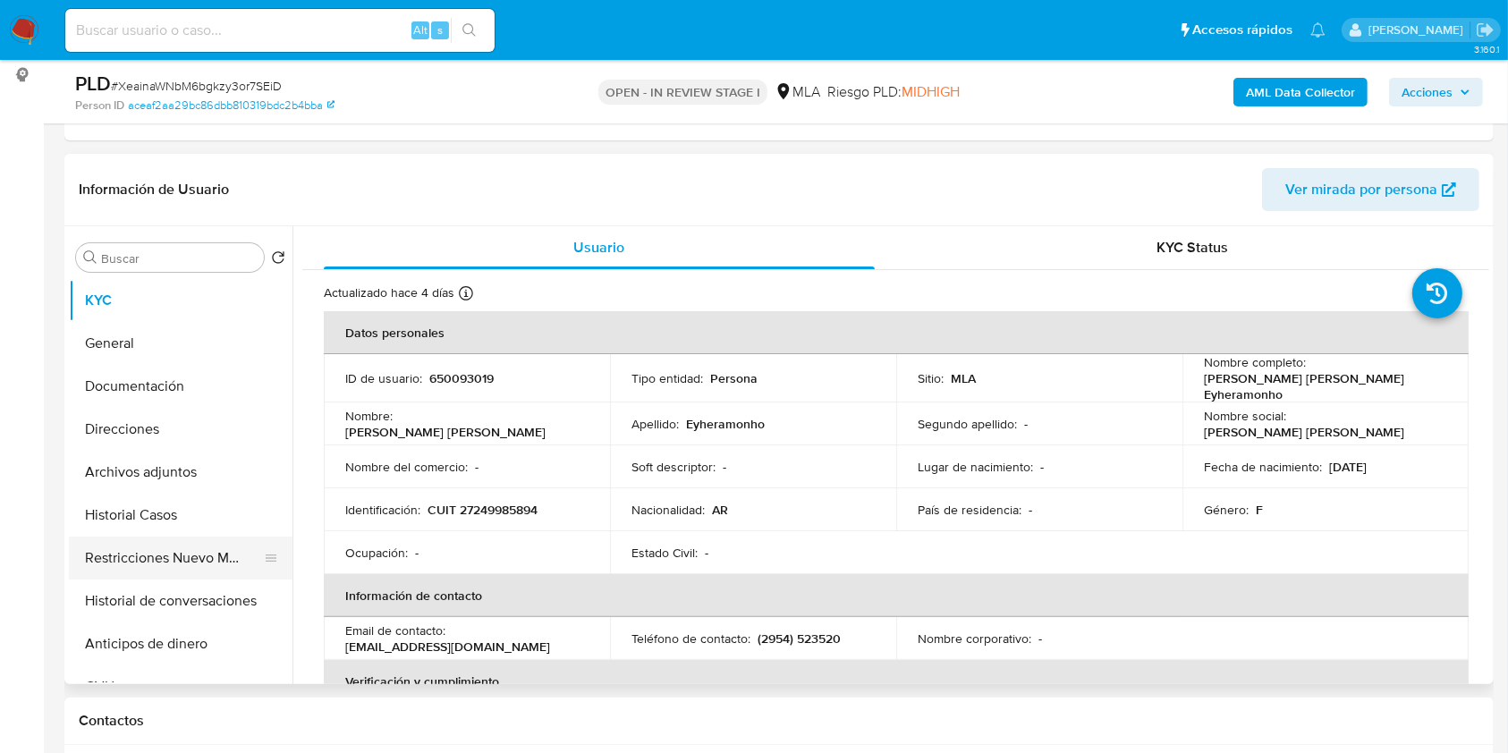
click at [148, 561] on button "Restricciones Nuevo Mundo" at bounding box center [173, 558] width 209 height 43
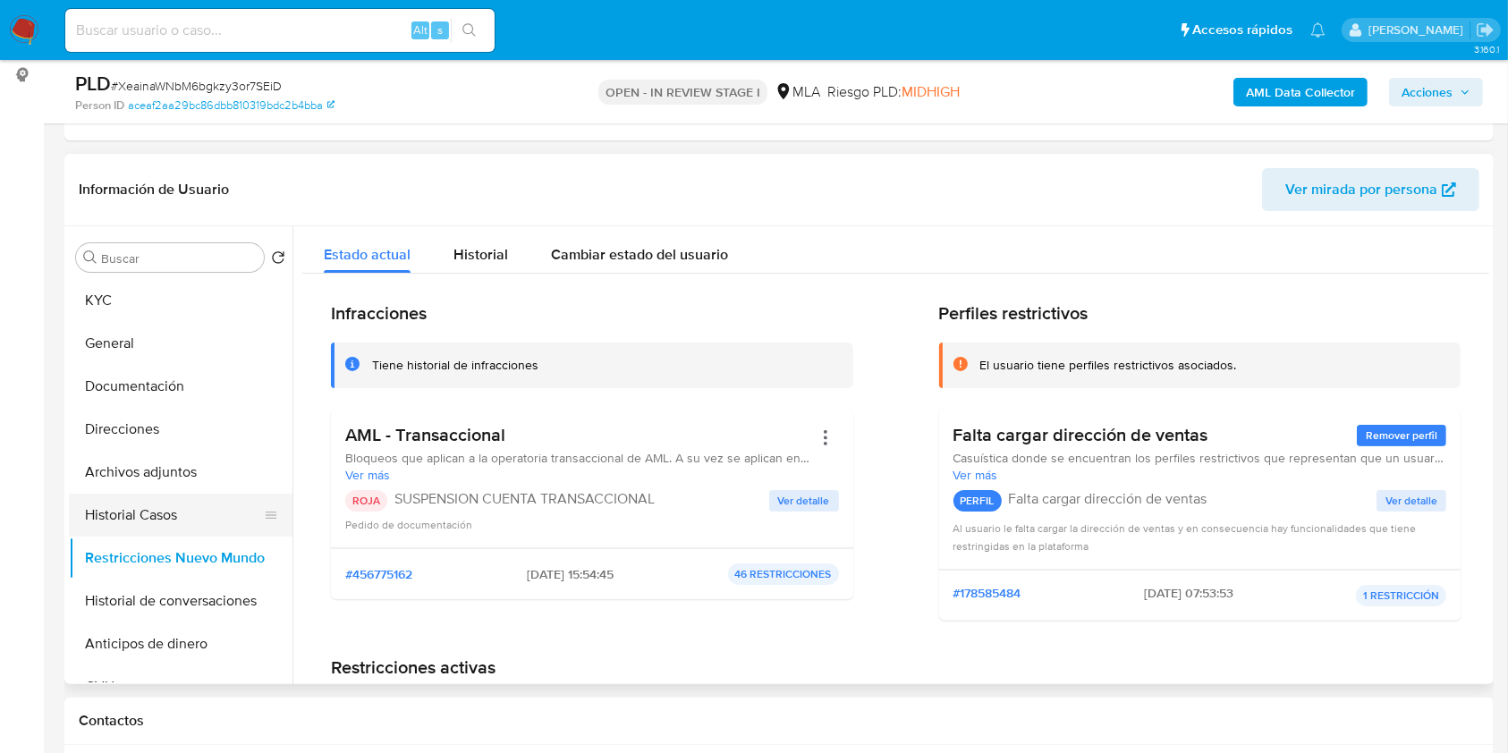
click at [168, 514] on button "Historial Casos" at bounding box center [173, 515] width 209 height 43
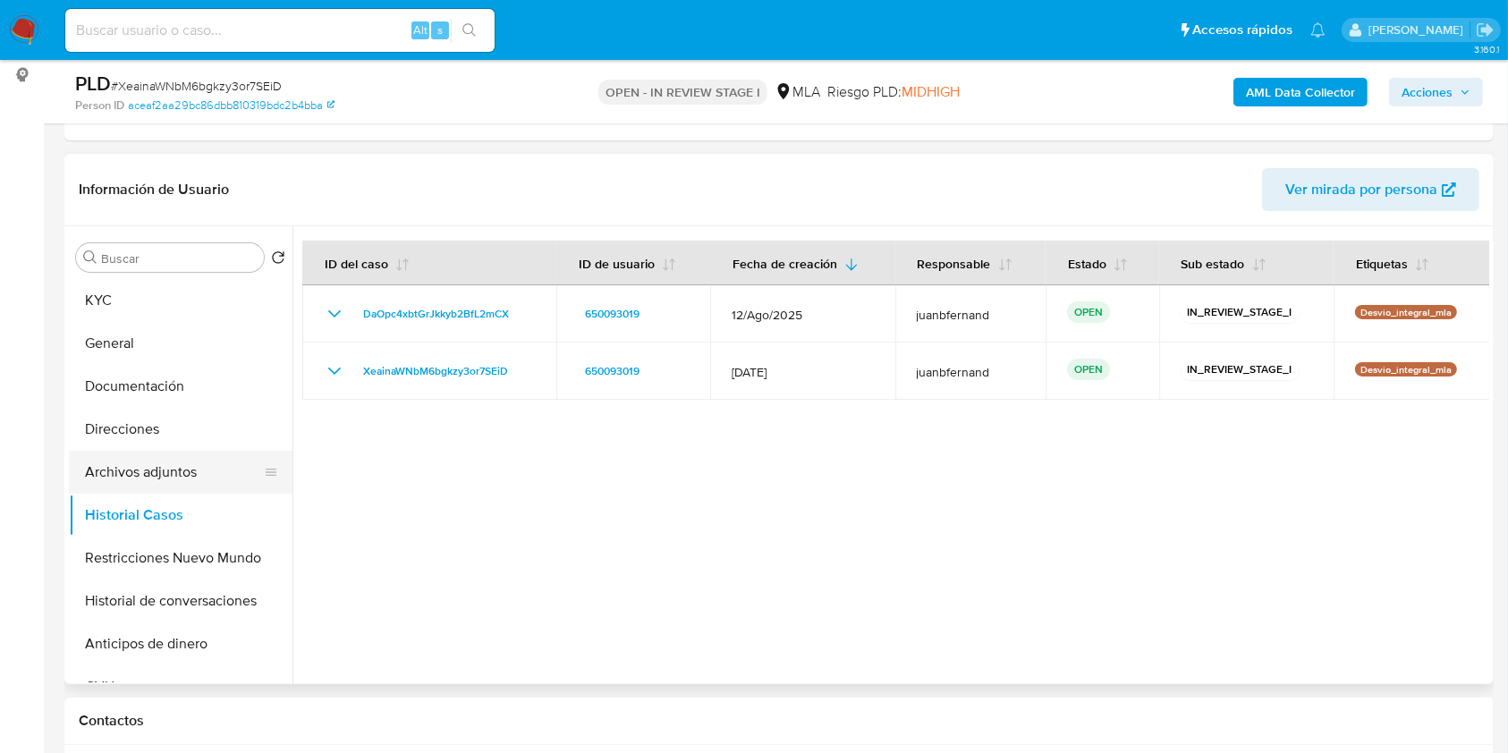
click at [174, 477] on button "Archivos adjuntos" at bounding box center [173, 472] width 209 height 43
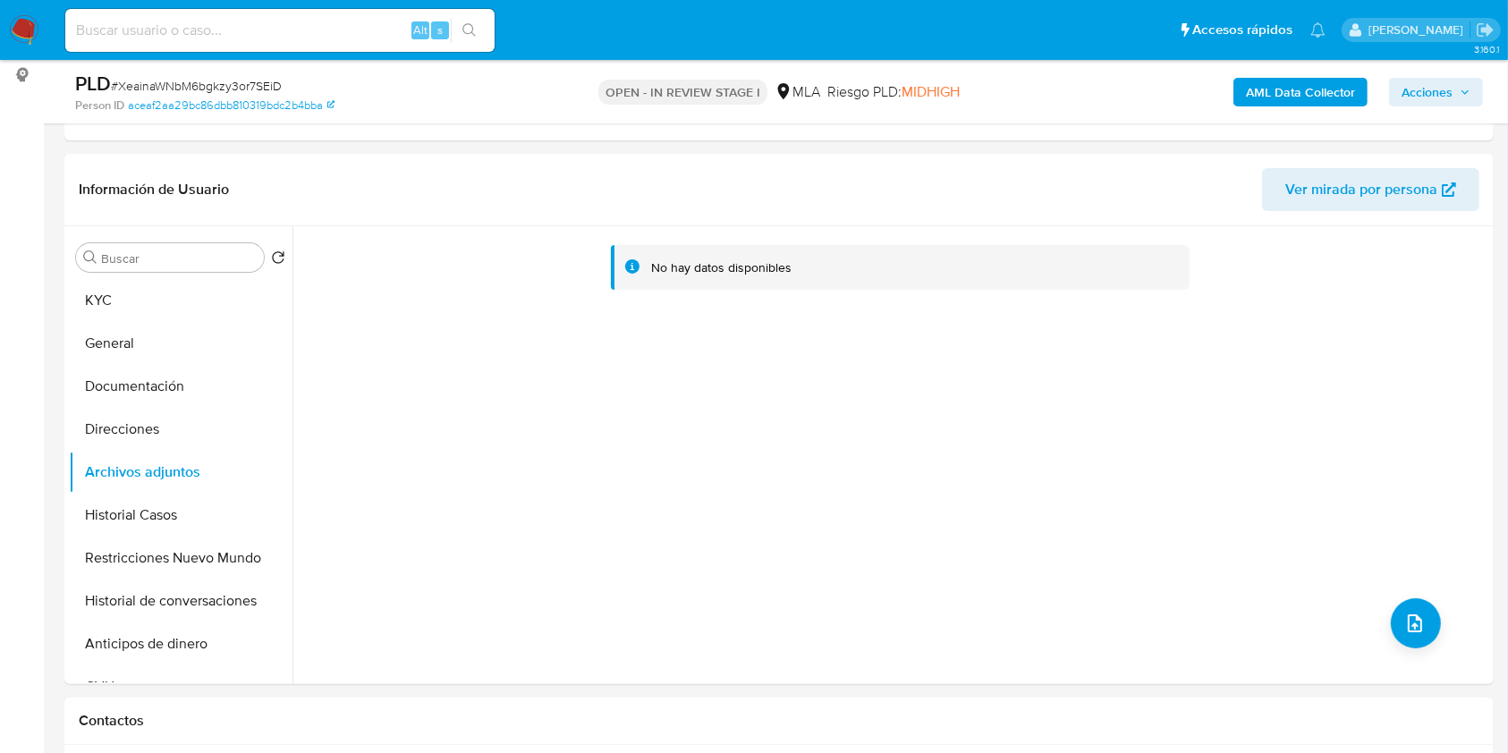
click at [1278, 91] on b "AML Data Collector" at bounding box center [1300, 92] width 109 height 29
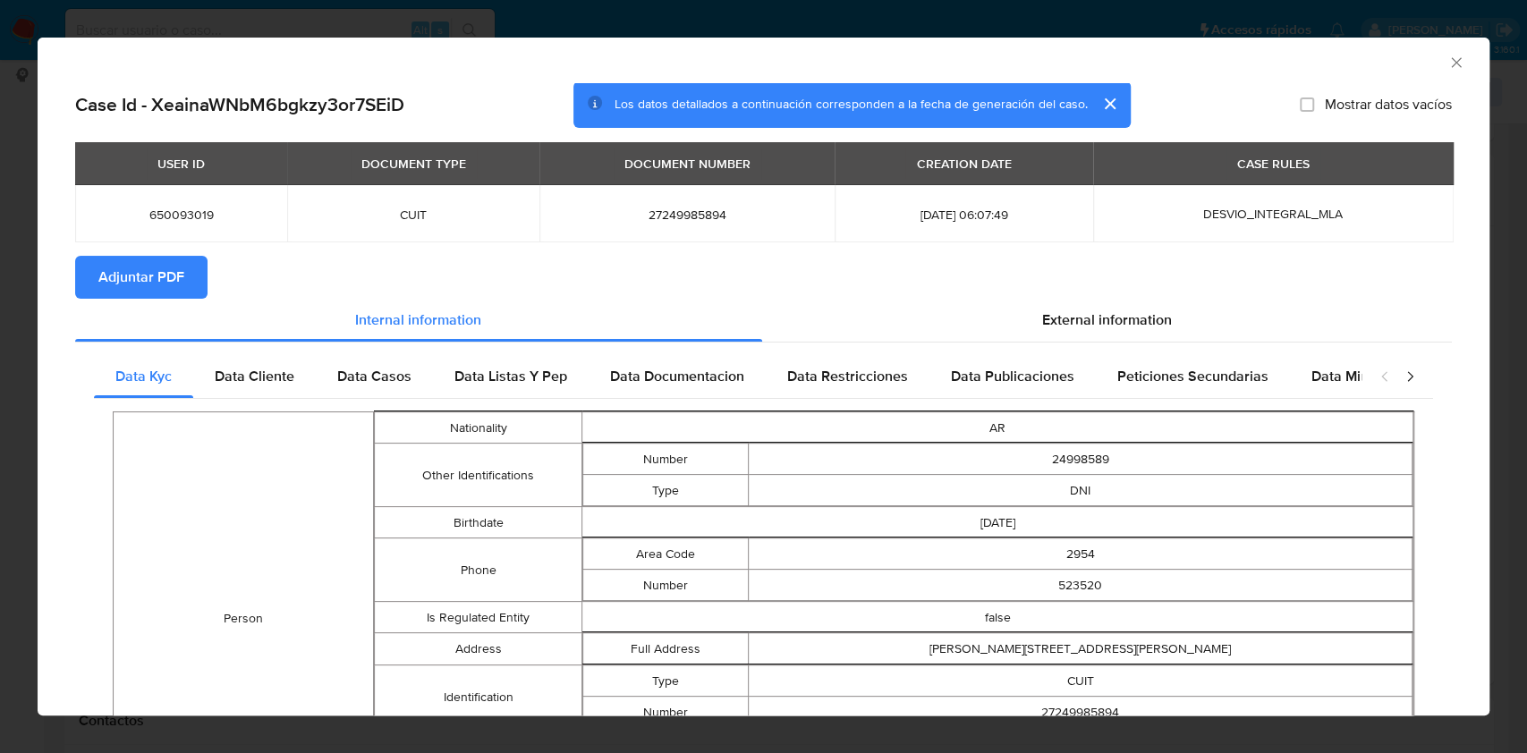
click at [156, 272] on span "Adjuntar PDF" at bounding box center [141, 277] width 86 height 39
click at [1451, 64] on icon "Cerrar ventana" at bounding box center [1456, 62] width 10 height 10
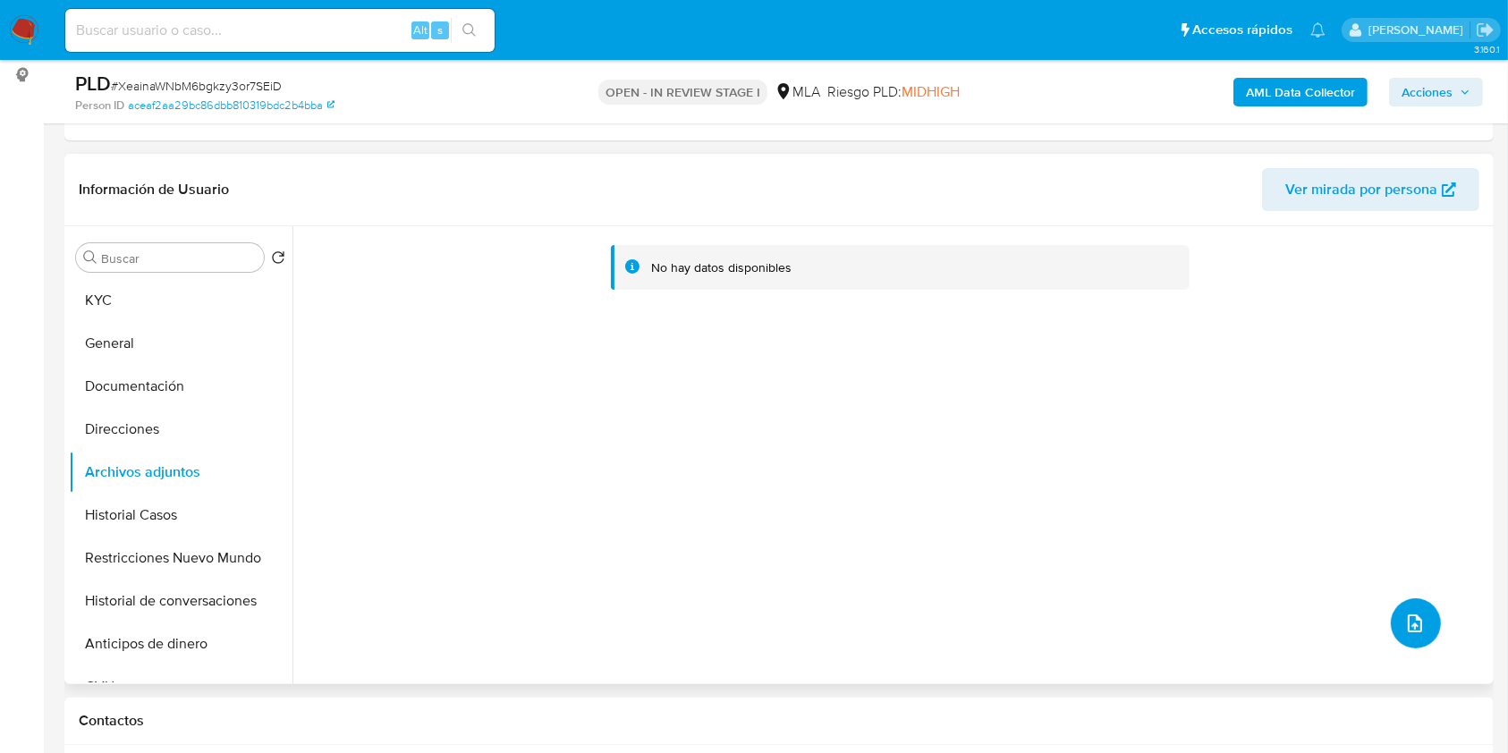
click at [1392, 624] on button "upload-file" at bounding box center [1416, 623] width 50 height 50
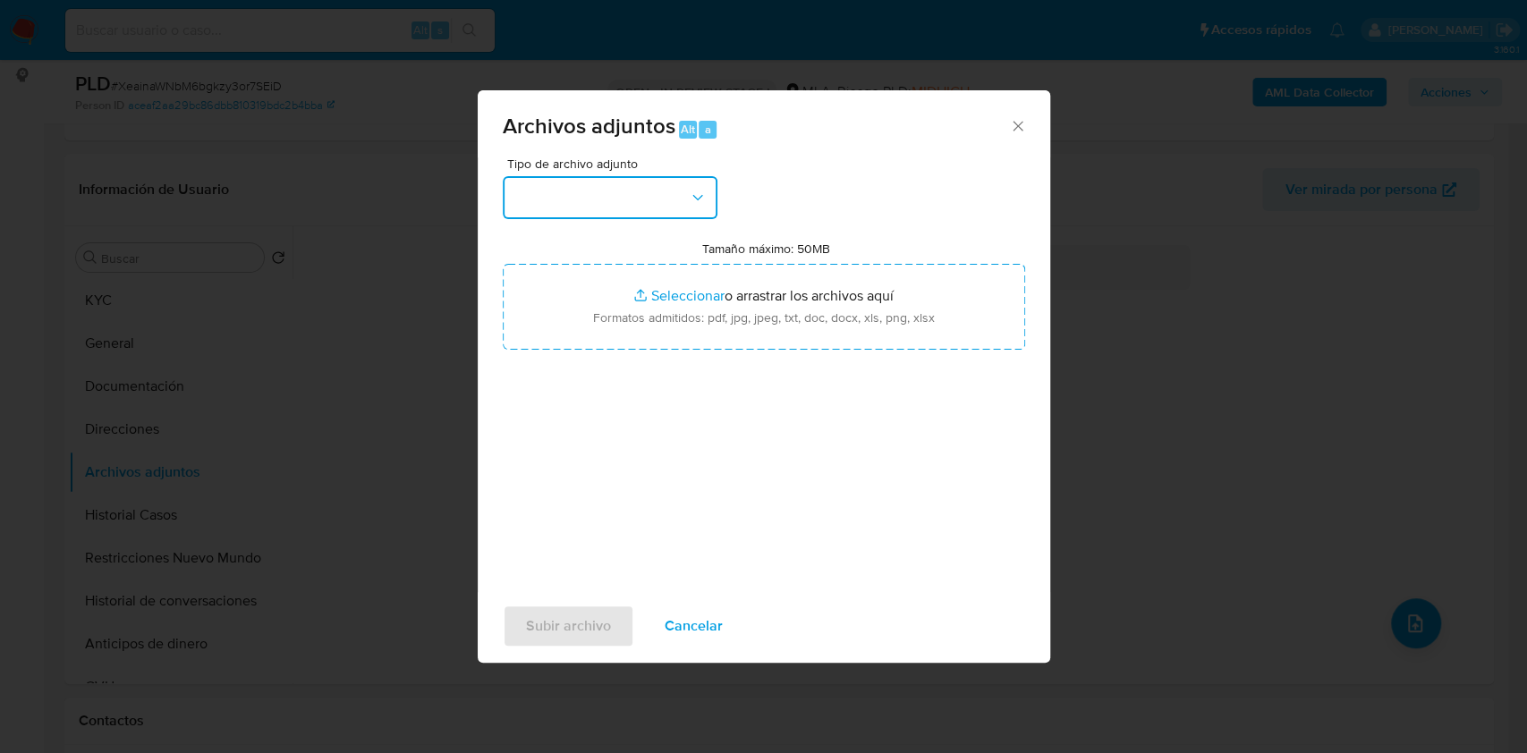
click at [606, 213] on button "button" at bounding box center [610, 197] width 215 height 43
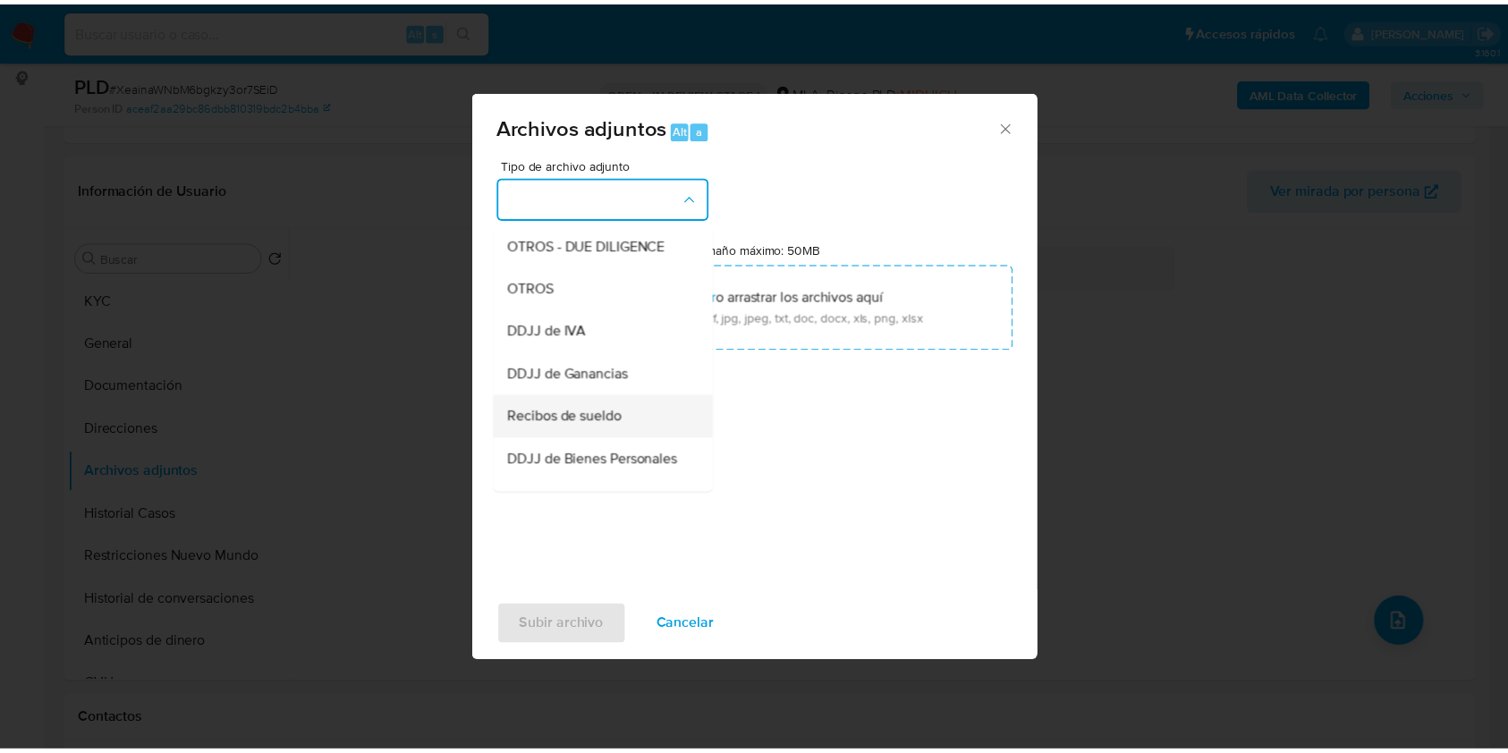
scroll to position [358, 0]
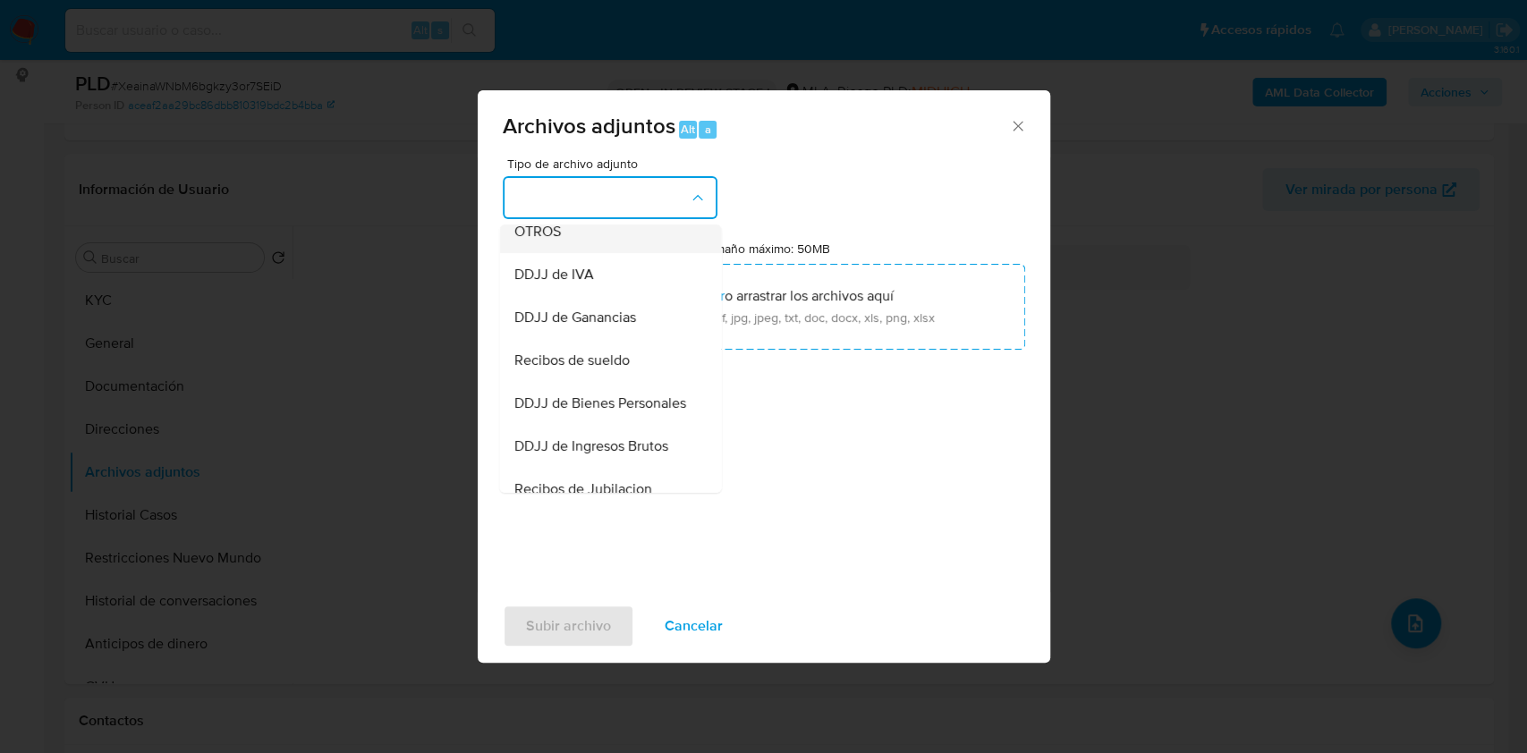
click at [588, 245] on div "OTROS" at bounding box center [604, 231] width 182 height 43
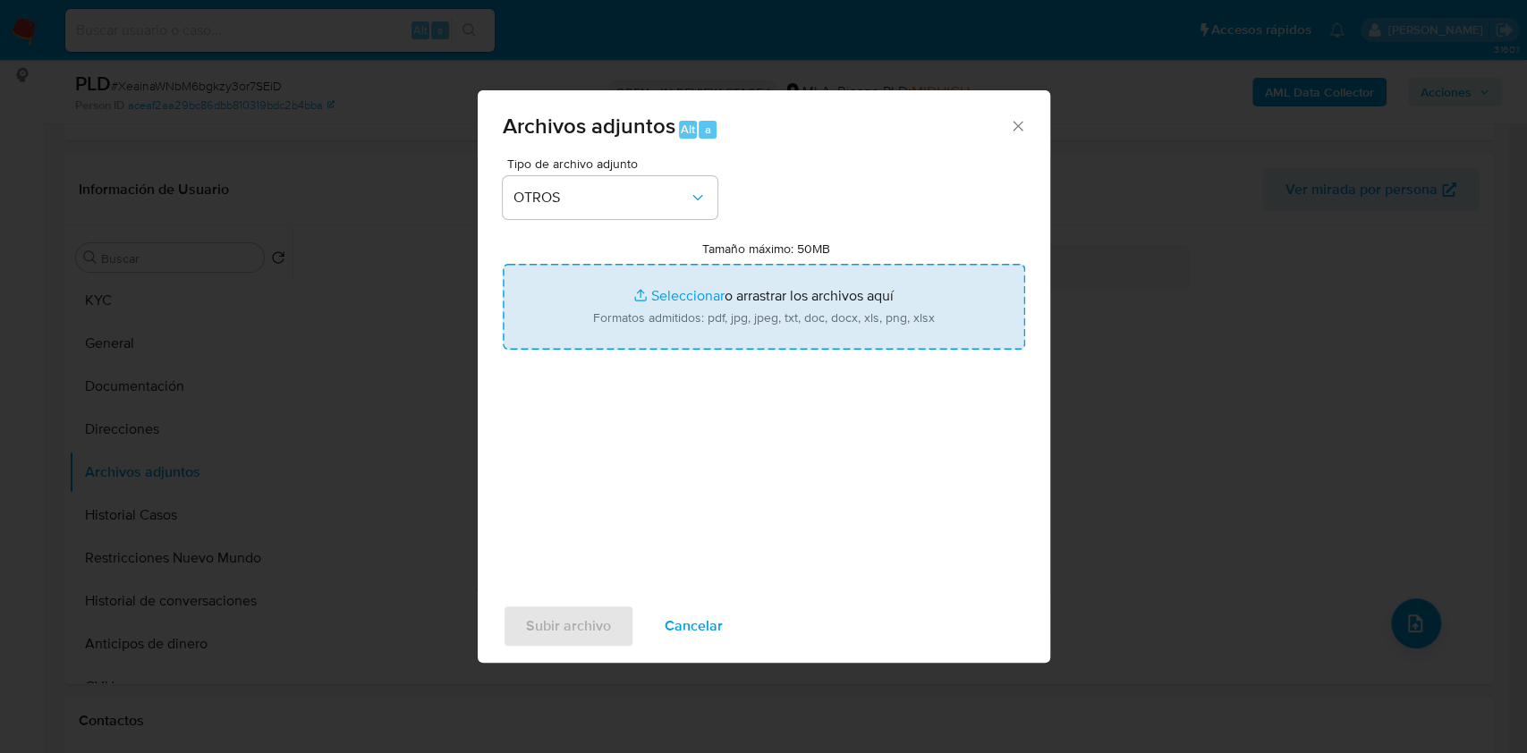
type input "C:\fakepath\Caselog XeainaWNbM6bgkzy3or7SEiD_2025_08_20_14_43_54.docx"
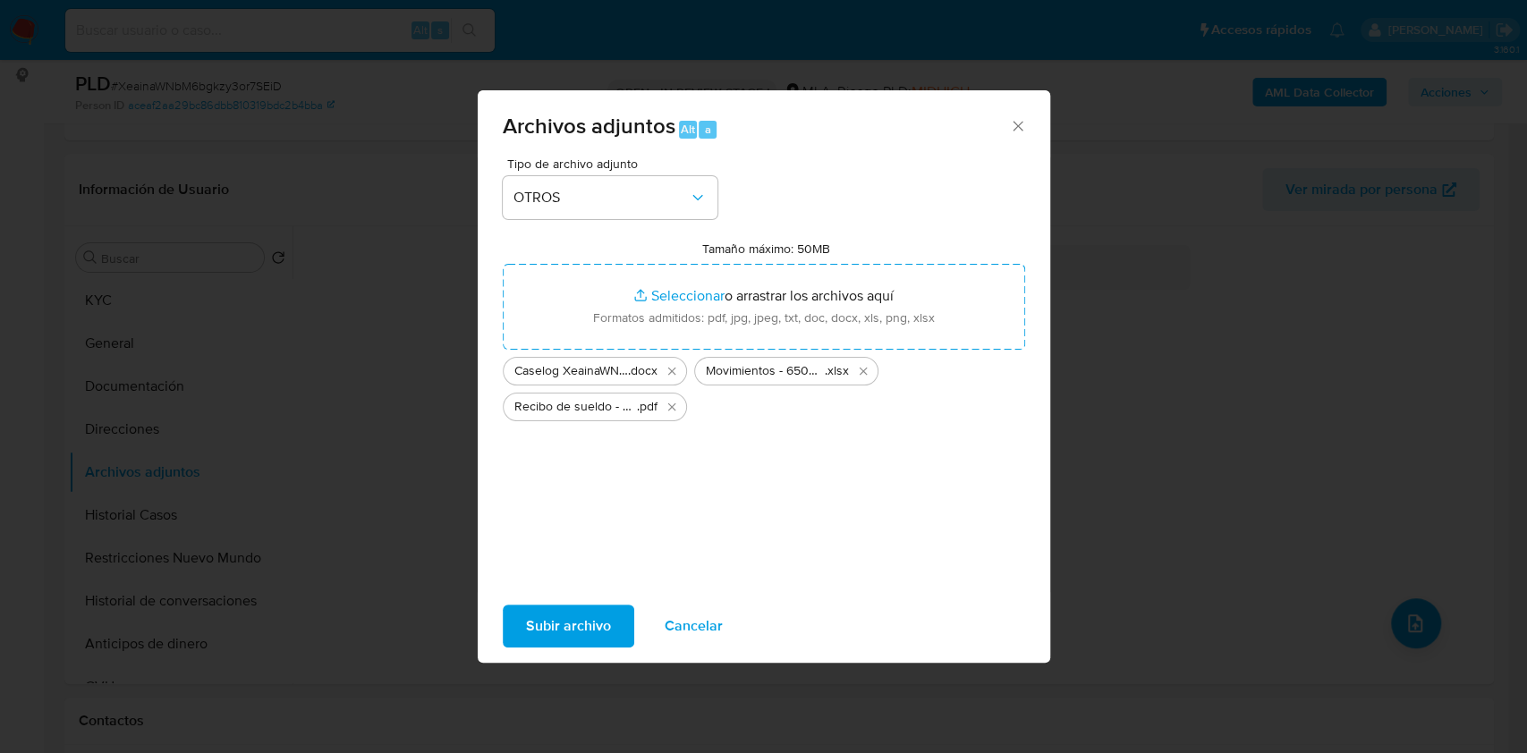
click at [577, 639] on span "Subir archivo" at bounding box center [568, 625] width 85 height 39
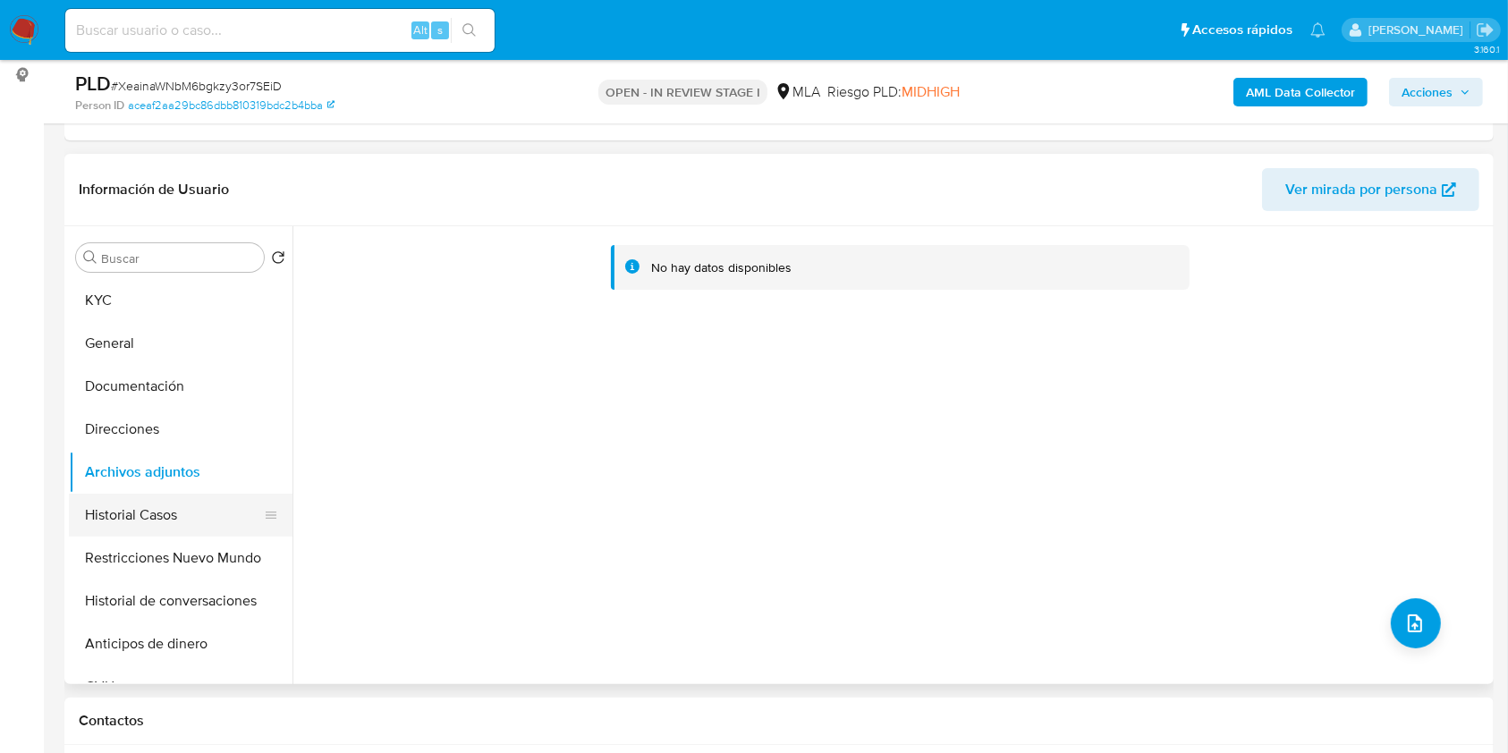
click at [141, 518] on button "Historial Casos" at bounding box center [173, 515] width 209 height 43
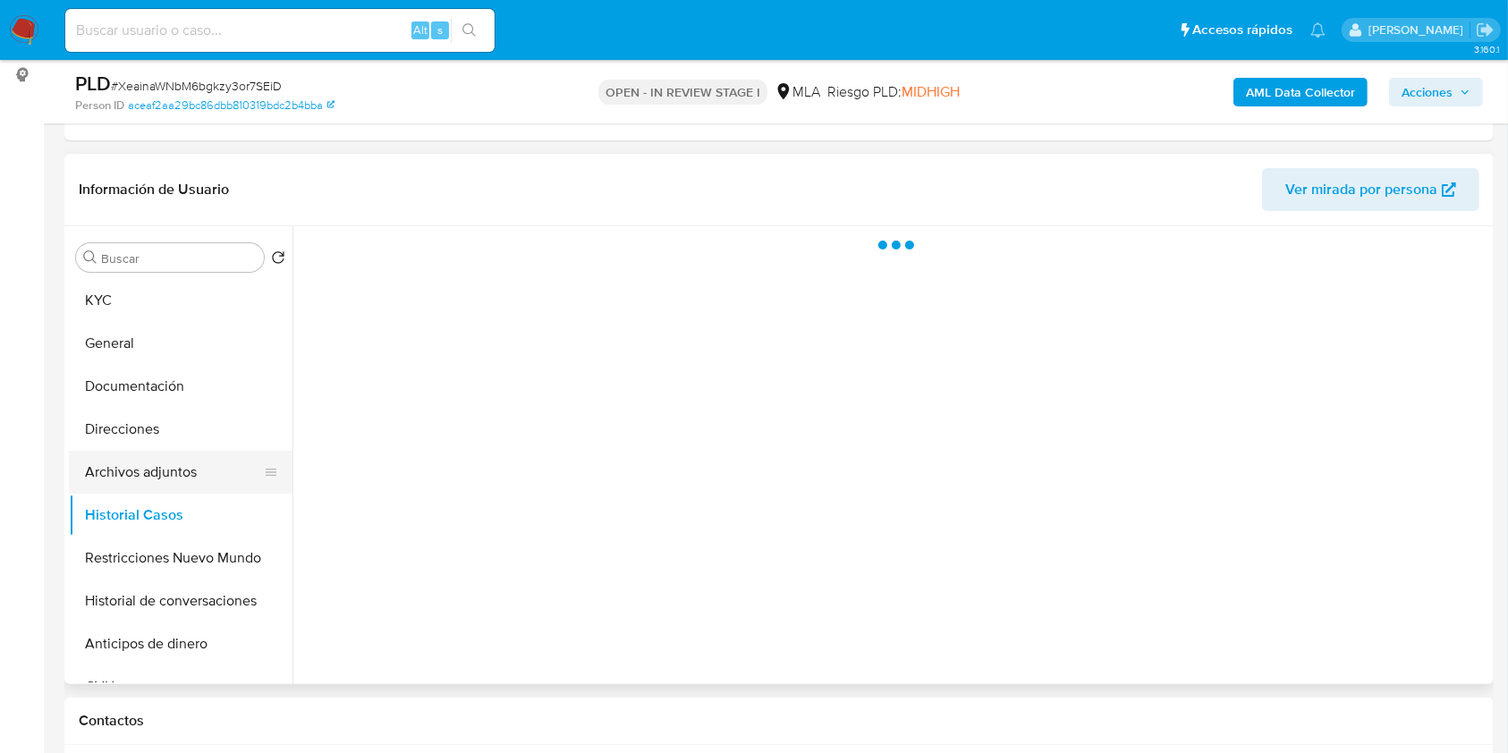
click at [163, 469] on button "Archivos adjuntos" at bounding box center [173, 472] width 209 height 43
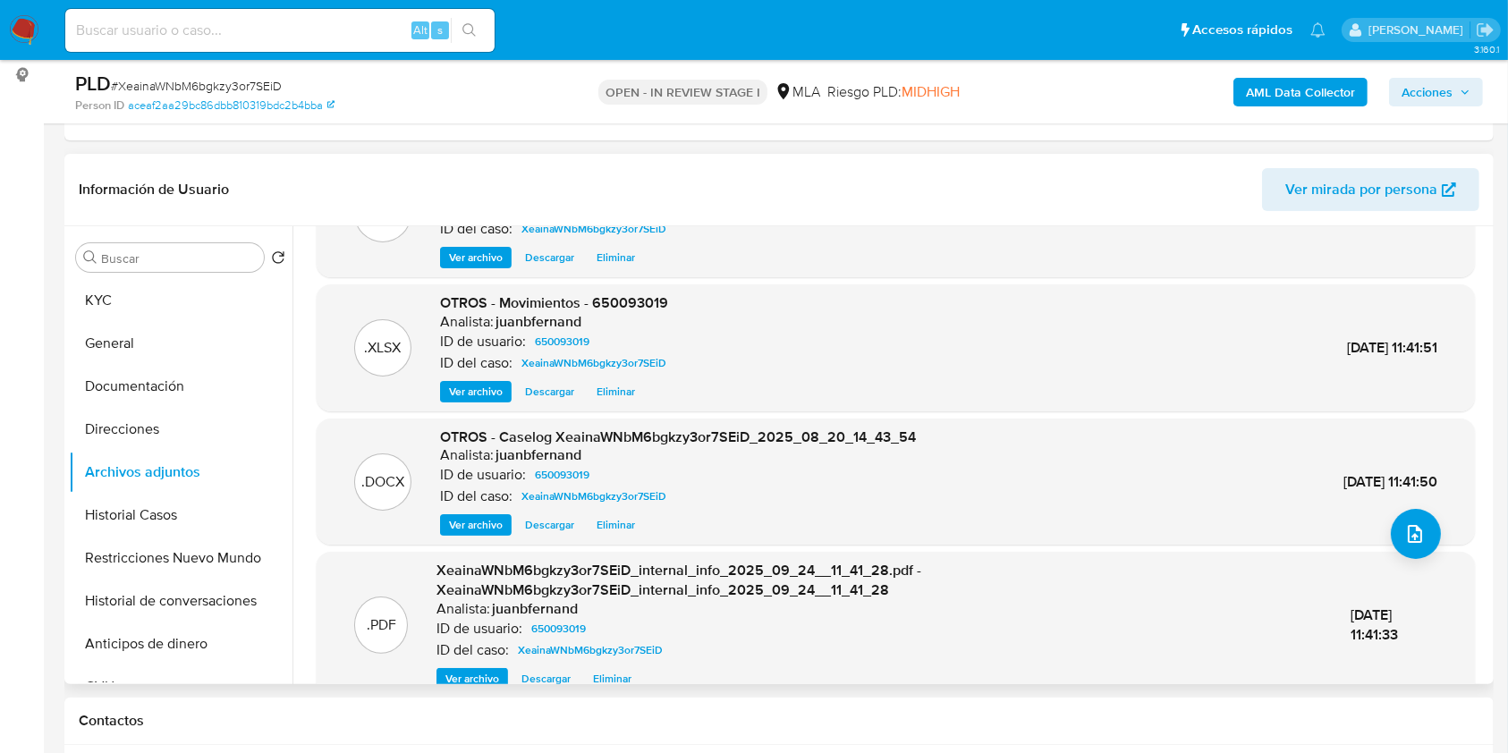
scroll to position [170, 0]
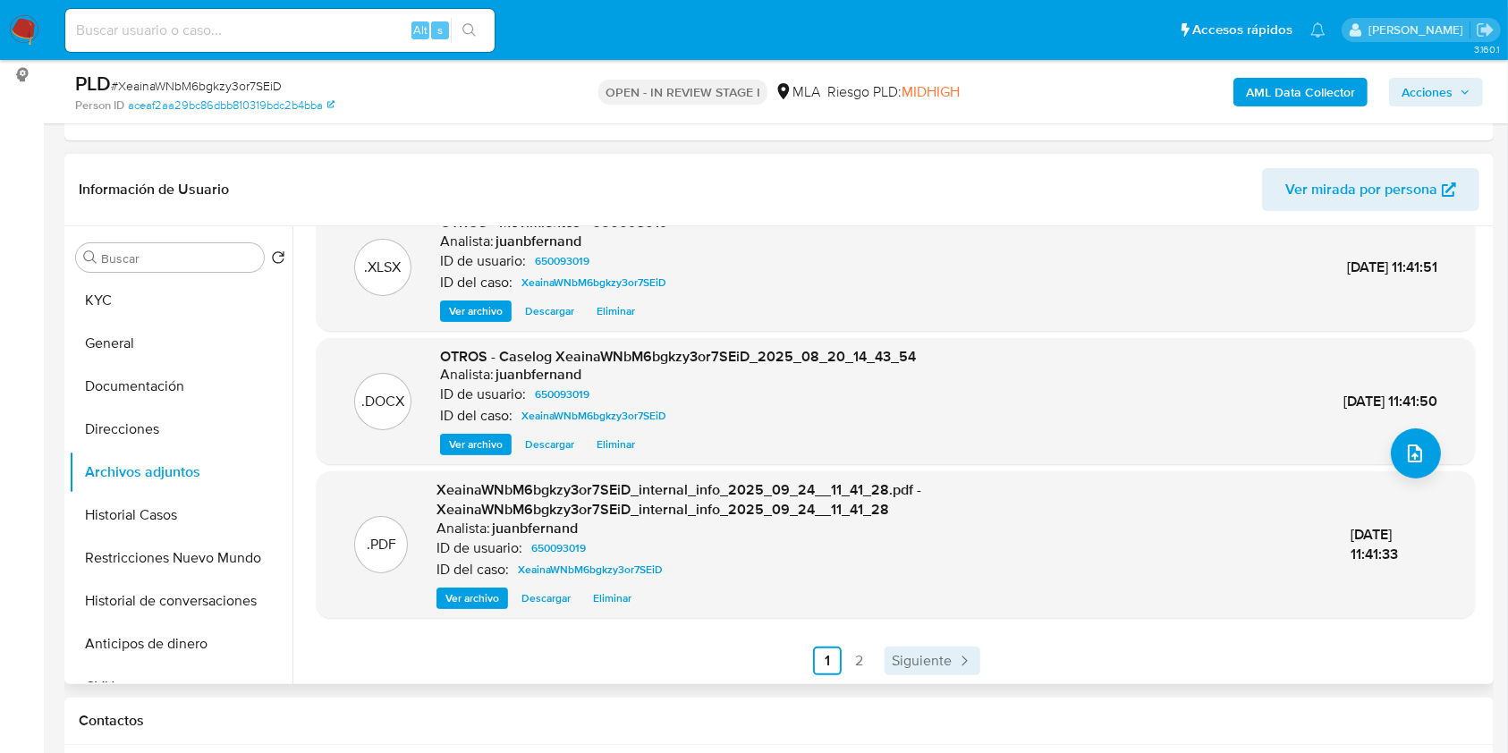
click at [939, 662] on span "Siguiente" at bounding box center [922, 661] width 60 height 14
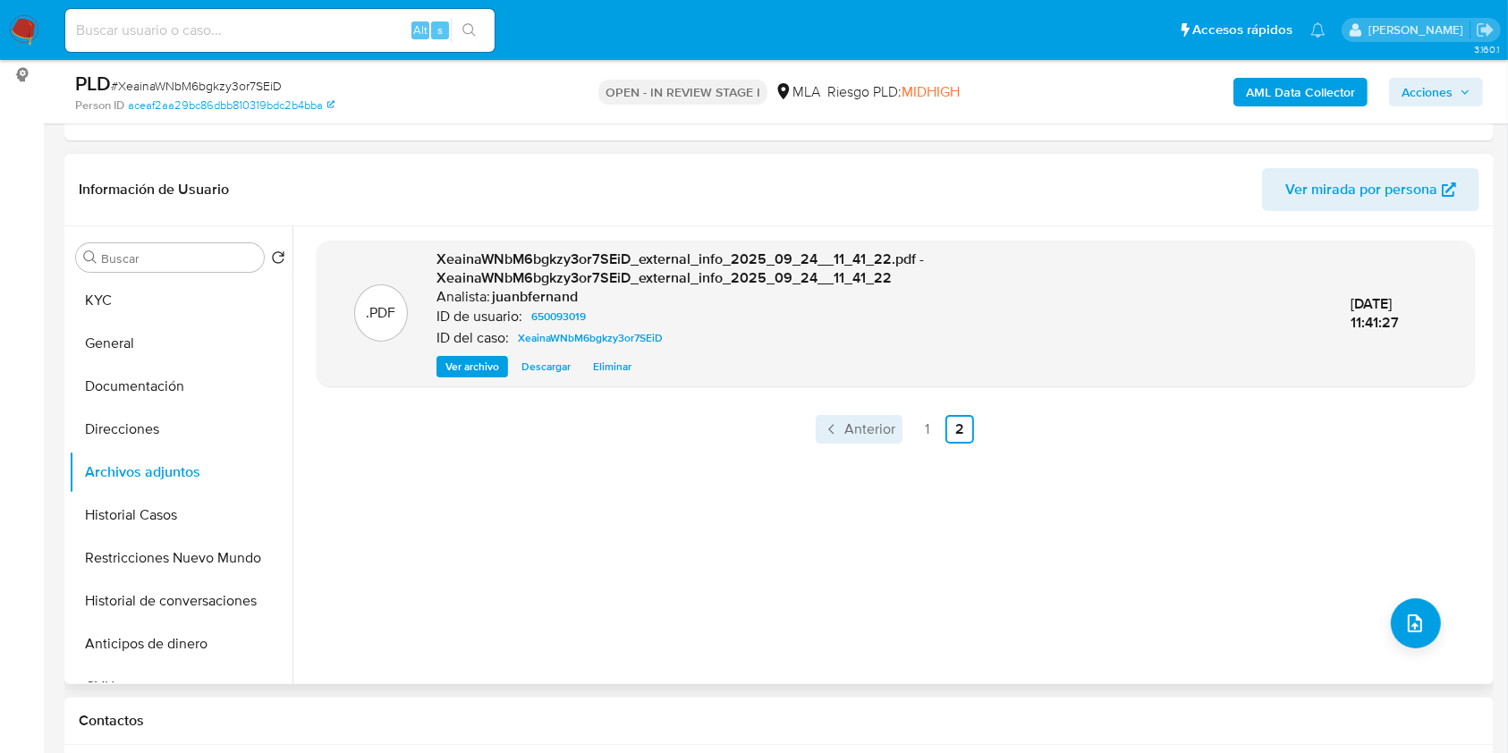
click at [859, 423] on span "Anterior" at bounding box center [869, 429] width 51 height 14
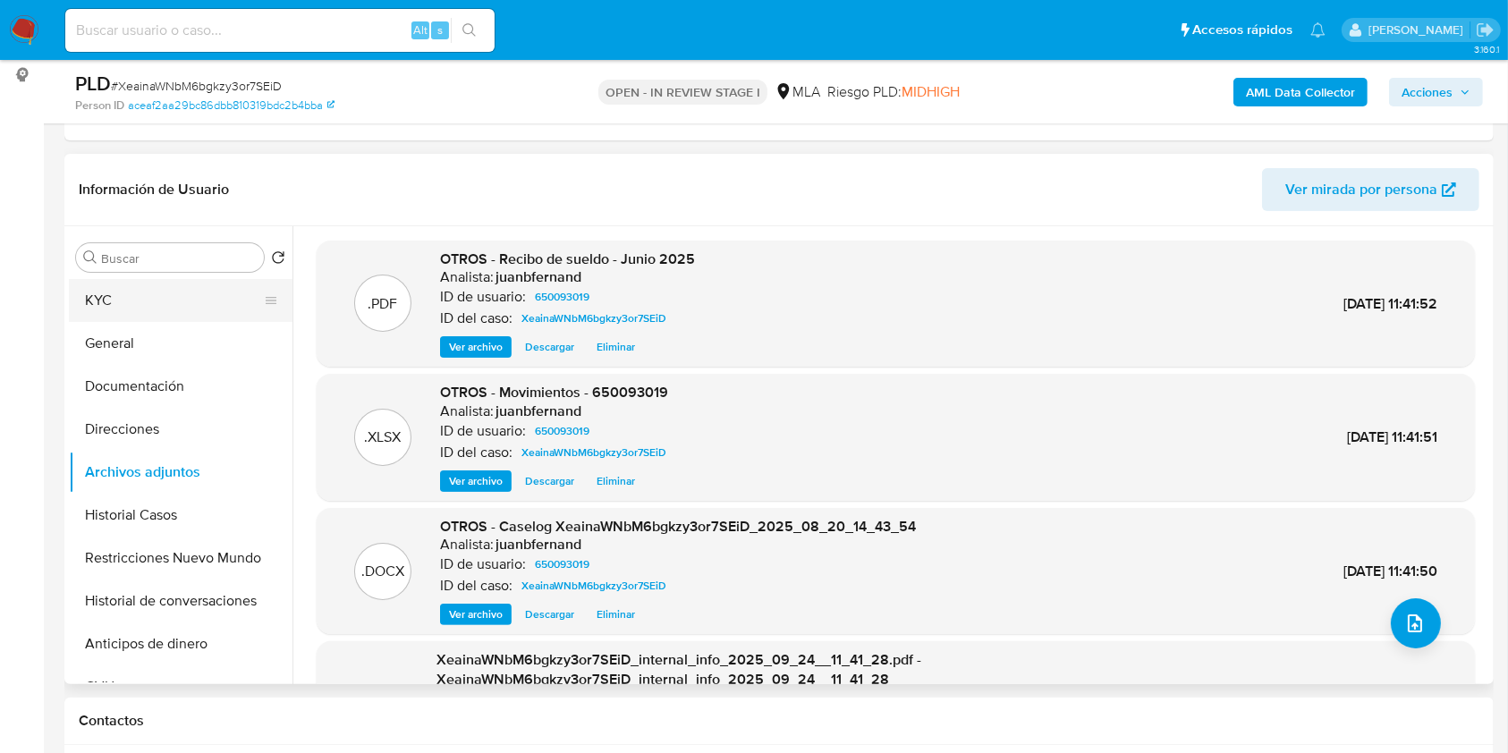
click at [160, 300] on button "KYC" at bounding box center [173, 300] width 209 height 43
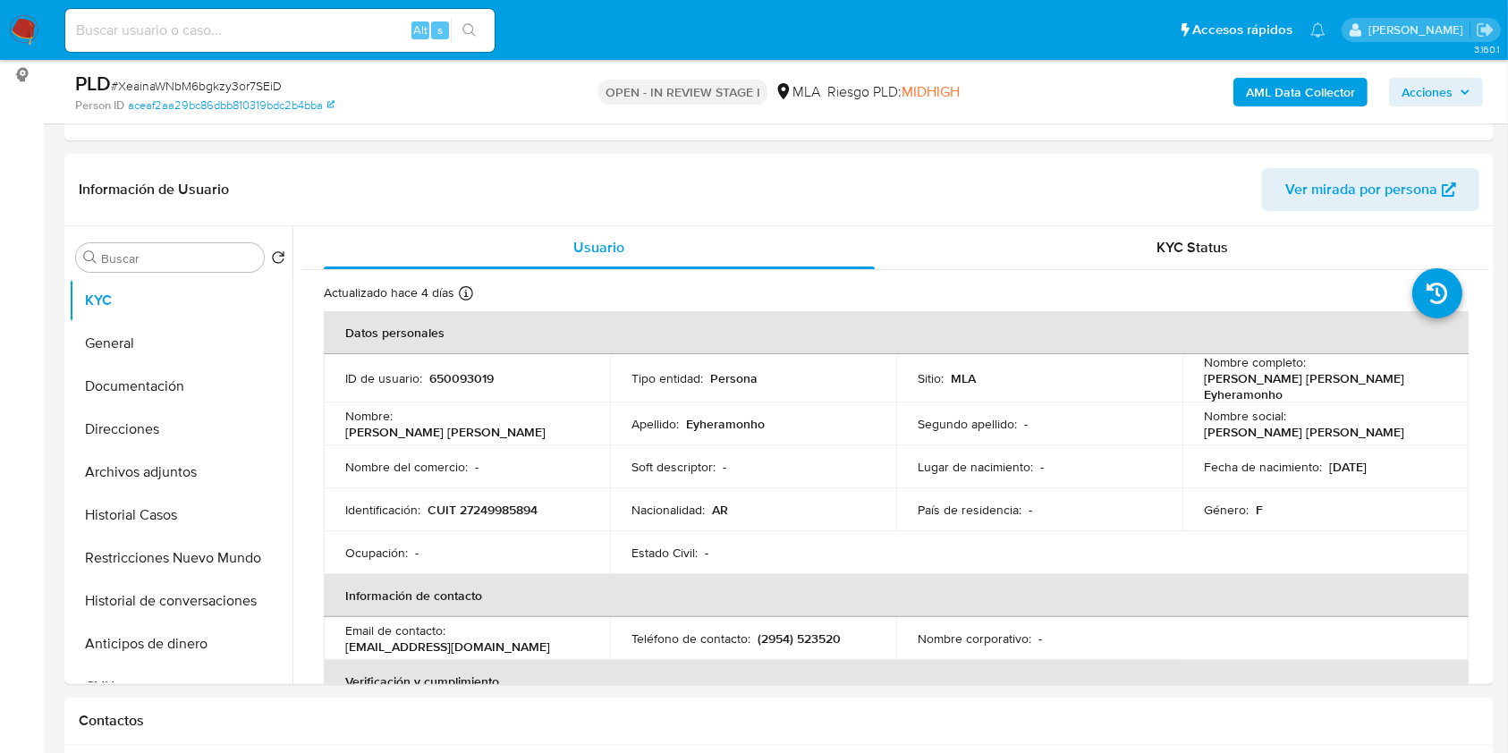
drag, startPoint x: 1452, startPoint y: 83, endPoint x: 1411, endPoint y: 107, distance: 47.7
click at [1451, 83] on span "Acciones" at bounding box center [1427, 92] width 51 height 29
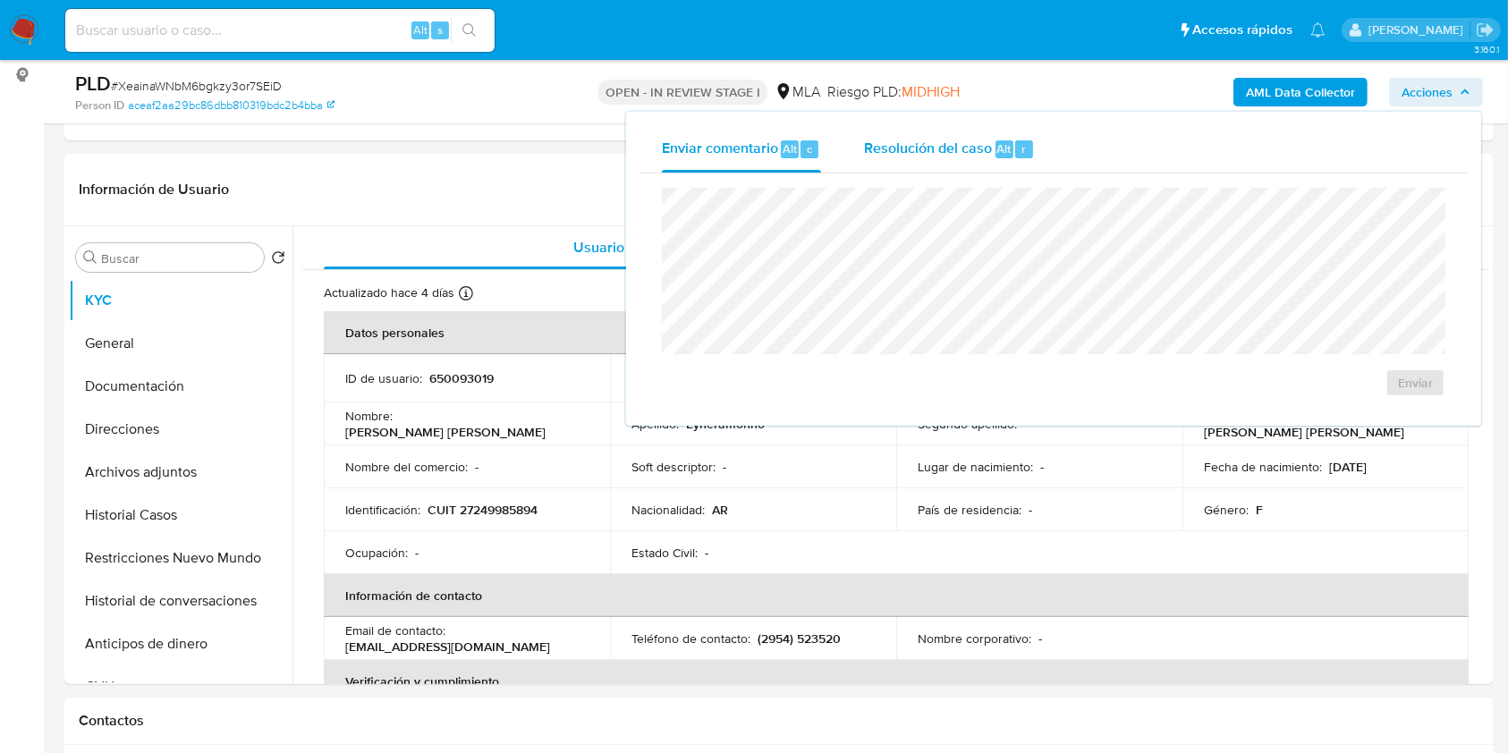
click at [970, 148] on span "Resolución del caso" at bounding box center [928, 148] width 128 height 21
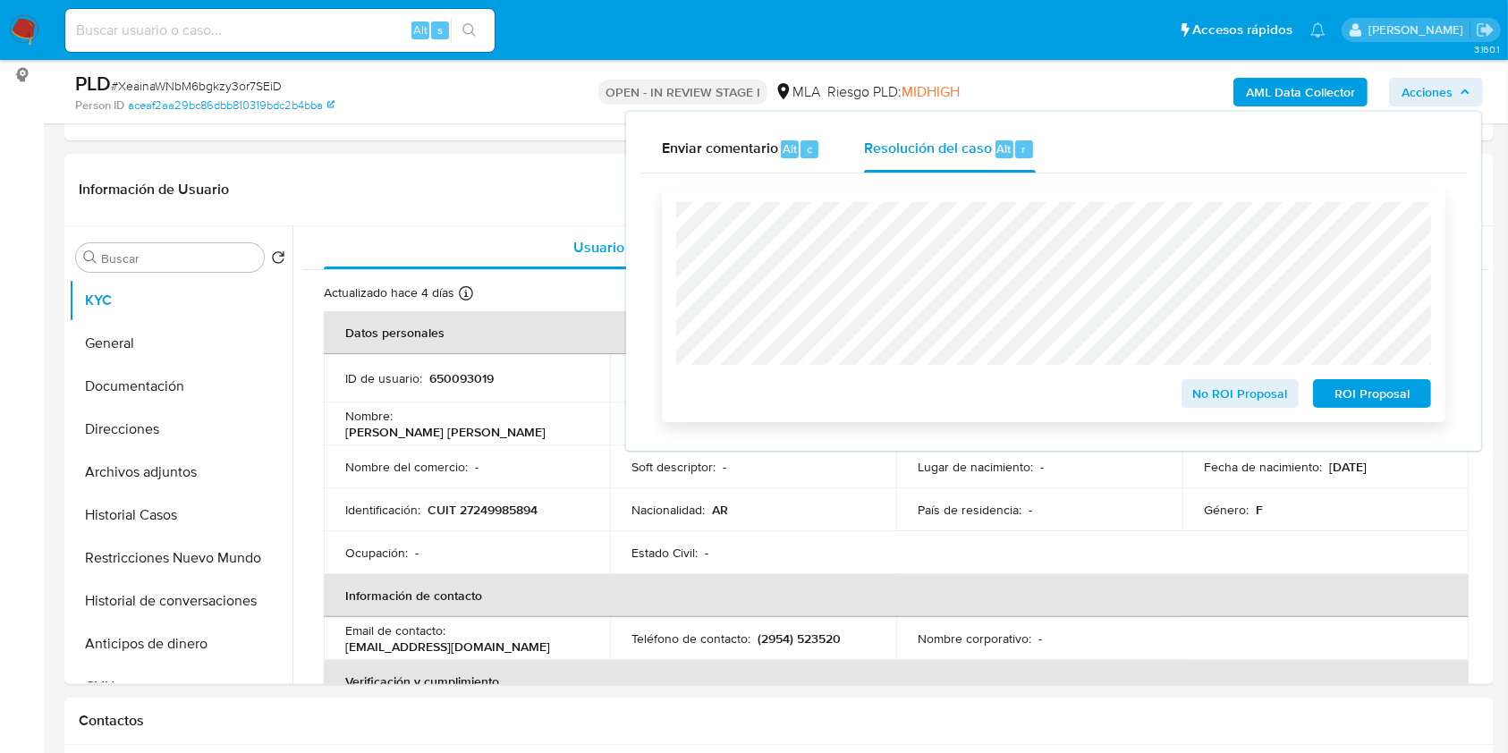
click at [1377, 397] on span "ROI Proposal" at bounding box center [1372, 393] width 93 height 25
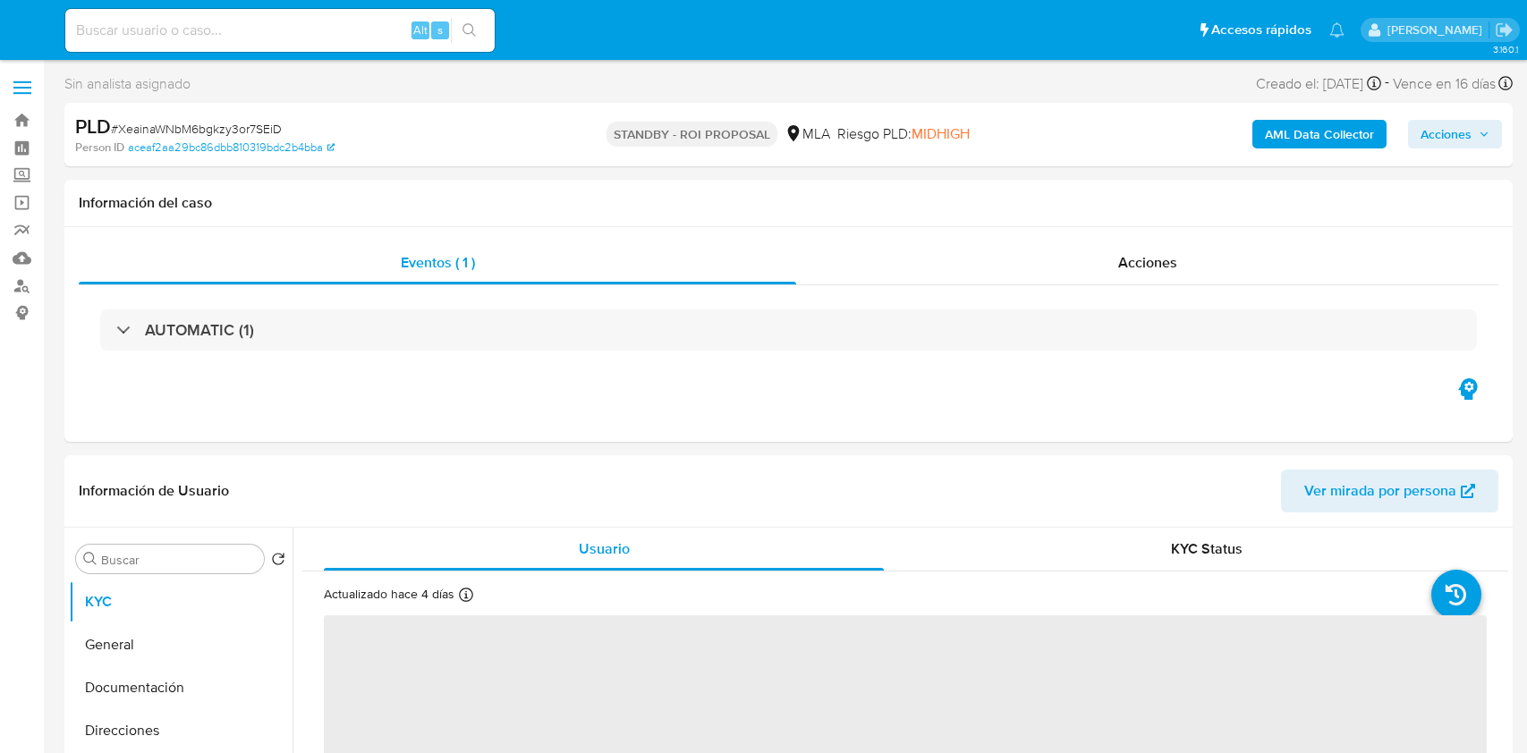
select select "10"
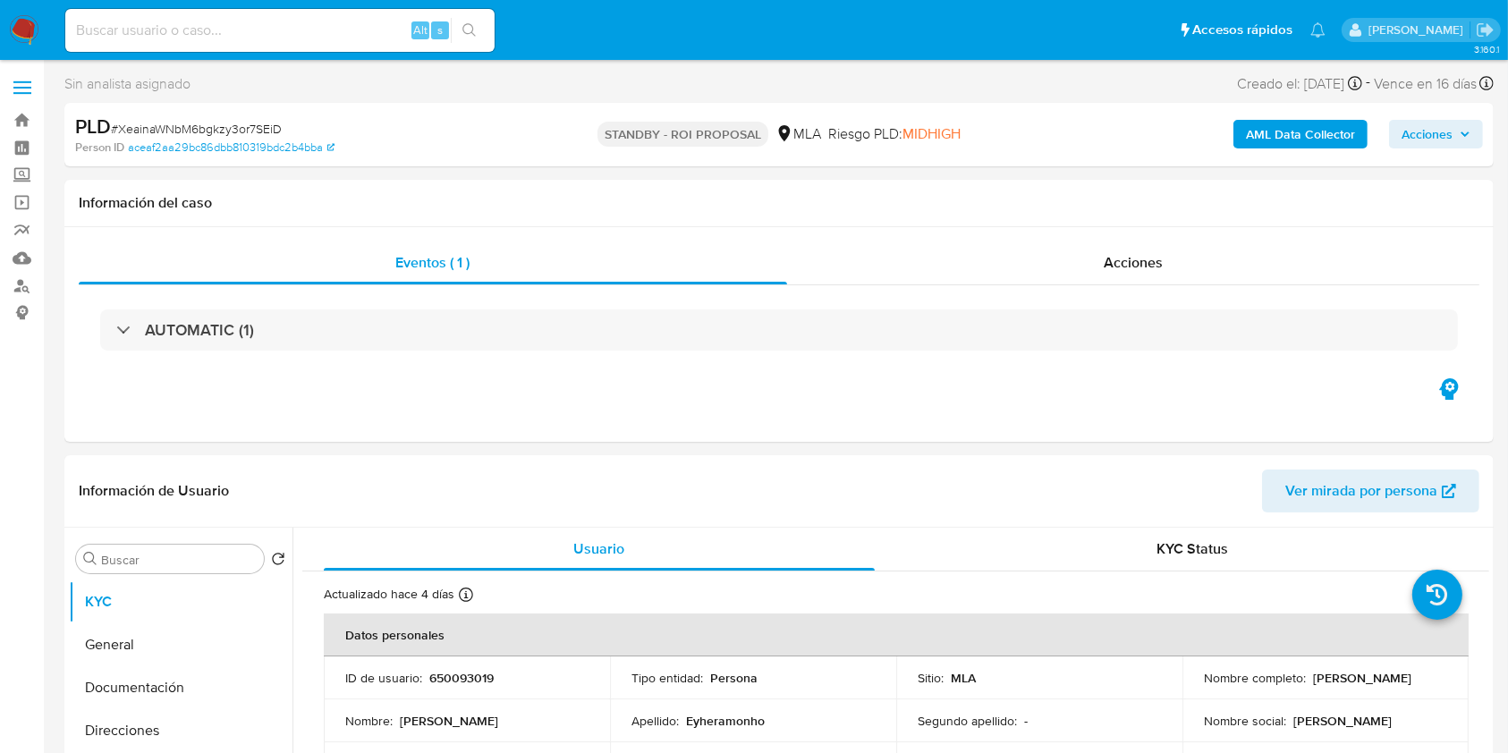
click at [291, 23] on input at bounding box center [279, 30] width 429 height 23
paste input "S8yCyDXOCNN0dGHOoq55WohB"
type input "S8yCyDXOCNN0dGHOoq55WohB"
click at [472, 27] on icon "search-icon" at bounding box center [468, 29] width 13 height 13
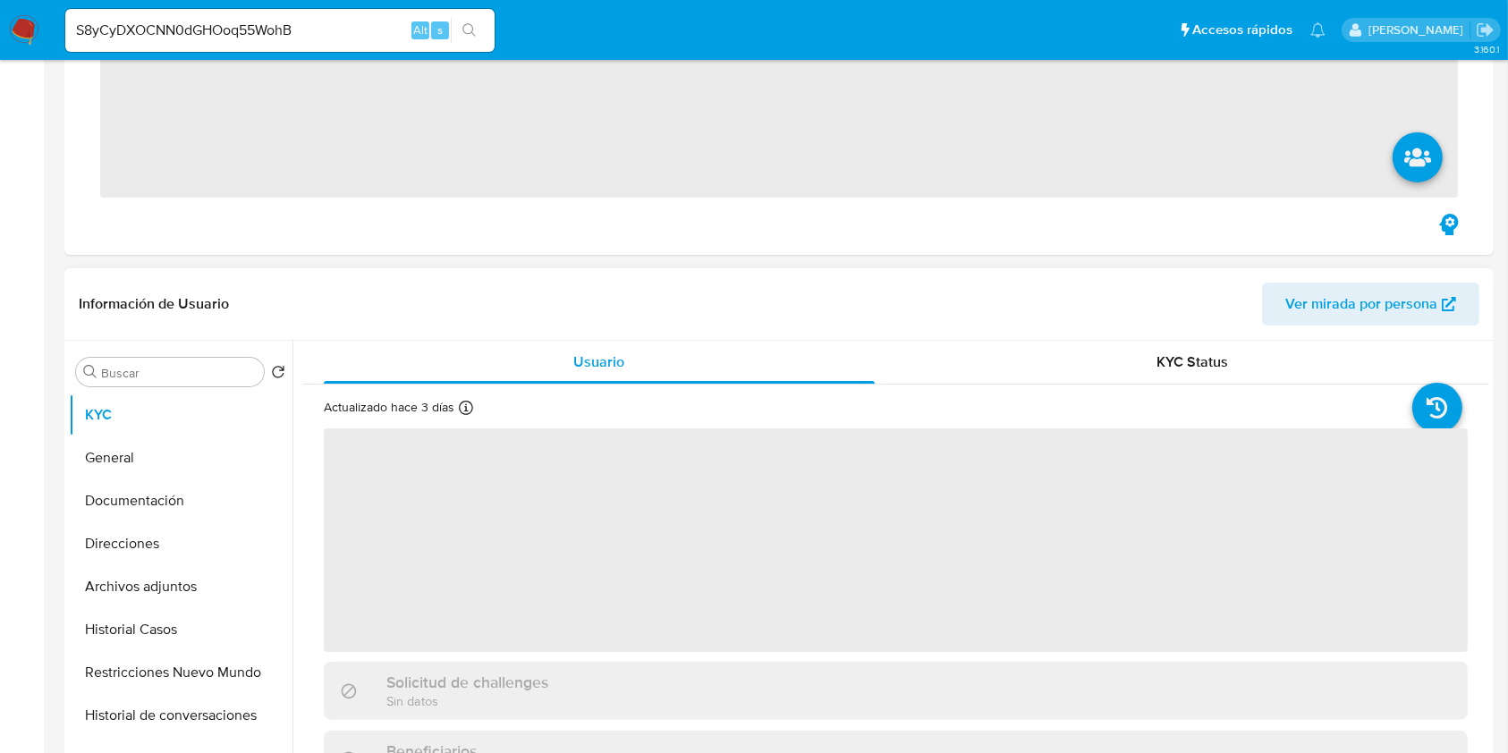
scroll to position [596, 0]
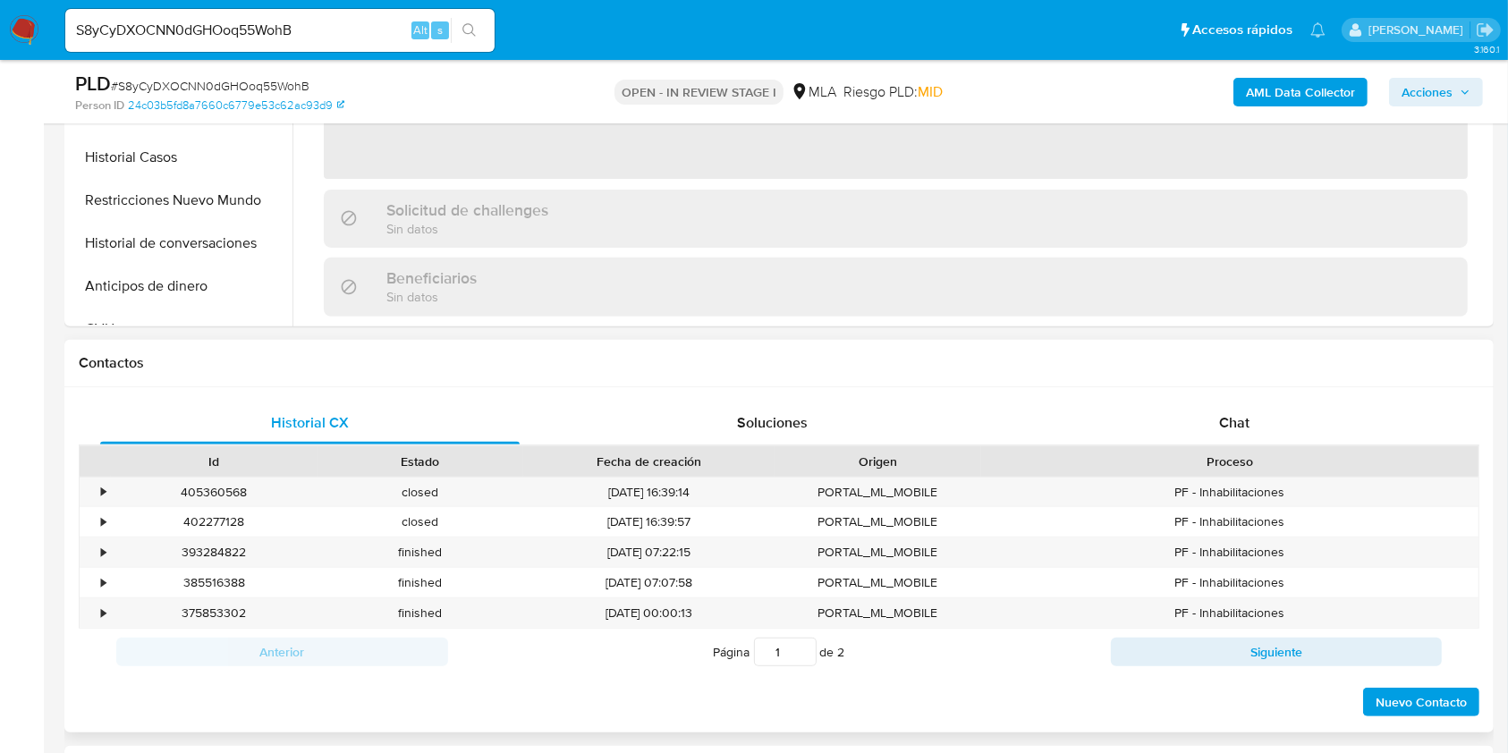
select select "10"
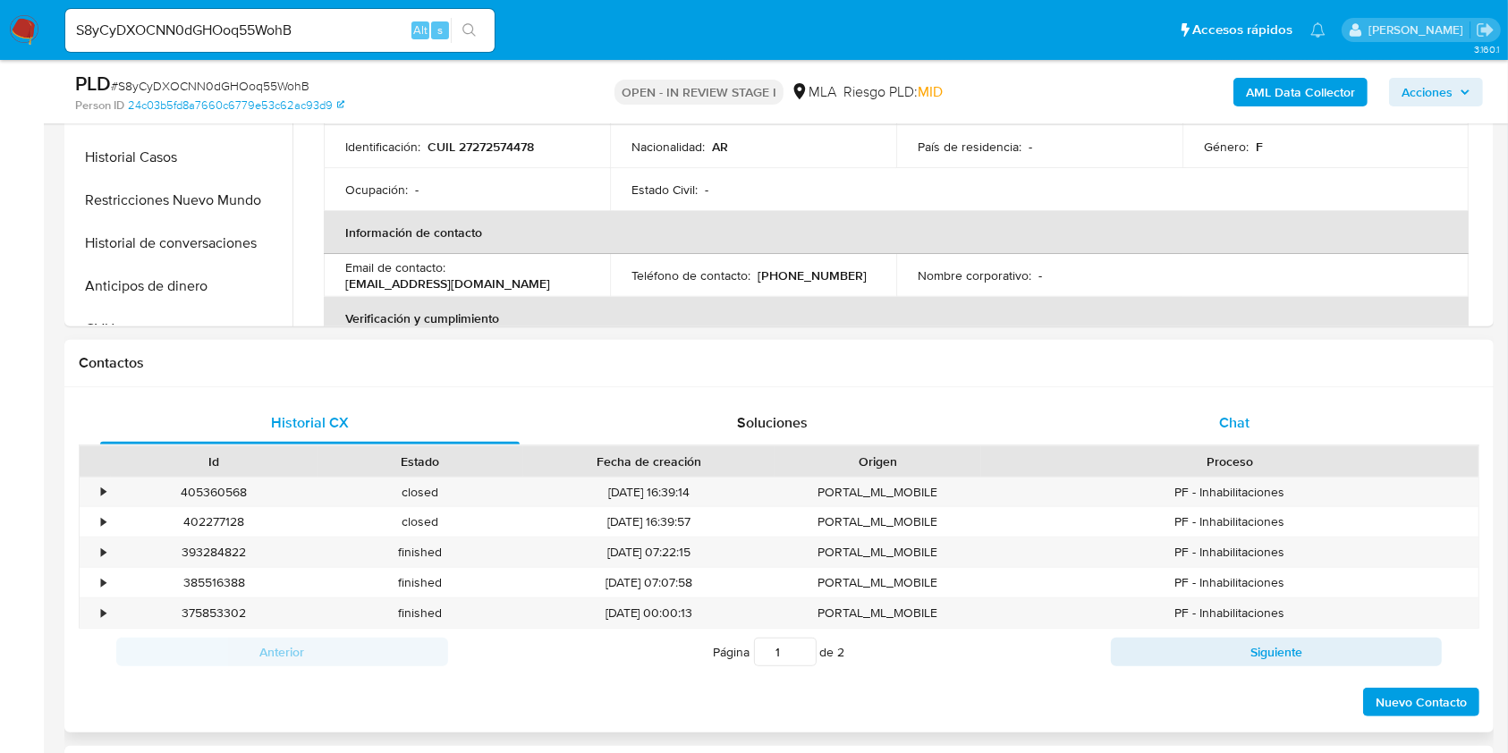
click at [1298, 420] on div "Chat" at bounding box center [1235, 423] width 420 height 43
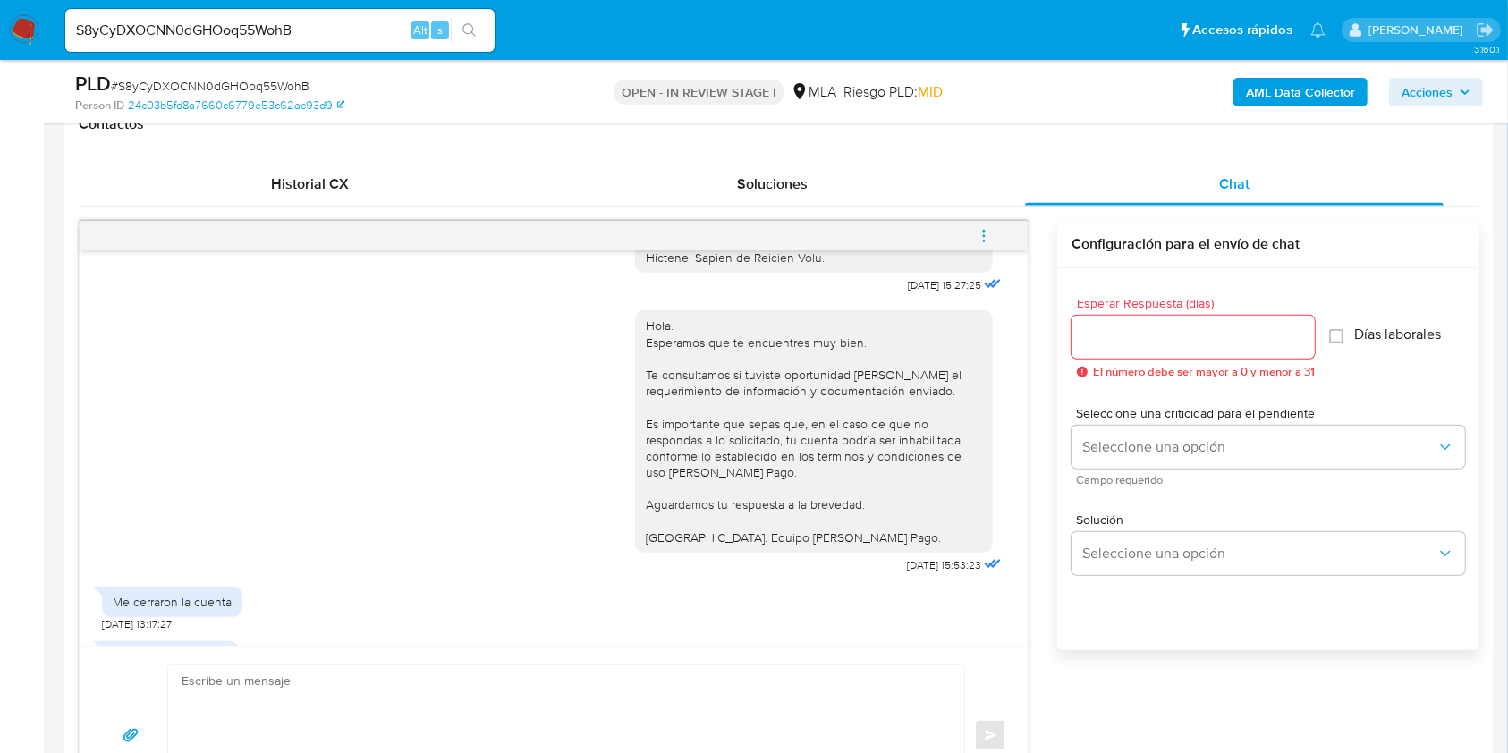
scroll to position [3292, 0]
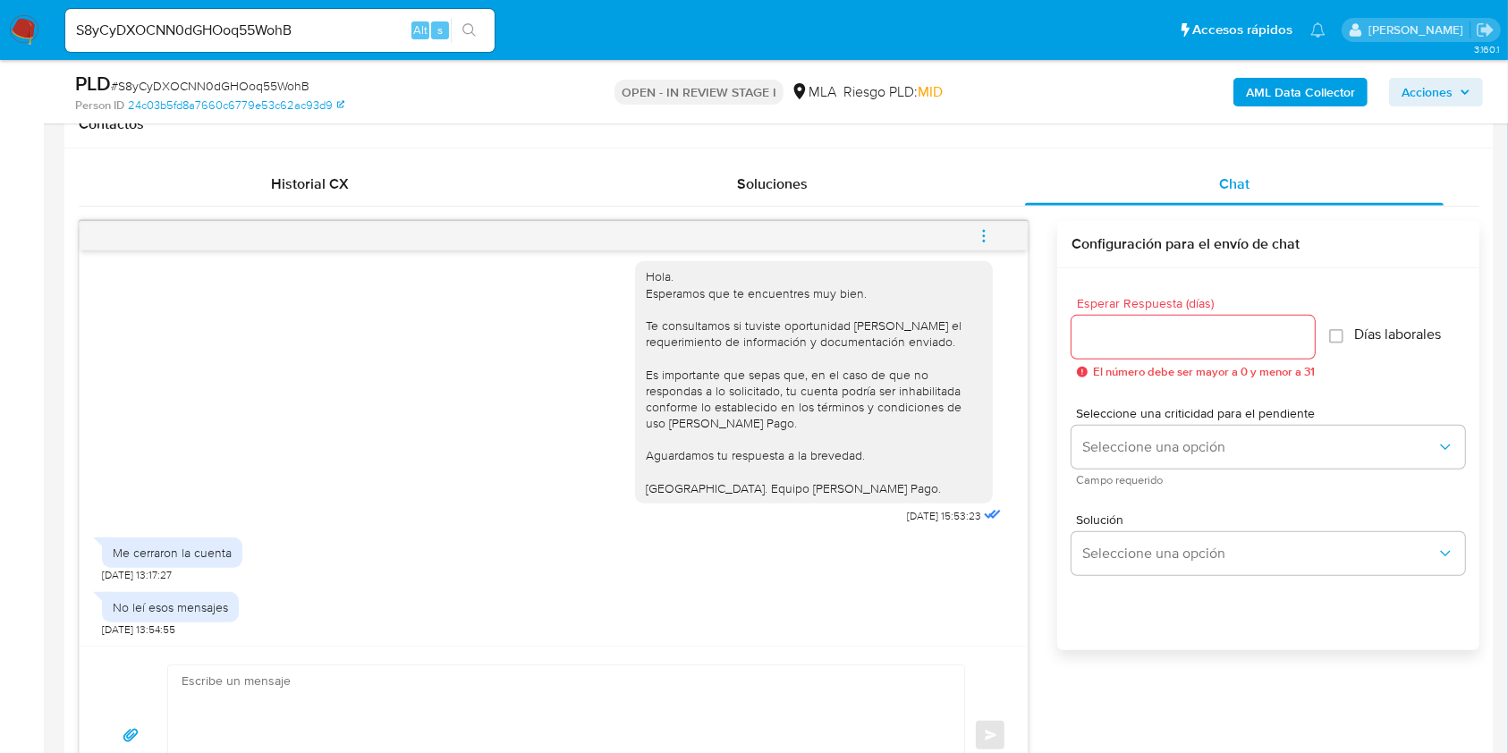
click at [988, 232] on icon "menu-action" at bounding box center [984, 236] width 16 height 16
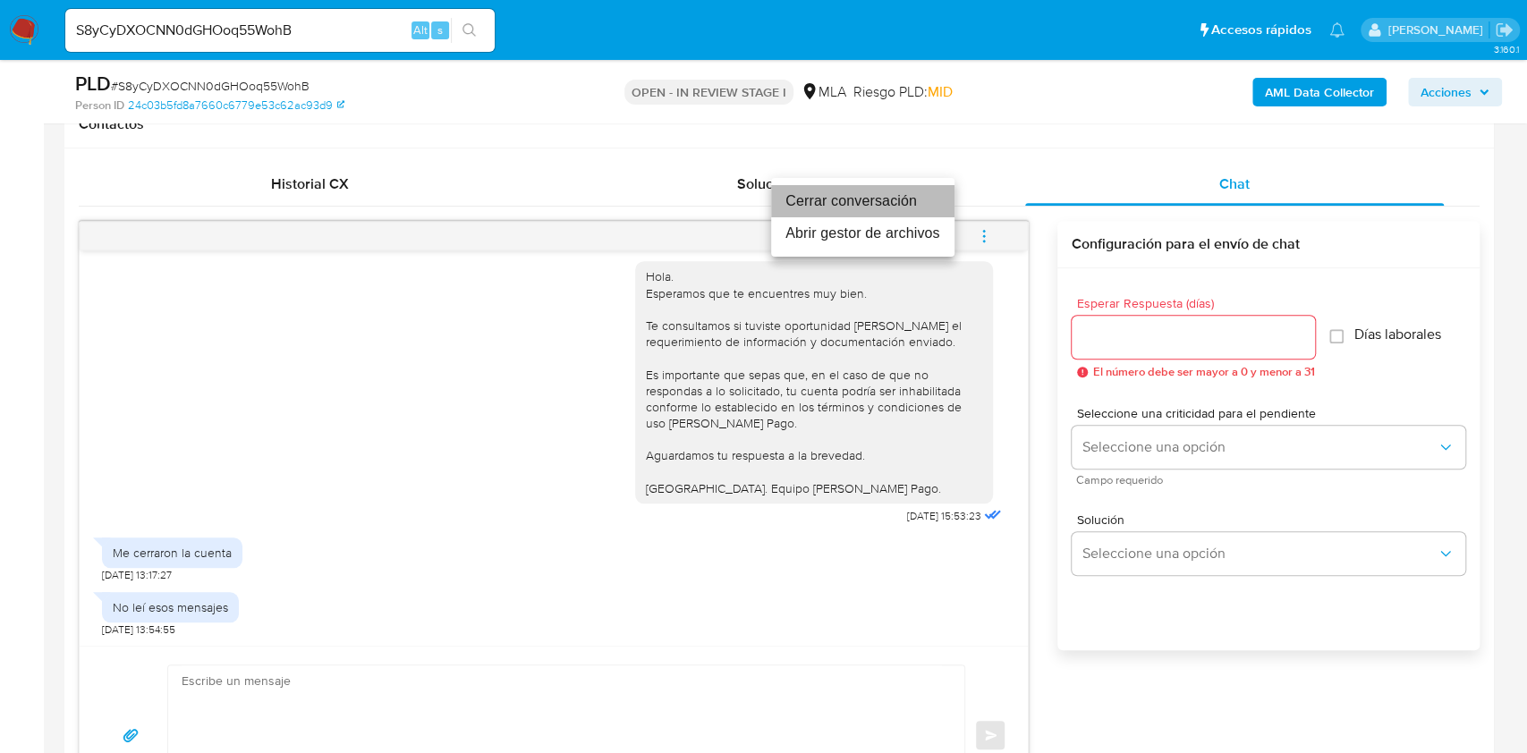
click at [832, 204] on li "Cerrar conversación" at bounding box center [862, 201] width 183 height 32
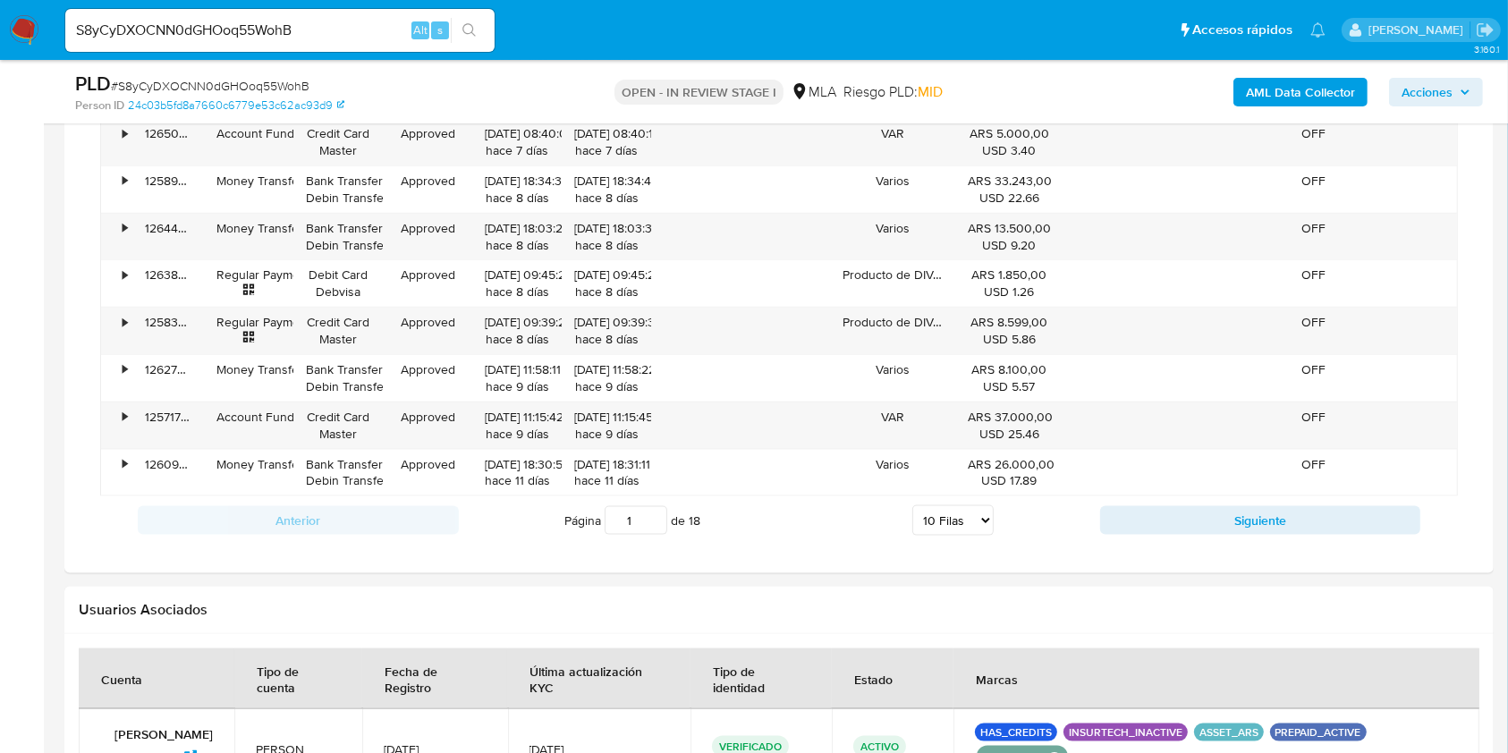
scroll to position [2624, 0]
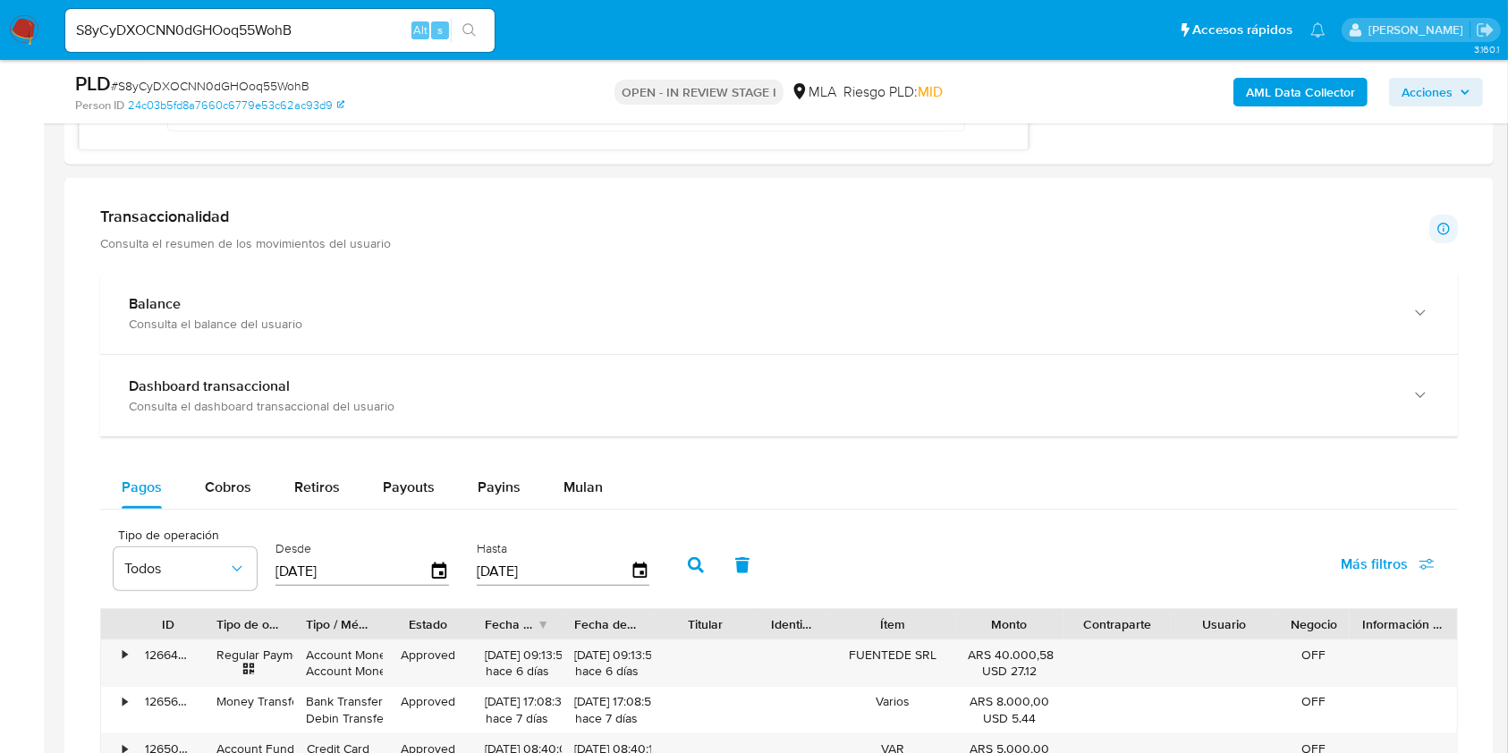
scroll to position [1311, 0]
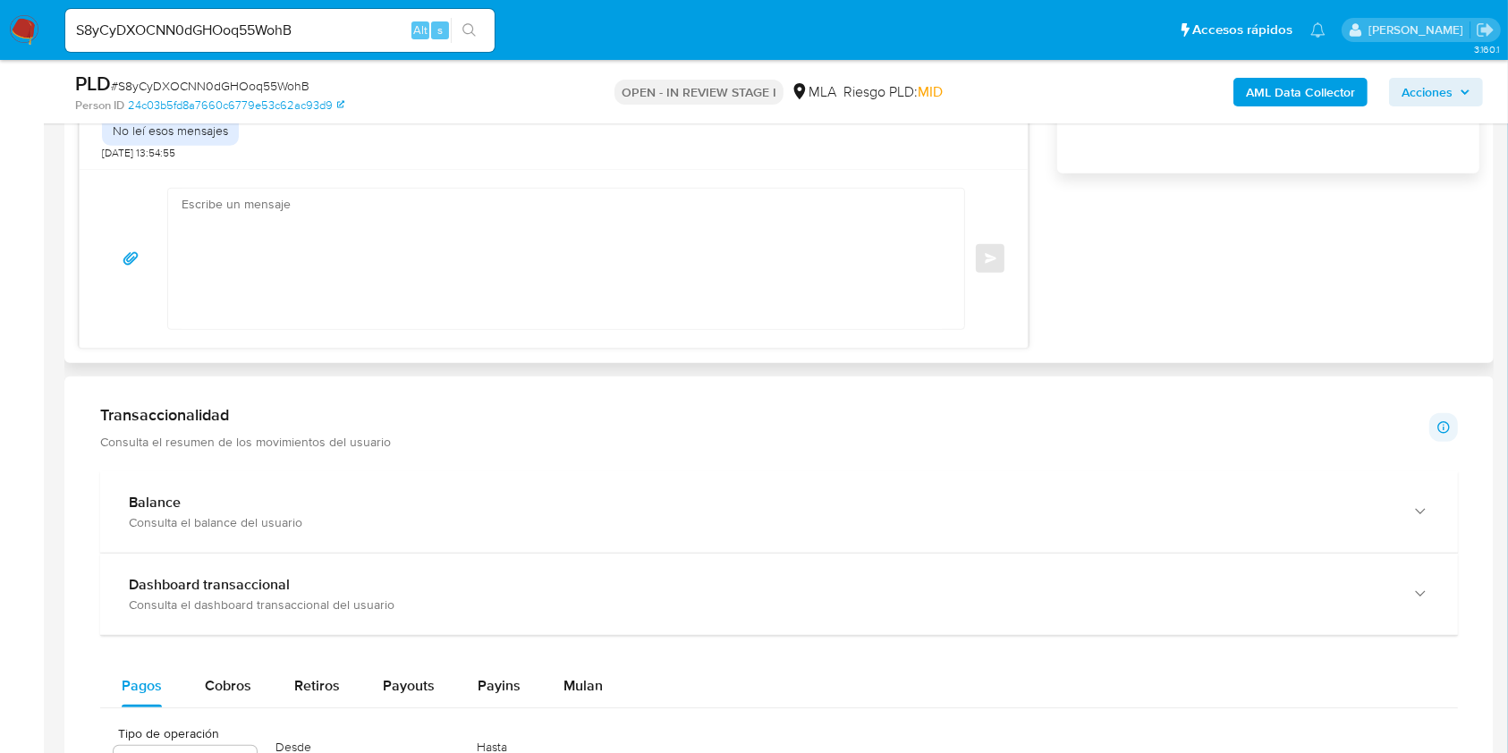
click at [577, 234] on textarea at bounding box center [562, 259] width 760 height 140
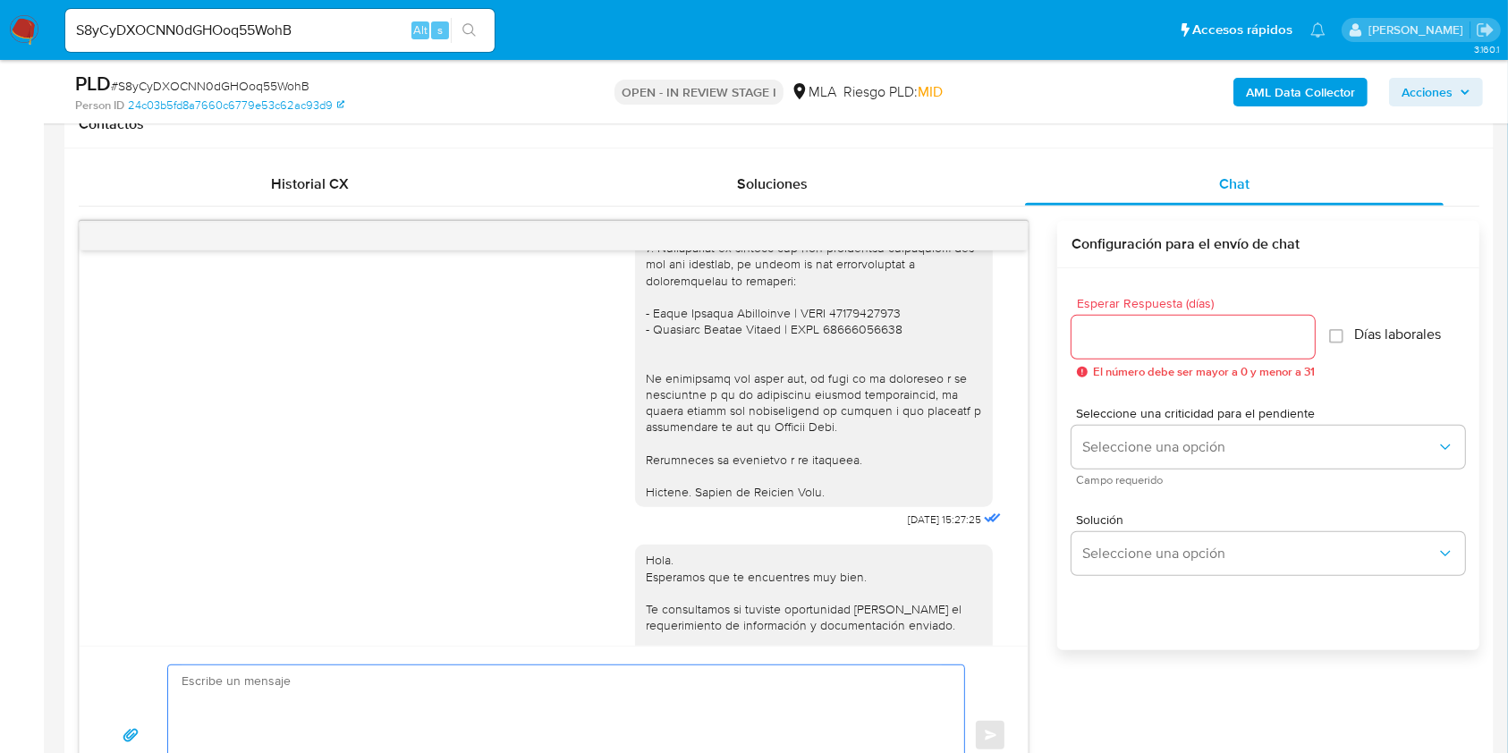
scroll to position [2934, 0]
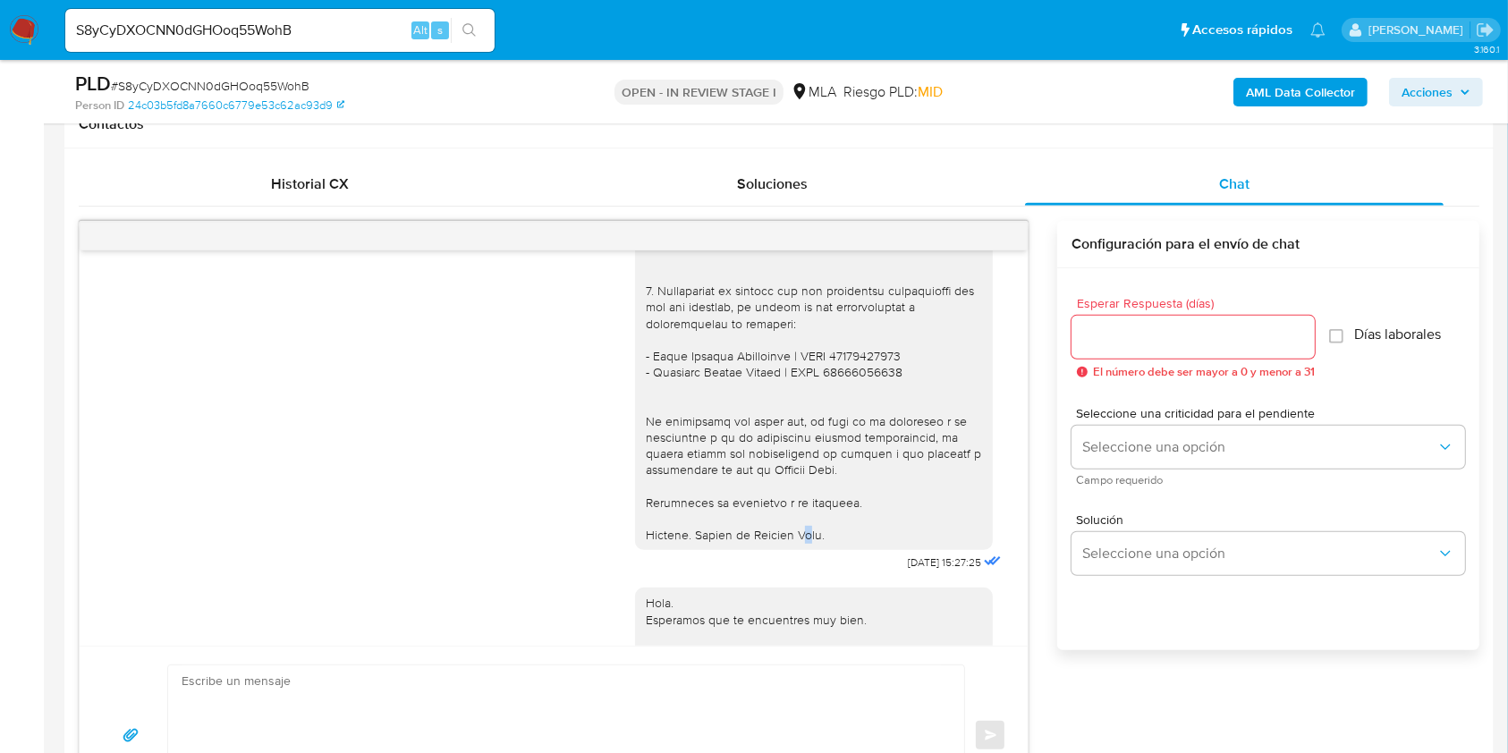
drag, startPoint x: 801, startPoint y: 571, endPoint x: 793, endPoint y: 562, distance: 12.6
click at [793, 543] on div at bounding box center [814, 144] width 336 height 797
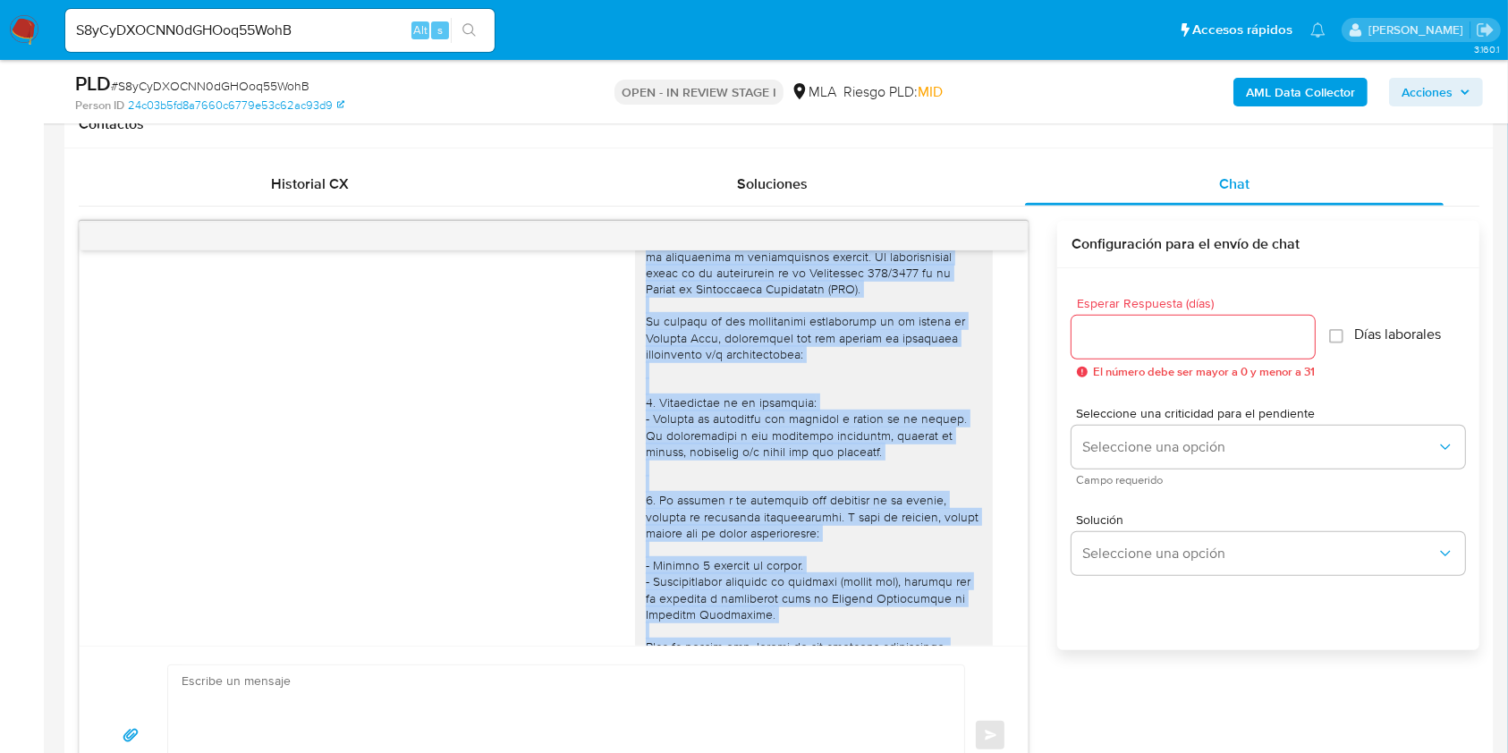
scroll to position [2434, 0]
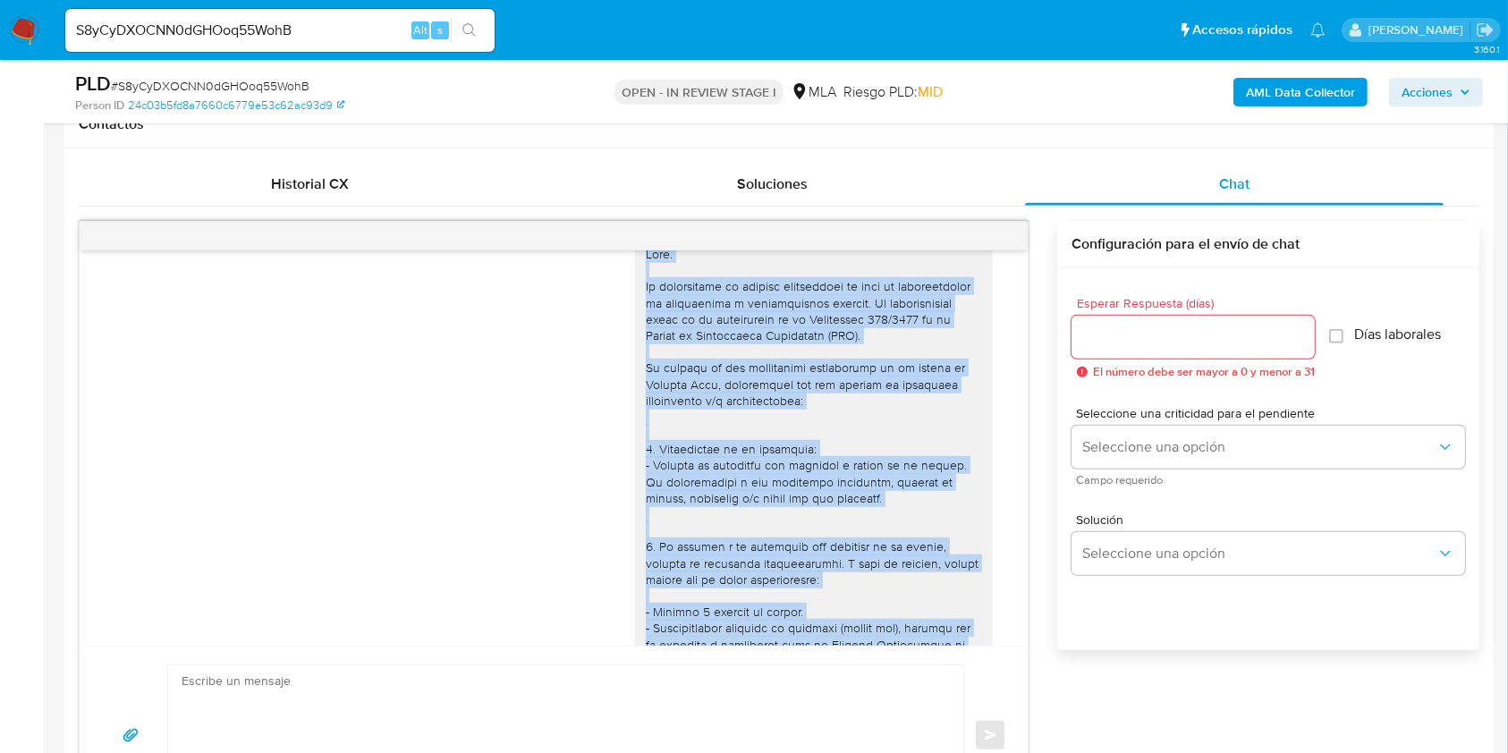
drag, startPoint x: 826, startPoint y: 567, endPoint x: 616, endPoint y: 283, distance: 353.2
click at [635, 283] on div at bounding box center [814, 644] width 358 height 811
copy div "Hola. Te consultamos si tuviste oportunidad de leer el requerimiento de informa…"
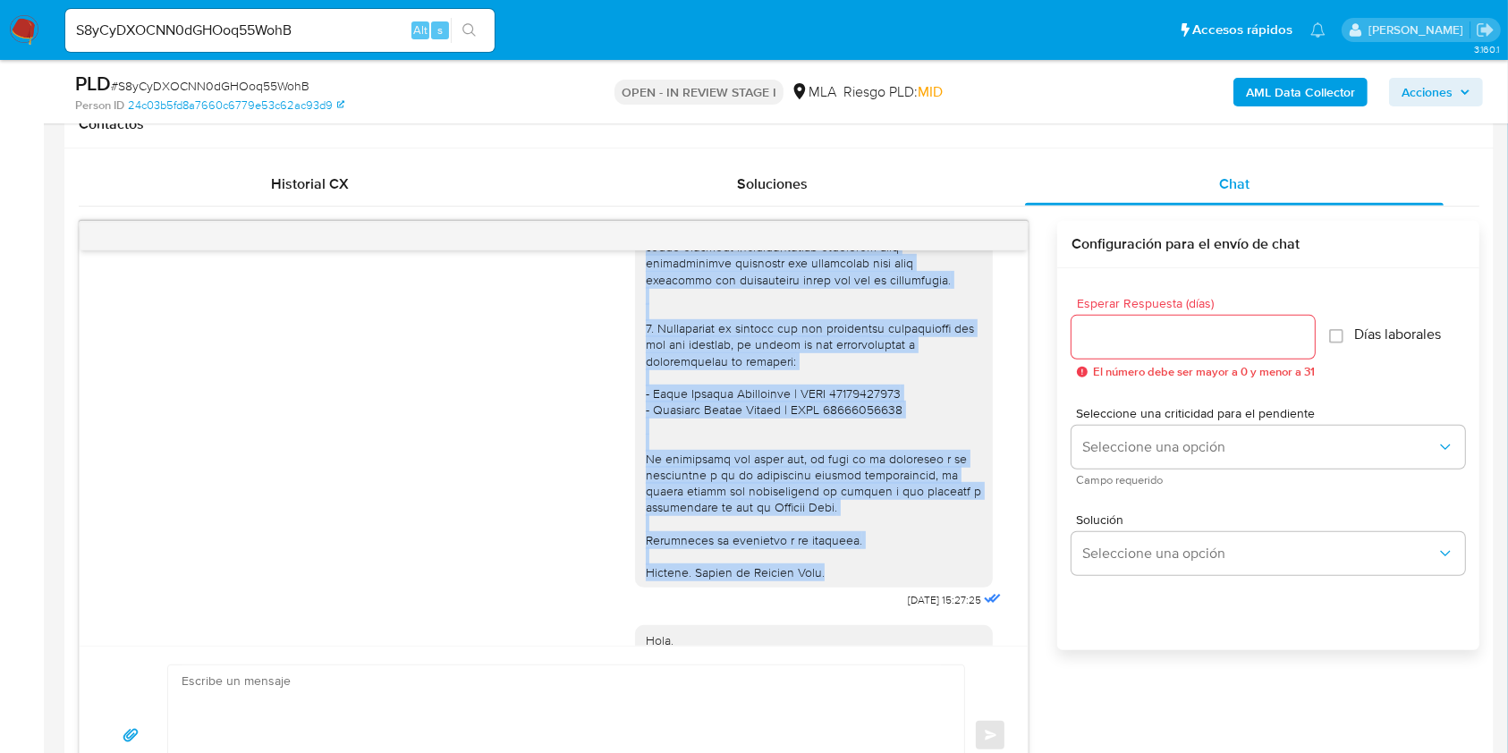
scroll to position [3292, 0]
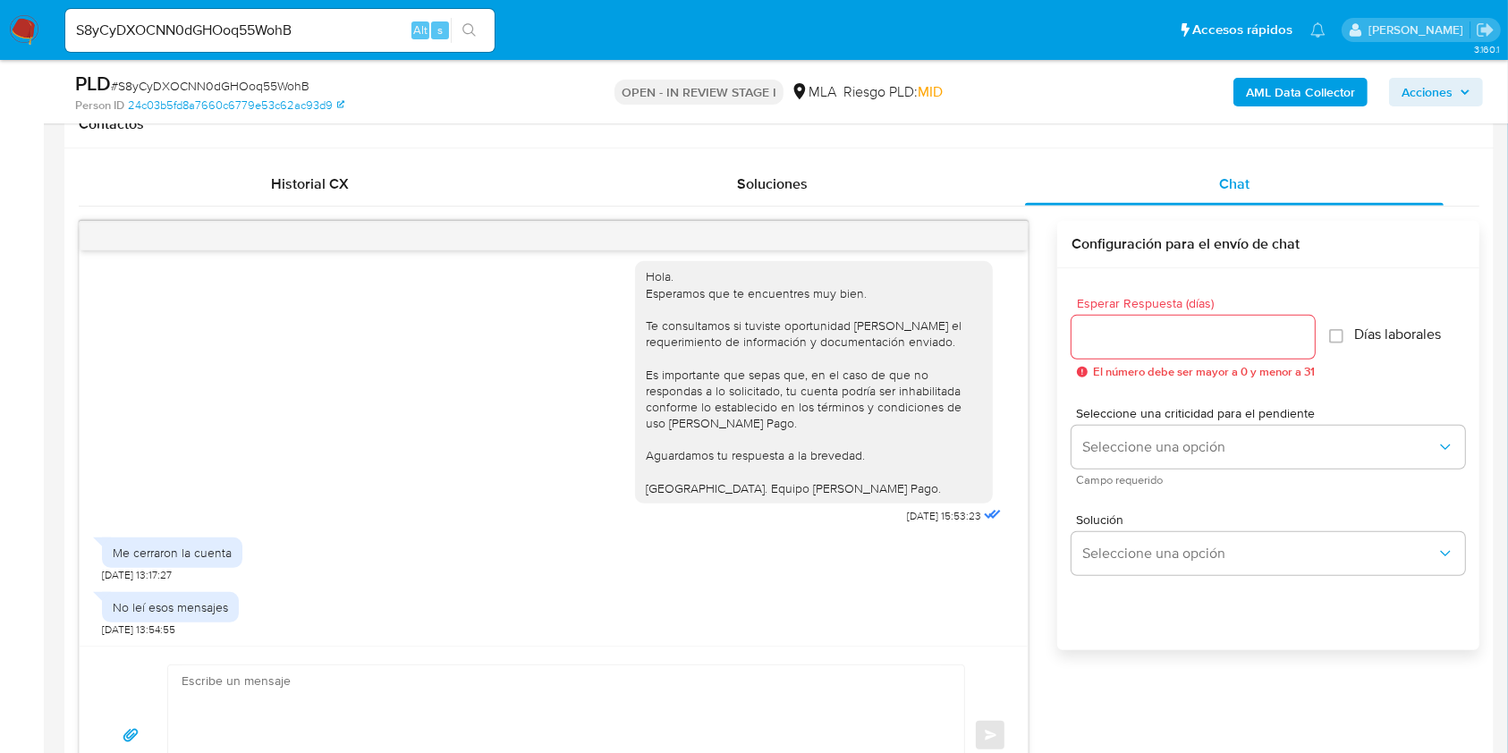
click at [412, 690] on textarea at bounding box center [562, 735] width 760 height 140
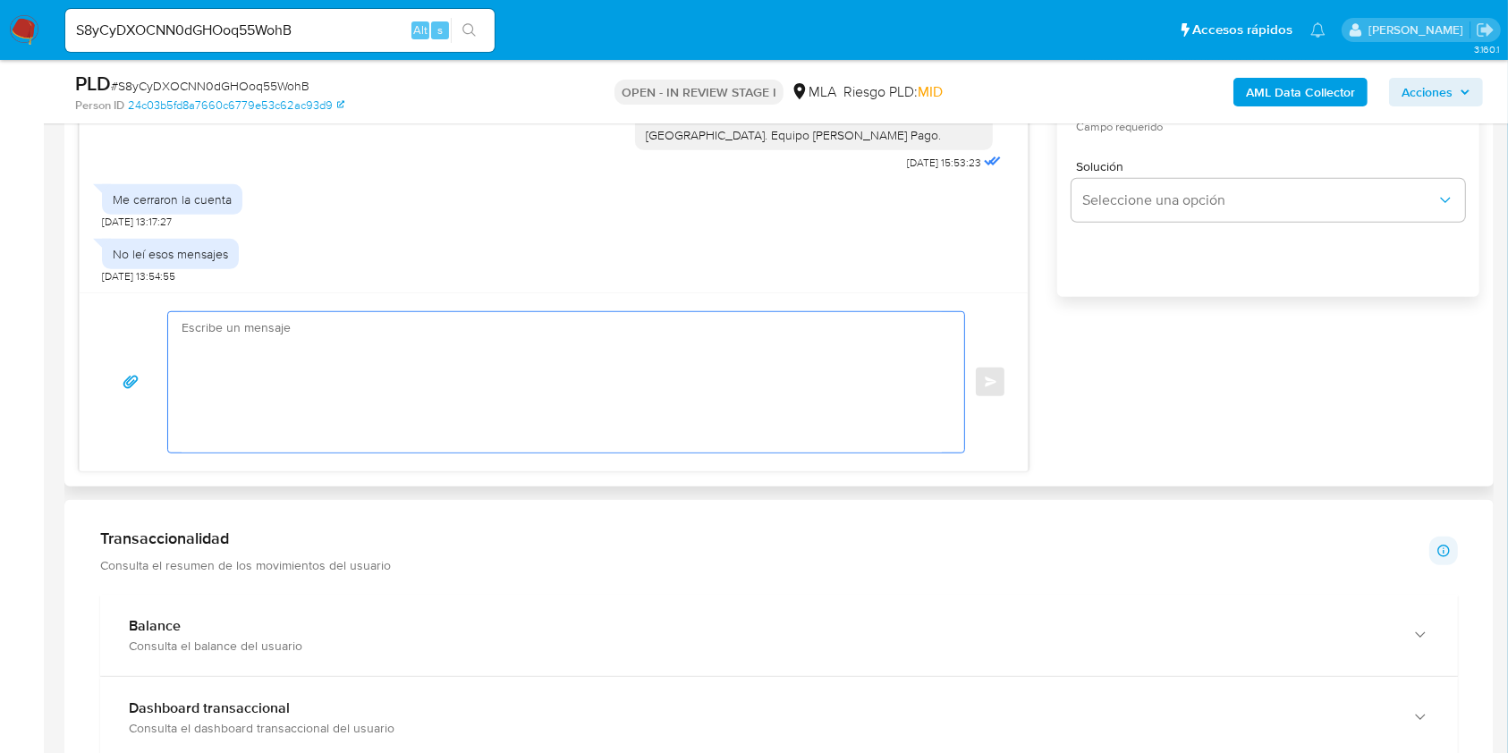
scroll to position [1192, 0]
paste textarea "Hola. Te consultamos si tuviste oportunidad de leer el requerimiento de informa…"
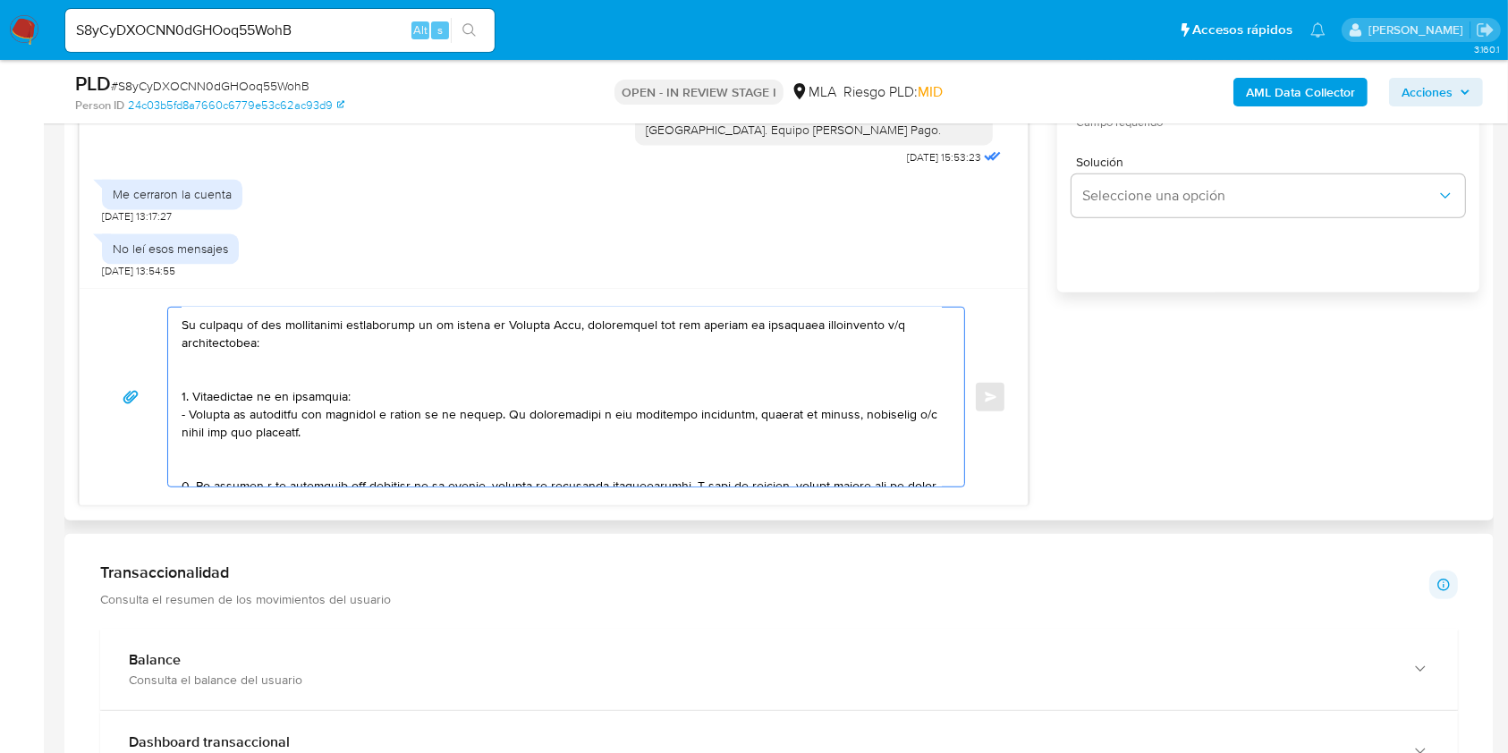
scroll to position [119, 0]
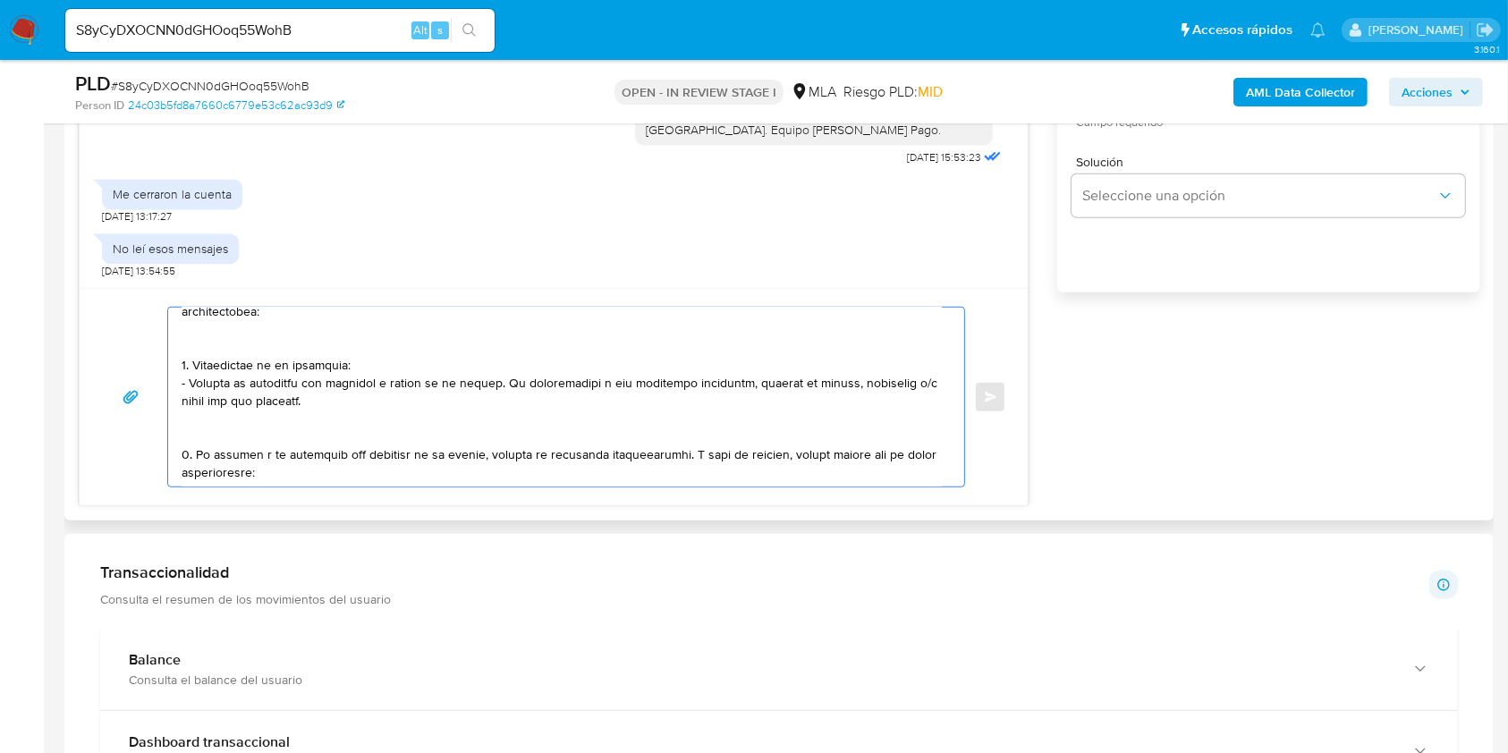
click at [299, 349] on textarea at bounding box center [562, 397] width 760 height 179
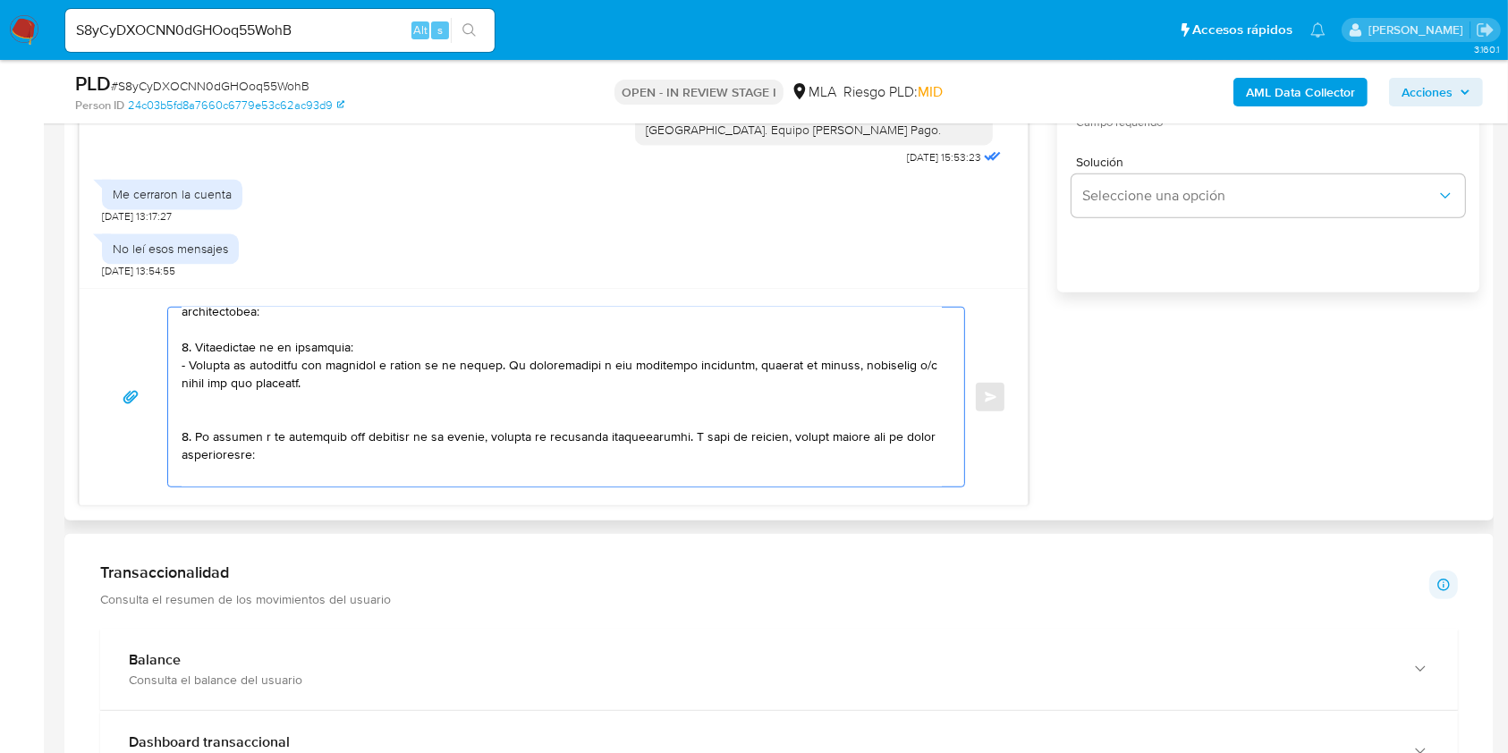
drag, startPoint x: 317, startPoint y: 383, endPoint x: 487, endPoint y: 368, distance: 170.6
click at [487, 368] on textarea at bounding box center [562, 397] width 760 height 179
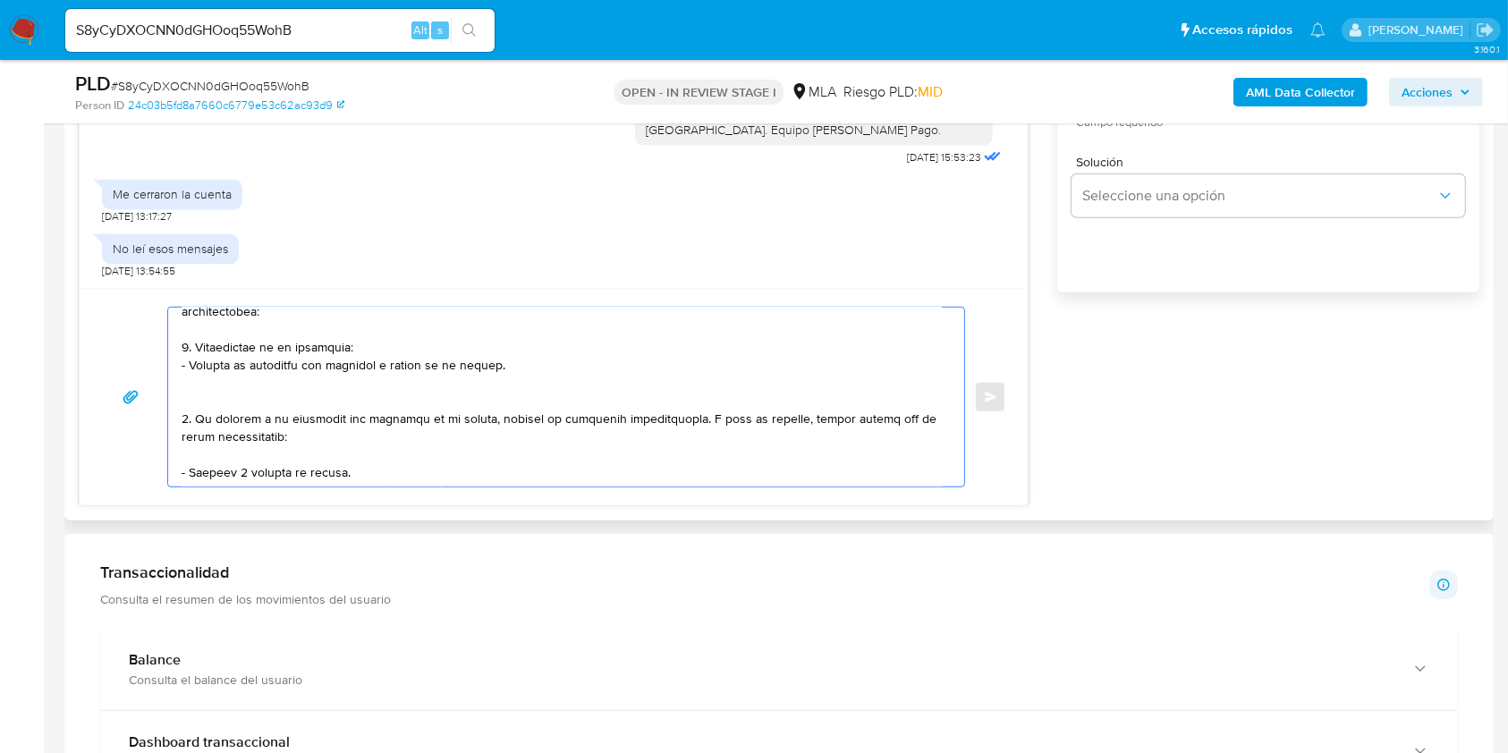
click at [316, 403] on textarea at bounding box center [562, 397] width 760 height 179
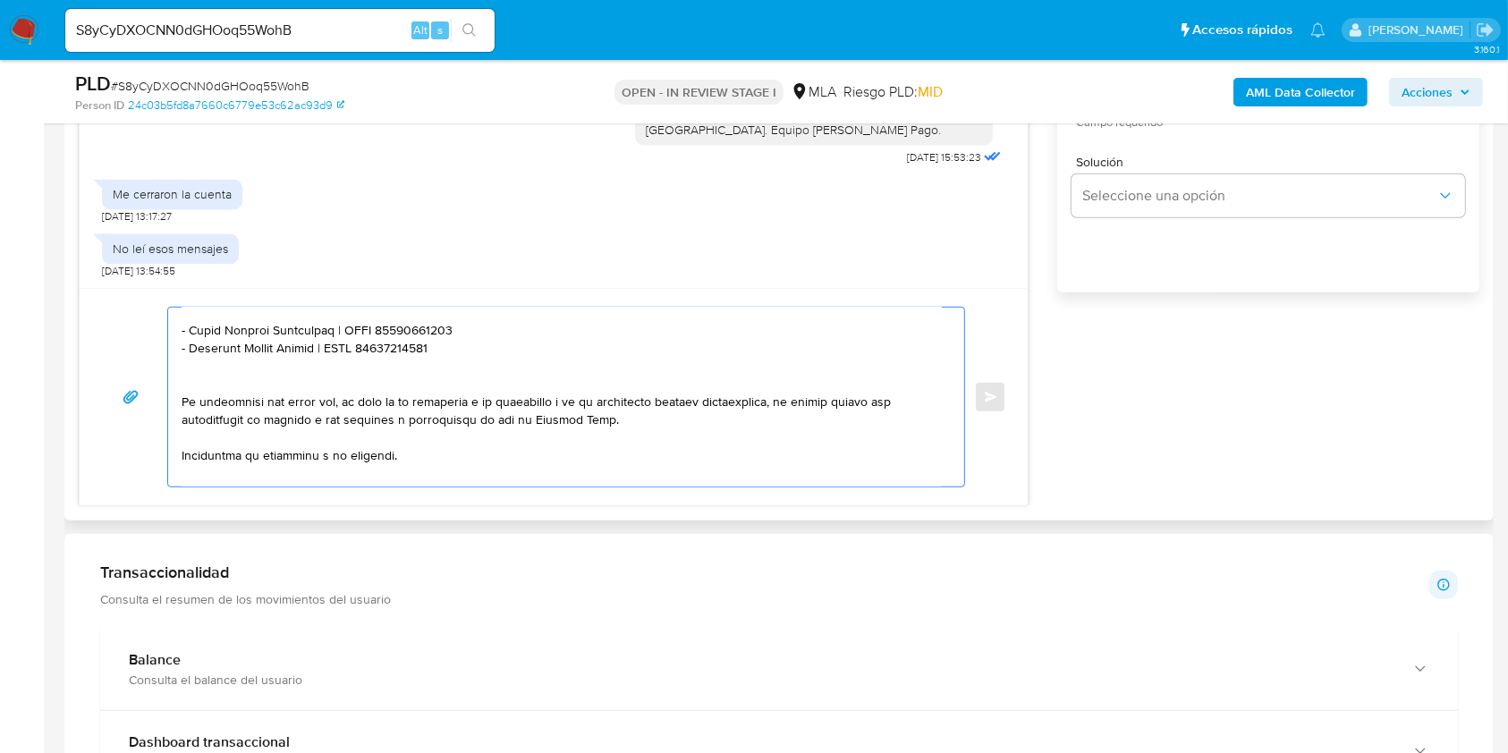
scroll to position [473, 0]
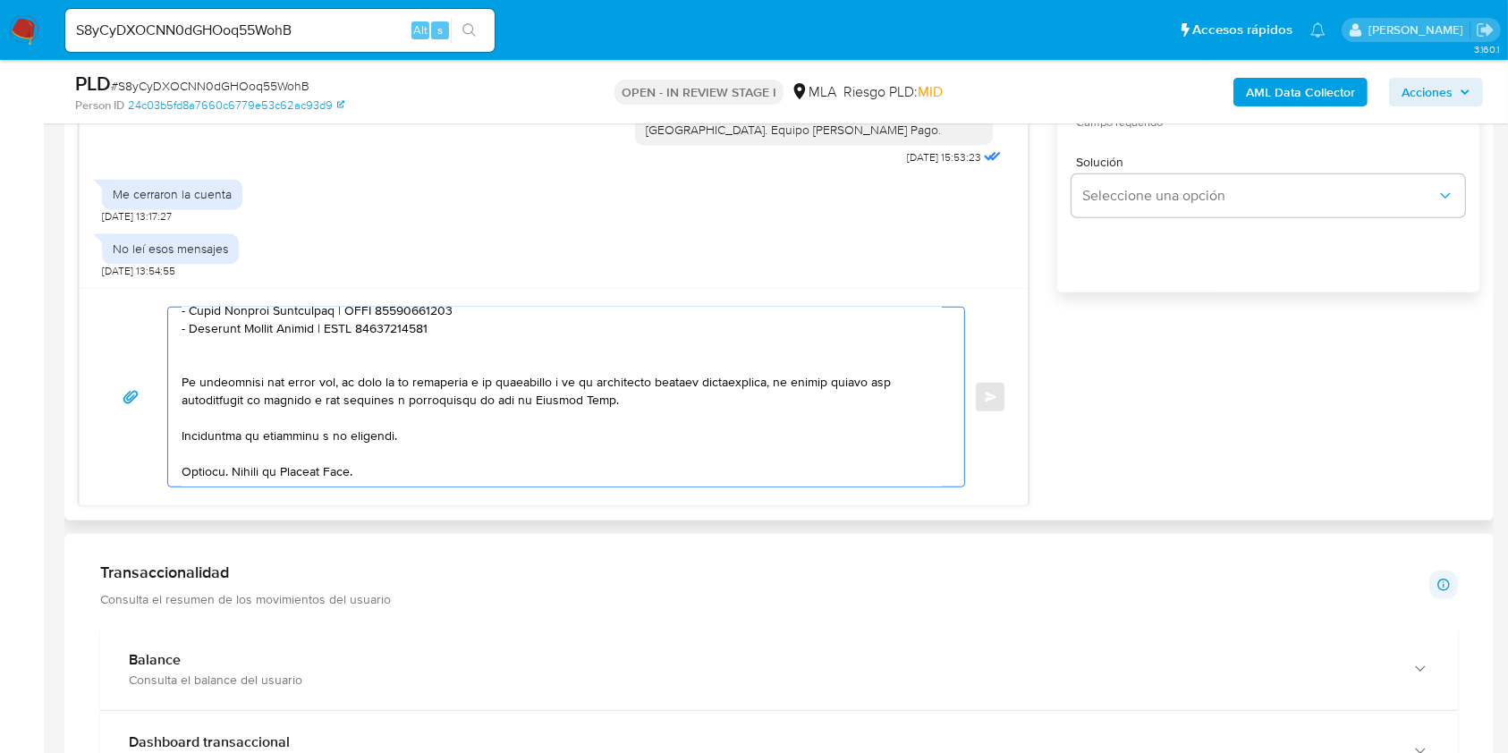
click at [224, 354] on textarea at bounding box center [562, 397] width 760 height 179
click at [449, 432] on textarea at bounding box center [562, 397] width 760 height 179
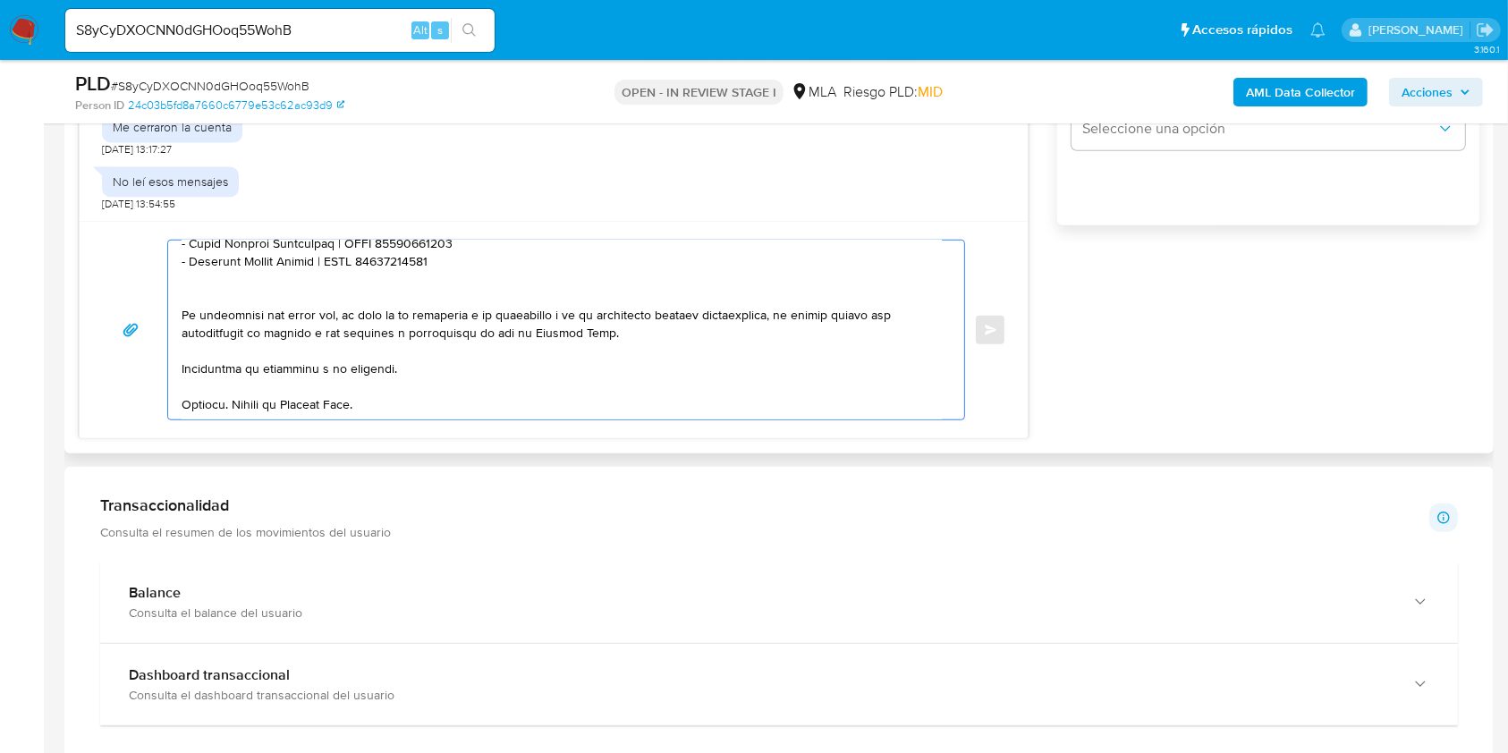
scroll to position [835, 0]
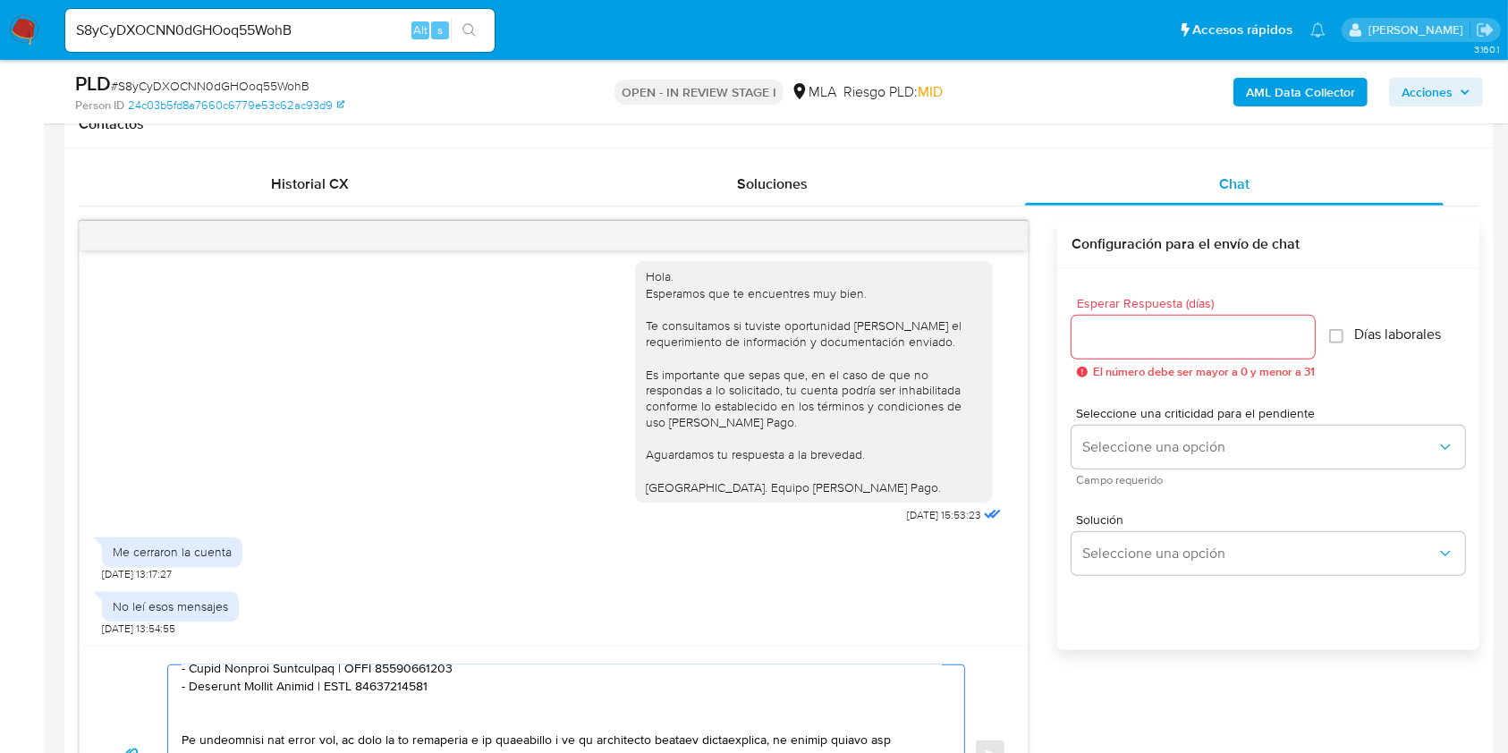
type textarea "Hola. Te consultamos si tuviste oportunidad de leer el requerimiento de informa…"
click at [1122, 348] on div at bounding box center [1193, 337] width 243 height 43
click at [1126, 338] on input "Esperar Respuesta (días)" at bounding box center [1193, 337] width 243 height 23
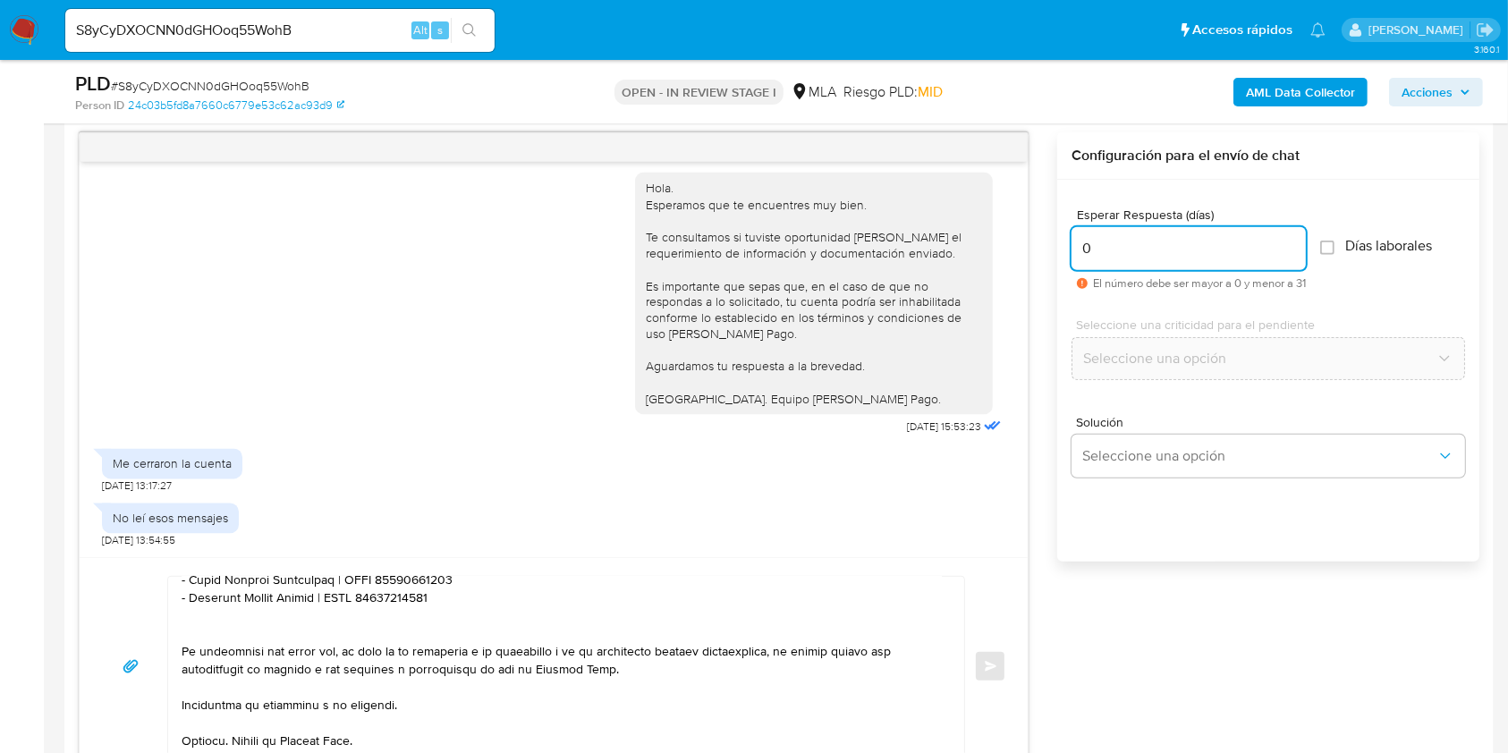
scroll to position [1073, 0]
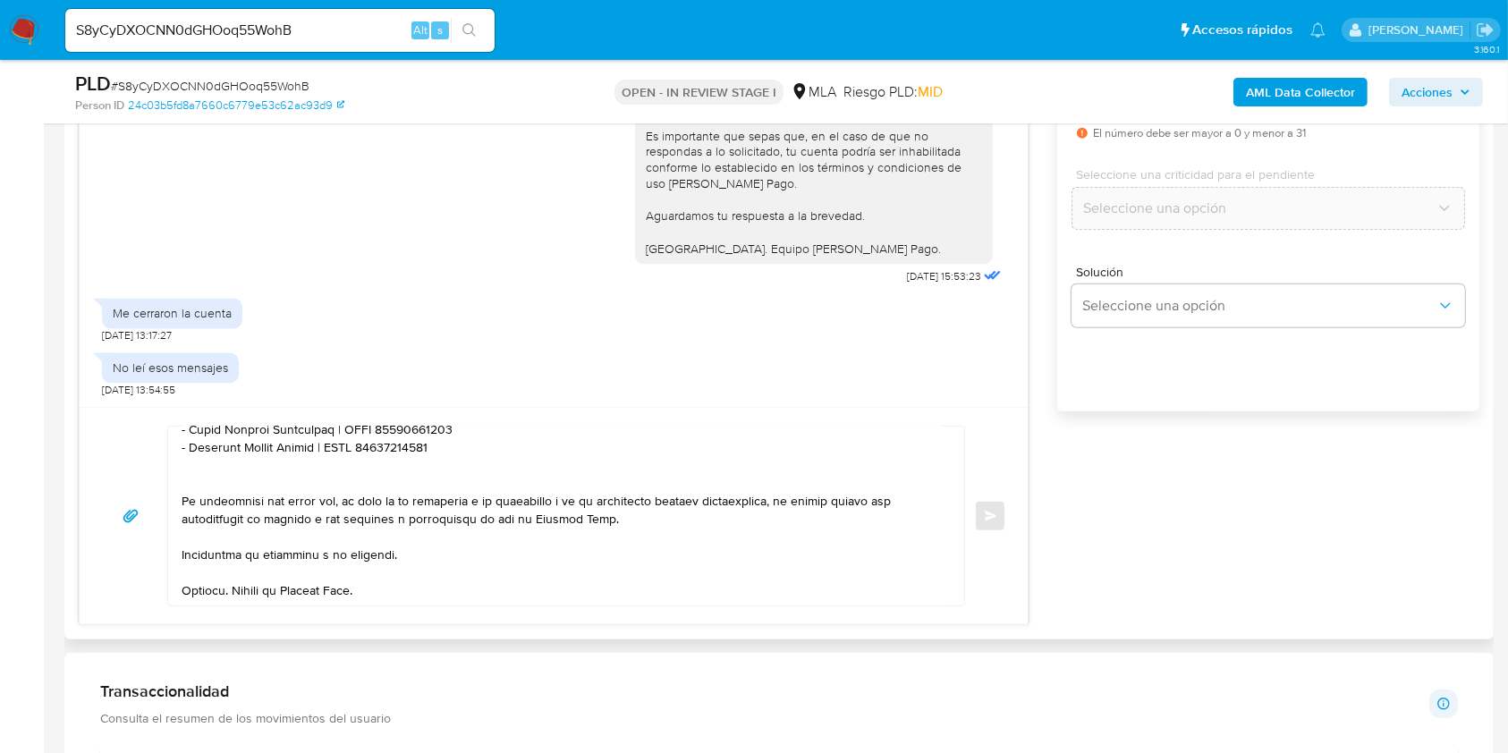
type input "0"
click at [972, 521] on div "Enviar" at bounding box center [553, 516] width 905 height 181
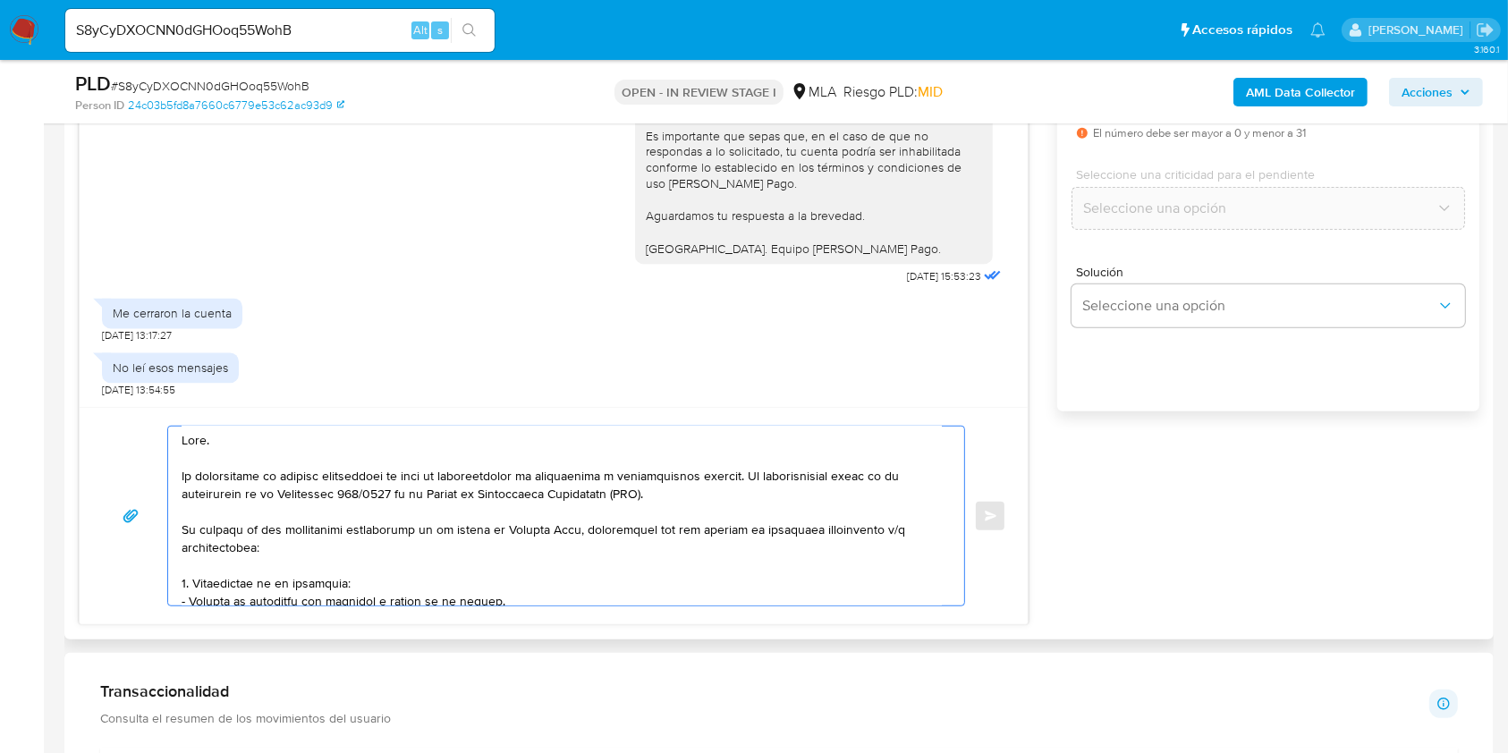
scroll to position [0, 0]
drag, startPoint x: 487, startPoint y: 592, endPoint x: 184, endPoint y: 347, distance: 389.2
click at [184, 347] on div "17/07/2025 19:51:23 Hola, Esperamos que te encuentres muy bien. Te consultamos …" at bounding box center [554, 303] width 950 height 643
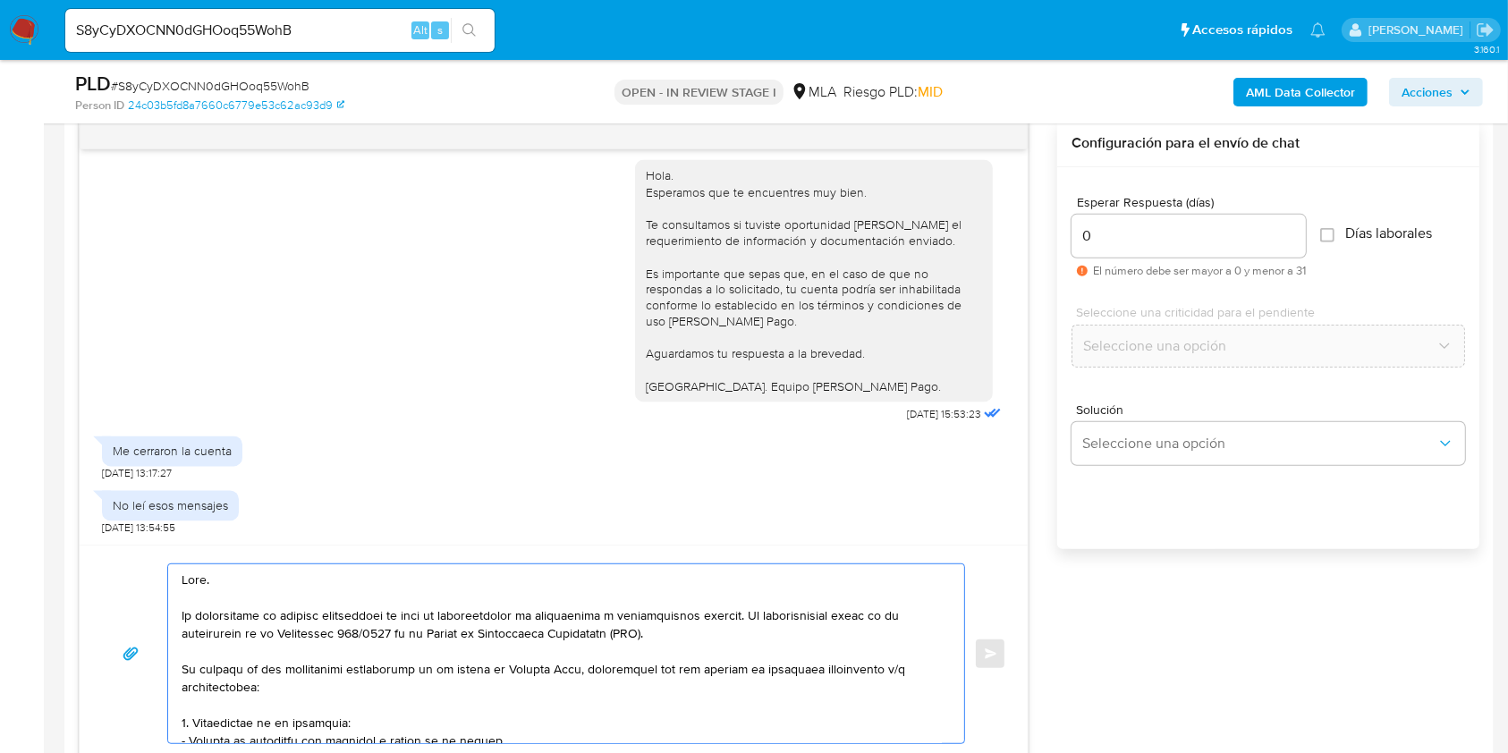
scroll to position [1073, 0]
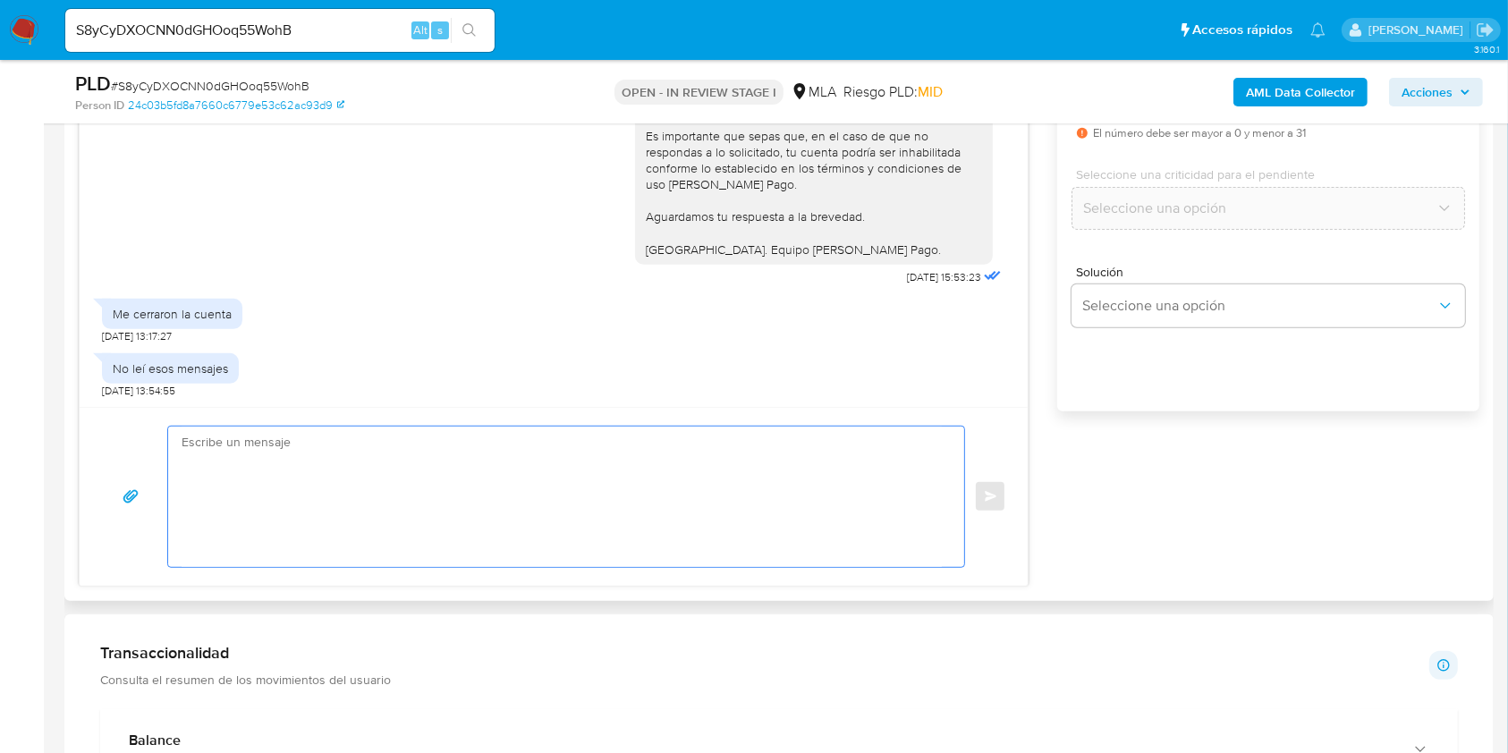
click at [329, 515] on textarea at bounding box center [562, 497] width 760 height 140
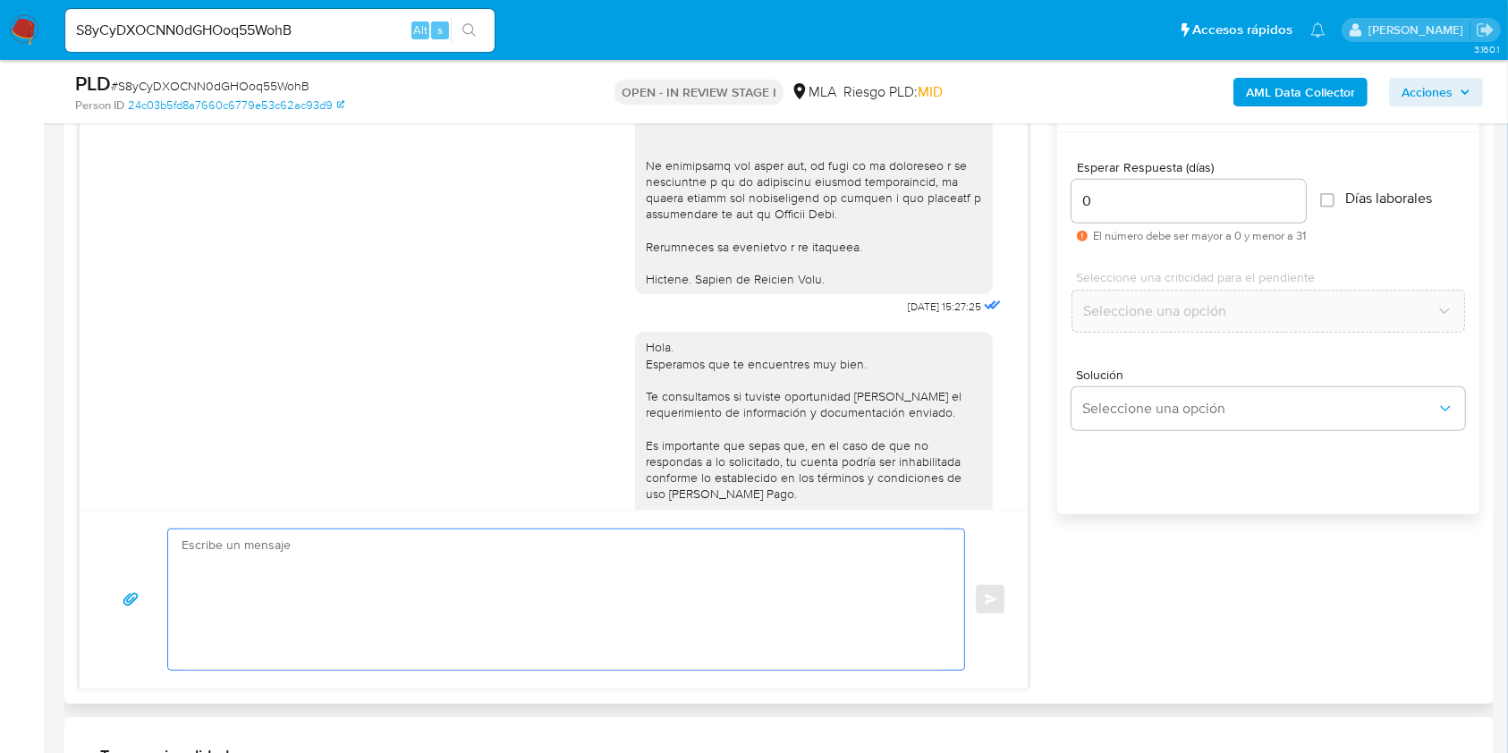
scroll to position [835, 0]
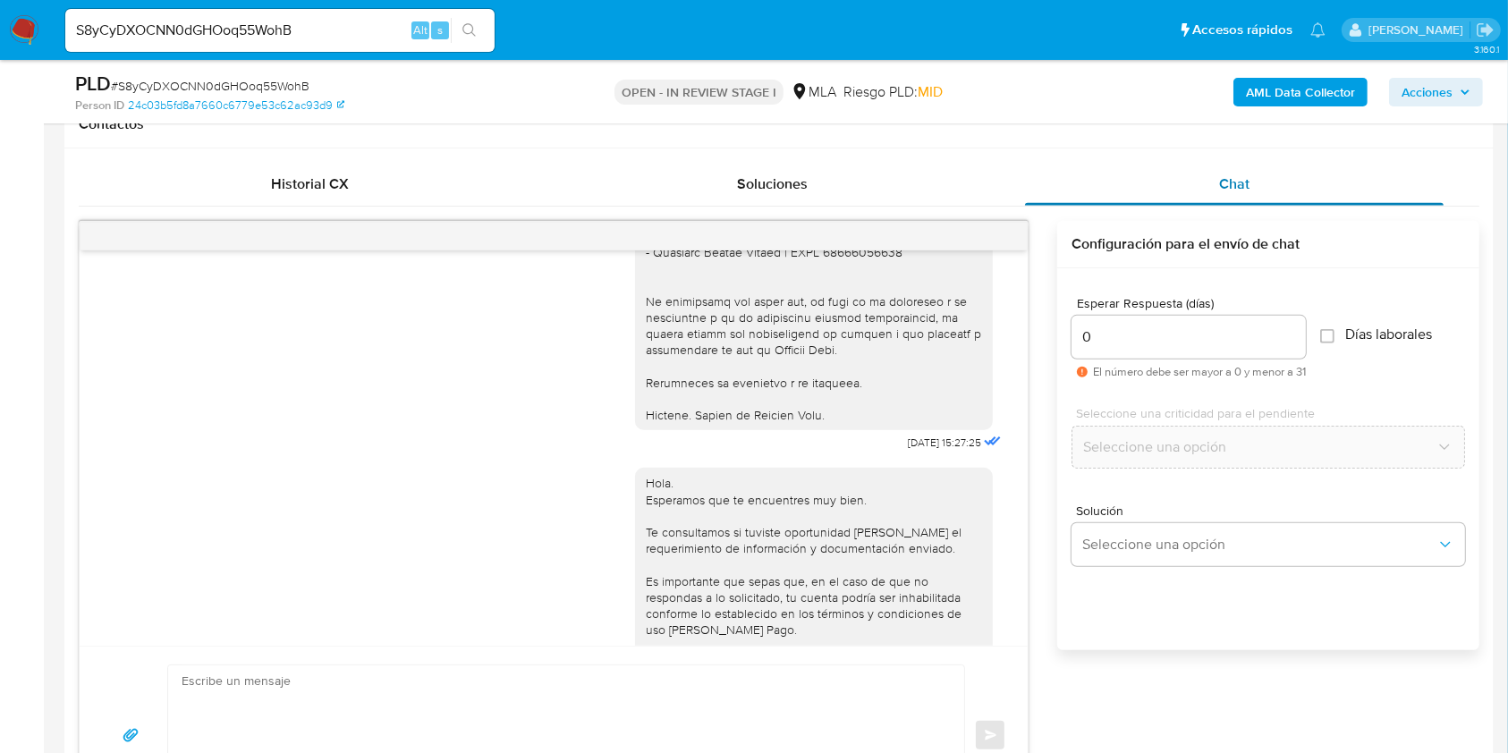
click at [1035, 164] on div "Chat" at bounding box center [1235, 184] width 420 height 43
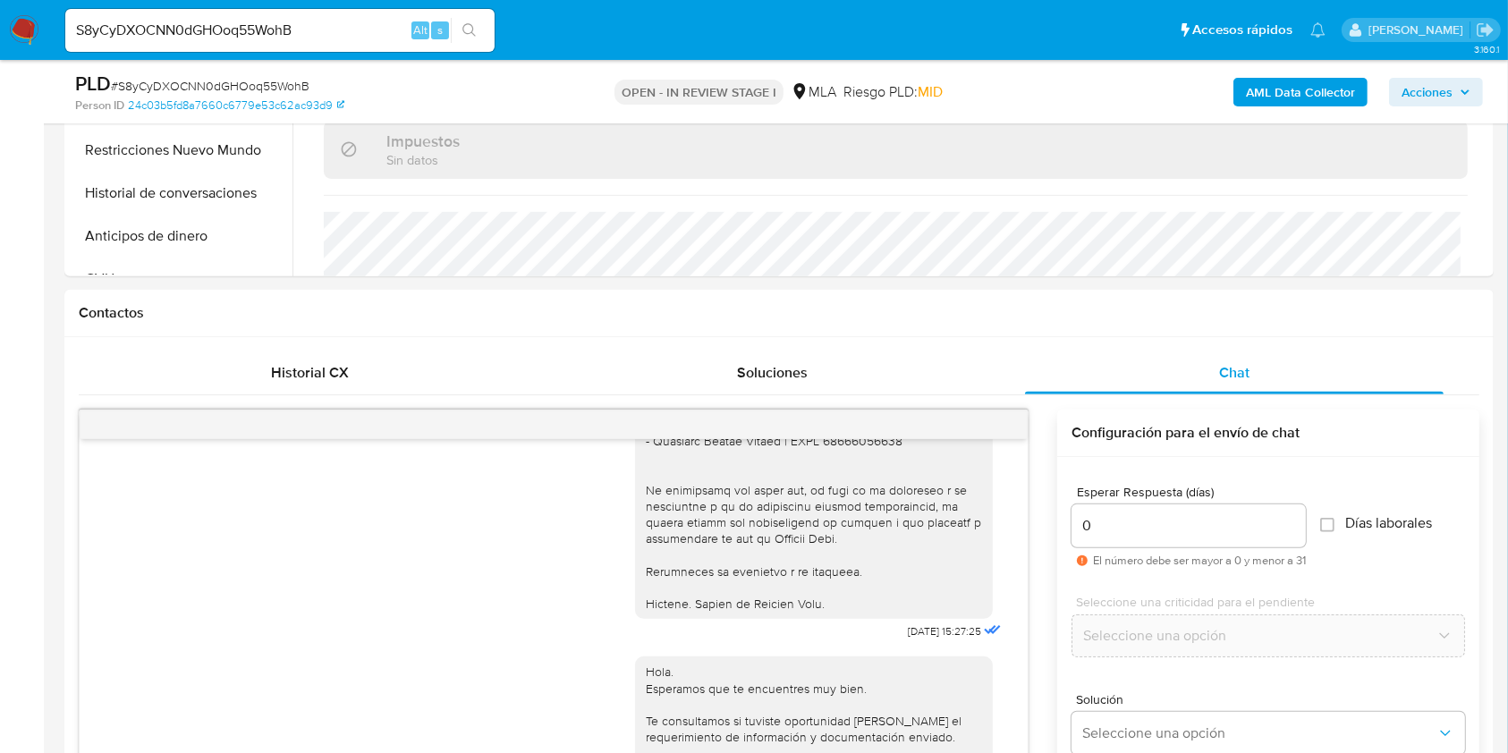
scroll to position [358, 0]
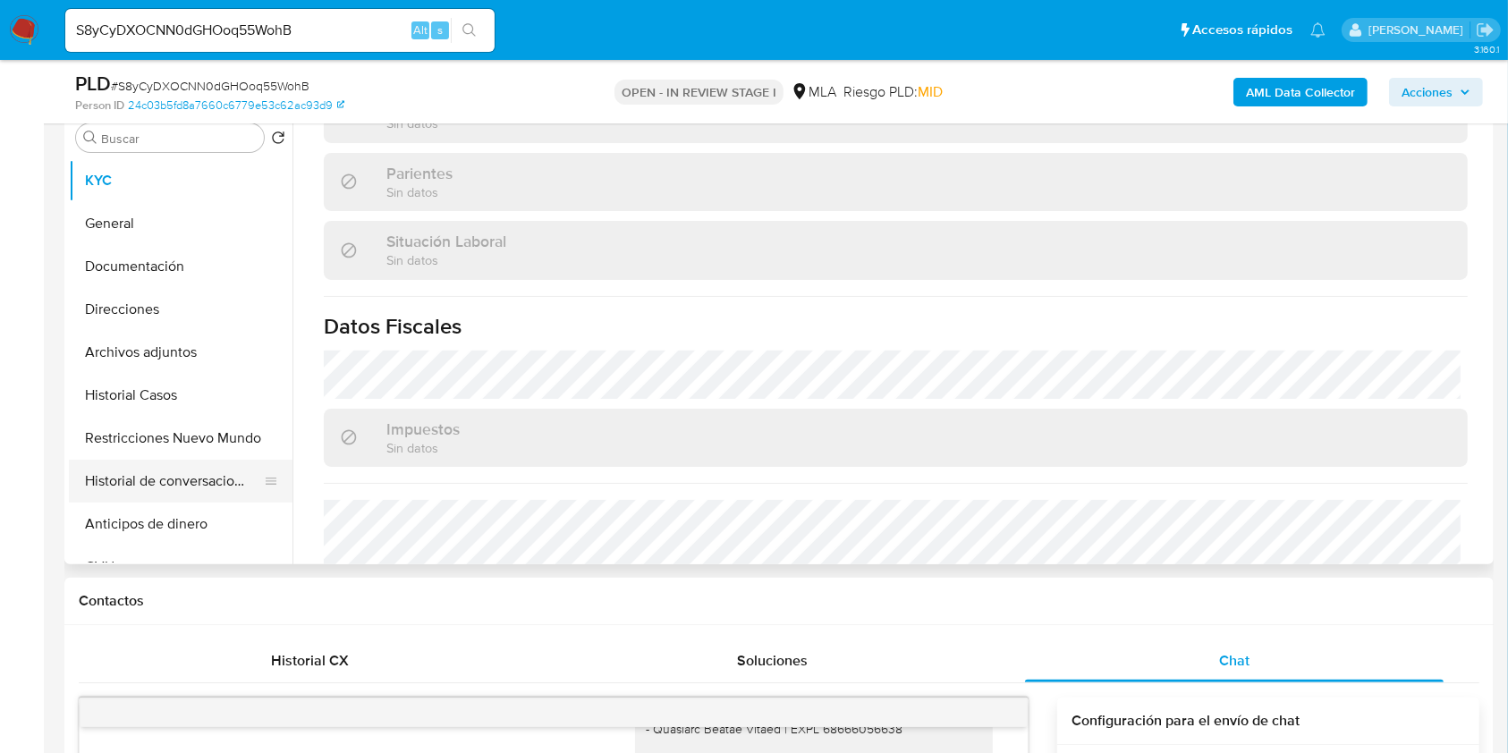
click at [133, 481] on button "Historial de conversaciones" at bounding box center [173, 481] width 209 height 43
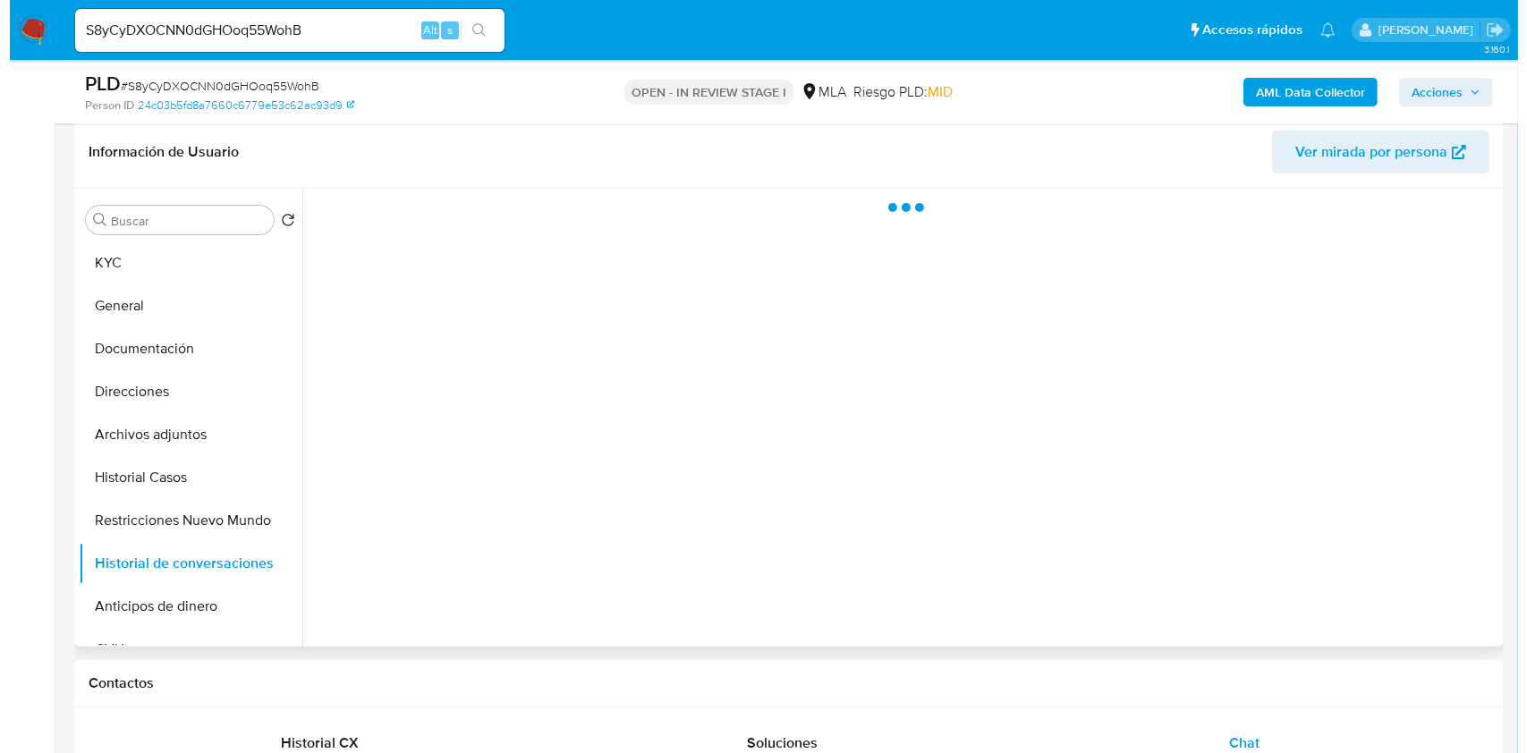
scroll to position [238, 0]
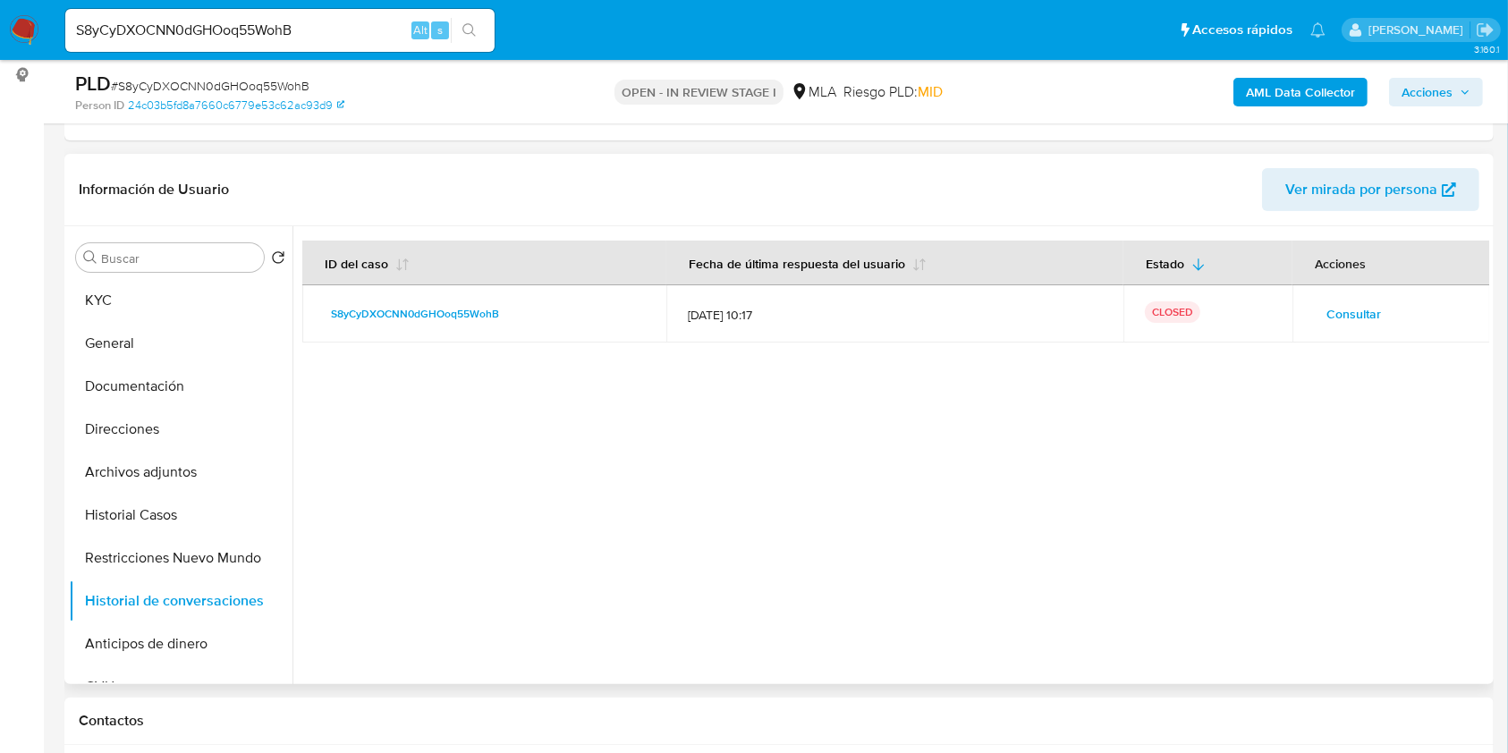
click at [1352, 305] on span "Consultar" at bounding box center [1354, 313] width 55 height 25
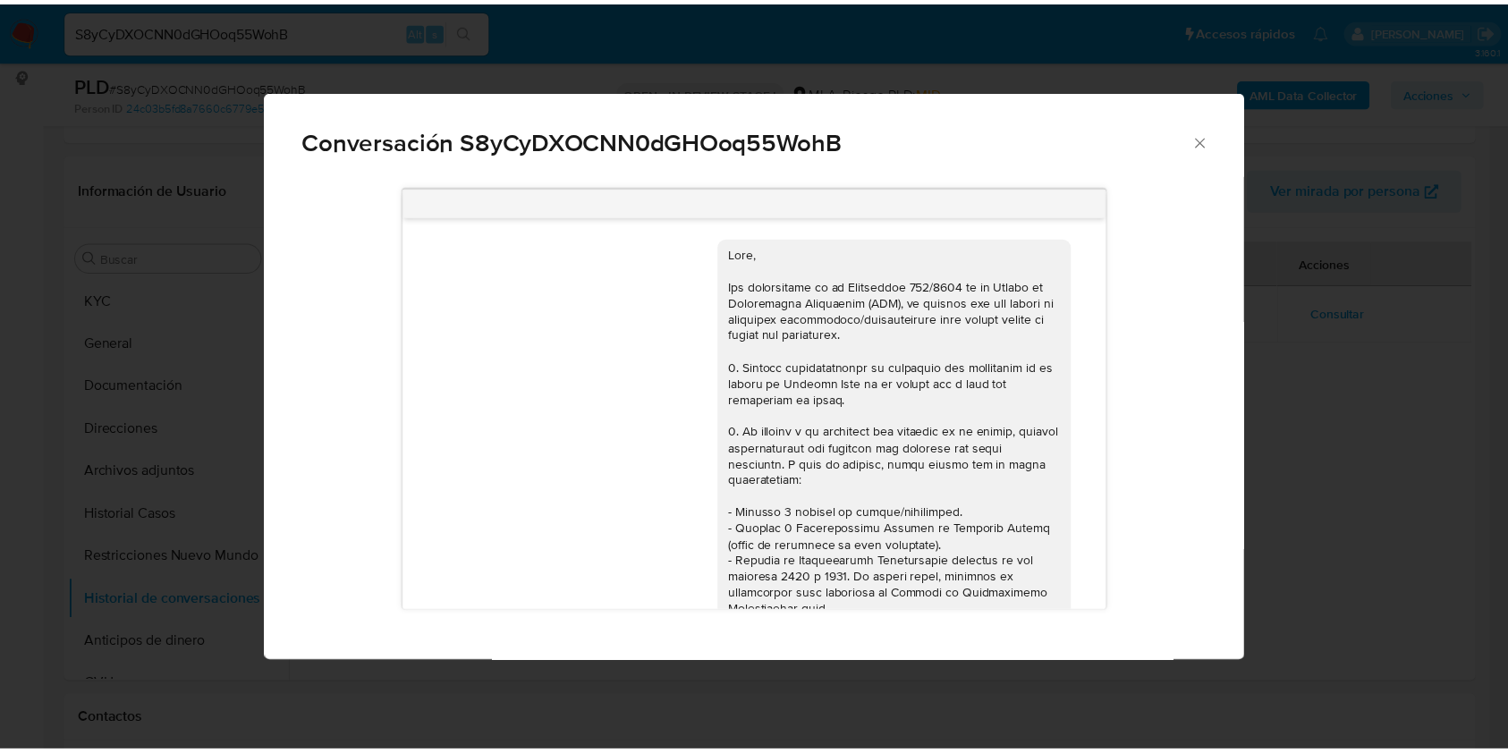
scroll to position [3313, 0]
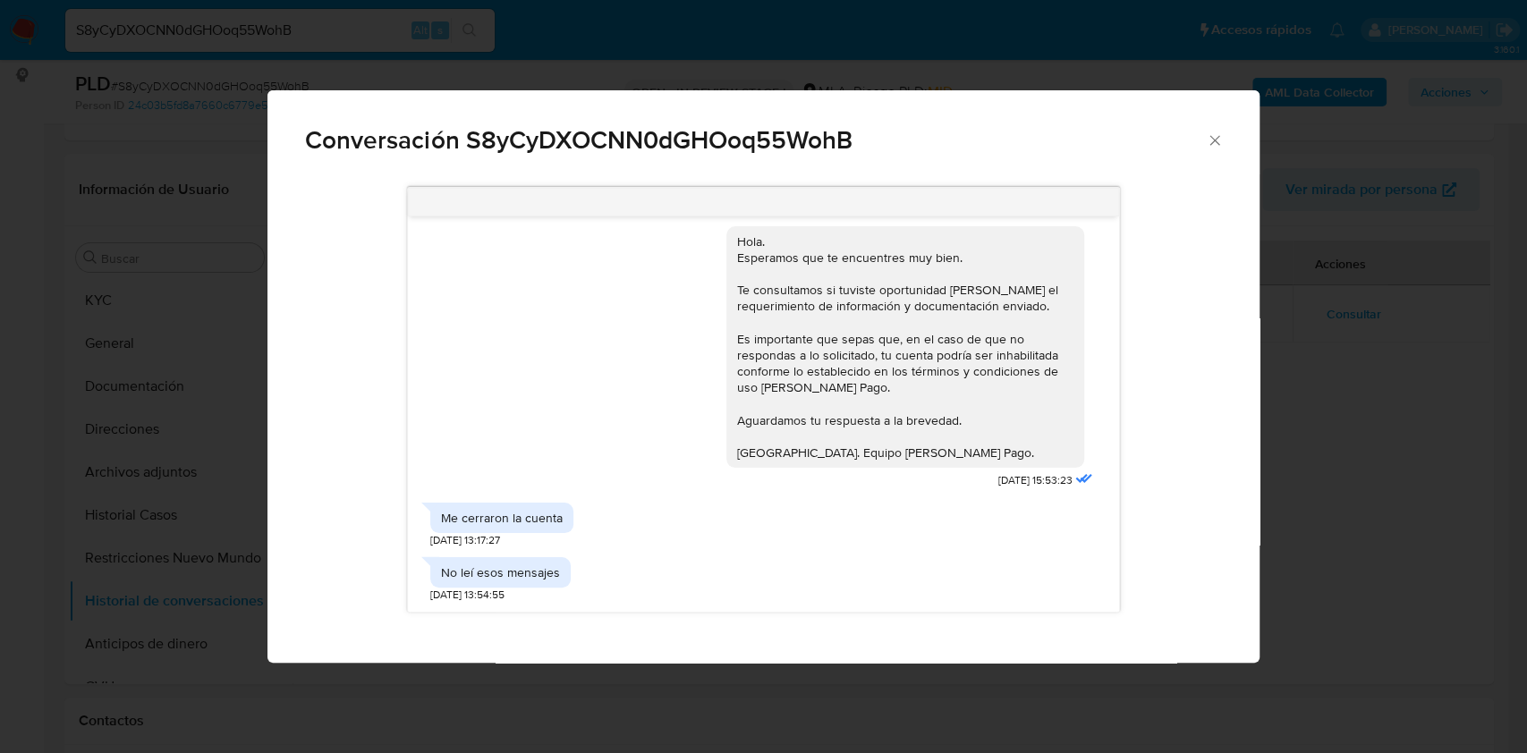
click at [1203, 142] on span "Conversación S8yCyDXOCNN0dGHOoq55WohB" at bounding box center [755, 140] width 901 height 25
click at [1210, 140] on icon "Cerrar" at bounding box center [1215, 140] width 18 height 18
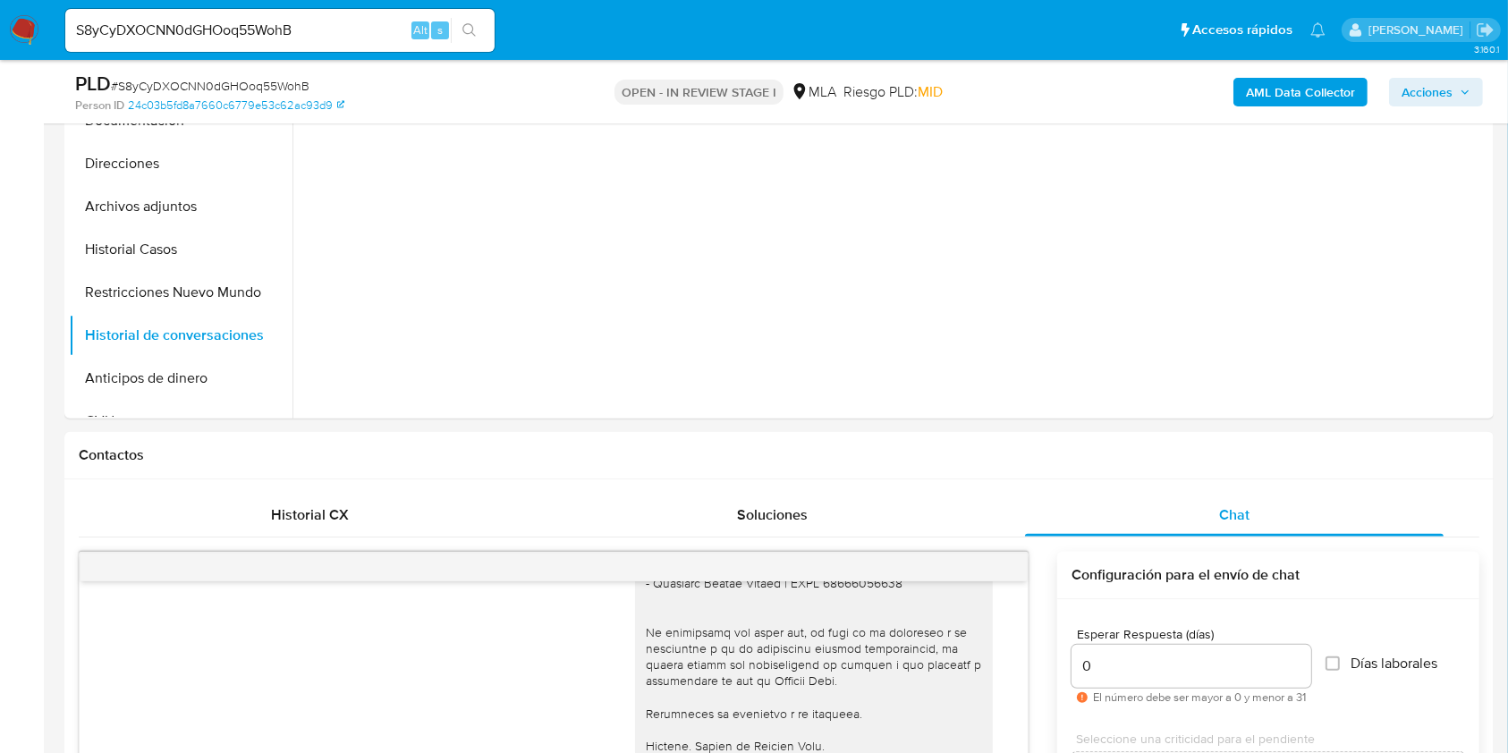
scroll to position [503, 0]
click at [173, 286] on button "Restricciones Nuevo Mundo" at bounding box center [173, 293] width 209 height 43
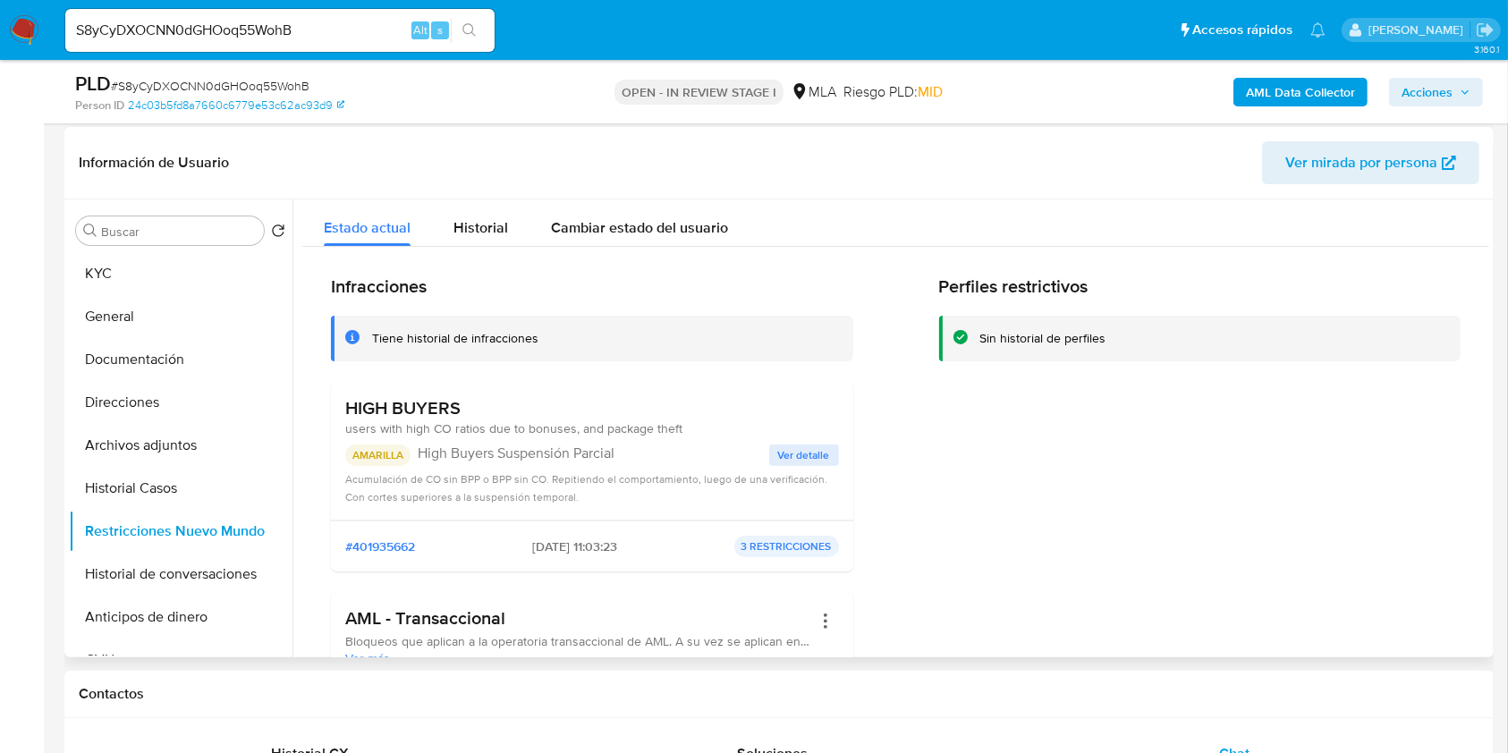
scroll to position [119, 0]
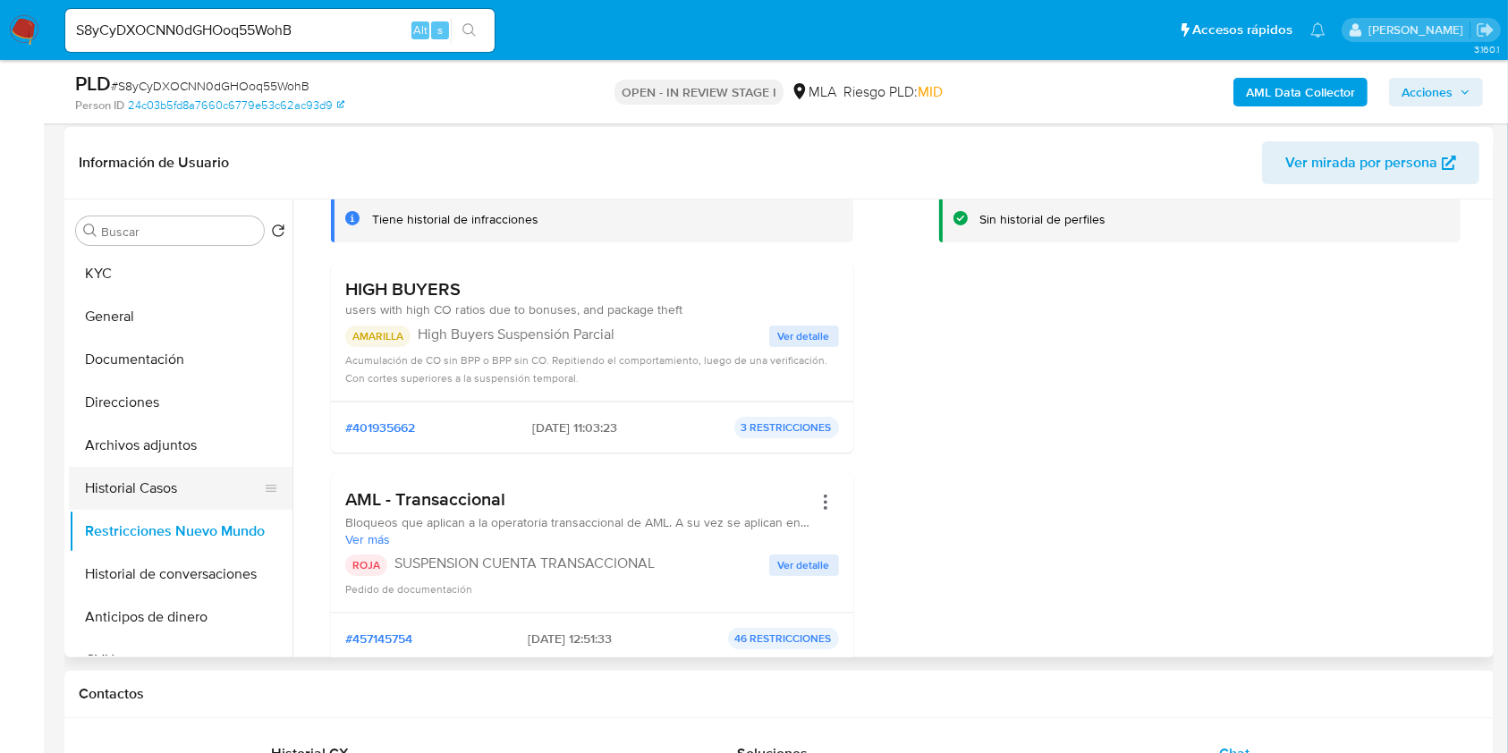
click at [116, 479] on button "Historial Casos" at bounding box center [173, 488] width 209 height 43
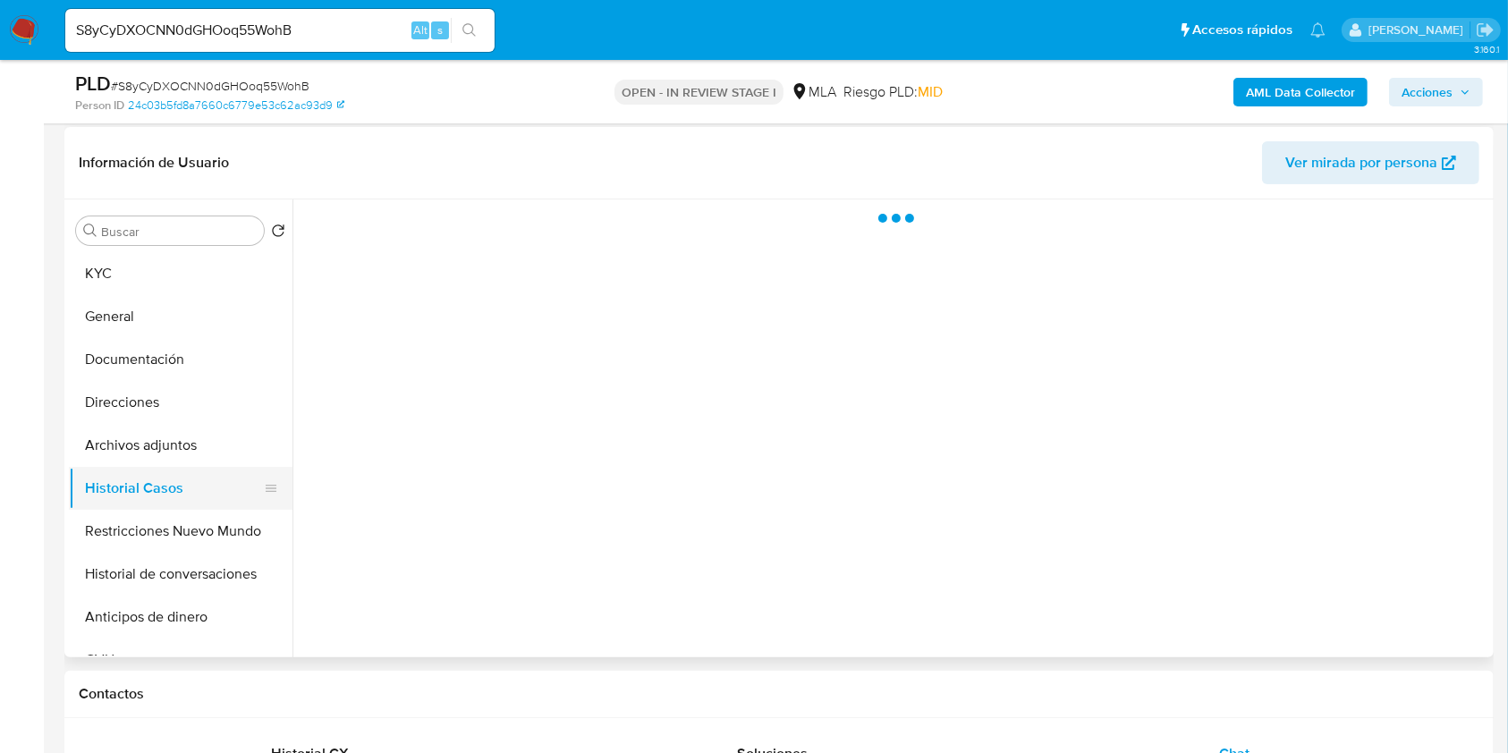
scroll to position [0, 0]
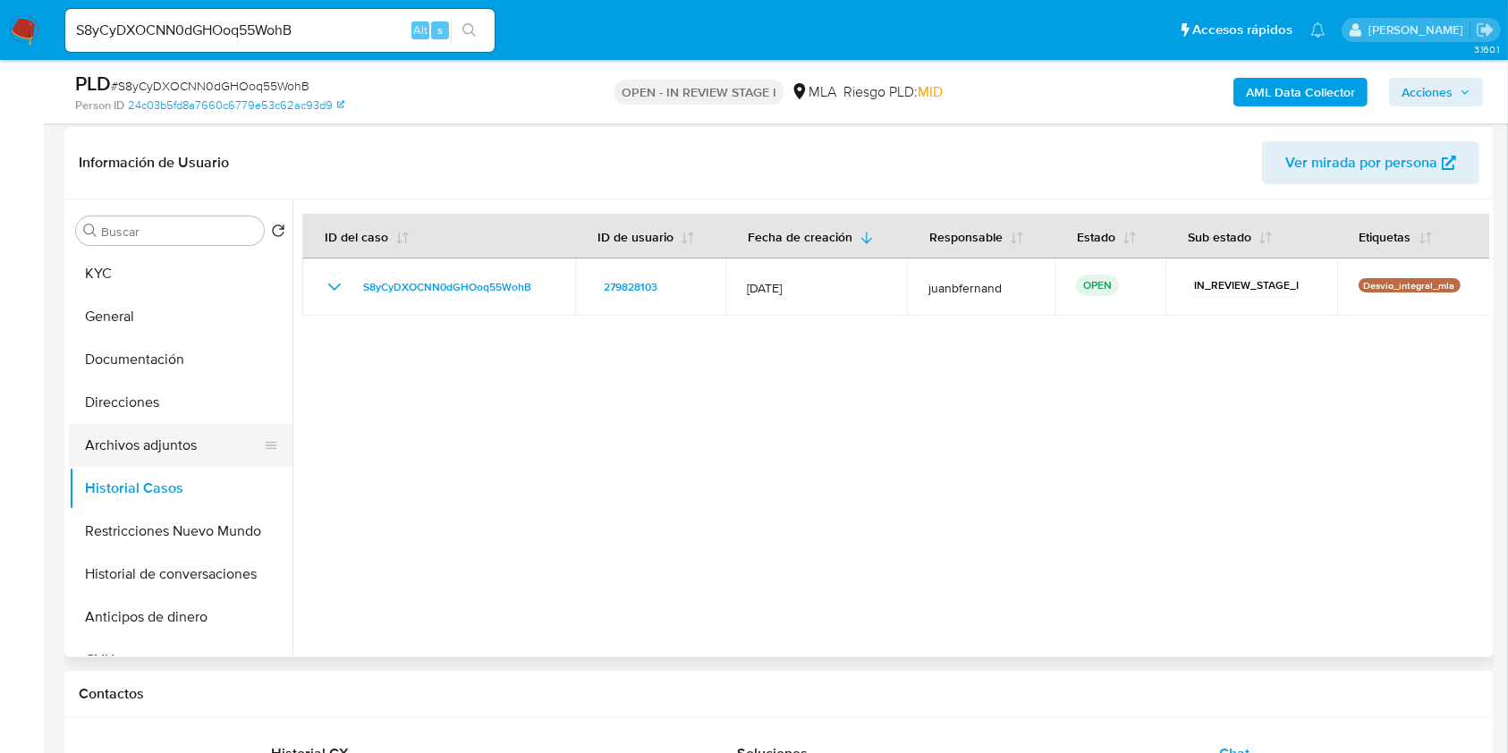
click at [143, 443] on button "Archivos adjuntos" at bounding box center [173, 445] width 209 height 43
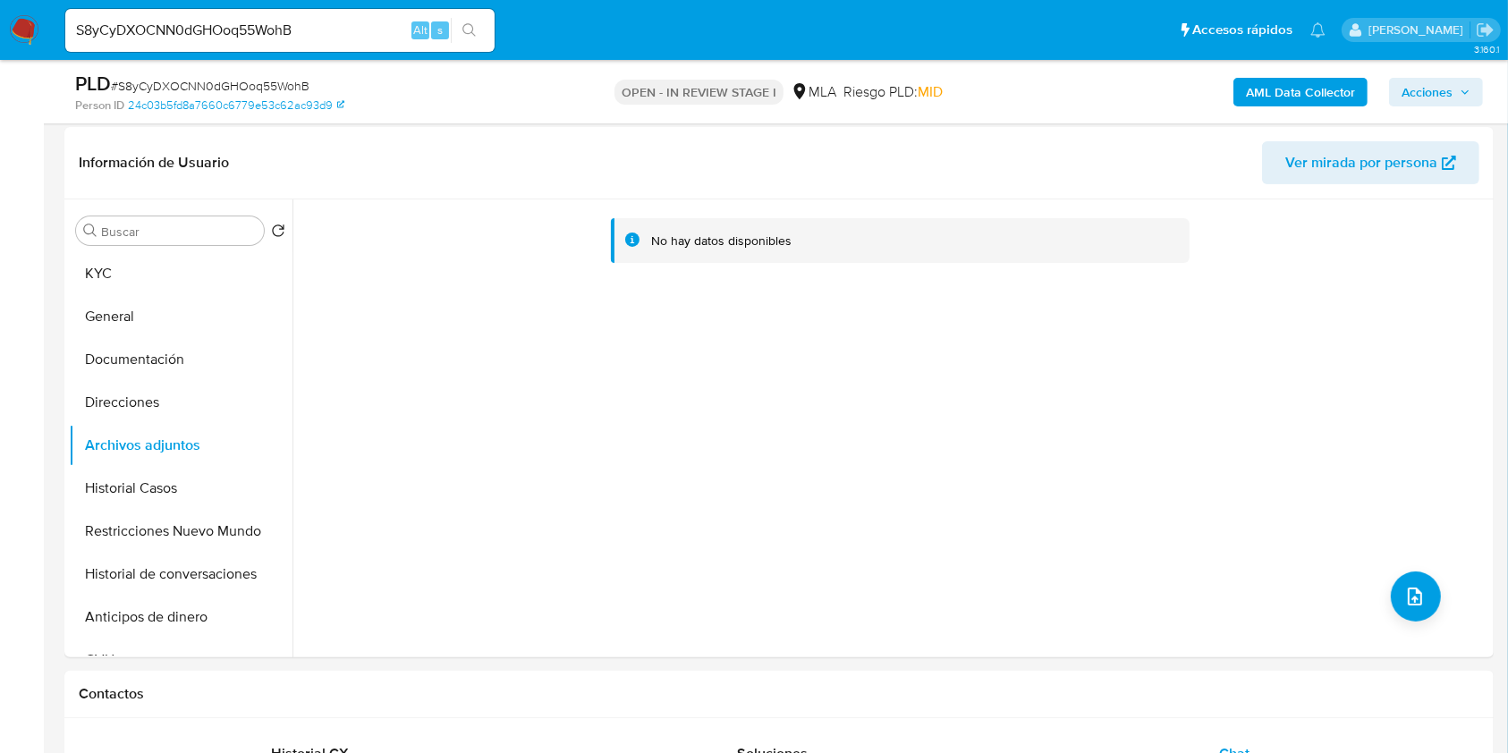
click at [1294, 97] on b "AML Data Collector" at bounding box center [1300, 92] width 109 height 29
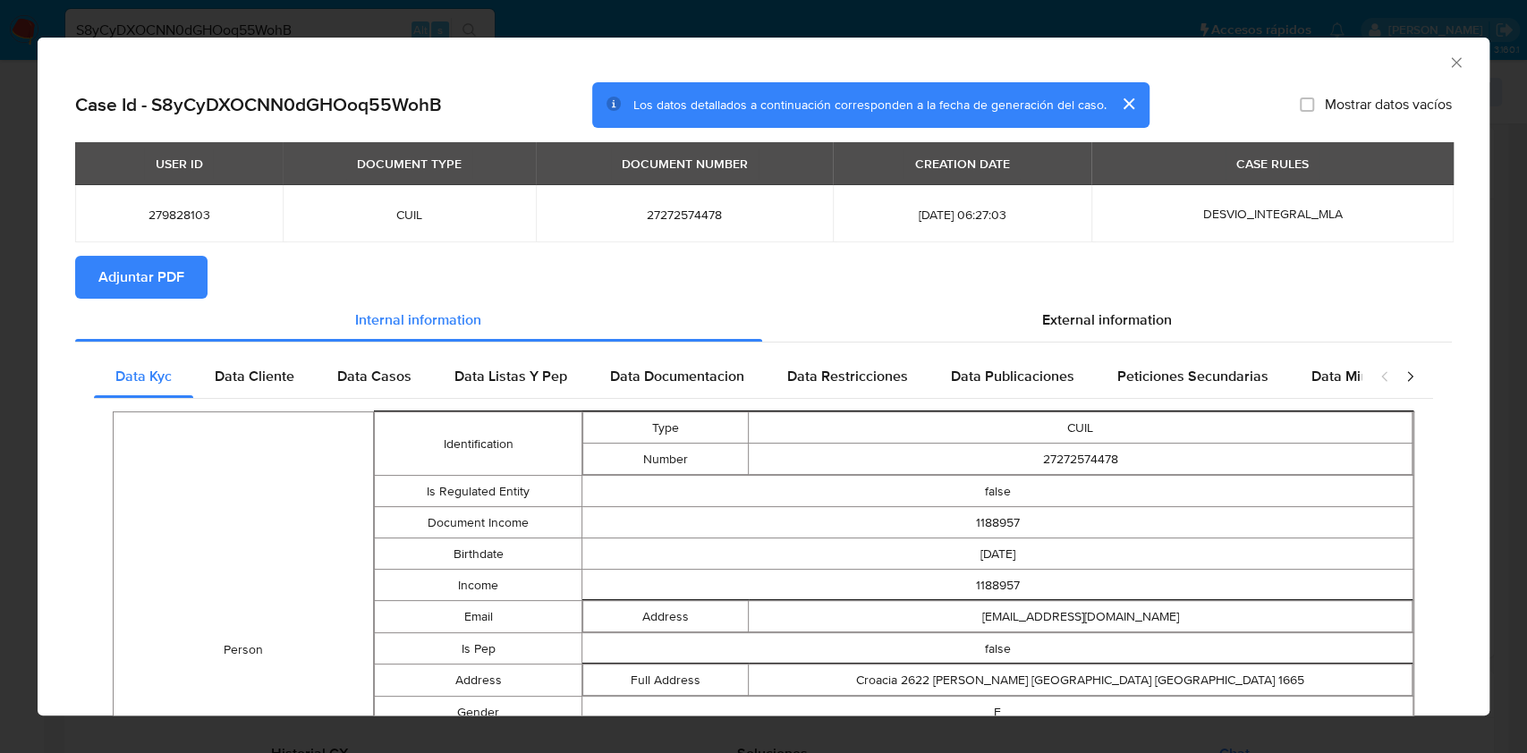
click at [148, 277] on span "Adjuntar PDF" at bounding box center [141, 277] width 86 height 39
click at [1447, 63] on icon "Cerrar ventana" at bounding box center [1456, 63] width 18 height 18
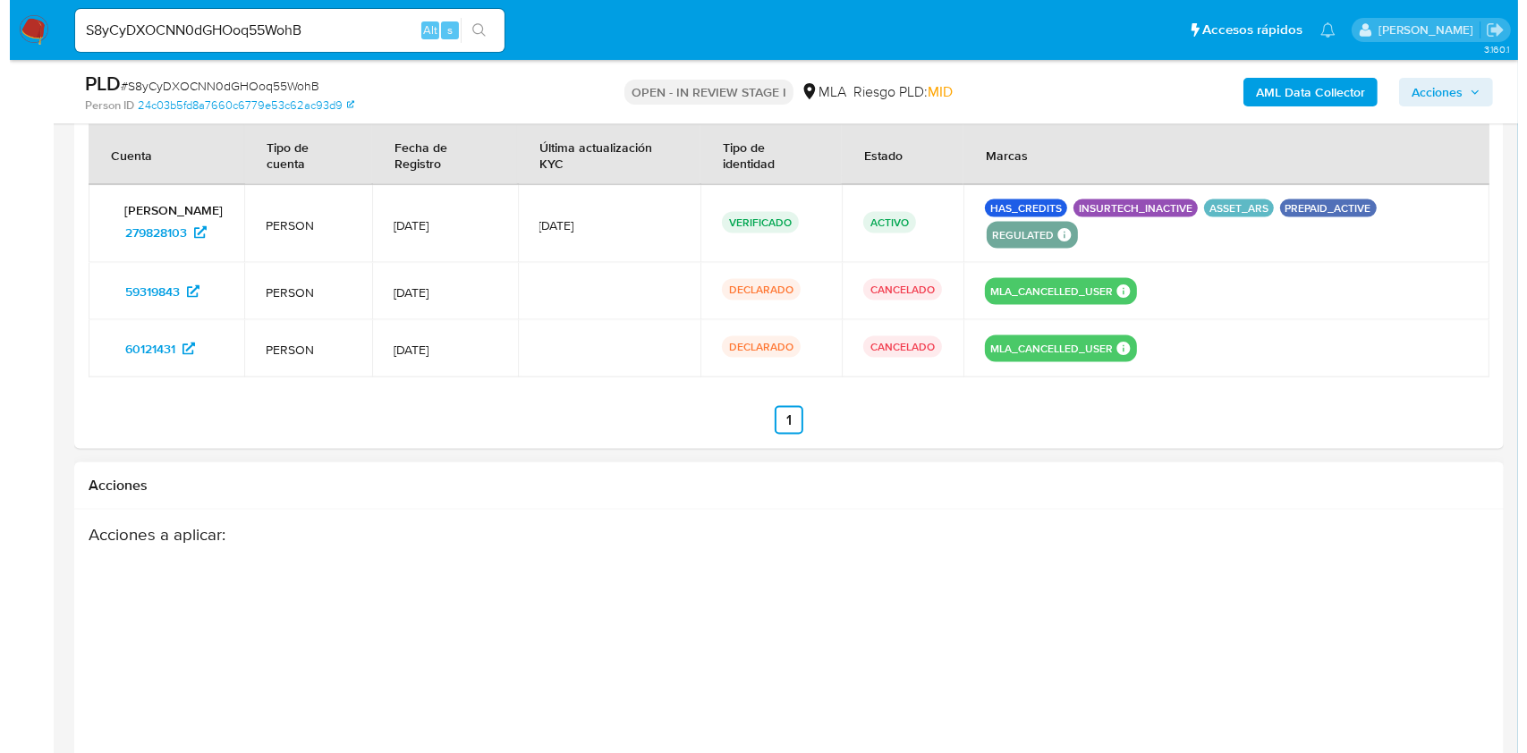
scroll to position [2888, 0]
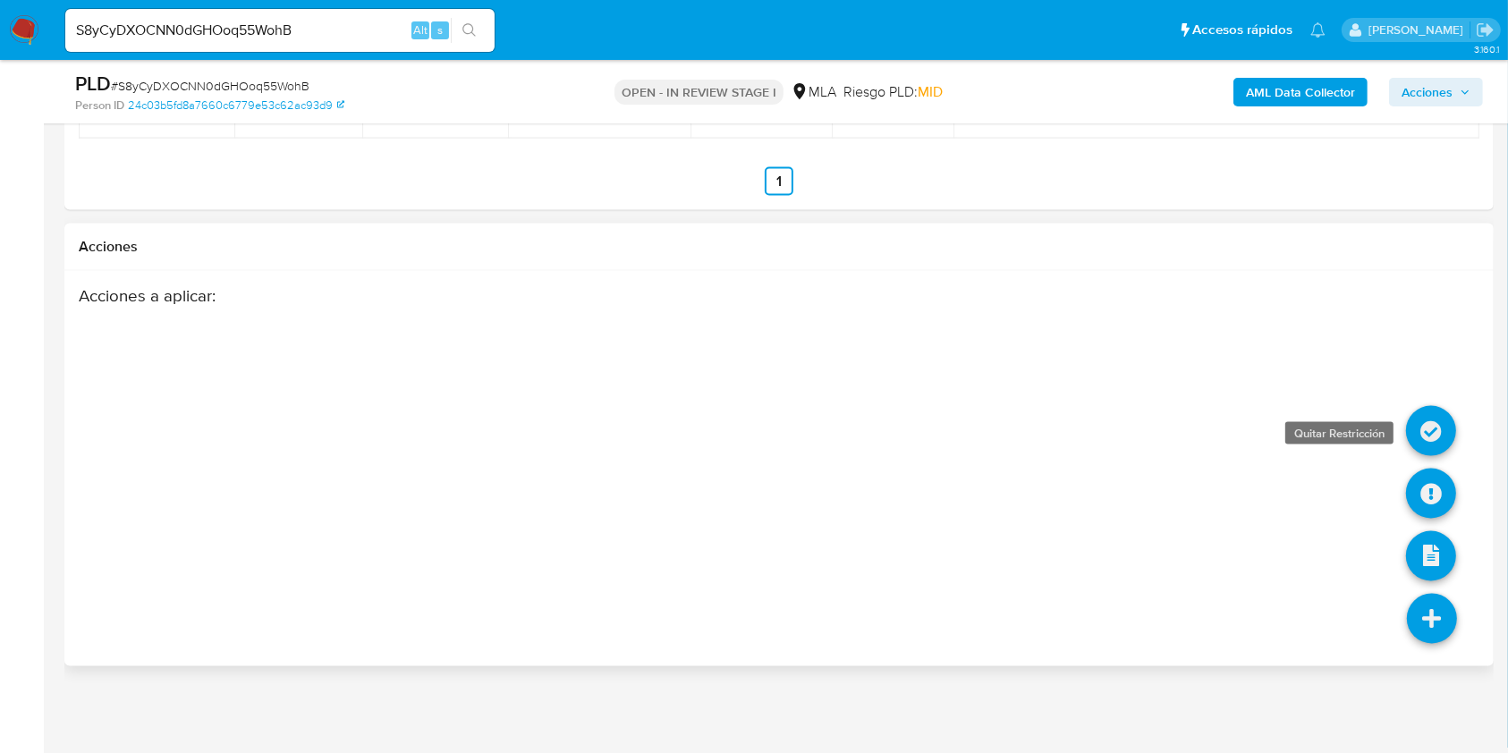
click at [1436, 421] on icon at bounding box center [1431, 431] width 50 height 50
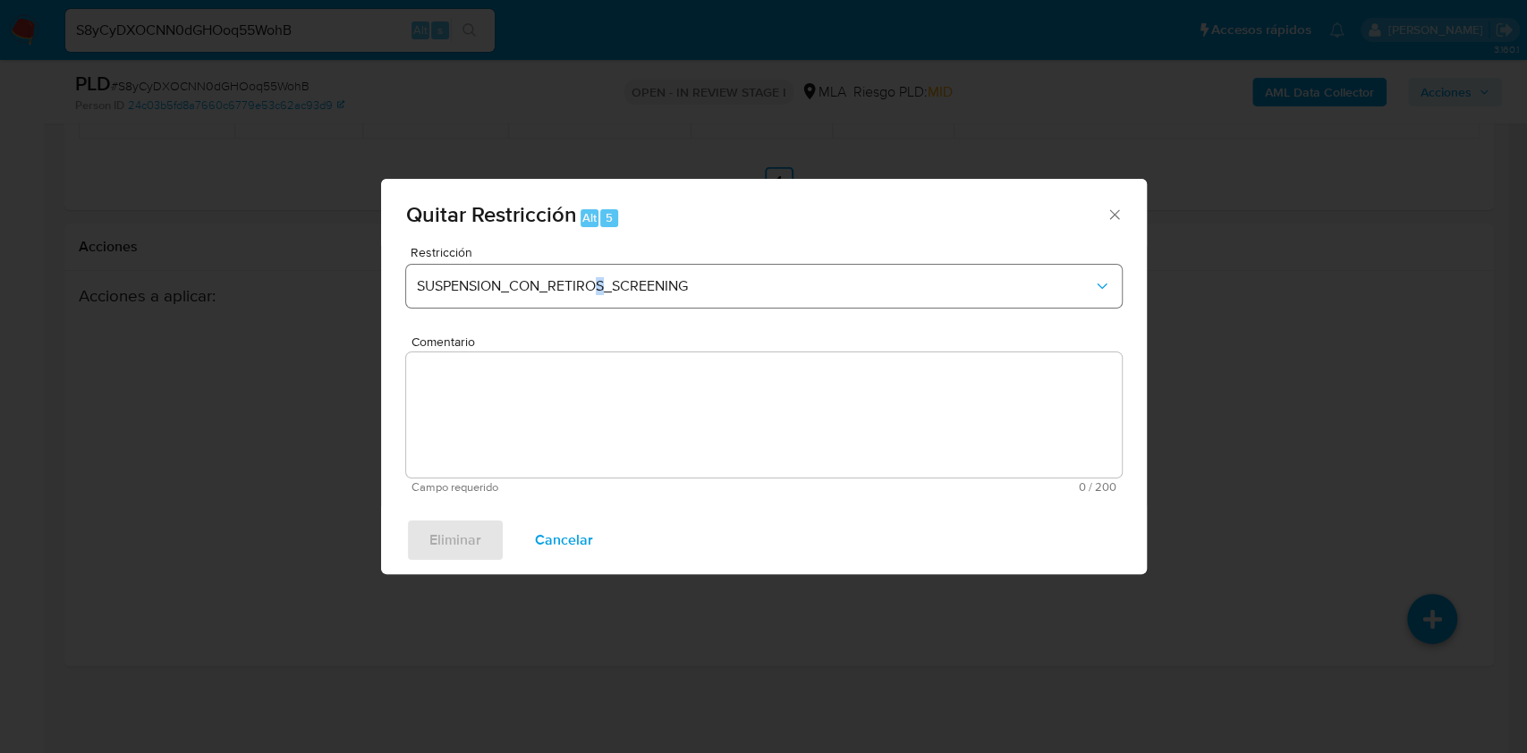
drag, startPoint x: 598, startPoint y: 311, endPoint x: 608, endPoint y: 301, distance: 14.6
click at [604, 305] on div "Restricción SUSPENSION_CON_RETIROS_SCREENING" at bounding box center [764, 288] width 716 height 85
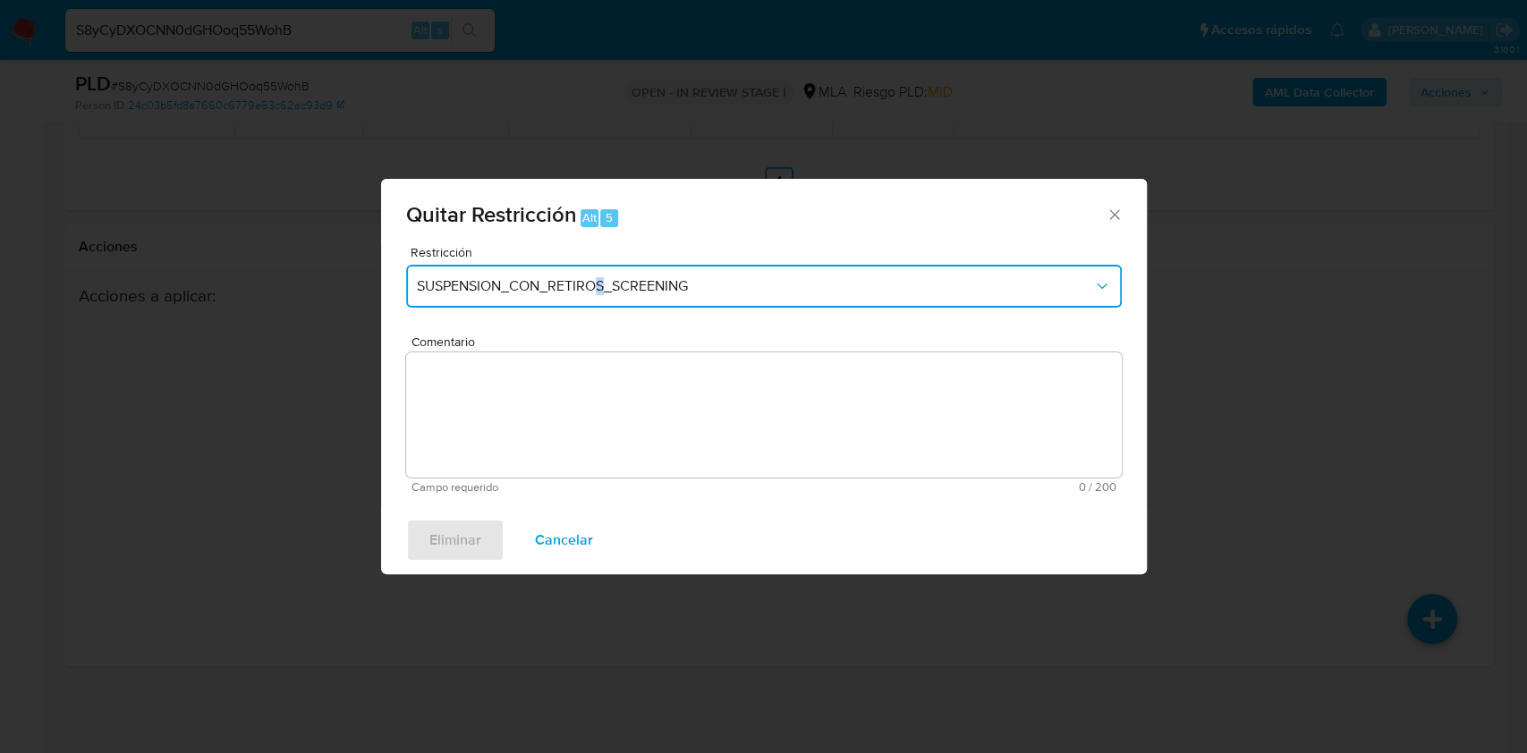
click at [608, 300] on button "SUSPENSION_CON_RETIROS_SCREENING" at bounding box center [764, 286] width 716 height 43
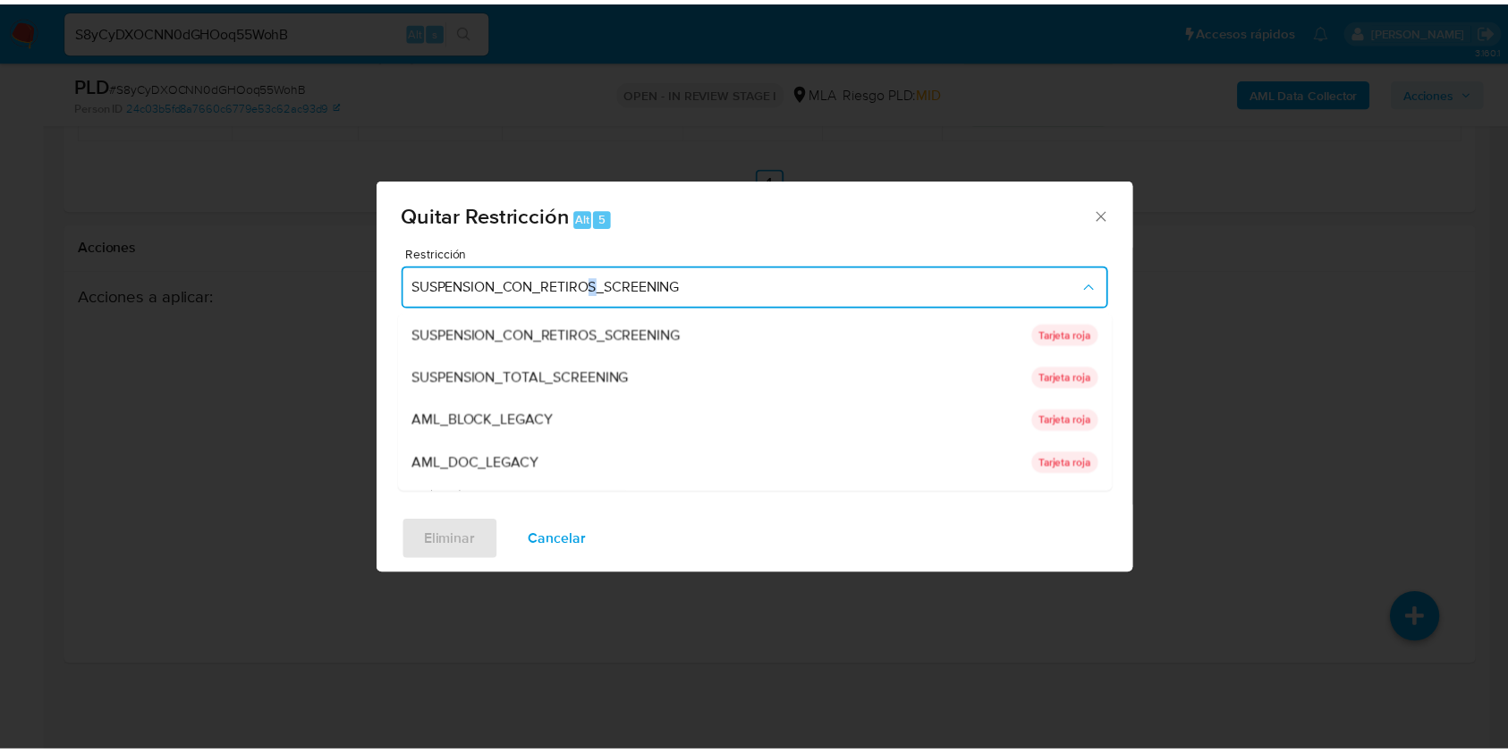
scroll to position [379, 0]
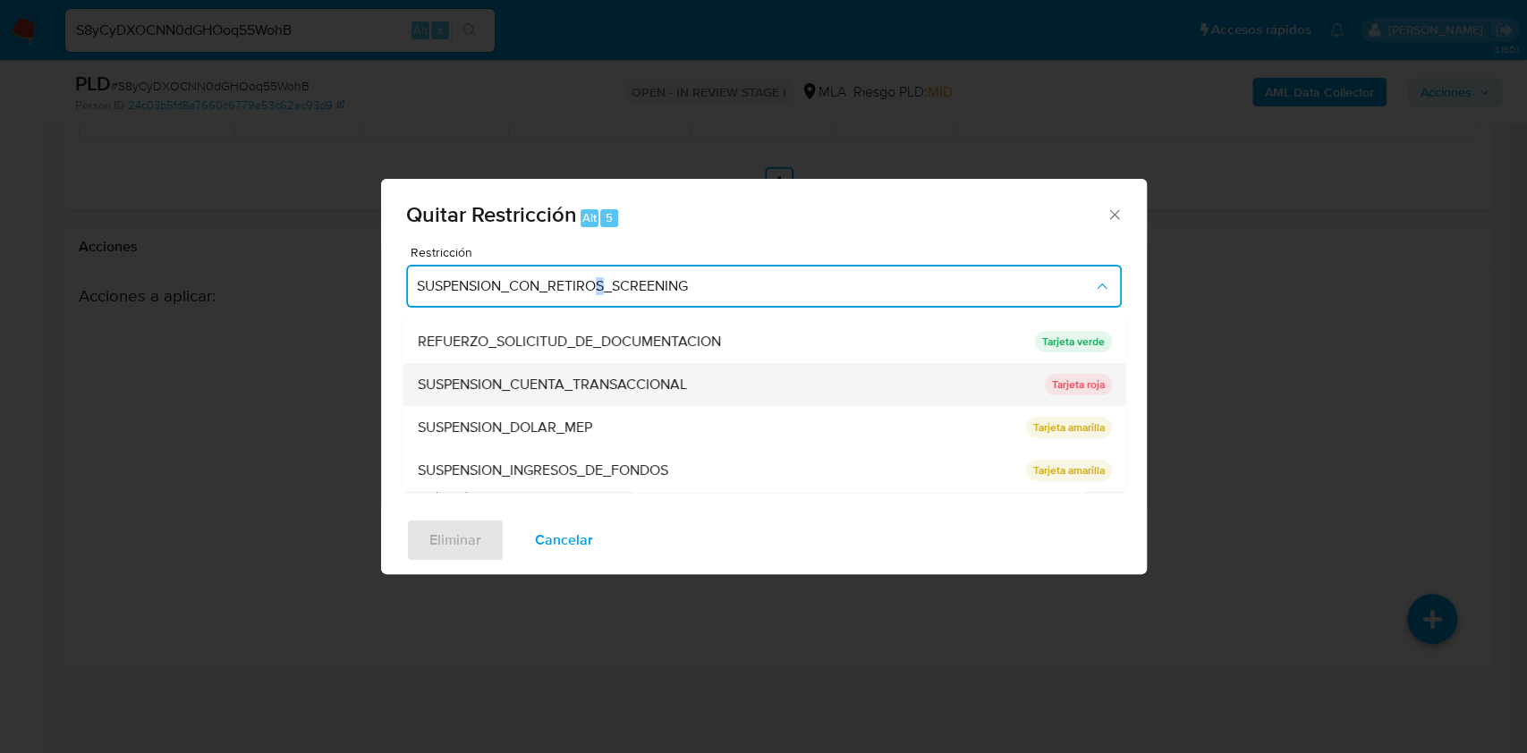
click at [635, 390] on span "SUSPENSION_CUENTA_TRANSACCIONAL" at bounding box center [551, 385] width 269 height 18
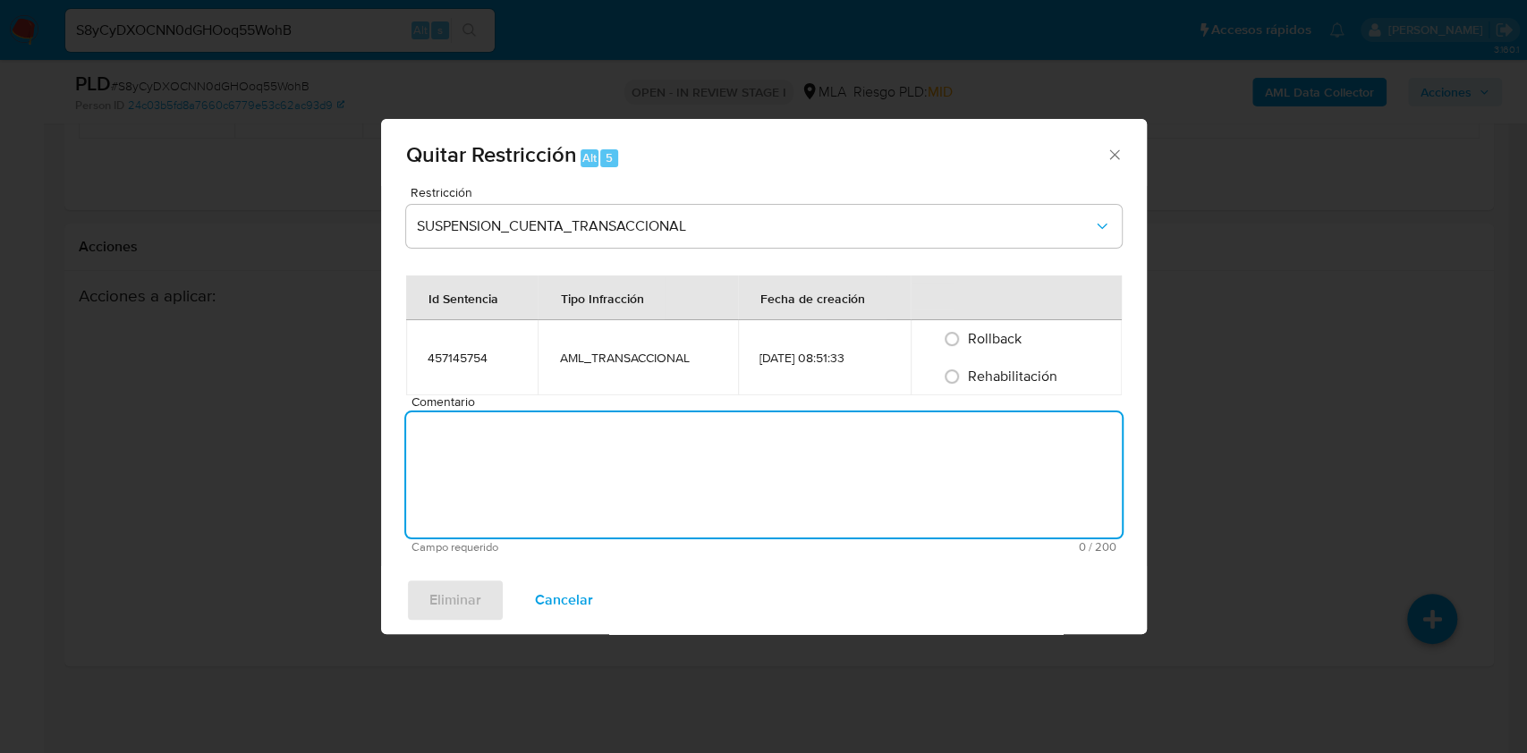
click at [637, 452] on textarea "Comentario" at bounding box center [764, 474] width 716 height 125
type textarea "AML"
click at [1002, 385] on span "Rehabilitación" at bounding box center [1012, 376] width 89 height 21
click at [966, 385] on input "Rehabilitación" at bounding box center [951, 376] width 29 height 29
radio input "true"
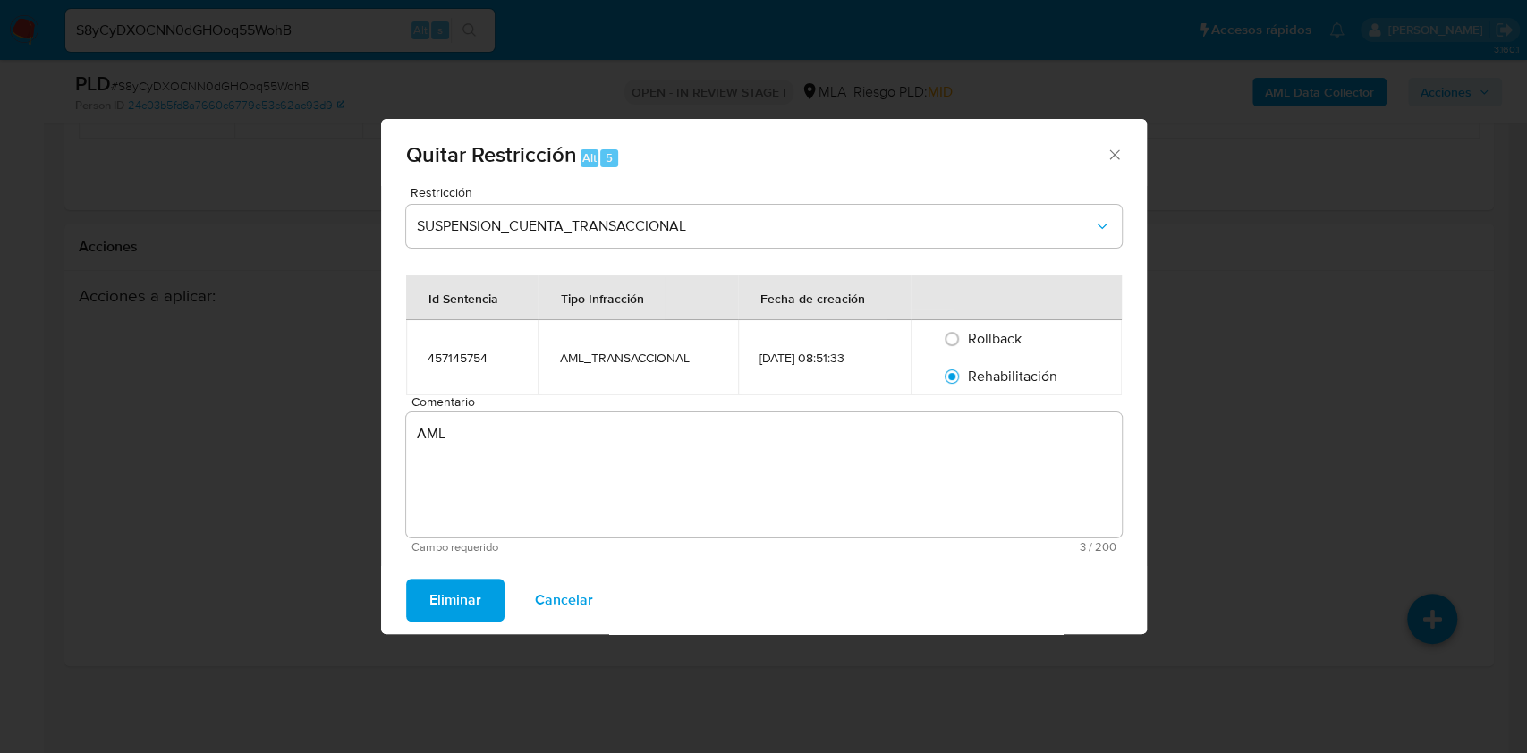
click at [410, 598] on button "Eliminar" at bounding box center [455, 600] width 98 height 43
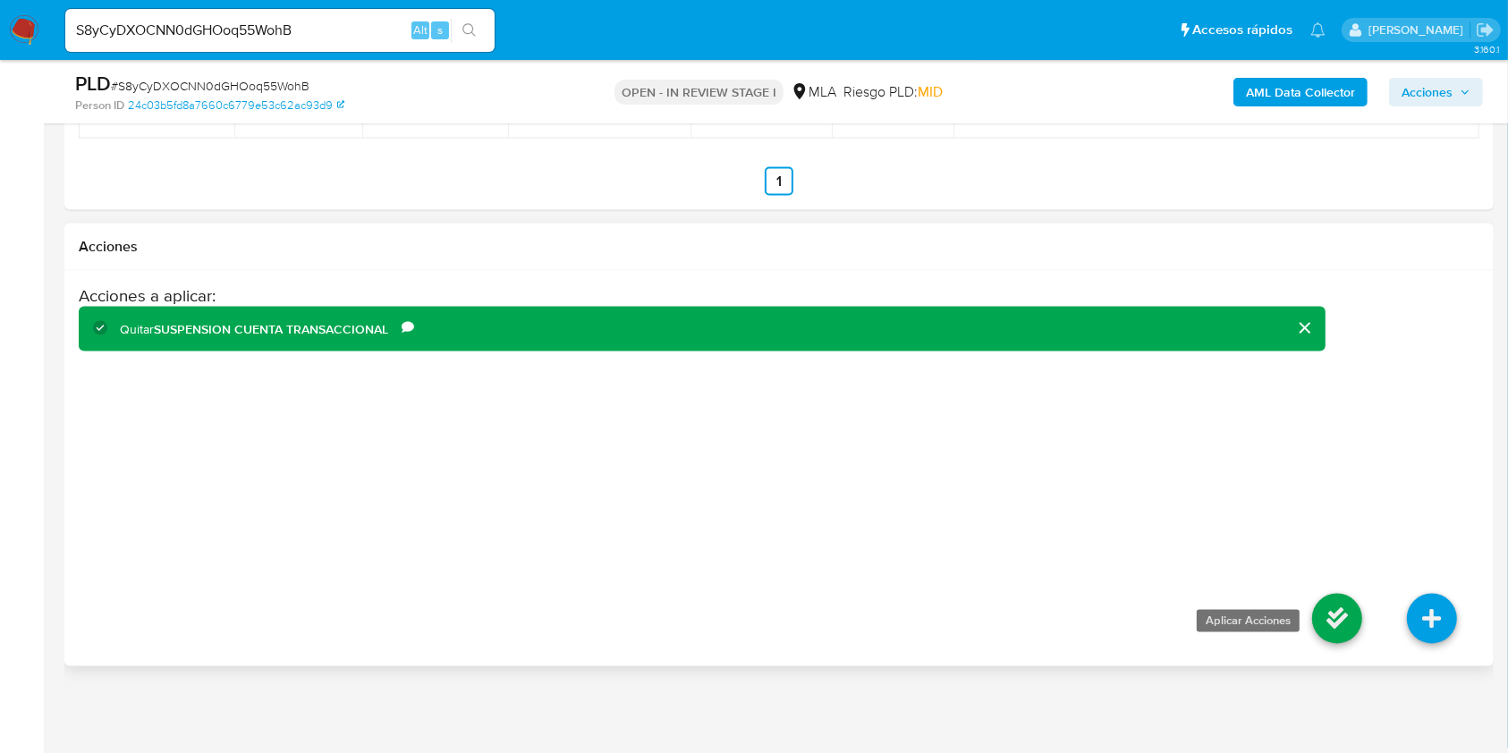
click at [1341, 617] on icon at bounding box center [1337, 619] width 50 height 50
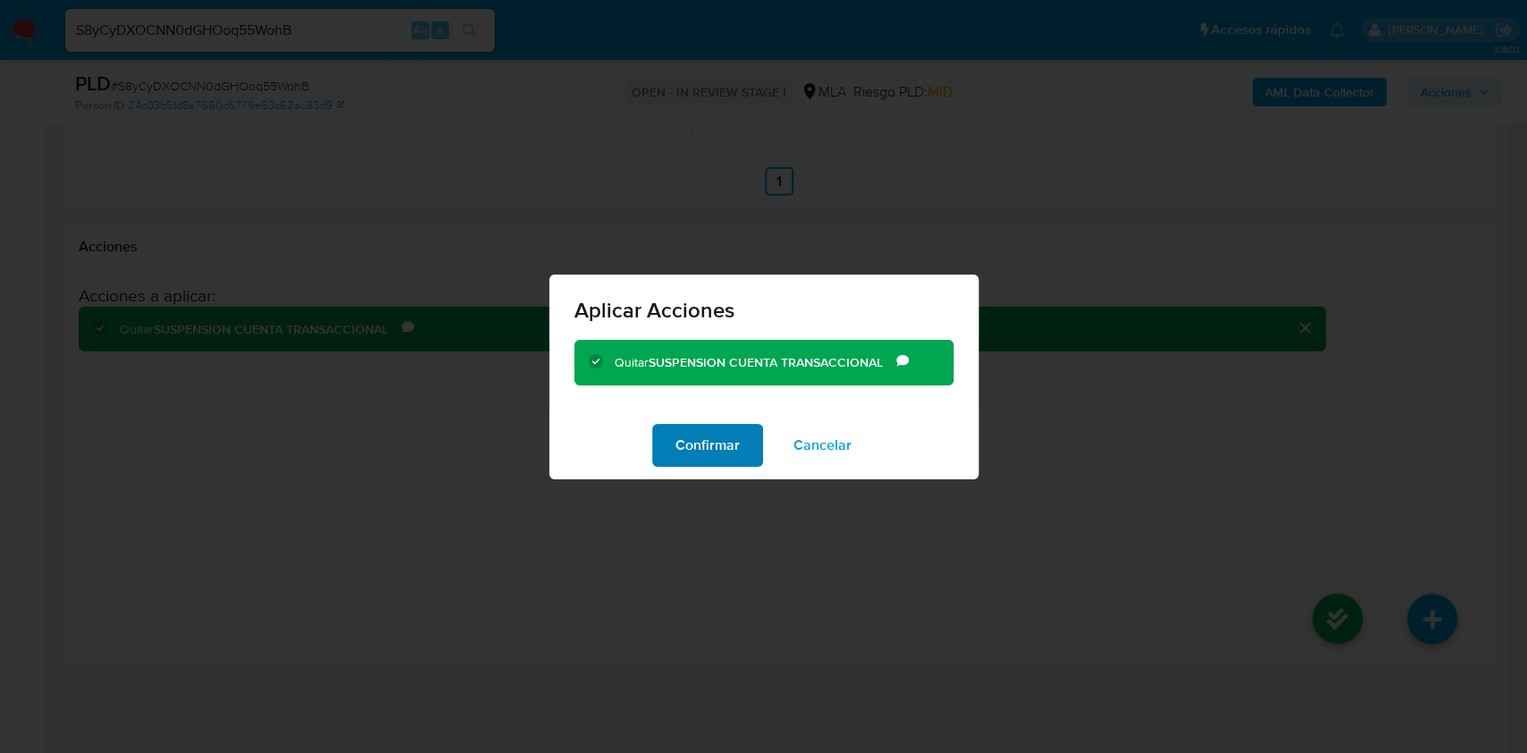
click at [683, 440] on span "Confirmar" at bounding box center [707, 445] width 64 height 39
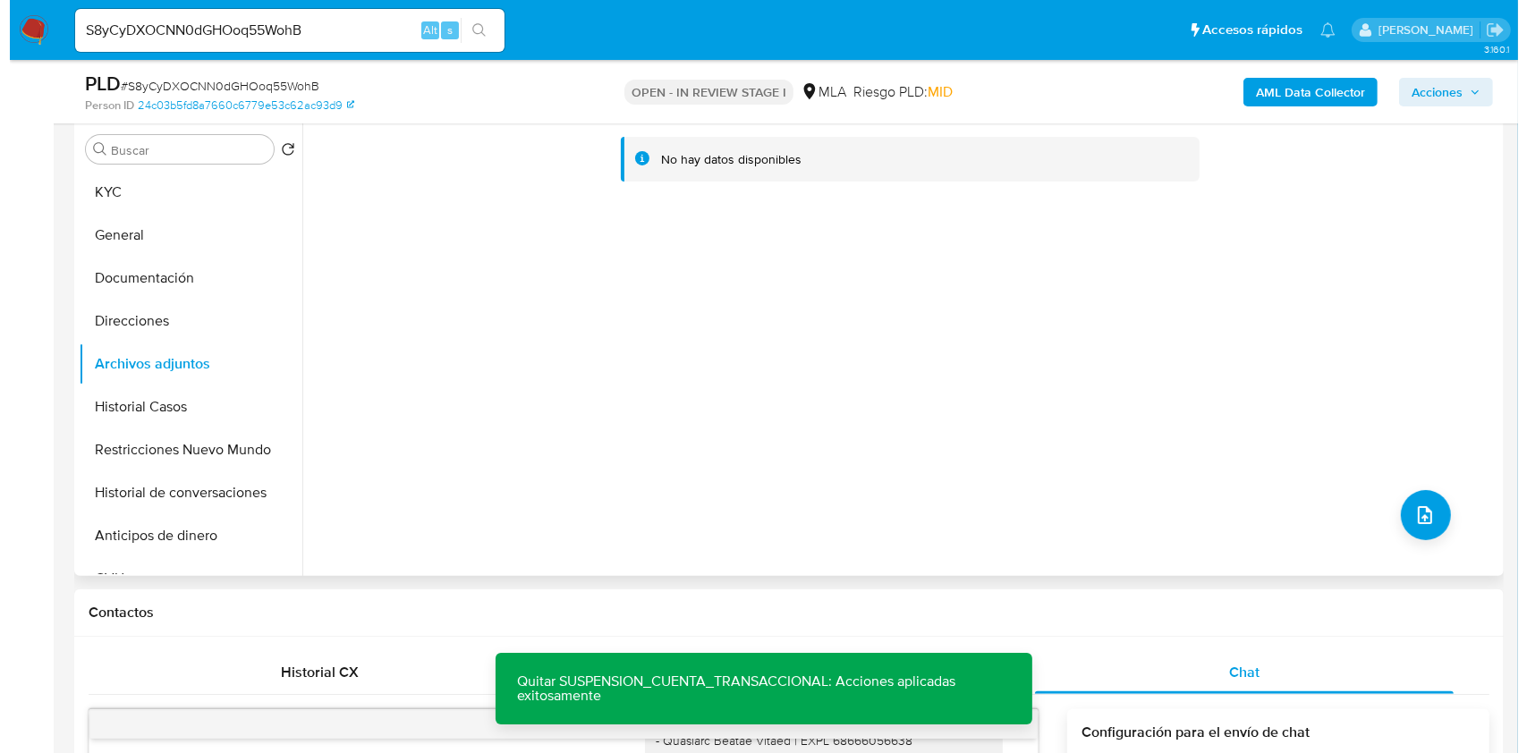
scroll to position [358, 0]
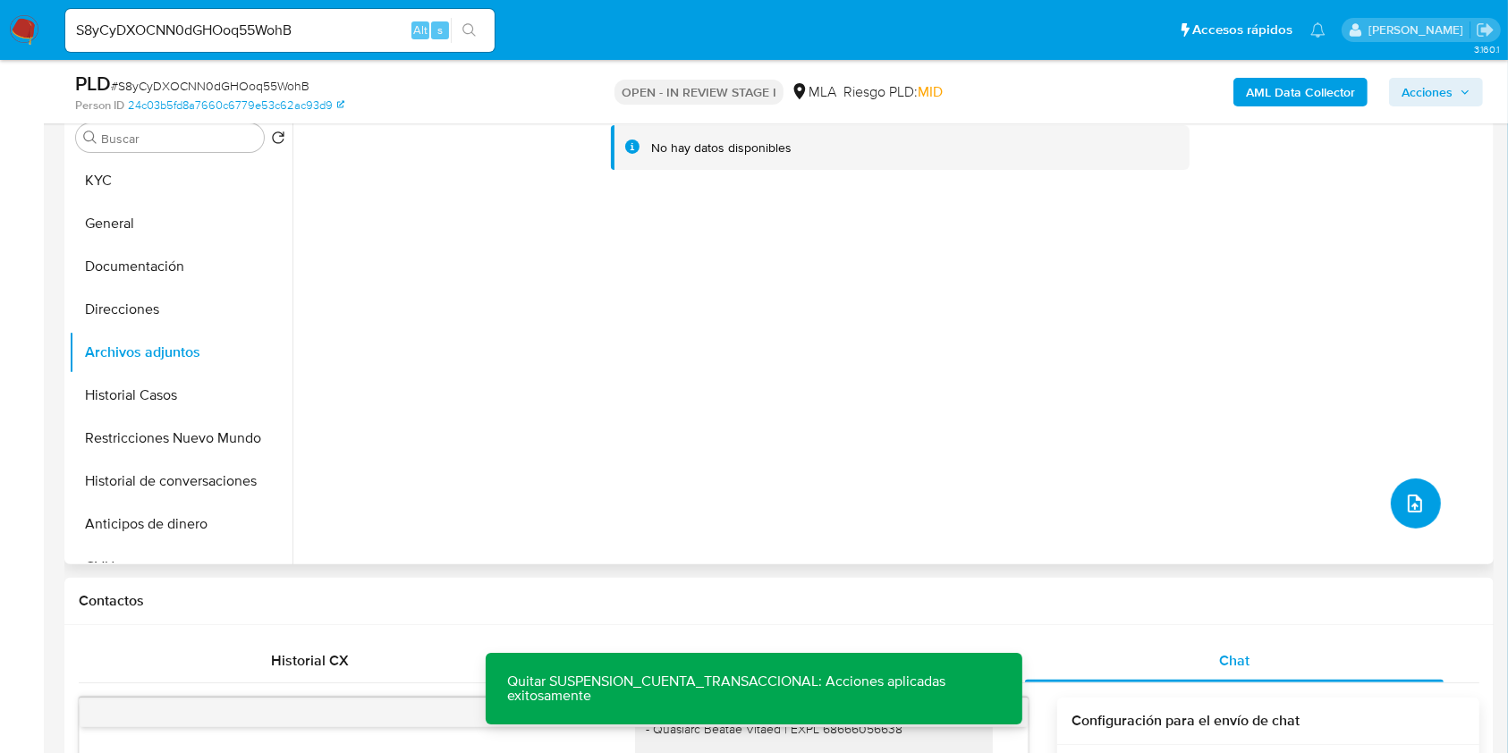
click at [1410, 508] on icon "upload-file" at bounding box center [1414, 503] width 21 height 21
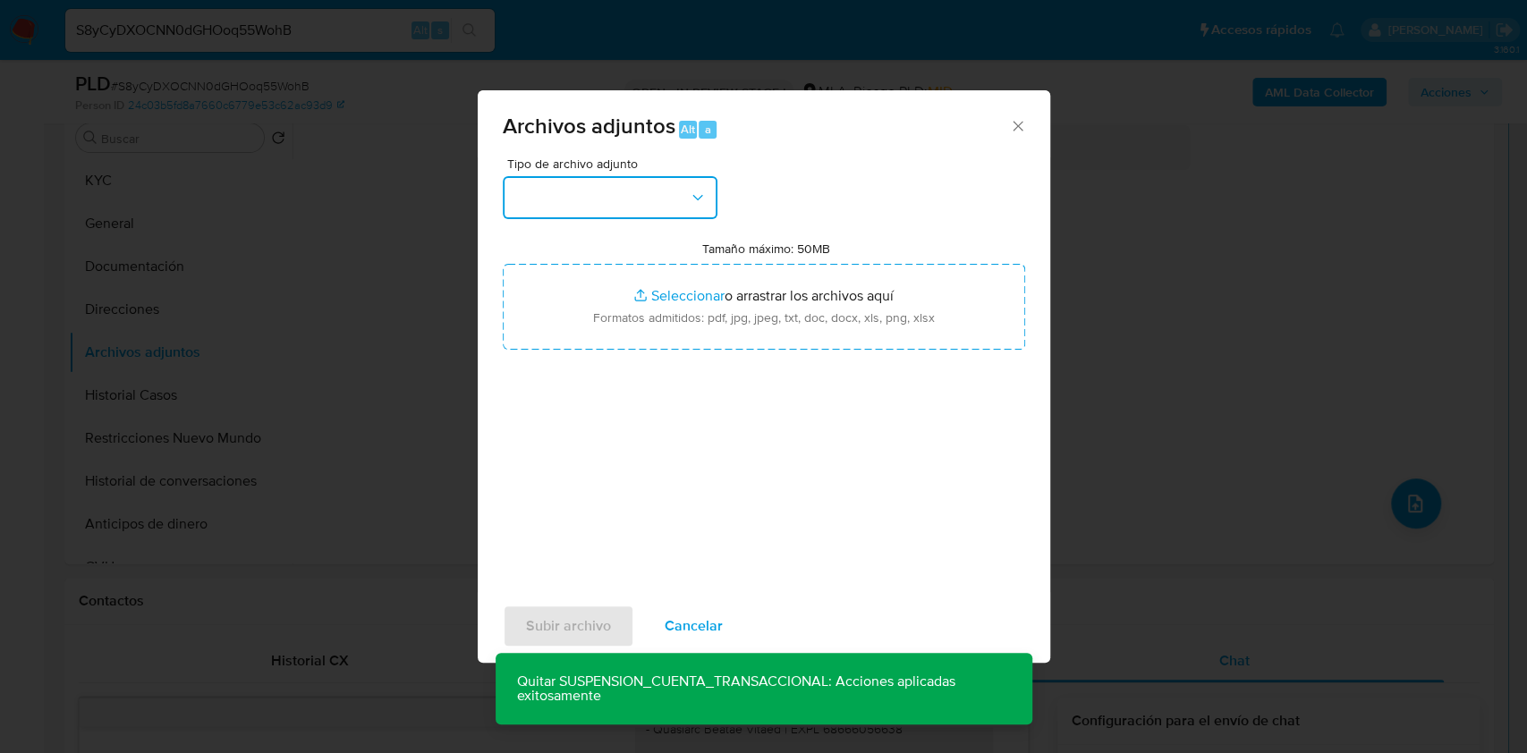
click at [638, 182] on button "button" at bounding box center [610, 197] width 215 height 43
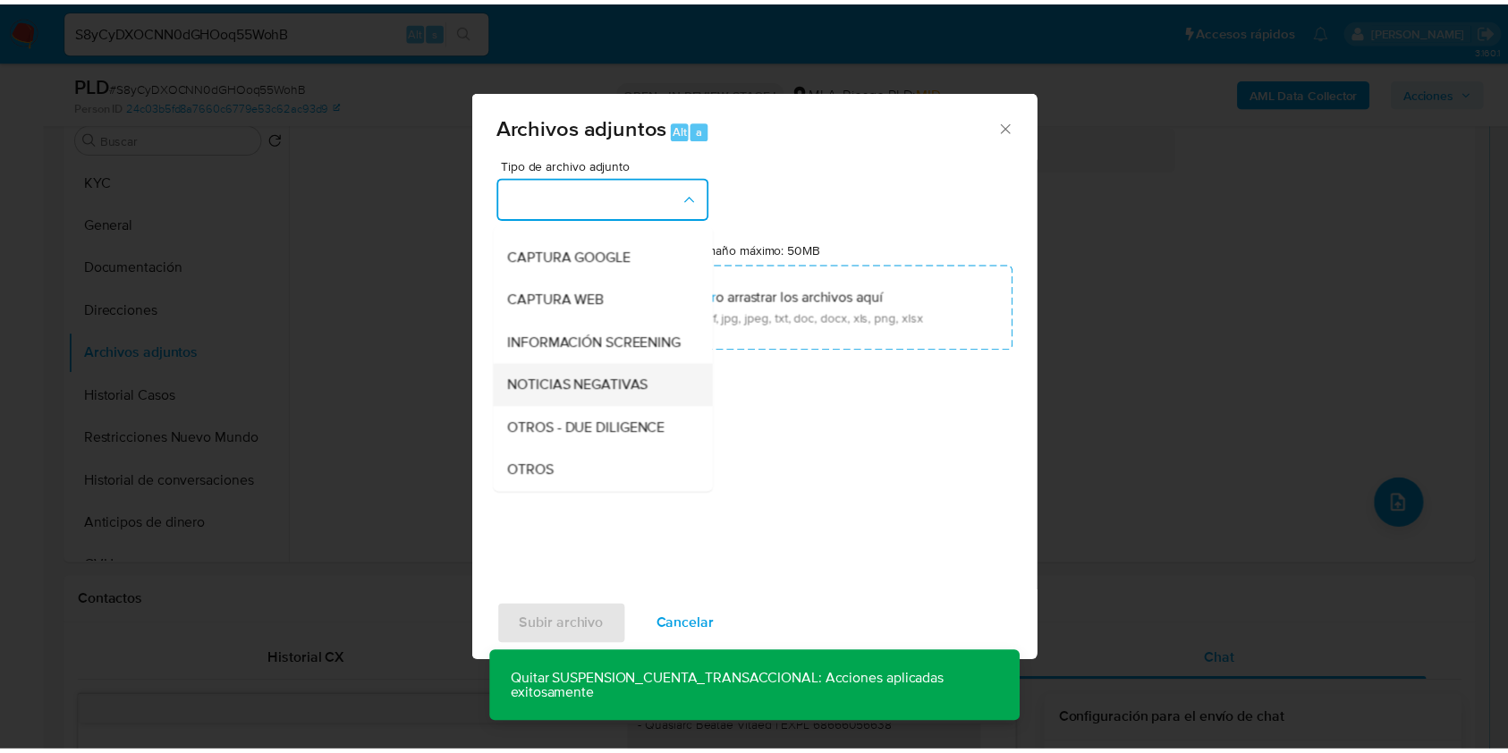
scroll to position [238, 0]
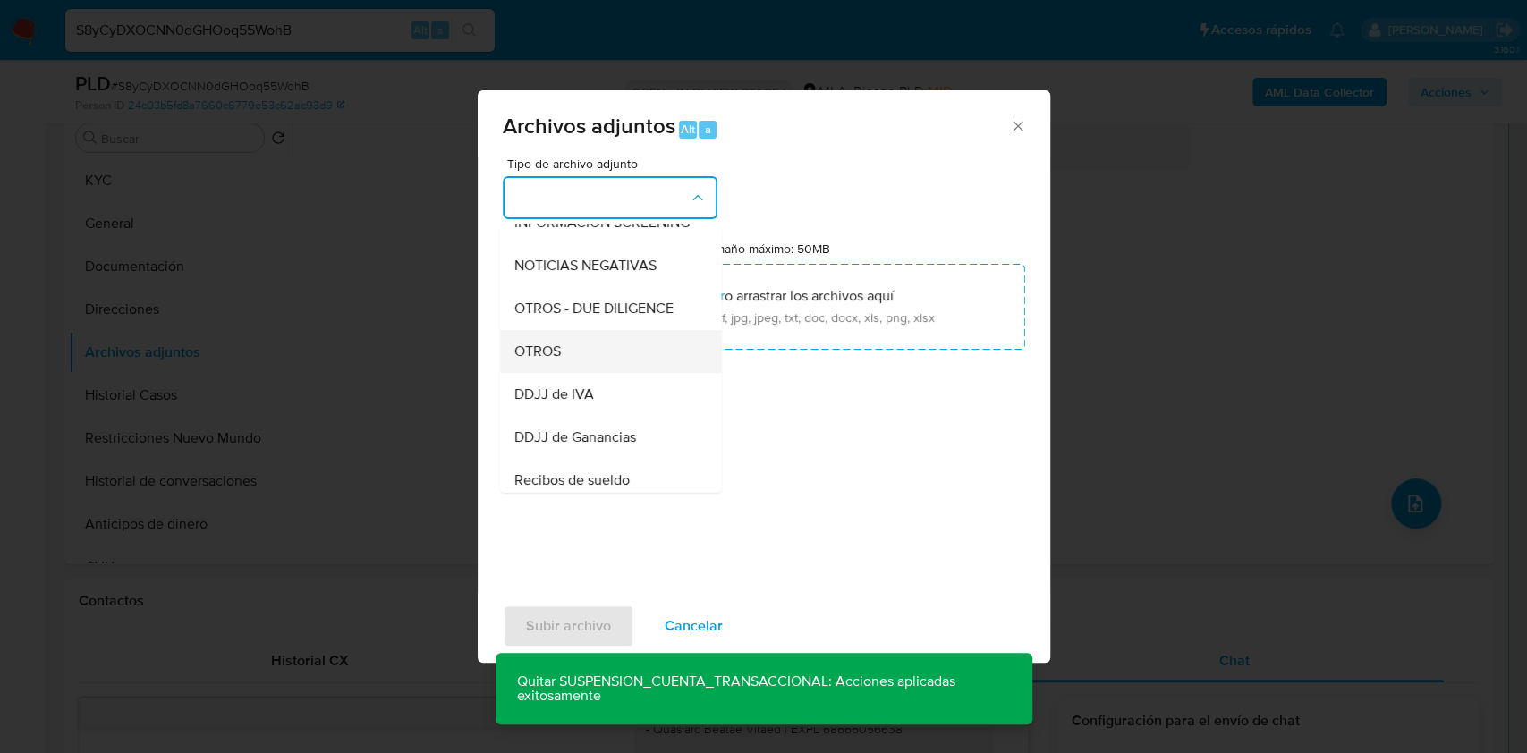
click at [581, 356] on div "OTROS" at bounding box center [604, 351] width 182 height 43
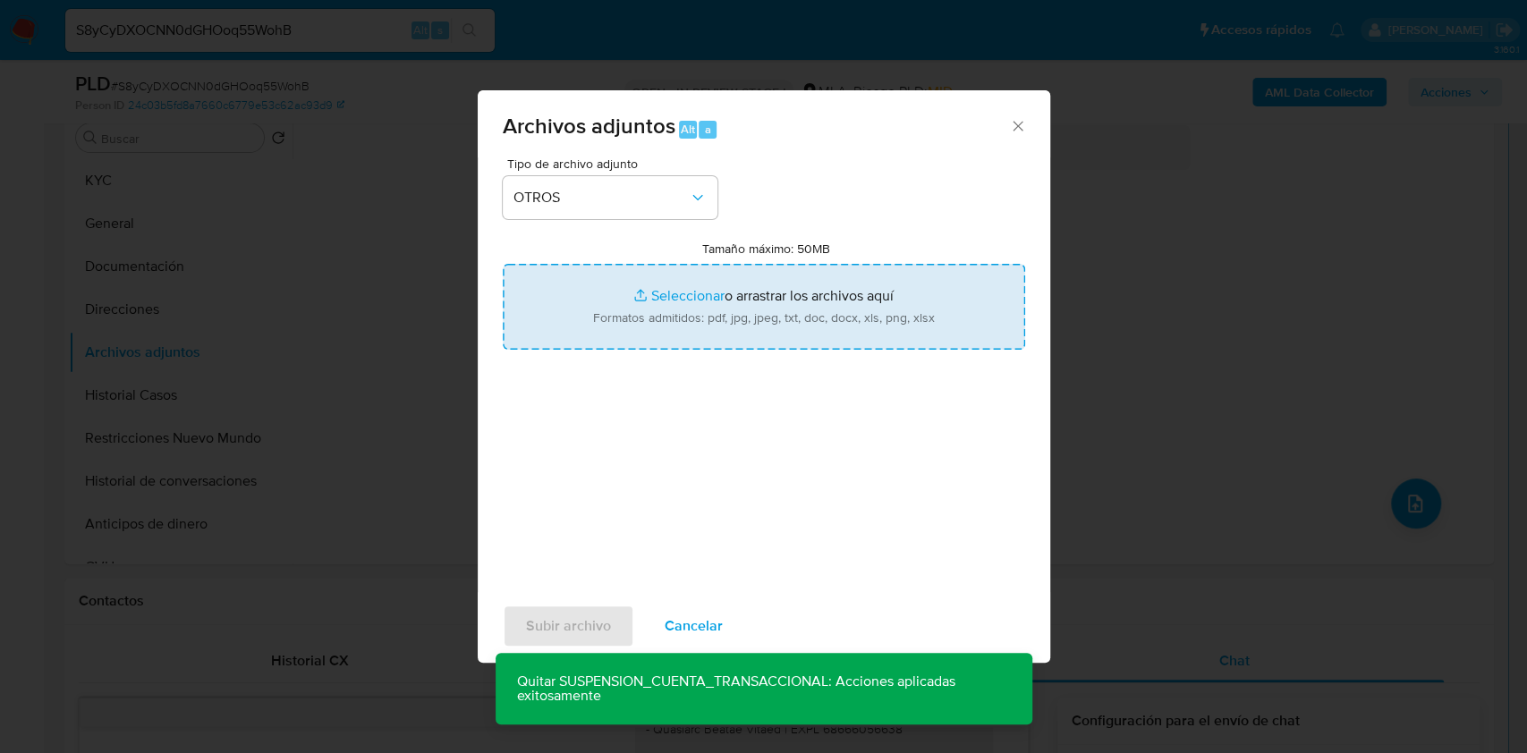
type input "C:\fakepath\Movimientos - 279828103.xlsx"
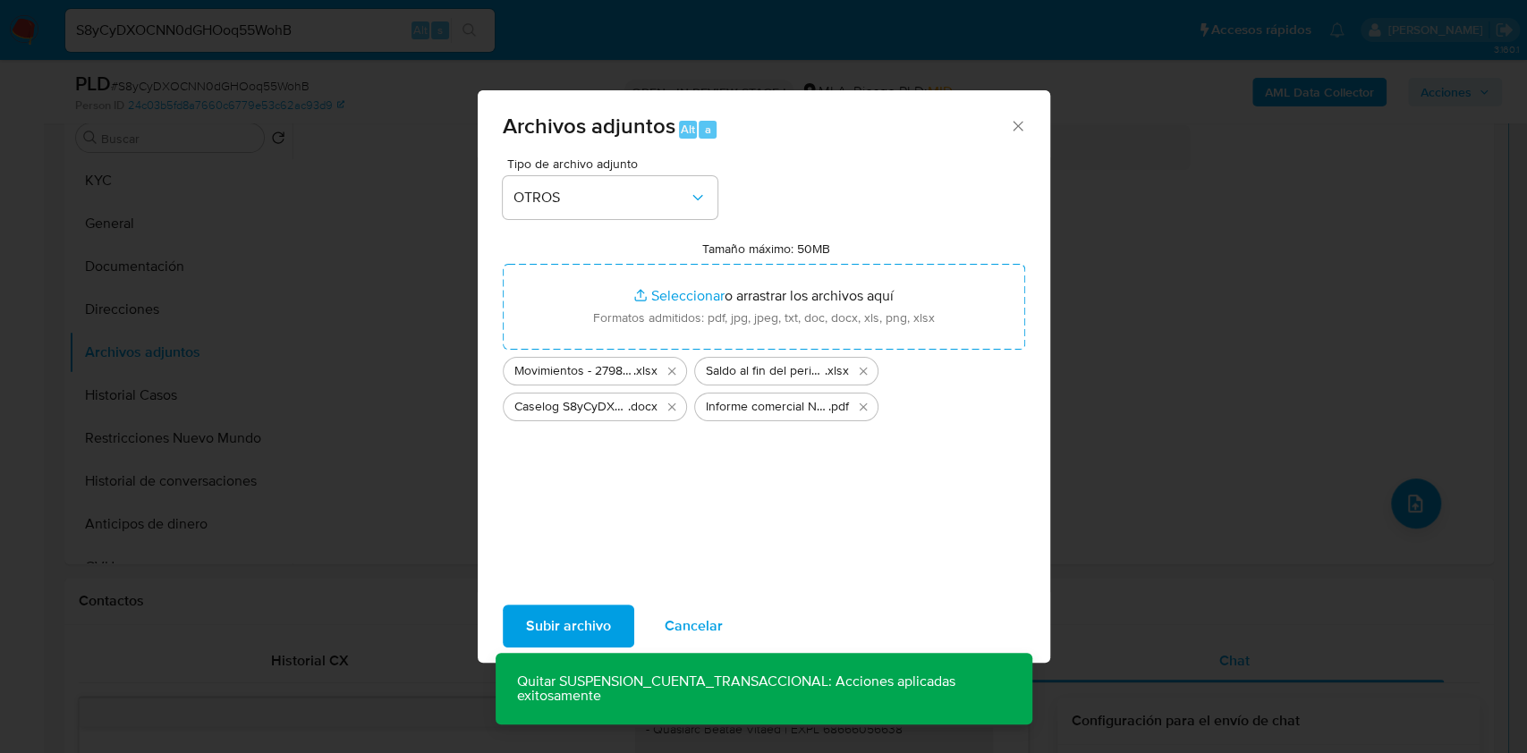
click at [565, 620] on span "Subir archivo" at bounding box center [568, 625] width 85 height 39
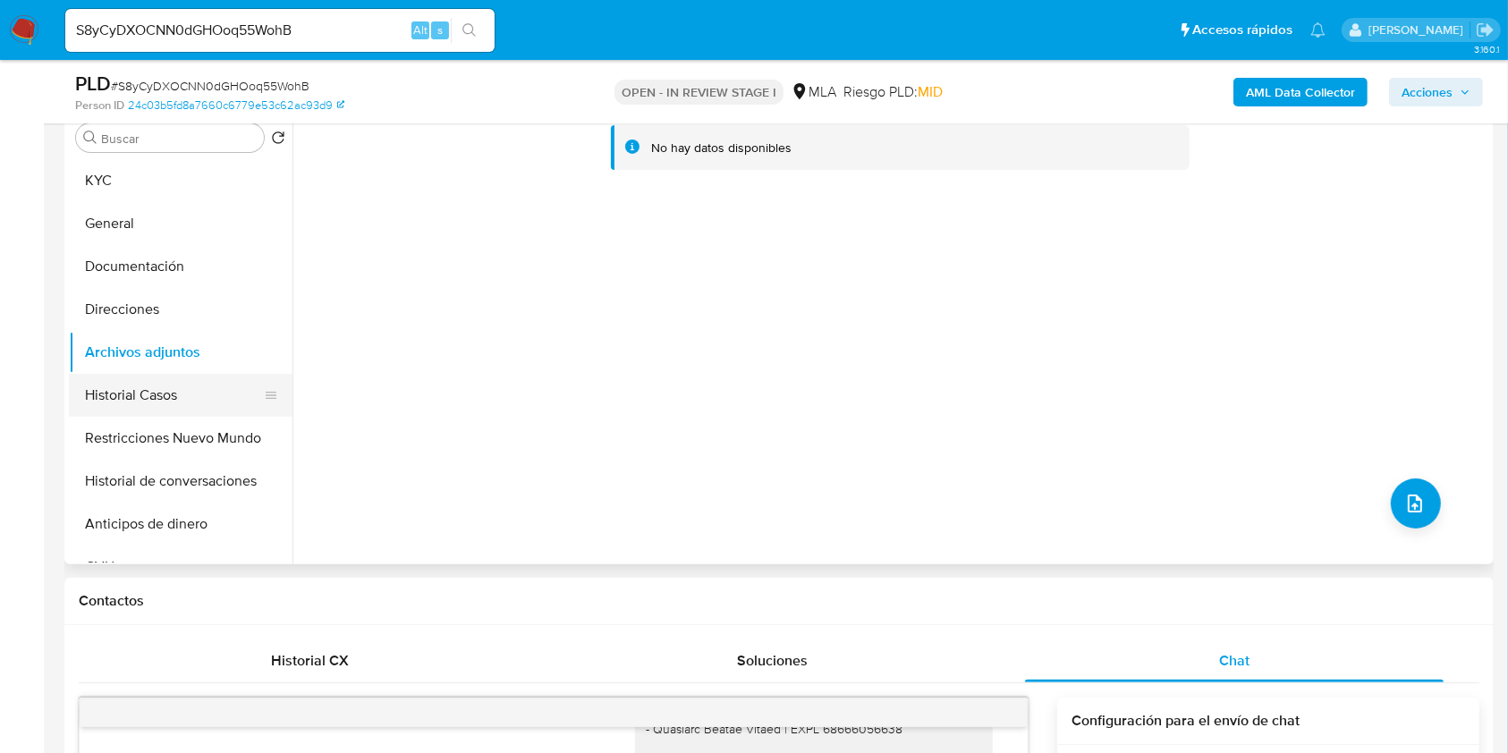
click at [157, 383] on button "Historial Casos" at bounding box center [173, 395] width 209 height 43
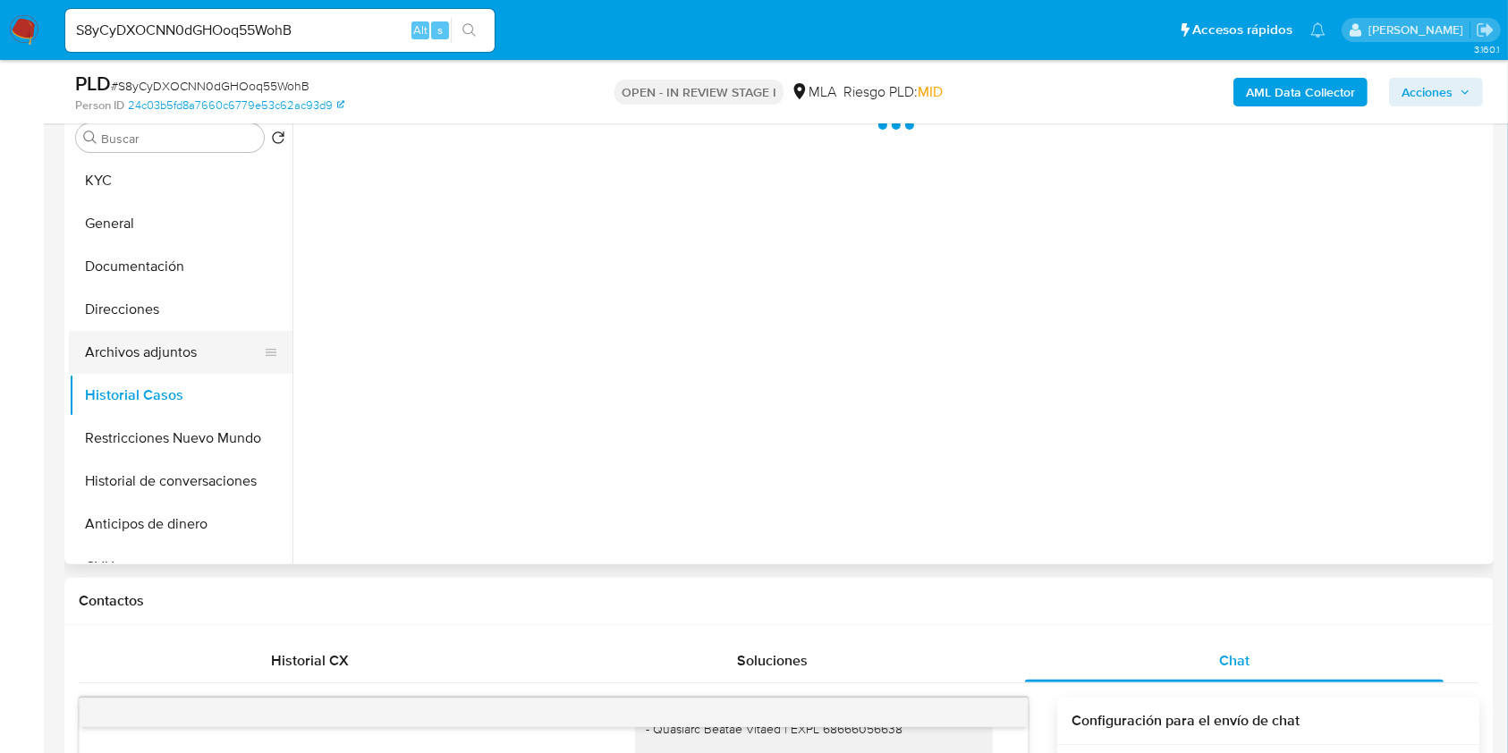
click at [171, 360] on button "Archivos adjuntos" at bounding box center [173, 352] width 209 height 43
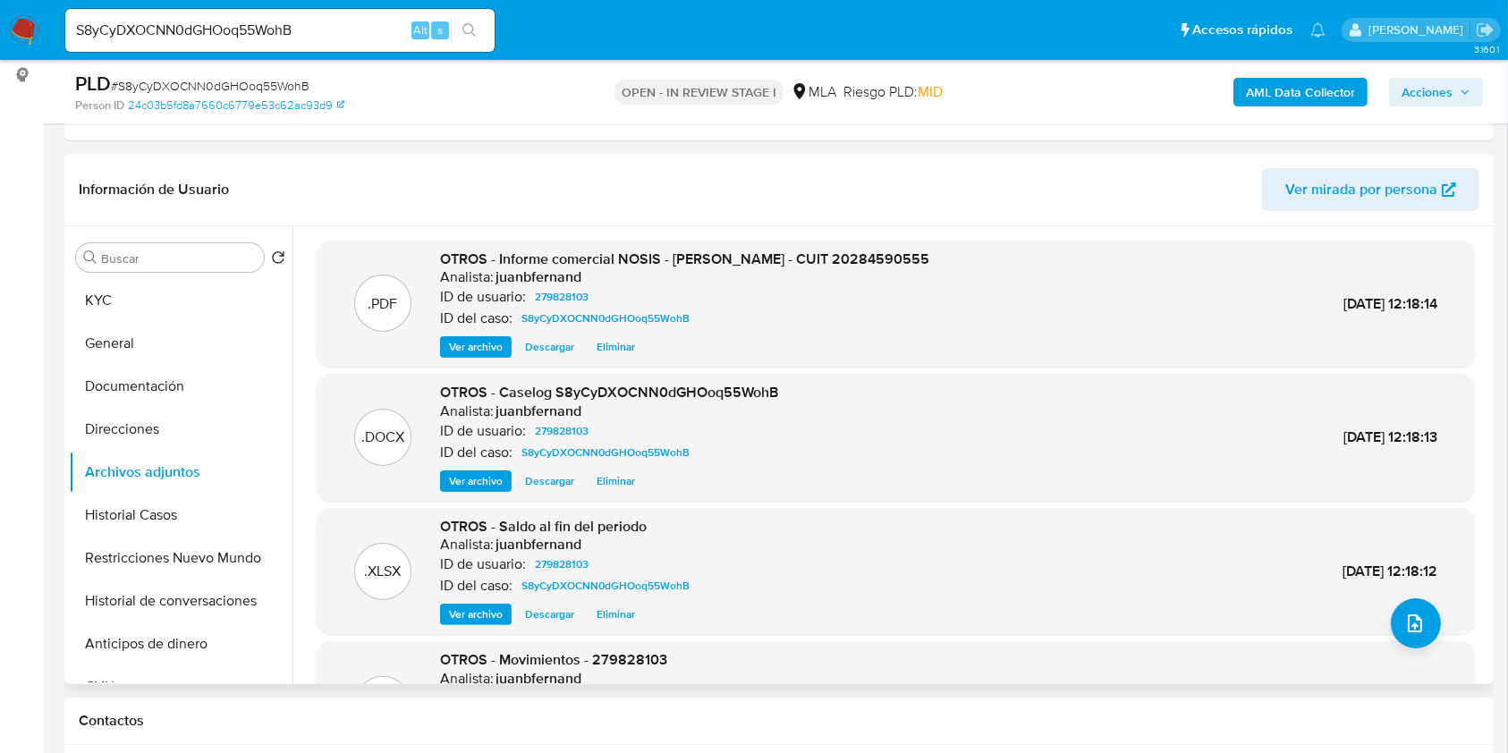
scroll to position [150, 0]
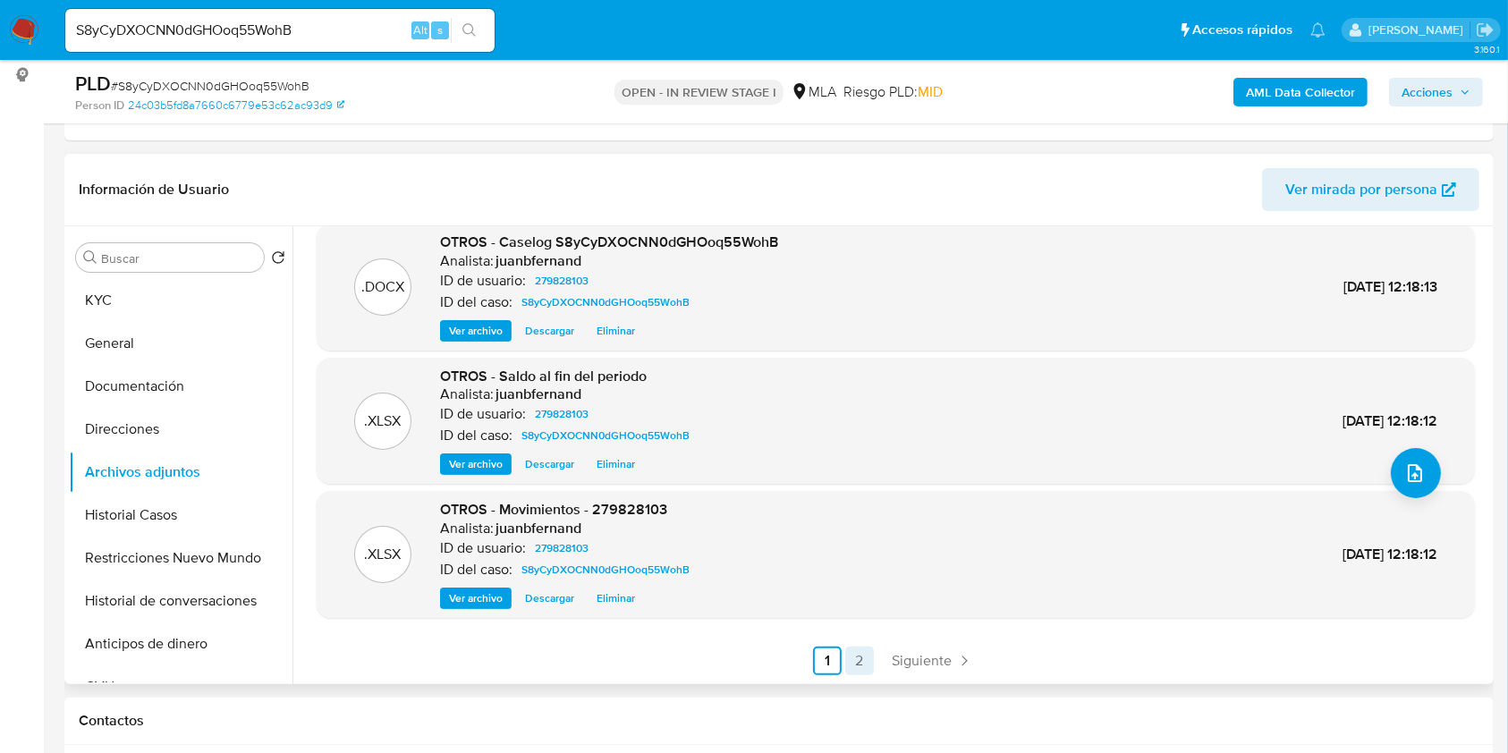
click at [866, 648] on link "2" at bounding box center [859, 661] width 29 height 29
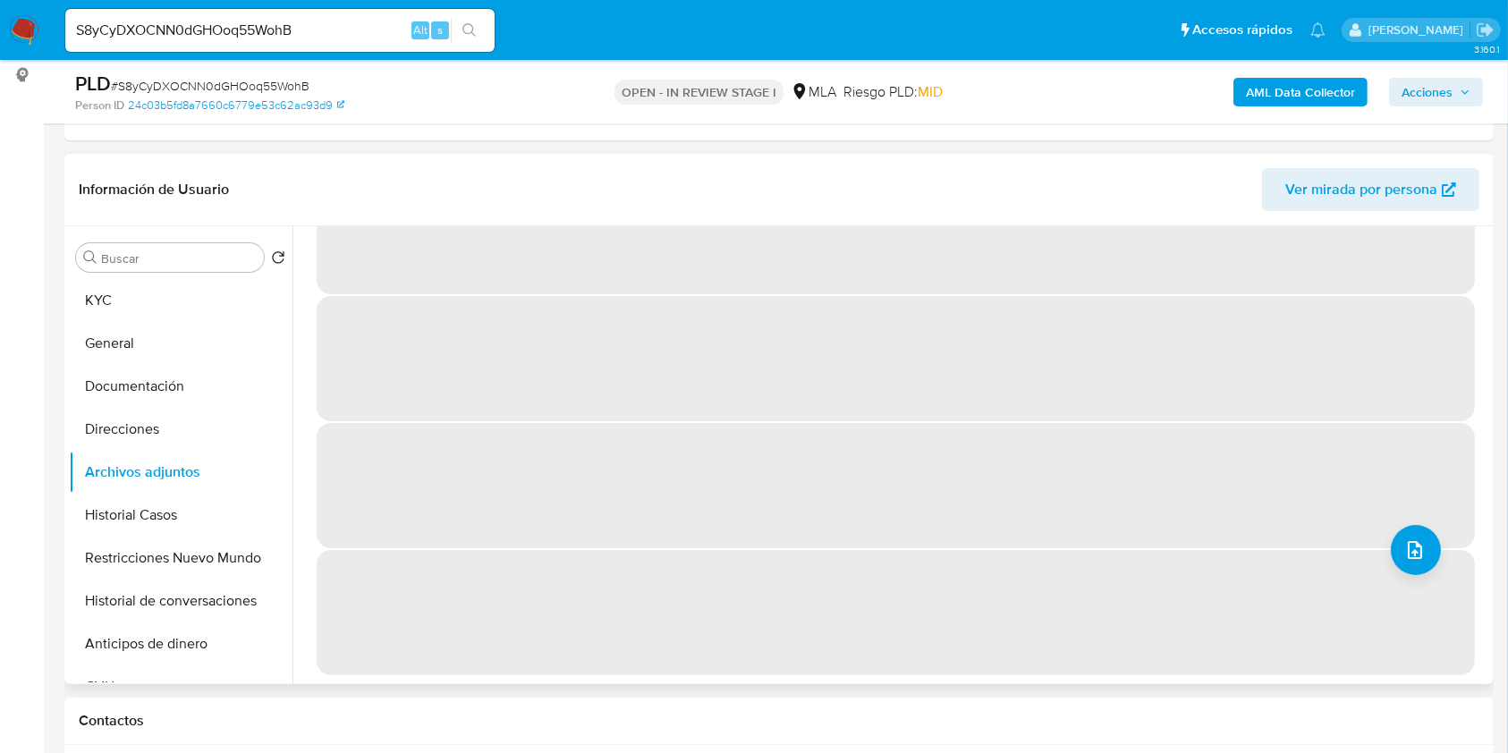
scroll to position [0, 0]
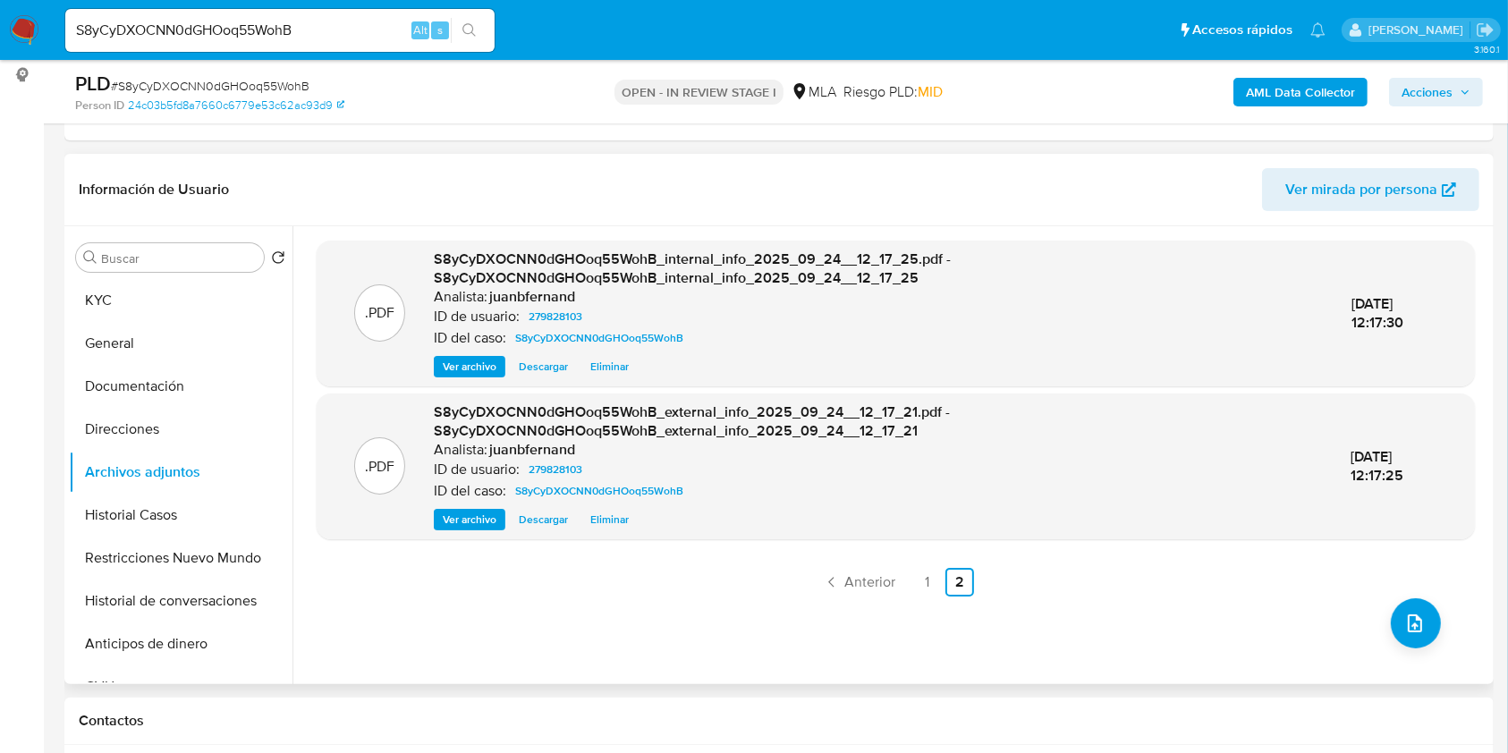
click at [1424, 89] on span "Acciones" at bounding box center [1427, 92] width 51 height 29
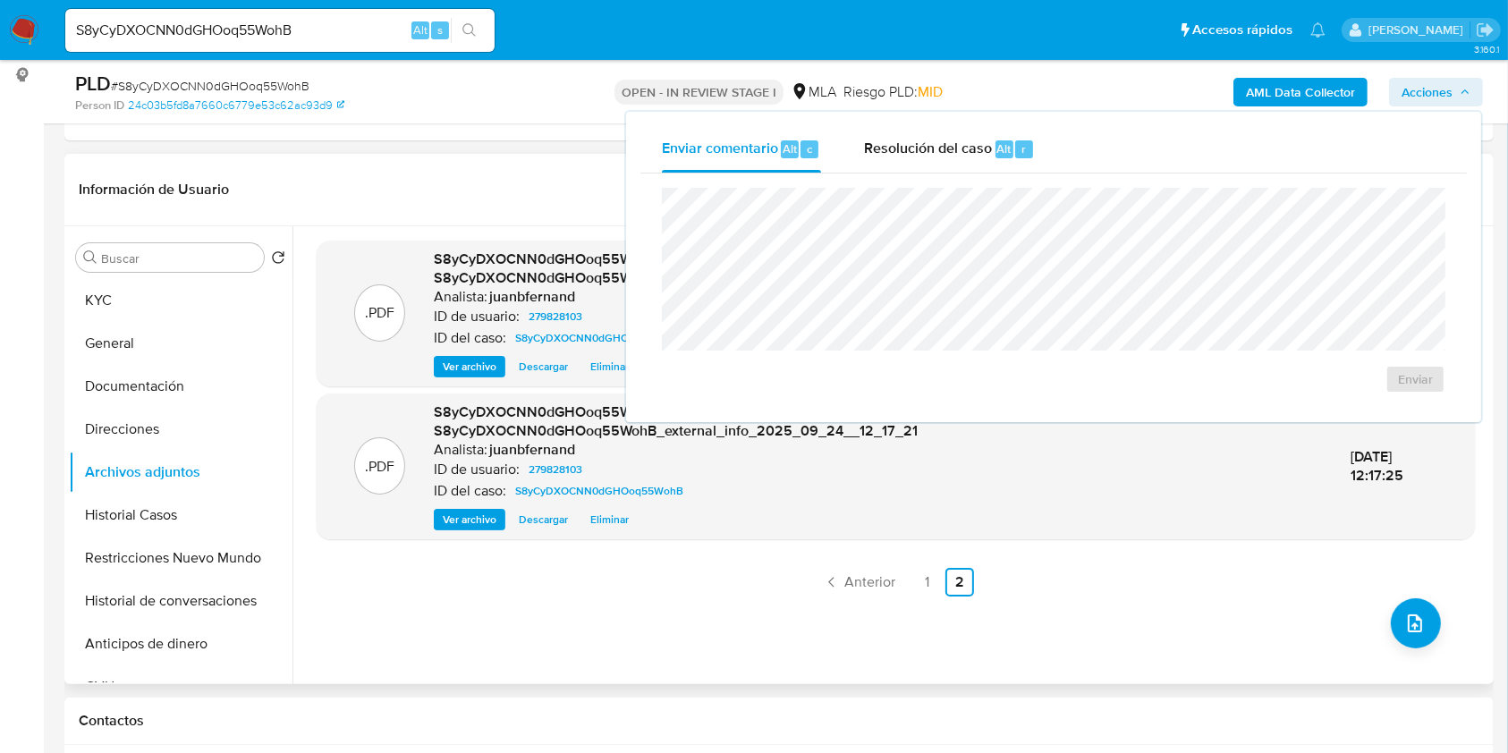
click at [939, 162] on div "Resolución del caso Alt r" at bounding box center [949, 149] width 171 height 47
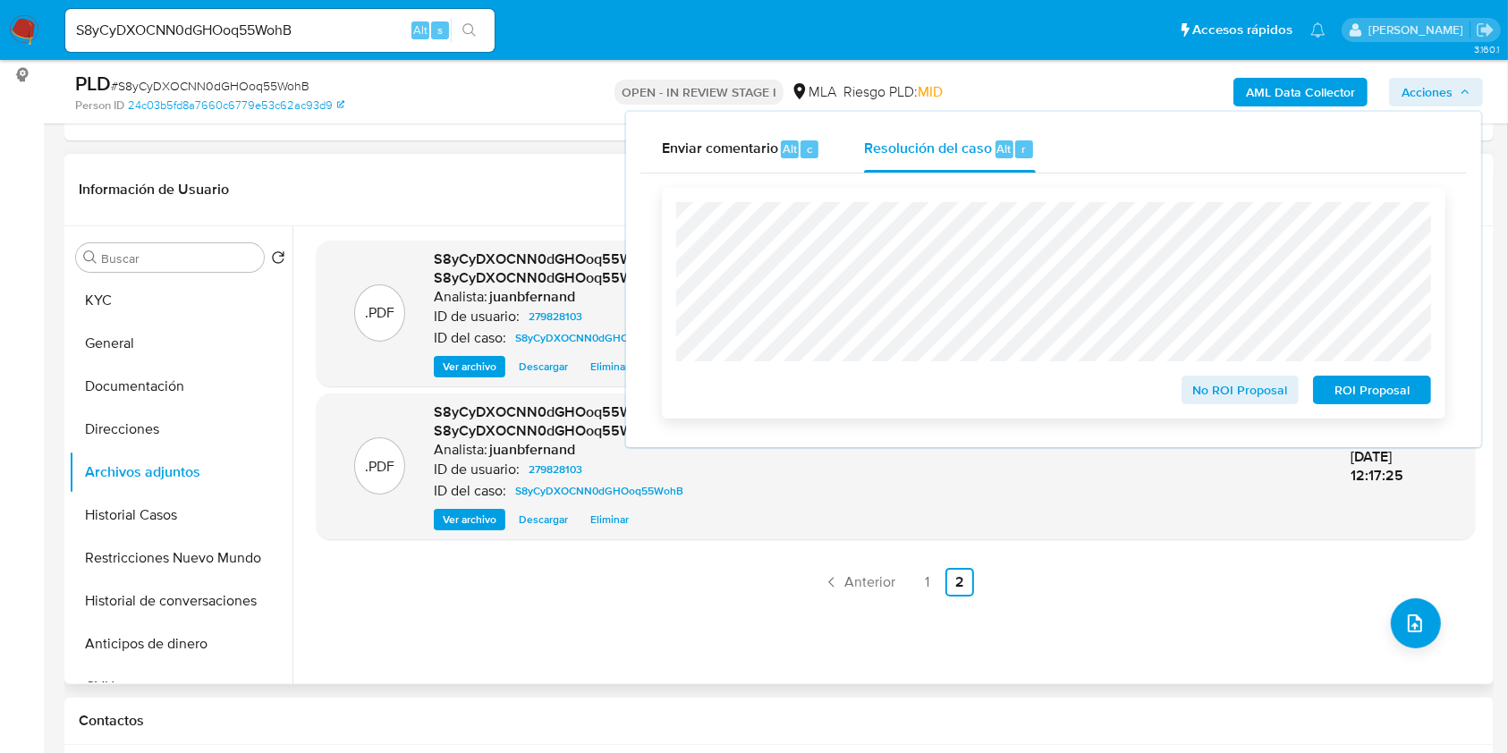
click at [1237, 386] on span "No ROI Proposal" at bounding box center [1240, 389] width 93 height 25
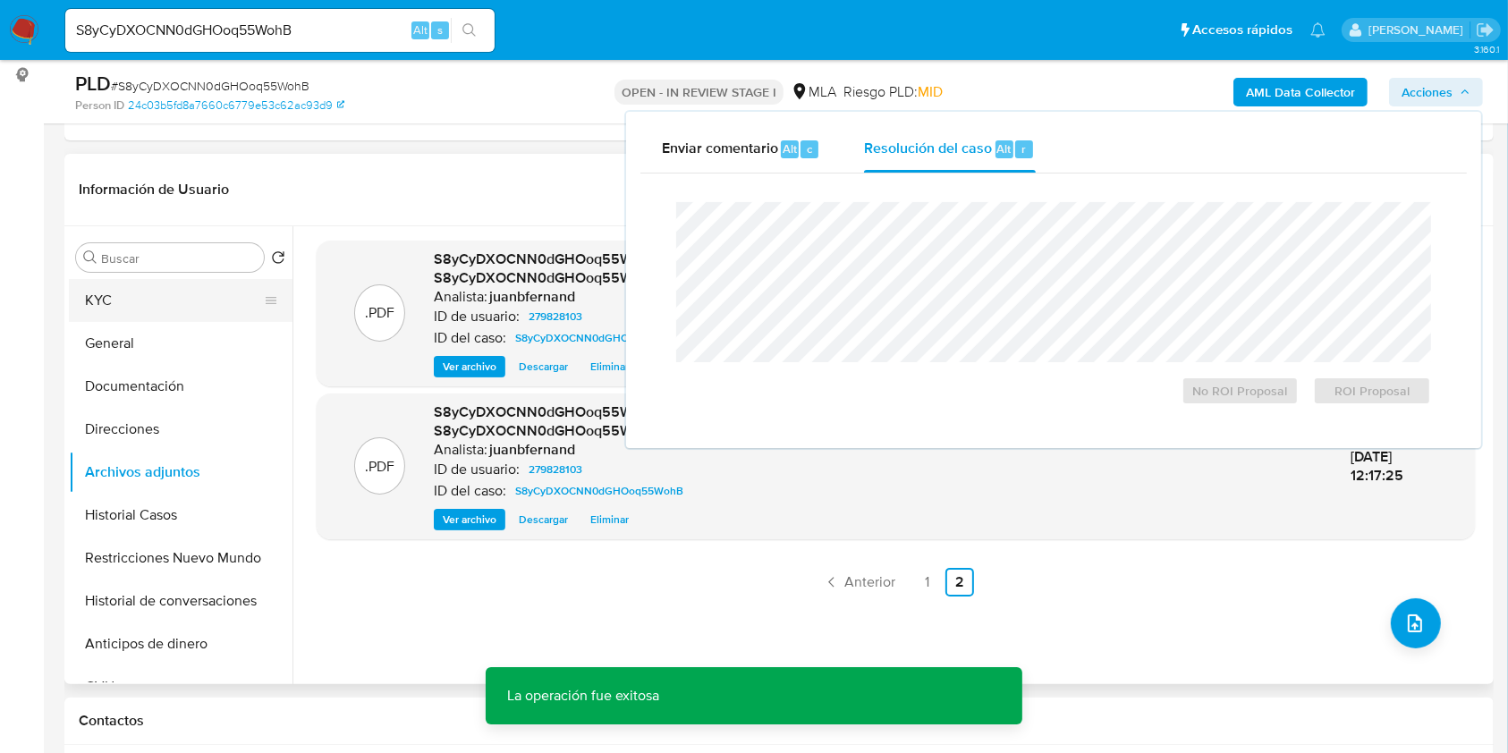
click at [101, 296] on button "KYC" at bounding box center [173, 300] width 209 height 43
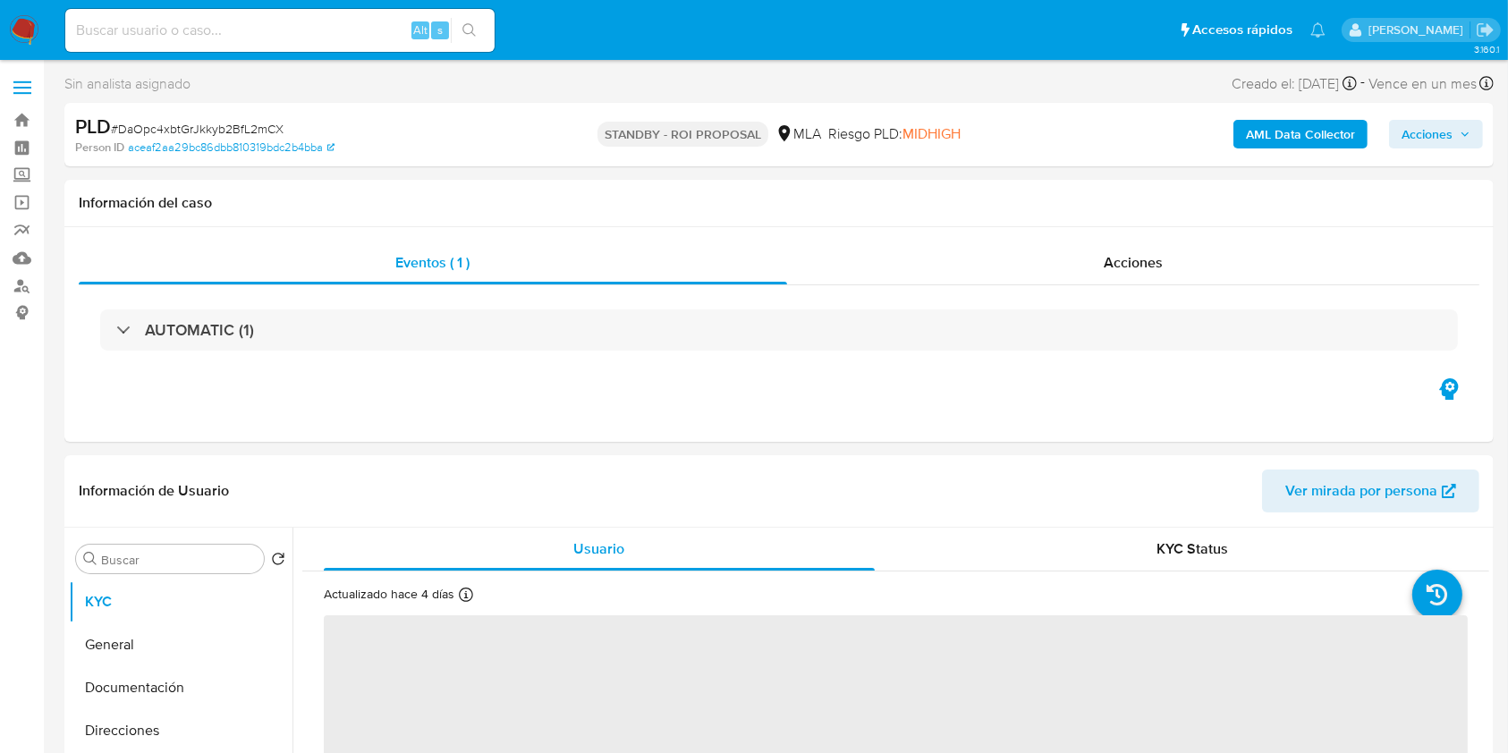
select select "10"
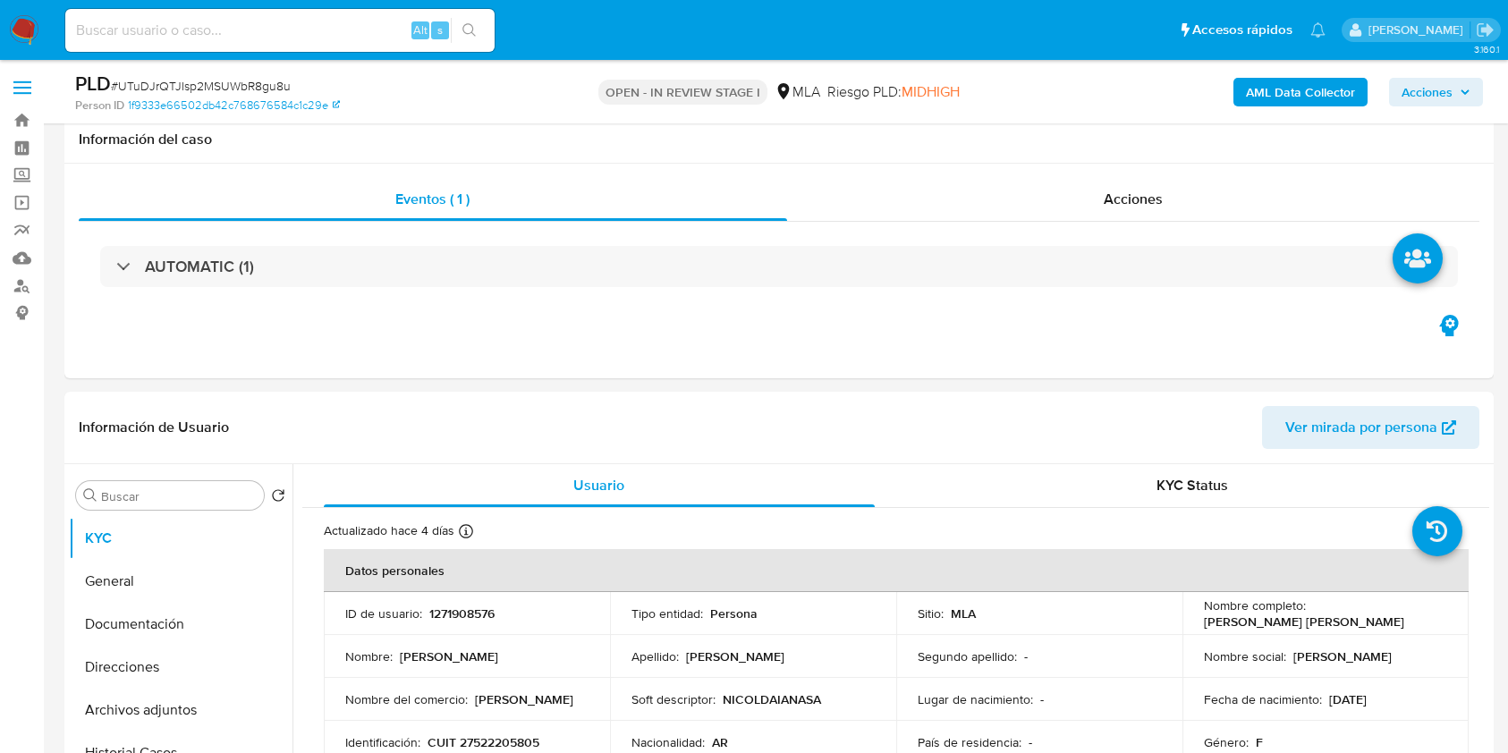
select select "10"
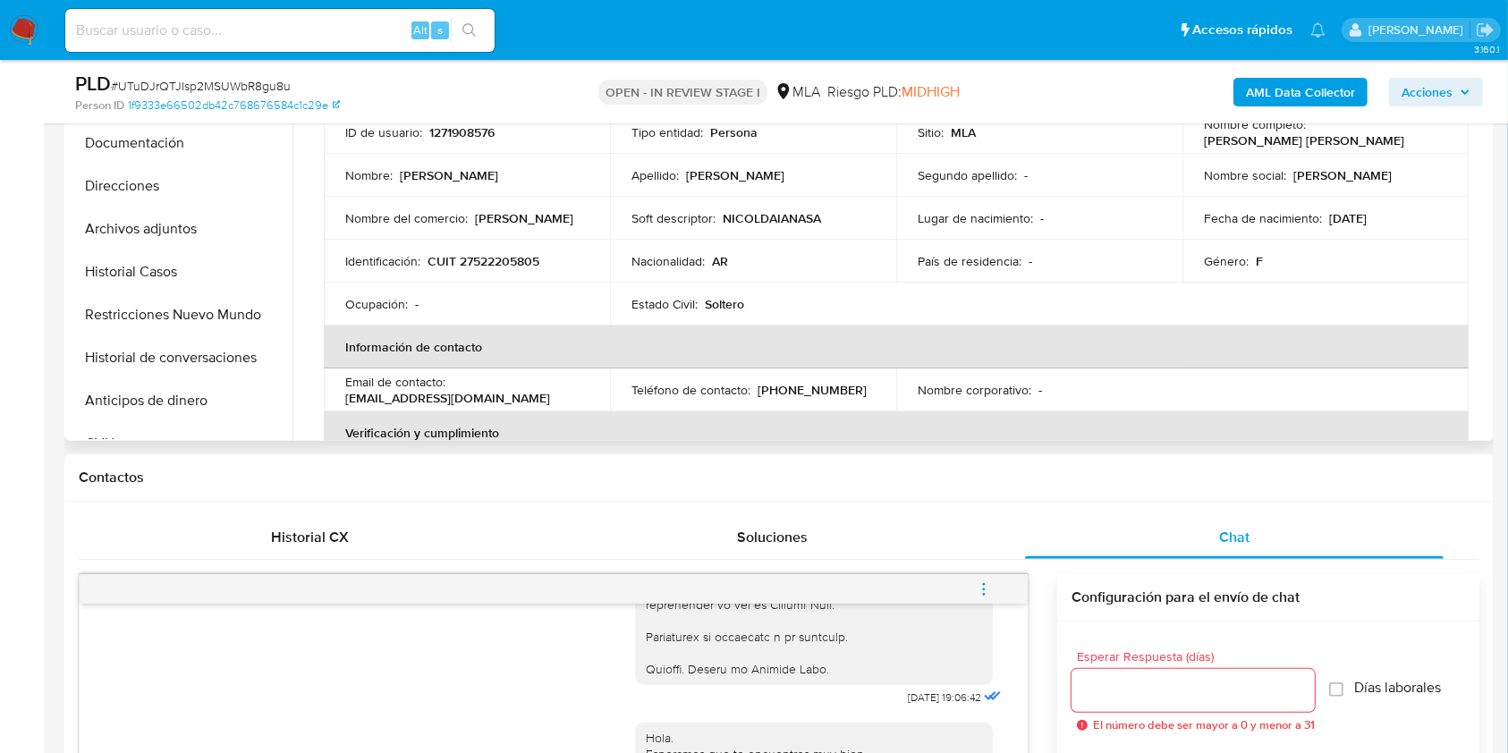
scroll to position [238, 0]
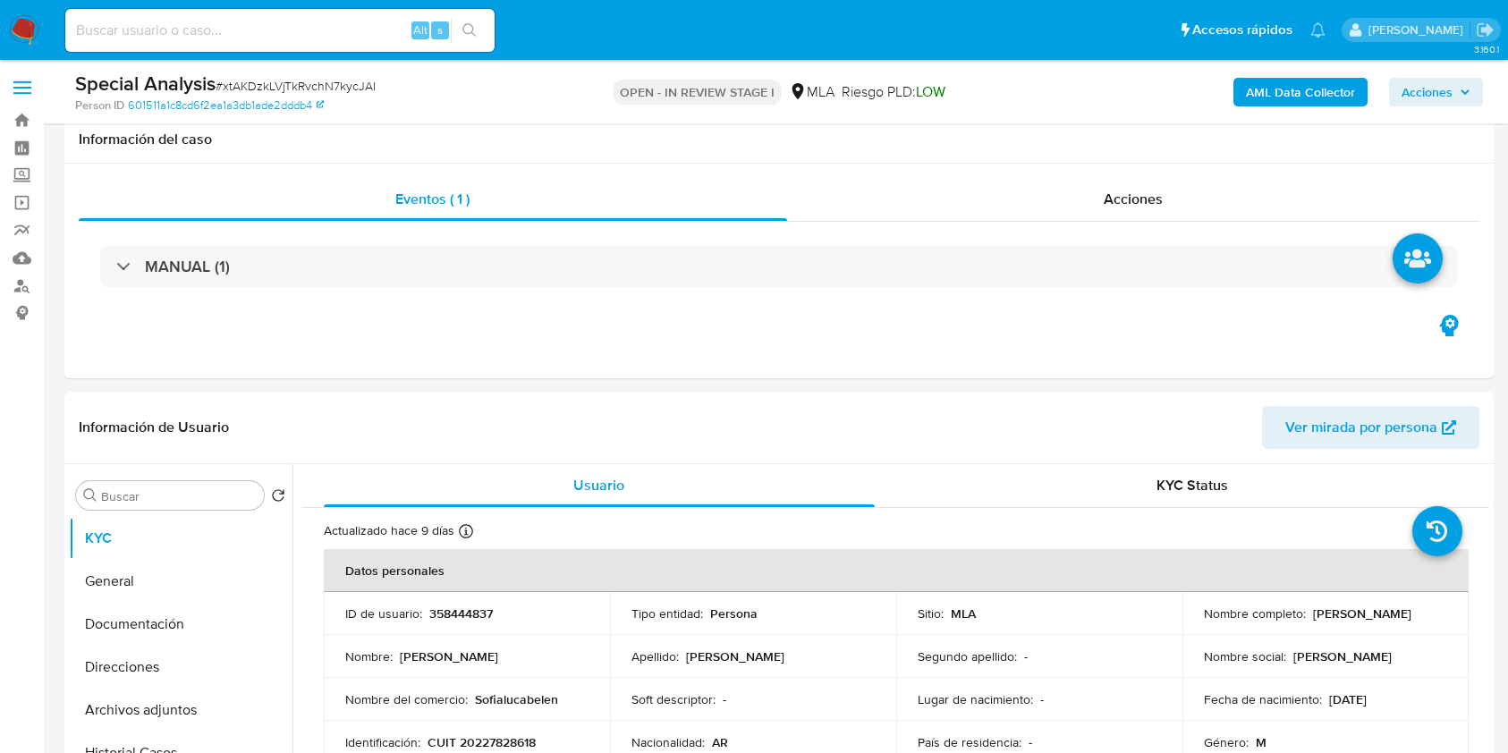
select select "10"
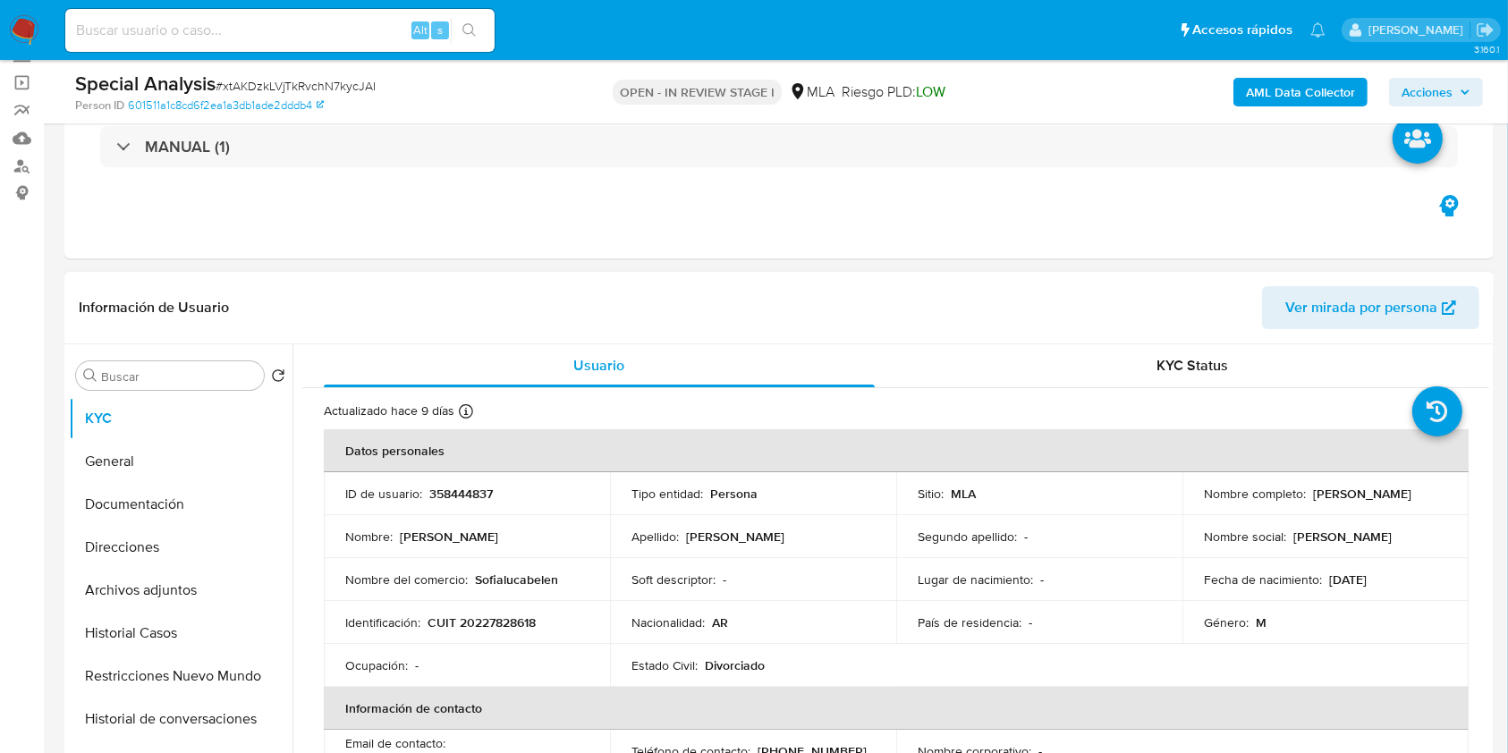
scroll to position [119, 0]
click at [1318, 487] on p "Daniel Adrian Bertolini" at bounding box center [1362, 495] width 98 height 16
drag, startPoint x: 1318, startPoint y: 487, endPoint x: 1407, endPoint y: 494, distance: 89.7
click at [1407, 494] on p "Daniel Adrian Bertolini" at bounding box center [1362, 495] width 98 height 16
copy p "Daniel Adrian Bertolini"
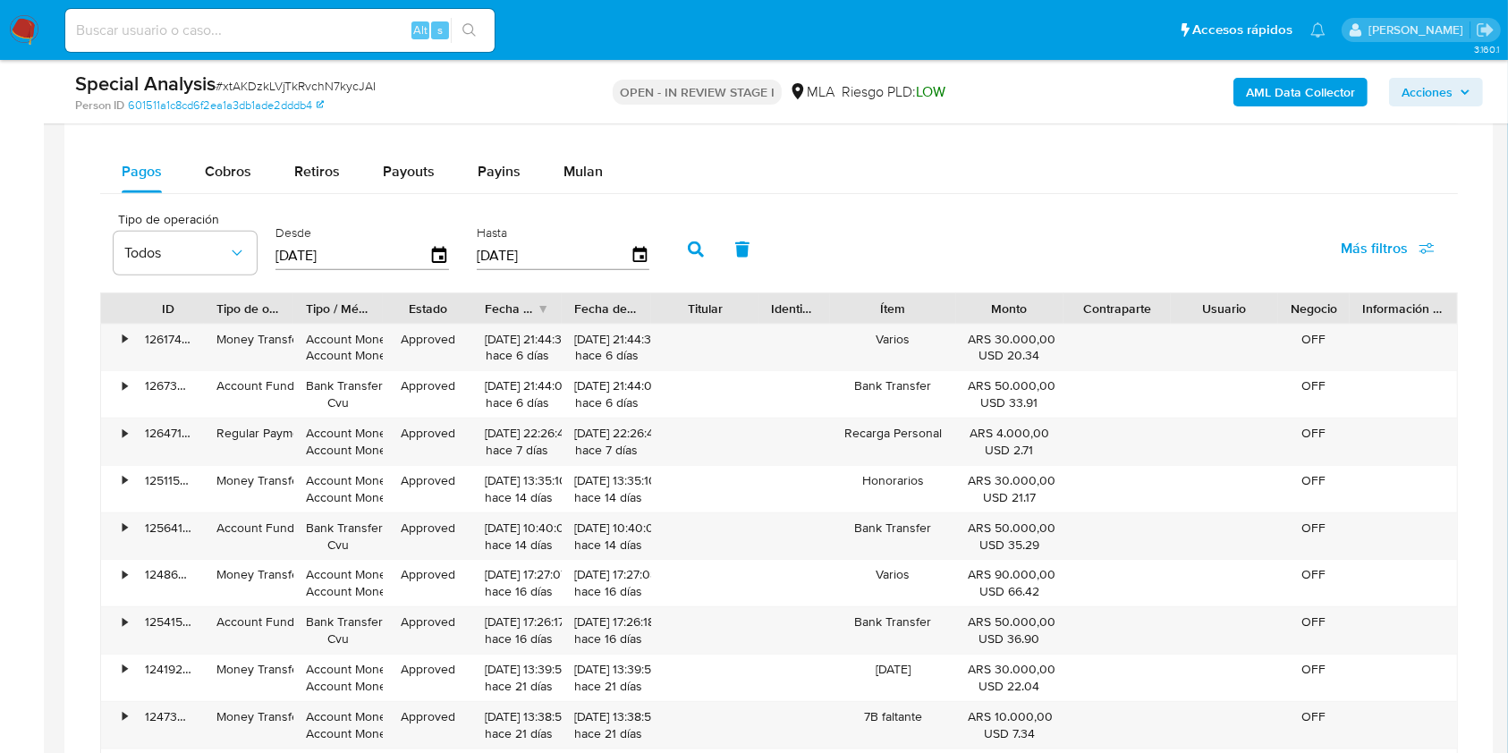
scroll to position [1789, 0]
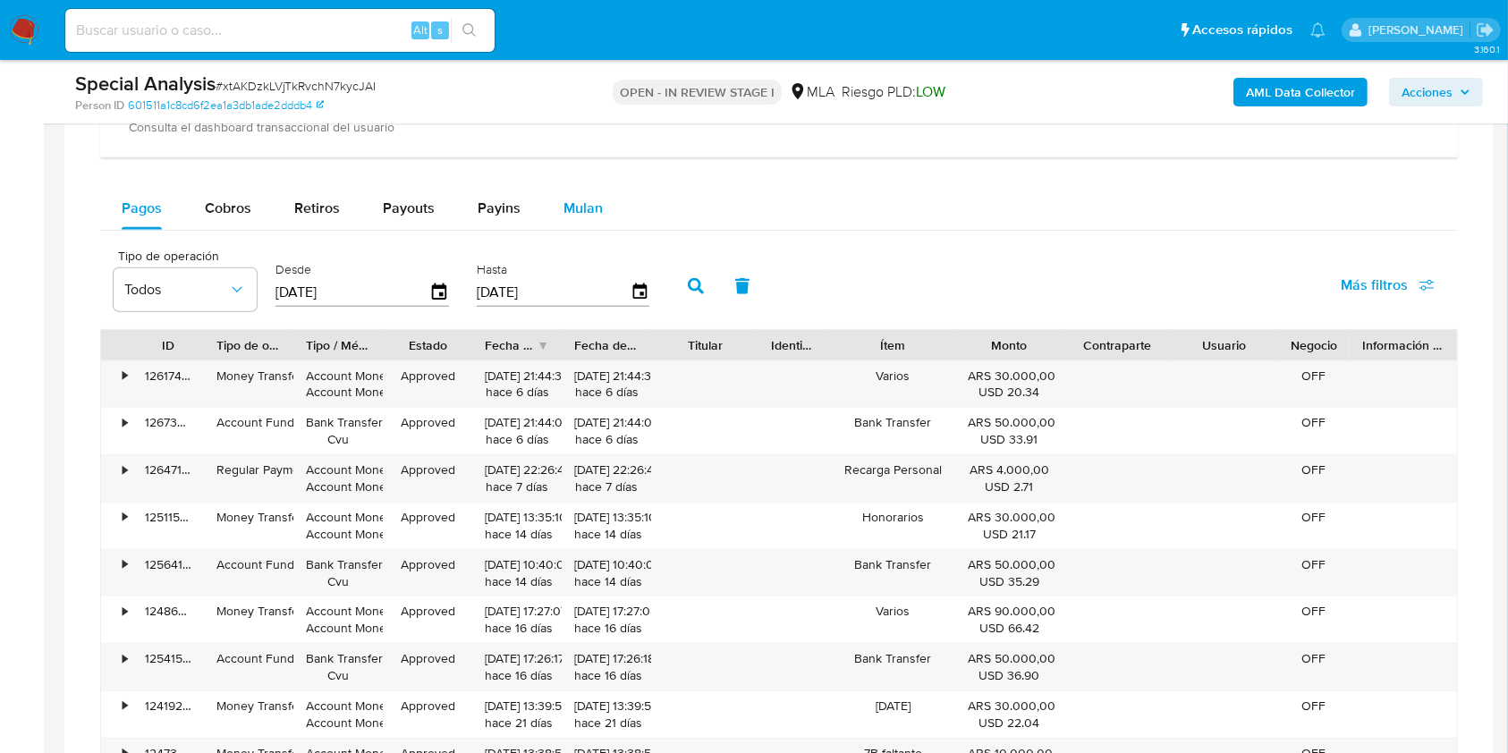
click at [589, 198] on span "Mulan" at bounding box center [583, 208] width 39 height 21
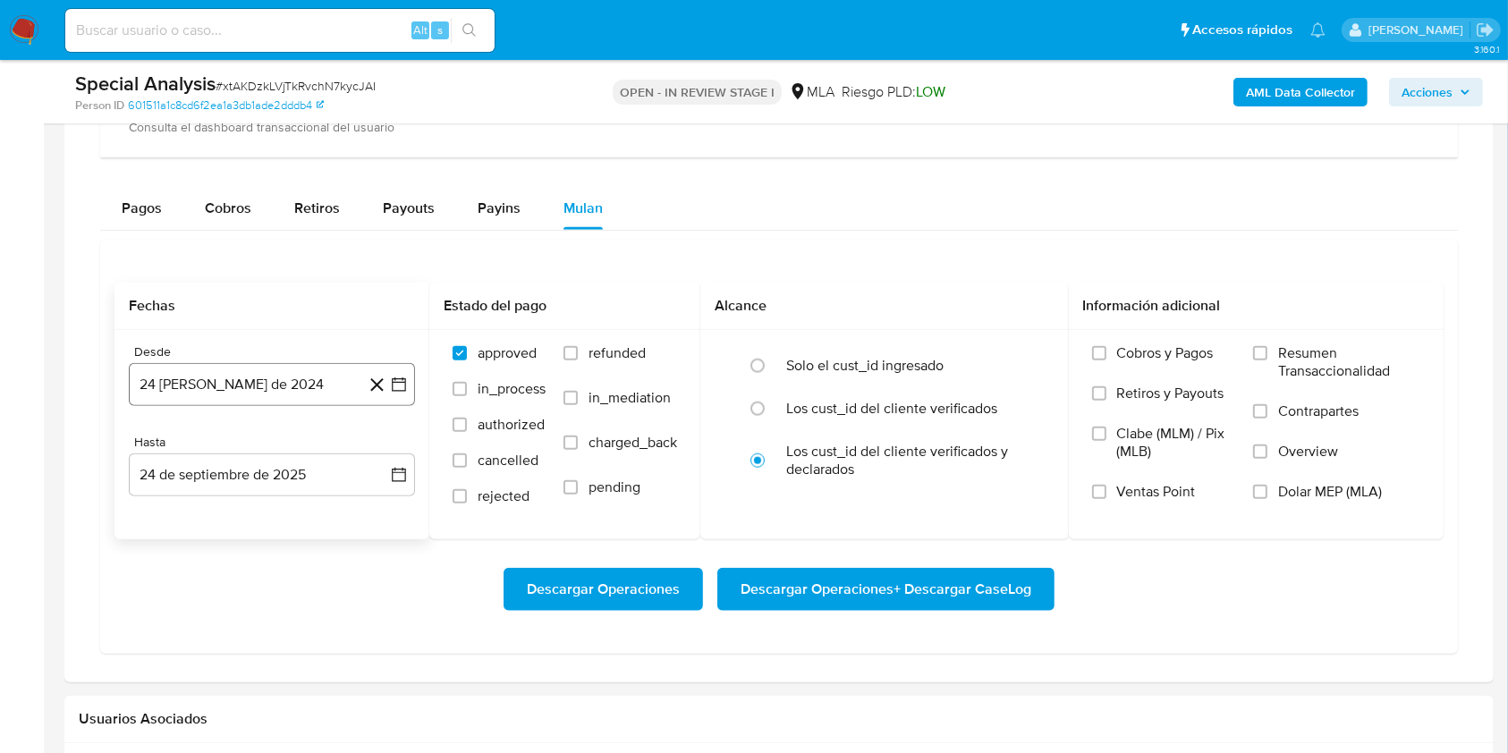
click at [293, 387] on button "24 de agosto de 2024" at bounding box center [272, 384] width 286 height 43
click at [308, 444] on icon "Seleccionar mes y año" at bounding box center [315, 449] width 14 height 14
click at [386, 454] on icon "Año siguiente" at bounding box center [379, 448] width 21 height 21
click at [358, 512] on button "mar" at bounding box center [347, 514] width 50 height 29
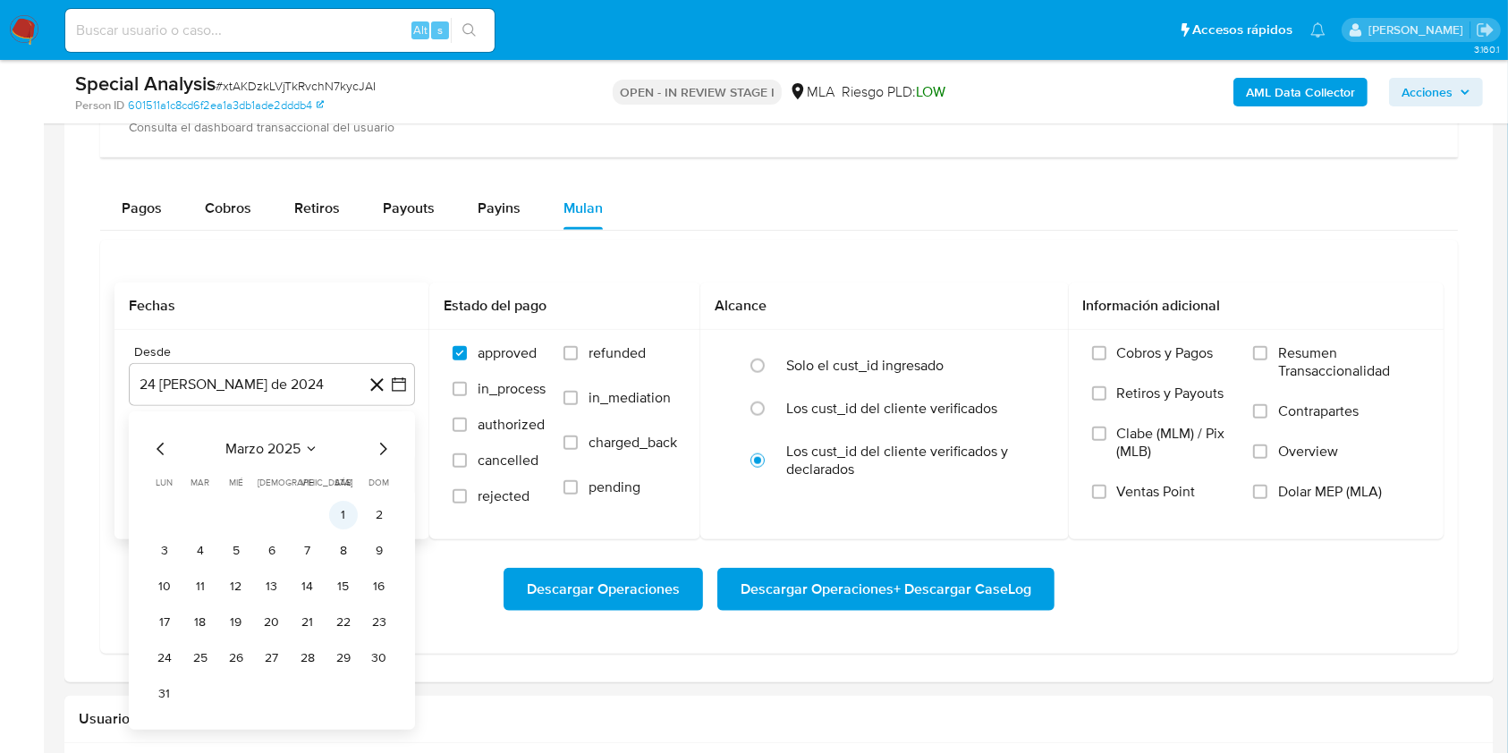
click at [343, 510] on button "1" at bounding box center [343, 515] width 29 height 29
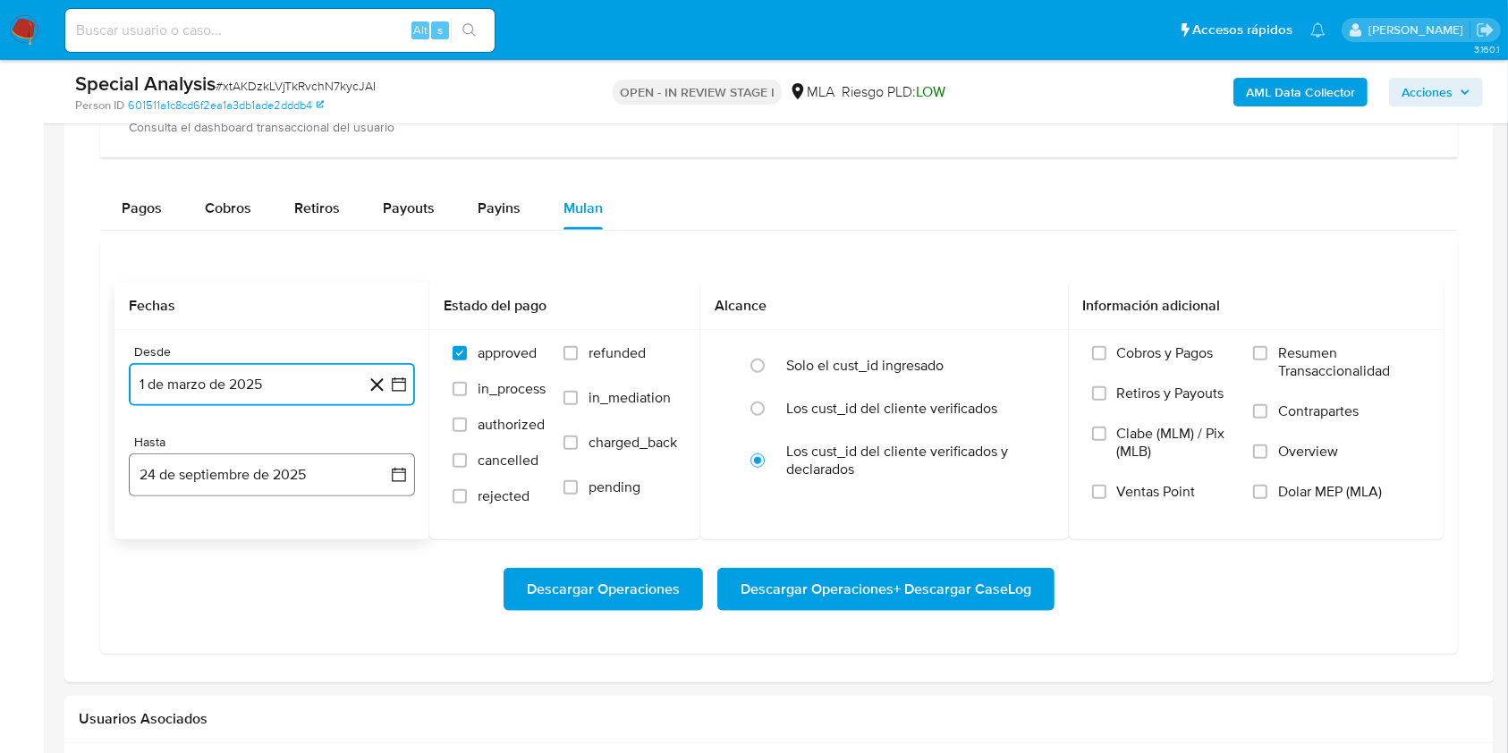
click at [280, 468] on button "24 de septiembre de 2025" at bounding box center [272, 475] width 286 height 43
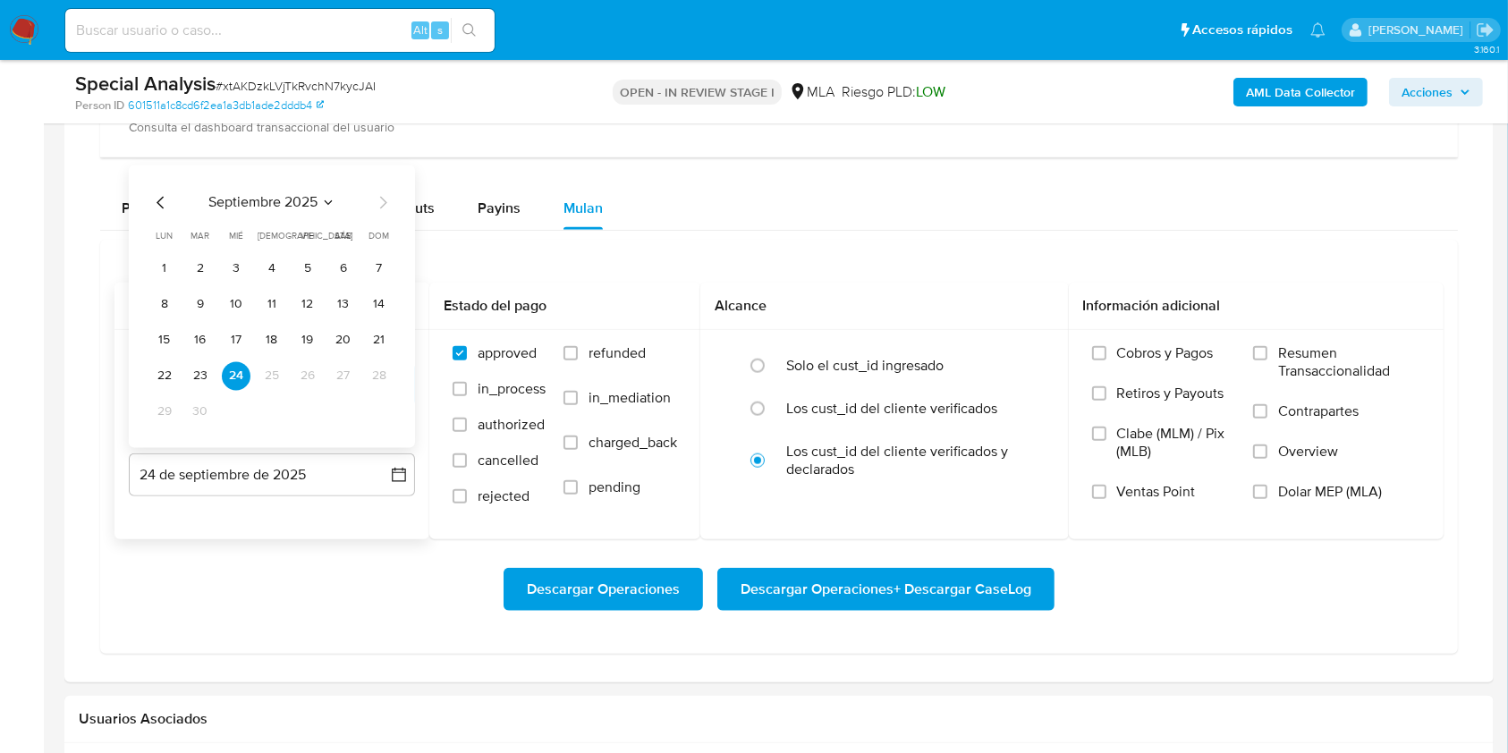
click at [162, 203] on icon "Mes anterior" at bounding box center [160, 201] width 21 height 21
click at [161, 208] on icon "Mes anterior" at bounding box center [160, 201] width 21 height 21
click at [165, 411] on button "30" at bounding box center [164, 411] width 29 height 29
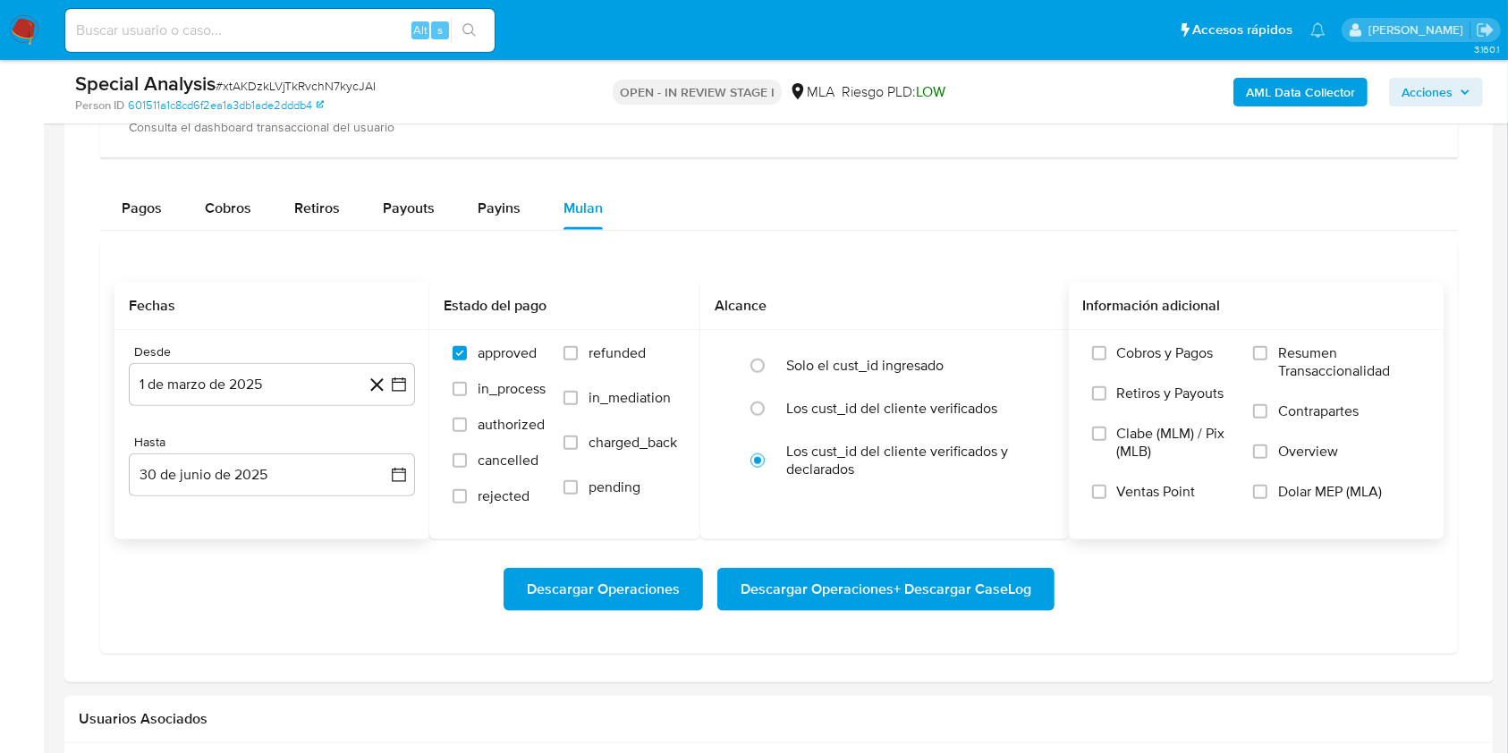
click at [1293, 490] on span "Dolar MEP (MLA)" at bounding box center [1330, 492] width 104 height 18
click at [1267, 490] on input "Dolar MEP (MLA)" at bounding box center [1260, 492] width 14 height 14
click at [958, 583] on span "Descargar Operaciones + Descargar CaseLog" at bounding box center [886, 589] width 291 height 39
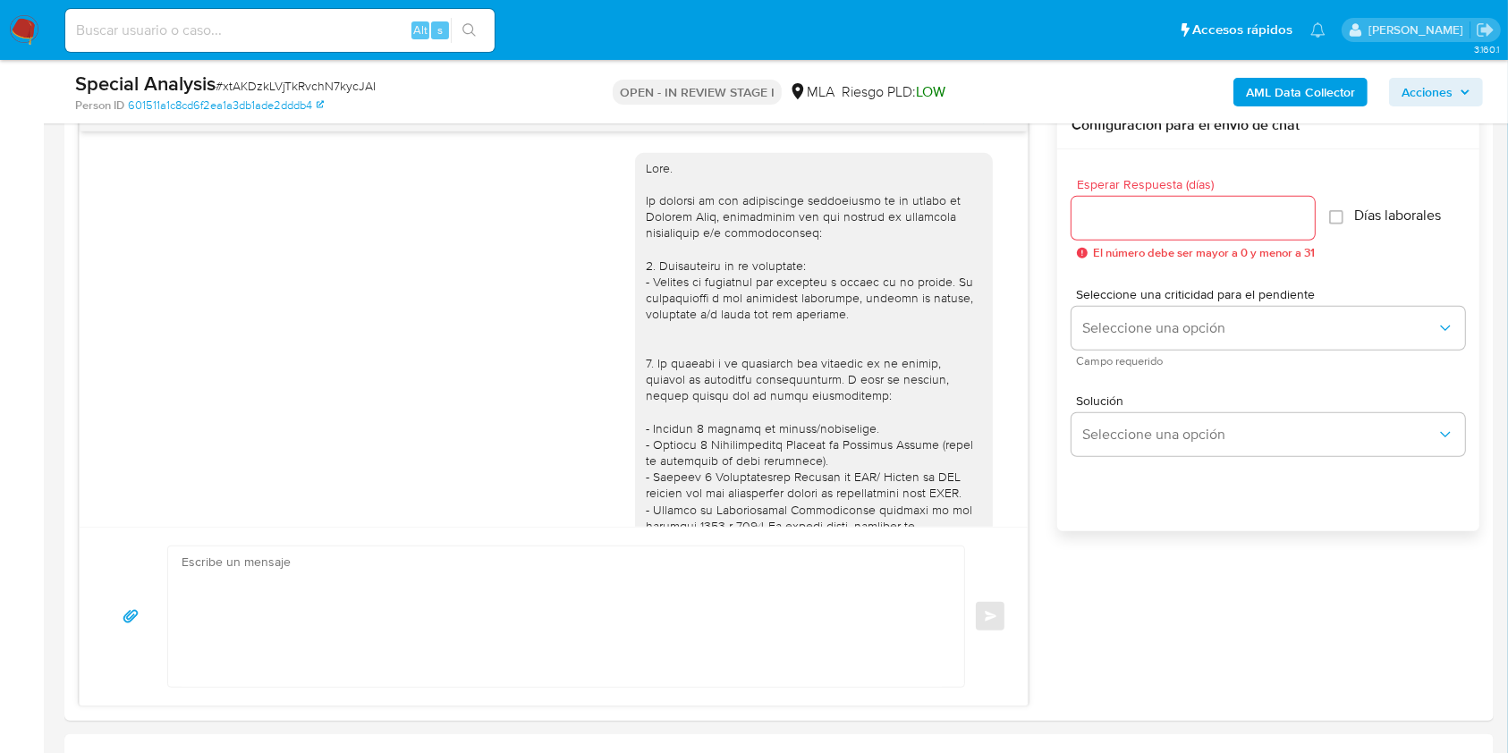
scroll to position [238, 0]
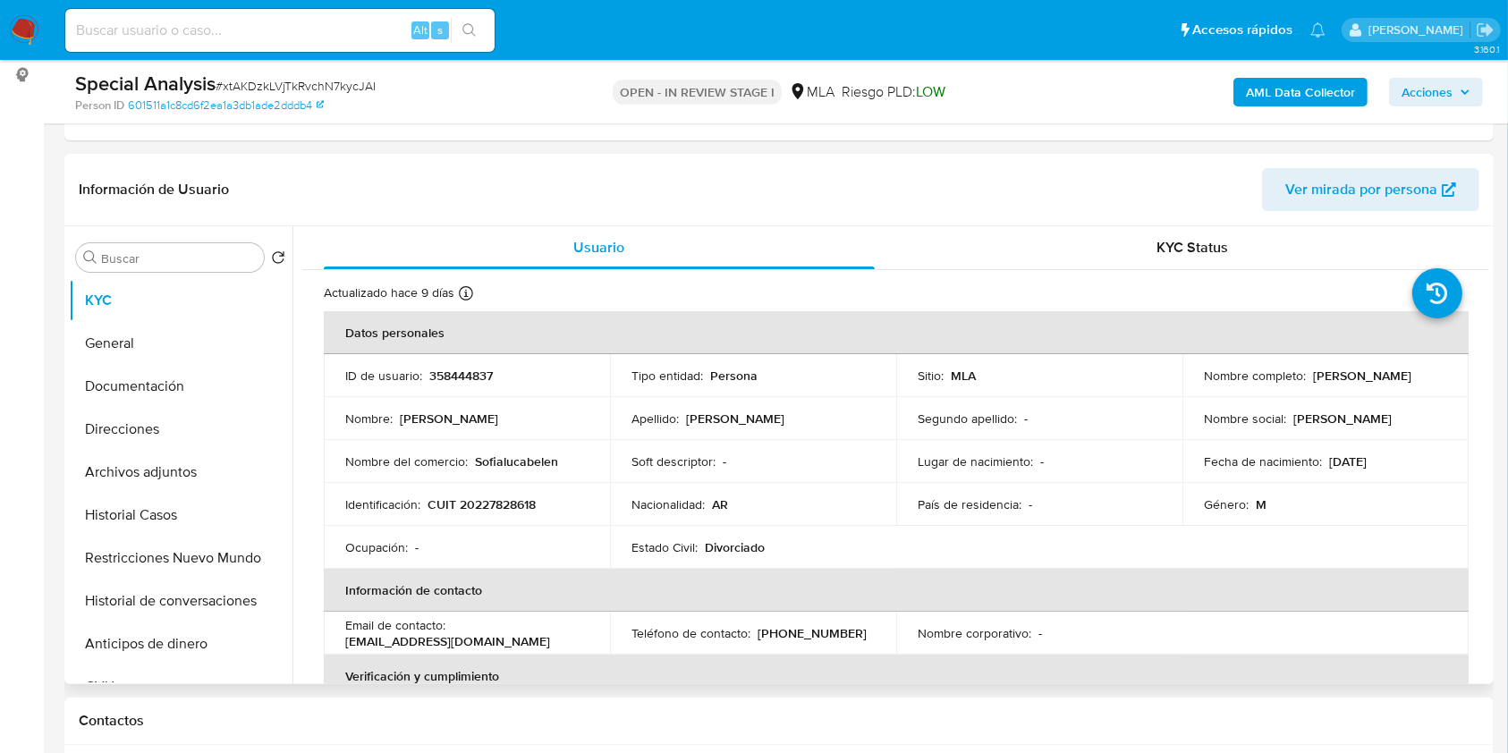
click at [479, 373] on p "358444837" at bounding box center [461, 376] width 64 height 16
click at [479, 372] on p "358444837" at bounding box center [461, 376] width 64 height 16
copy p "358444837"
click at [1319, 377] on p "Daniel Adrian Bertolini" at bounding box center [1362, 376] width 98 height 16
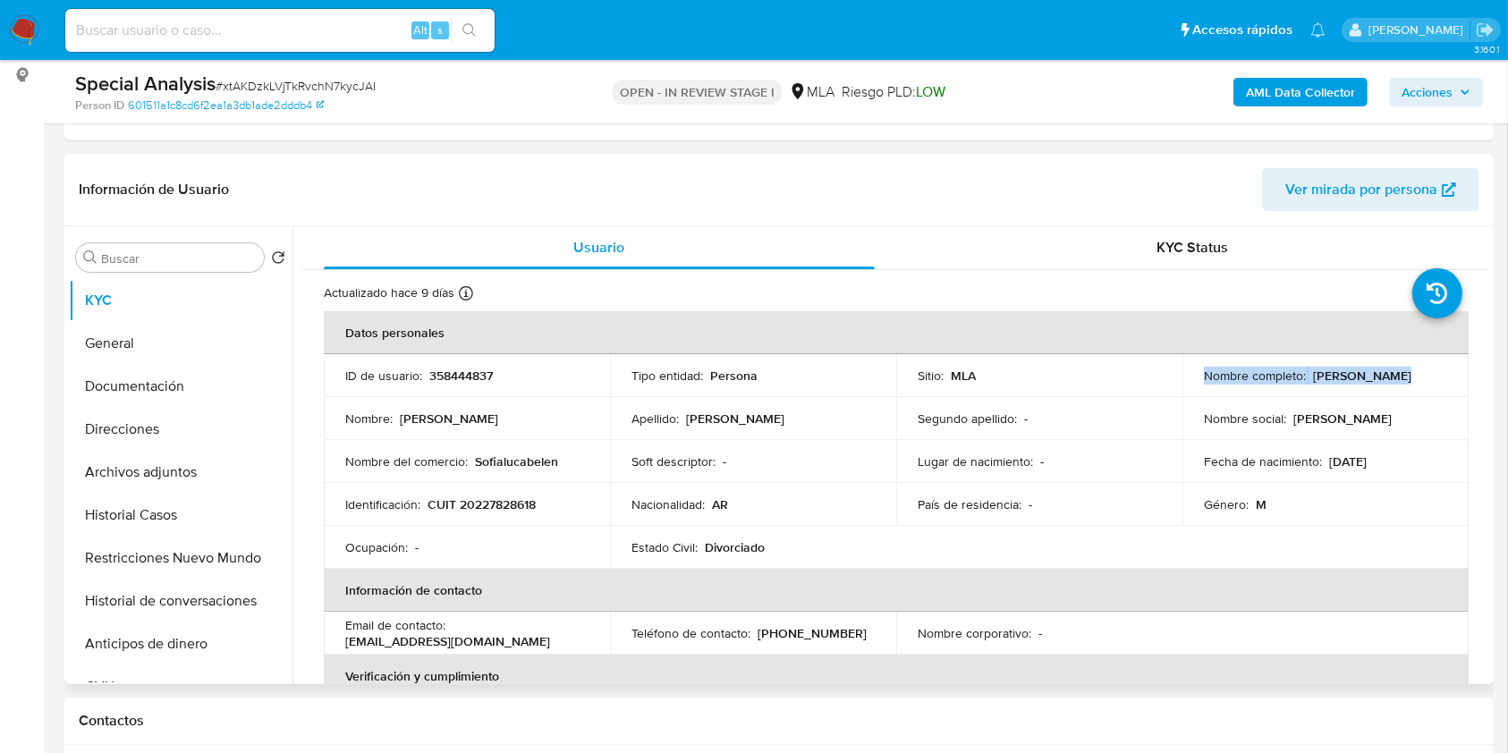
click at [1319, 377] on p "Daniel Adrian Bertolini" at bounding box center [1362, 376] width 98 height 16
click at [1411, 375] on p "Daniel Adrian Bertolini" at bounding box center [1362, 376] width 98 height 16
drag, startPoint x: 1424, startPoint y: 375, endPoint x: 1329, endPoint y: 375, distance: 94.8
click at [1329, 375] on p "Daniel Adrian Bertolini" at bounding box center [1362, 376] width 98 height 16
click at [359, 81] on span "# xtAKDzkLVjTkRvchN7kycJAI" at bounding box center [296, 86] width 160 height 18
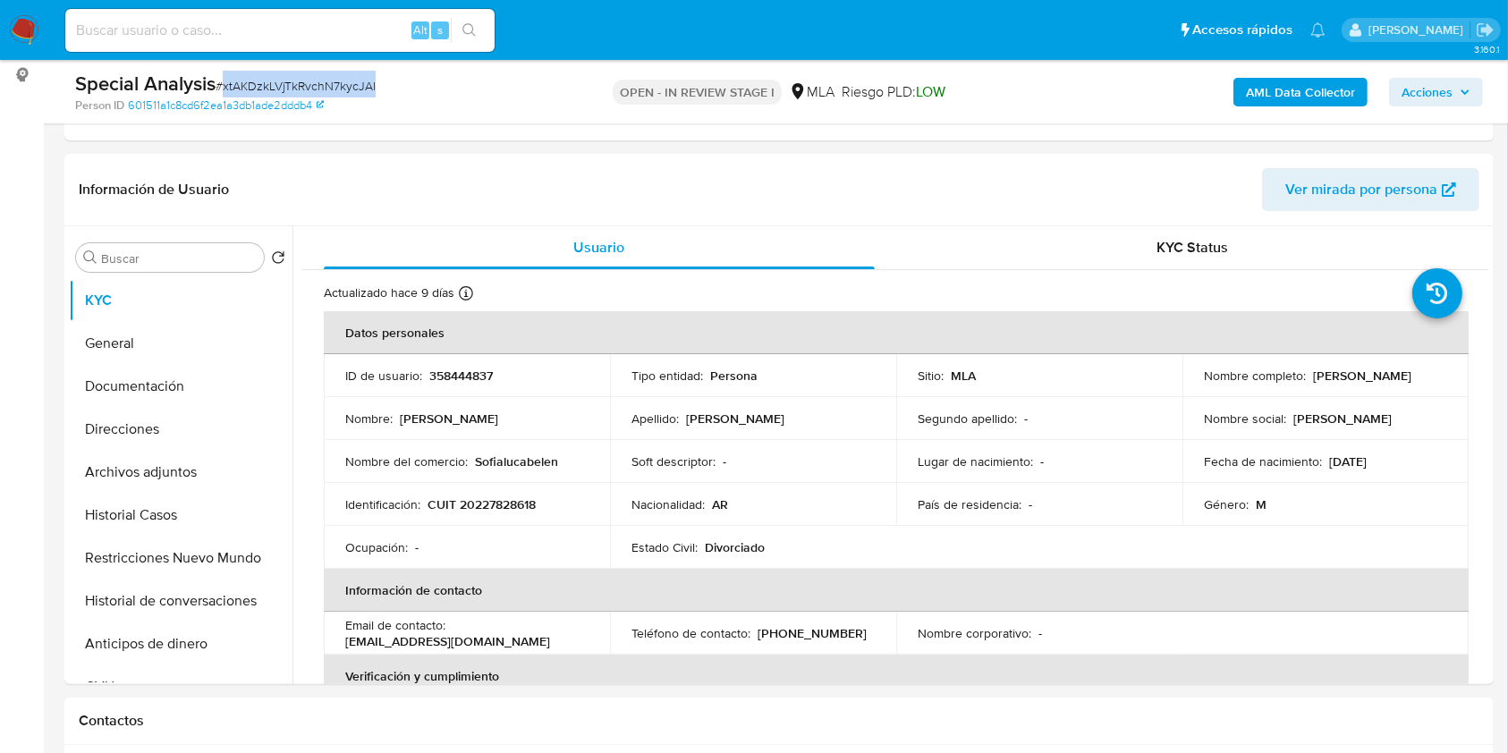
click at [359, 81] on span "# xtAKDzkLVjTkRvchN7kycJAI" at bounding box center [296, 86] width 160 height 18
copy span "xtAKDzkLVjTkRvchN7kycJAI"
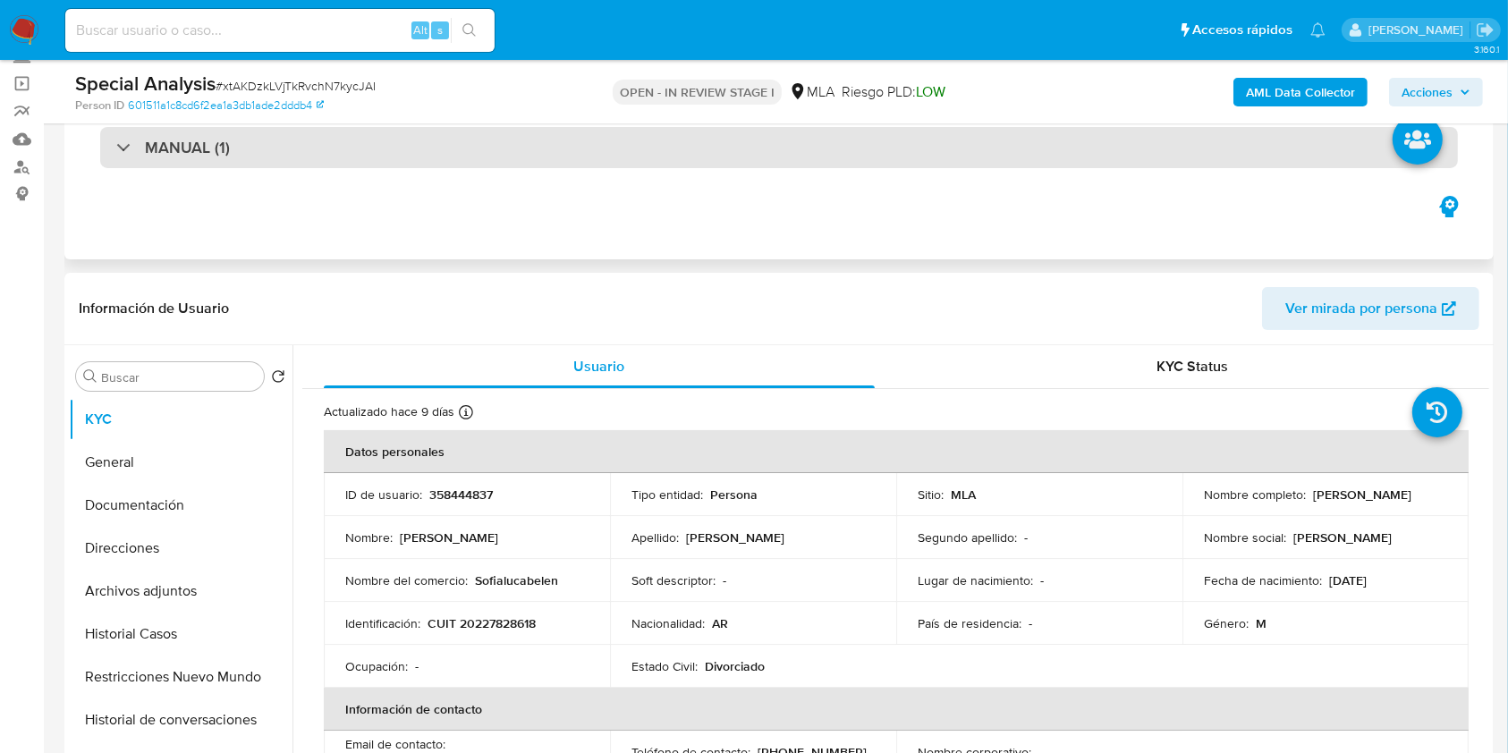
click at [191, 150] on h3 "MANUAL (1)" at bounding box center [187, 148] width 85 height 20
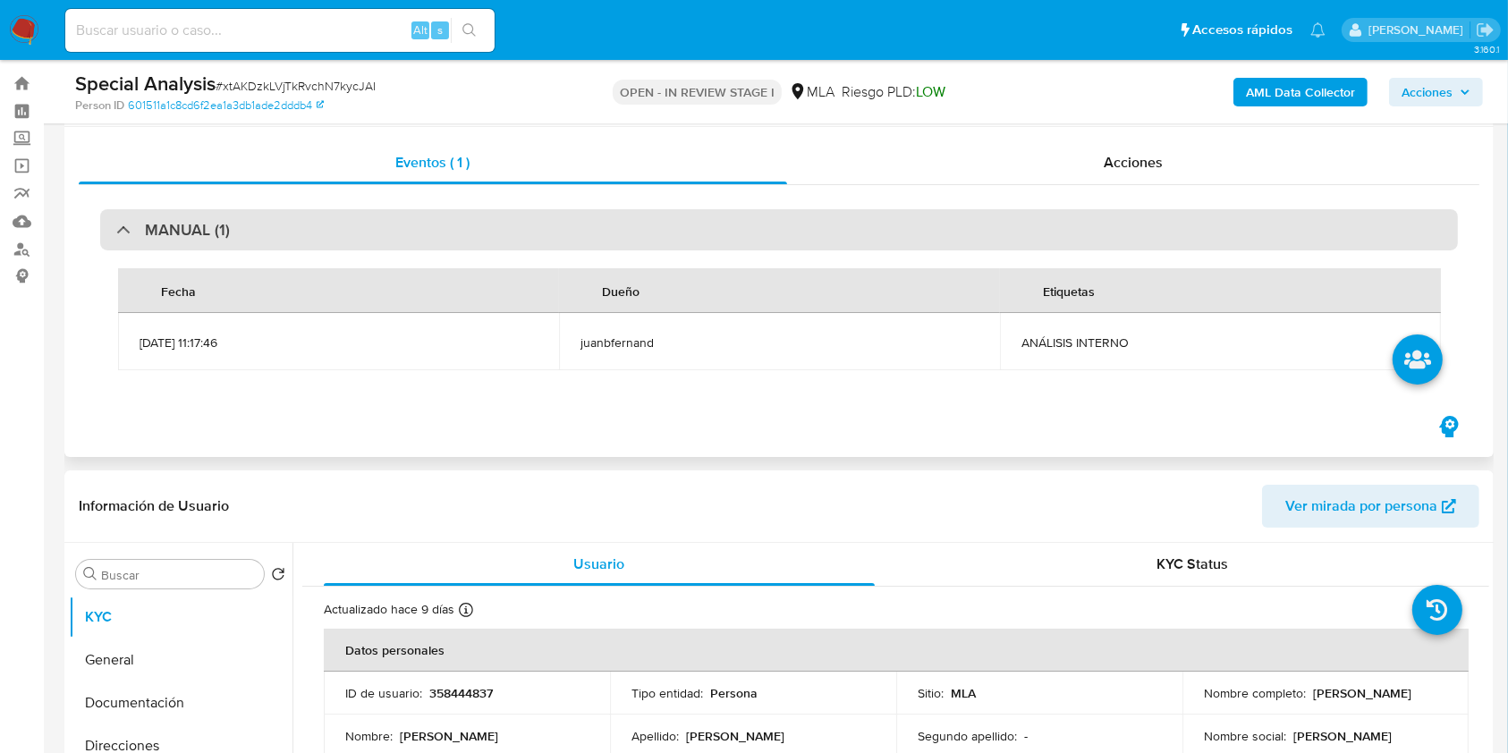
scroll to position [0, 0]
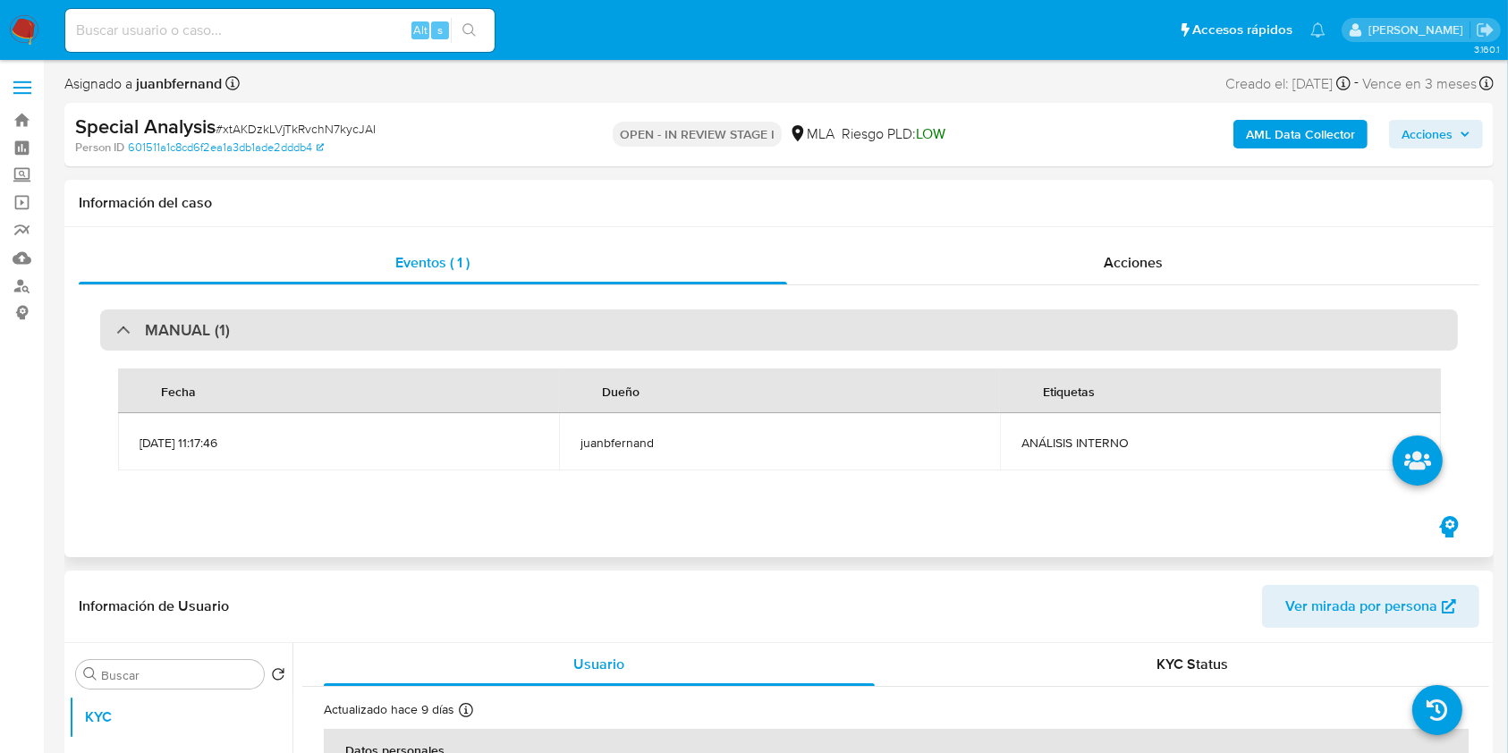
click at [140, 326] on div "MANUAL (1)" at bounding box center [173, 330] width 114 height 20
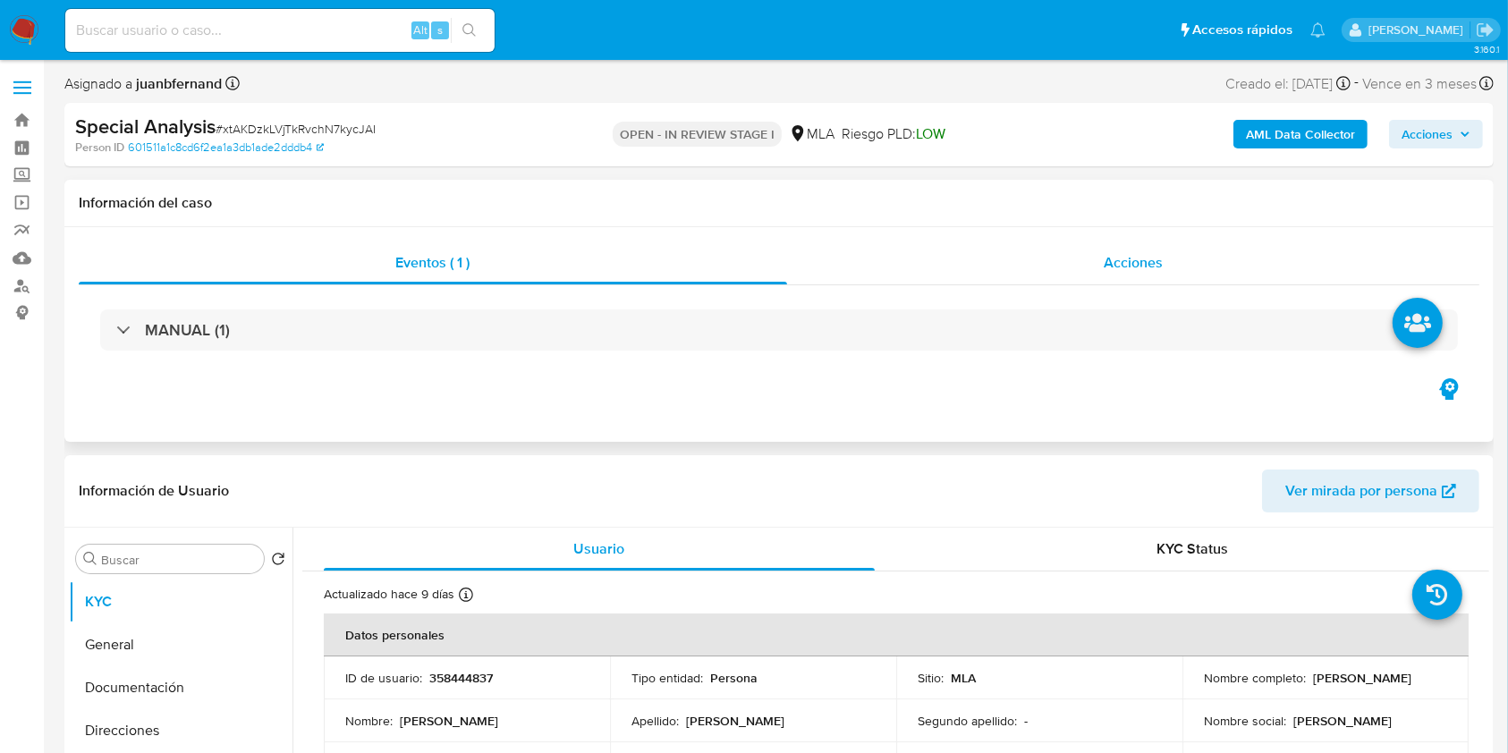
click at [1105, 242] on div "Acciones" at bounding box center [1133, 263] width 693 height 43
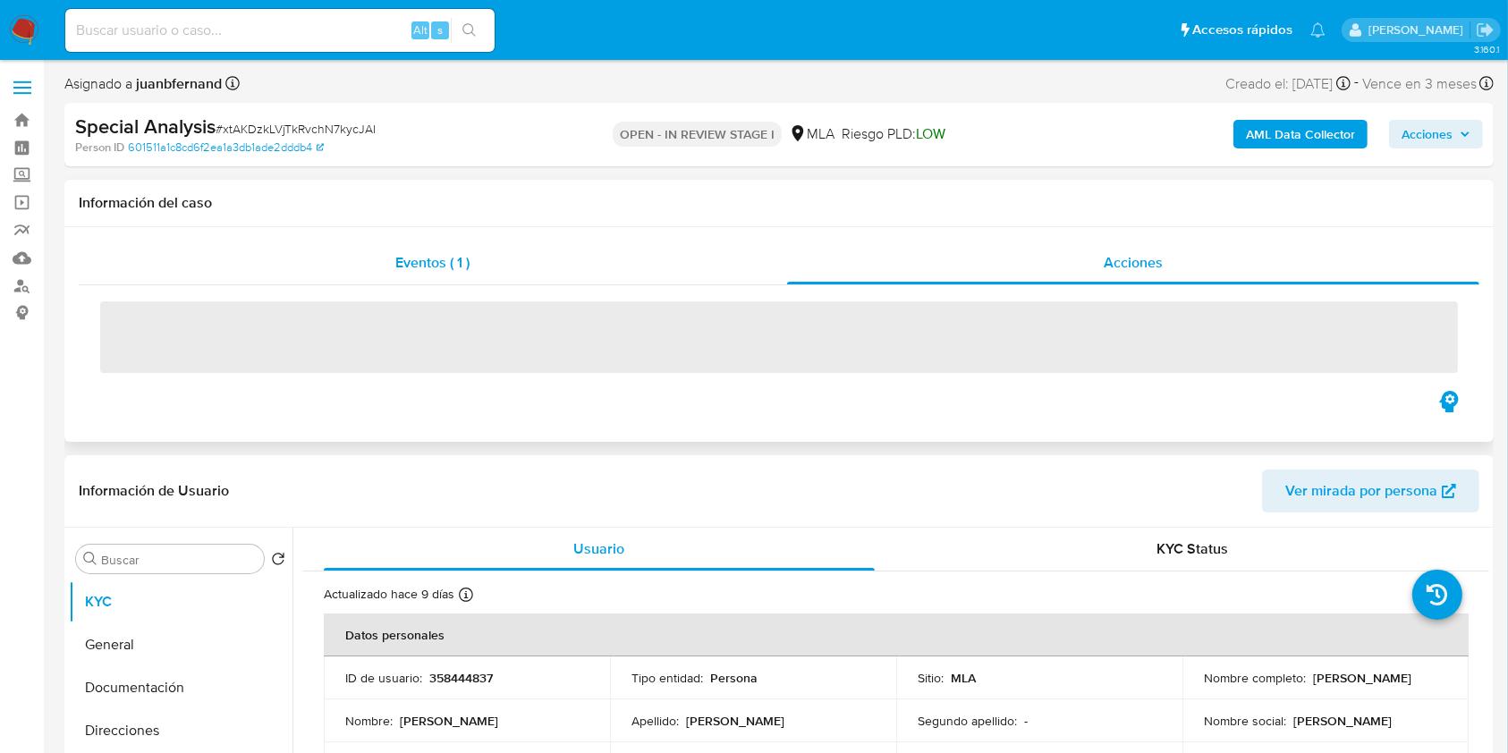
click at [513, 254] on div "Eventos ( 1 )" at bounding box center [433, 263] width 708 height 43
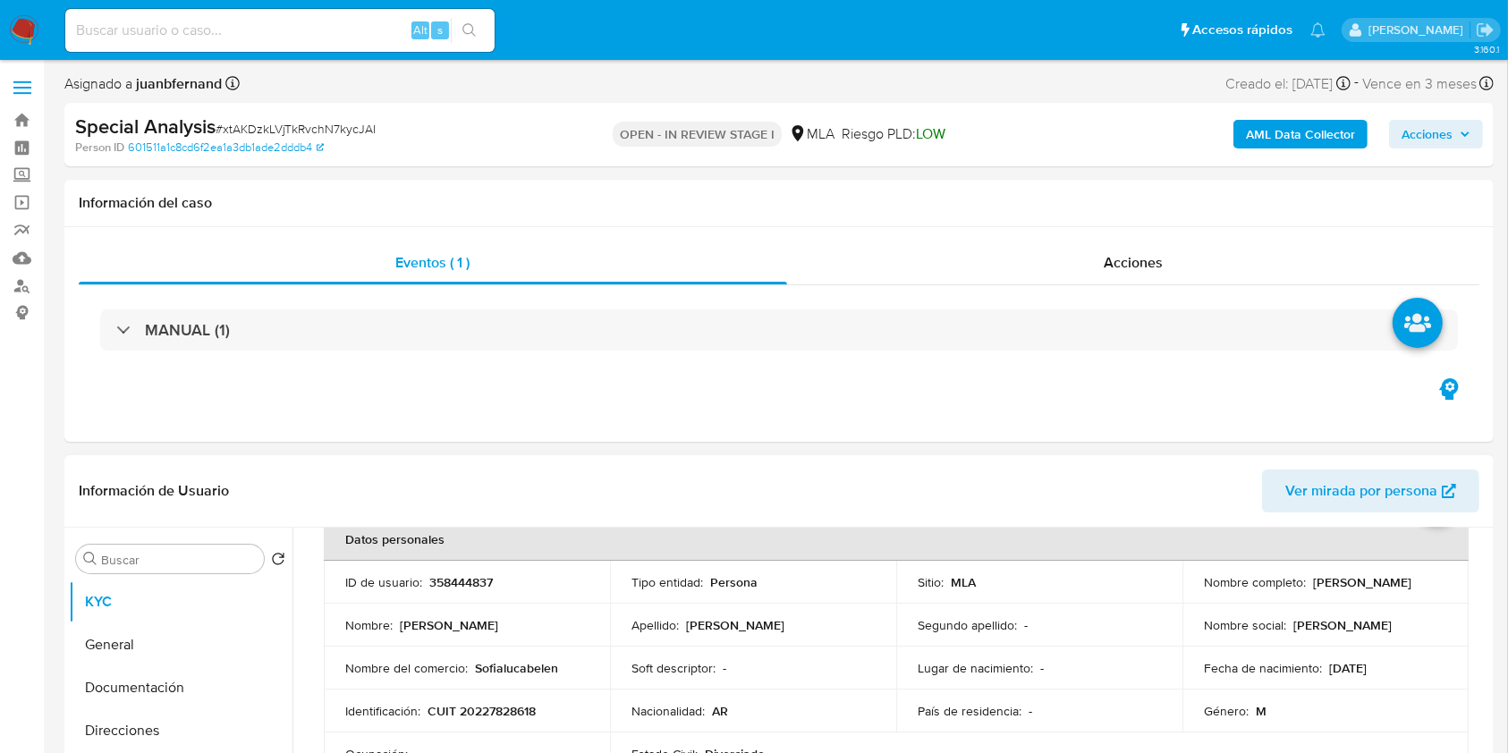
scroll to position [238, 0]
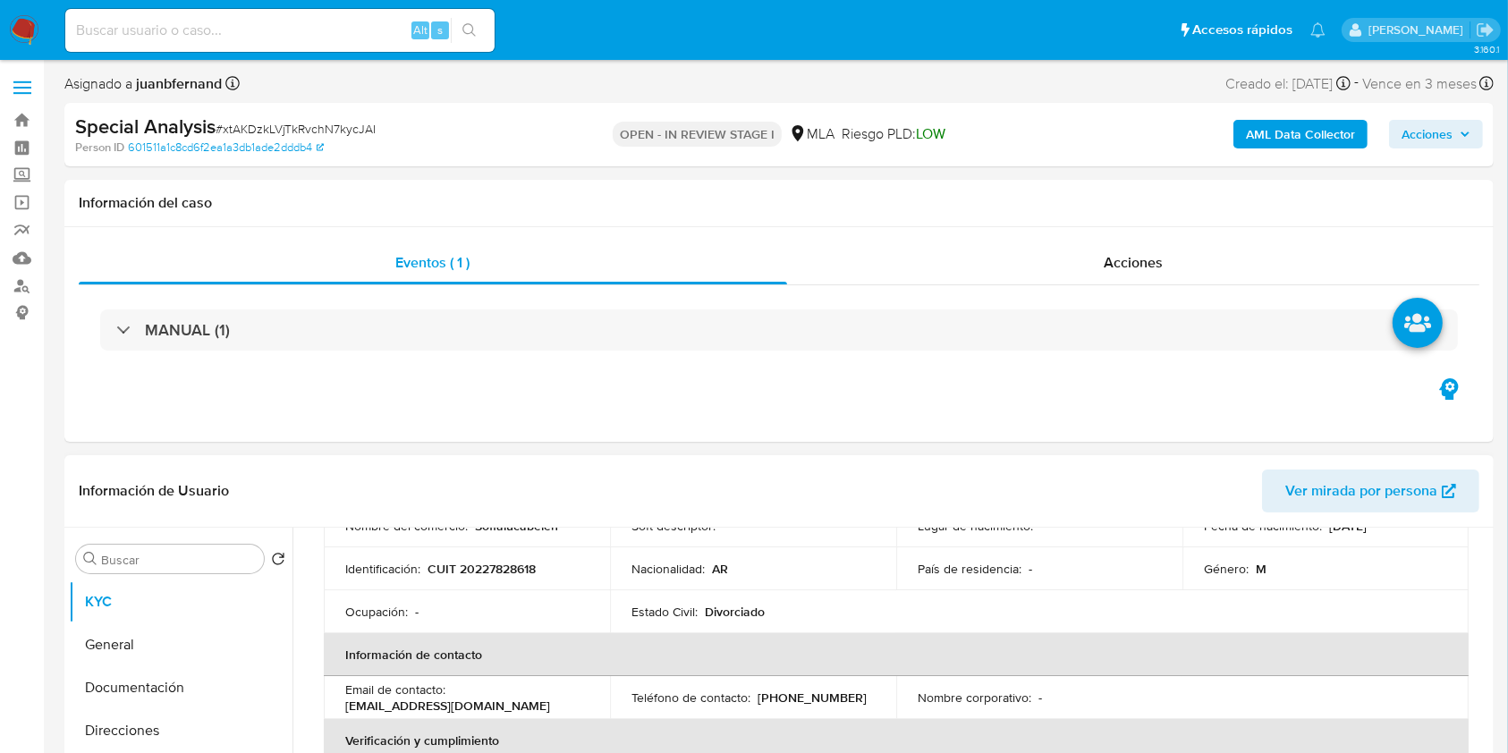
click at [504, 572] on p "CUIT 20227828618" at bounding box center [482, 569] width 108 height 16
copy p "20227828618"
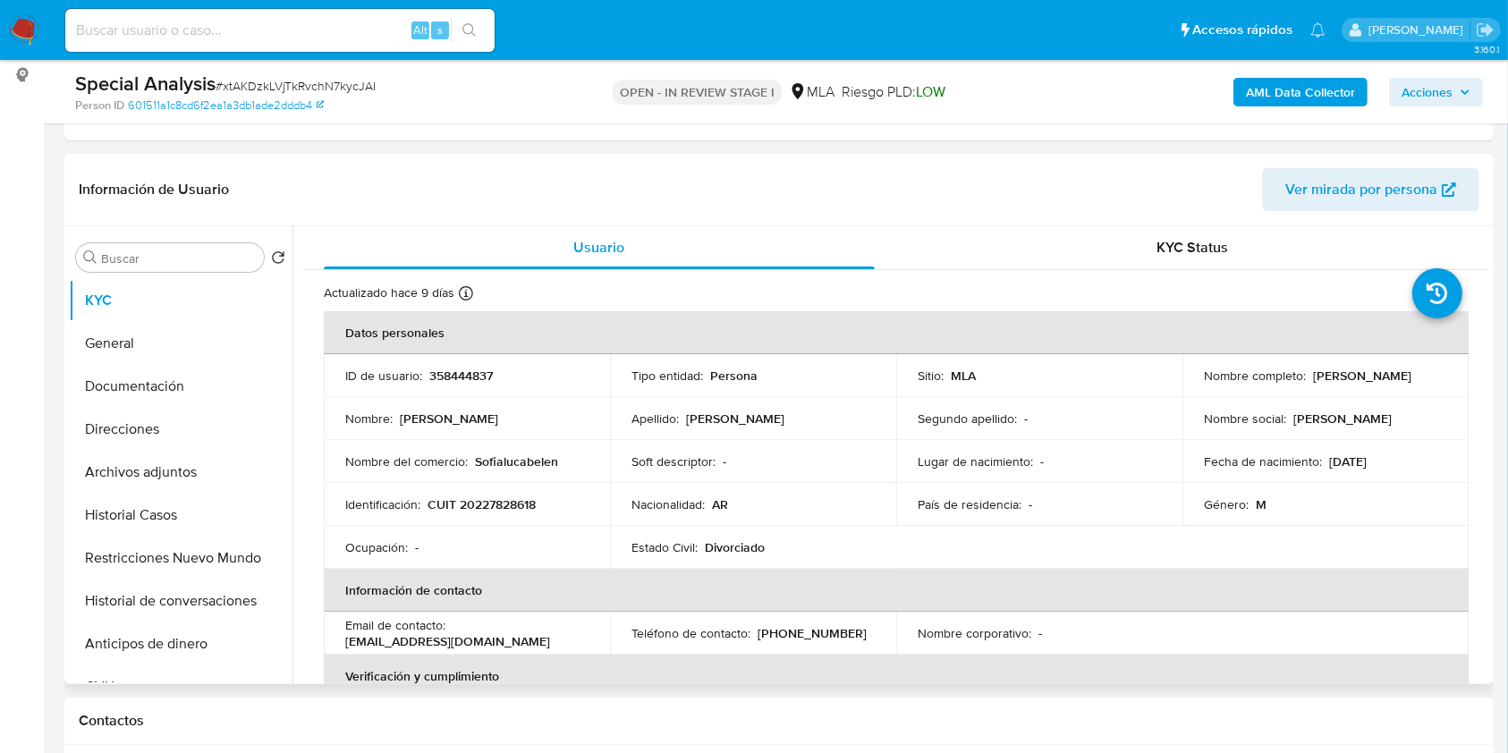
click at [468, 376] on p "358444837" at bounding box center [461, 376] width 64 height 16
copy p "358444837"
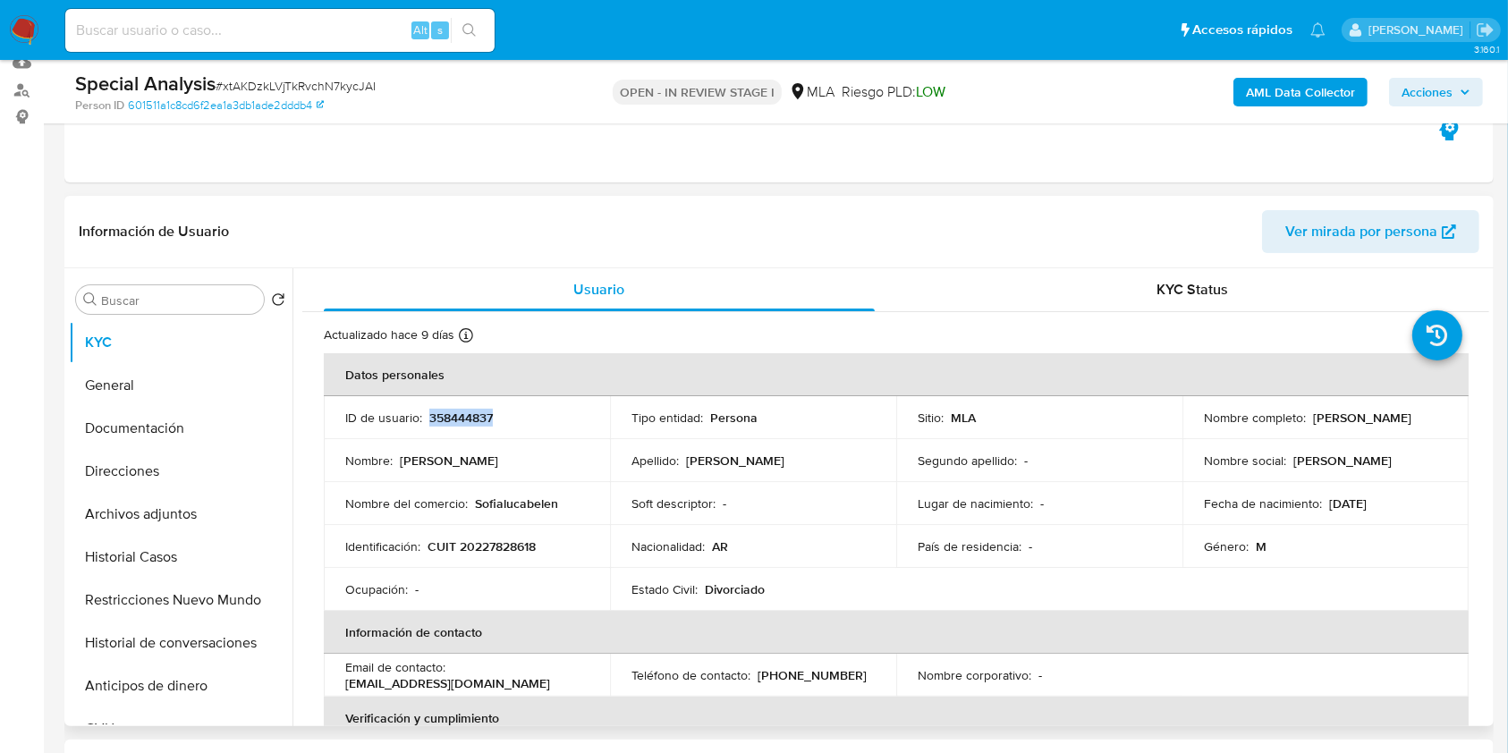
scroll to position [0, 0]
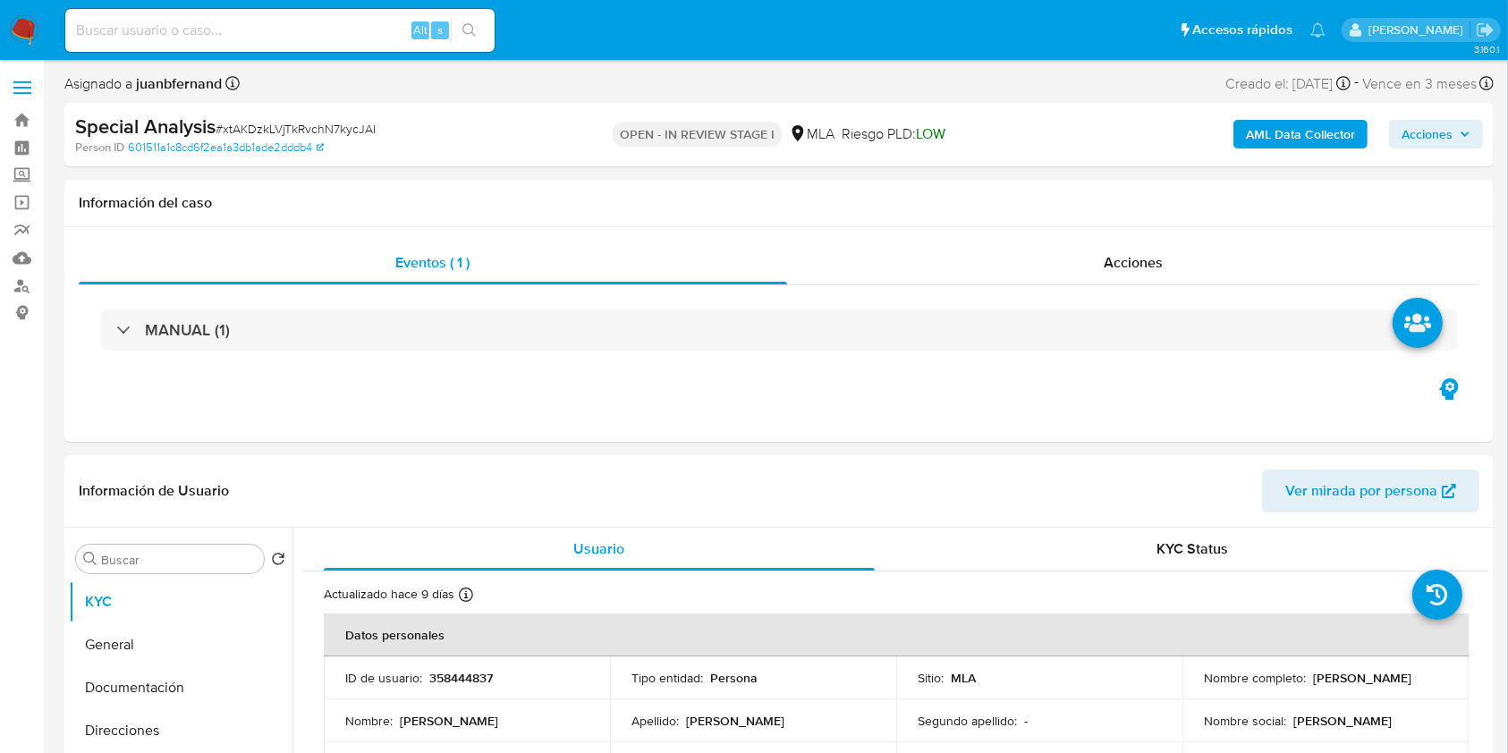
click at [819, 60] on nav "Pausado Ver notificaciones Alt s Accesos rápidos Presiona las siguientes teclas…" at bounding box center [754, 30] width 1508 height 60
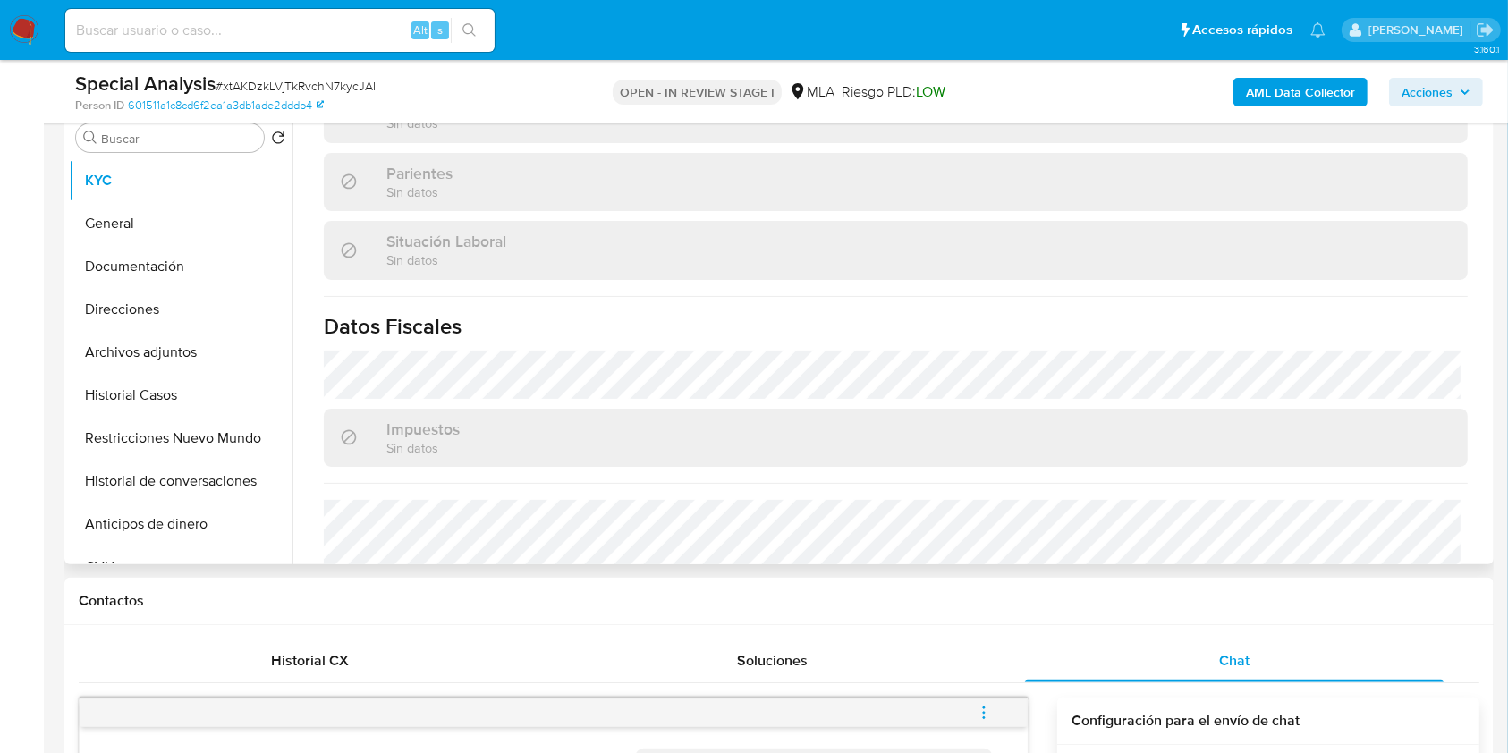
scroll to position [942, 0]
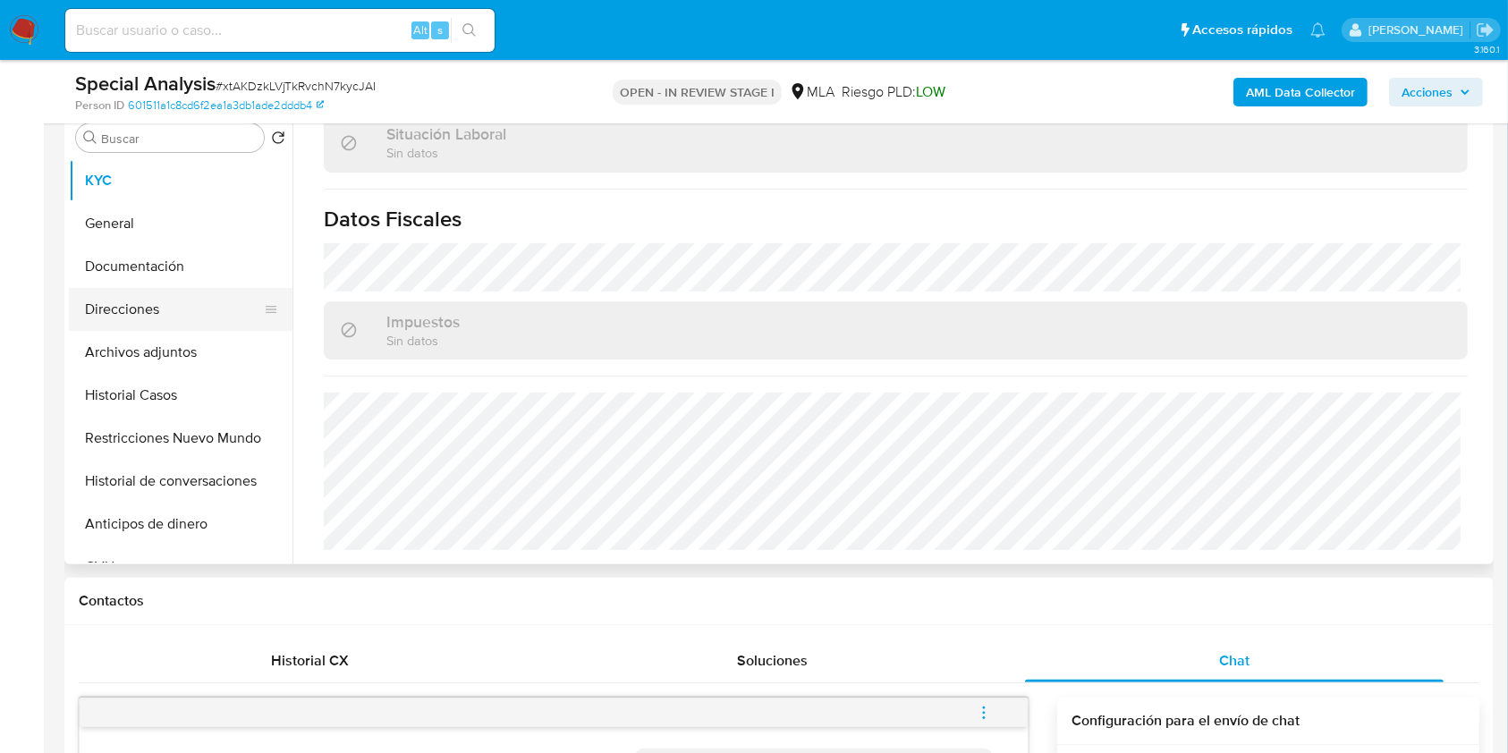
click at [161, 310] on button "Direcciones" at bounding box center [173, 309] width 209 height 43
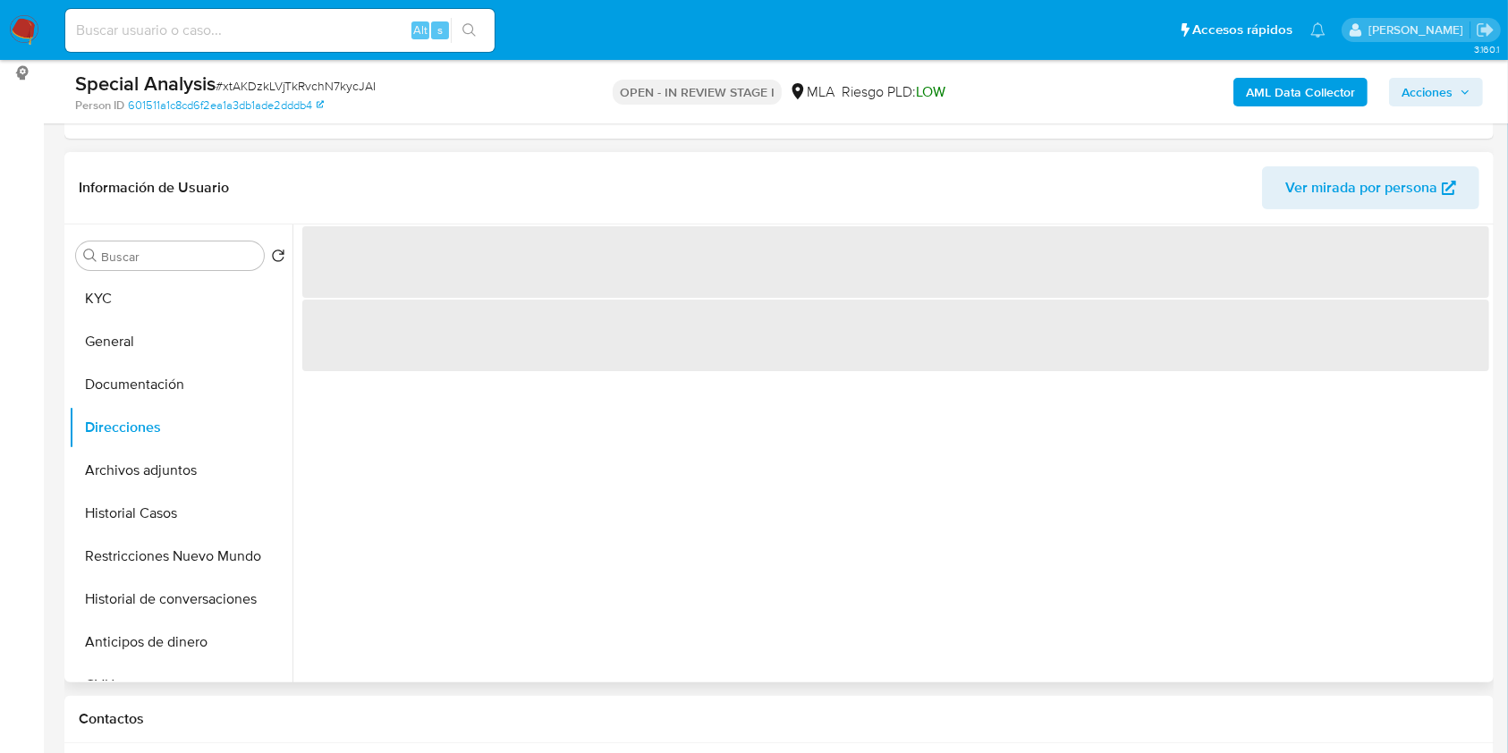
scroll to position [238, 0]
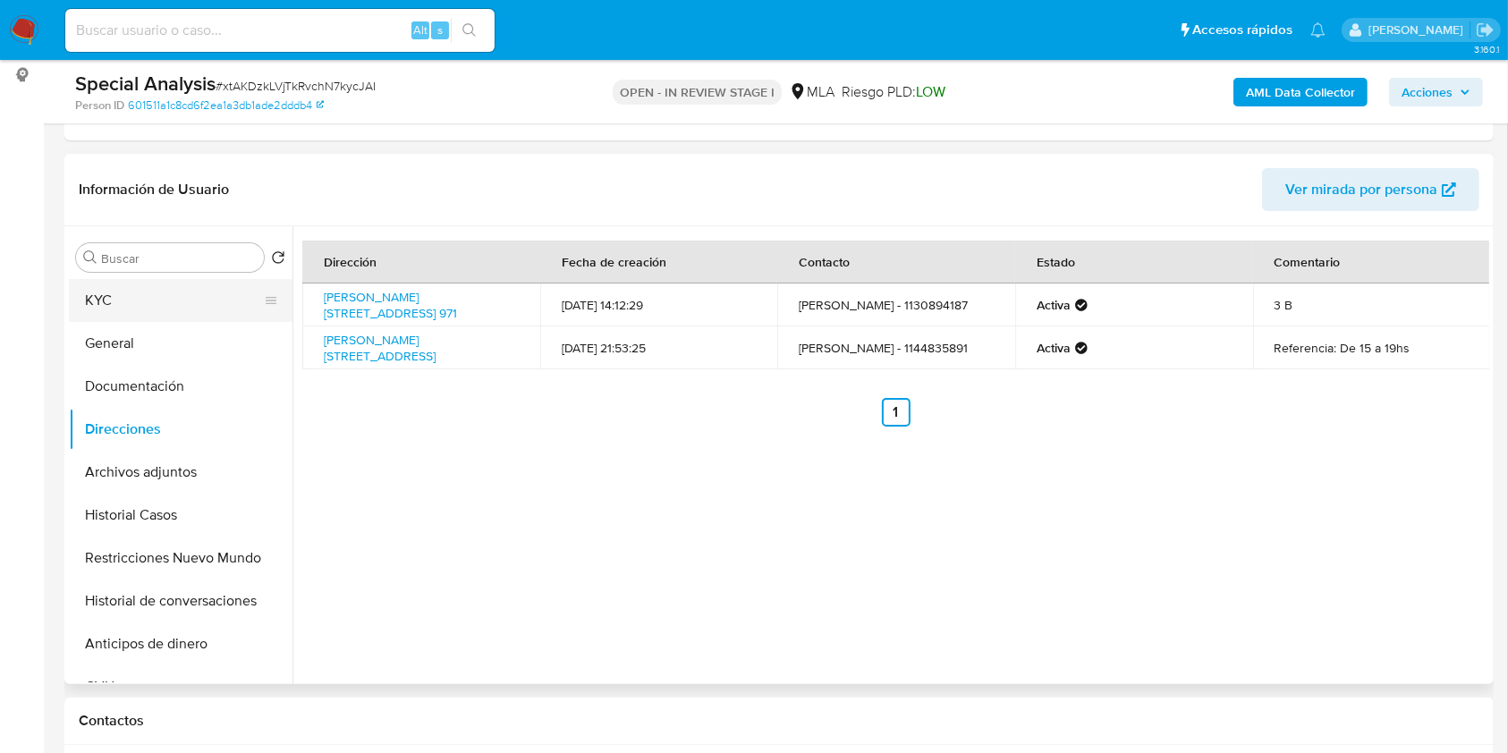
click at [148, 285] on button "KYC" at bounding box center [173, 300] width 209 height 43
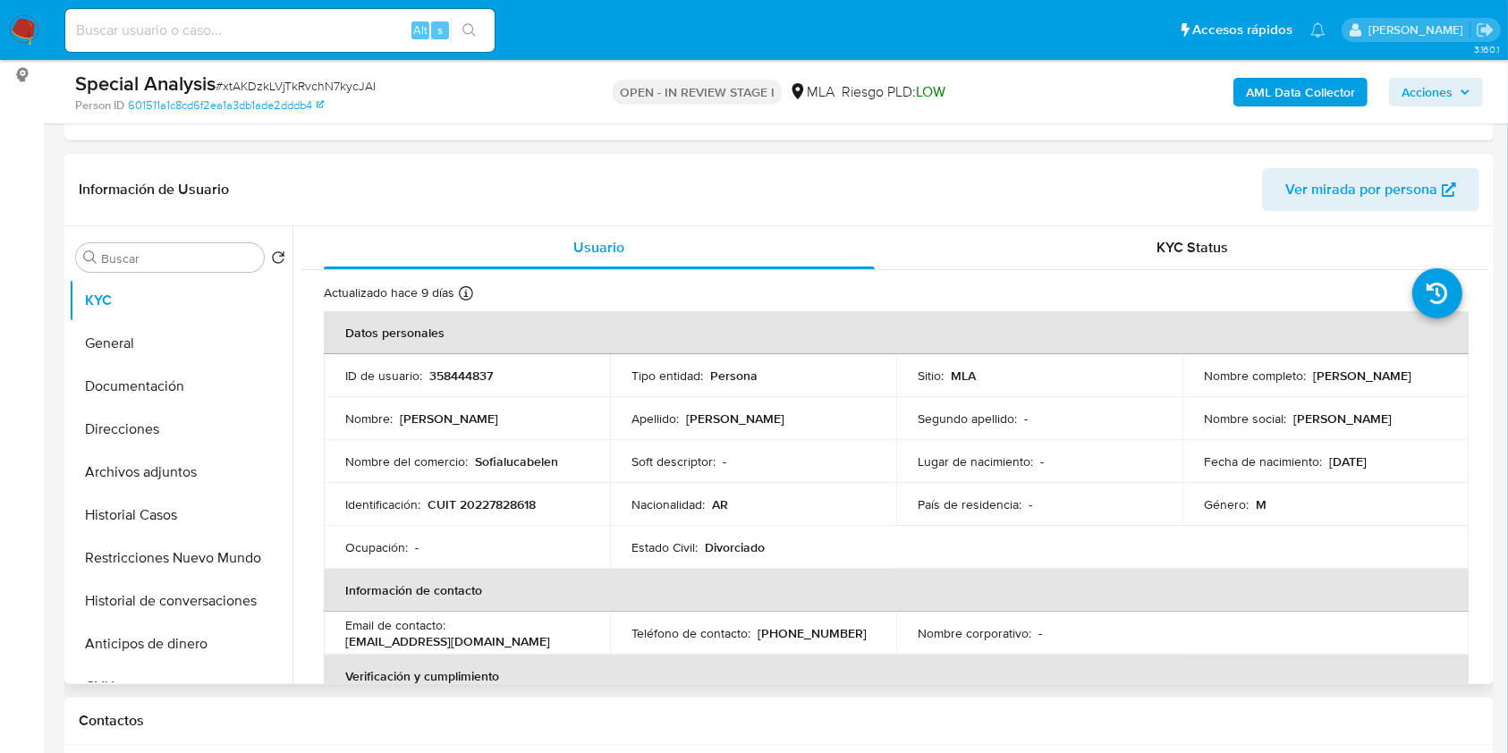
click at [814, 631] on p "(11) 25506151" at bounding box center [812, 633] width 109 height 16
copy p "25506151"
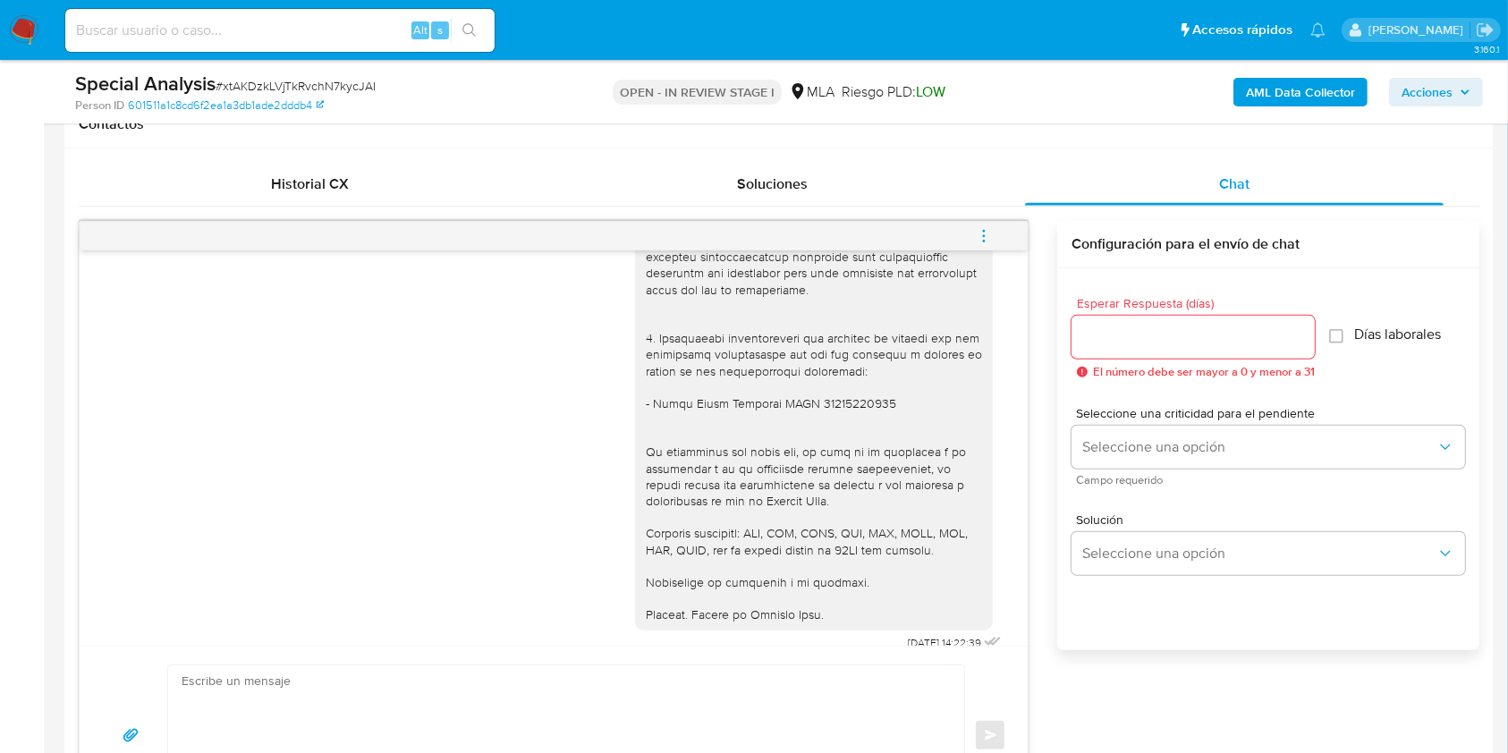
scroll to position [537, 0]
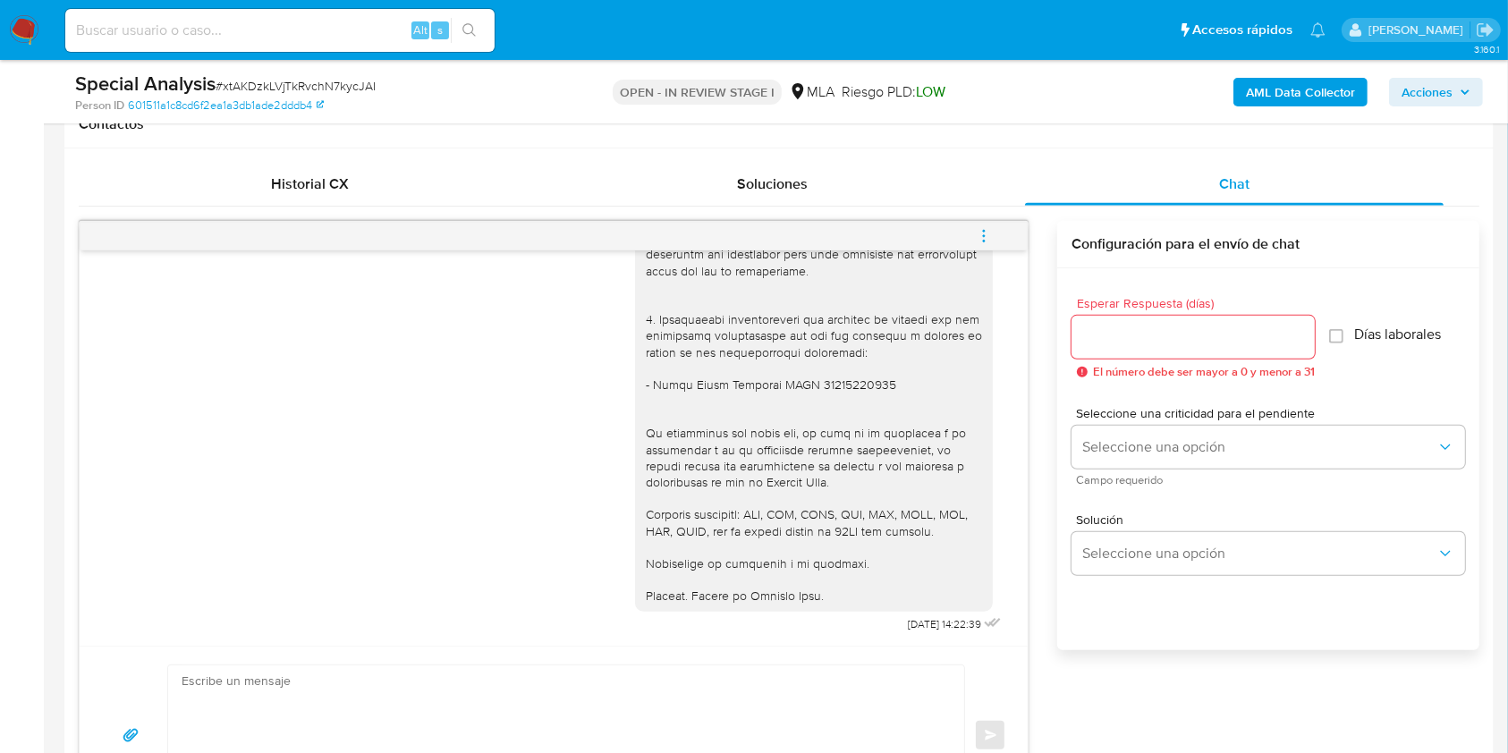
click at [868, 622] on div "17/09/2025 14:22:39" at bounding box center [820, 180] width 370 height 914
drag, startPoint x: 869, startPoint y: 621, endPoint x: 900, endPoint y: 625, distance: 31.6
click at [900, 625] on div "17/09/2025 14:22:39" at bounding box center [820, 180] width 370 height 914
copy span "17/09/2025"
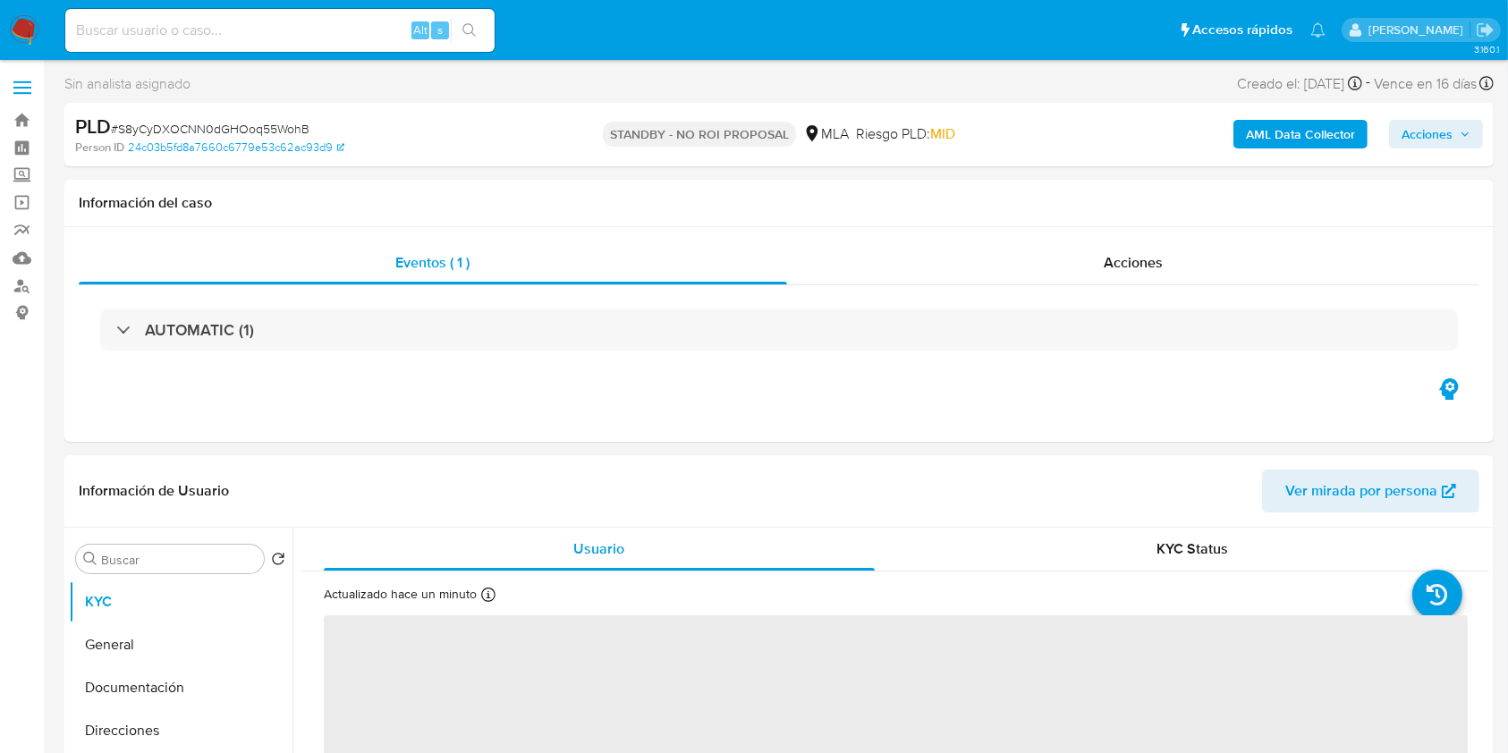
select select "10"
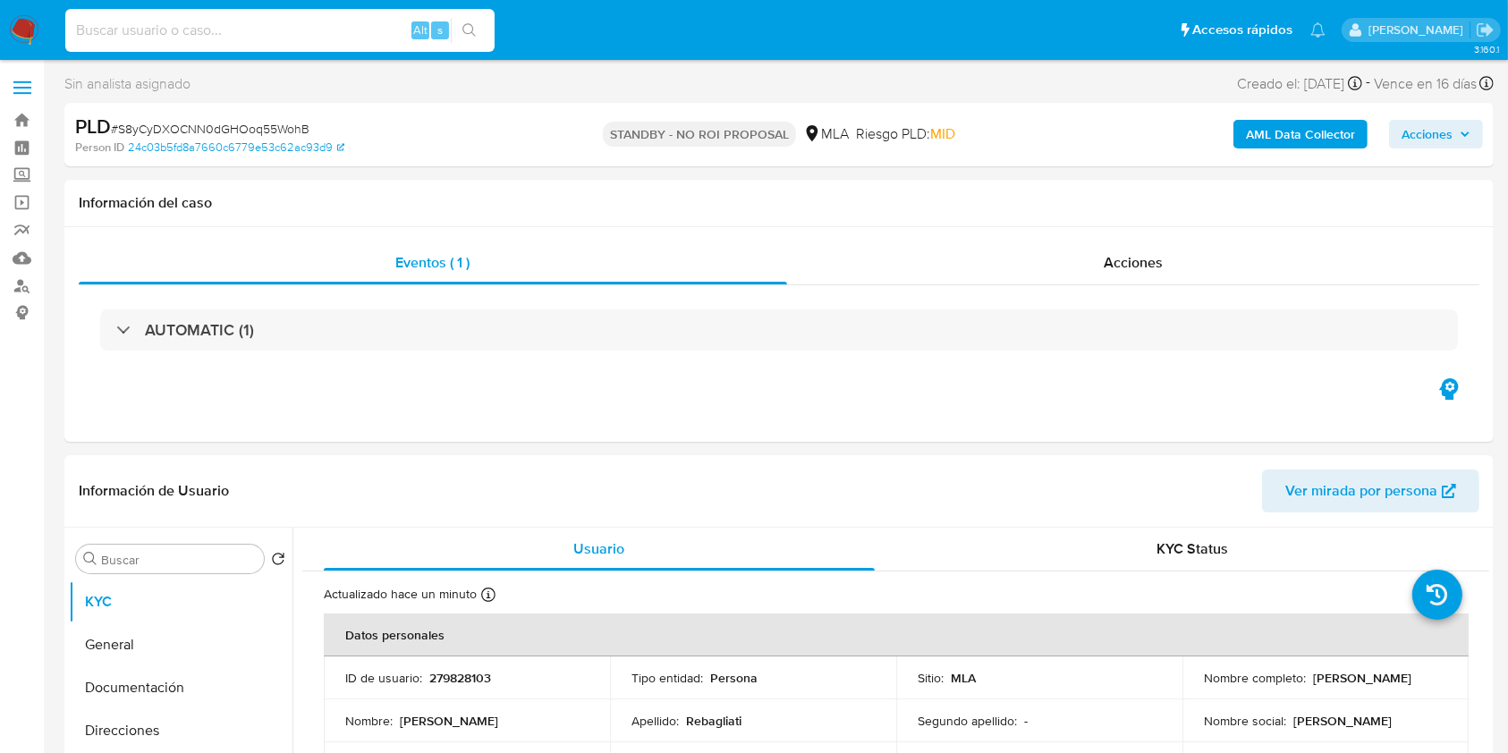
click at [315, 40] on input at bounding box center [279, 30] width 429 height 23
paste input "0lHRX4TgMuXaQKQB2Cl4bW1P"
type input "0lHRX4TgMuXaQKQB2Cl4bW1P"
click at [467, 32] on icon "search-icon" at bounding box center [469, 30] width 14 height 14
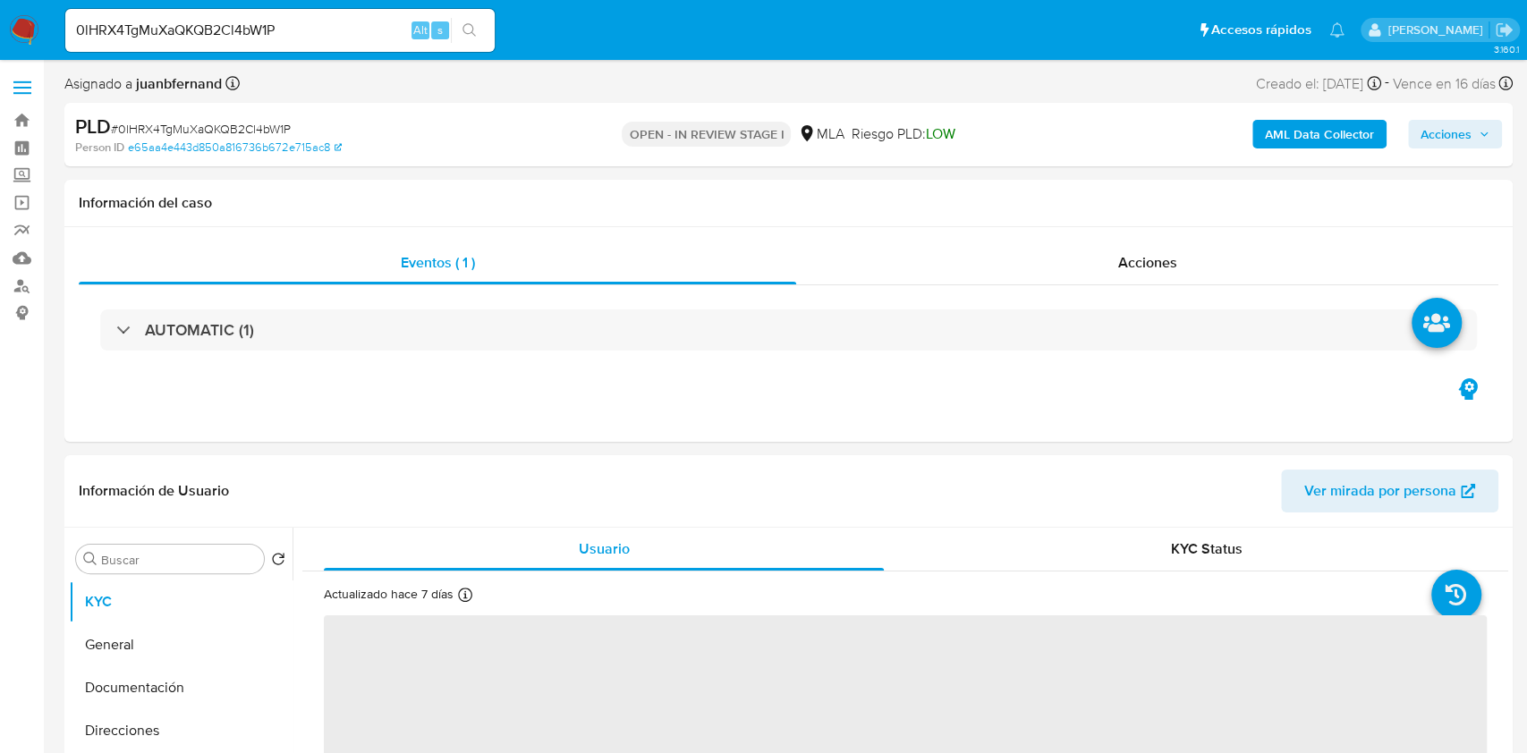
select select "10"
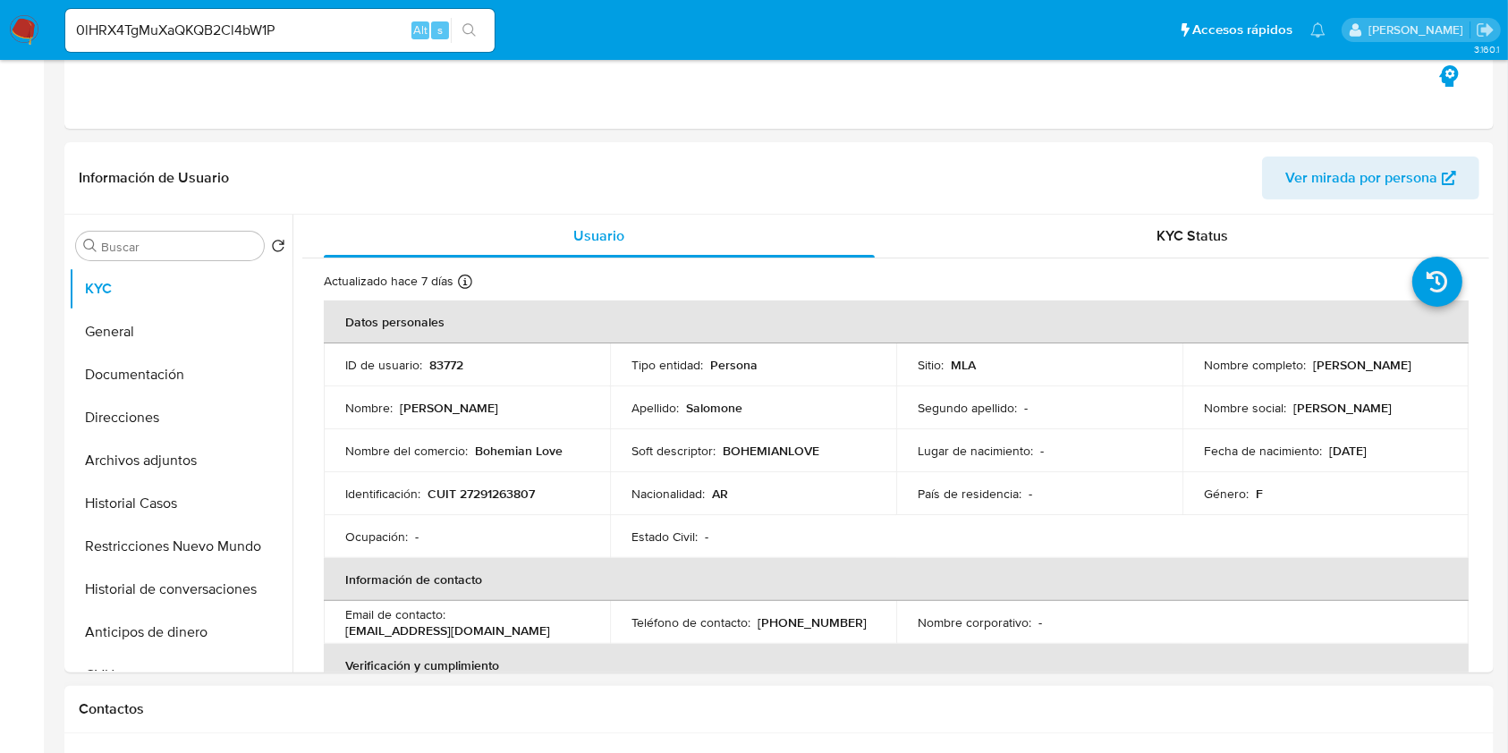
scroll to position [596, 0]
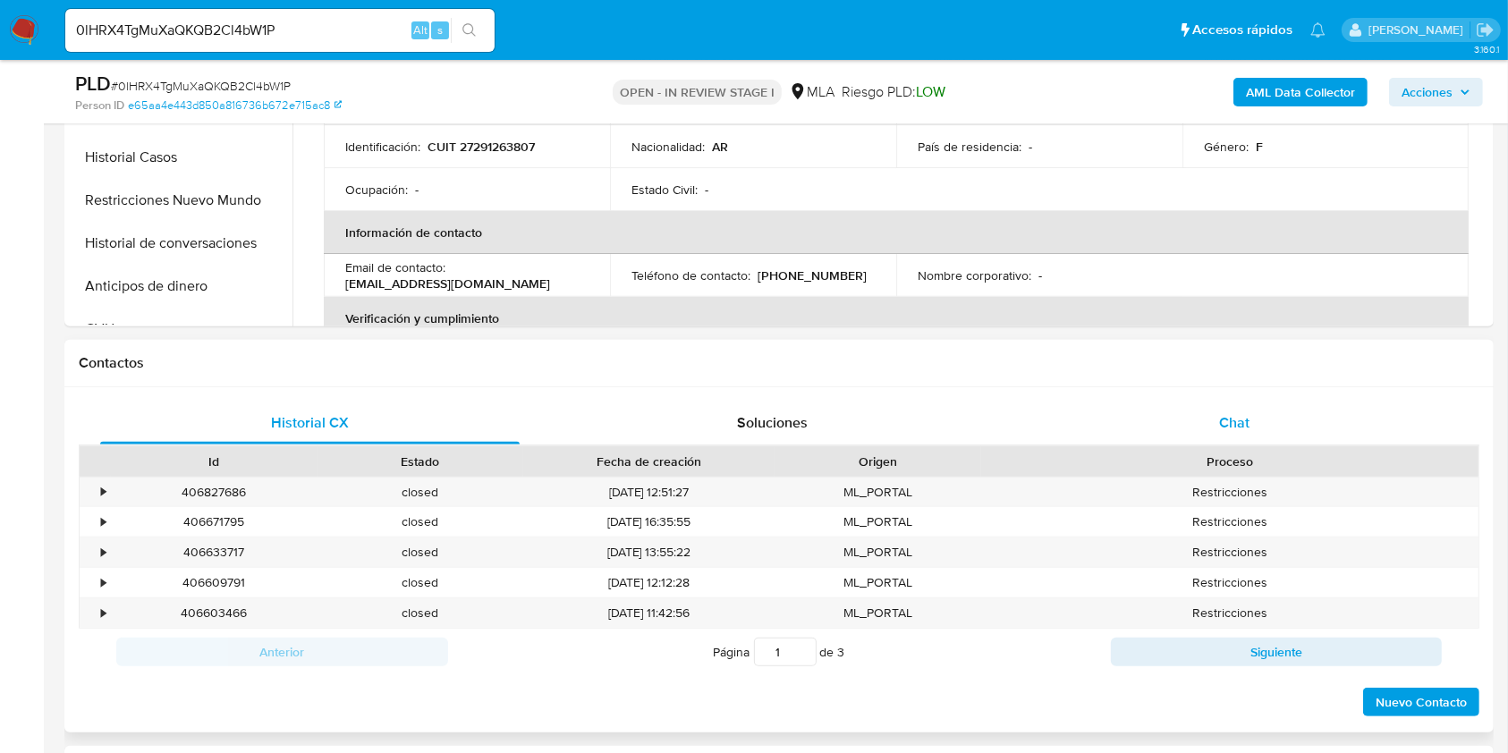
click at [1293, 428] on div "Chat" at bounding box center [1235, 423] width 420 height 43
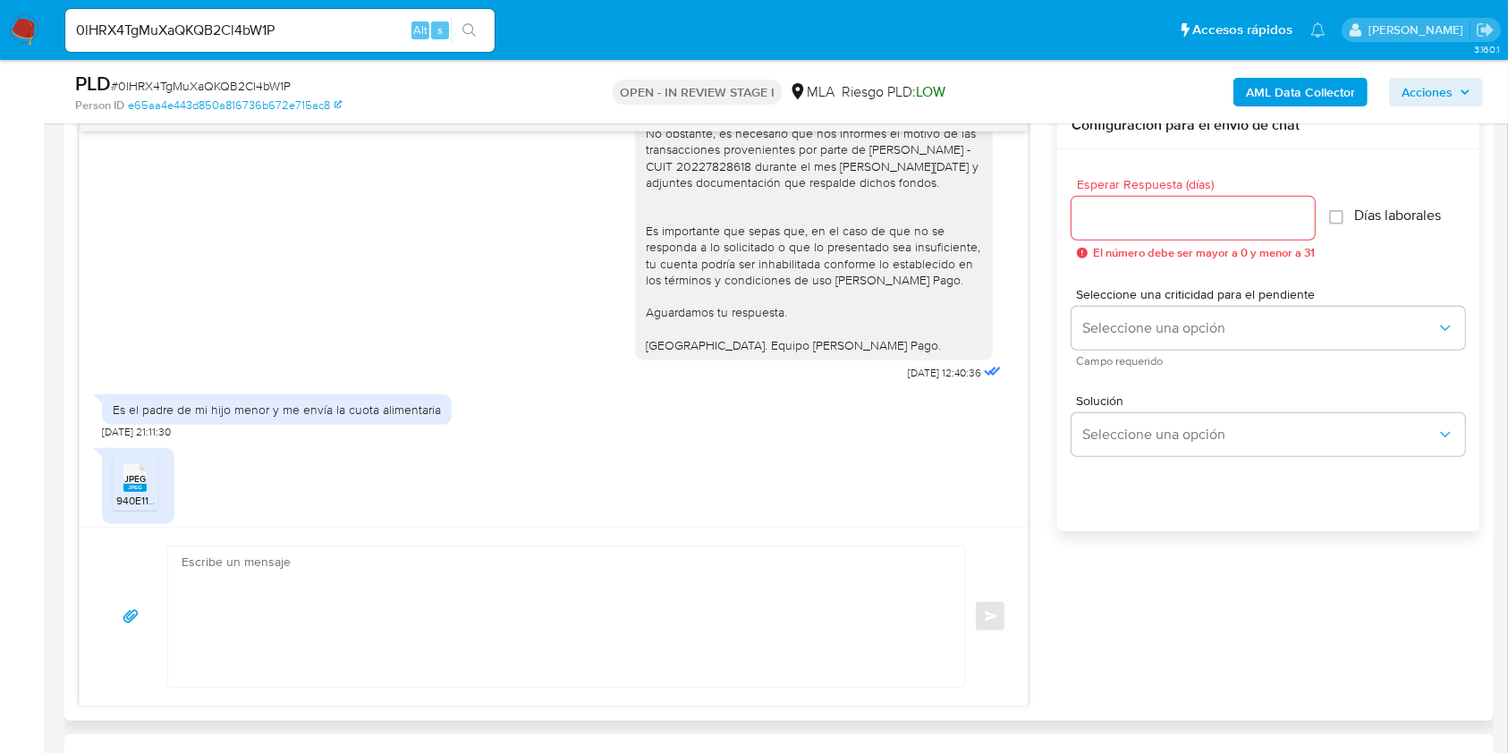
scroll to position [119, 0]
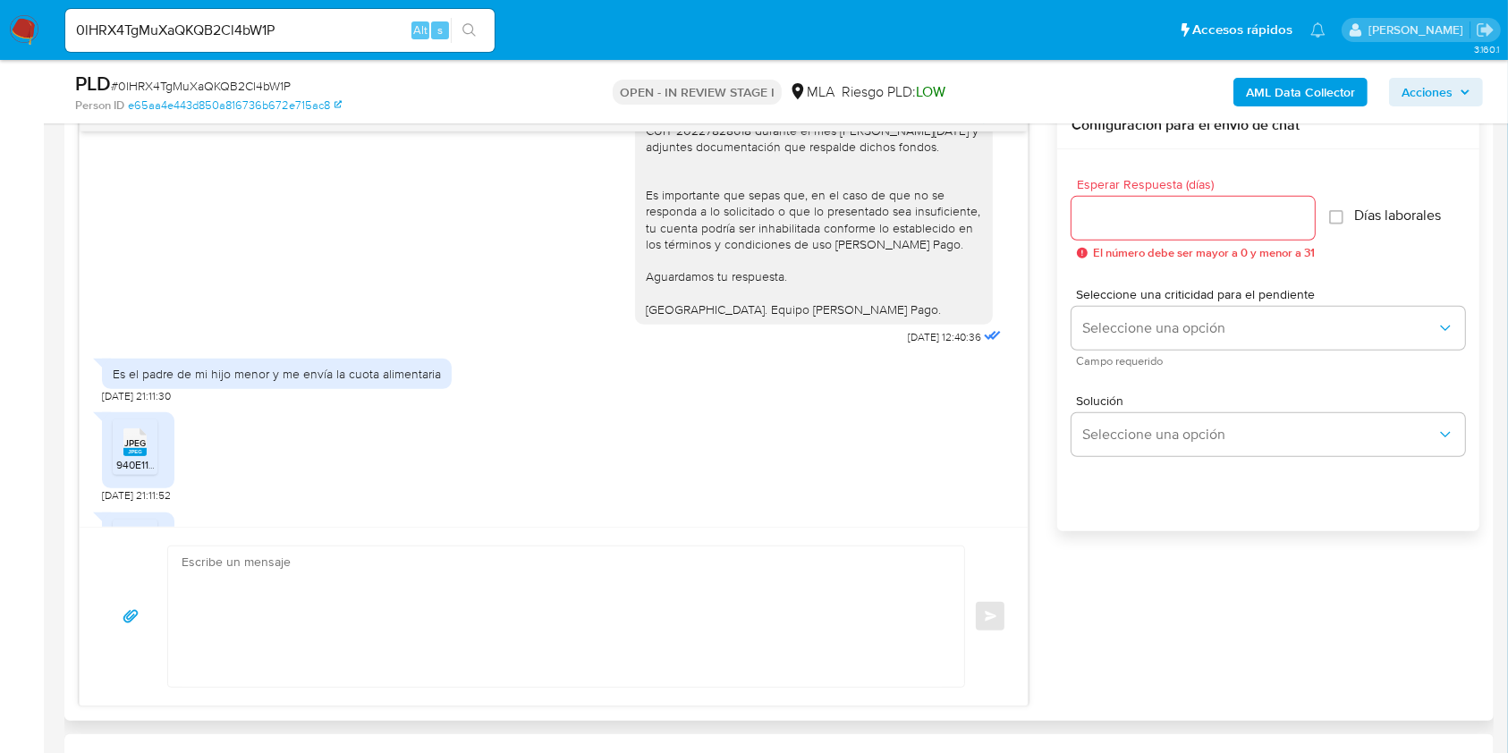
click at [423, 376] on div "Es el padre de mi hijo menor y me envía la cuota alimentaria" at bounding box center [277, 374] width 328 height 16
drag, startPoint x: 423, startPoint y: 376, endPoint x: 359, endPoint y: 376, distance: 64.4
click at [359, 376] on div "Es el padre de mi hijo menor y me envía la cuota alimentaria" at bounding box center [277, 374] width 328 height 16
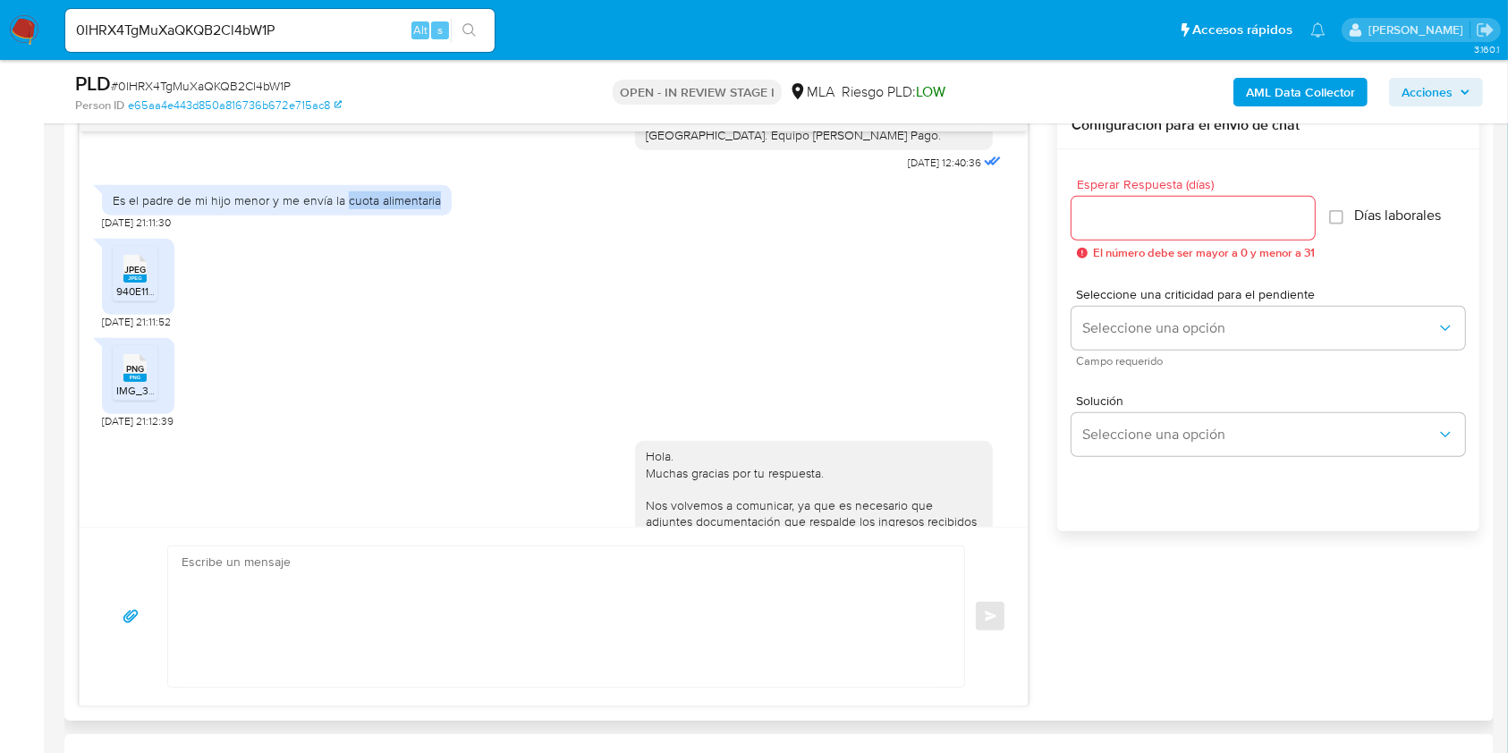
scroll to position [3220, 0]
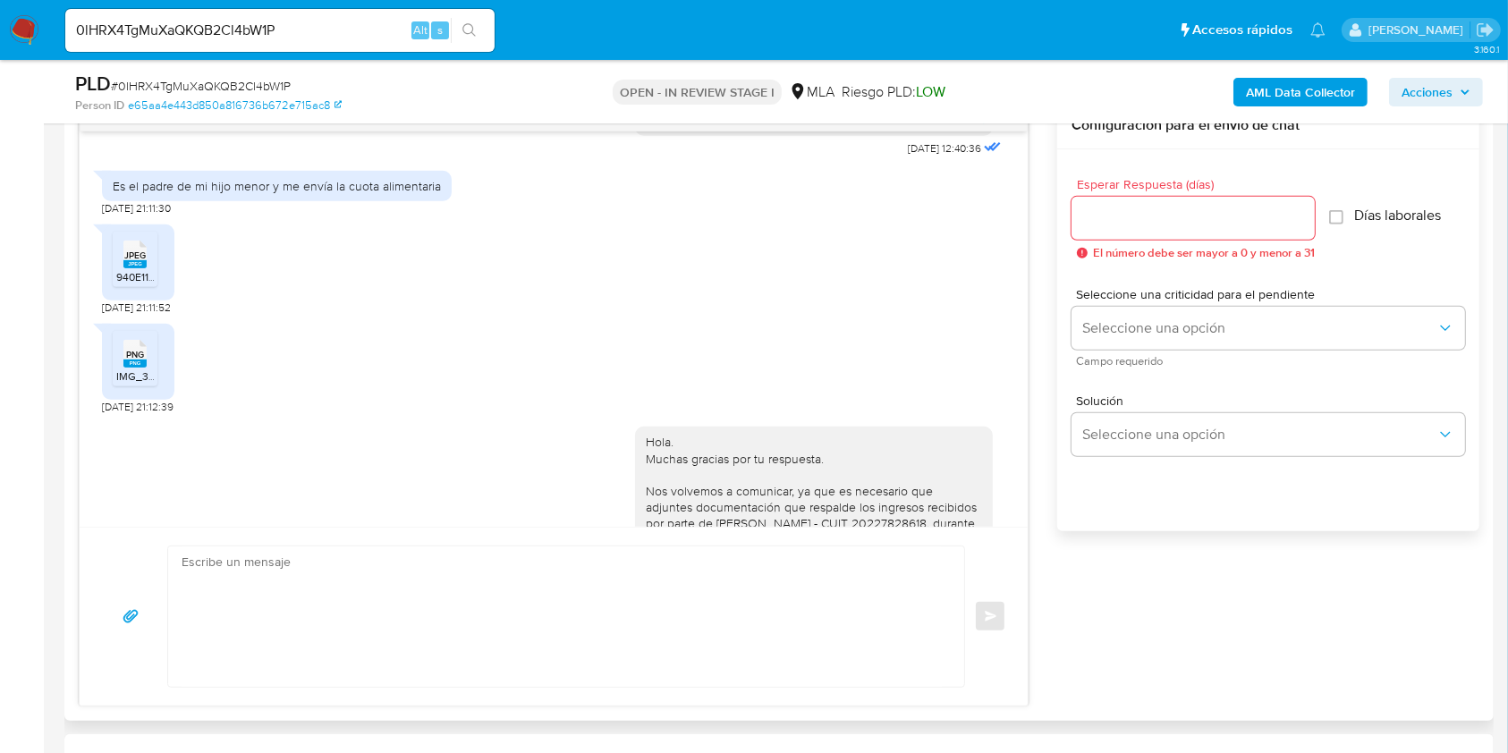
click at [447, 289] on div "JPEG JPEG 940E1134-D950-4ECE-BA3C-5E11E15E8697.jpeg 12/09/2025 21:11:52" at bounding box center [553, 265] width 903 height 99
click at [349, 183] on div "Es el padre de mi hijo menor y me envía la cuota alimentaria" at bounding box center [277, 186] width 328 height 16
drag, startPoint x: 349, startPoint y: 183, endPoint x: 400, endPoint y: 182, distance: 51.0
click at [400, 182] on div "Es el padre de mi hijo menor y me envía la cuota alimentaria" at bounding box center [277, 186] width 328 height 16
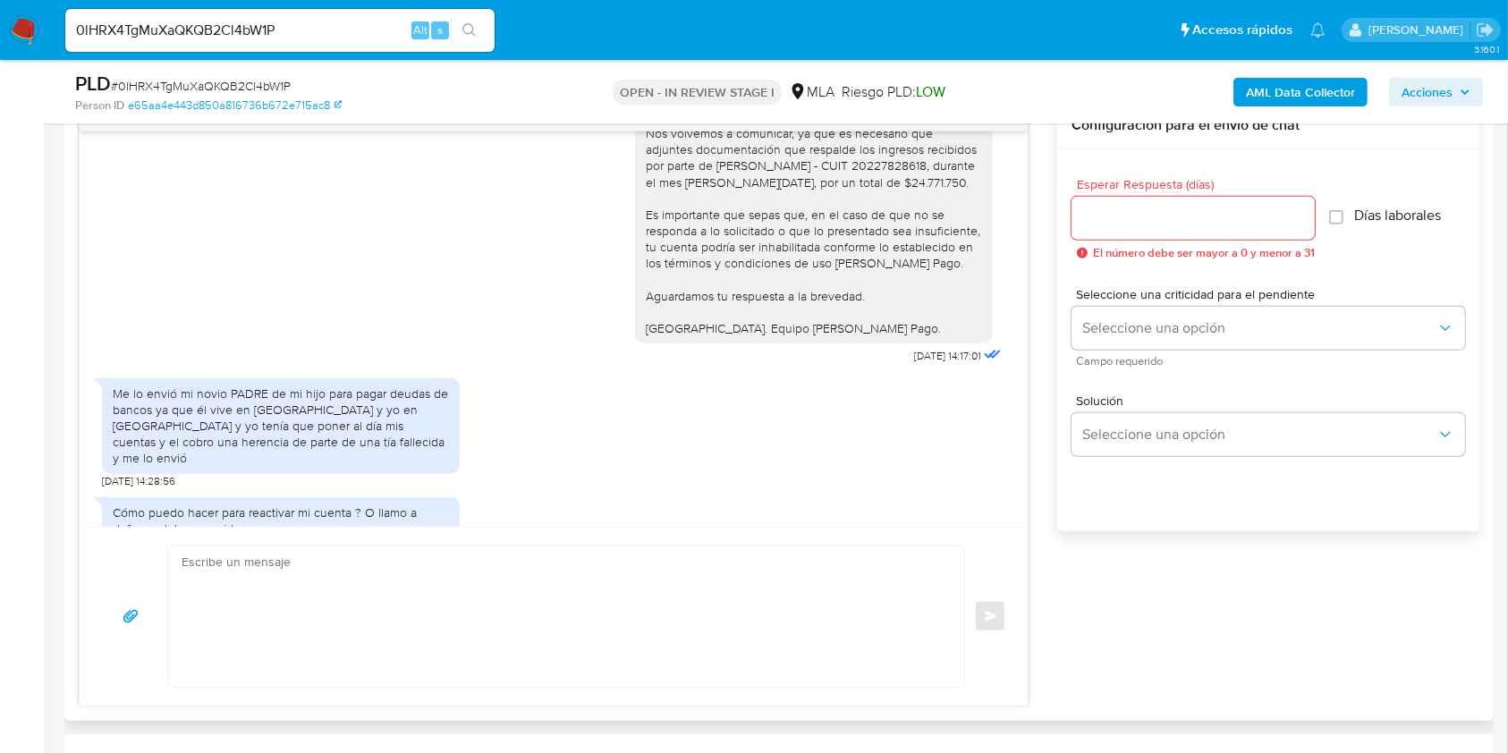
scroll to position [3100, 0]
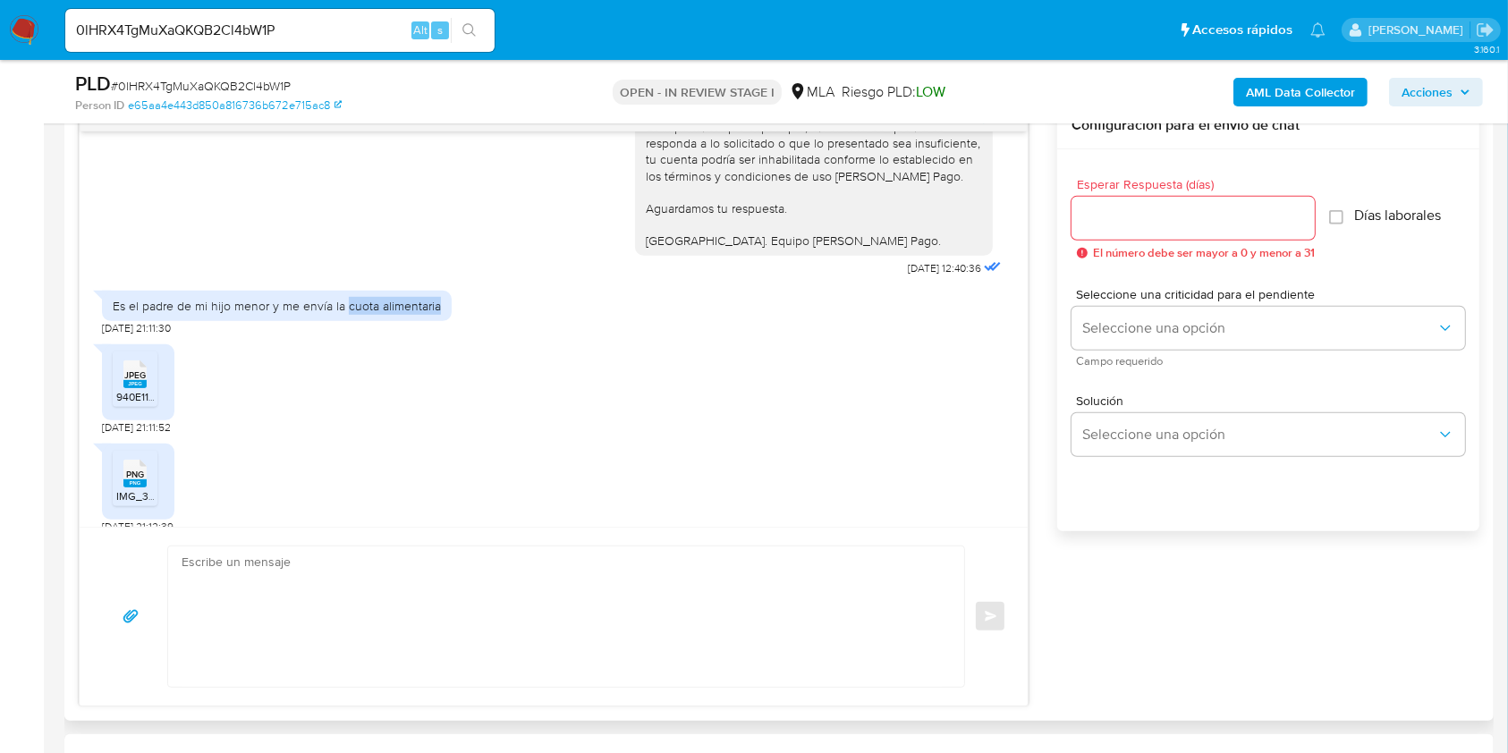
click at [431, 305] on div "Es el padre de mi hijo menor y me envía la cuota alimentaria" at bounding box center [277, 306] width 328 height 16
drag, startPoint x: 431, startPoint y: 305, endPoint x: 360, endPoint y: 309, distance: 70.8
click at [360, 309] on div "Es el padre de mi hijo menor y me envía la cuota alimentaria" at bounding box center [277, 306] width 328 height 16
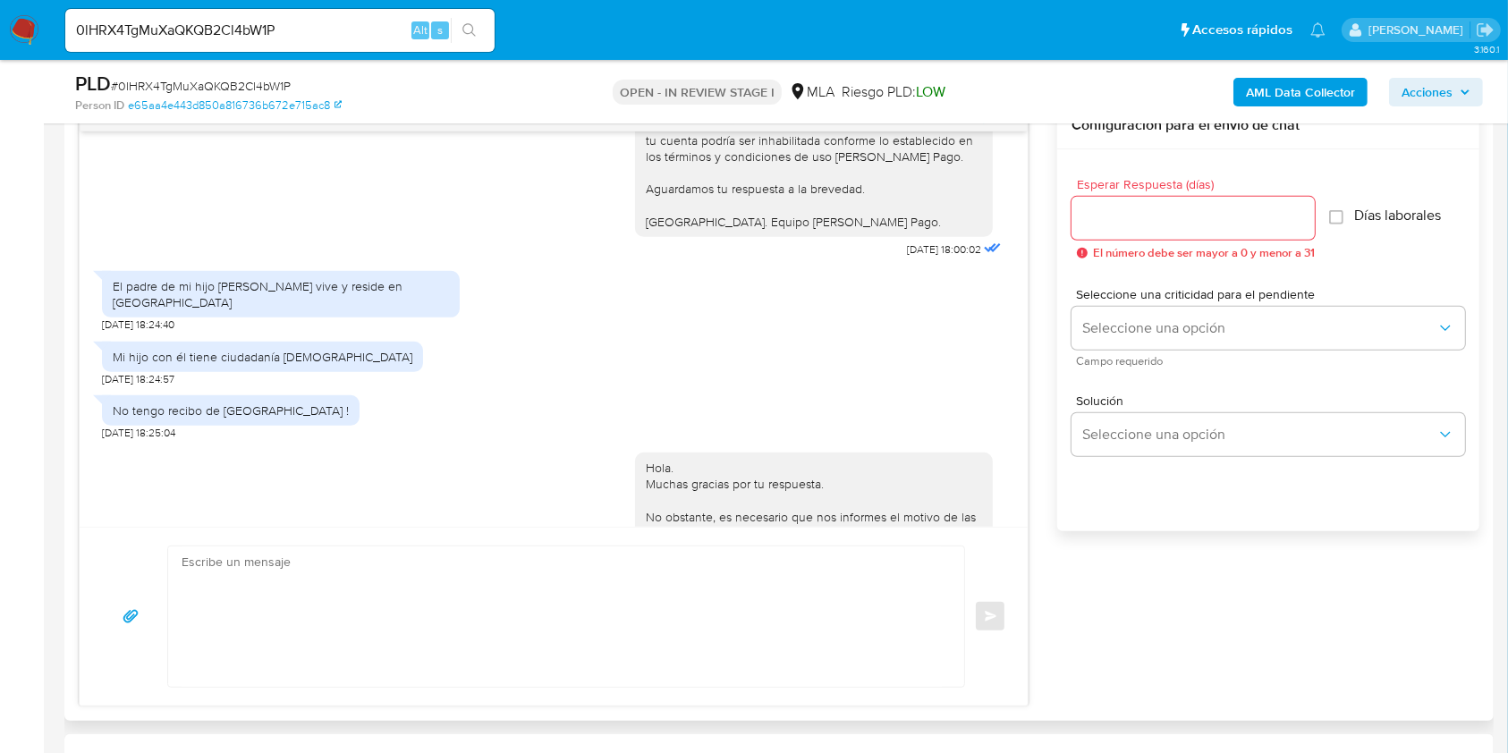
scroll to position [2147, 0]
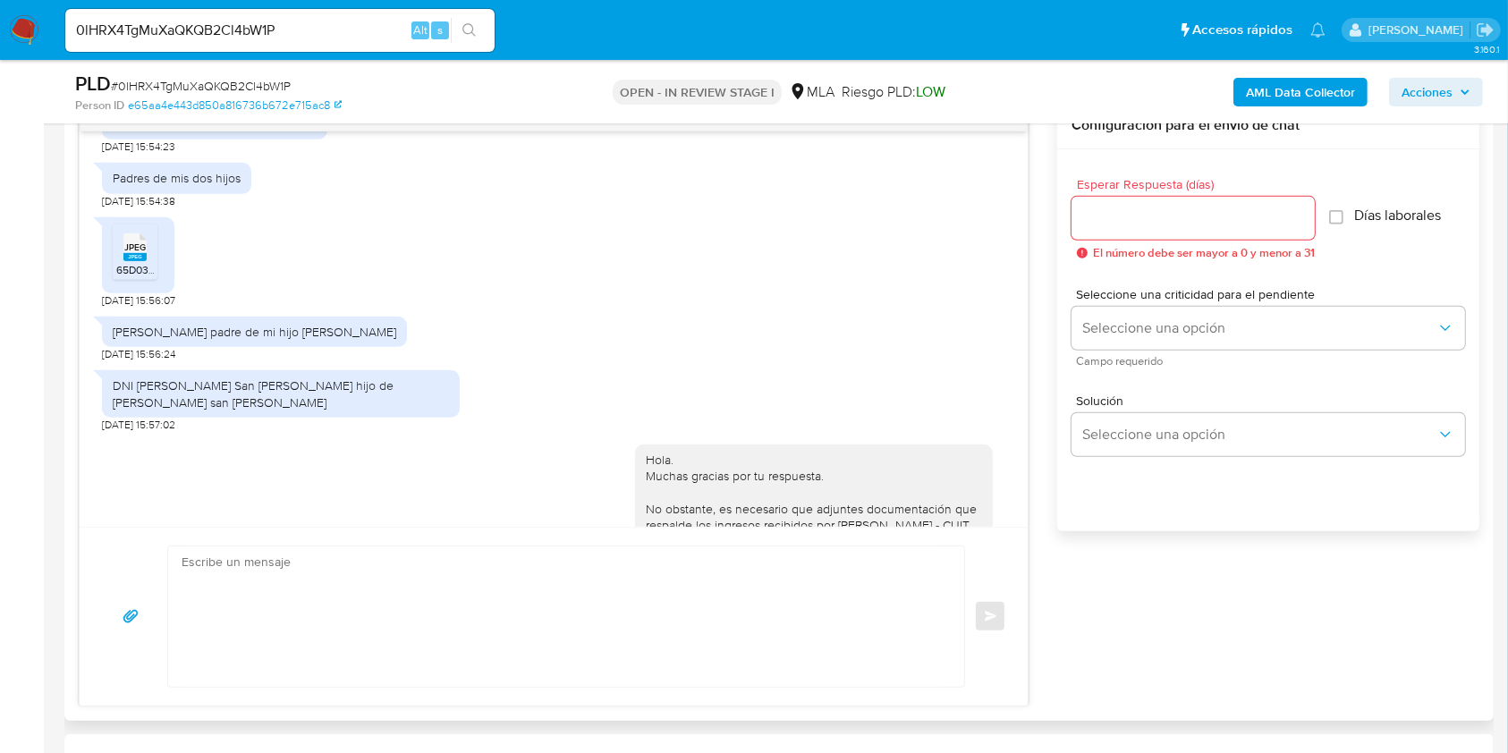
click at [334, 340] on div "Daniel Adrián Bertolini padre de mi hijo Luca Vittorio Bertolini" at bounding box center [255, 332] width 284 height 16
drag, startPoint x: 334, startPoint y: 363, endPoint x: 409, endPoint y: 372, distance: 75.7
click at [407, 347] on div "Daniel Adrián Bertolini padre de mi hijo Luca Vittorio Bertolini" at bounding box center [254, 332] width 305 height 30
copy div "Luca Vittorio Bertolini"
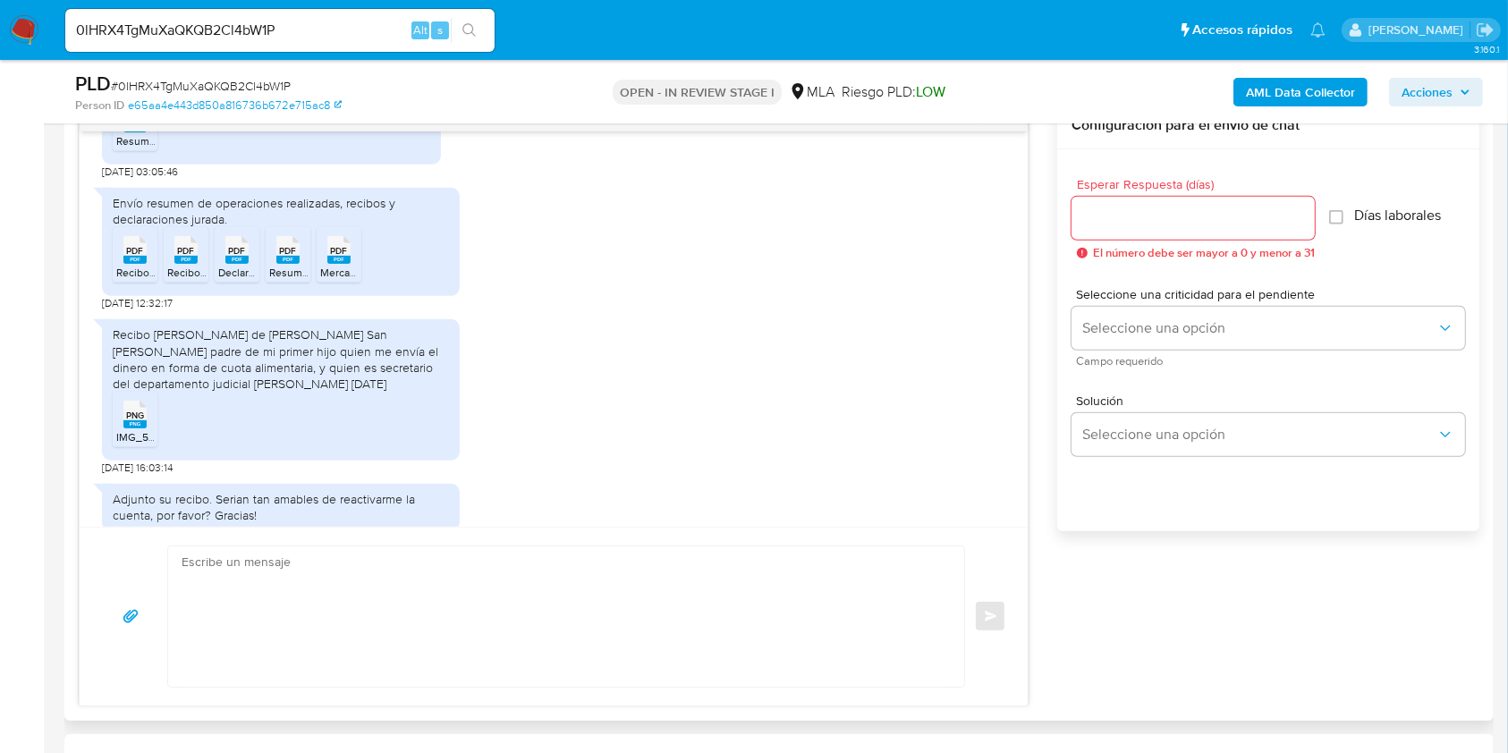
scroll to position [5685, 0]
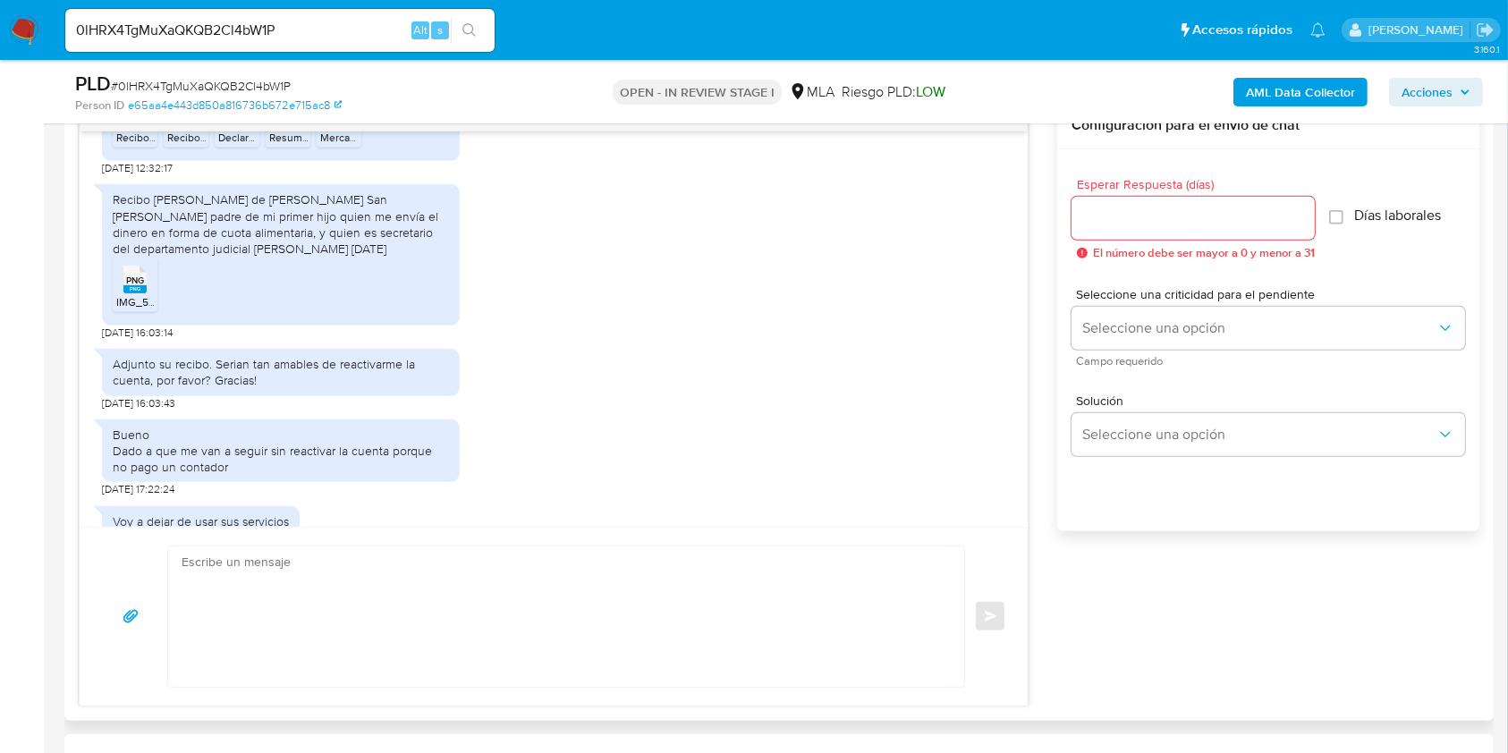
click at [479, 622] on textarea at bounding box center [562, 617] width 760 height 140
click at [358, 561] on textarea at bounding box center [562, 617] width 760 height 140
paste textarea "Hola, Muchas gracias por la respuesta. Analizamos tu caso y notamos que la info…"
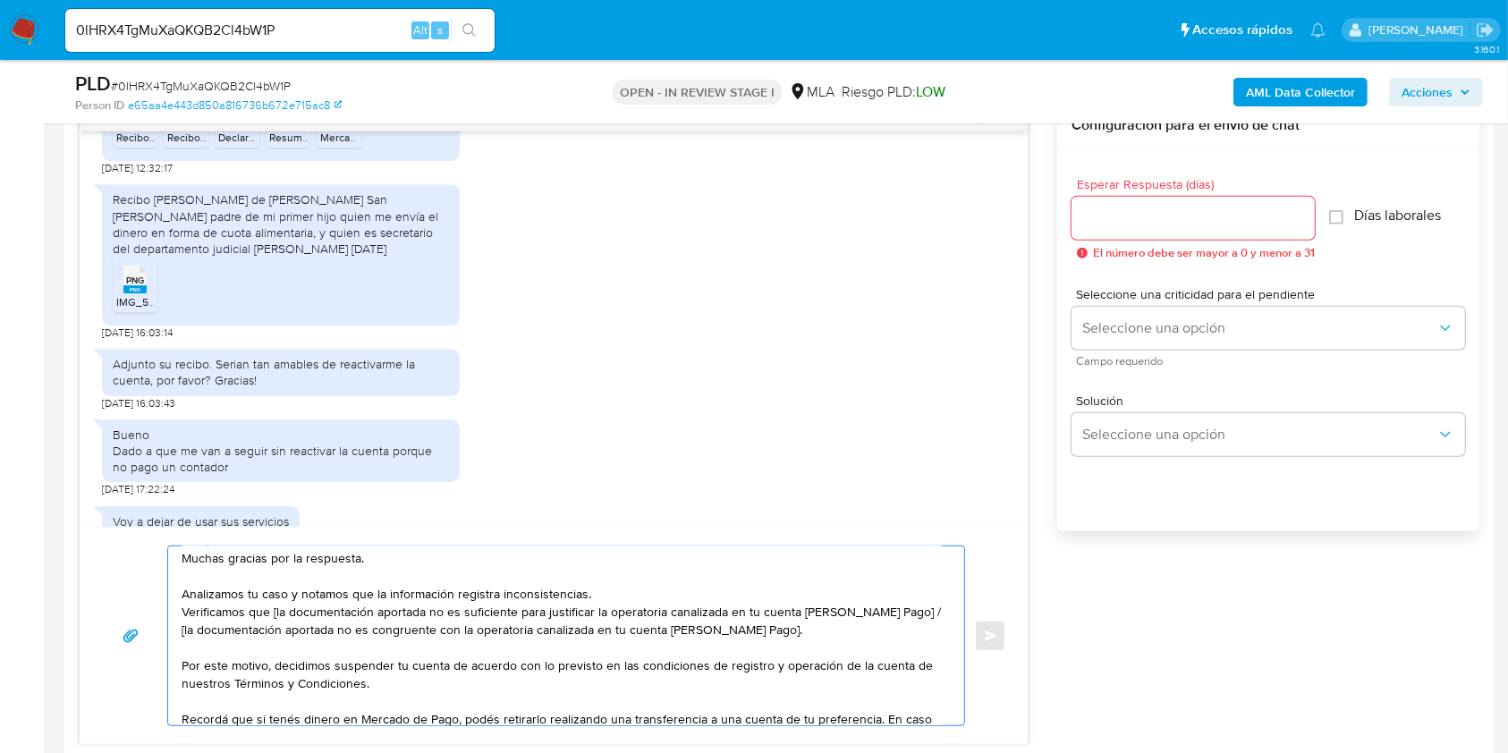
scroll to position [0, 0]
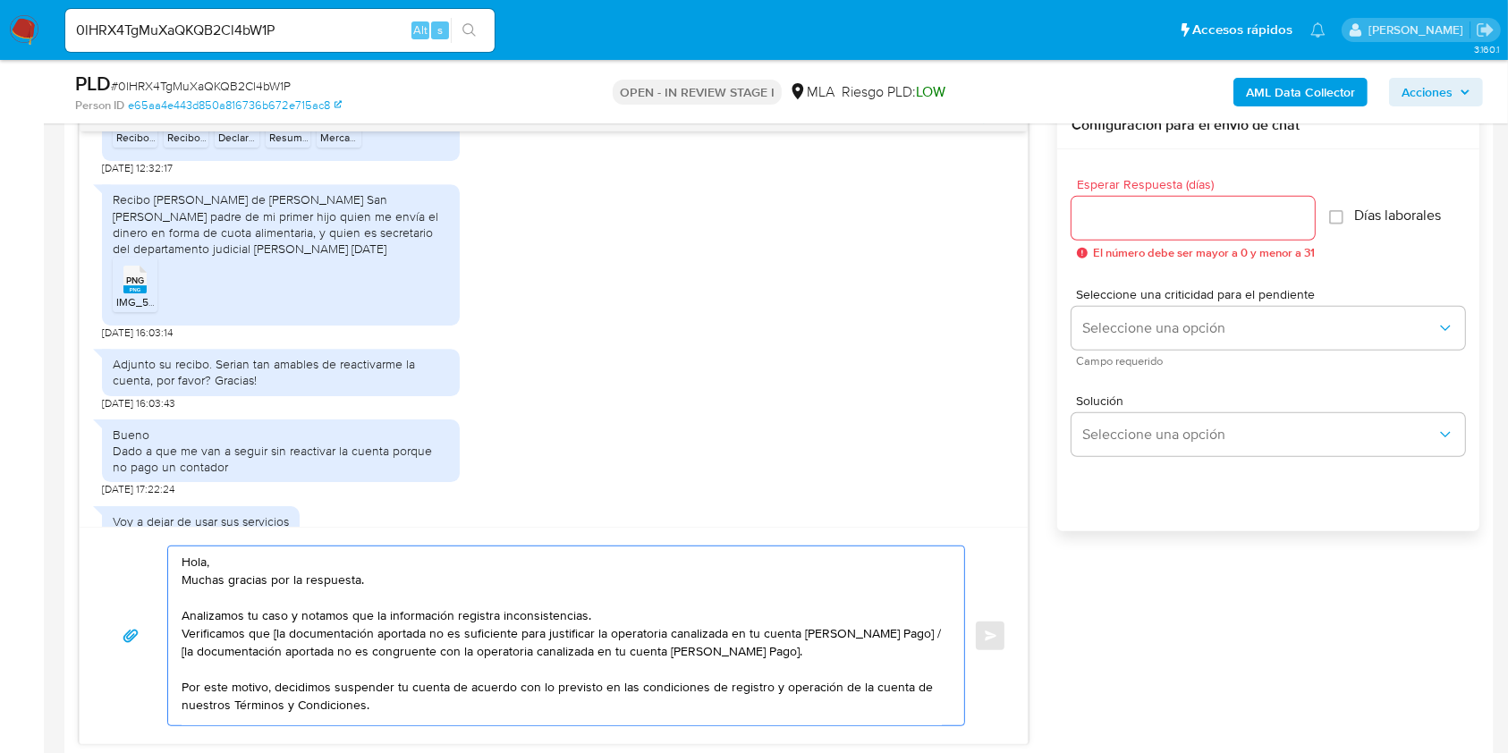
drag, startPoint x: 759, startPoint y: 655, endPoint x: 902, endPoint y: 638, distance: 144.1
click at [902, 638] on textarea "Hola, Muchas gracias por la respuesta. Analizamos tu caso y notamos que la info…" at bounding box center [562, 636] width 760 height 179
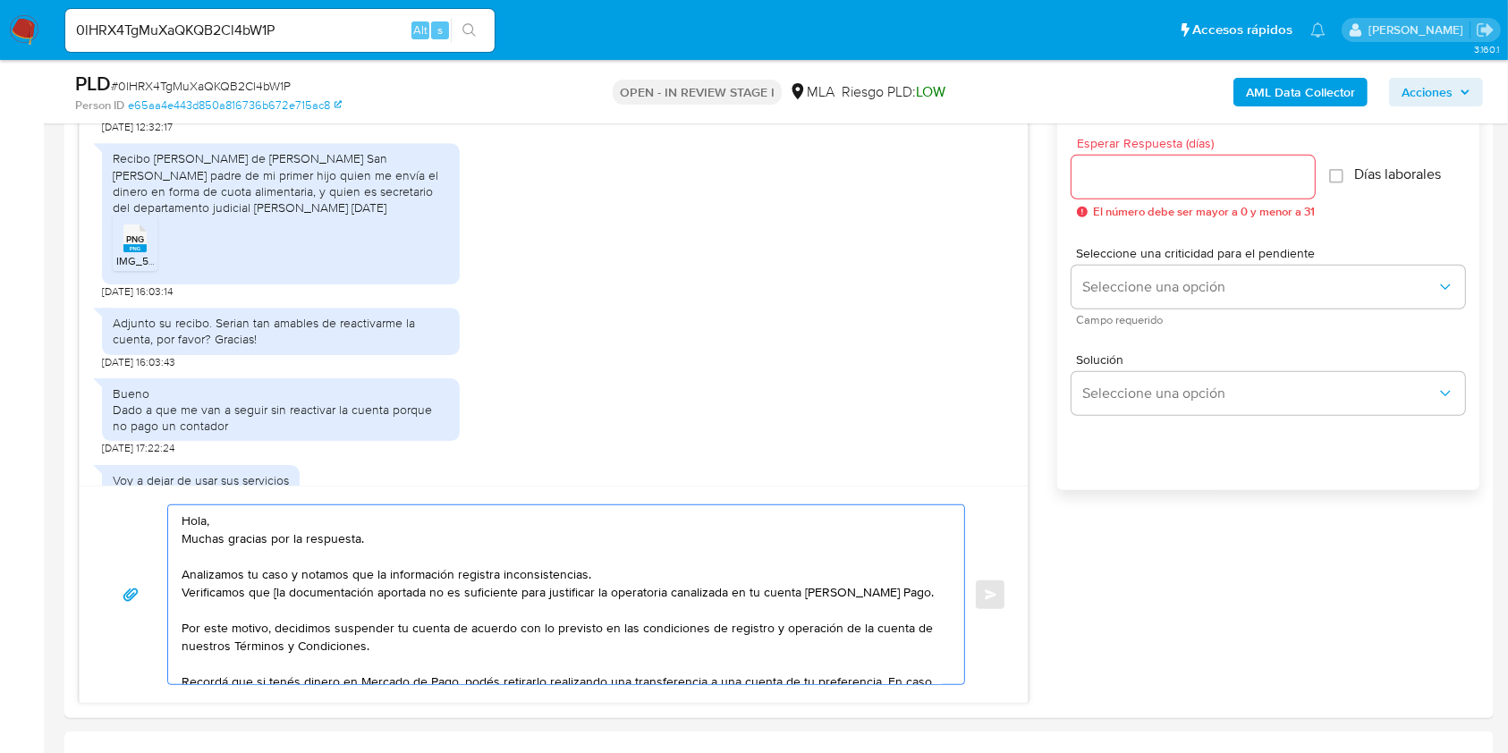
scroll to position [1081, 0]
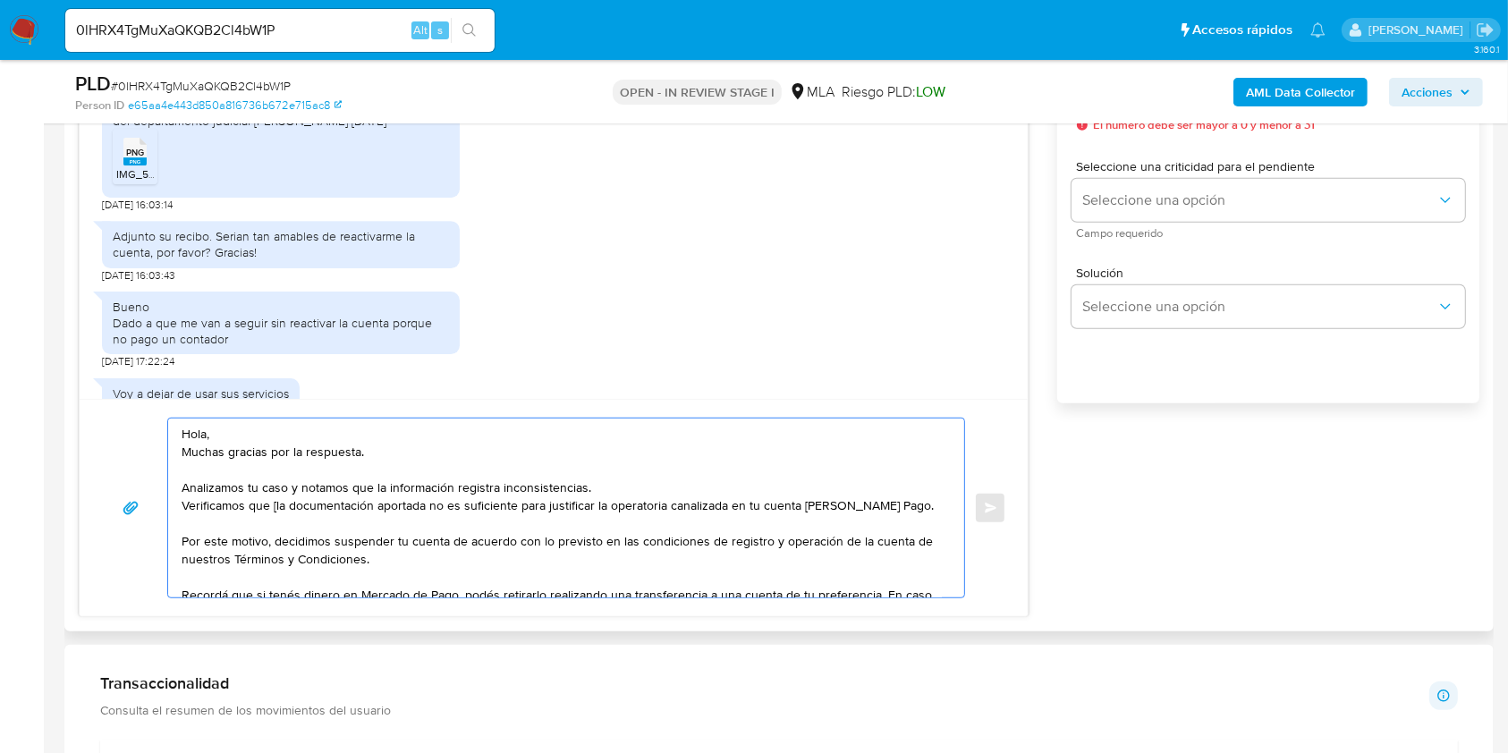
click at [274, 504] on textarea "Hola, Muchas gracias por la respuesta. Analizamos tu caso y notamos que la info…" at bounding box center [562, 508] width 760 height 179
type textarea "Hola, Muchas gracias por la respuesta. Analizamos tu caso y notamos que la info…"
click at [681, 481] on textarea "Hola, Muchas gracias por la respuesta. Analizamos tu caso y notamos que la info…" at bounding box center [562, 508] width 760 height 179
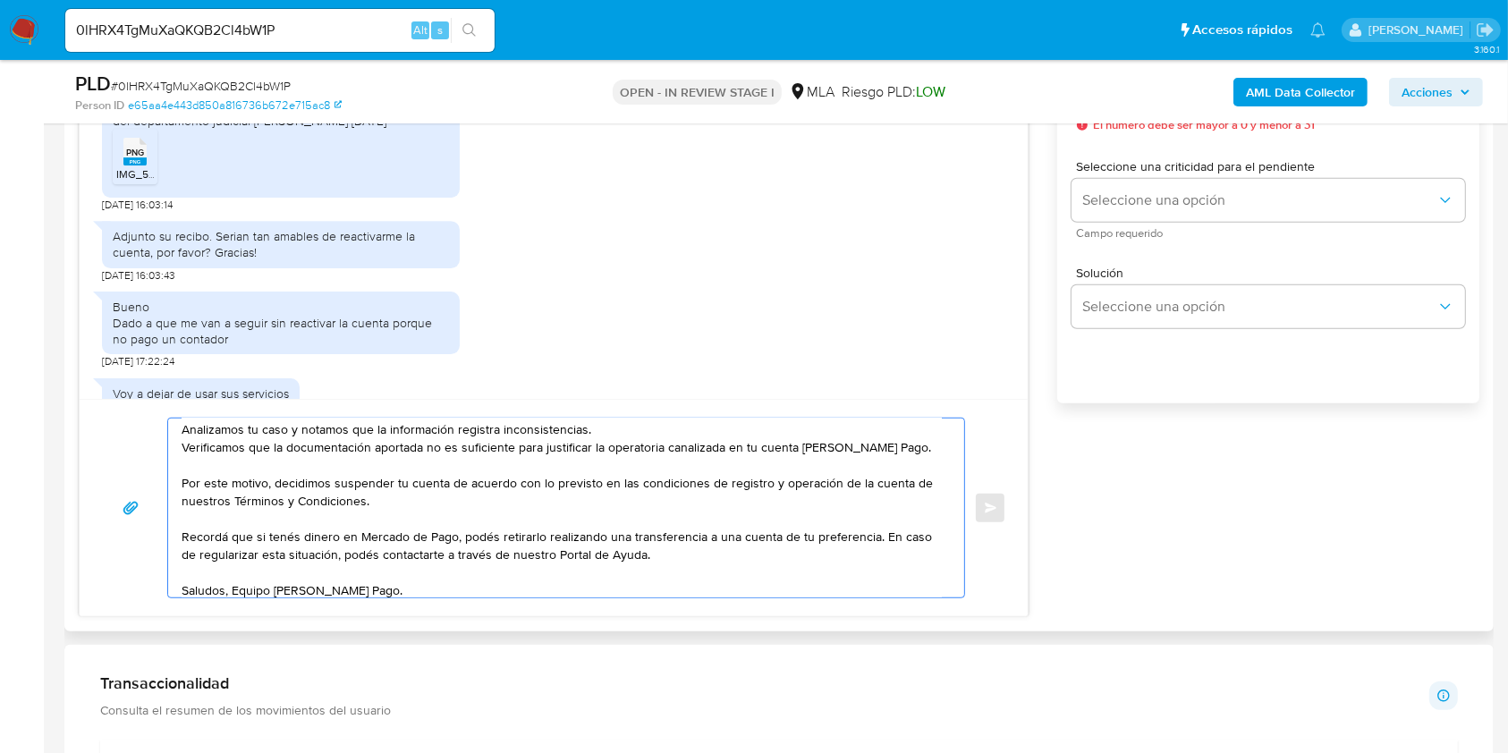
scroll to position [89, 0]
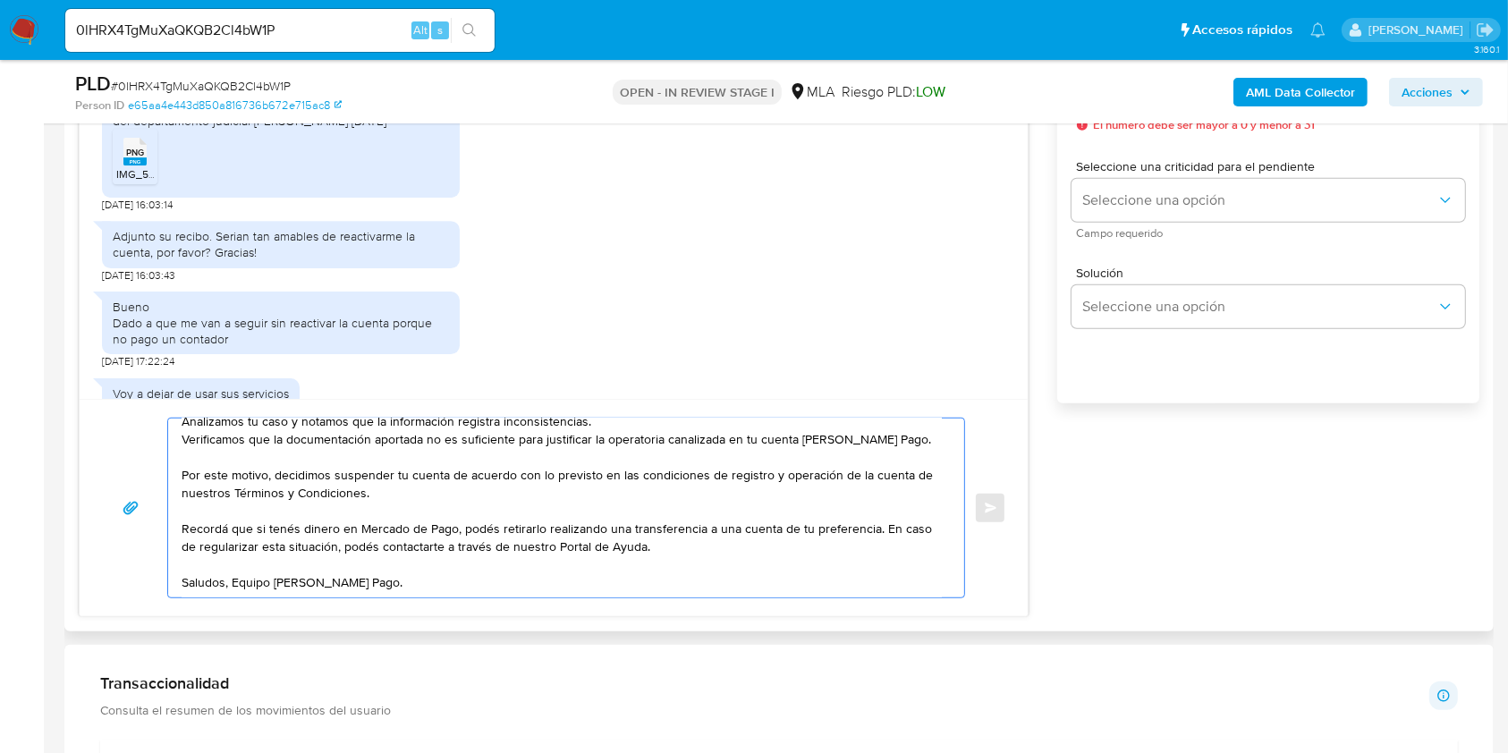
click at [558, 564] on textarea "Hola, Muchas gracias por la respuesta. Analizamos tu caso y notamos que la info…" at bounding box center [562, 508] width 760 height 179
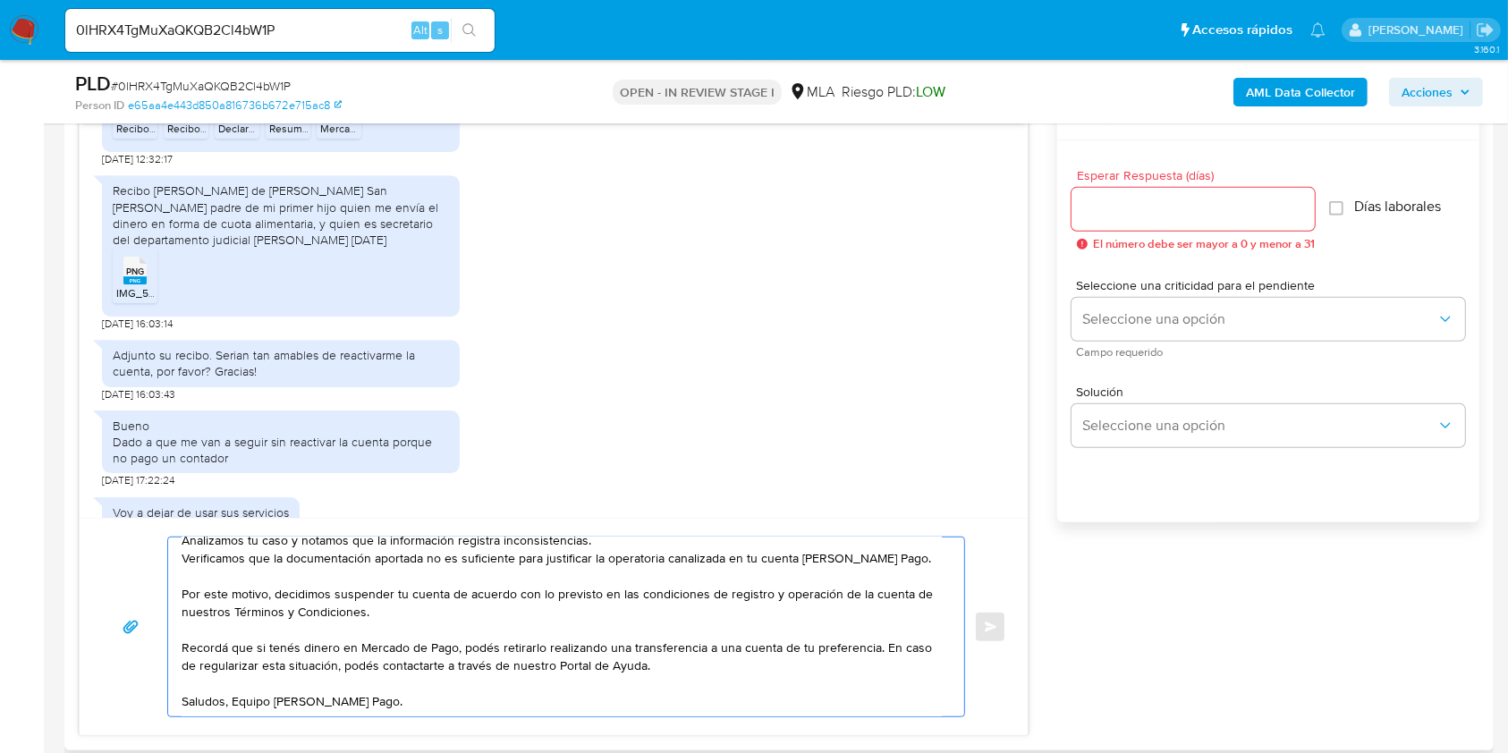
click at [1189, 221] on div at bounding box center [1193, 209] width 243 height 43
click at [1193, 210] on input "Esperar Respuesta (días)" at bounding box center [1193, 209] width 243 height 23
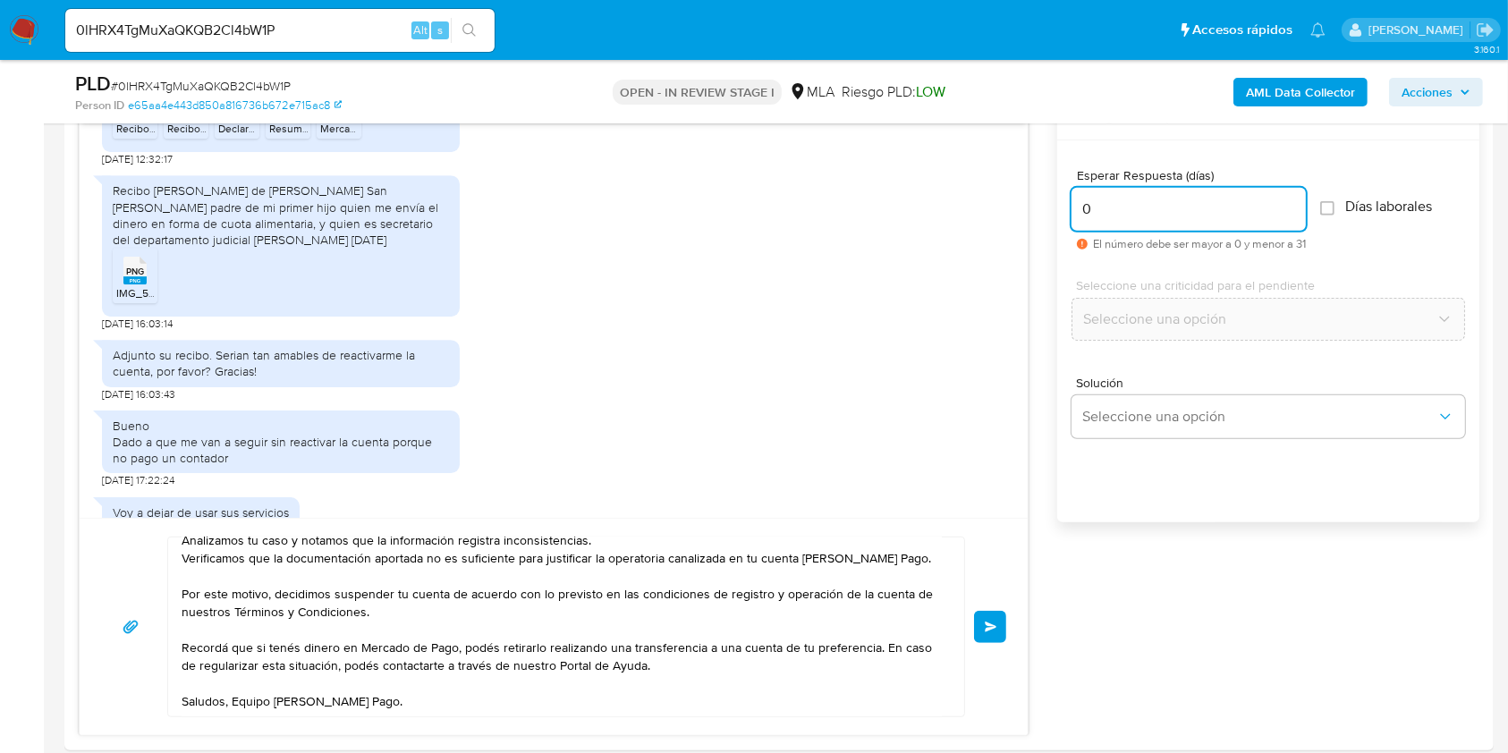
type input "0"
click at [260, 89] on span "# 0lHRX4TgMuXaQKQB2Cl4bW1P" at bounding box center [201, 86] width 180 height 18
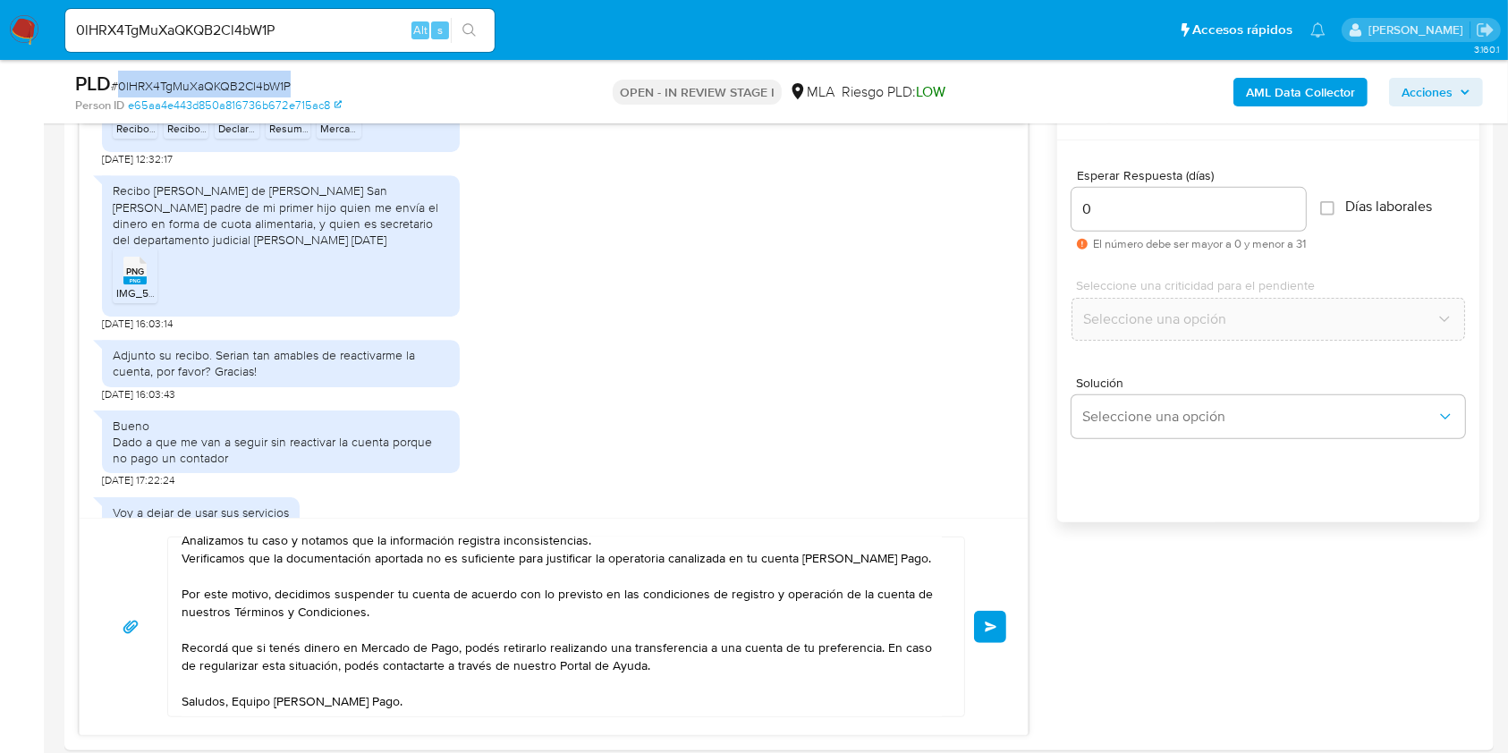
click at [260, 89] on span "# 0lHRX4TgMuXaQKQB2Cl4bW1P" at bounding box center [201, 86] width 180 height 18
copy span "0lHRX4TgMuXaQKQB2Cl4bW1P"
click at [1001, 624] on button "Enviar" at bounding box center [990, 627] width 32 height 32
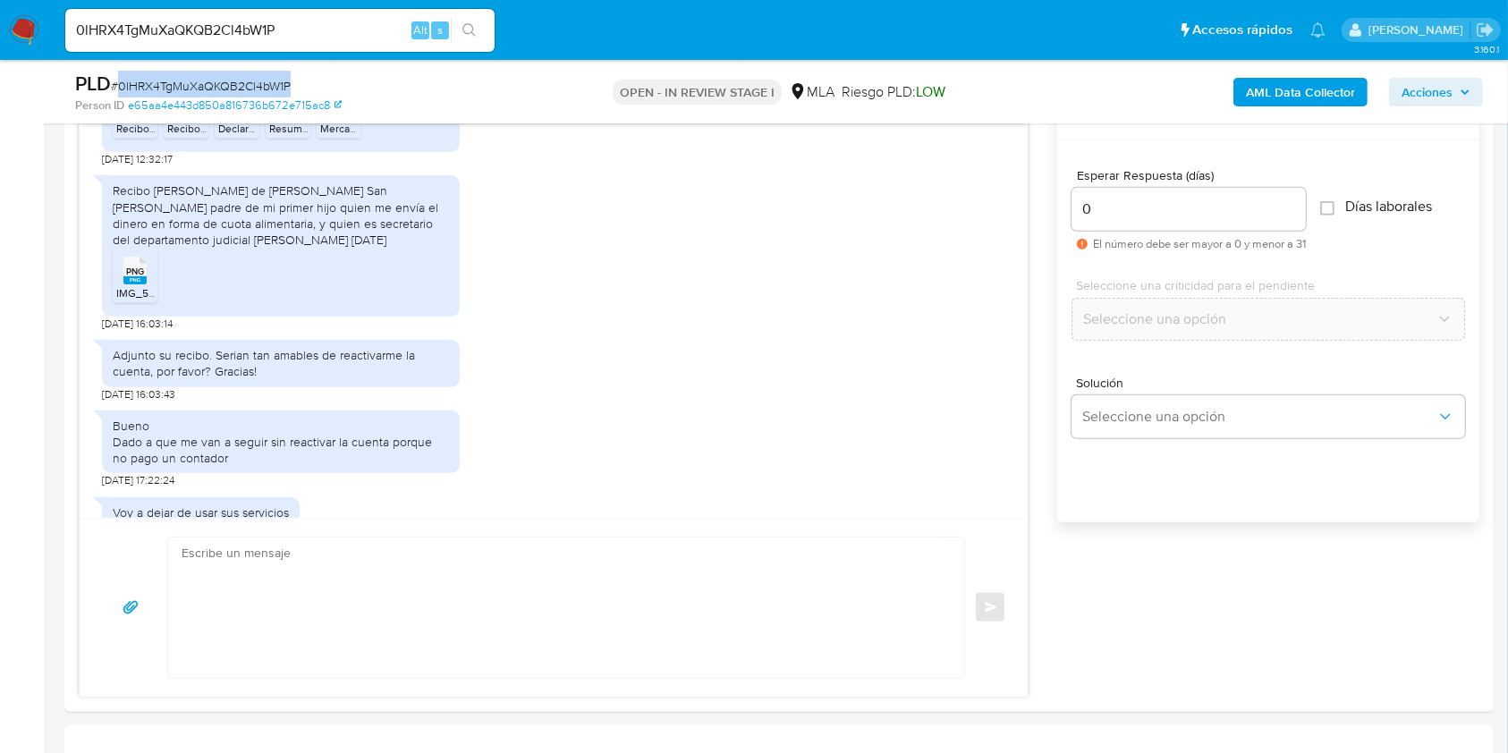
scroll to position [6047, 0]
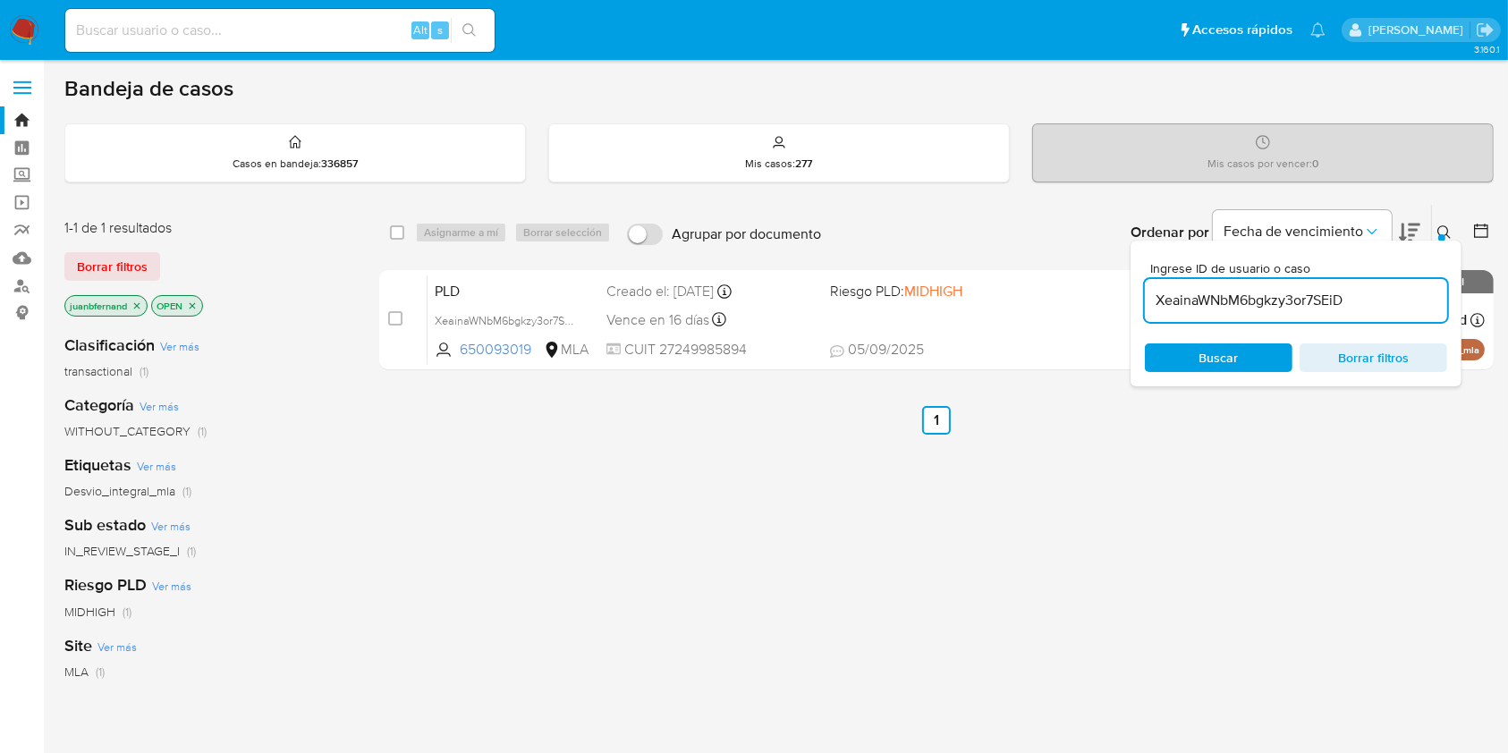
click at [1388, 291] on input "XeainaWNbM6bgkzy3or7SEiD" at bounding box center [1296, 300] width 302 height 23
paste input "0lHRX4TgMuXaQKQB2Cl4bW1P"
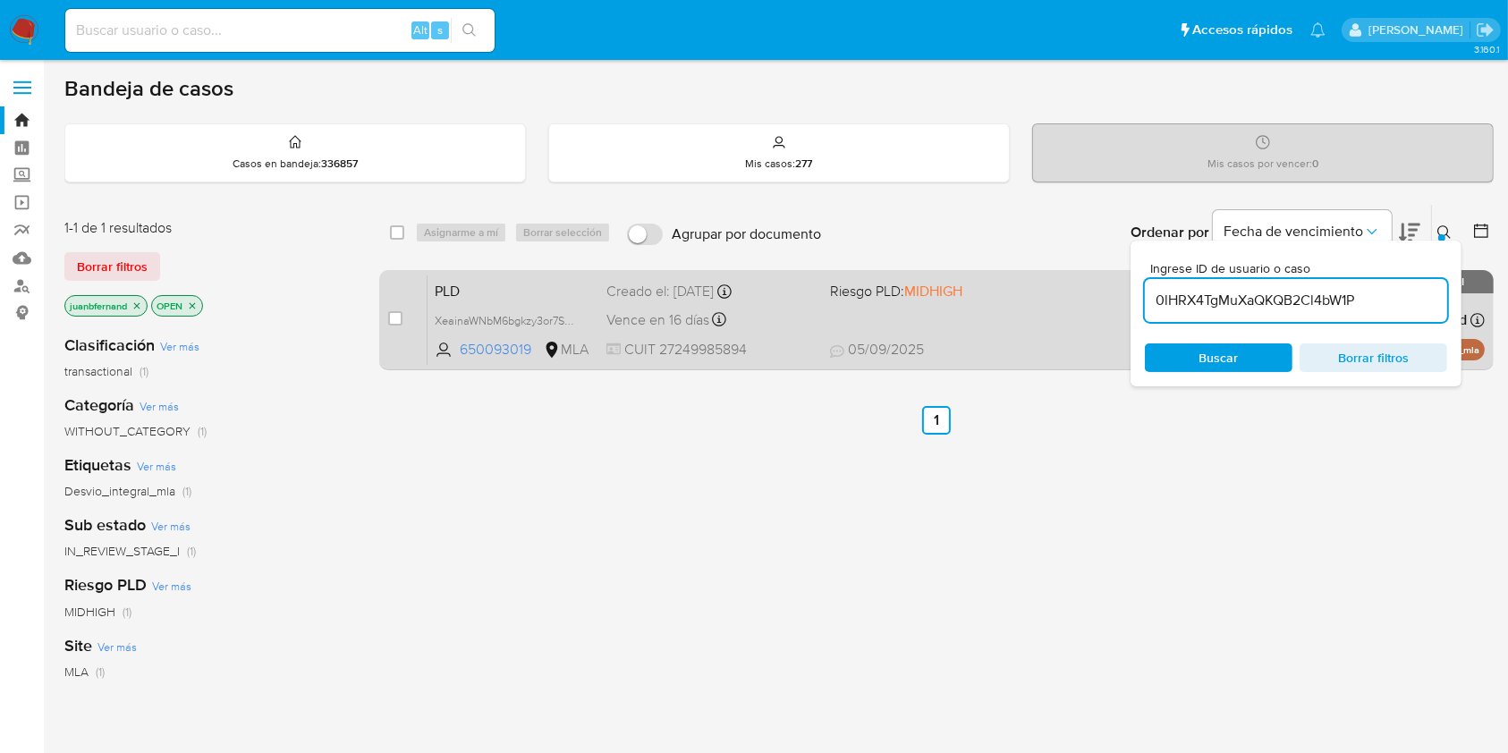
type input "0lHRX4TgMuXaQKQB2Cl4bW1P"
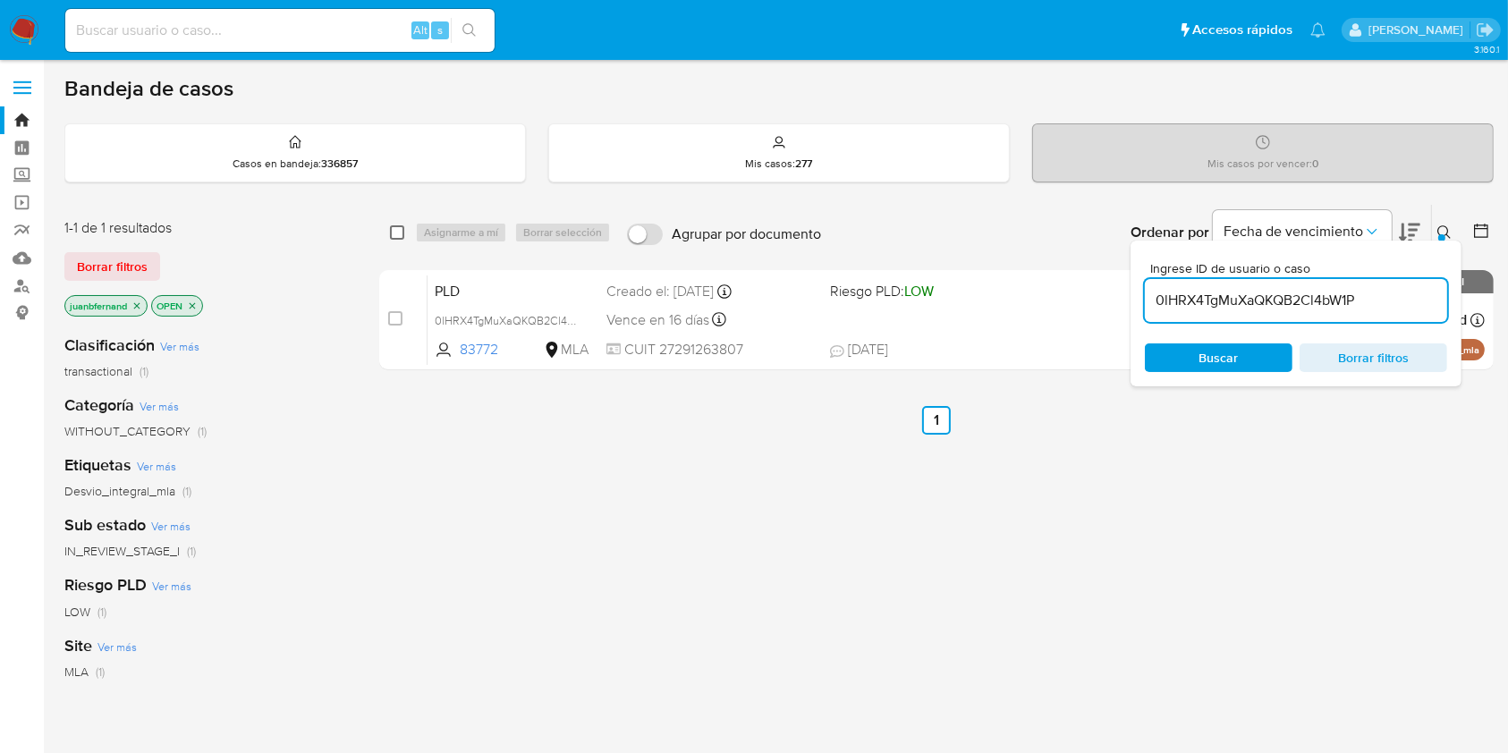
click at [395, 233] on input "checkbox" at bounding box center [397, 232] width 14 height 14
checkbox input "true"
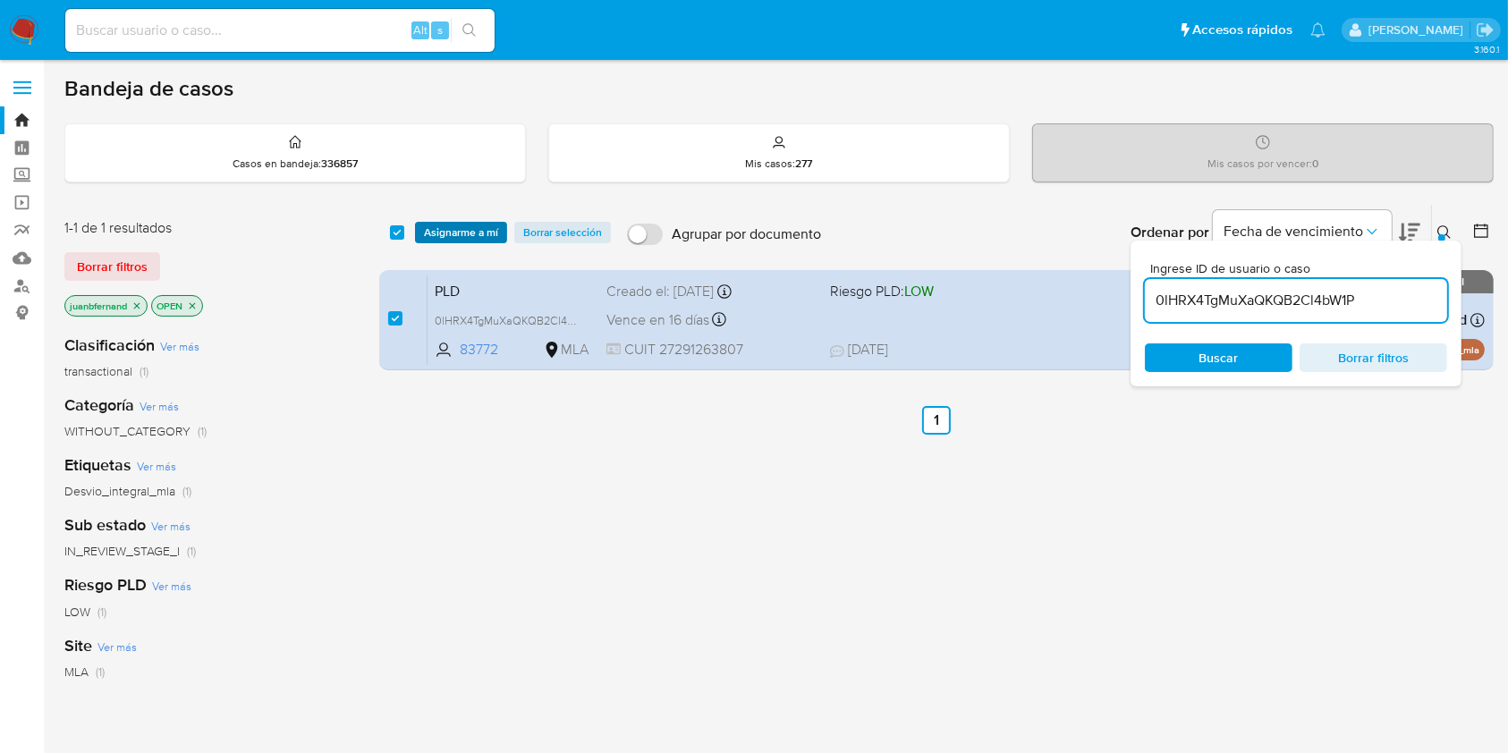
click at [487, 233] on span "Asignarme a mí" at bounding box center [461, 233] width 74 height 18
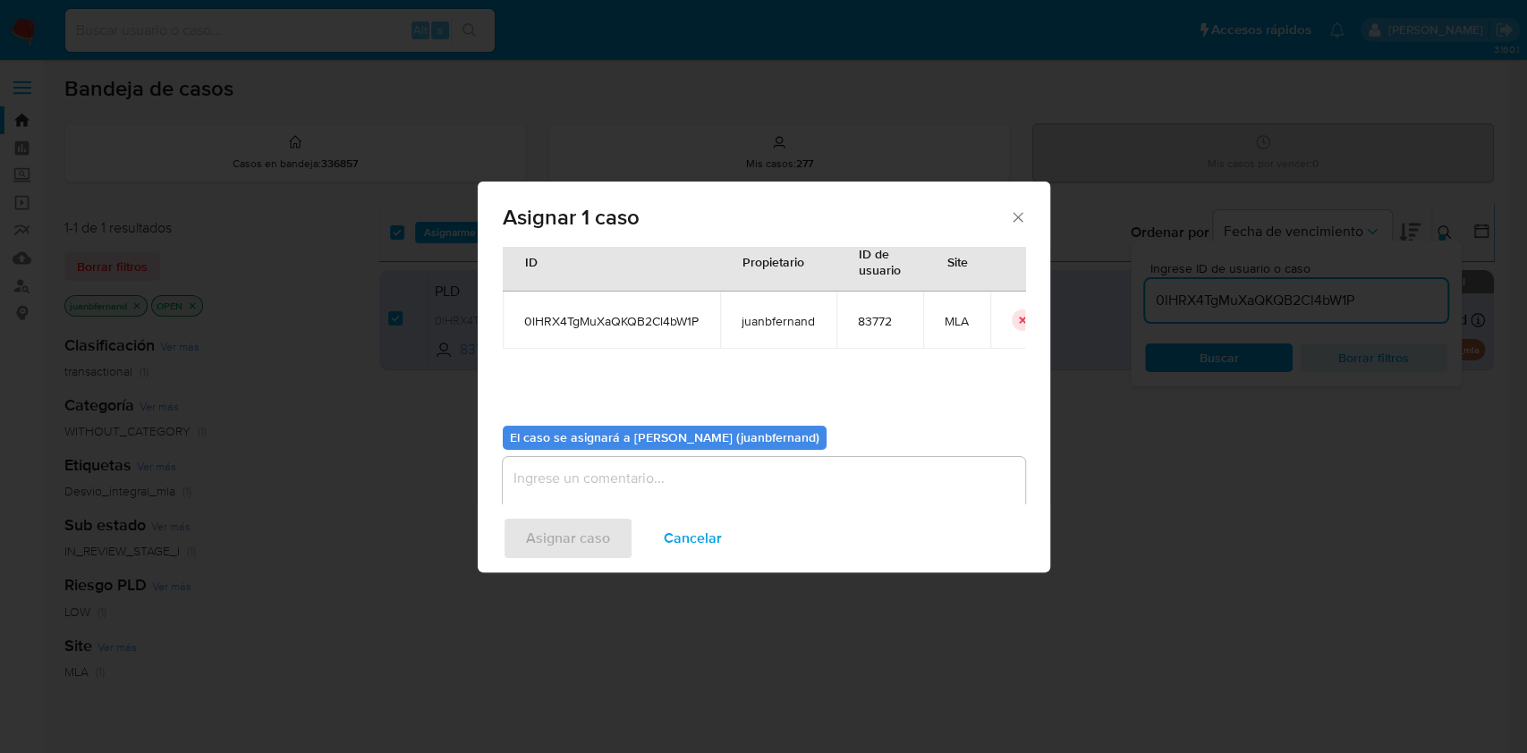
scroll to position [91, 0]
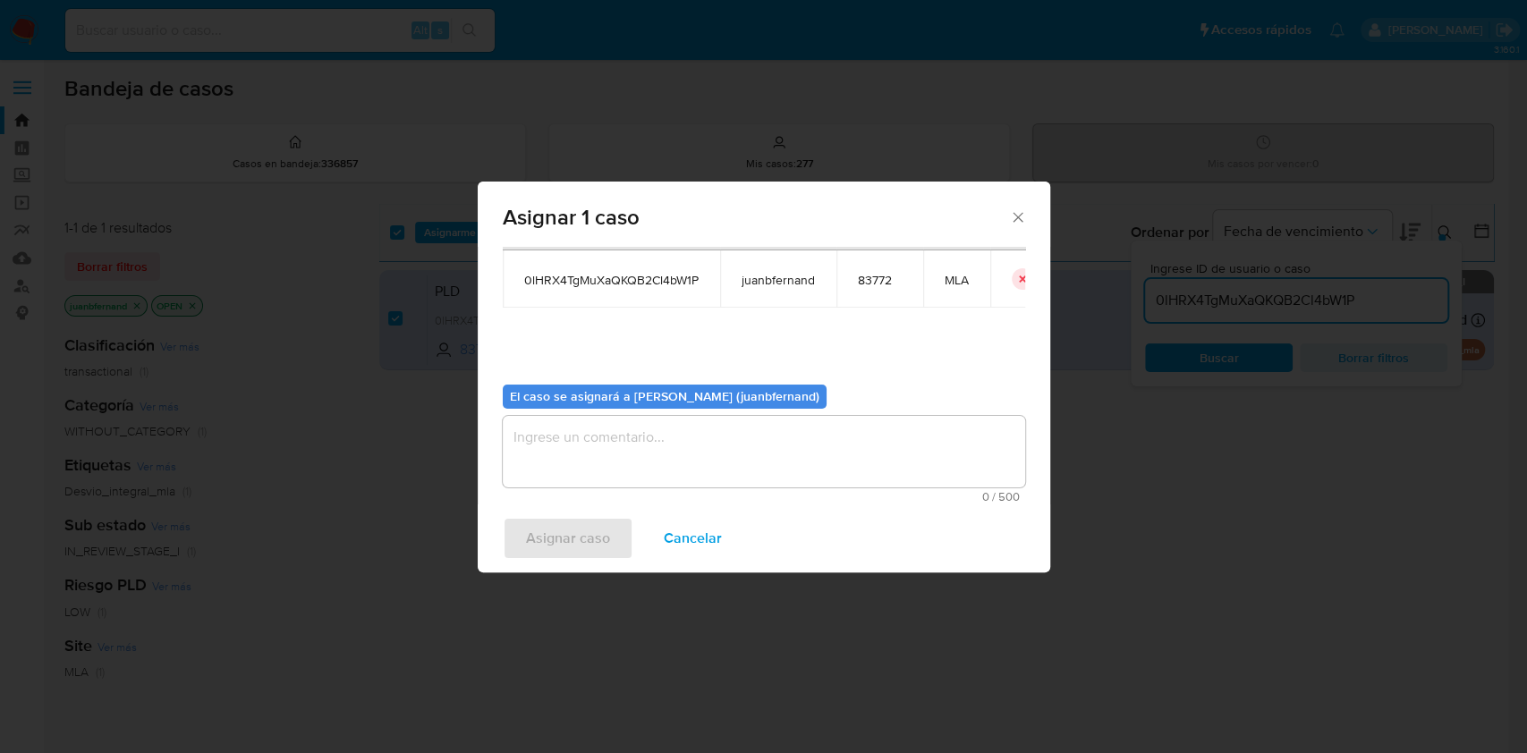
click at [663, 481] on textarea "assign-modal" at bounding box center [764, 452] width 522 height 72
click at [602, 540] on span "Asignar caso" at bounding box center [568, 538] width 84 height 39
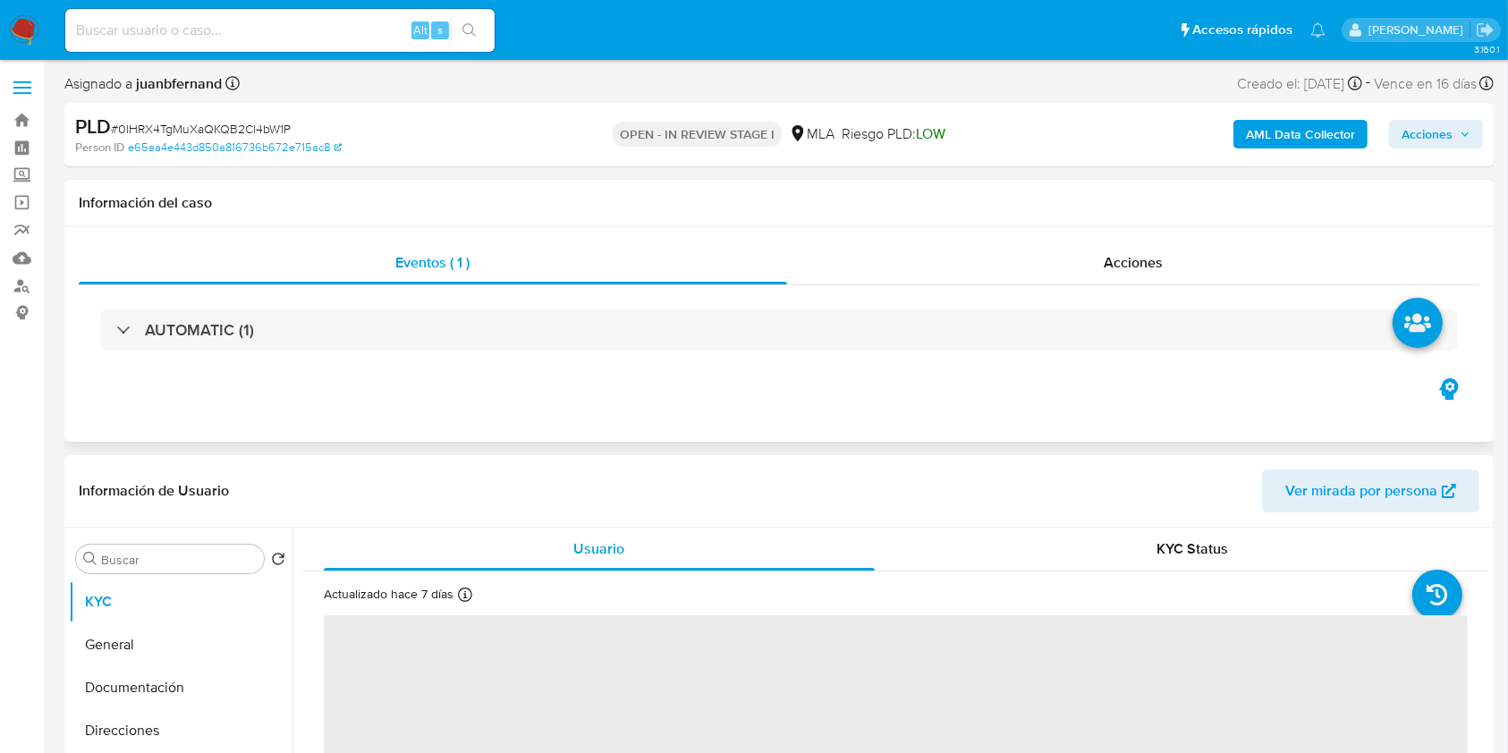
select select "10"
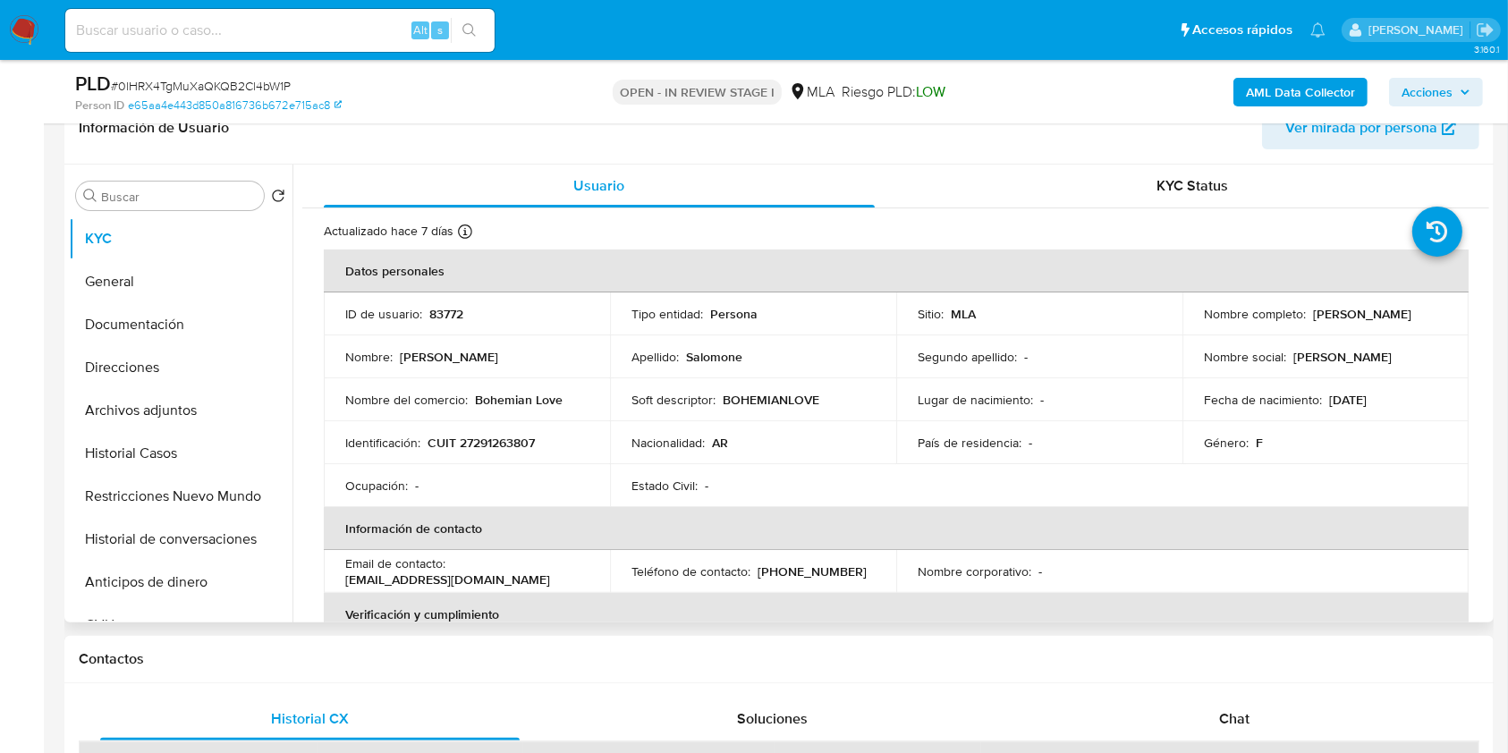
scroll to position [477, 0]
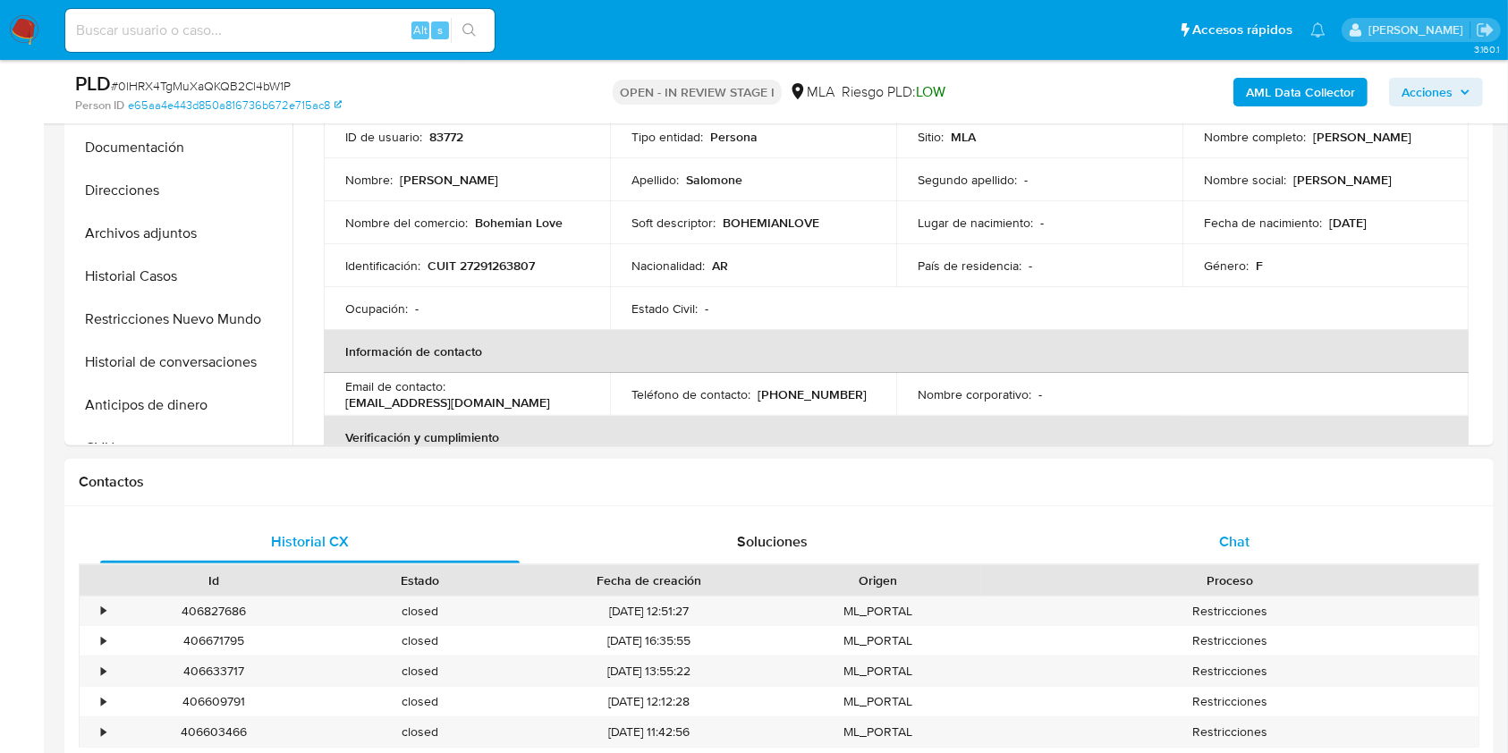
click at [1287, 528] on div "Chat" at bounding box center [1235, 542] width 420 height 43
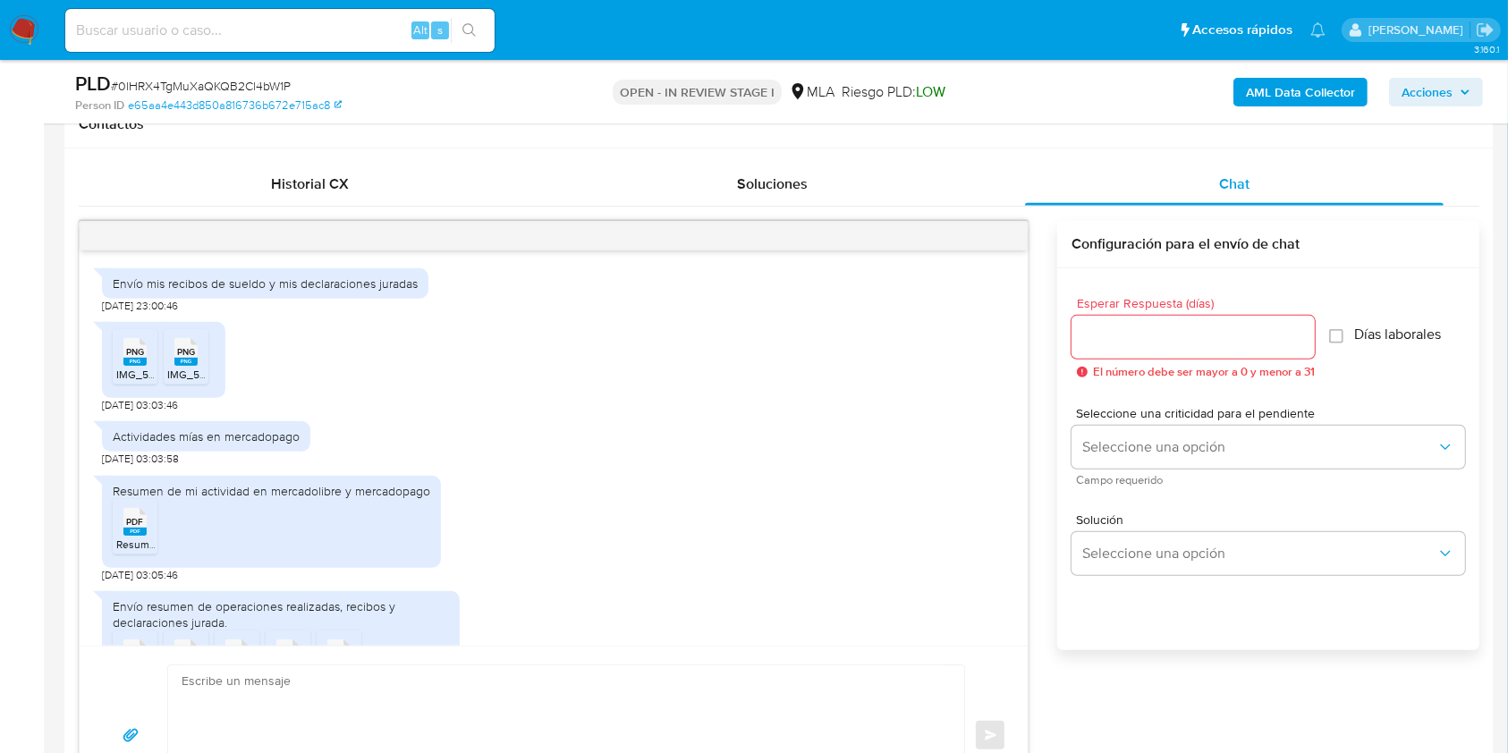
scroll to position [814, 0]
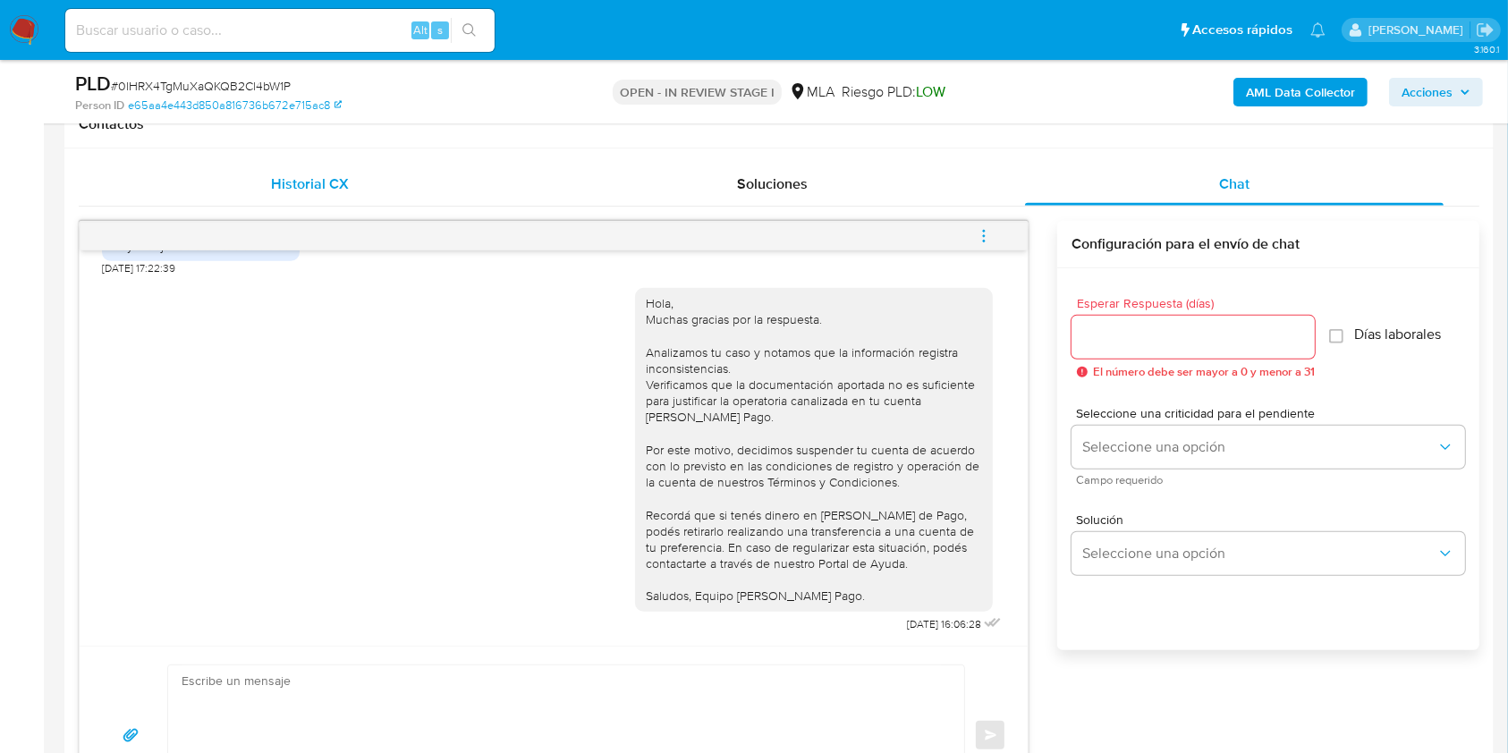
click at [252, 199] on div "Historial CX" at bounding box center [310, 184] width 420 height 43
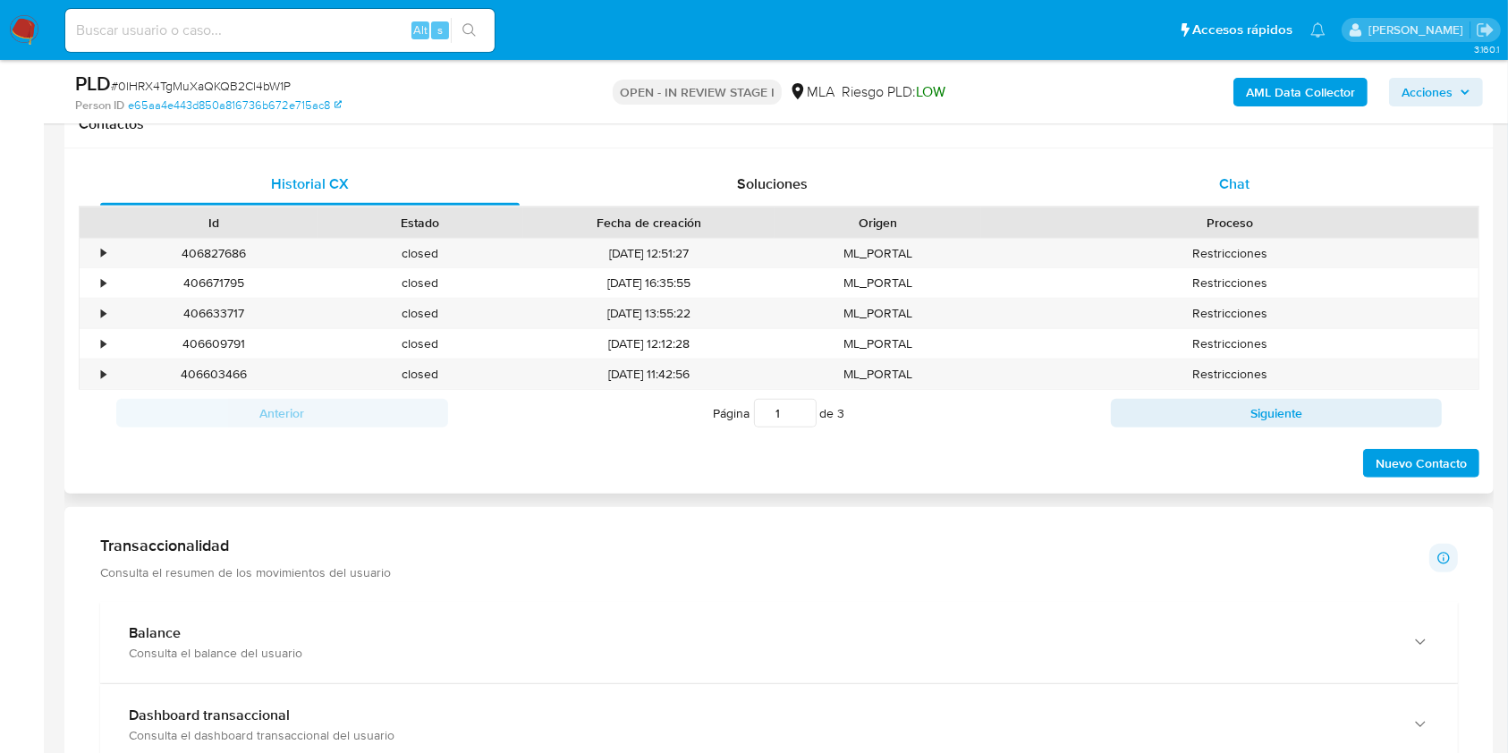
click at [1286, 169] on div "Chat" at bounding box center [1235, 184] width 420 height 43
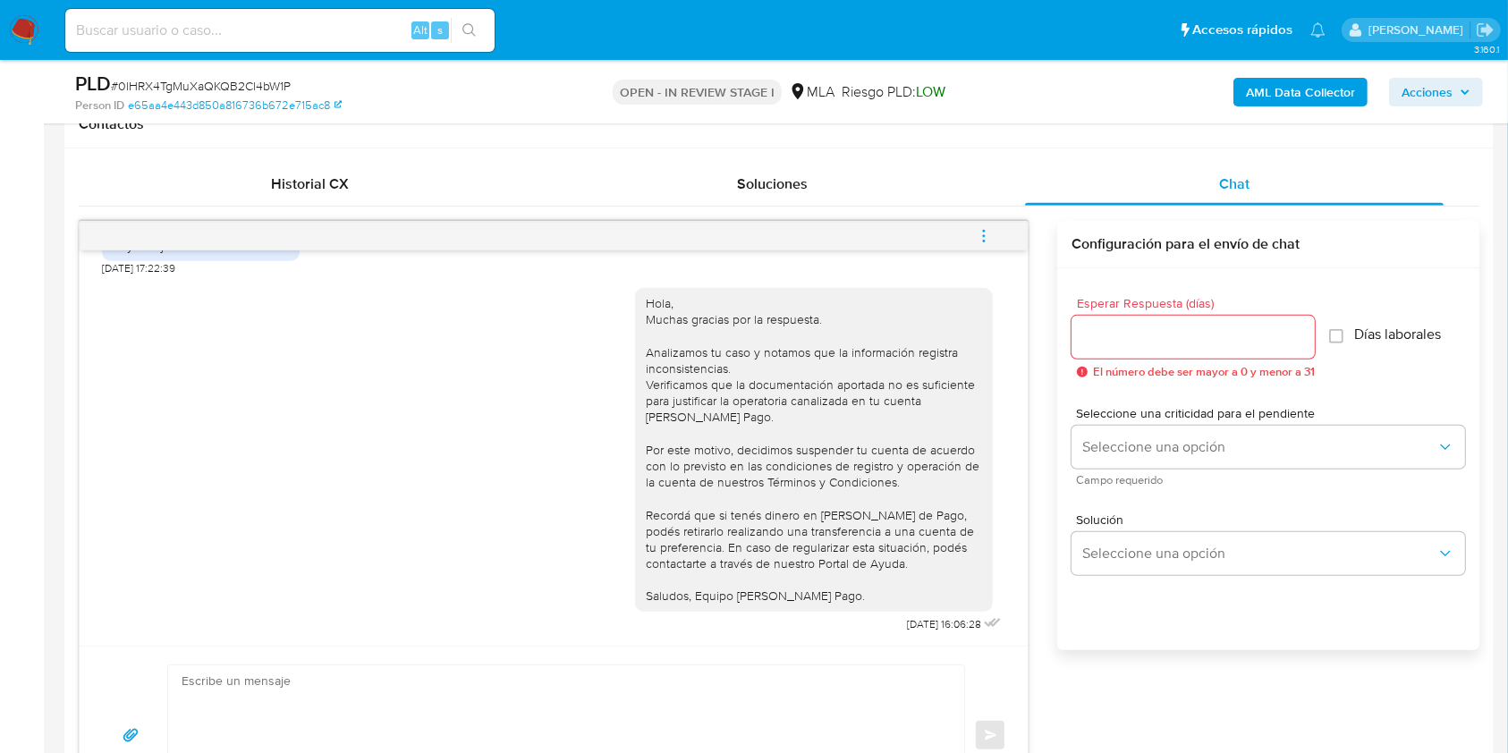
click at [988, 225] on span "menu-action" at bounding box center [984, 236] width 16 height 43
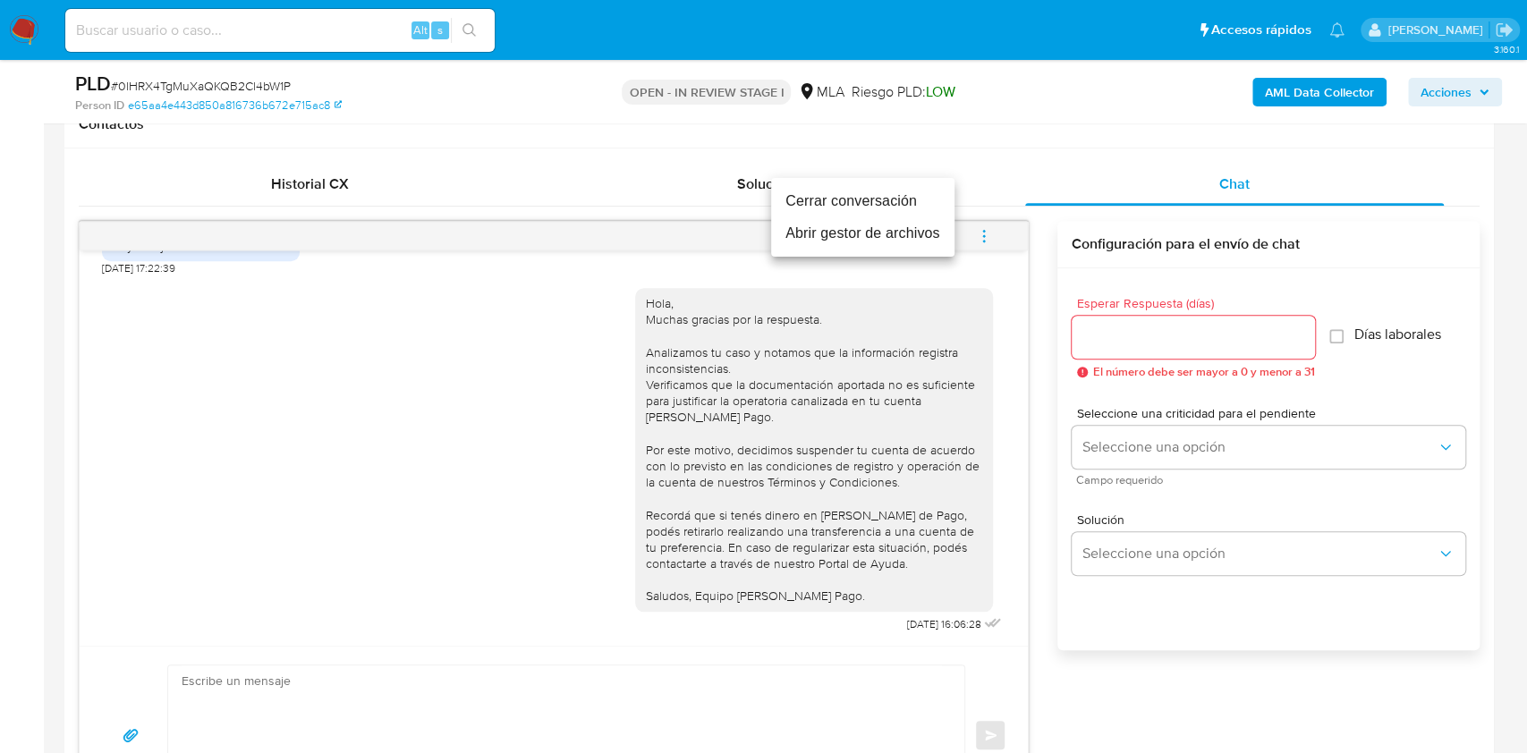
click at [872, 196] on li "Cerrar conversación" at bounding box center [862, 201] width 183 height 32
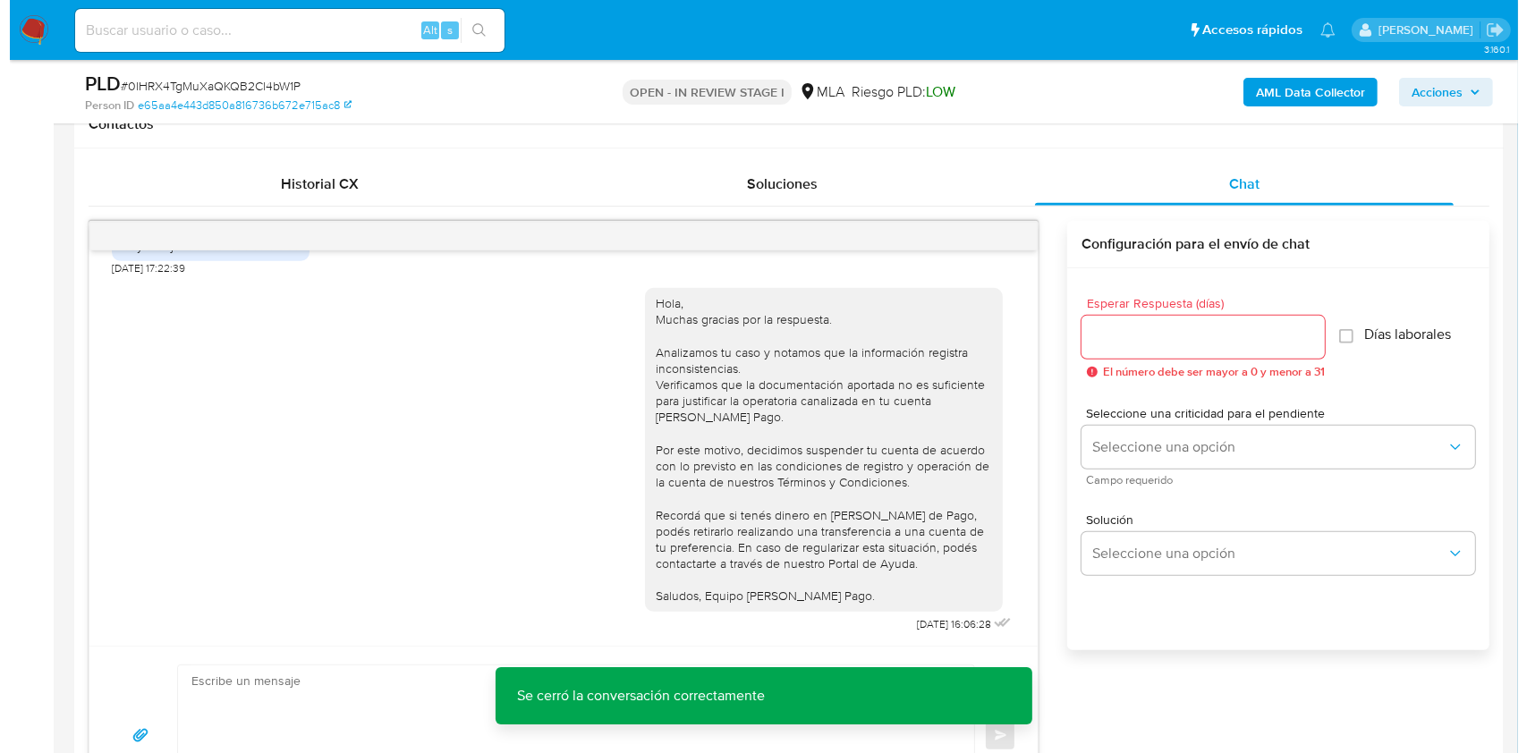
scroll to position [238, 0]
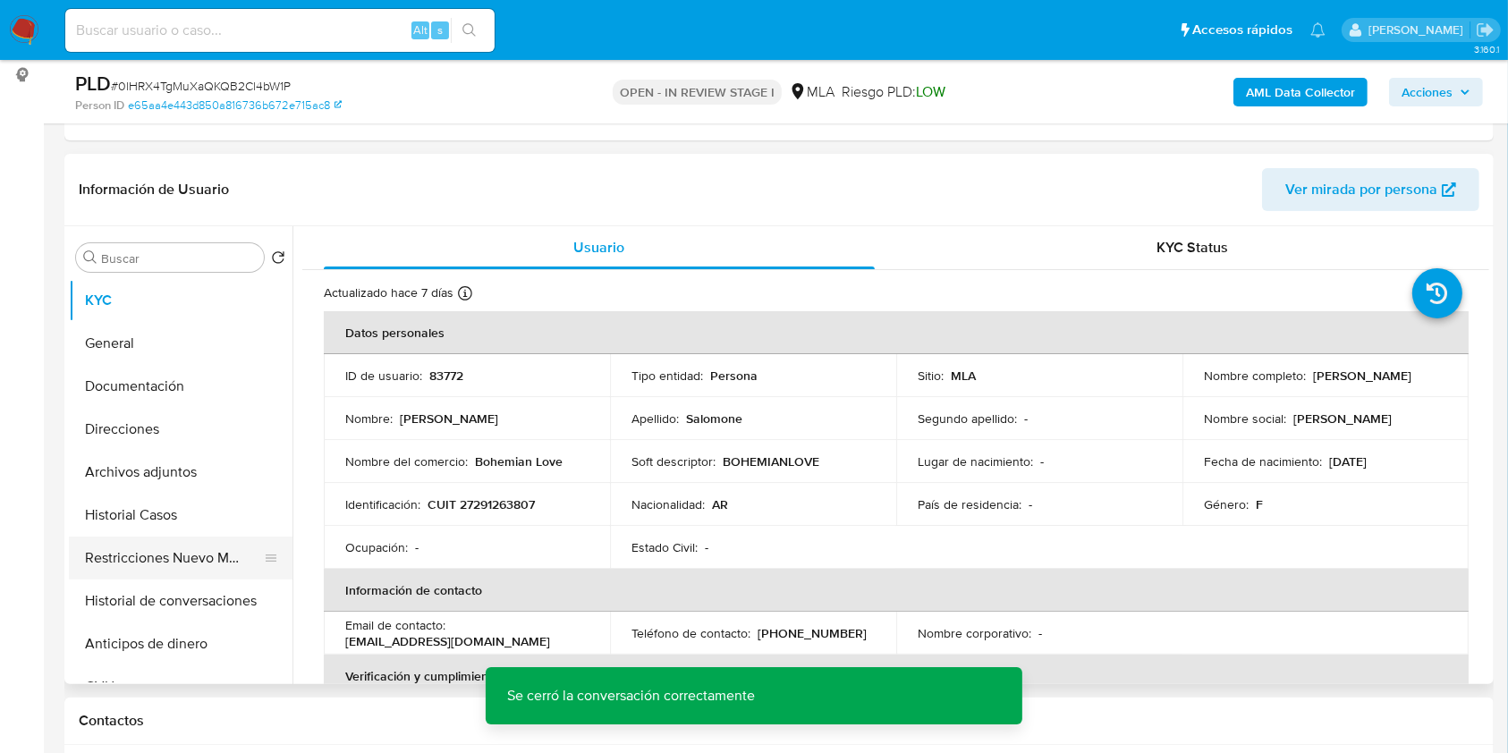
click at [132, 555] on button "Restricciones Nuevo Mundo" at bounding box center [173, 558] width 209 height 43
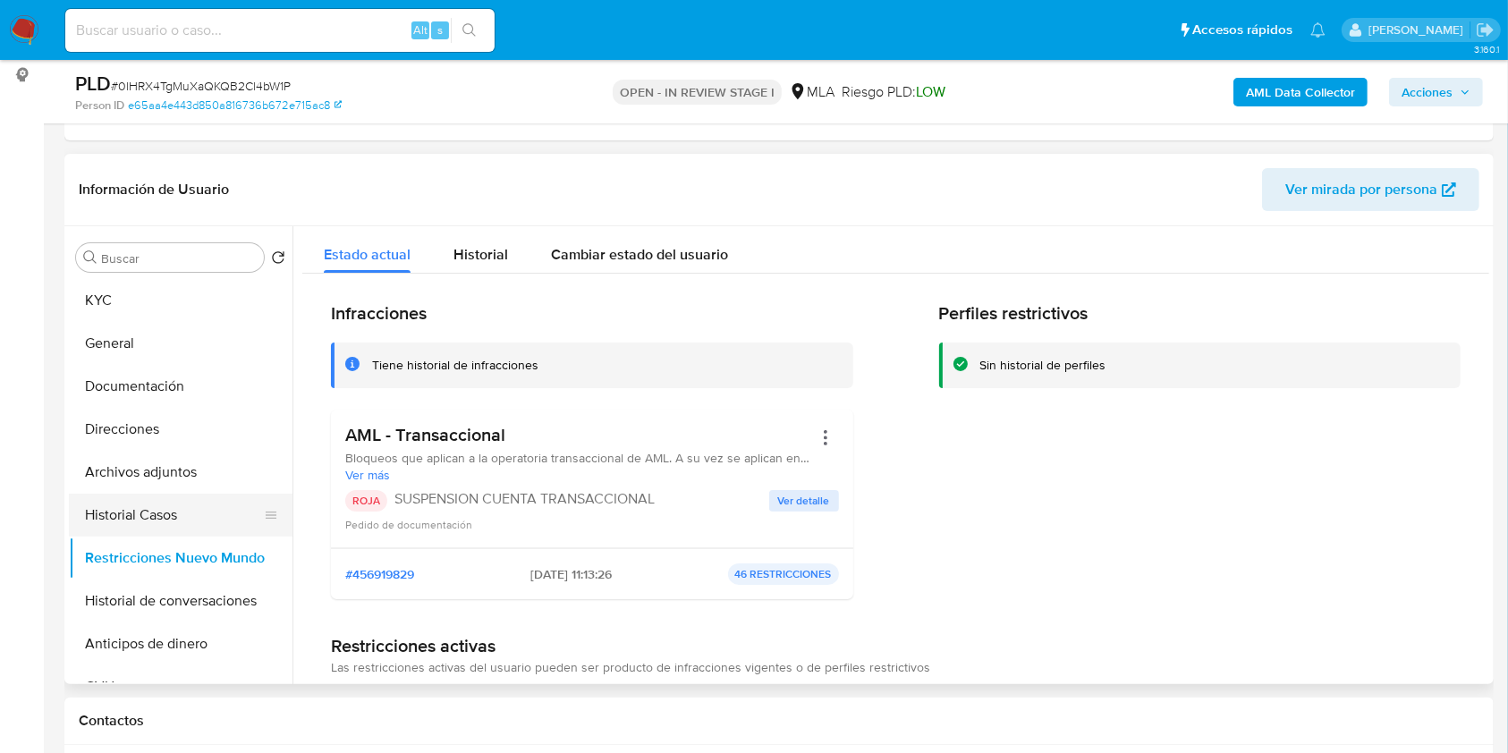
click at [135, 508] on button "Historial Casos" at bounding box center [173, 515] width 209 height 43
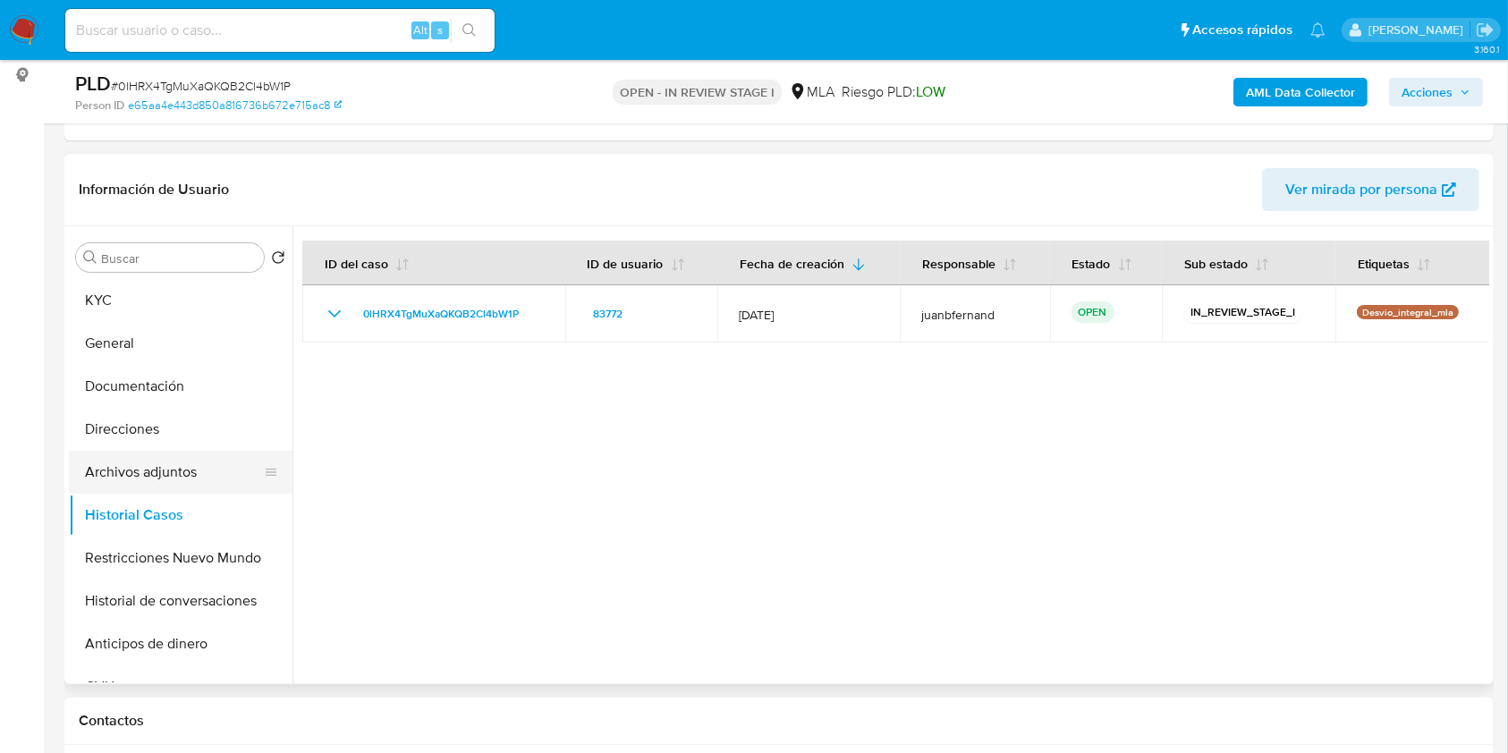
click at [156, 478] on button "Archivos adjuntos" at bounding box center [173, 472] width 209 height 43
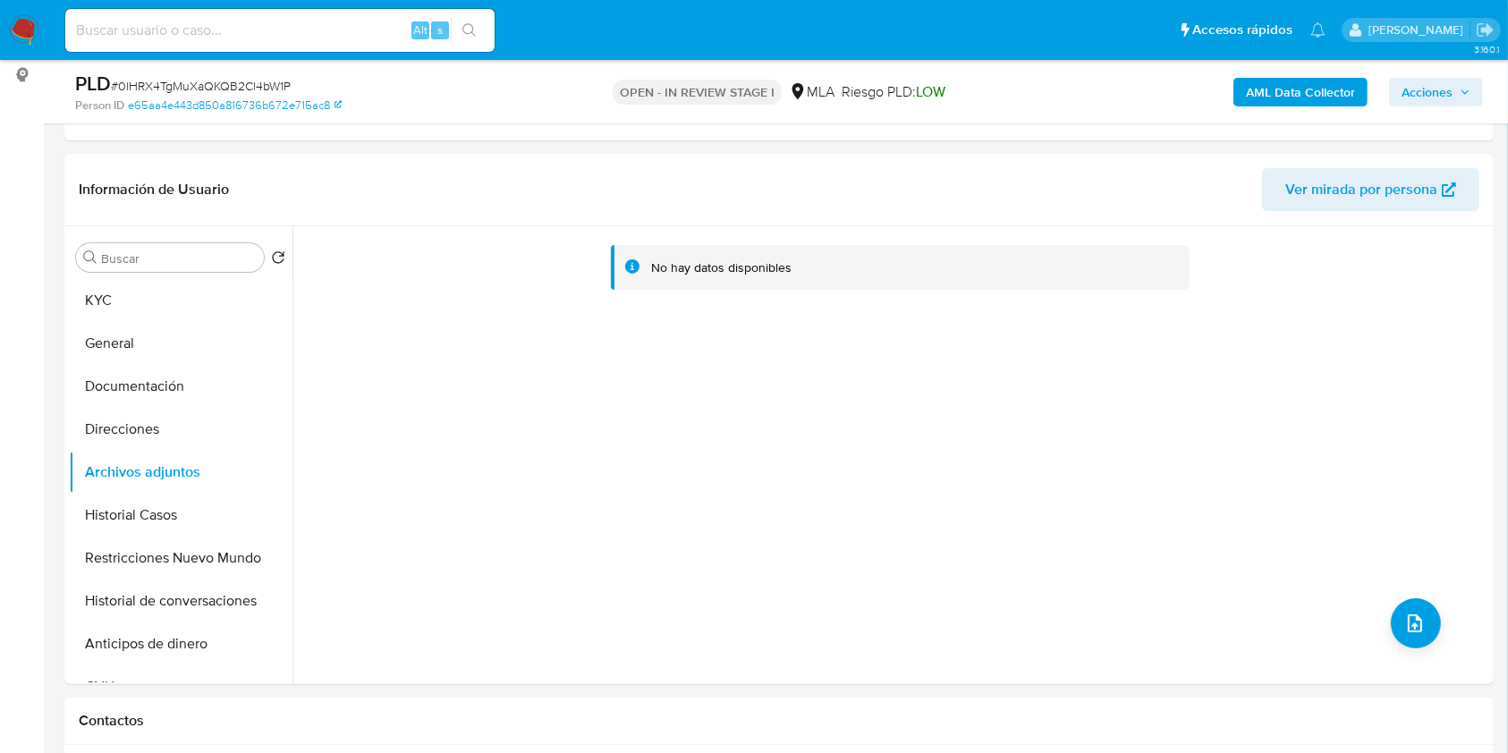
click at [1289, 95] on b "AML Data Collector" at bounding box center [1300, 92] width 109 height 29
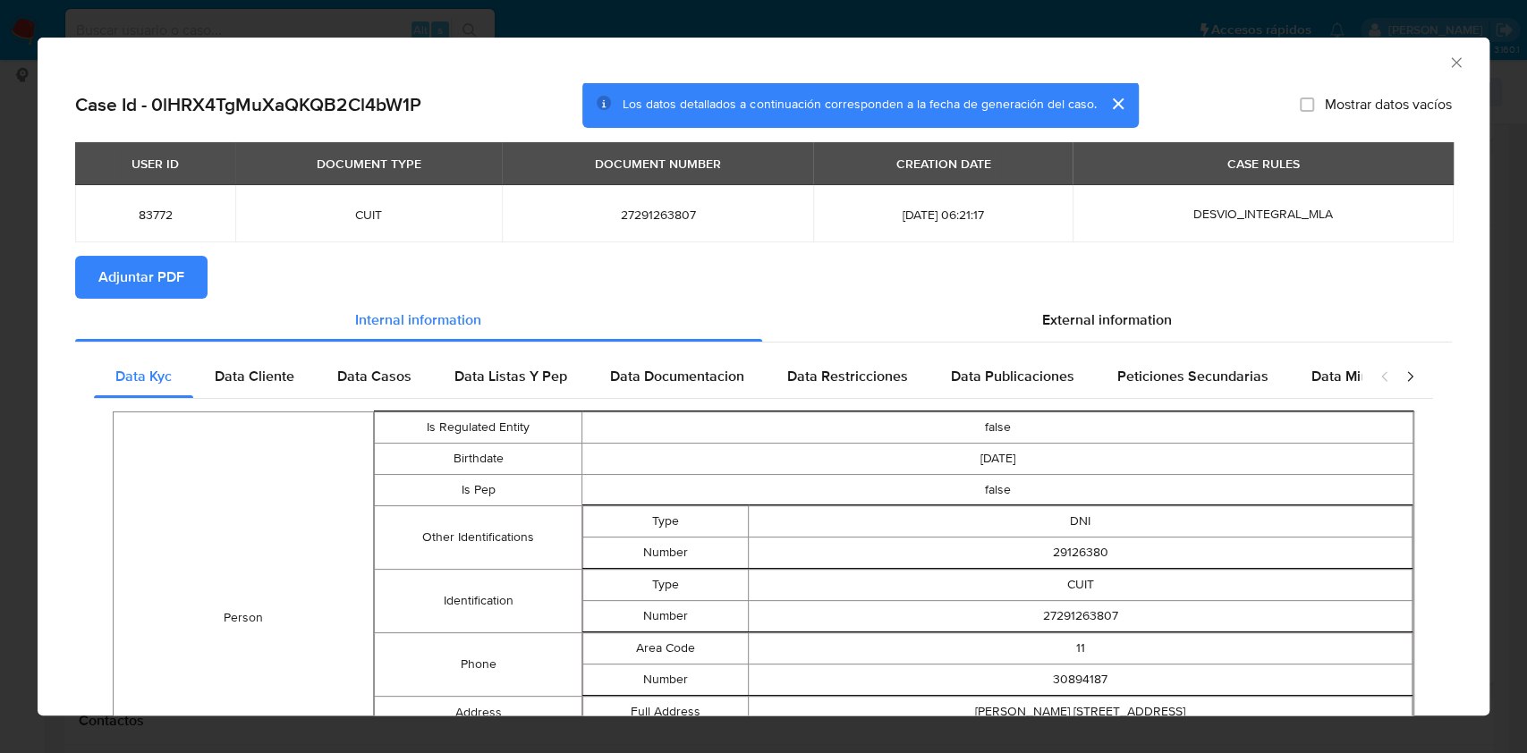
click at [166, 284] on span "Adjuntar PDF" at bounding box center [141, 277] width 86 height 39
click at [1447, 62] on icon "Cerrar ventana" at bounding box center [1456, 63] width 18 height 18
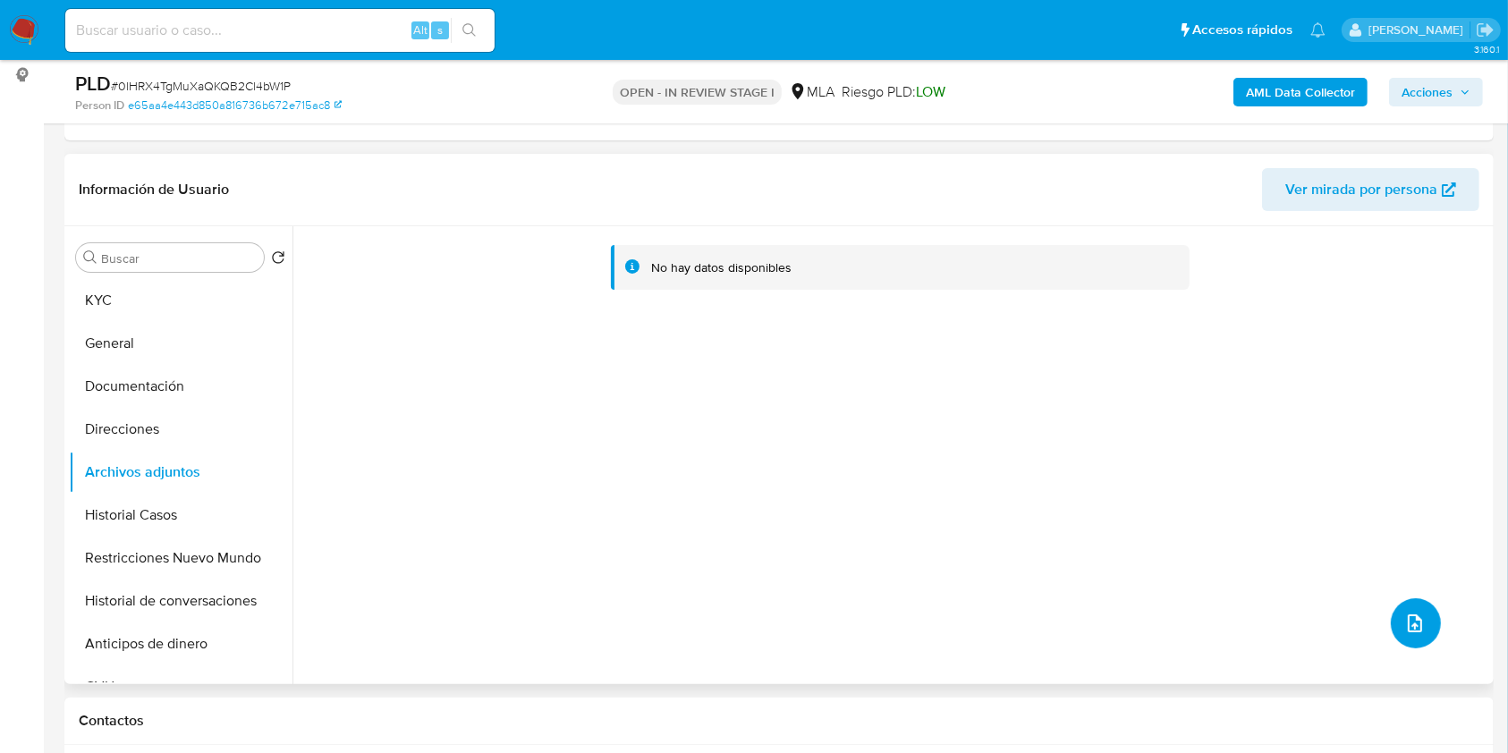
click at [1405, 626] on icon "upload-file" at bounding box center [1414, 623] width 21 height 21
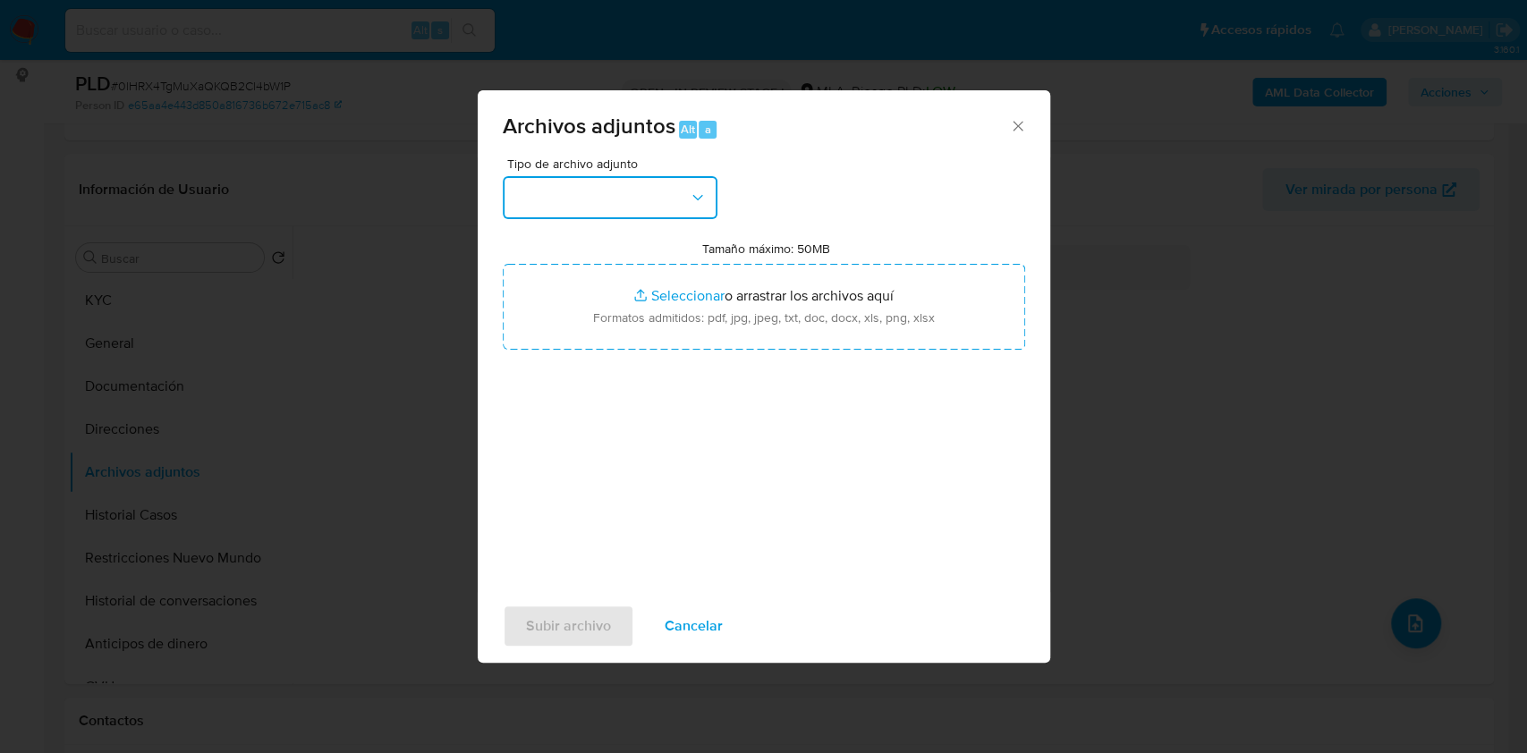
click at [636, 185] on button "button" at bounding box center [610, 197] width 215 height 43
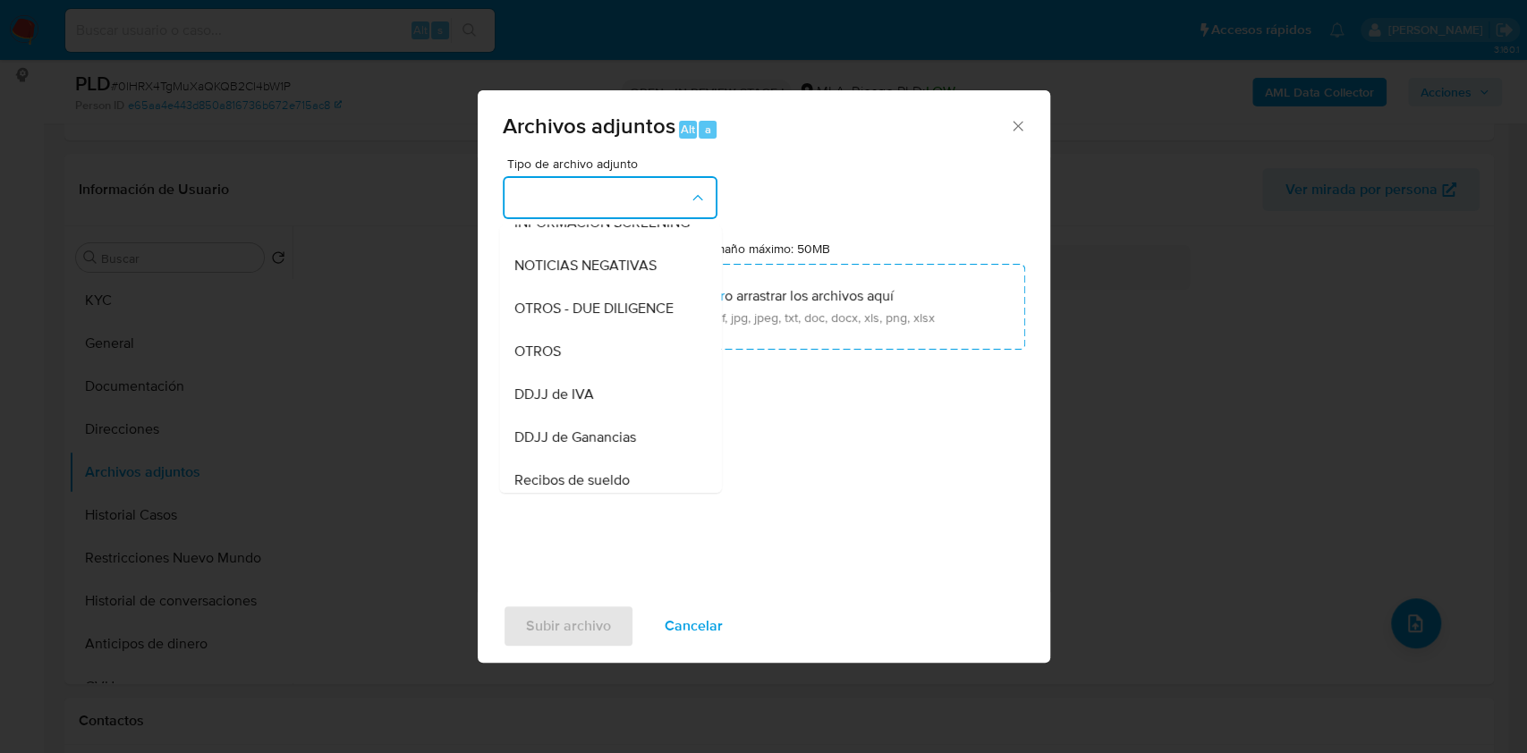
click at [605, 366] on div "OTROS" at bounding box center [604, 351] width 182 height 43
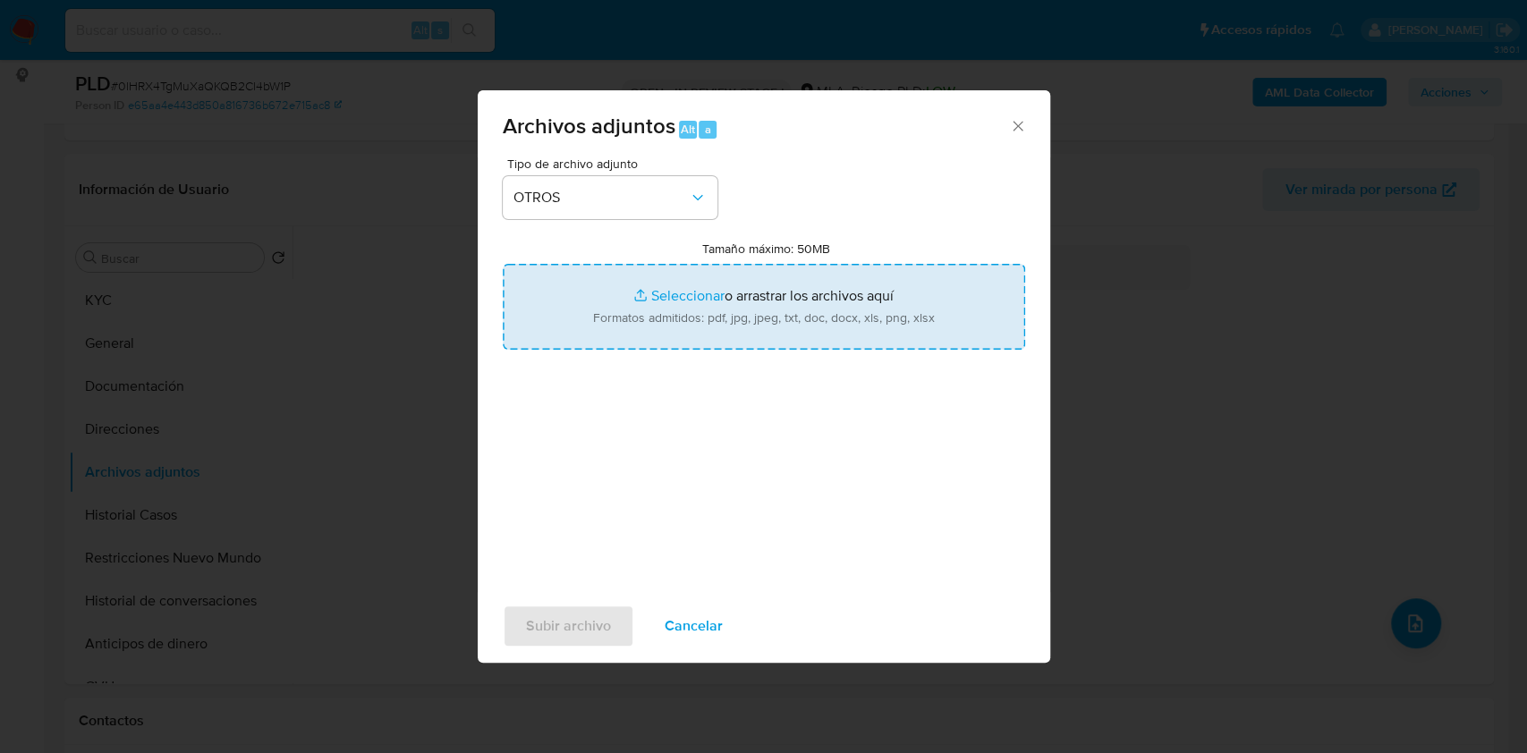
type input "C:\fakepath\Movimientos - 358444837.xlsx"
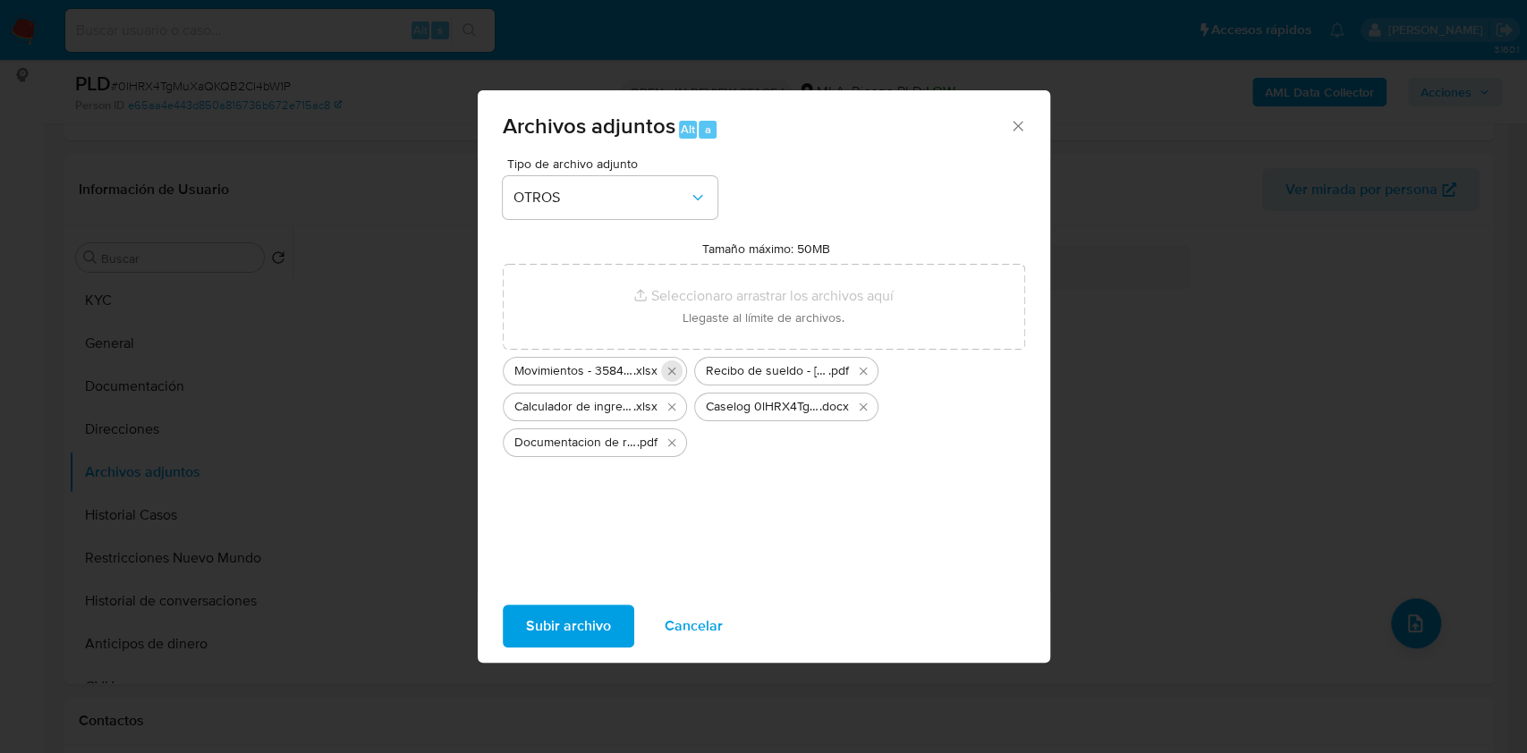
click at [673, 376] on icon "Eliminar Movimientos - 358444837.xlsx" at bounding box center [672, 371] width 14 height 14
click at [671, 411] on icon "Eliminar Caselog 0lHRX4TgMuXaQKQB2Cl4bW1P.docx" at bounding box center [672, 407] width 14 height 14
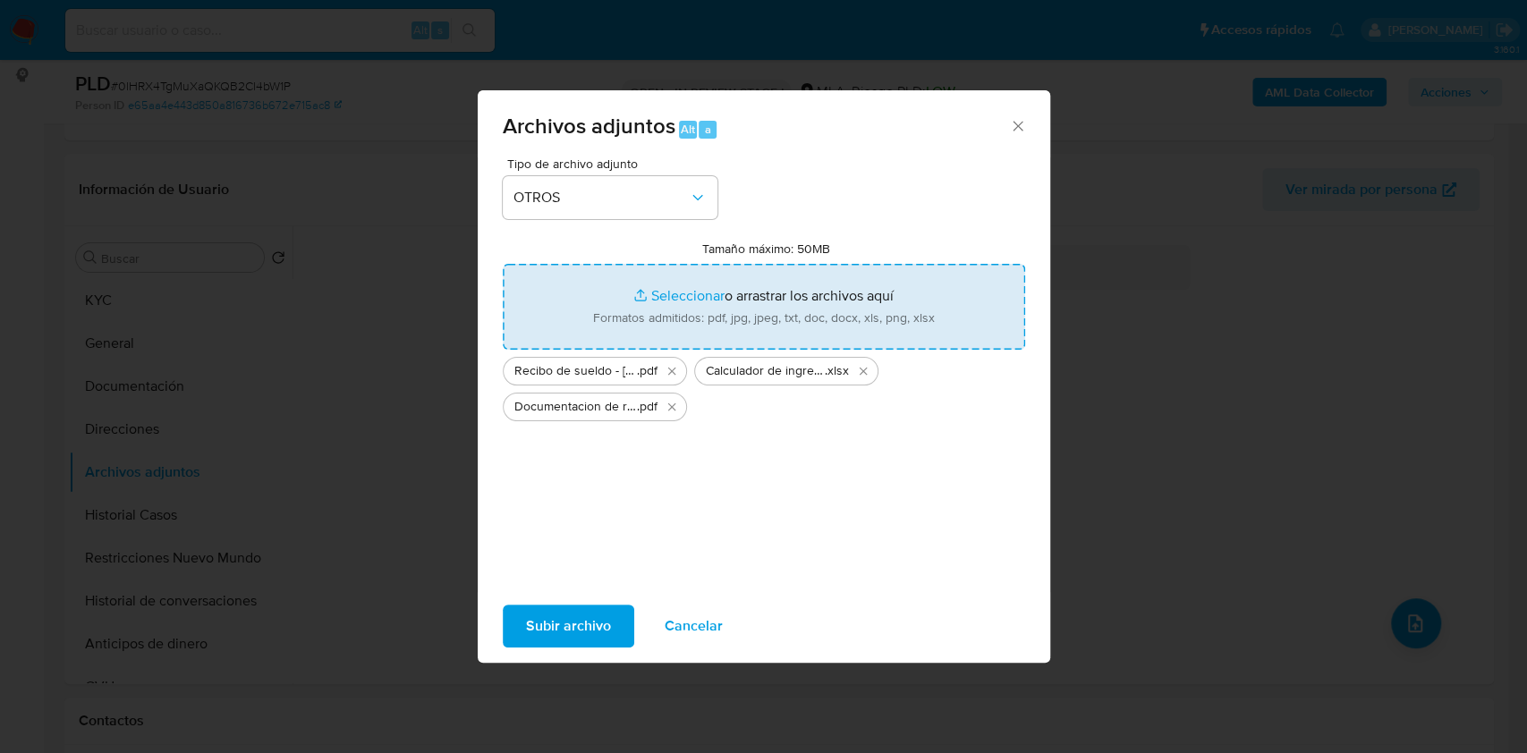
type input "C:\fakepath\Caselog 0lHRX4TgMuXaQKQB2Cl4bW1P.docx"
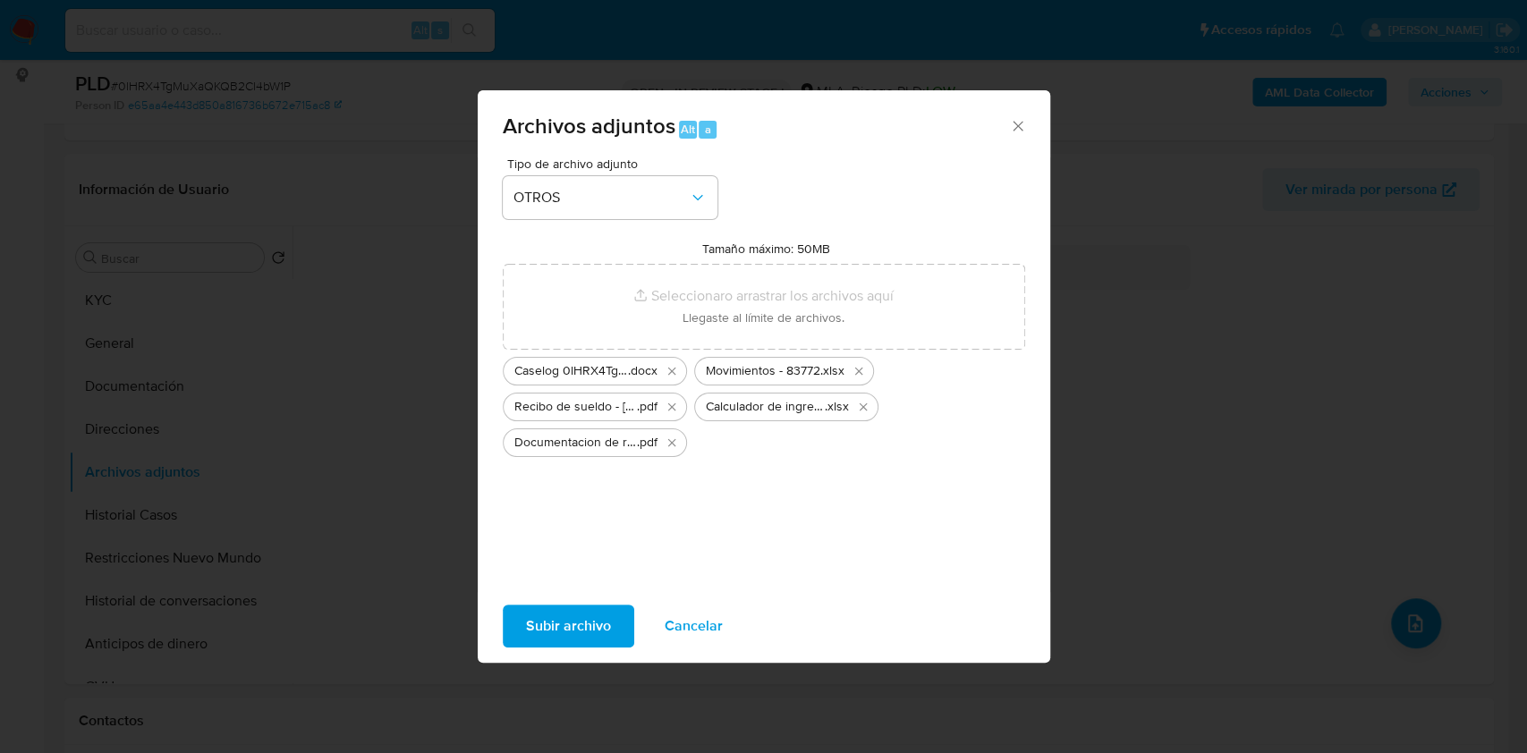
click at [577, 618] on span "Subir archivo" at bounding box center [568, 625] width 85 height 39
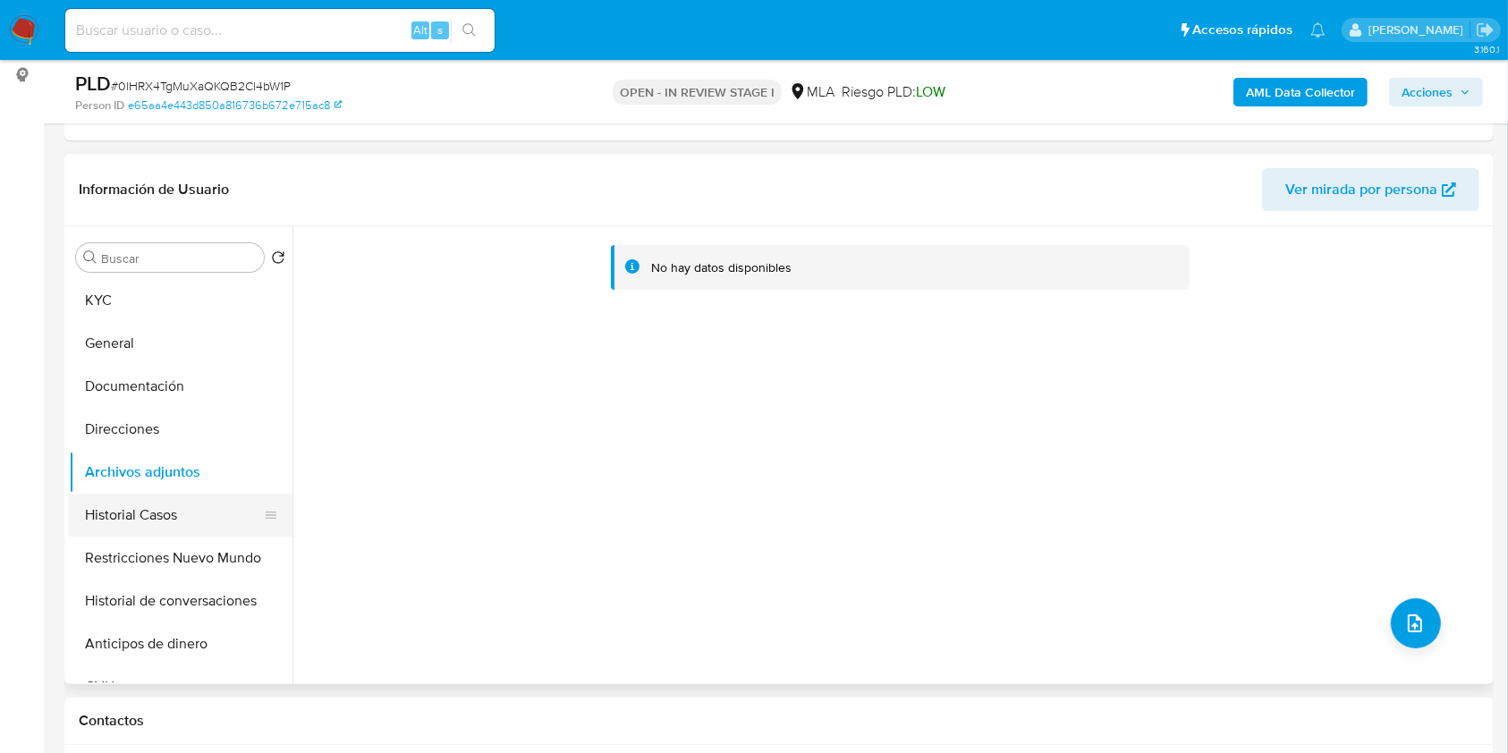
click at [164, 496] on button "Historial Casos" at bounding box center [173, 515] width 209 height 43
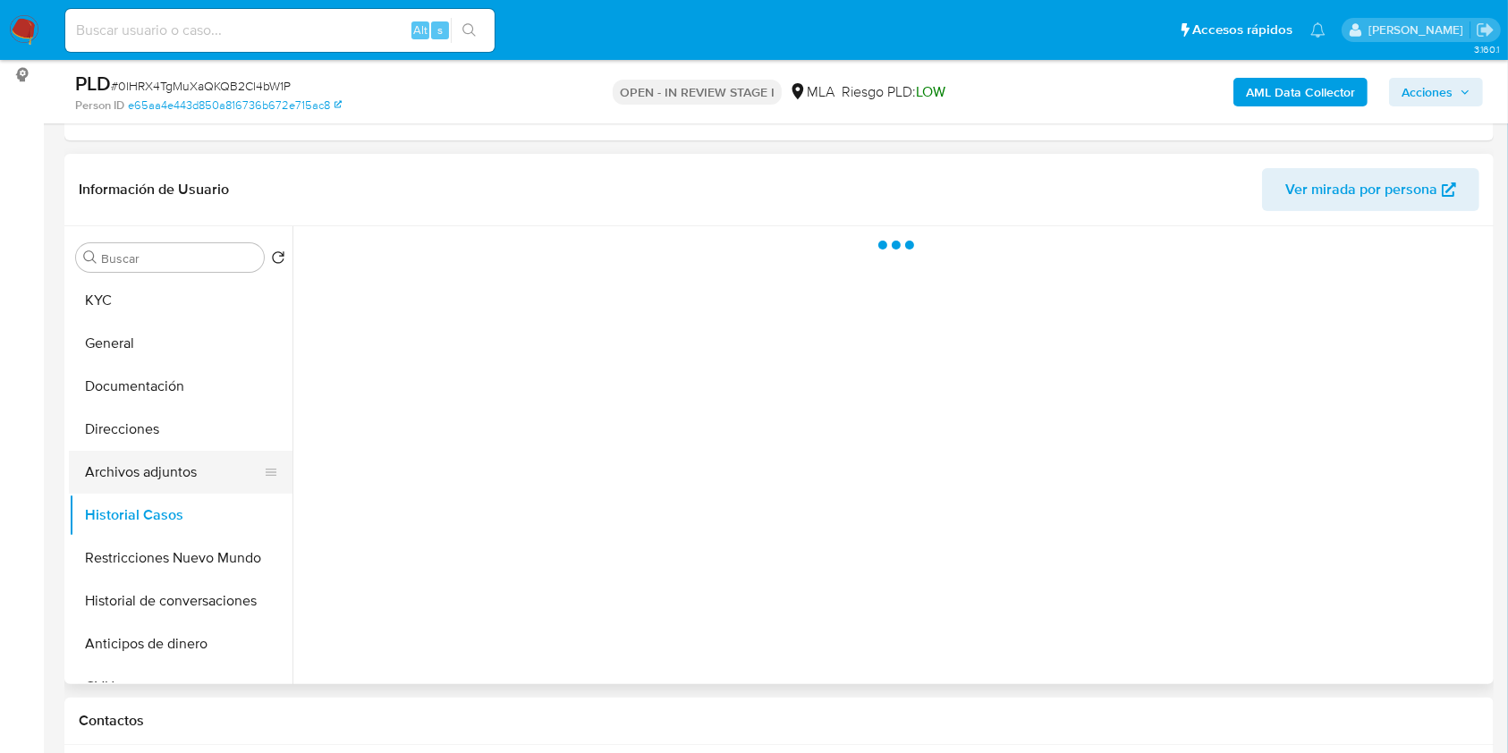
click at [174, 476] on button "Archivos adjuntos" at bounding box center [173, 472] width 209 height 43
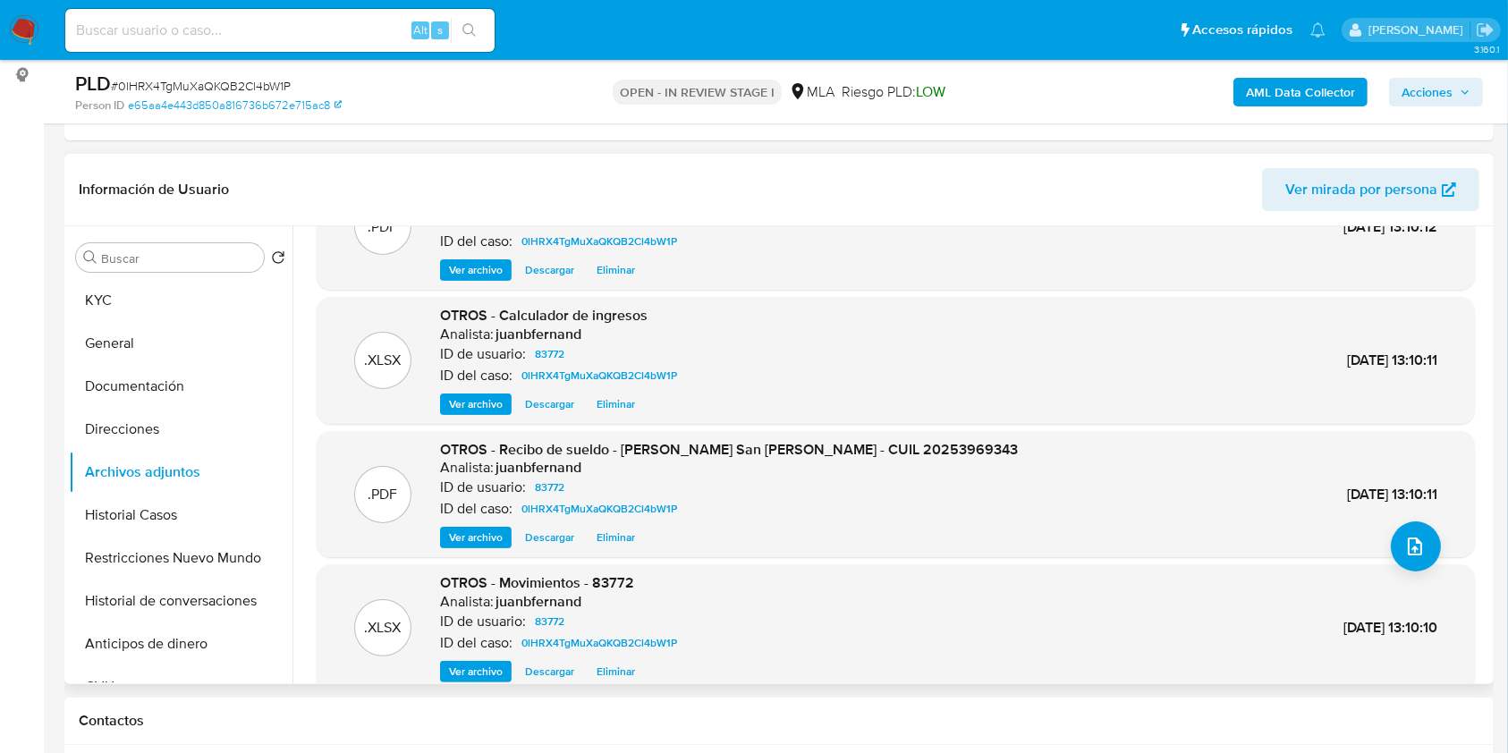
scroll to position [150, 0]
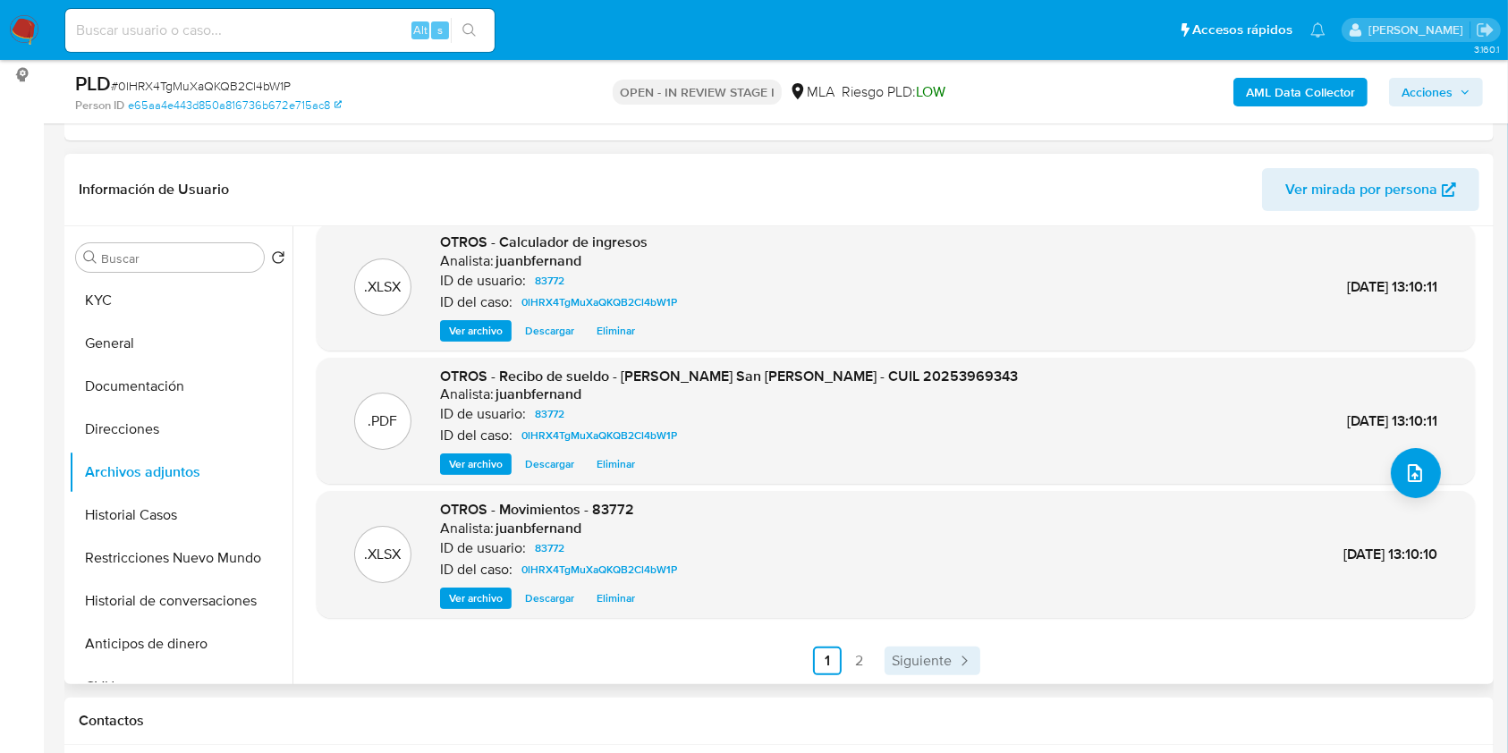
click at [902, 657] on span "Siguiente" at bounding box center [922, 661] width 60 height 14
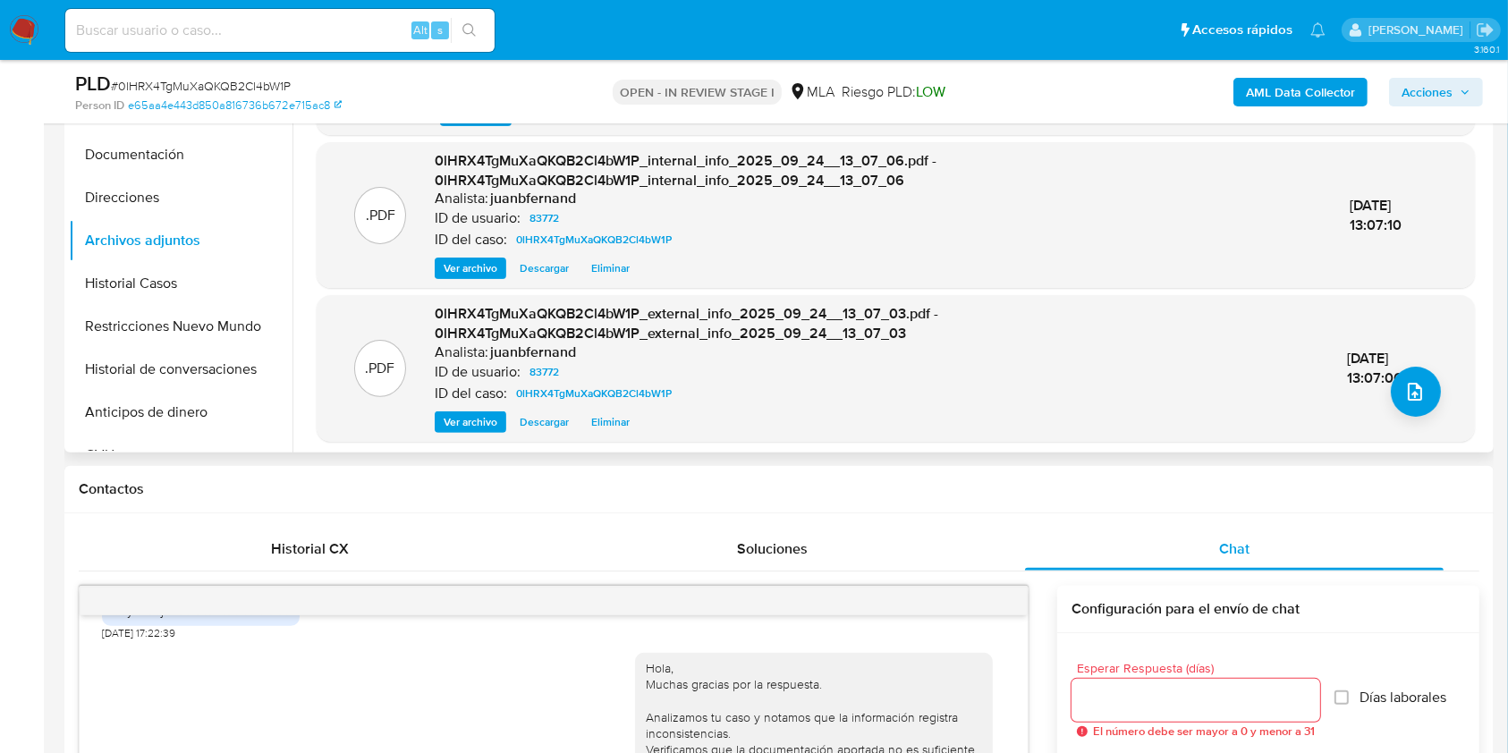
scroll to position [358, 0]
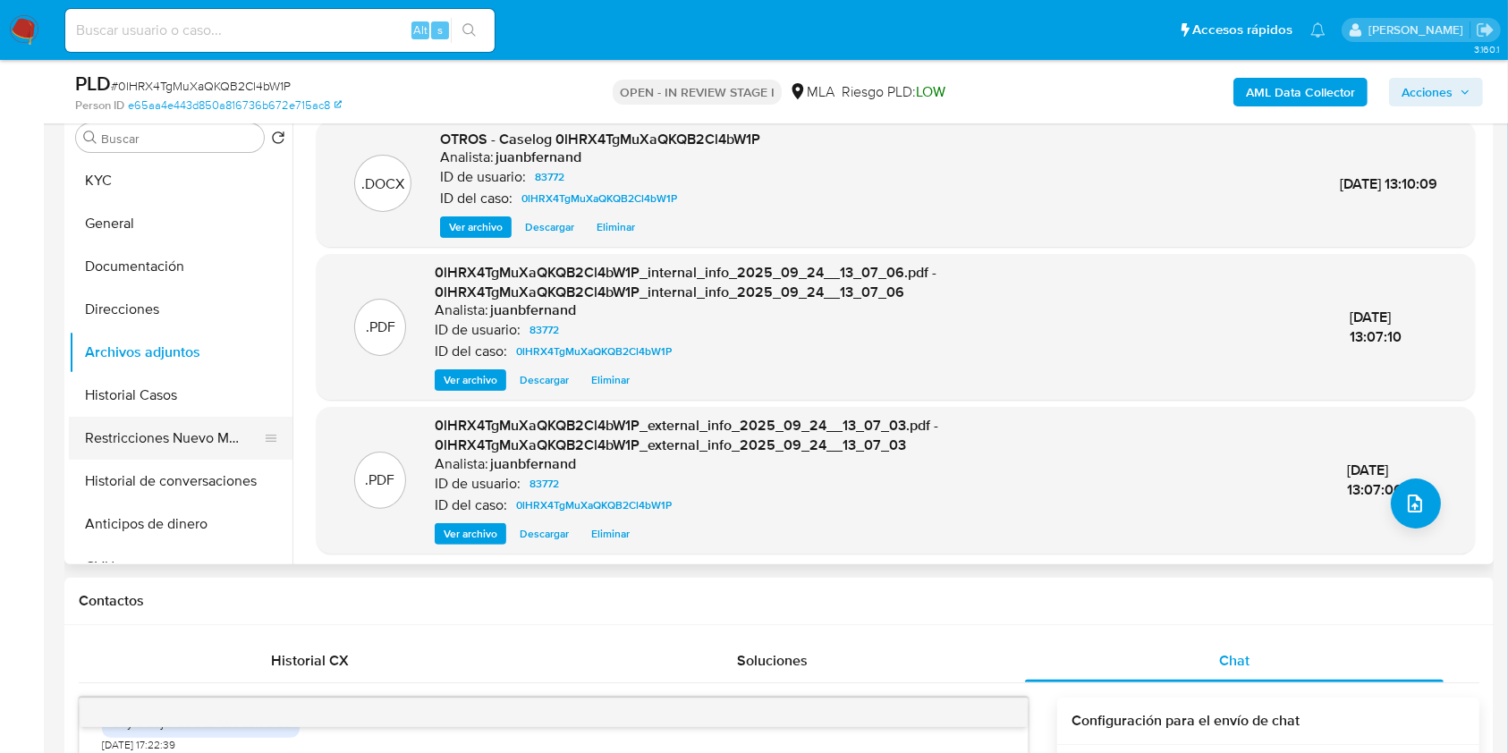
click at [155, 436] on button "Restricciones Nuevo Mundo" at bounding box center [173, 438] width 209 height 43
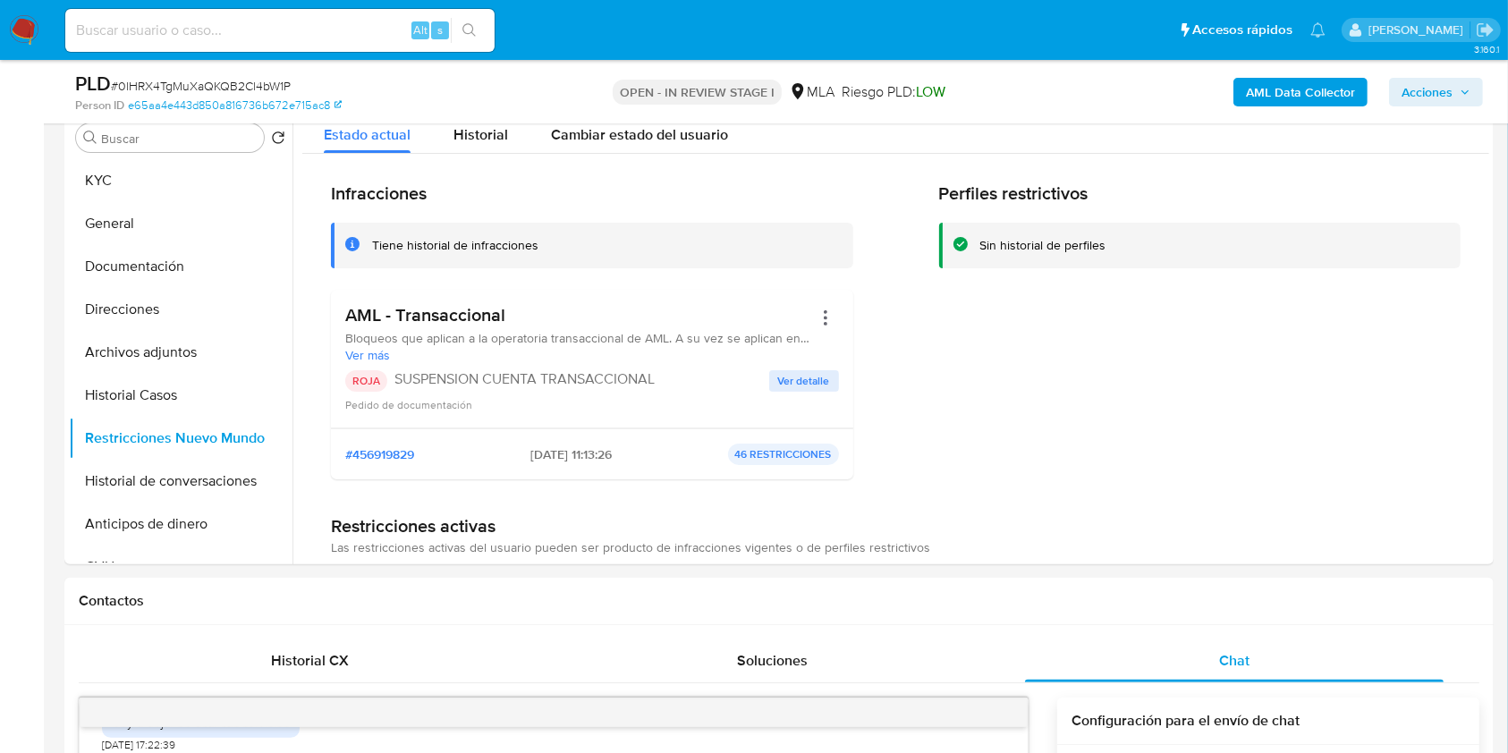
click at [1439, 83] on span "Acciones" at bounding box center [1427, 92] width 51 height 29
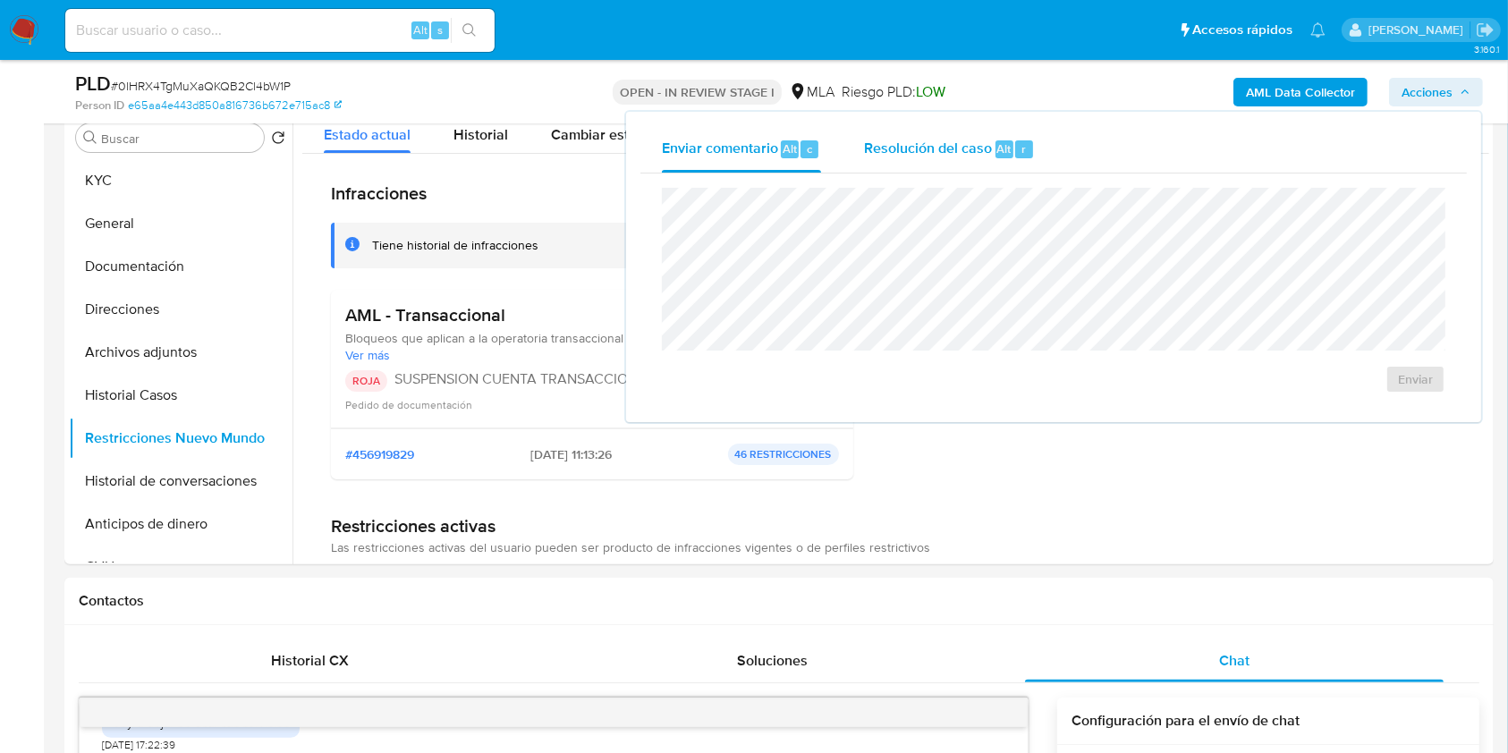
click at [923, 143] on span "Resolución del caso" at bounding box center [928, 148] width 128 height 21
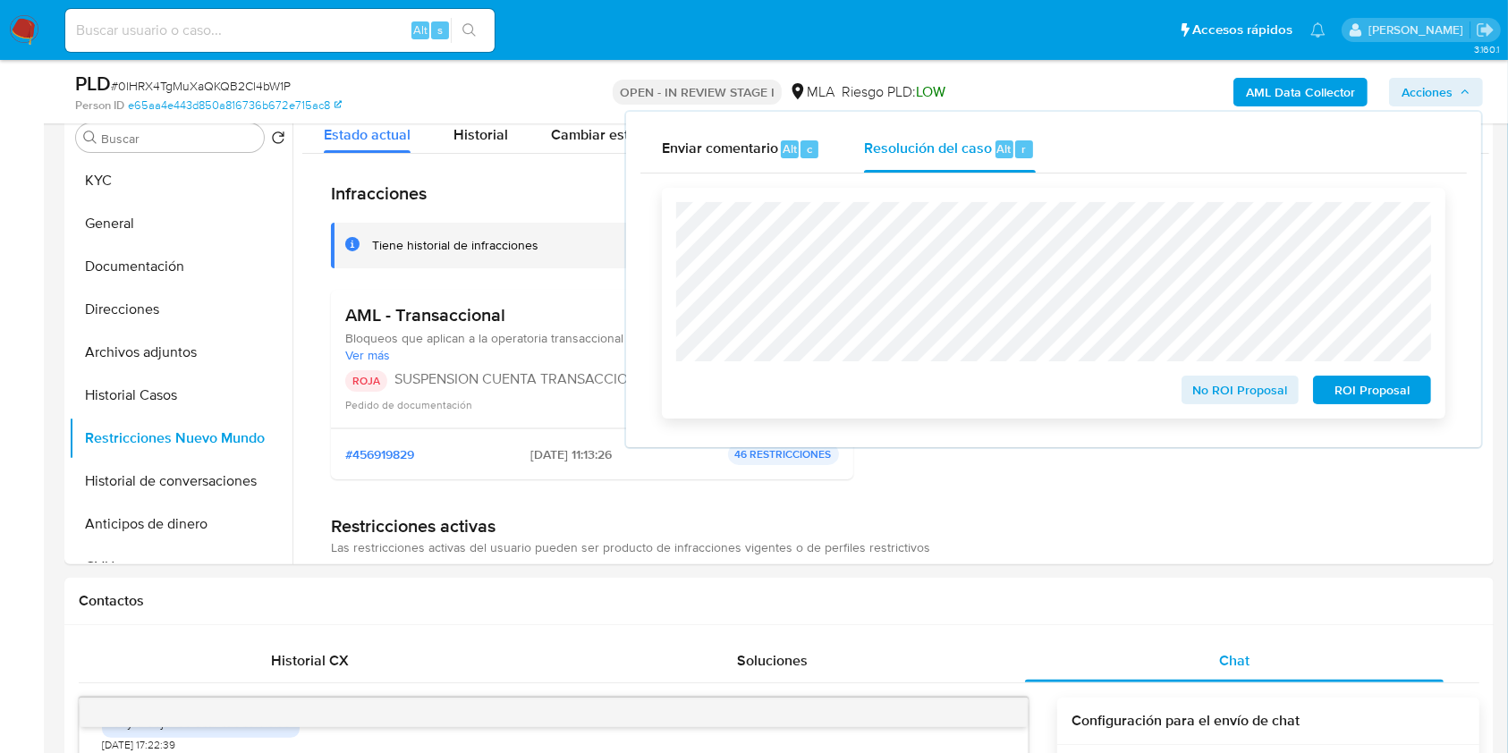
drag, startPoint x: 1363, startPoint y: 386, endPoint x: 1328, endPoint y: 375, distance: 36.5
click at [1365, 386] on span "ROI Proposal" at bounding box center [1372, 389] width 93 height 25
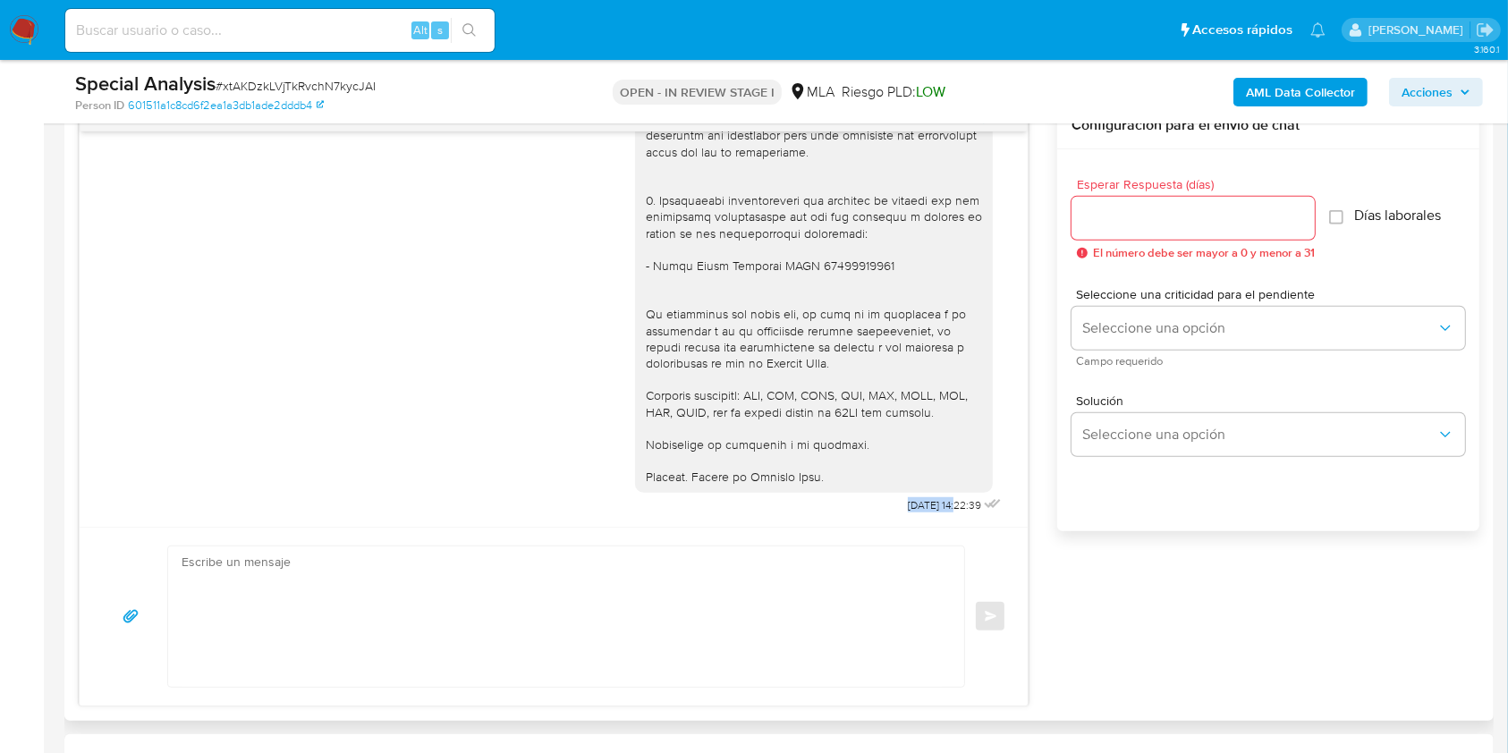
scroll to position [191, 0]
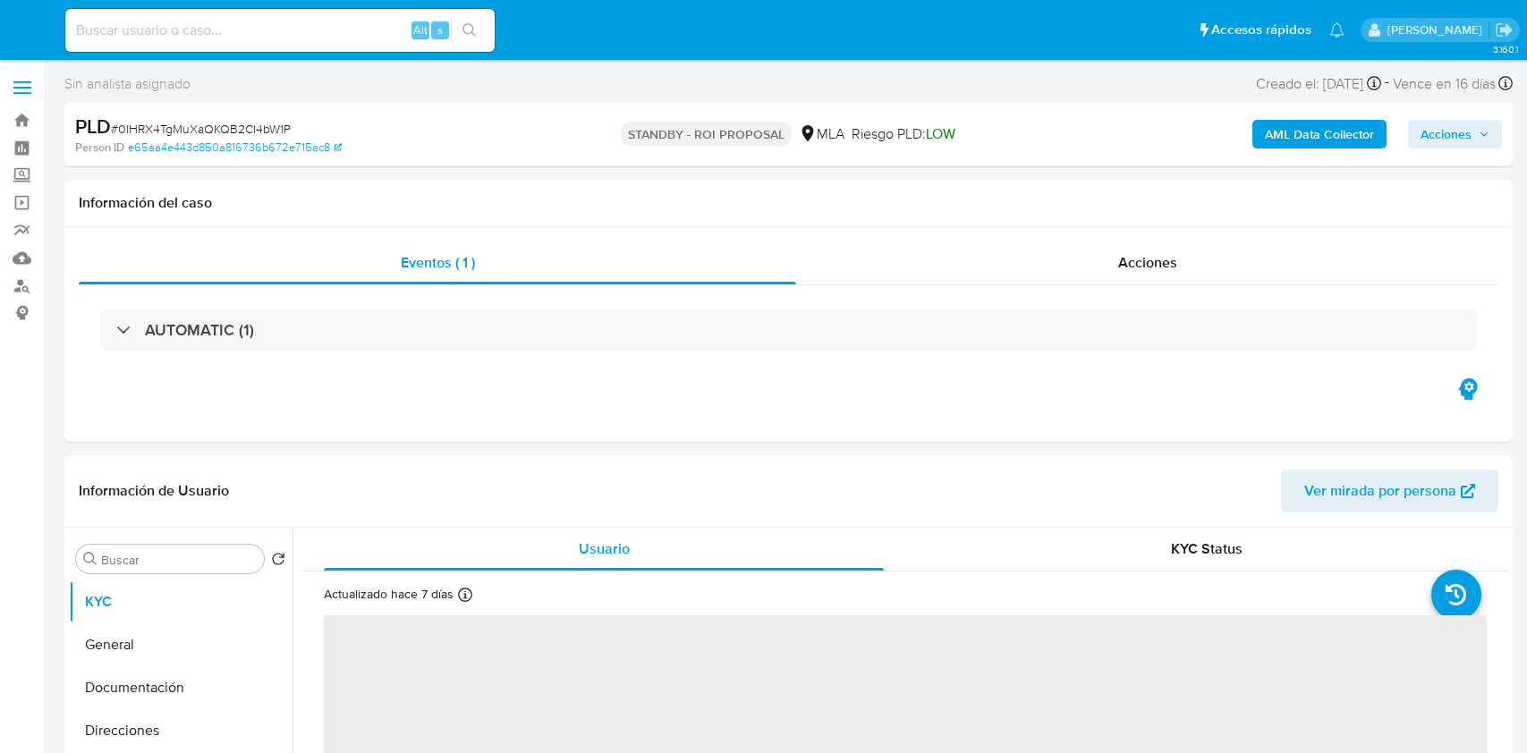
select select "10"
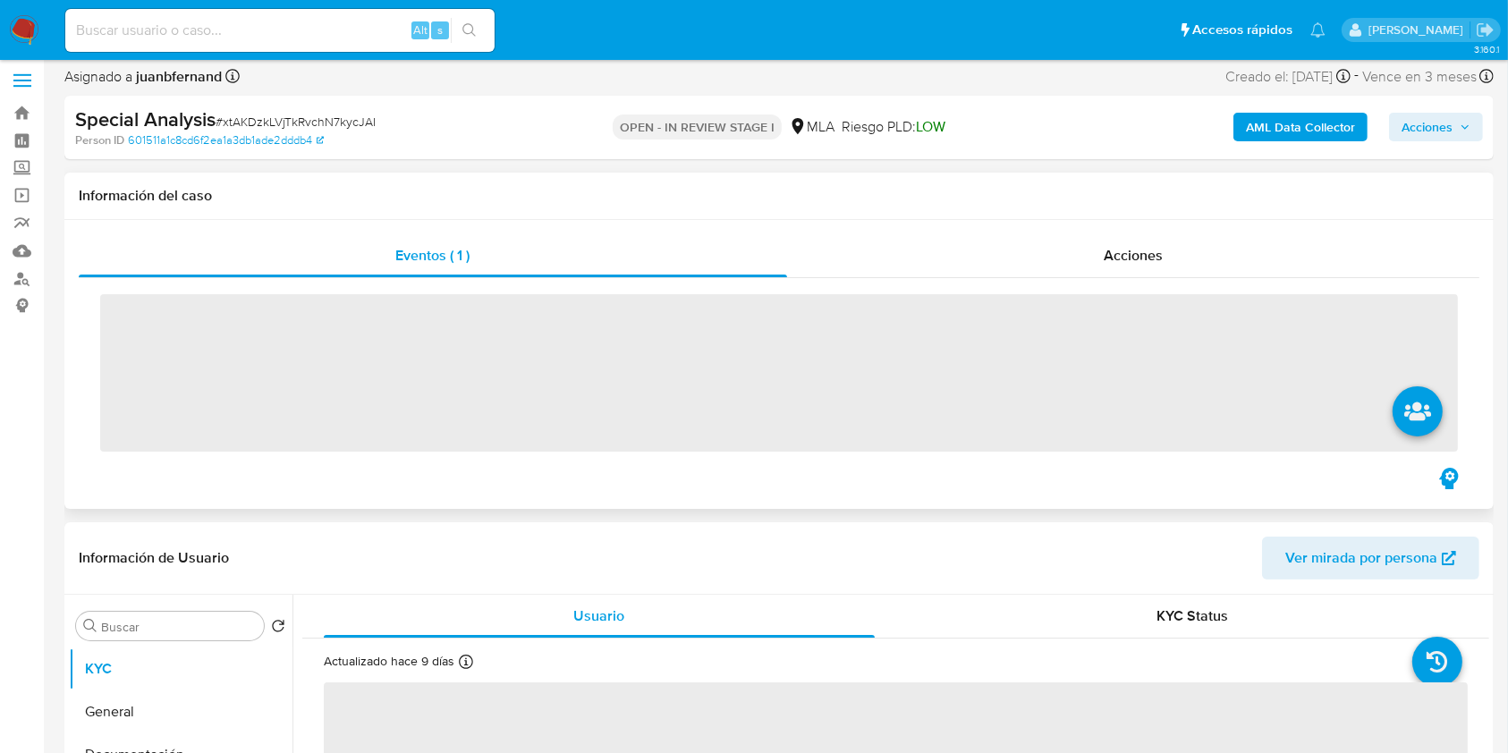
scroll to position [477, 0]
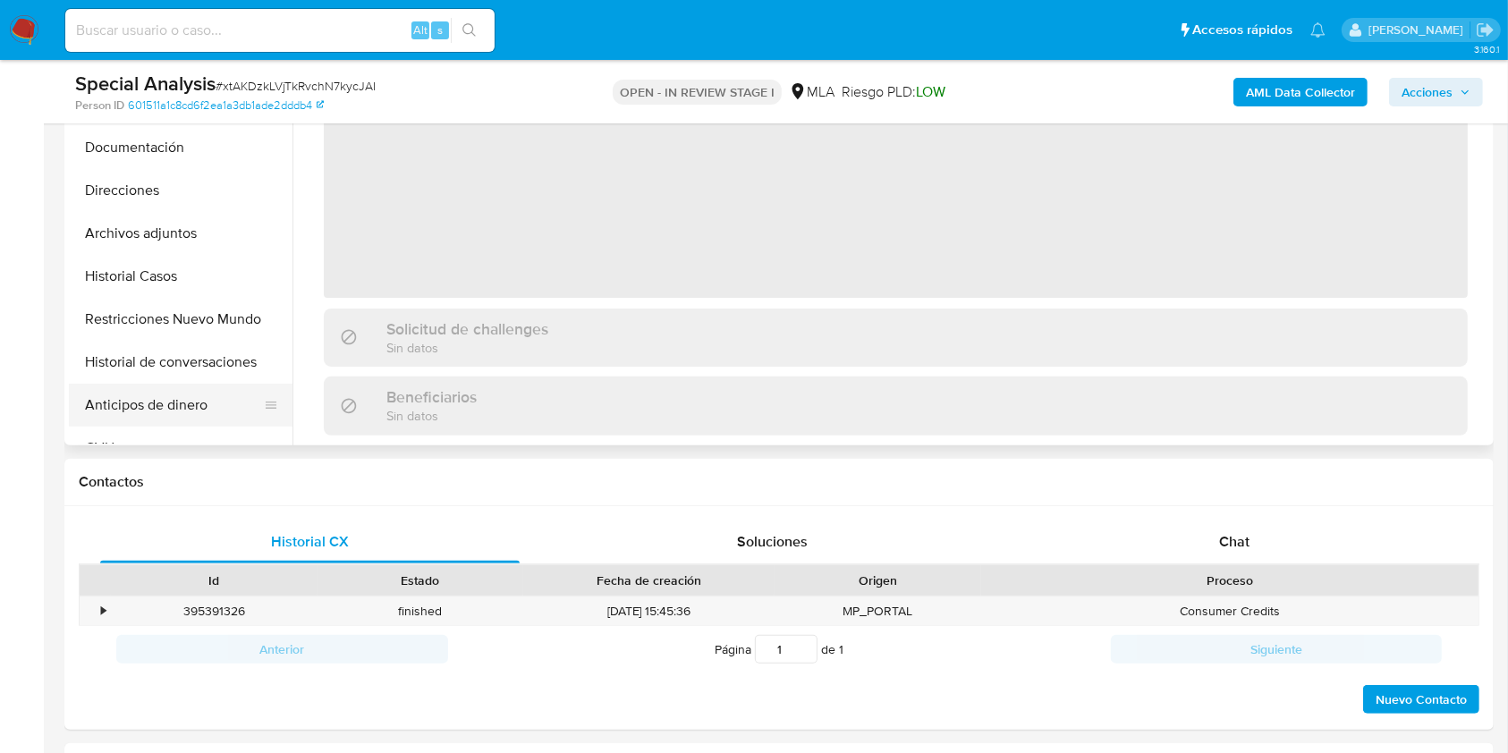
select select "10"
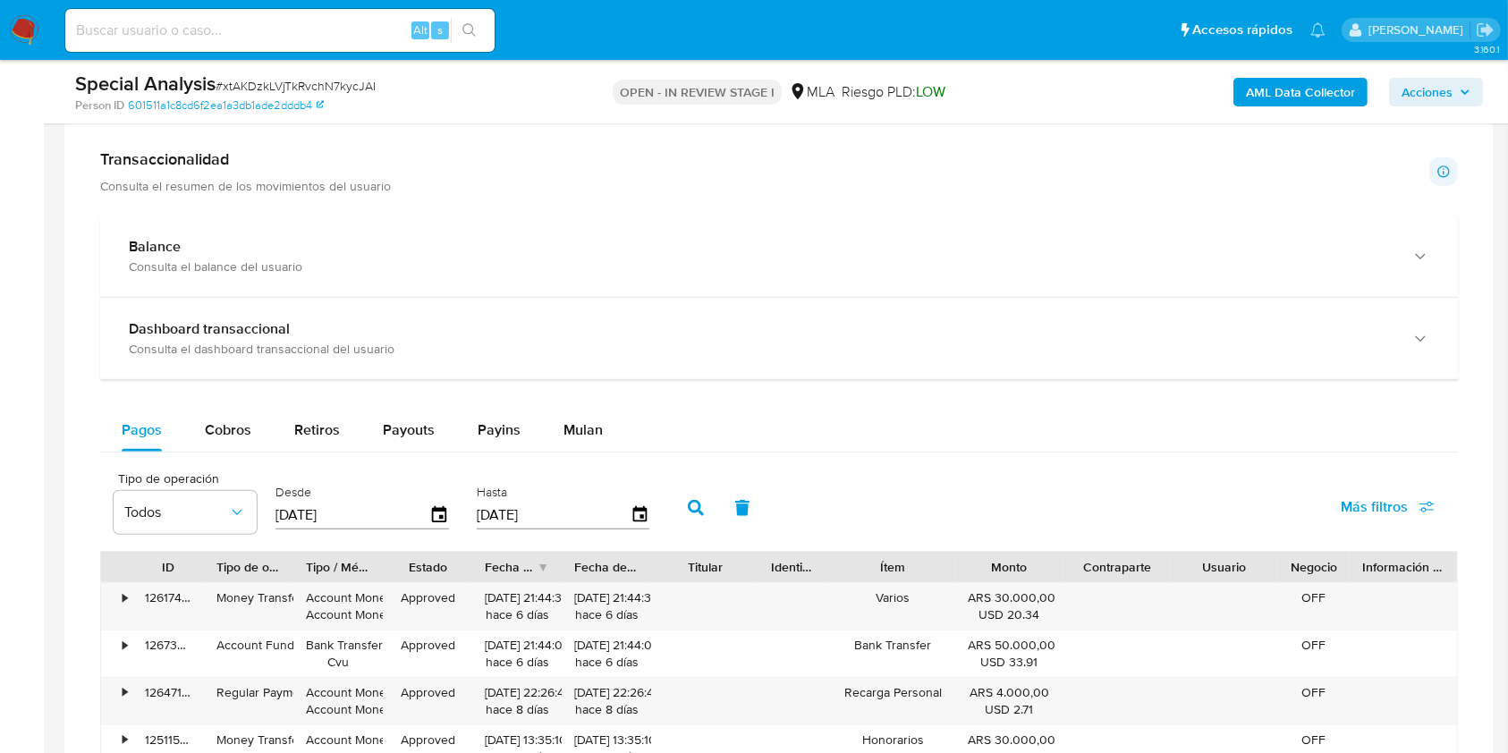
scroll to position [716, 0]
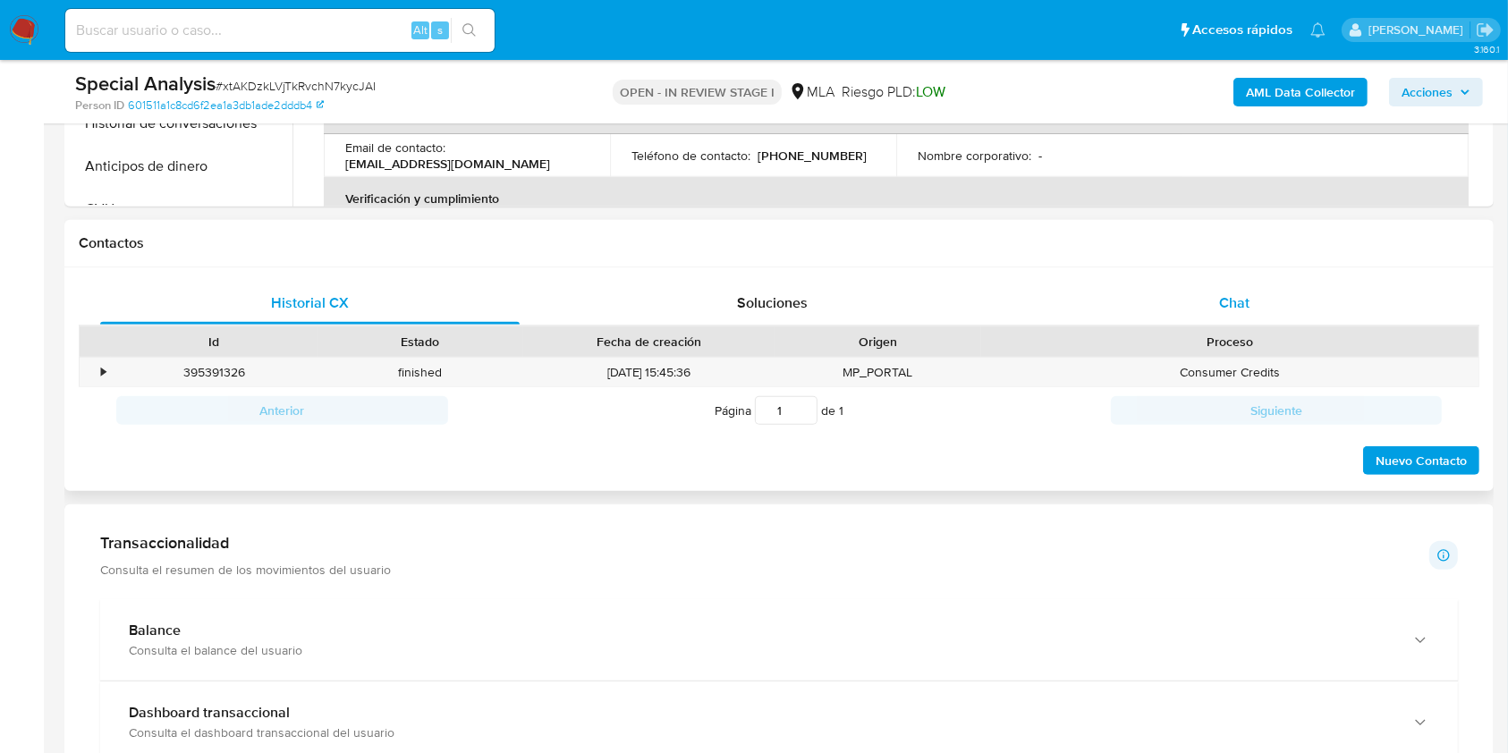
click at [1279, 283] on div "Chat" at bounding box center [1235, 303] width 420 height 43
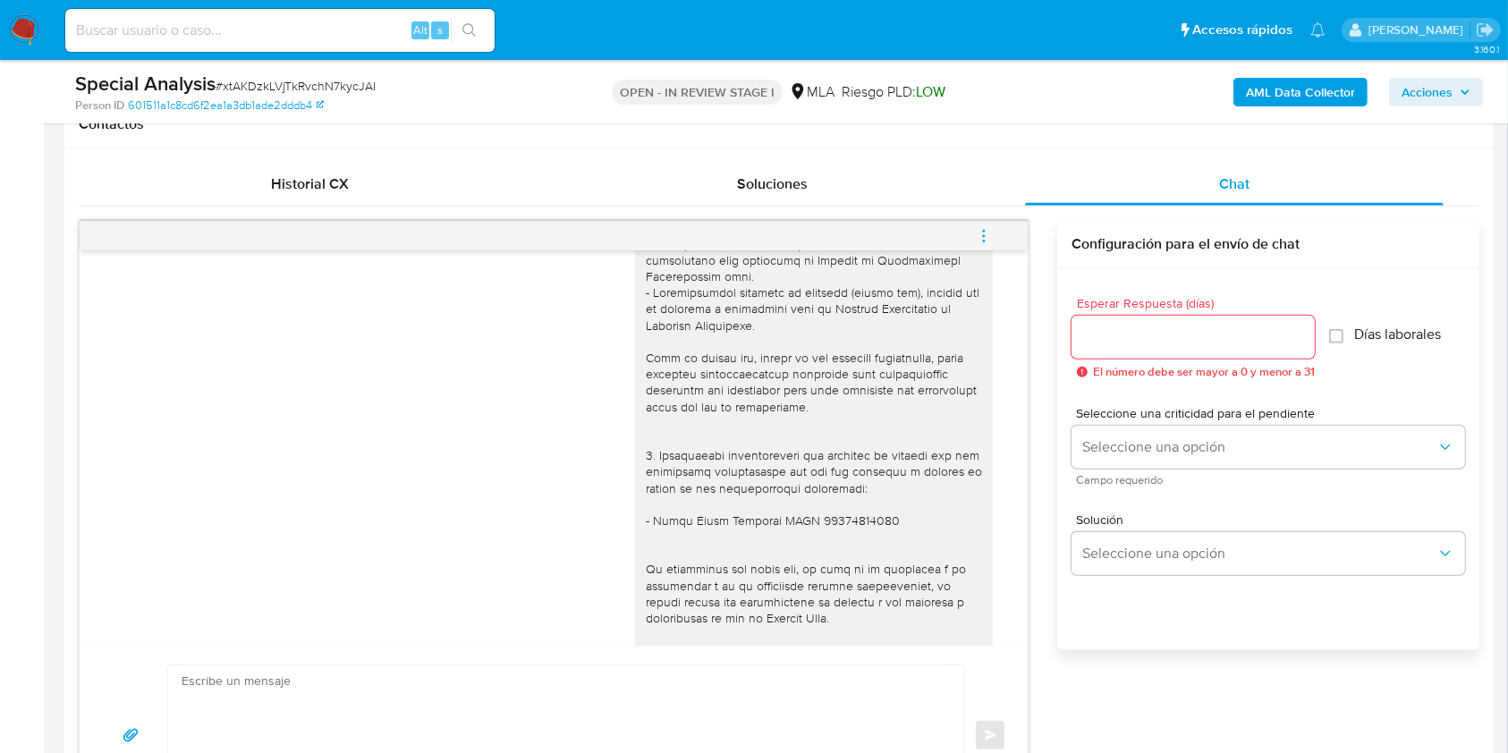
scroll to position [537, 0]
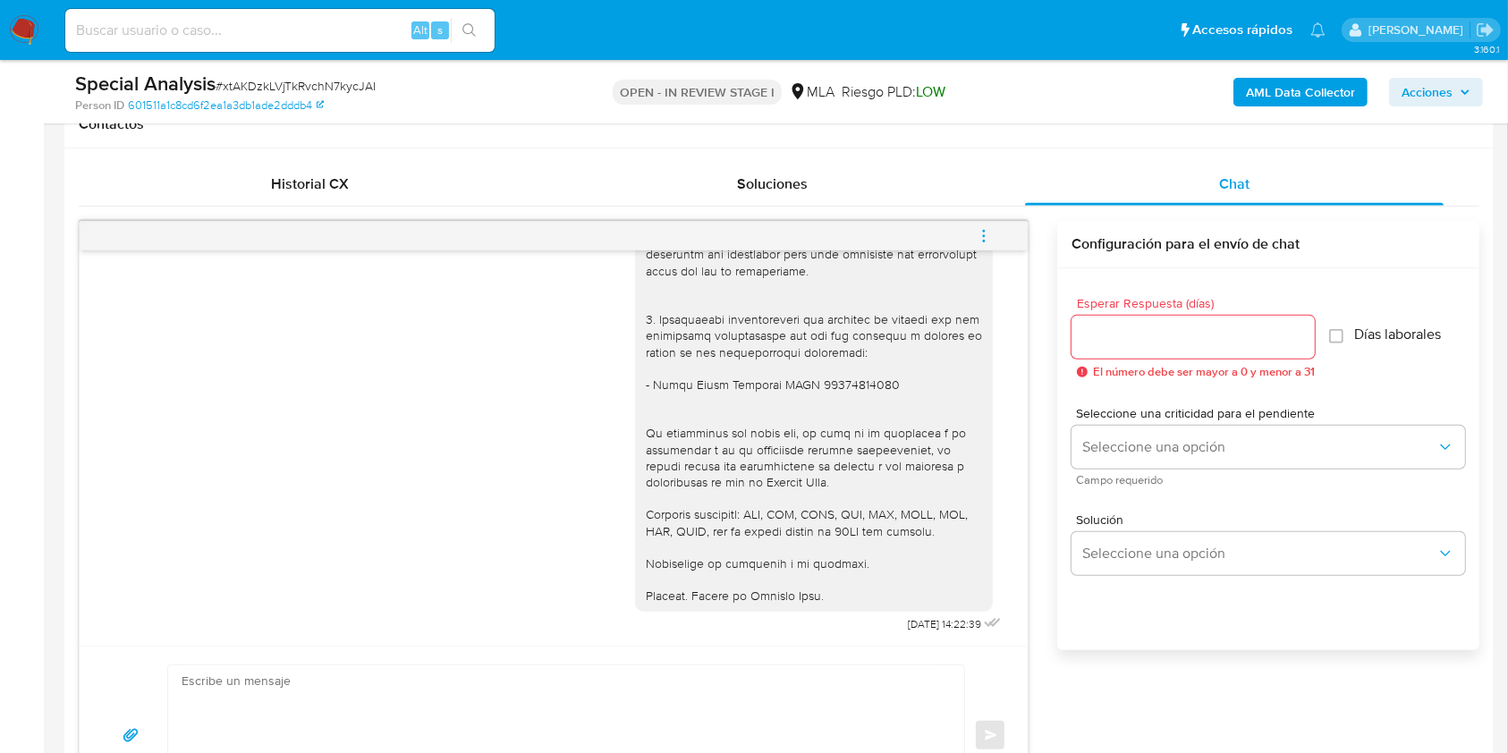
click at [995, 236] on button "menu-action" at bounding box center [983, 236] width 59 height 43
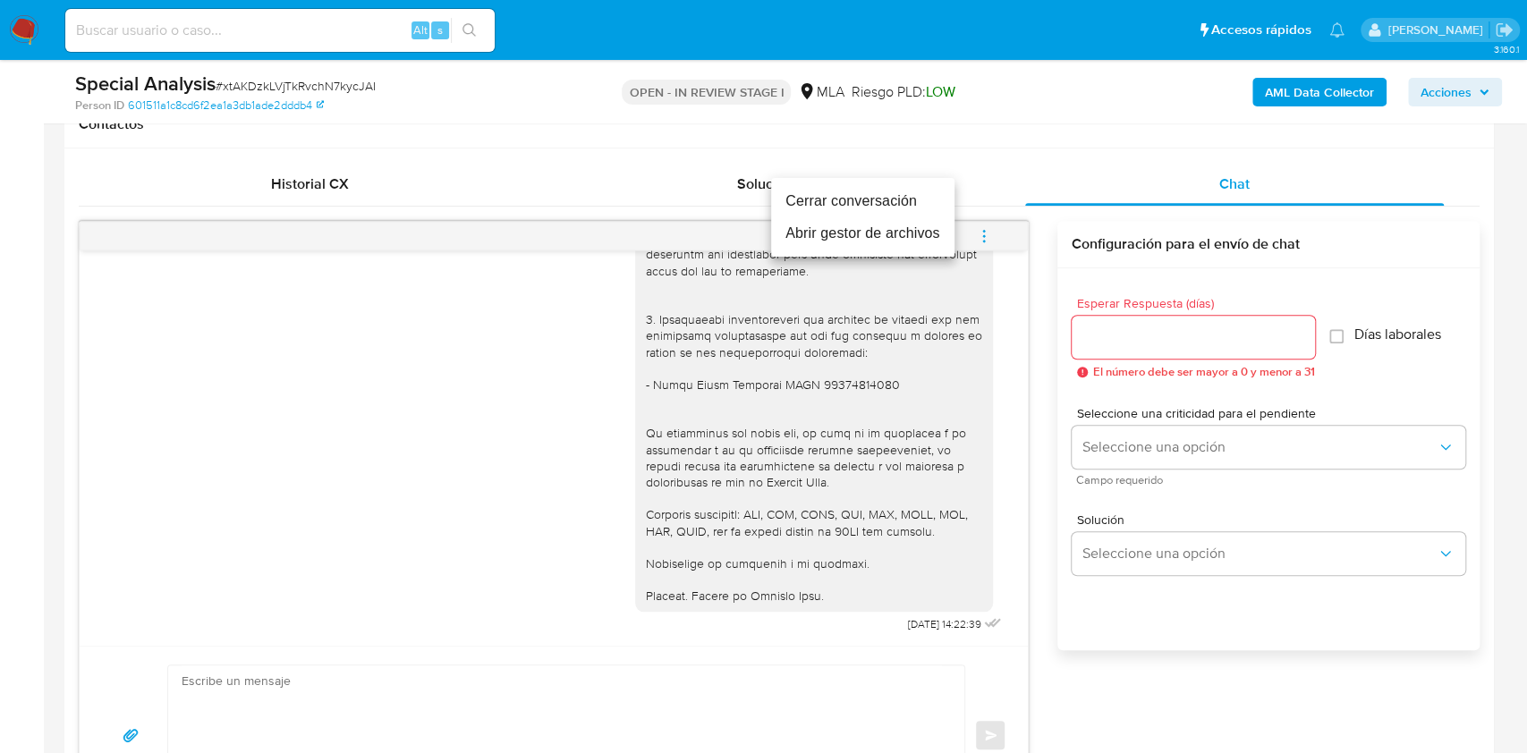
click at [820, 201] on li "Cerrar conversación" at bounding box center [862, 201] width 183 height 32
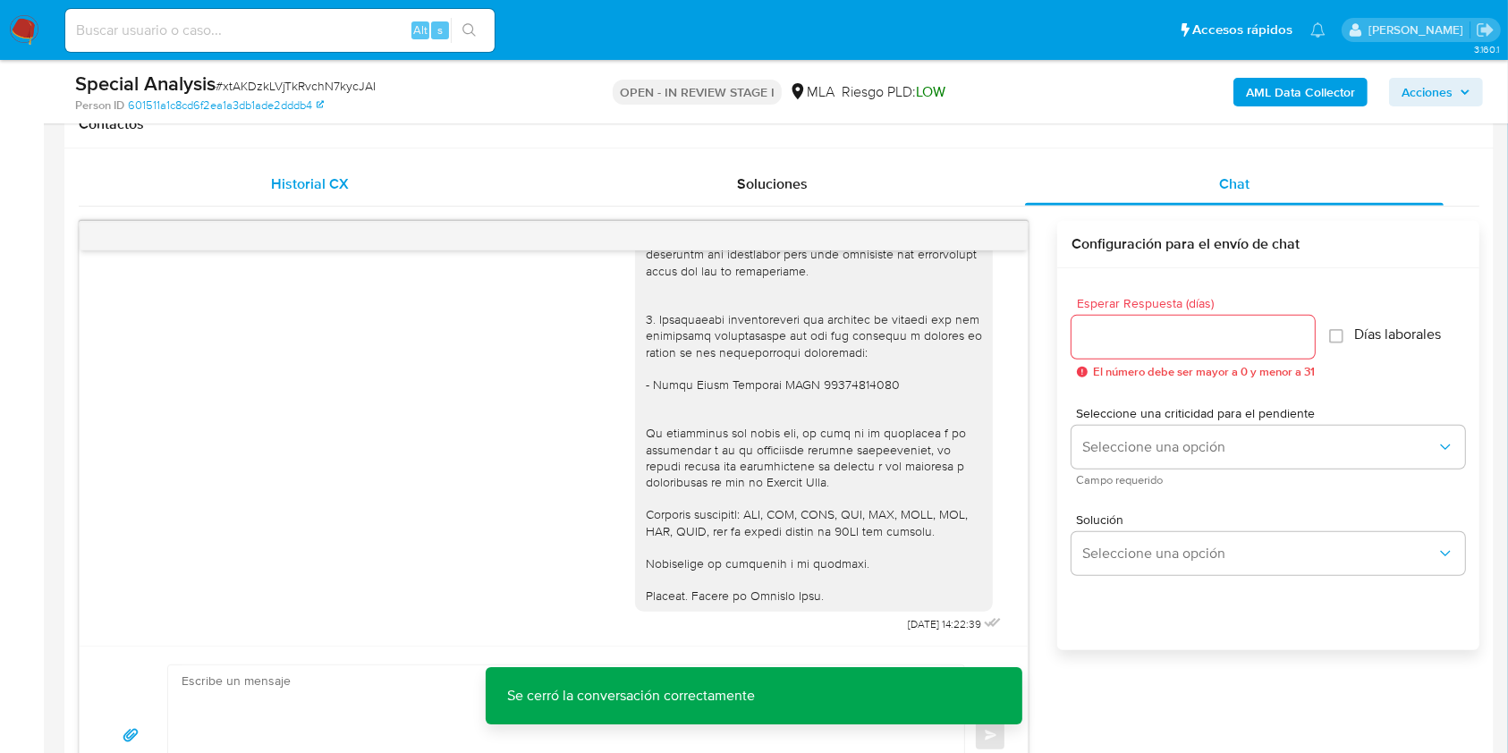
click at [283, 197] on div "Historial CX" at bounding box center [310, 184] width 420 height 43
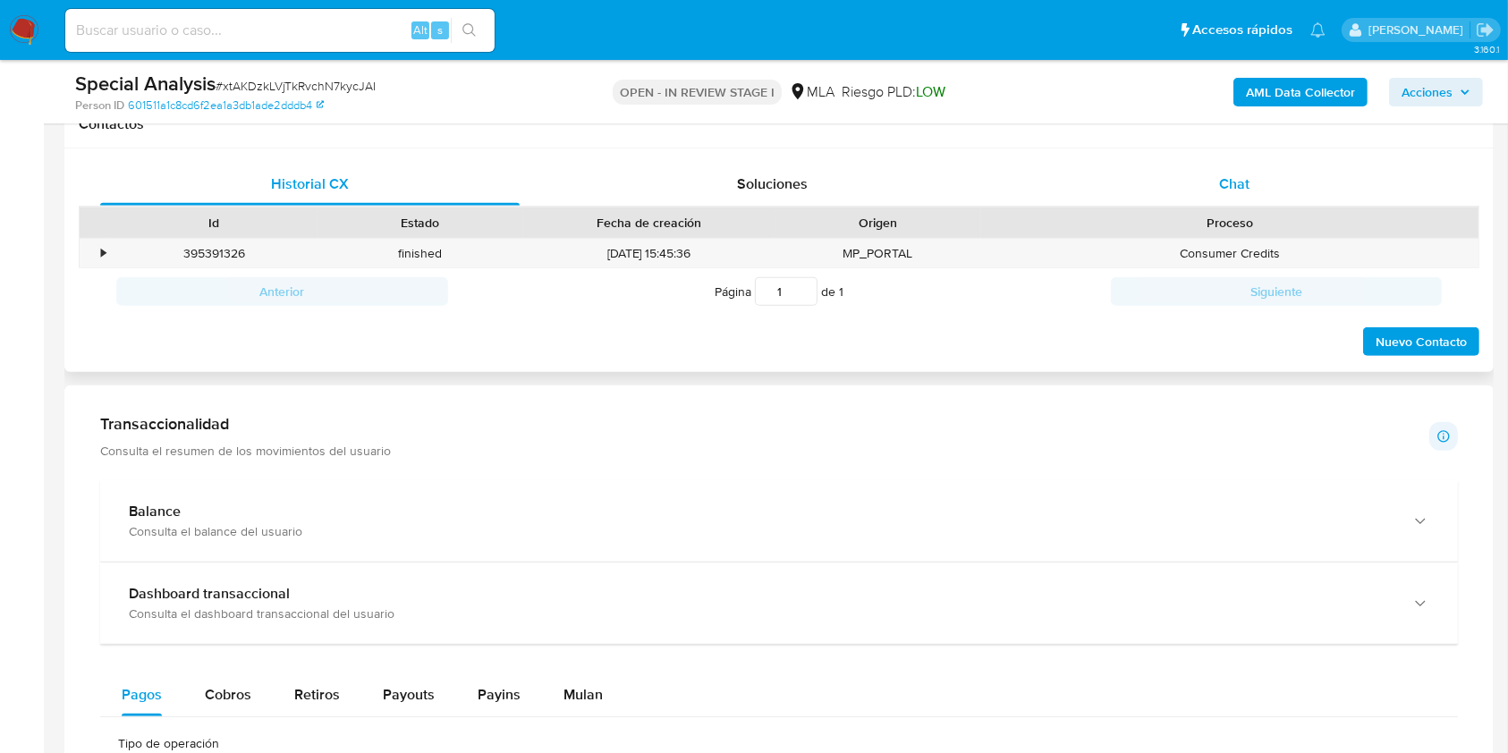
click at [1231, 174] on span "Chat" at bounding box center [1234, 184] width 30 height 21
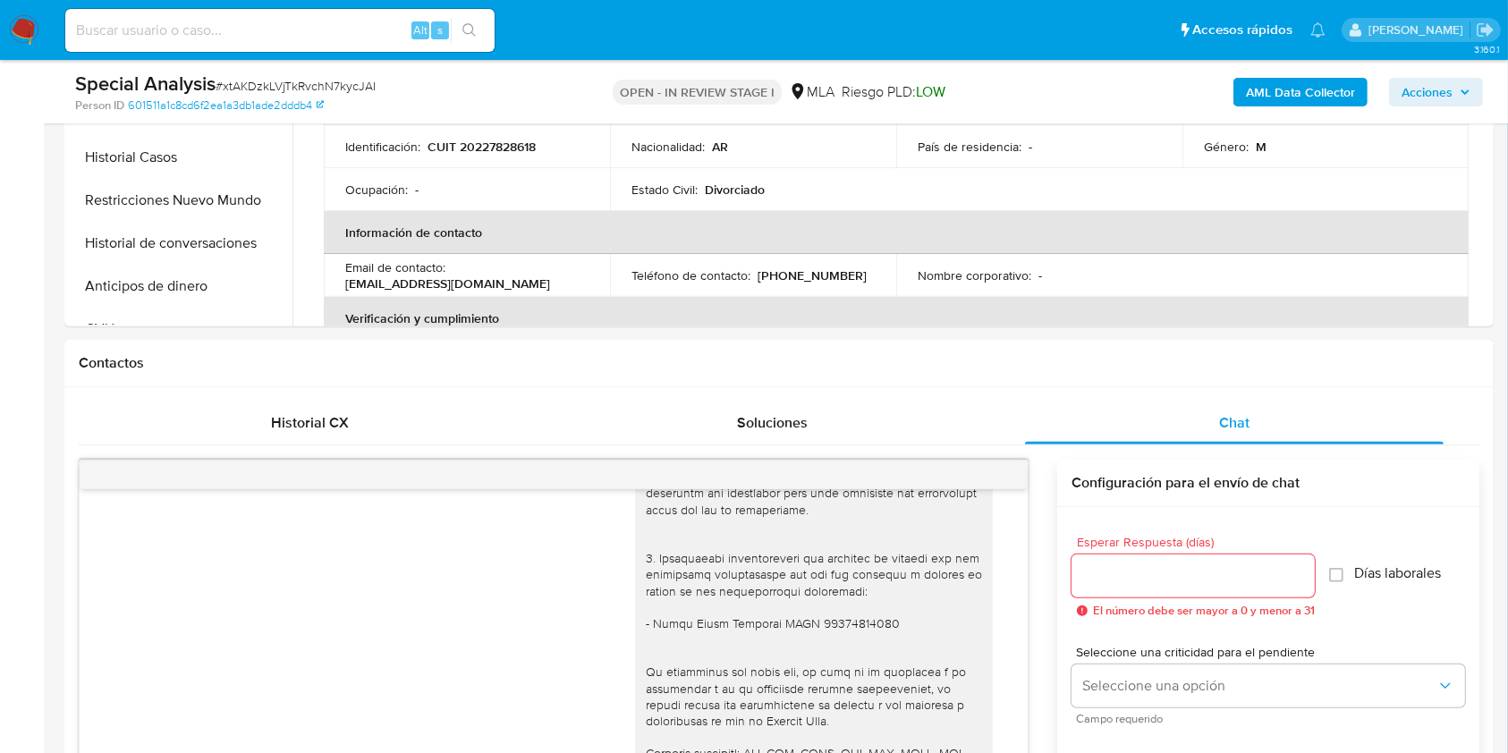
scroll to position [238, 0]
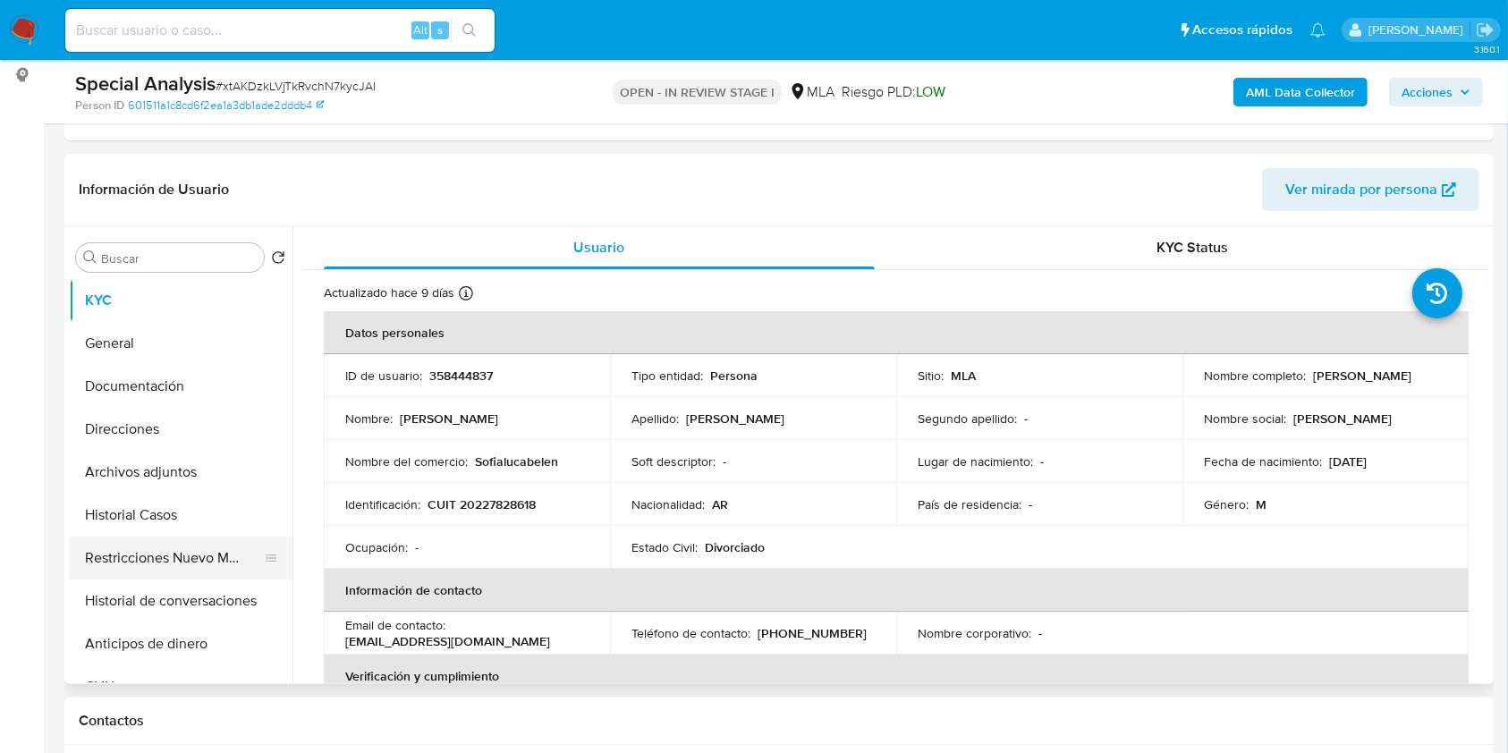
click at [159, 557] on button "Restricciones Nuevo Mundo" at bounding box center [173, 558] width 209 height 43
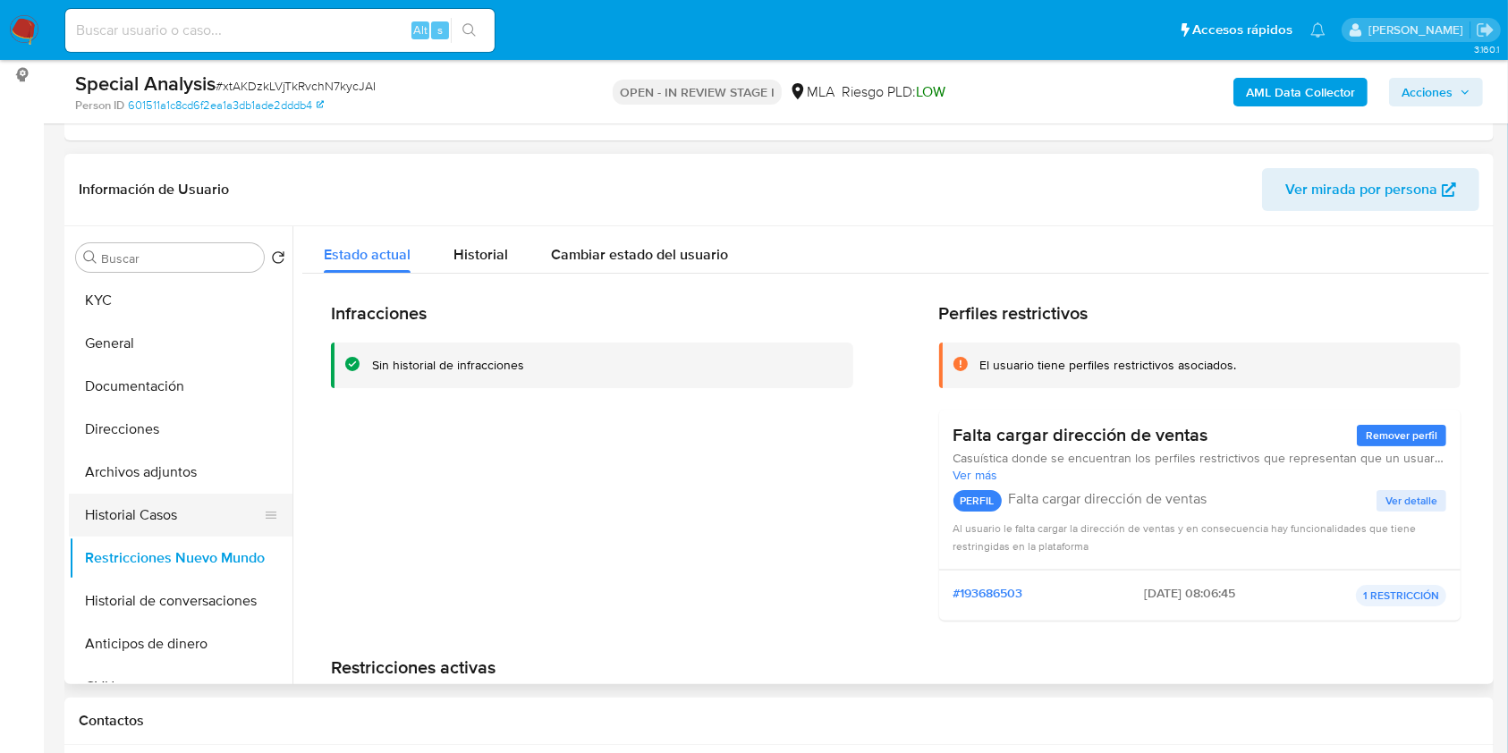
click at [157, 511] on button "Historial Casos" at bounding box center [173, 515] width 209 height 43
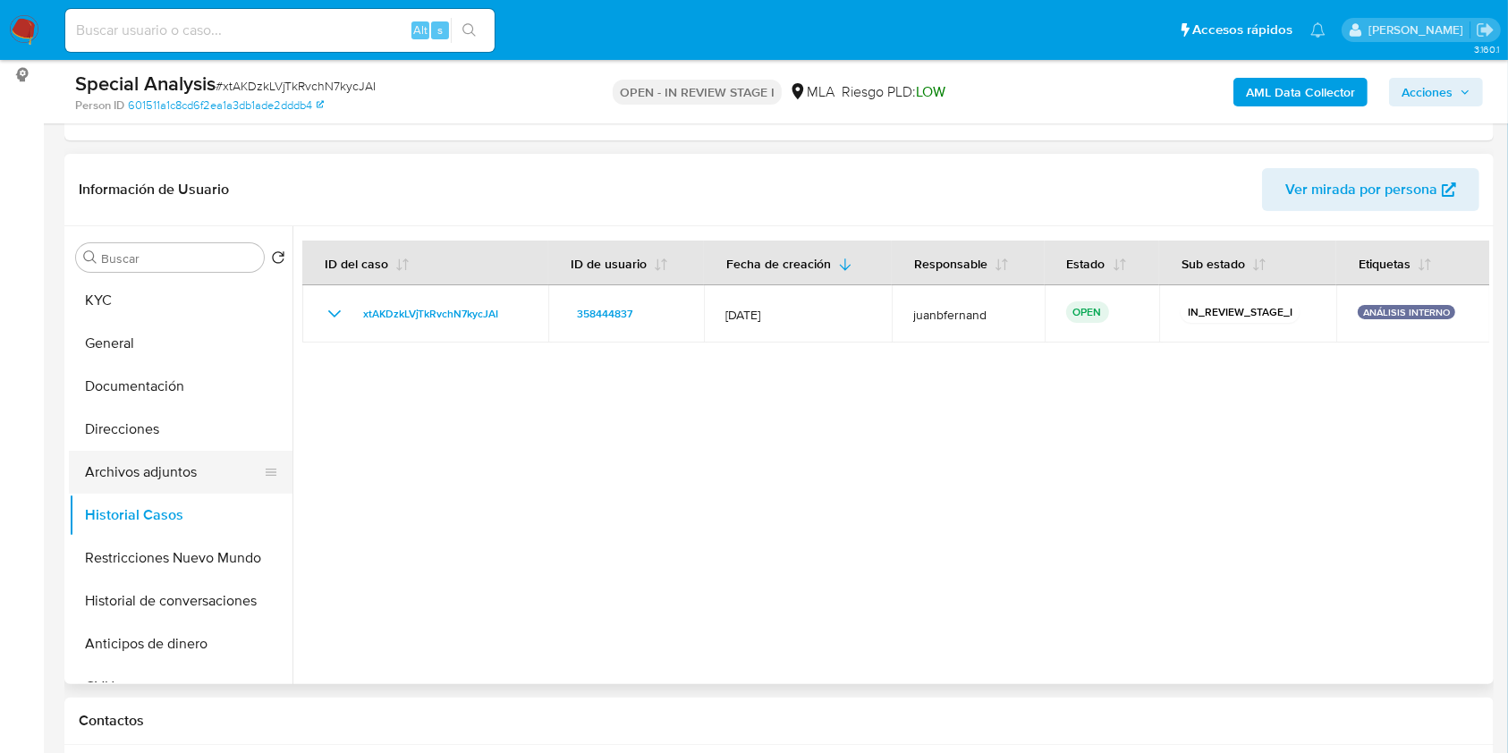
click at [188, 469] on button "Archivos adjuntos" at bounding box center [173, 472] width 209 height 43
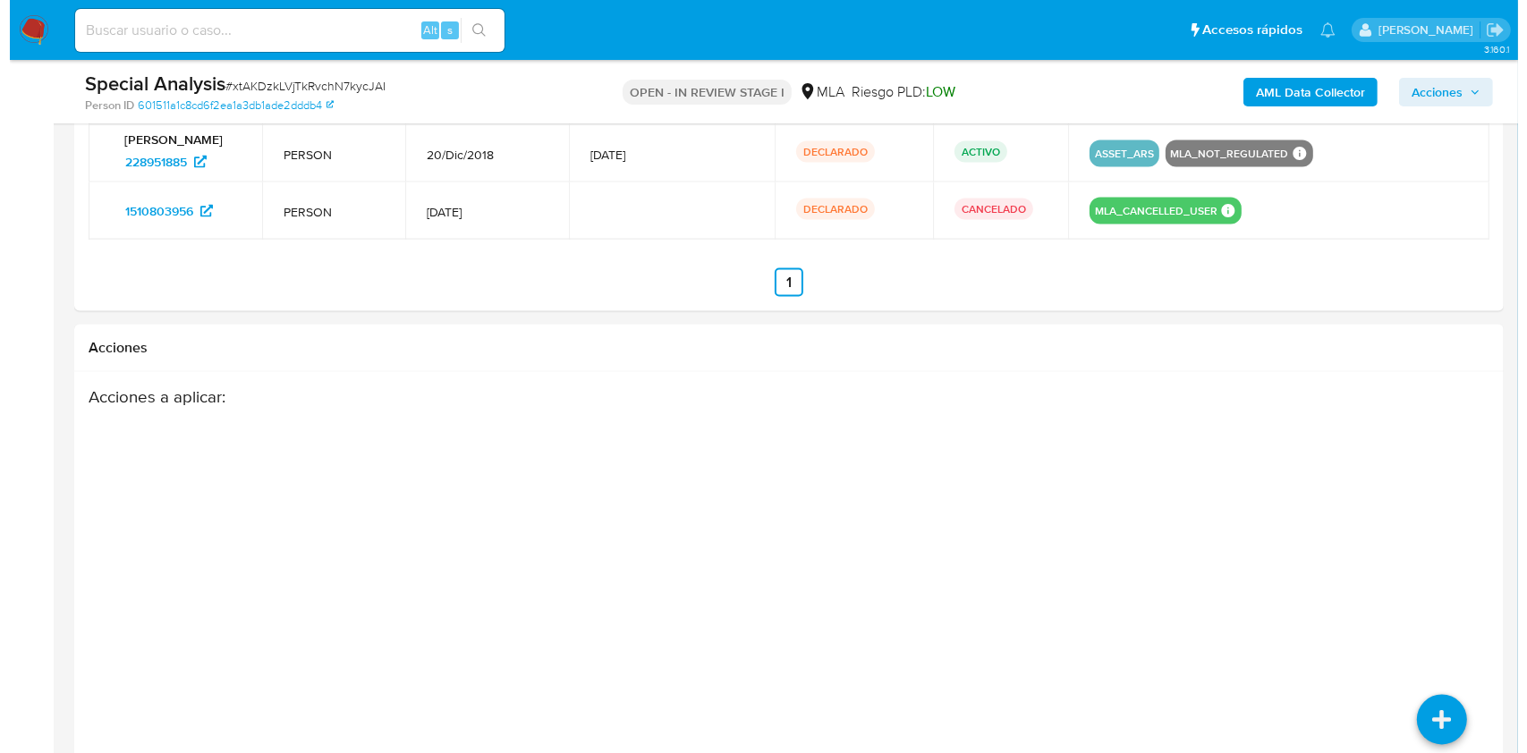
scroll to position [2852, 0]
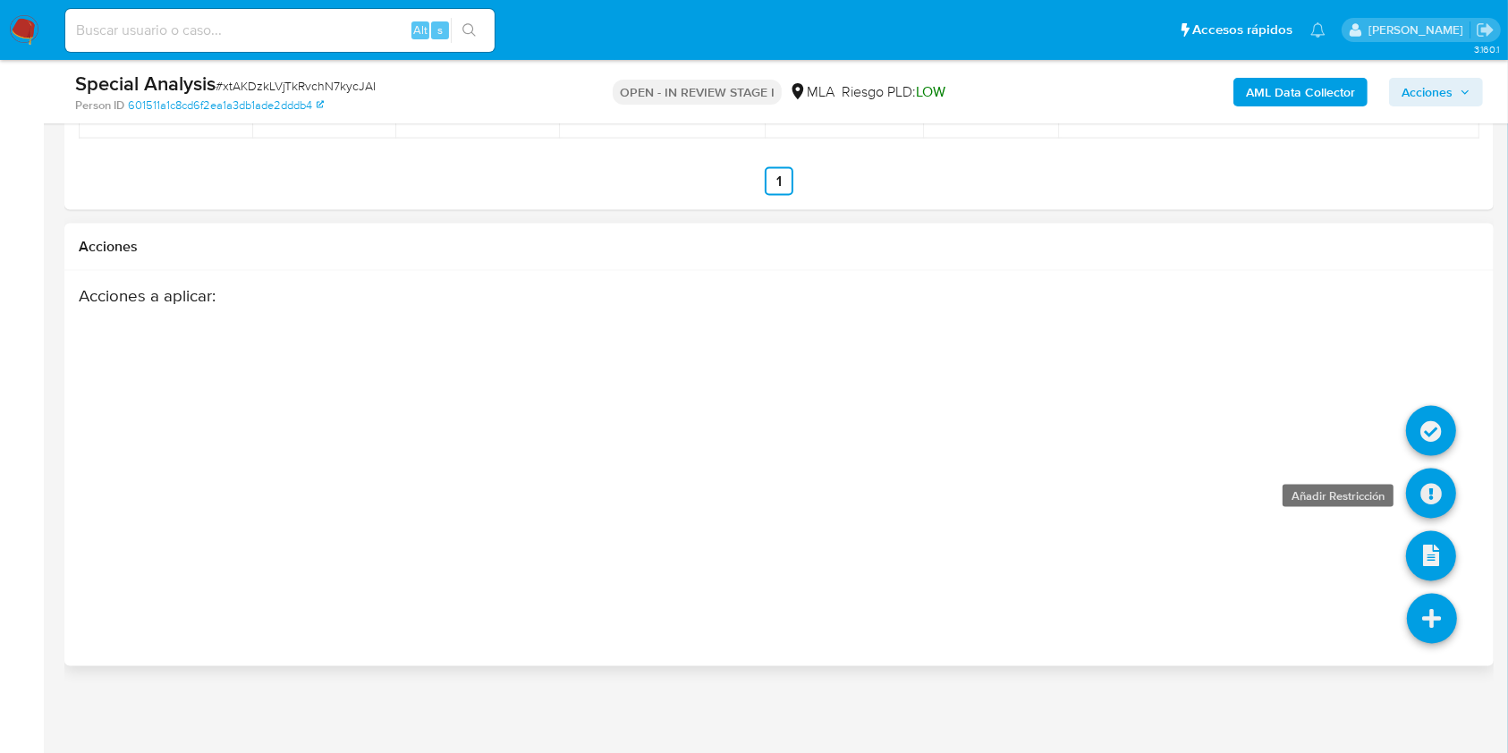
click at [1437, 488] on icon at bounding box center [1431, 494] width 50 height 50
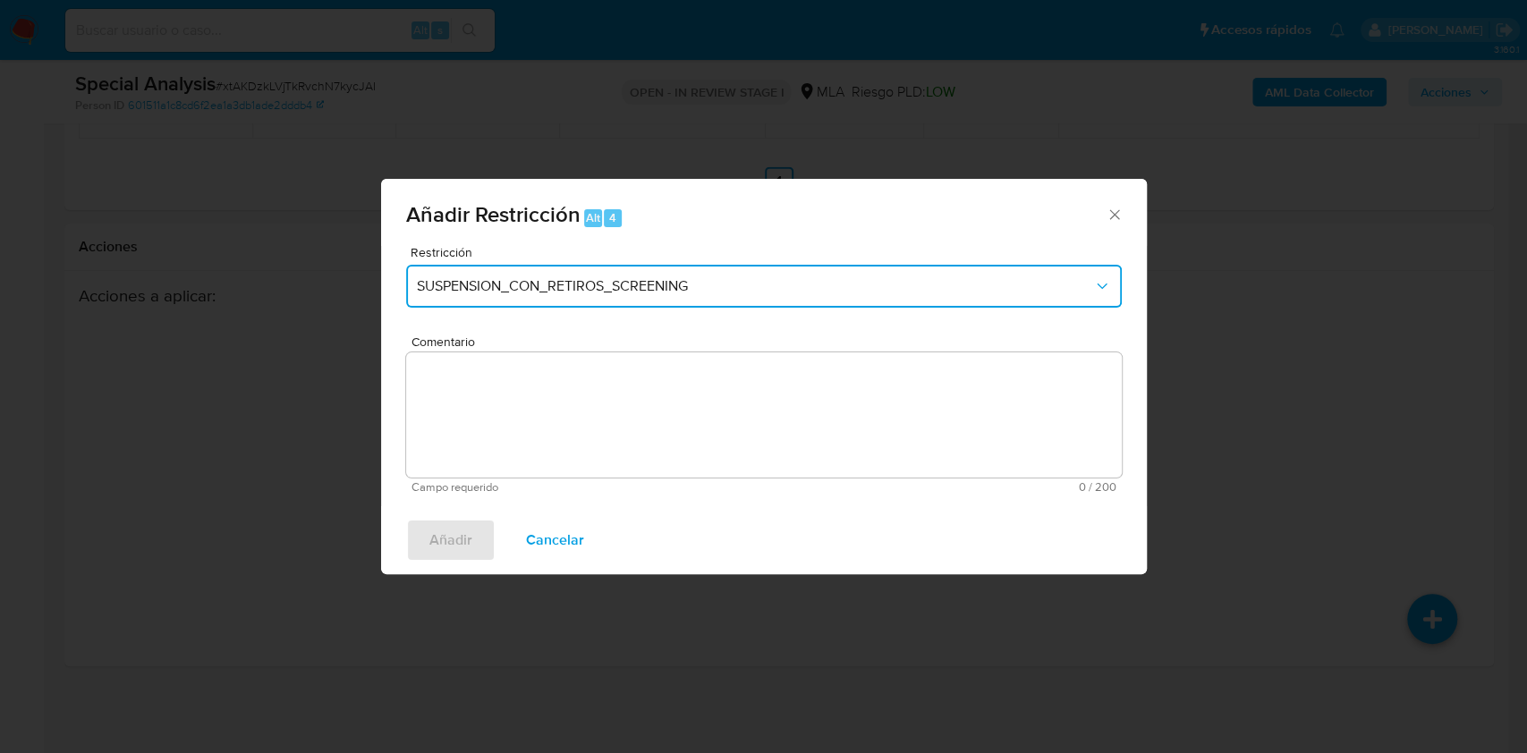
click at [682, 287] on span "SUSPENSION_CON_RETIROS_SCREENING" at bounding box center [755, 286] width 676 height 18
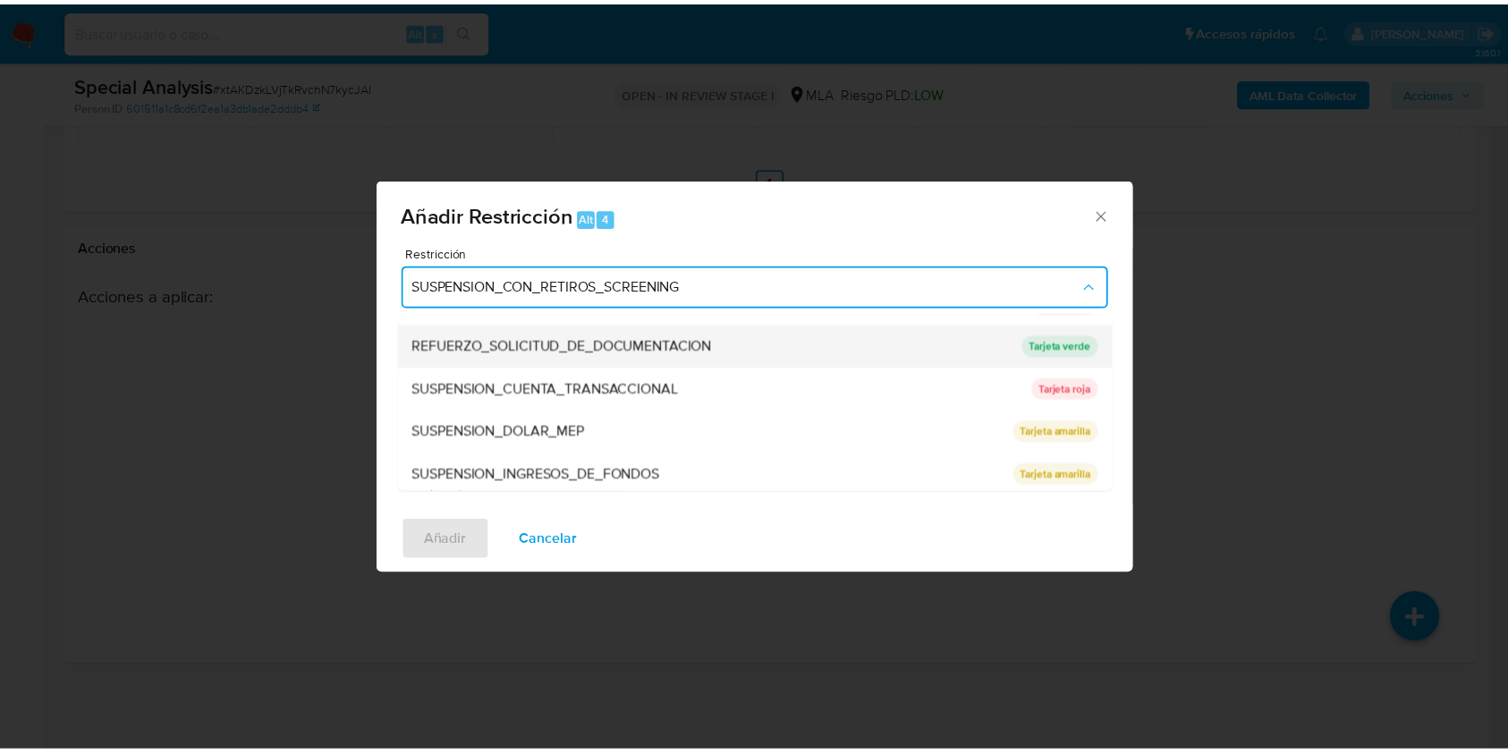
scroll to position [379, 0]
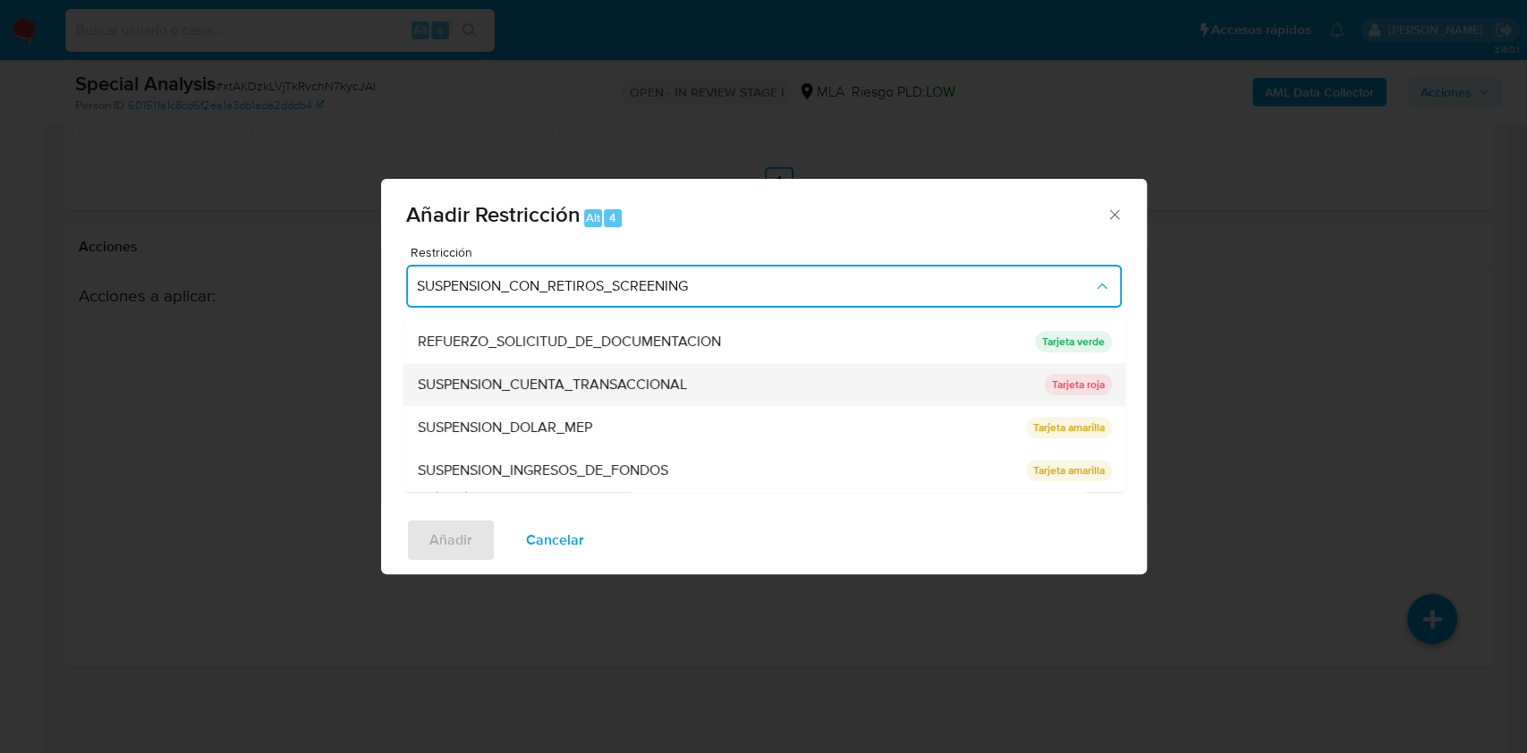
click at [658, 383] on span "SUSPENSION_CUENTA_TRANSACCIONAL" at bounding box center [551, 385] width 269 height 18
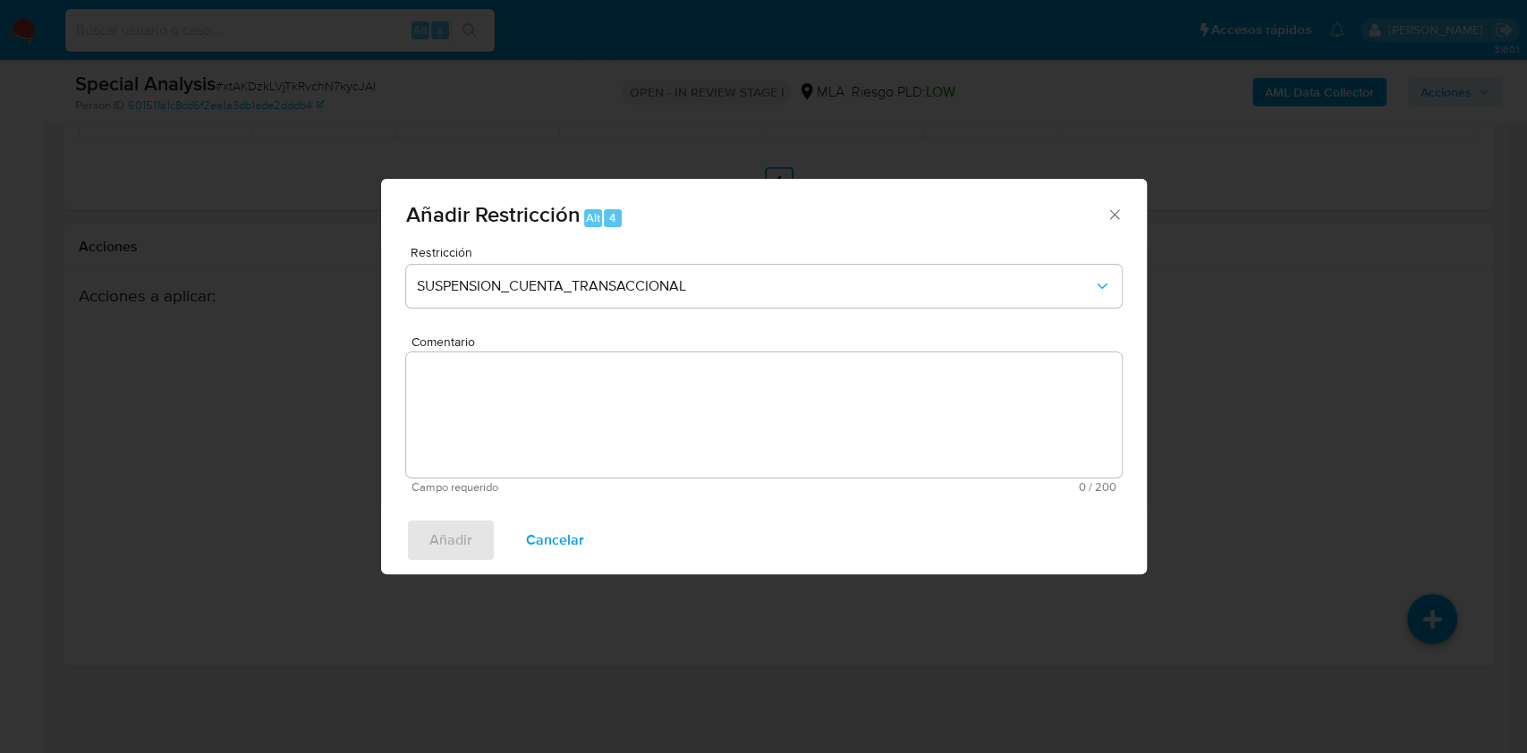
click at [613, 448] on textarea "Comentario" at bounding box center [764, 414] width 716 height 125
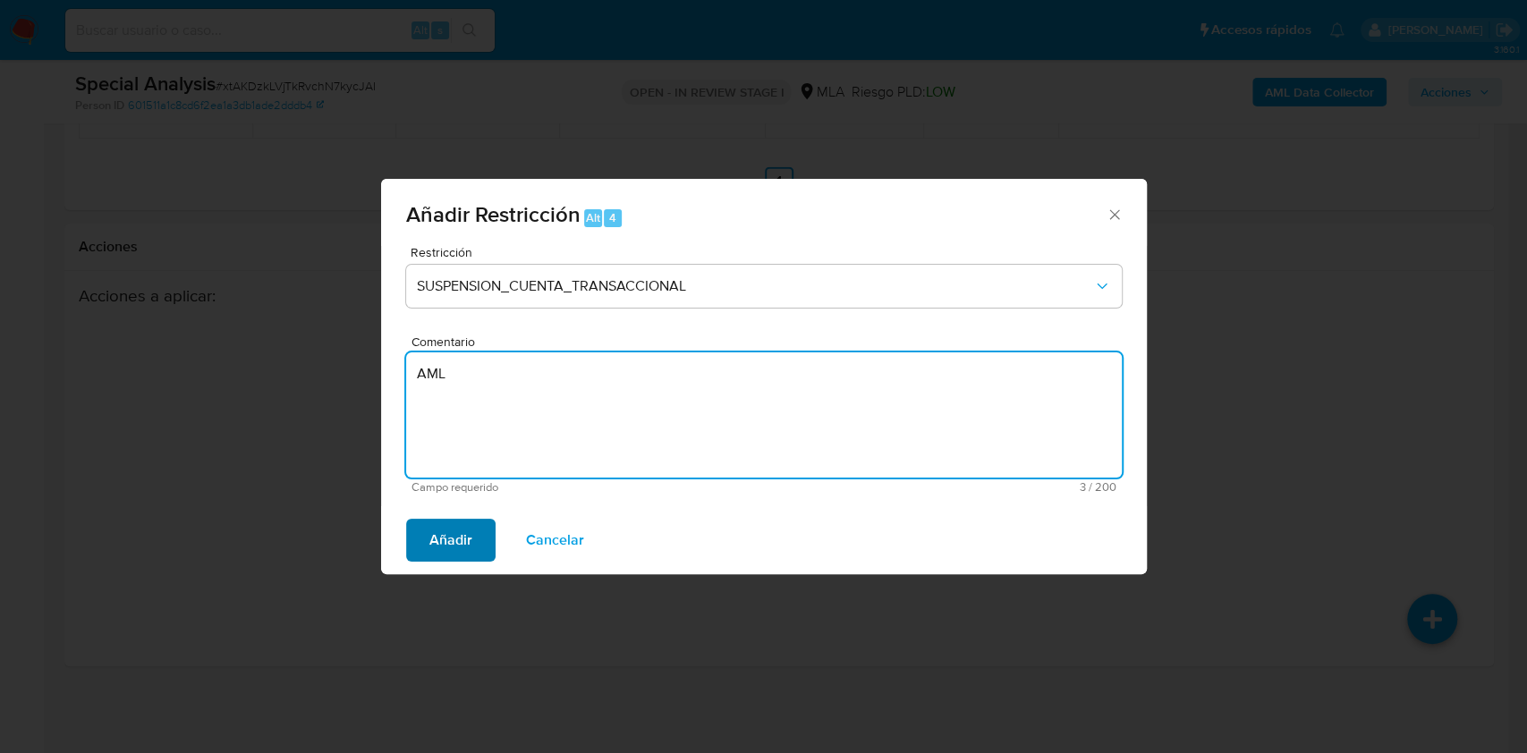
type textarea "AML"
click at [460, 527] on span "Añadir" at bounding box center [450, 540] width 43 height 39
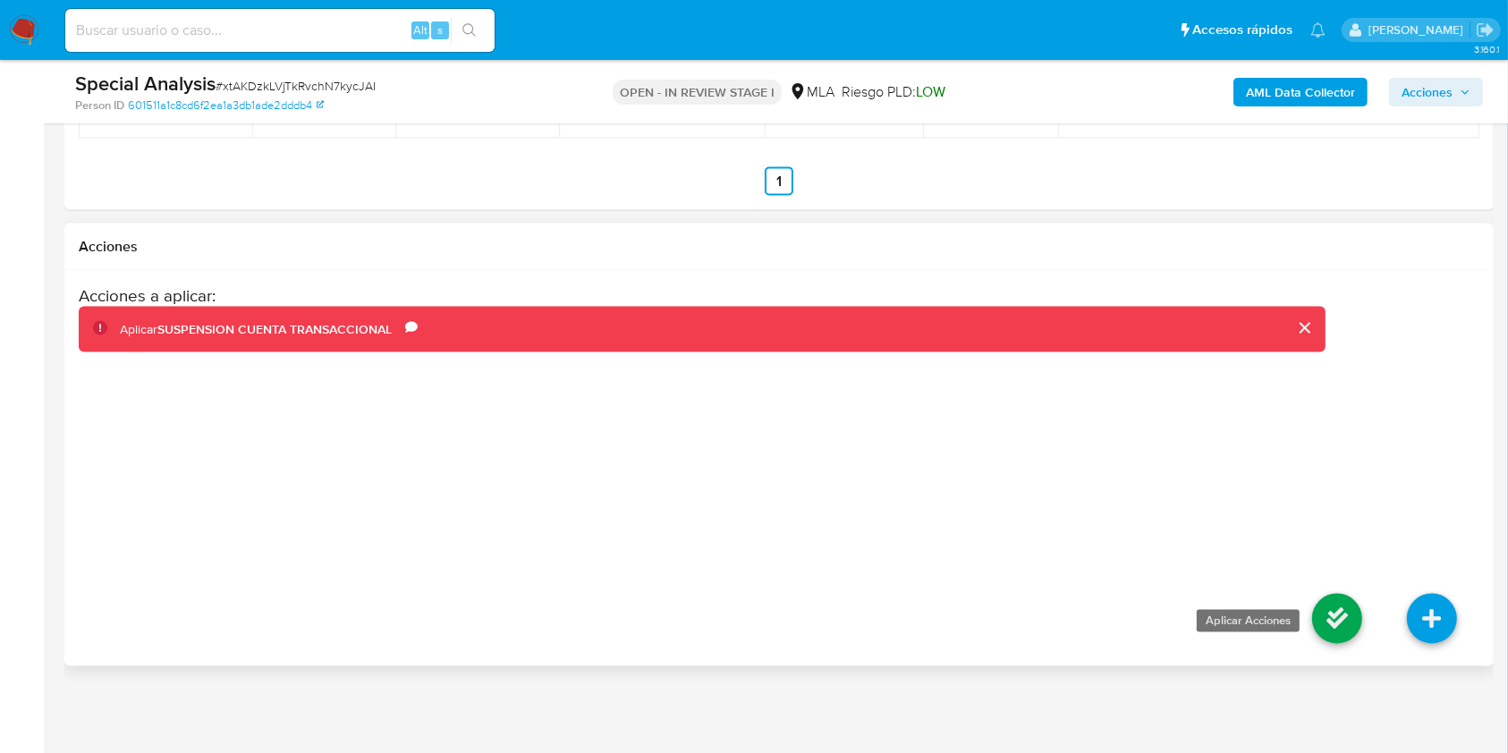
click at [1322, 612] on icon at bounding box center [1337, 619] width 50 height 50
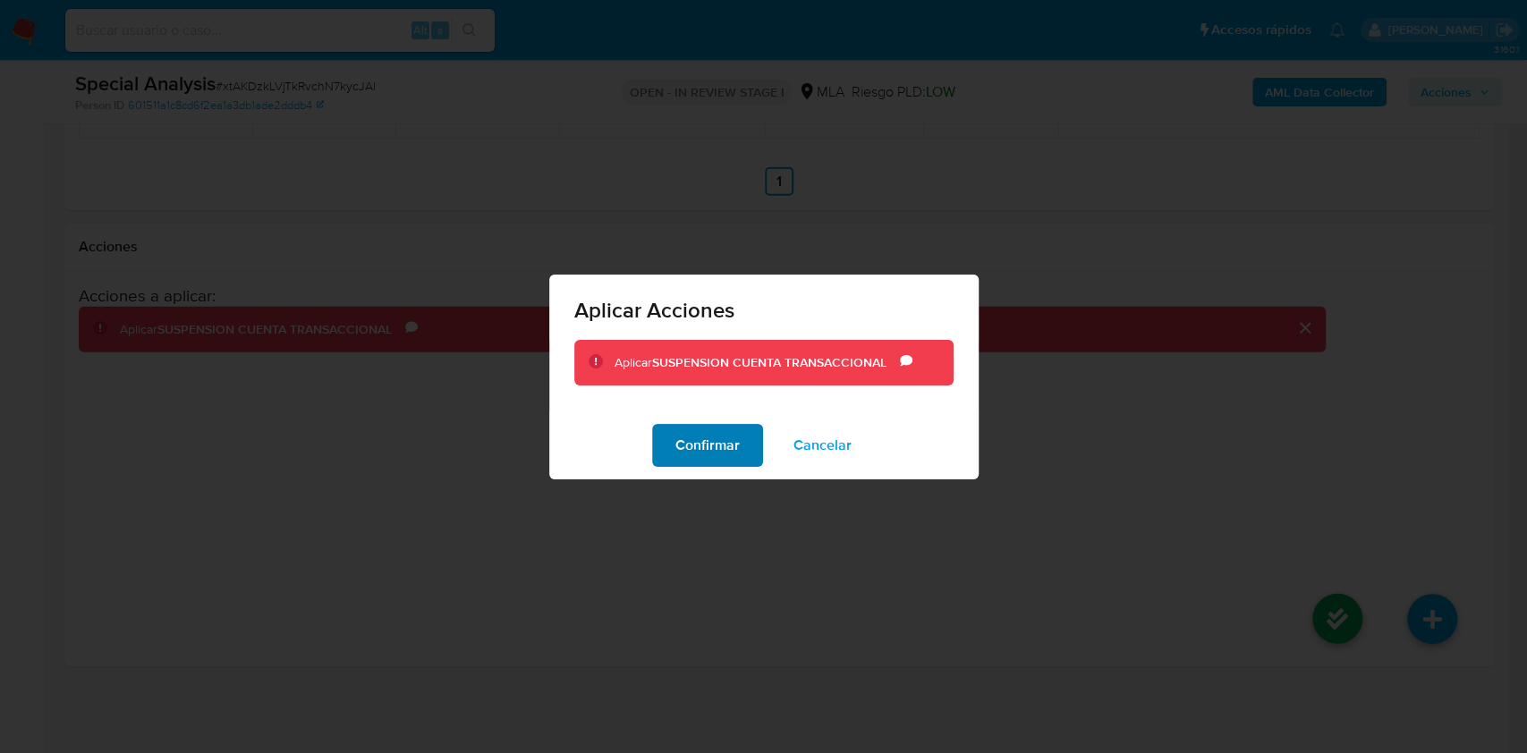
click at [695, 439] on span "Confirmar" at bounding box center [707, 445] width 64 height 39
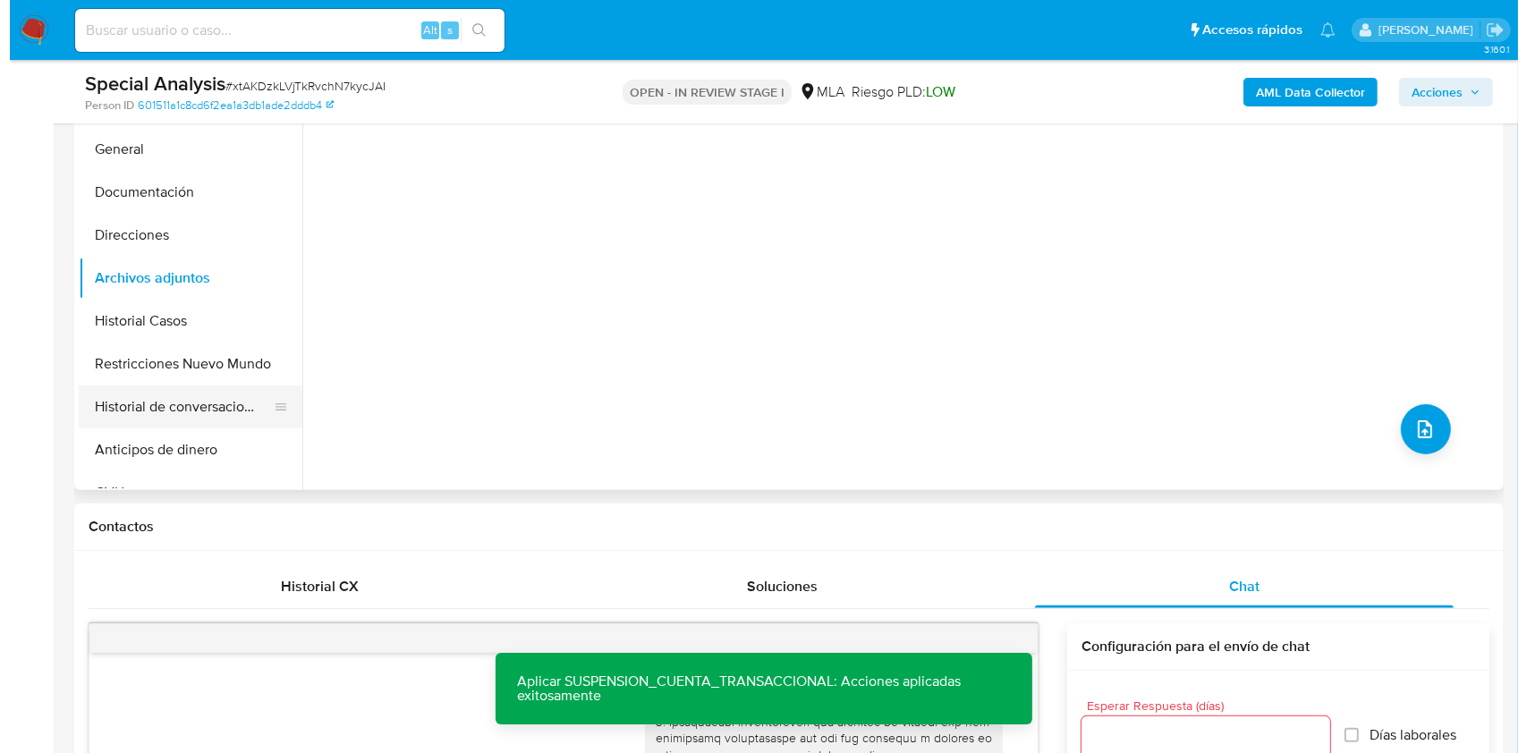
scroll to position [347, 0]
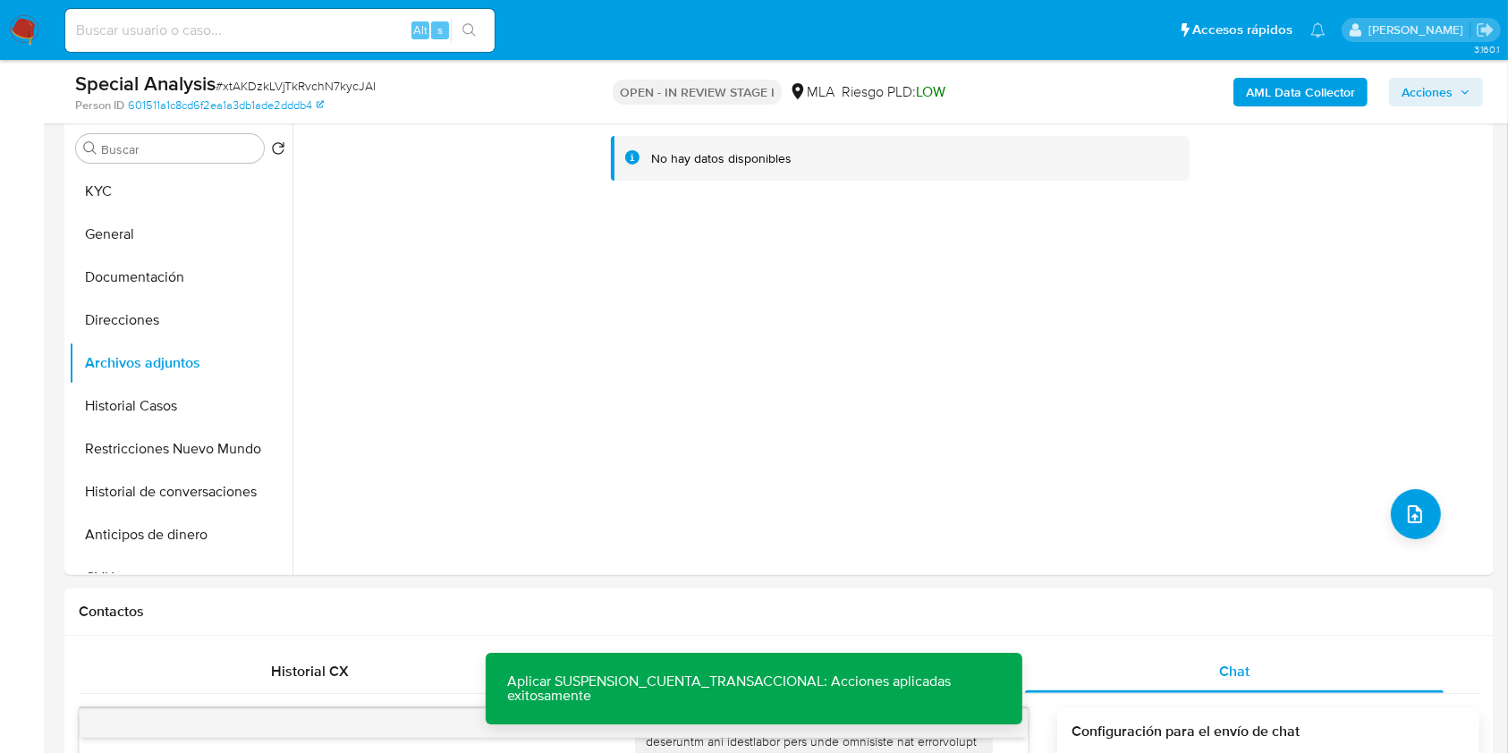
click at [1267, 88] on b "AML Data Collector" at bounding box center [1300, 92] width 109 height 29
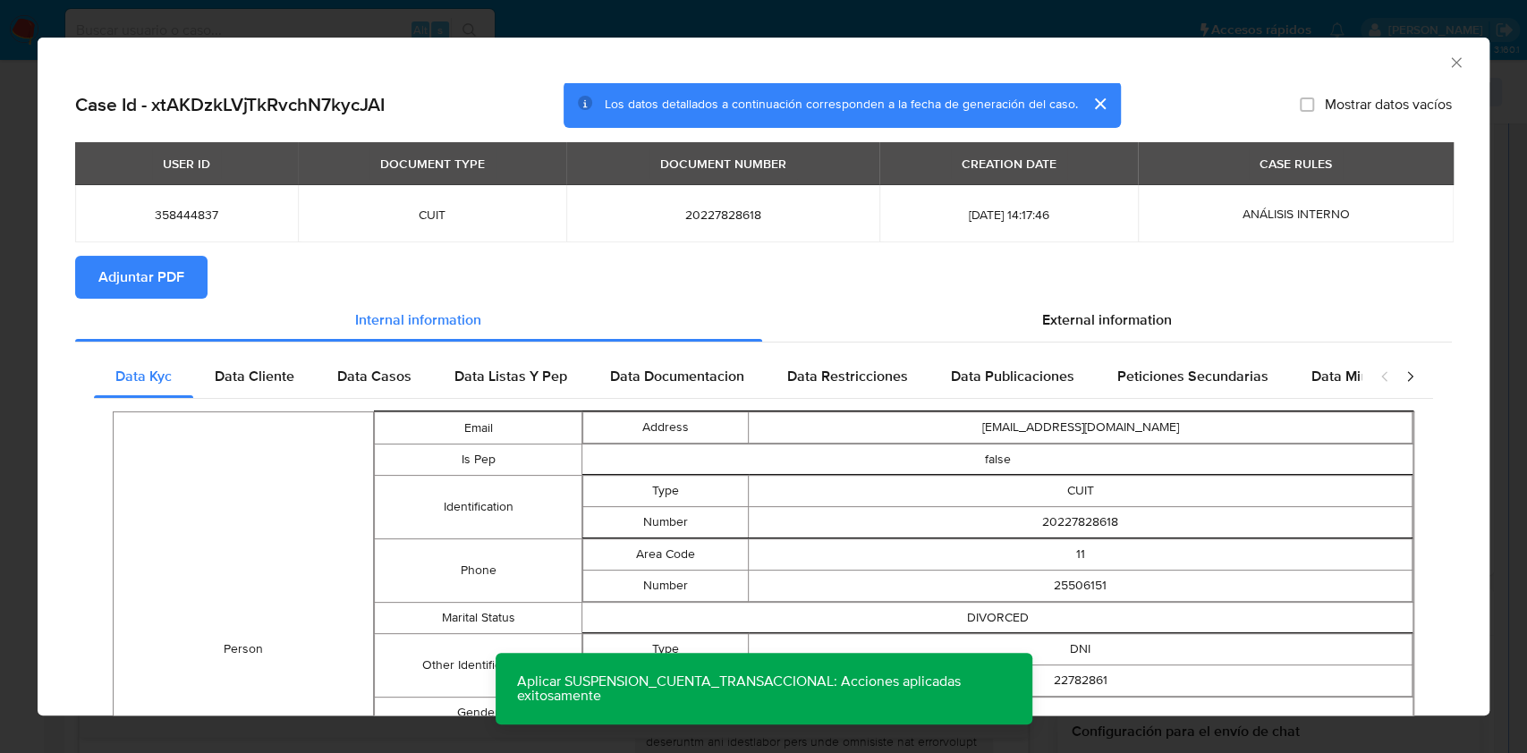
click at [129, 281] on span "Adjuntar PDF" at bounding box center [141, 277] width 86 height 39
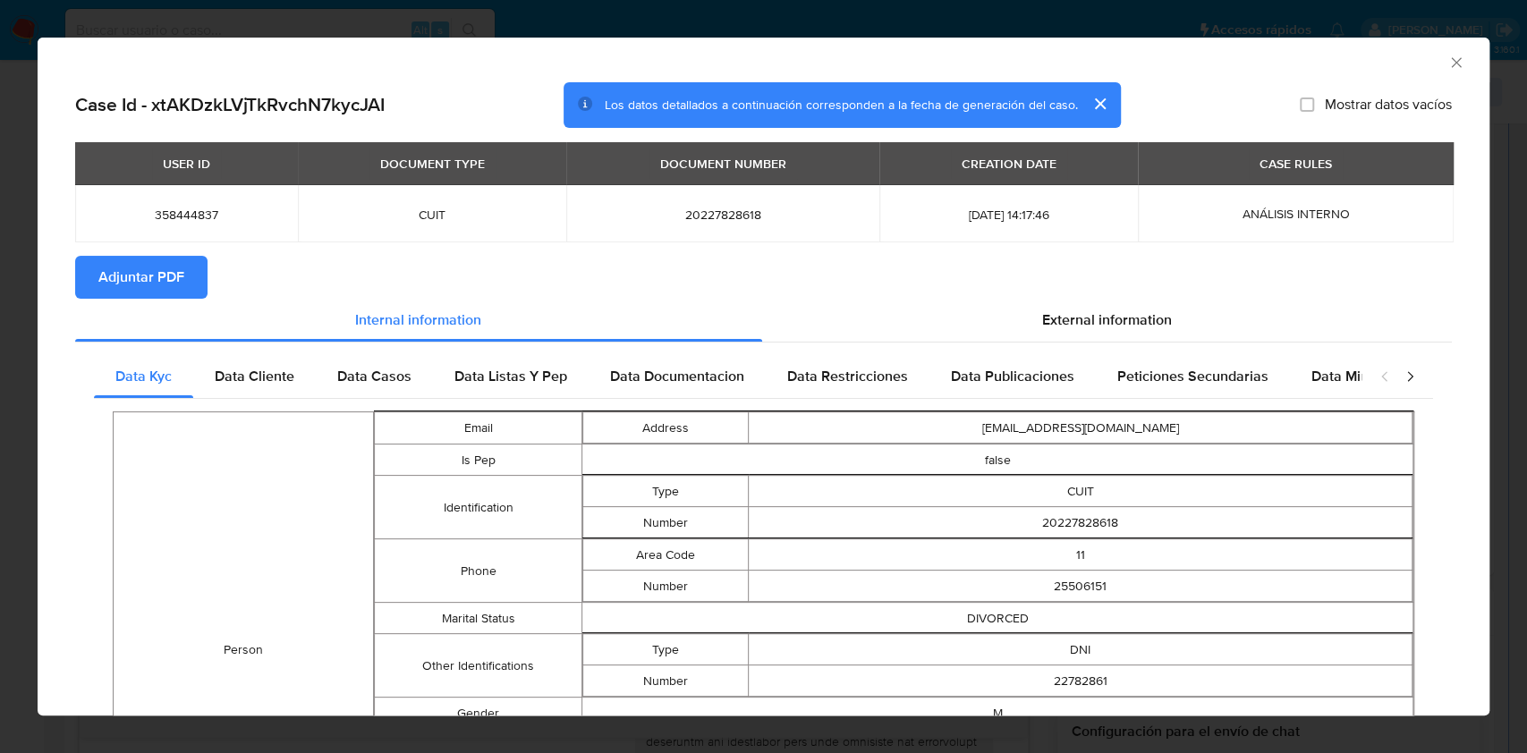
click at [1451, 64] on icon "Cerrar ventana" at bounding box center [1456, 62] width 10 height 10
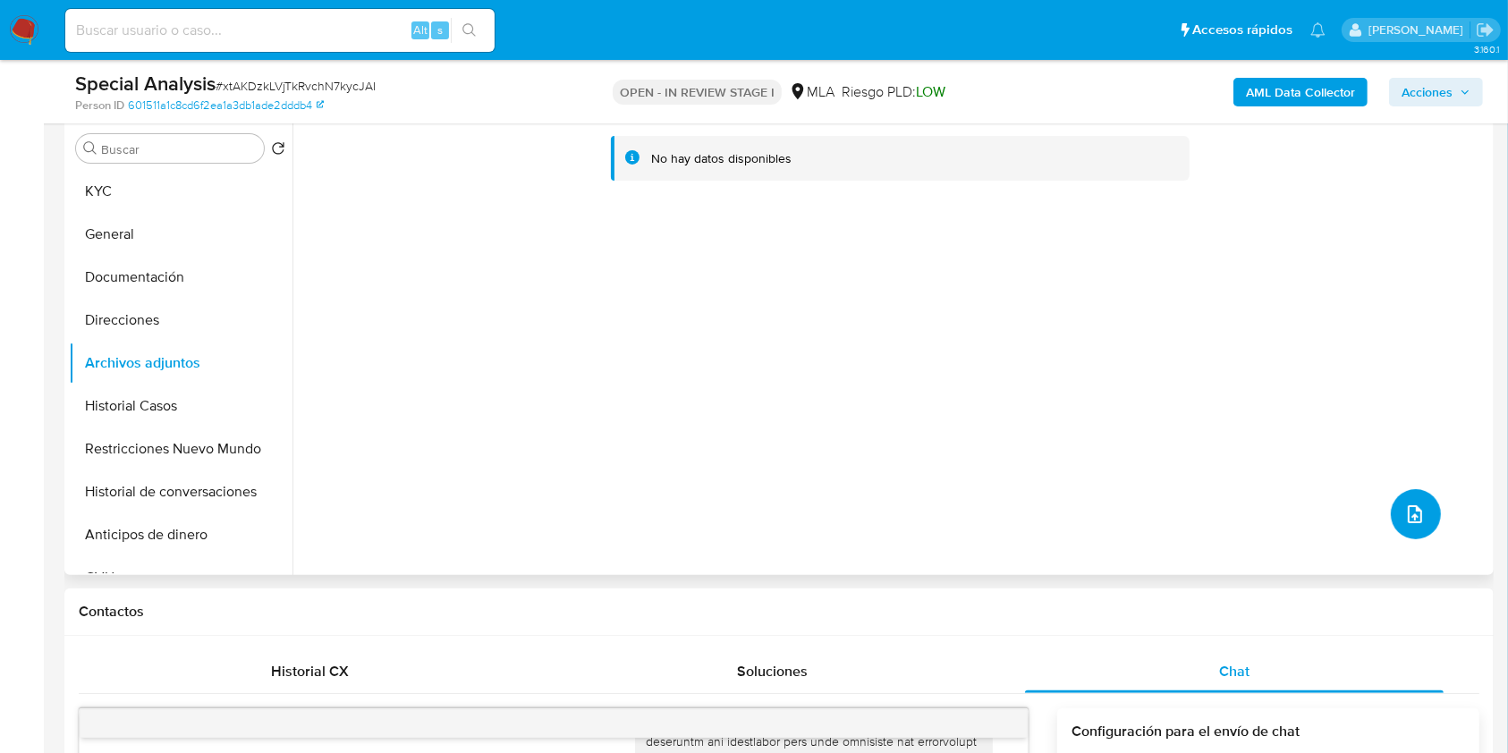
click at [1408, 521] on icon "upload-file" at bounding box center [1415, 514] width 14 height 18
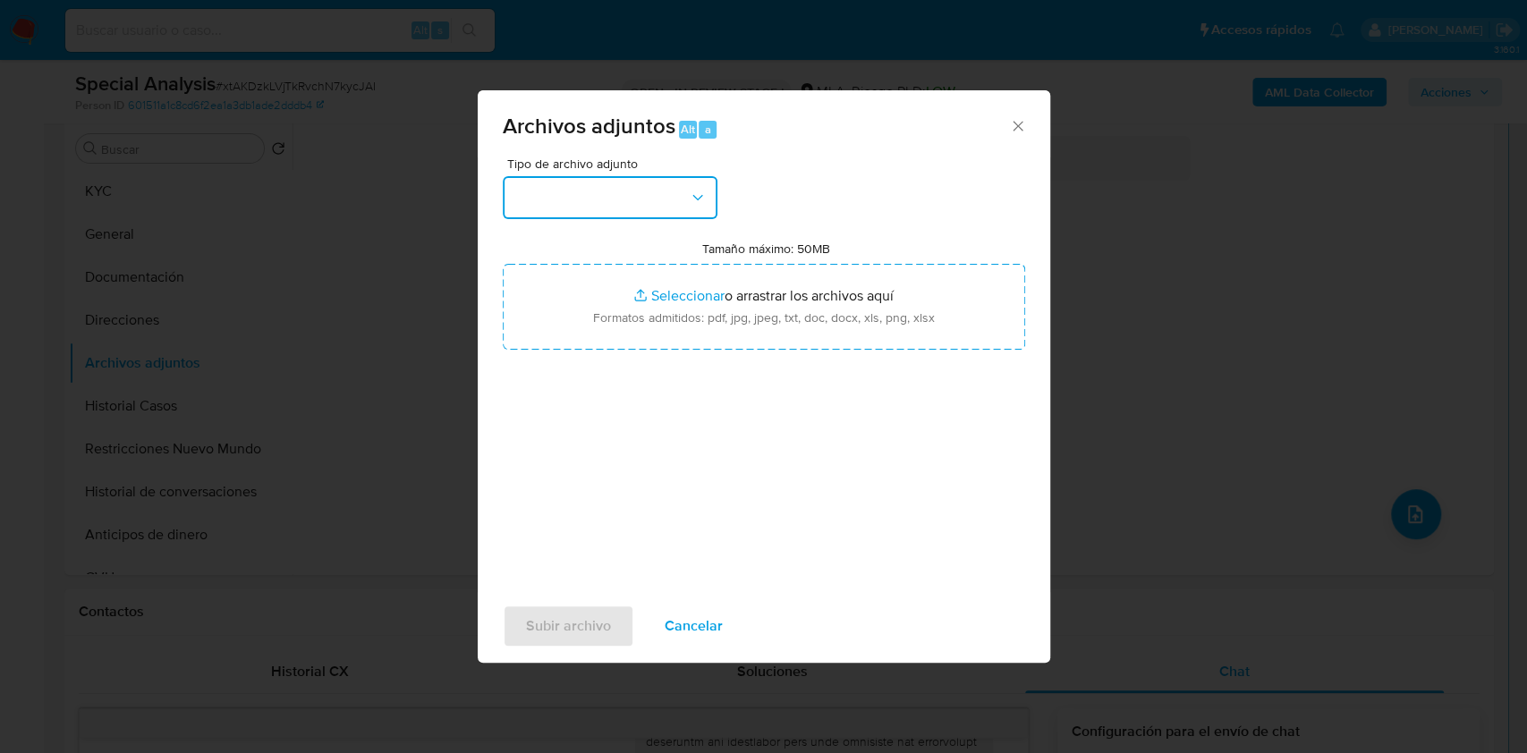
click at [636, 214] on button "button" at bounding box center [610, 197] width 215 height 43
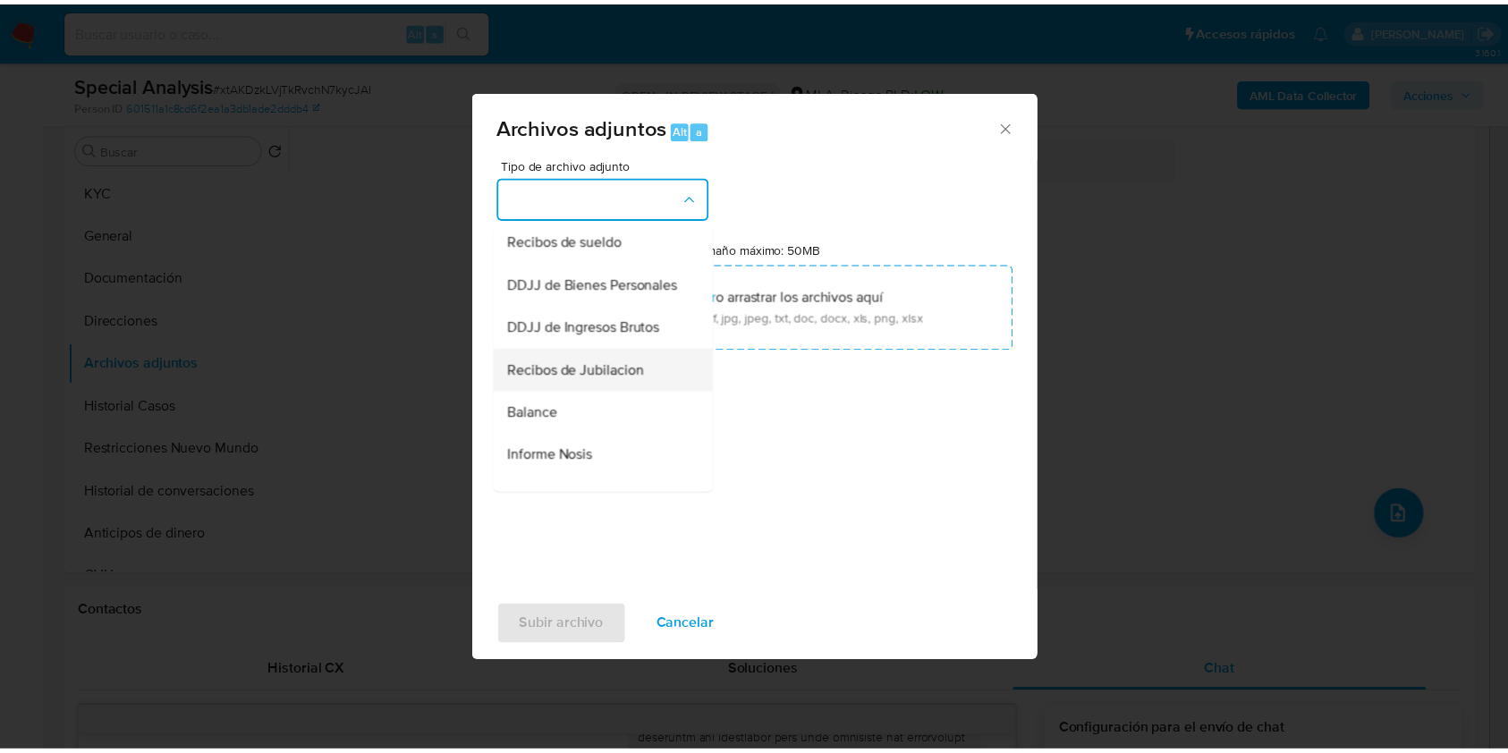
scroll to position [358, 0]
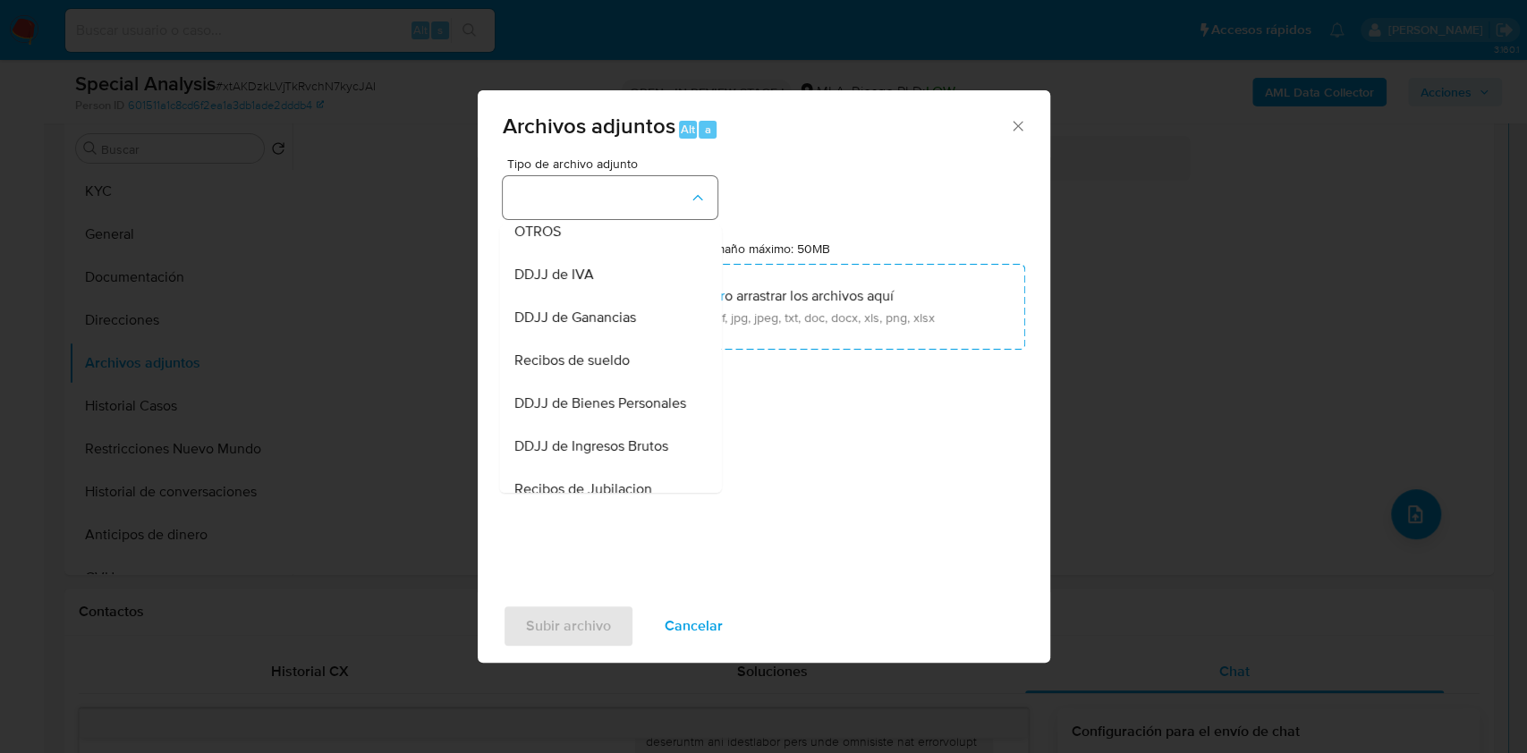
drag, startPoint x: 594, startPoint y: 257, endPoint x: 674, endPoint y: 212, distance: 92.1
click at [593, 253] on div "OTROS" at bounding box center [604, 231] width 182 height 43
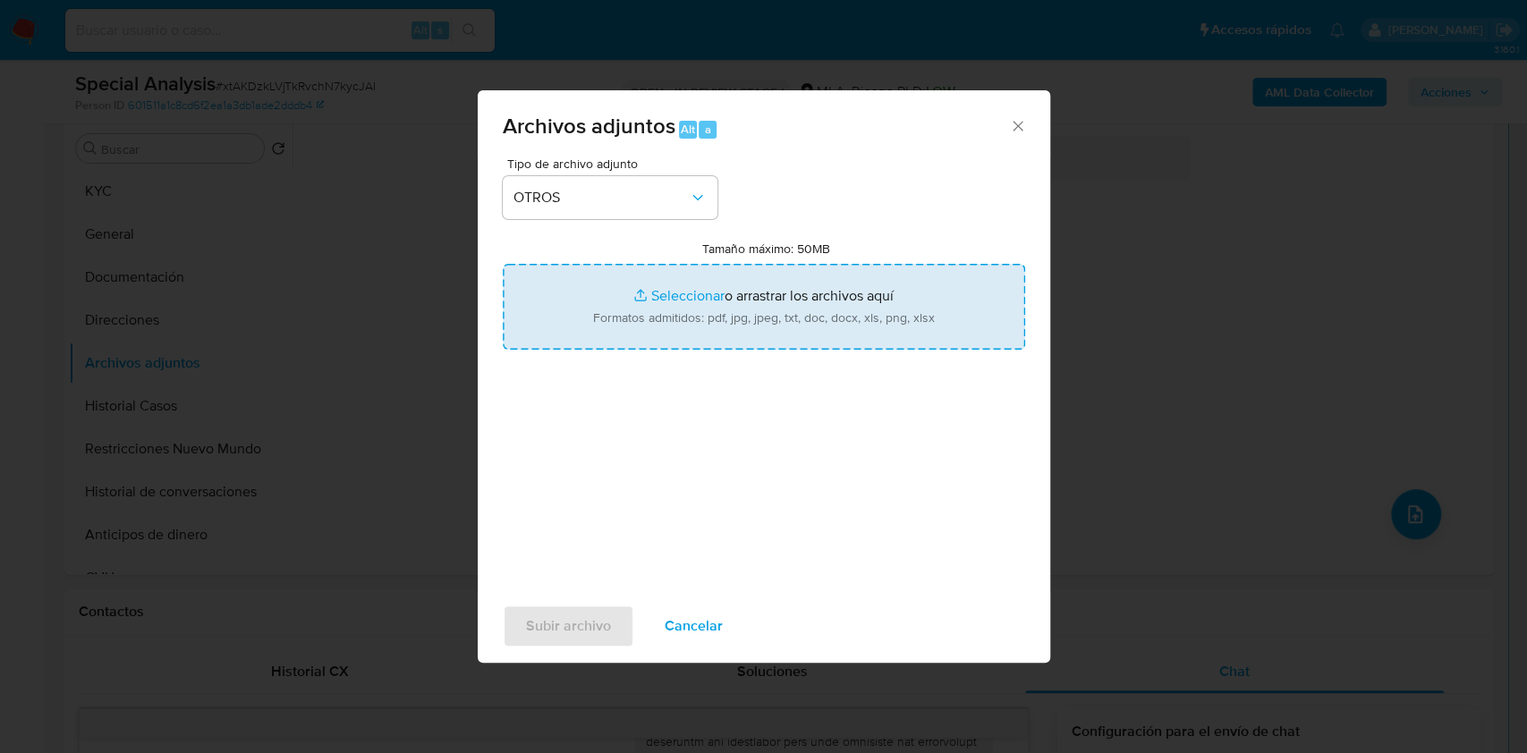
type input "C:\fakepath\Caselog xtAKDzkLVjTkRvchN7kycJAI_2025_09_24_11_12_41.docx"
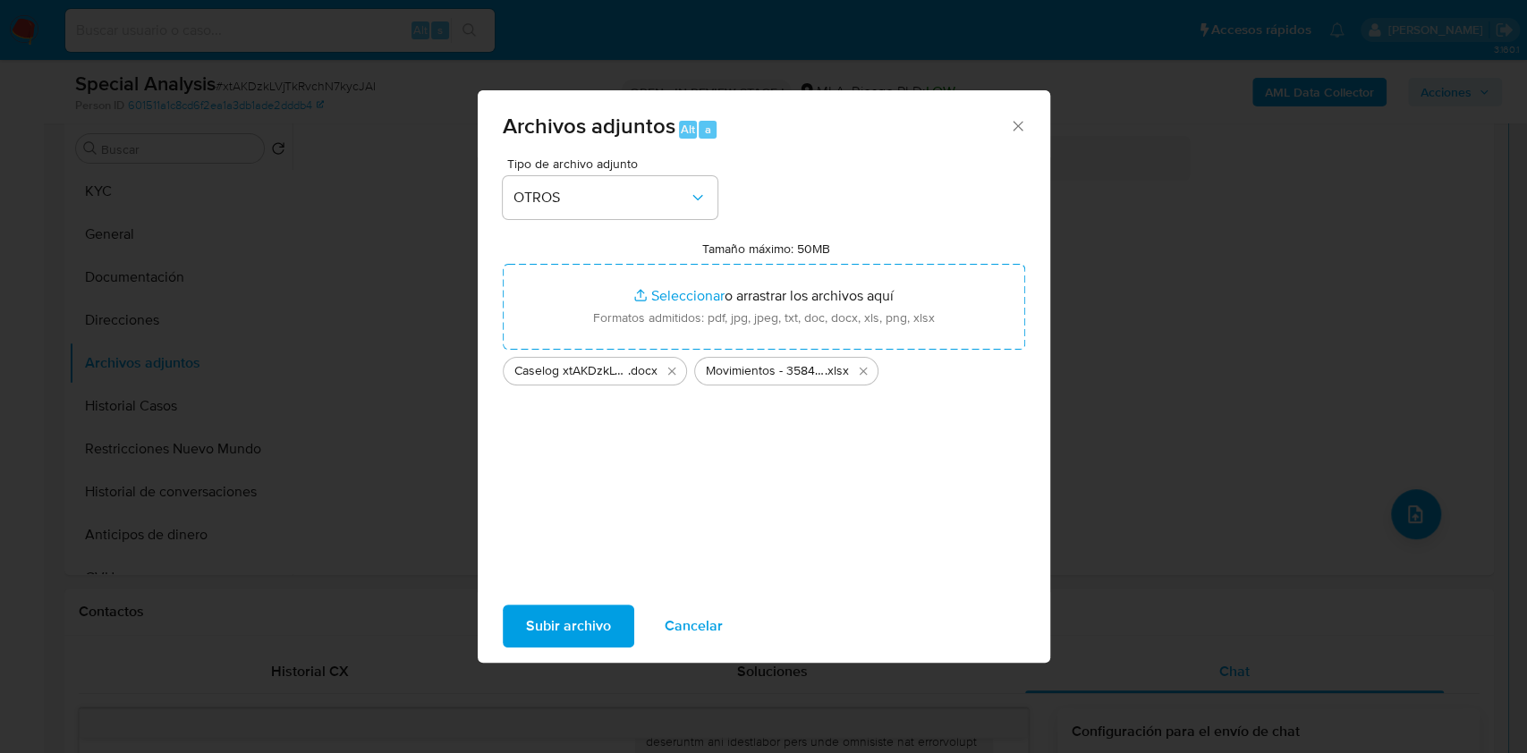
click at [580, 629] on span "Subir archivo" at bounding box center [568, 625] width 85 height 39
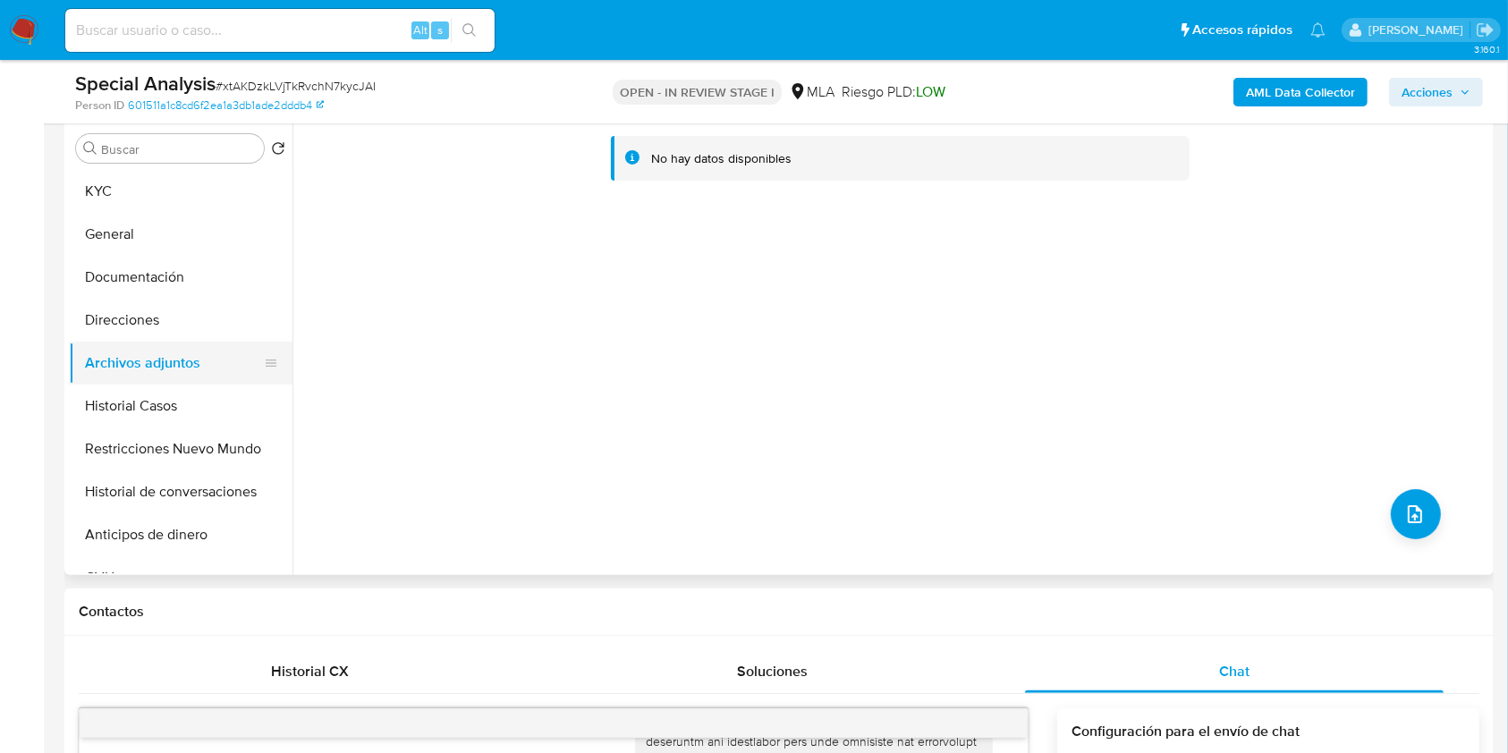
drag, startPoint x: 153, startPoint y: 404, endPoint x: 172, endPoint y: 361, distance: 46.9
click at [154, 396] on button "Historial Casos" at bounding box center [181, 406] width 224 height 43
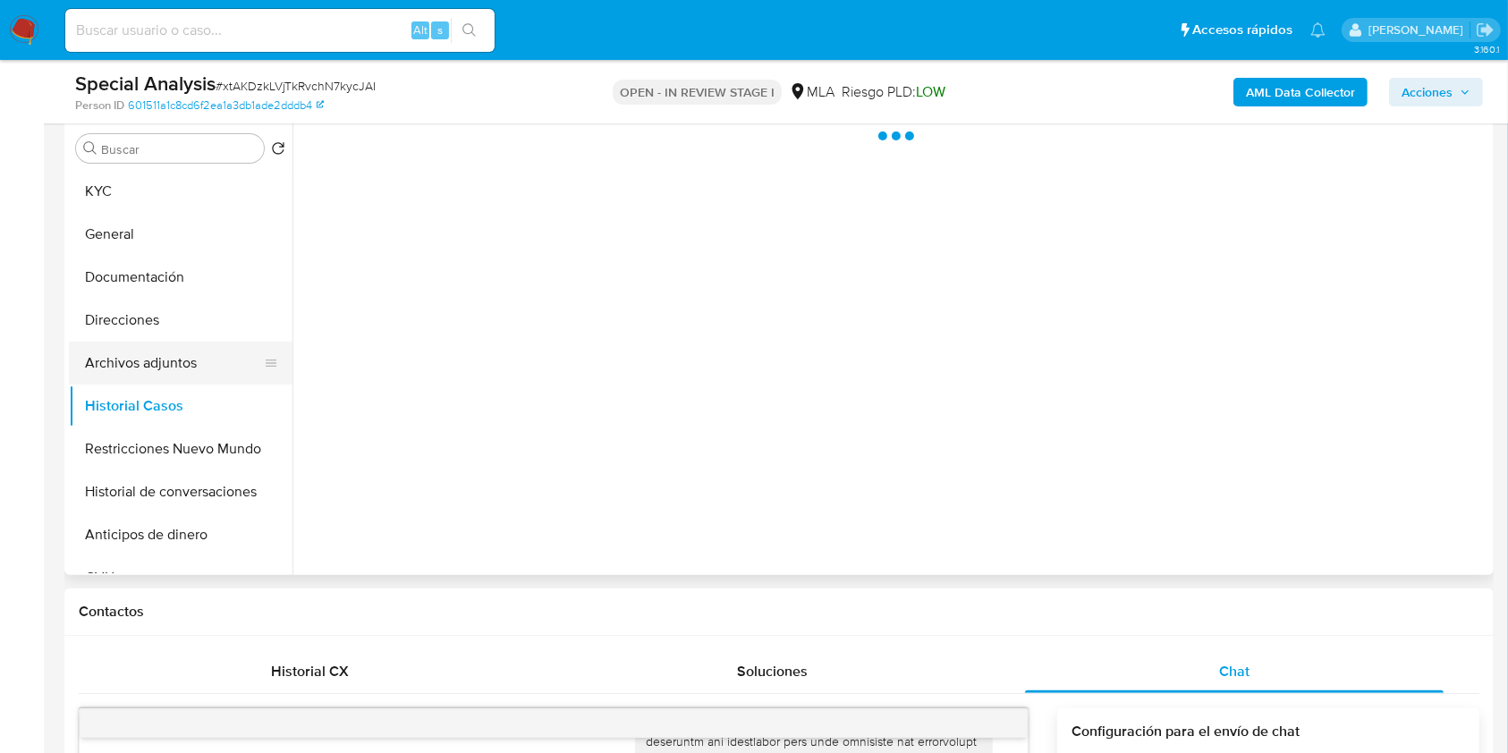
click at [173, 361] on button "Archivos adjuntos" at bounding box center [173, 363] width 209 height 43
click at [155, 461] on button "Restricciones Nuevo Mundo" at bounding box center [173, 449] width 209 height 43
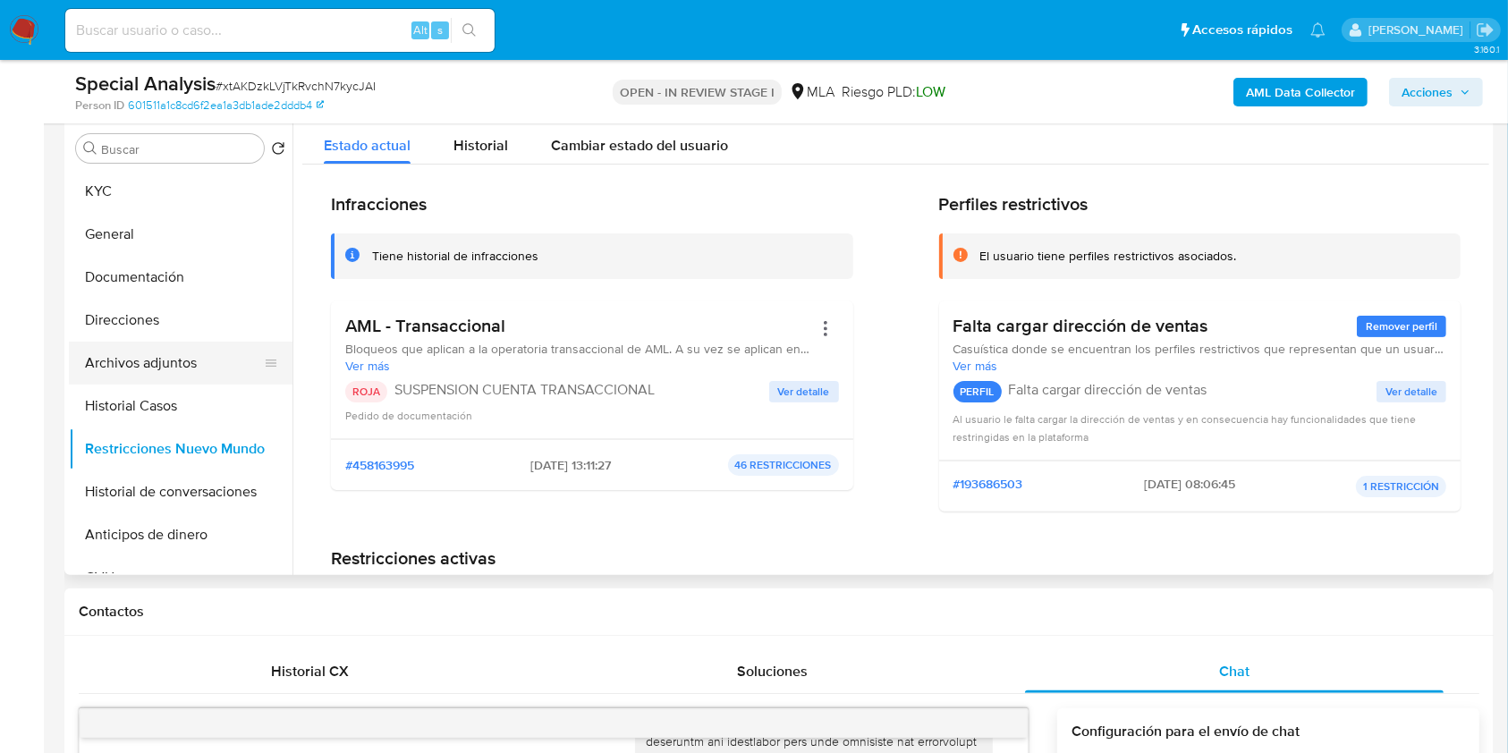
click at [180, 366] on button "Archivos adjuntos" at bounding box center [173, 363] width 209 height 43
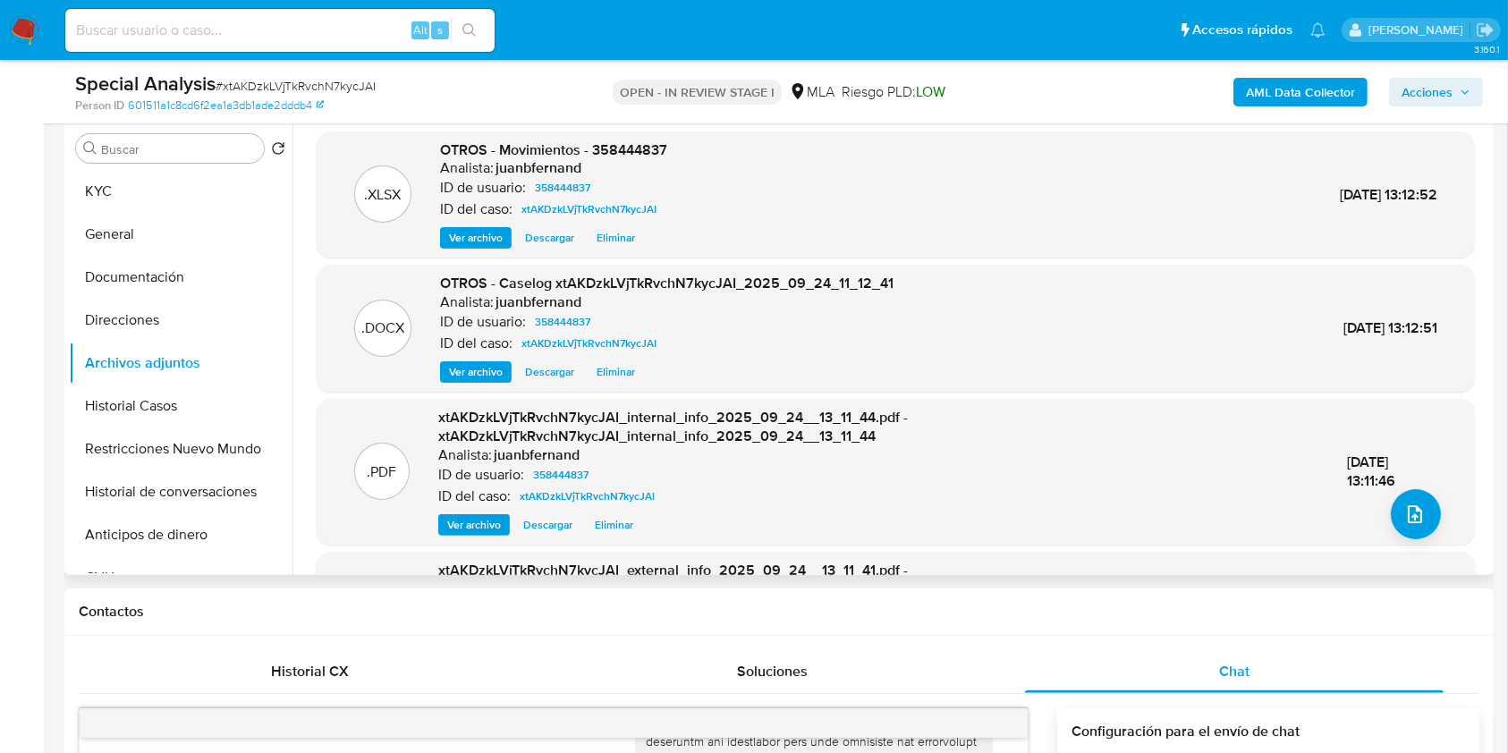
scroll to position [139, 0]
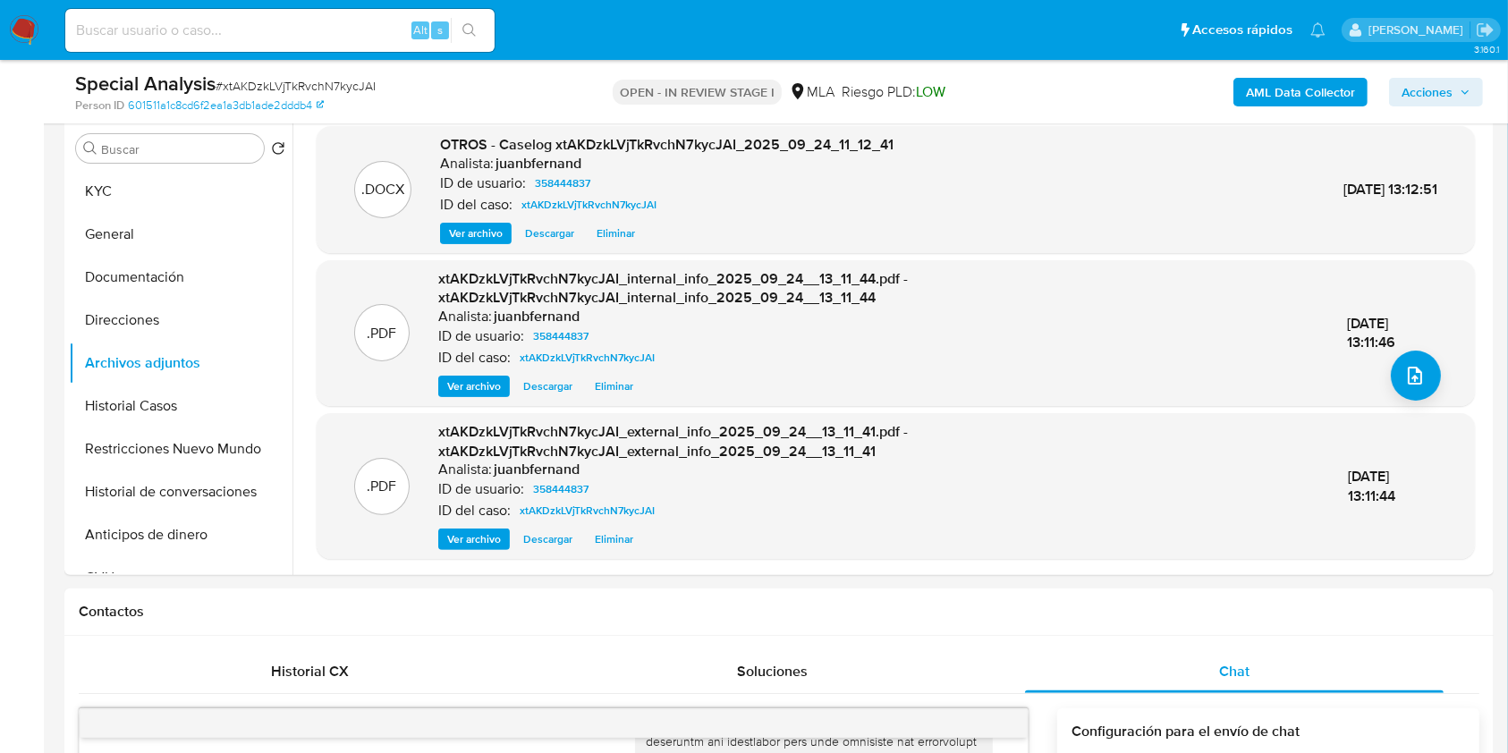
click at [1452, 87] on span "Acciones" at bounding box center [1427, 92] width 51 height 29
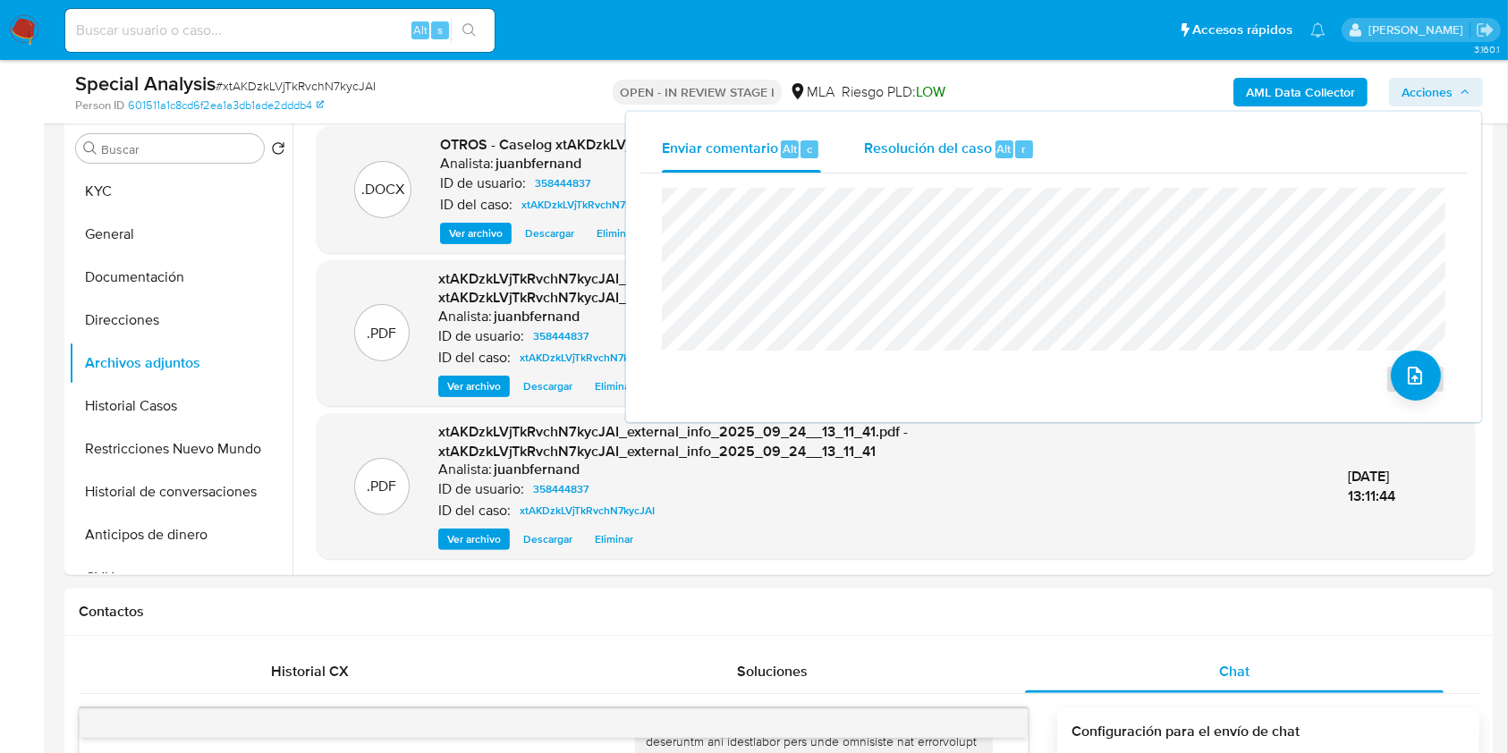
click at [981, 143] on span "Resolución del caso" at bounding box center [928, 148] width 128 height 21
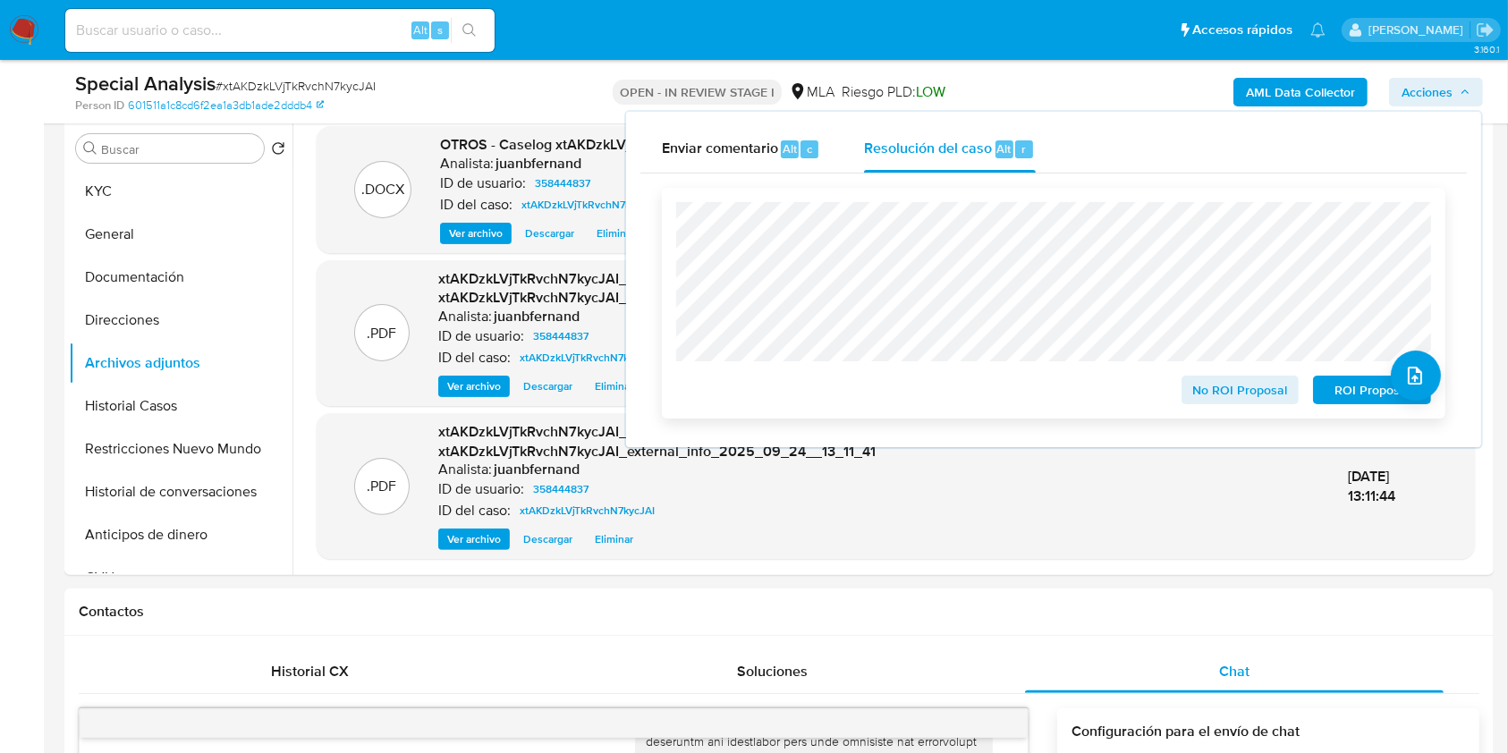
click at [1344, 401] on span "ROI Proposal" at bounding box center [1372, 389] width 93 height 25
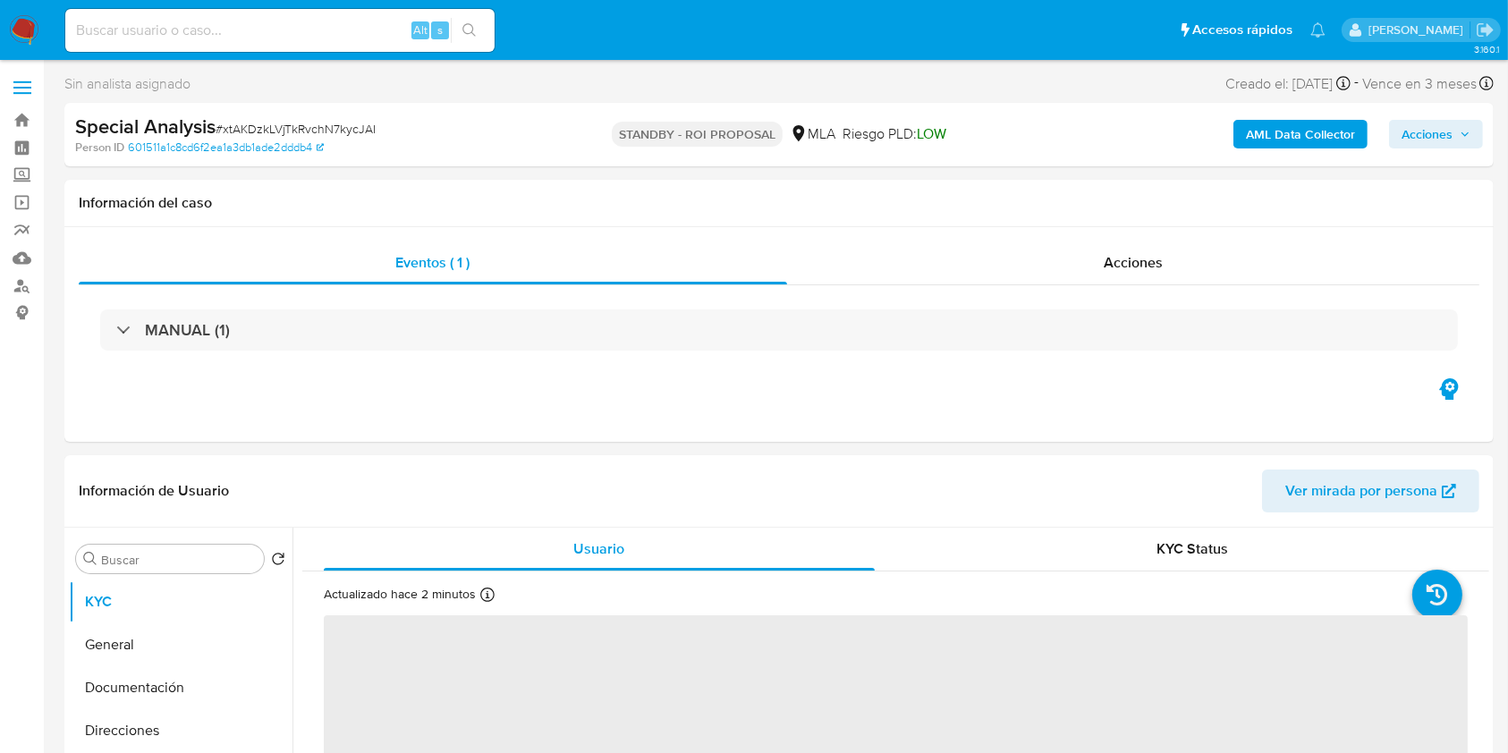
select select "10"
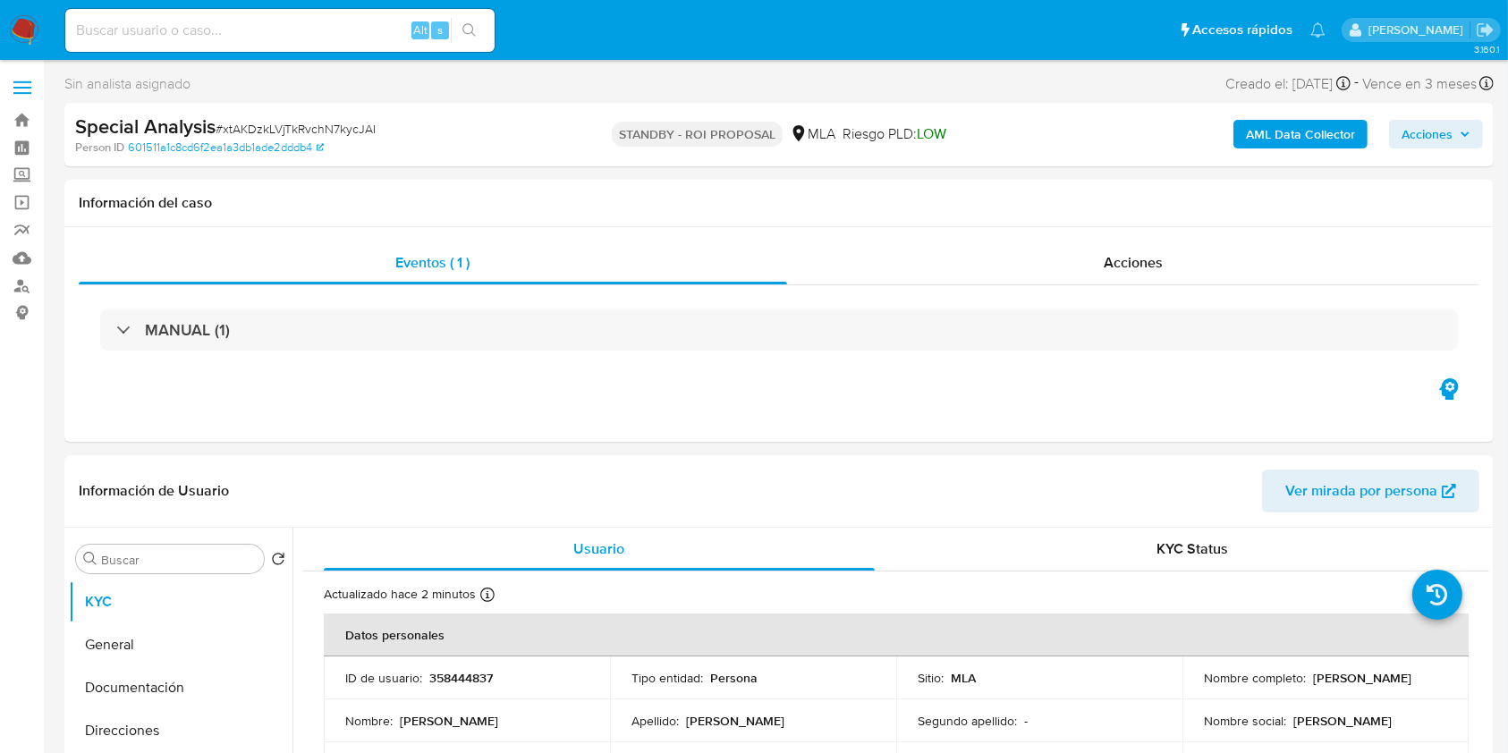
click at [336, 41] on div "Alt s" at bounding box center [279, 30] width 429 height 43
click at [343, 32] on input at bounding box center [279, 30] width 429 height 23
paste input "WYPamzg3GtkWKkbgzrnlVgev"
type input "WYPamzg3GtkWKkbgzrnlVgev"
click at [476, 34] on icon "search-icon" at bounding box center [469, 30] width 14 height 14
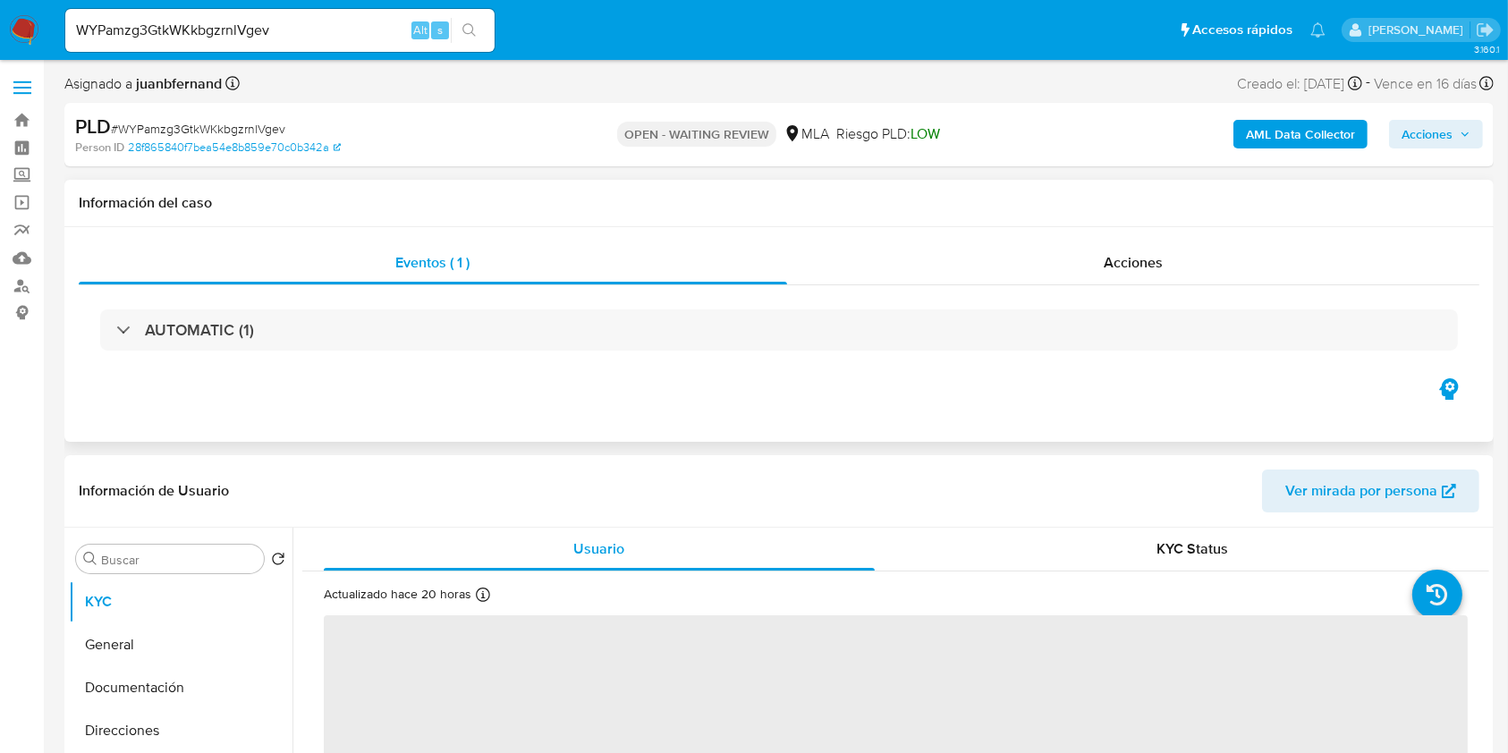
select select "10"
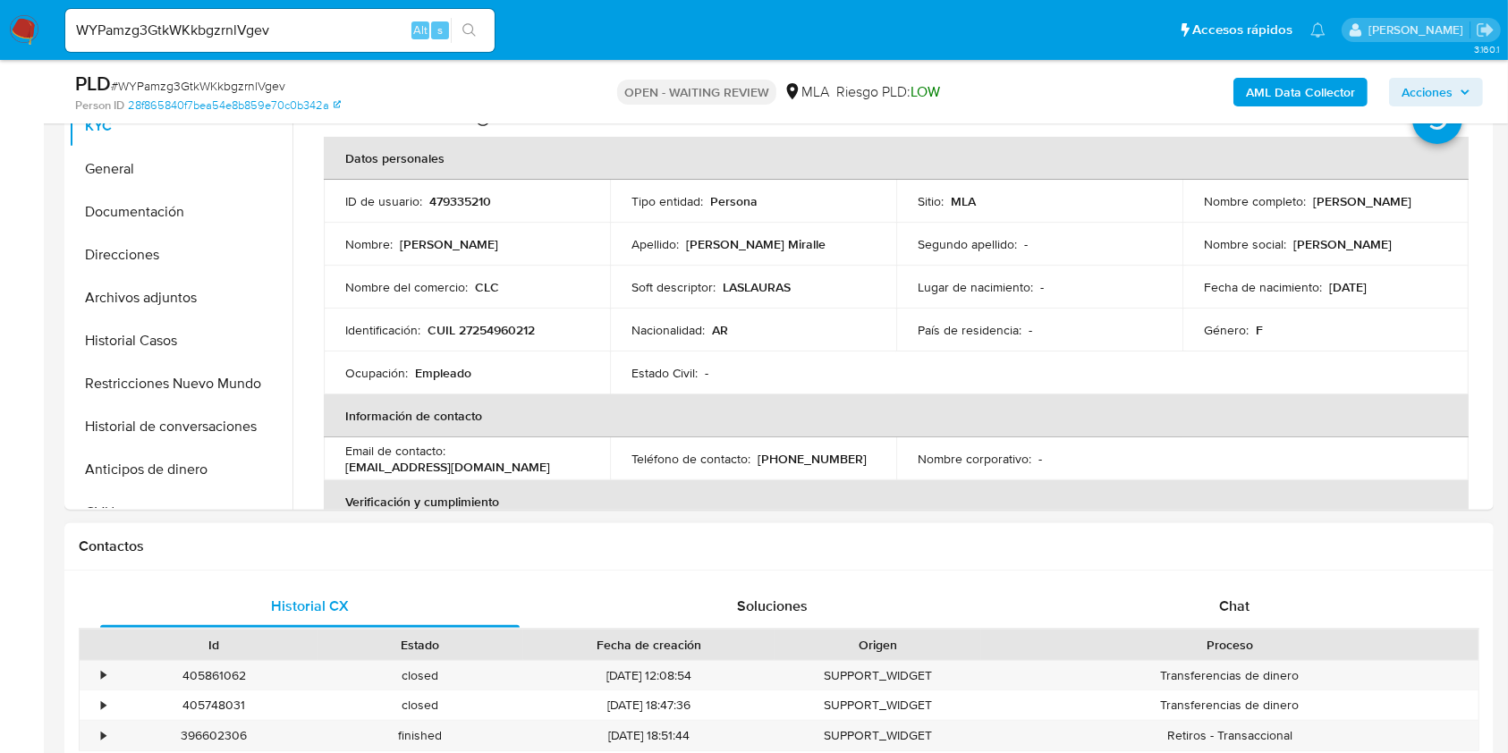
scroll to position [477, 0]
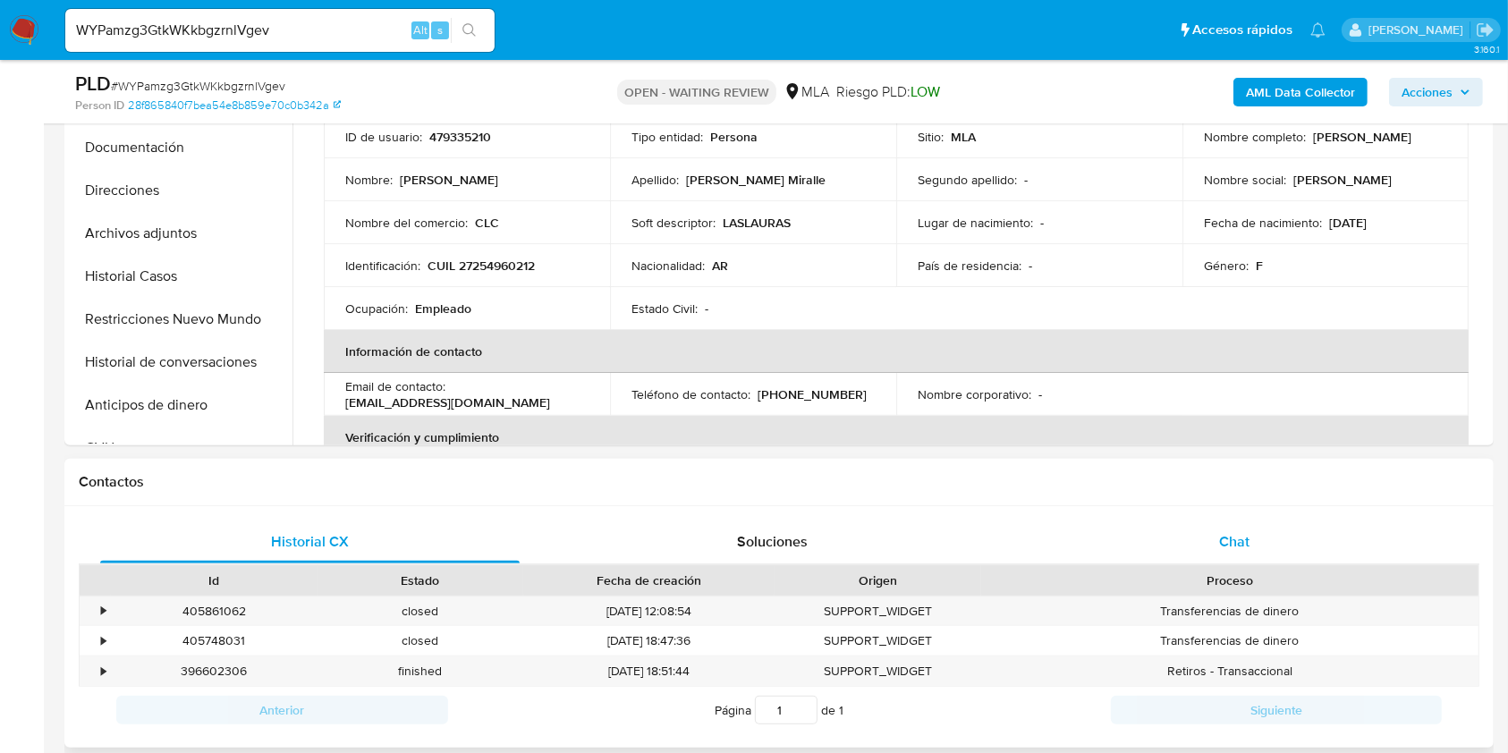
click at [1223, 540] on span "Chat" at bounding box center [1234, 541] width 30 height 21
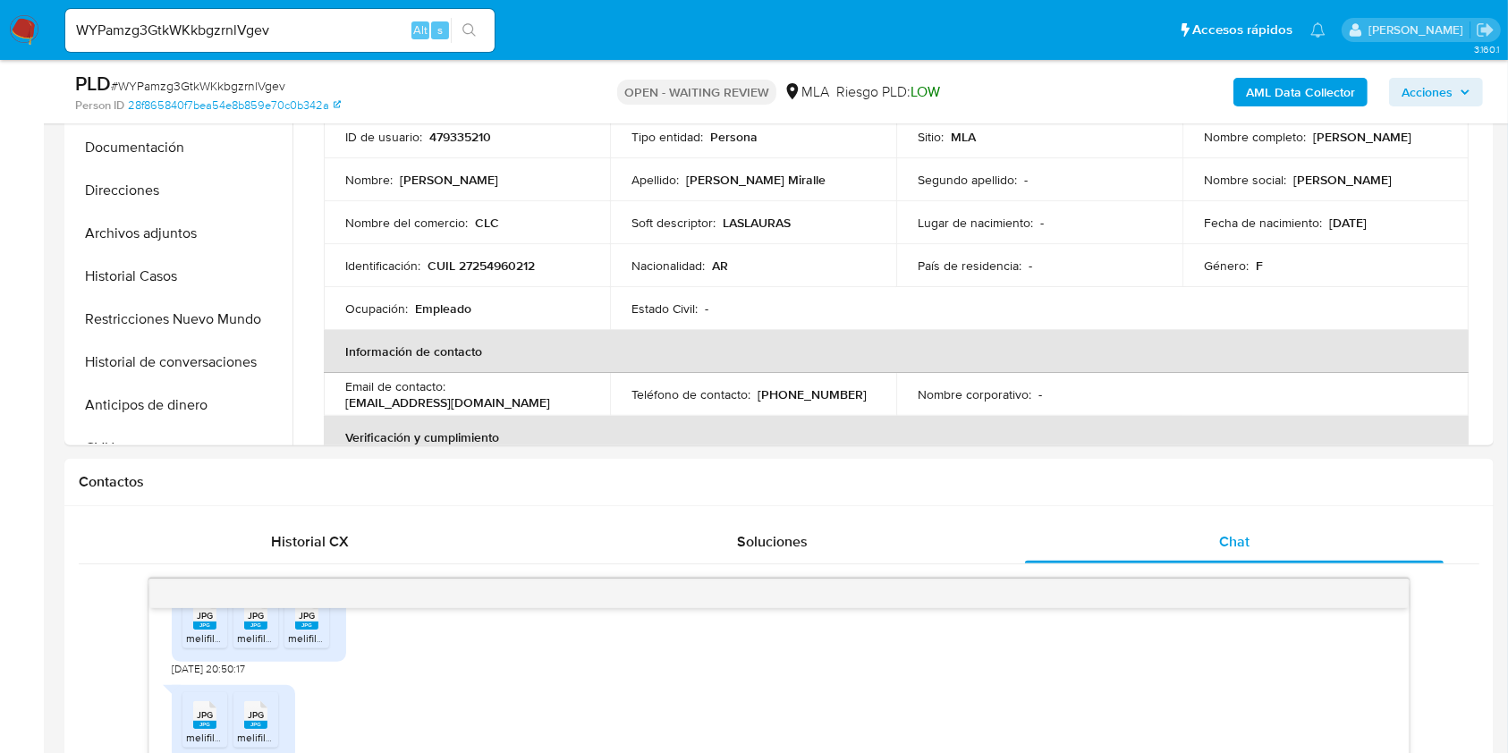
click at [1314, 104] on b "AML Data Collector" at bounding box center [1300, 92] width 109 height 29
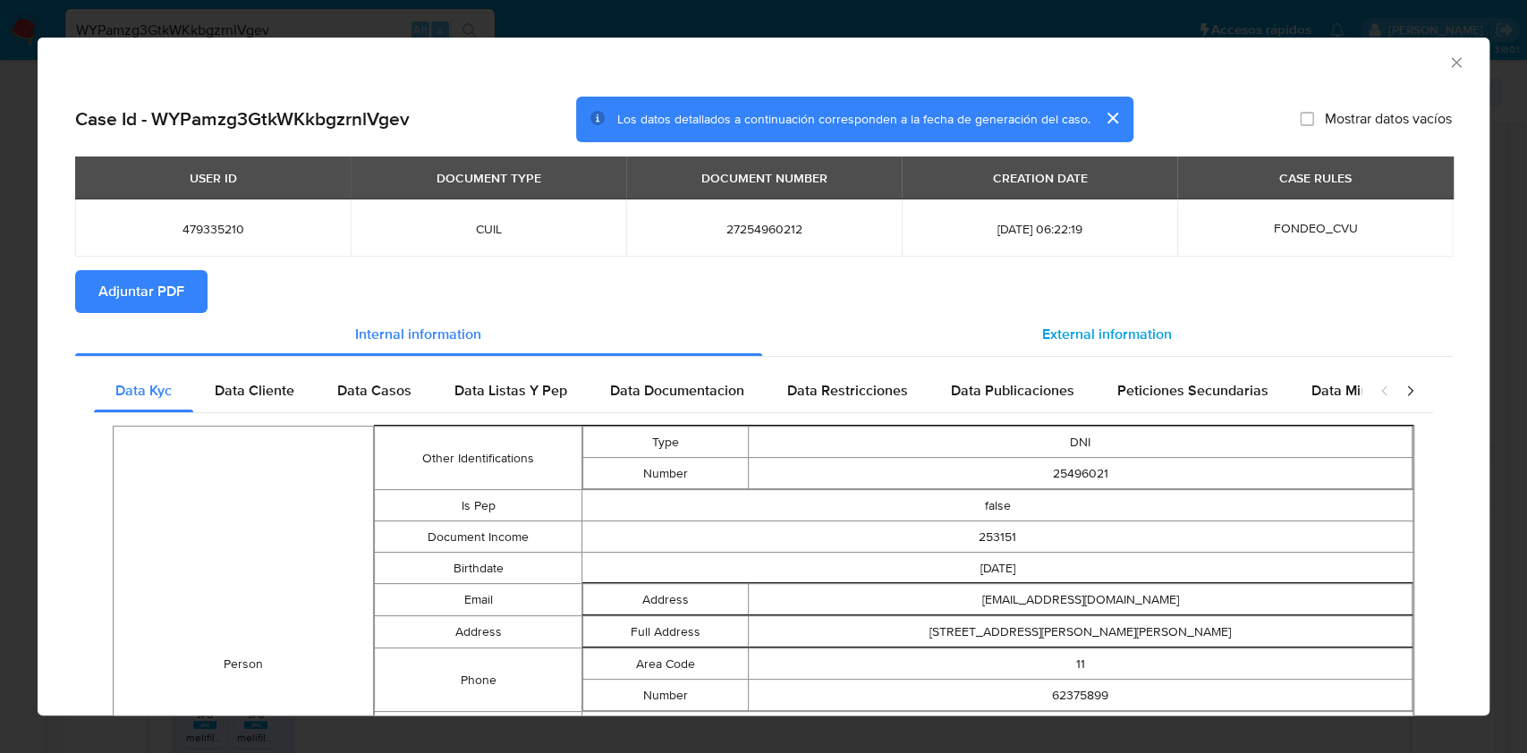
drag, startPoint x: 1127, startPoint y: 332, endPoint x: 925, endPoint y: 334, distance: 202.2
click at [1123, 330] on span "External information" at bounding box center [1107, 334] width 130 height 21
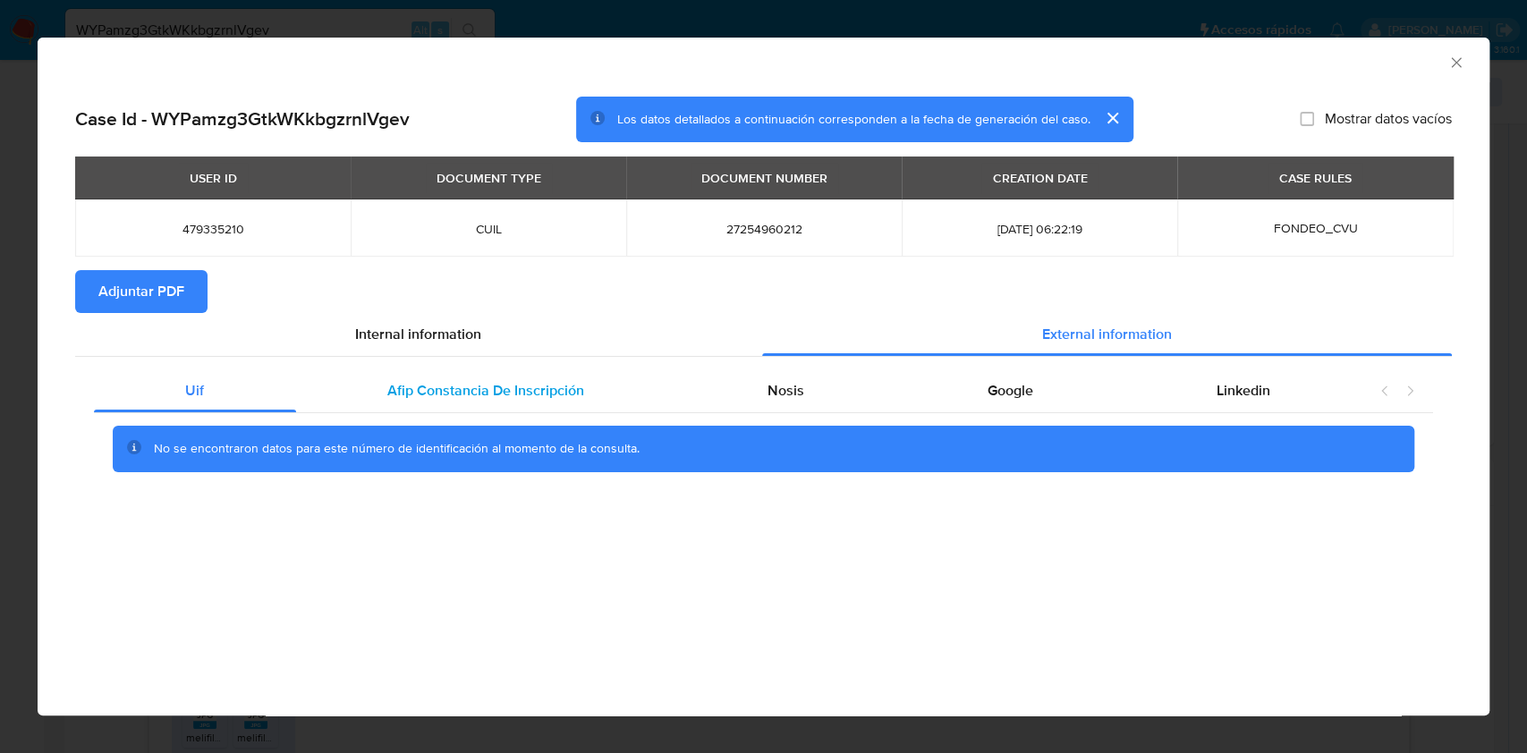
click at [559, 390] on span "Afip Constancia De Inscripción" at bounding box center [485, 390] width 197 height 21
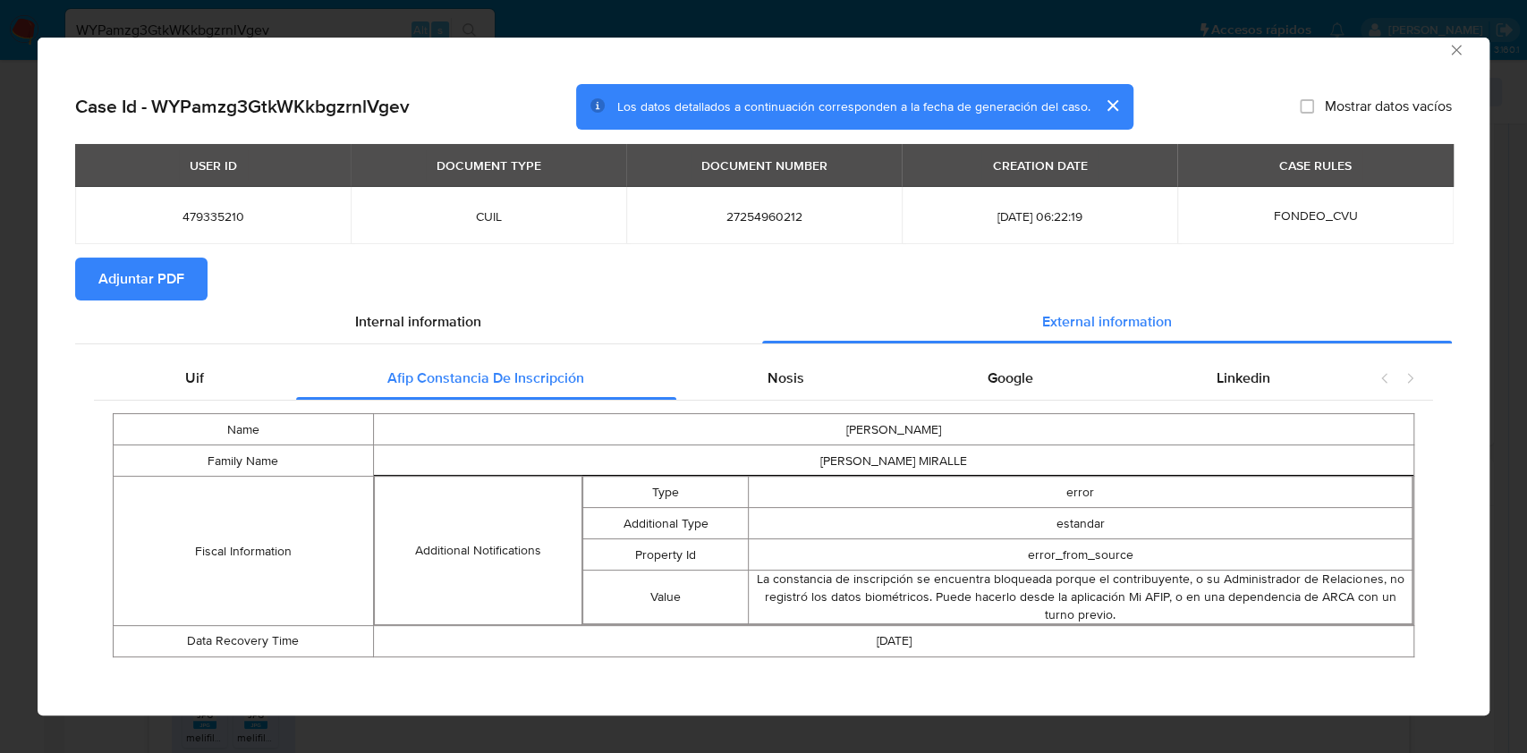
scroll to position [15, 0]
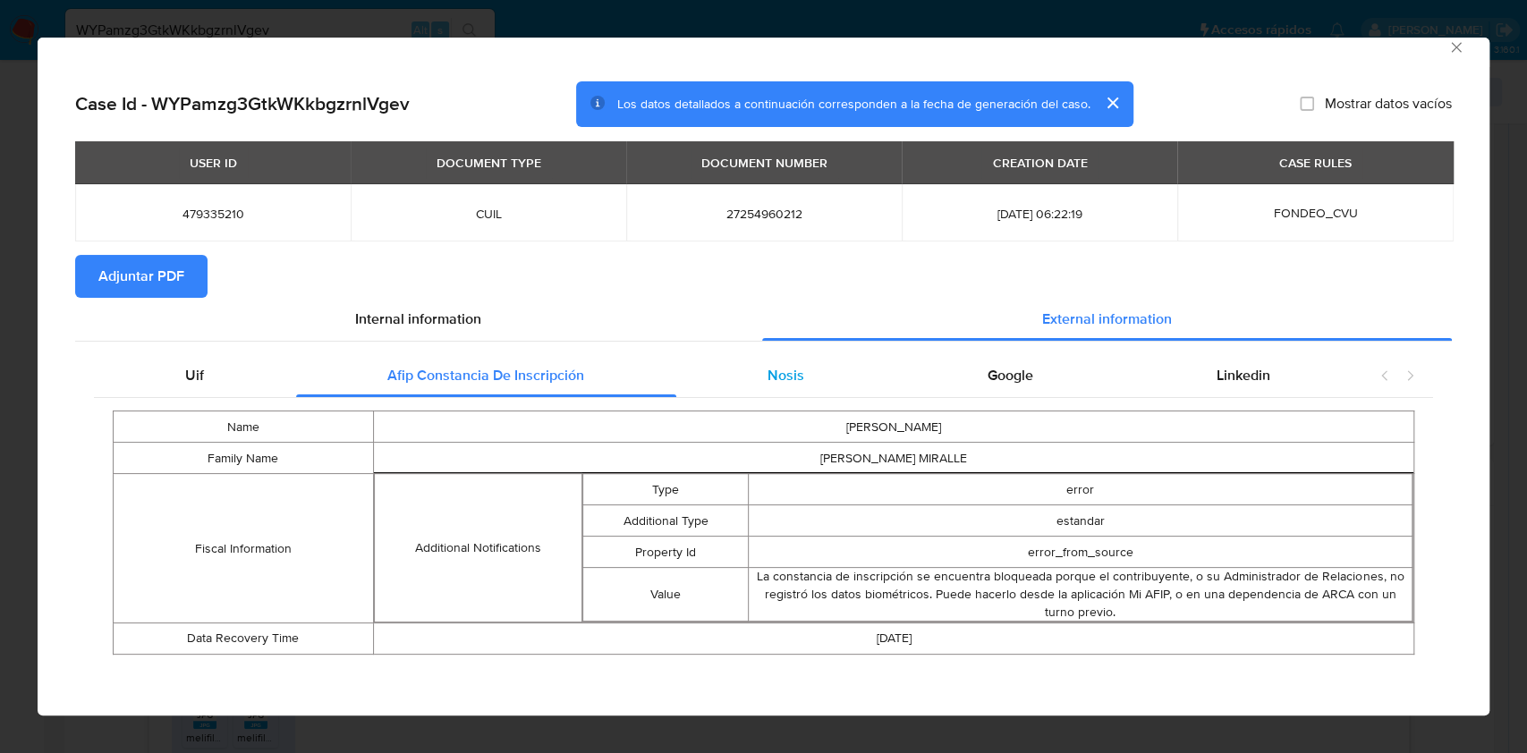
click at [780, 380] on span "Nosis" at bounding box center [785, 375] width 37 height 21
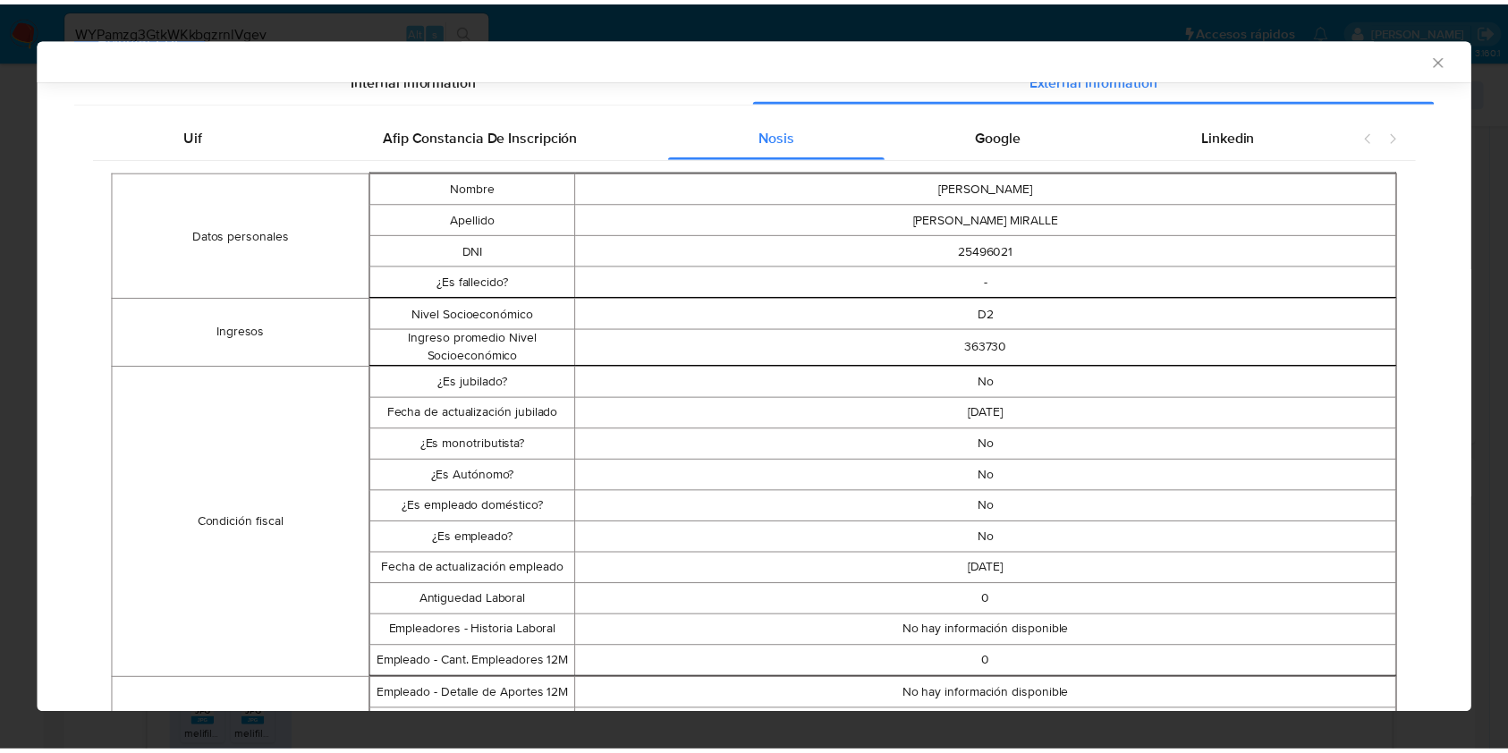
scroll to position [250, 0]
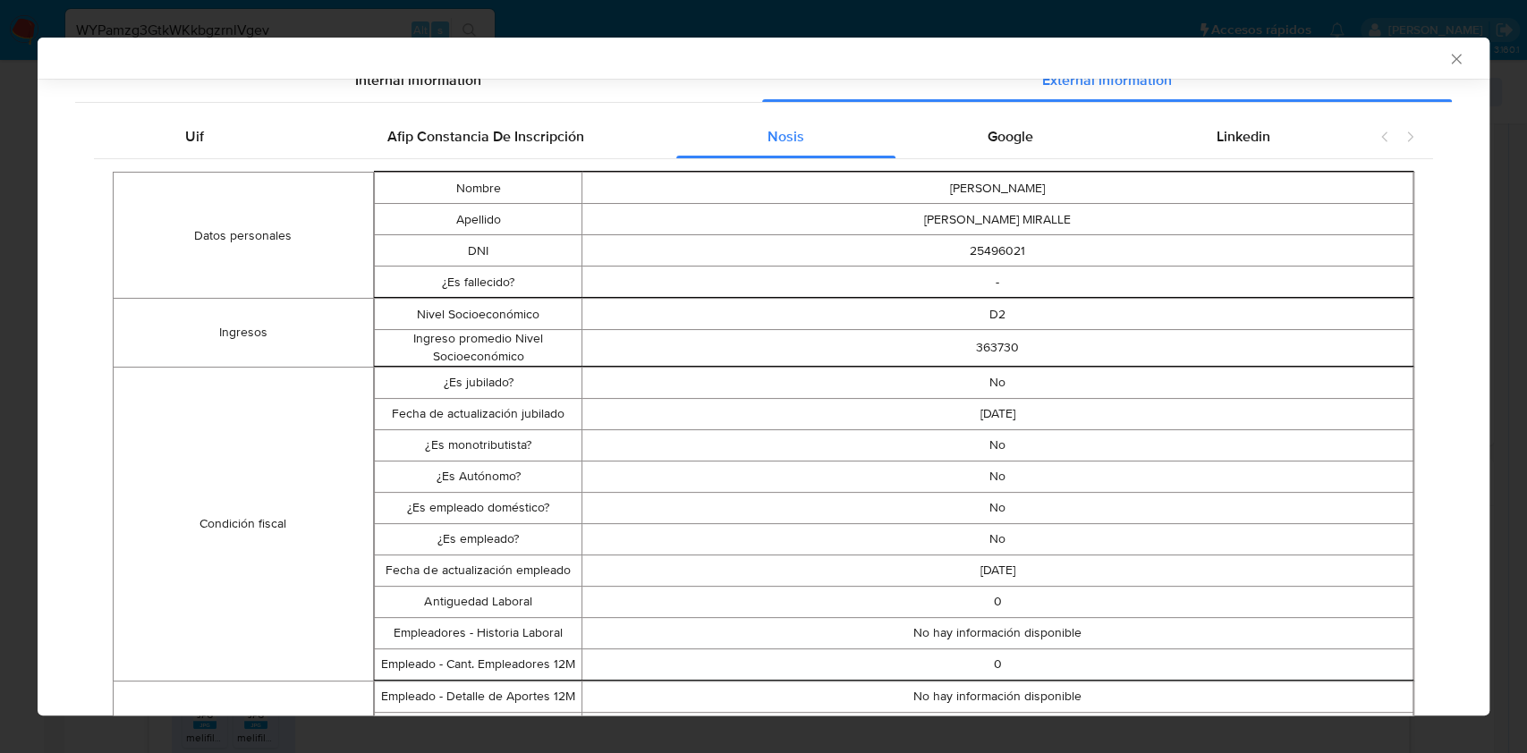
click at [1447, 58] on icon "Cerrar ventana" at bounding box center [1456, 59] width 18 height 18
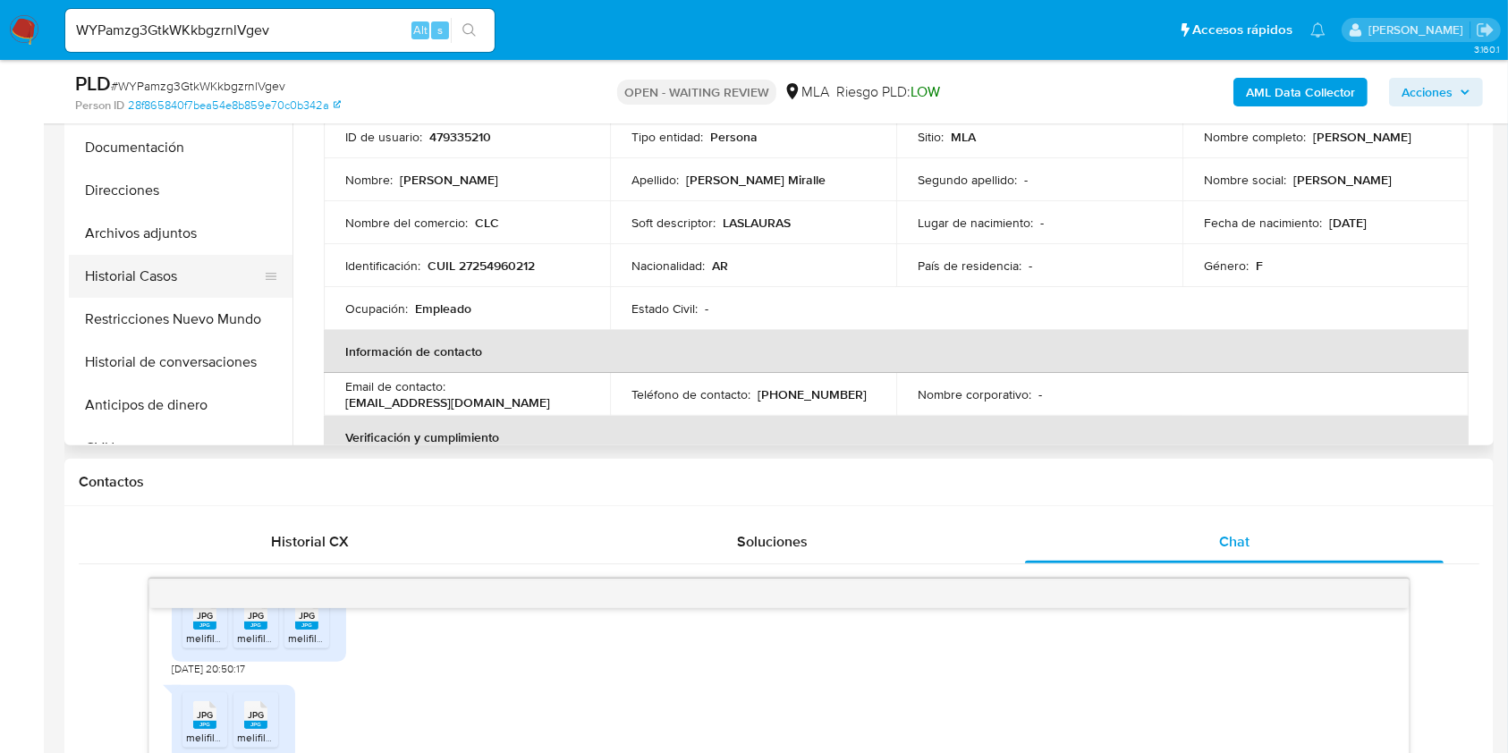
click at [150, 283] on button "Historial Casos" at bounding box center [173, 276] width 209 height 43
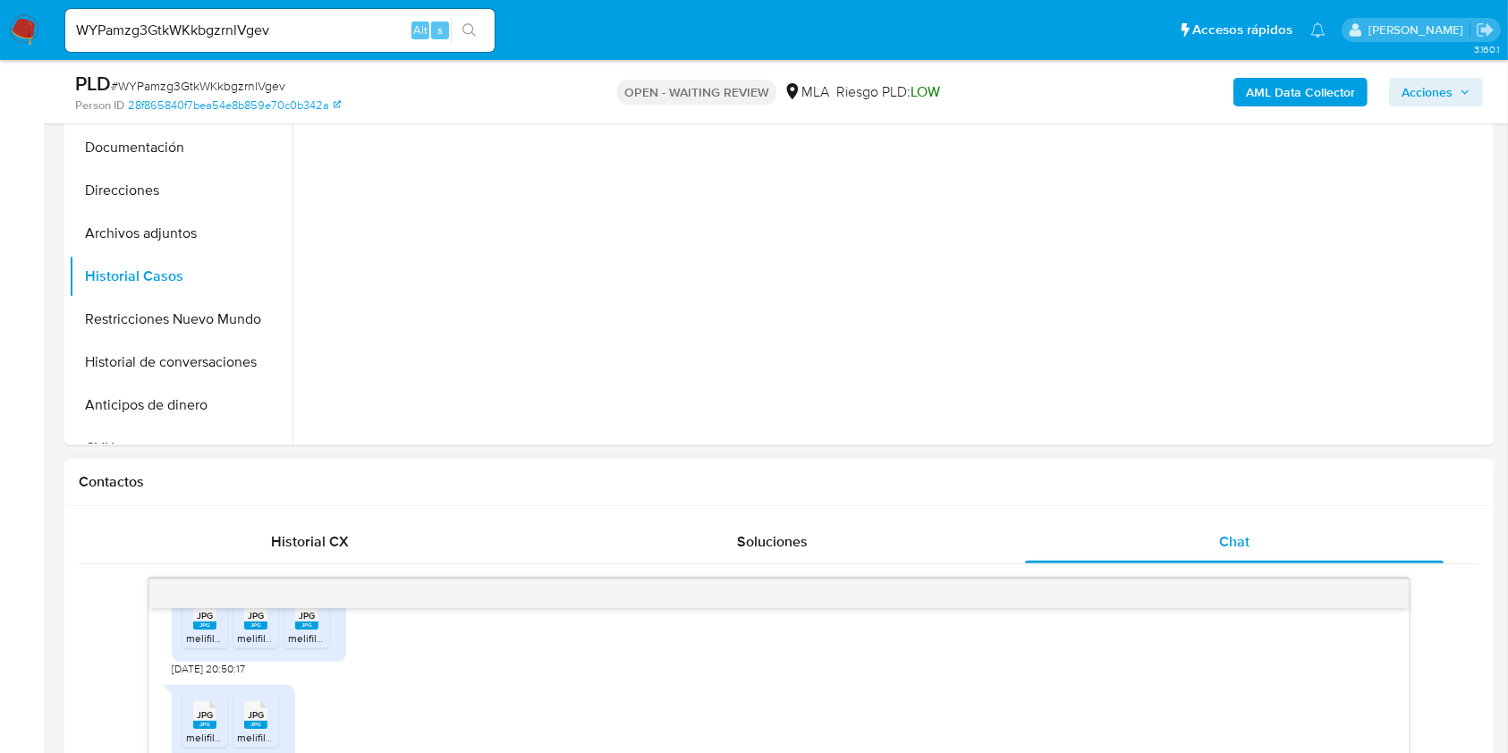
scroll to position [358, 0]
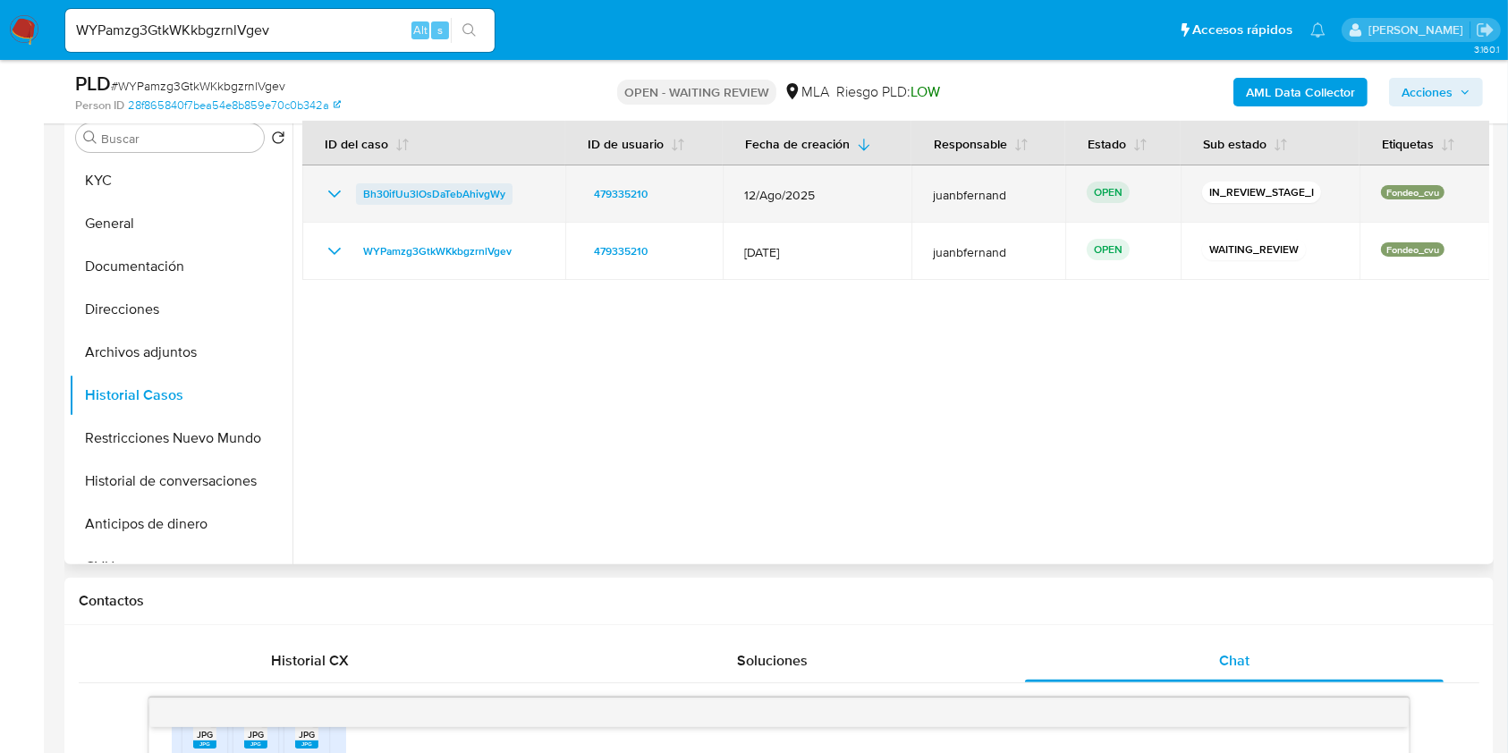
click at [460, 194] on span "Bh30ifUu3lOsDaTebAhivgWy" at bounding box center [434, 193] width 142 height 21
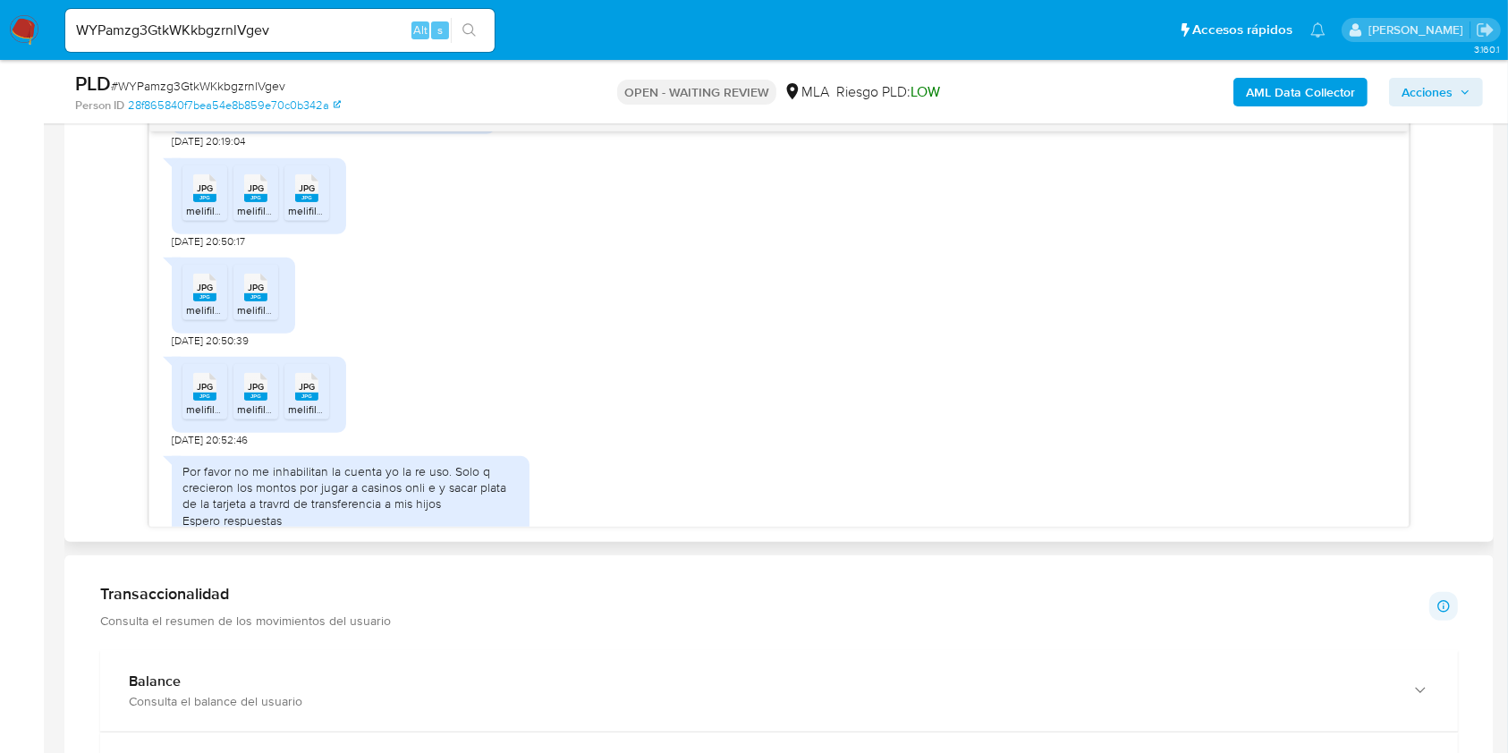
scroll to position [1300, 0]
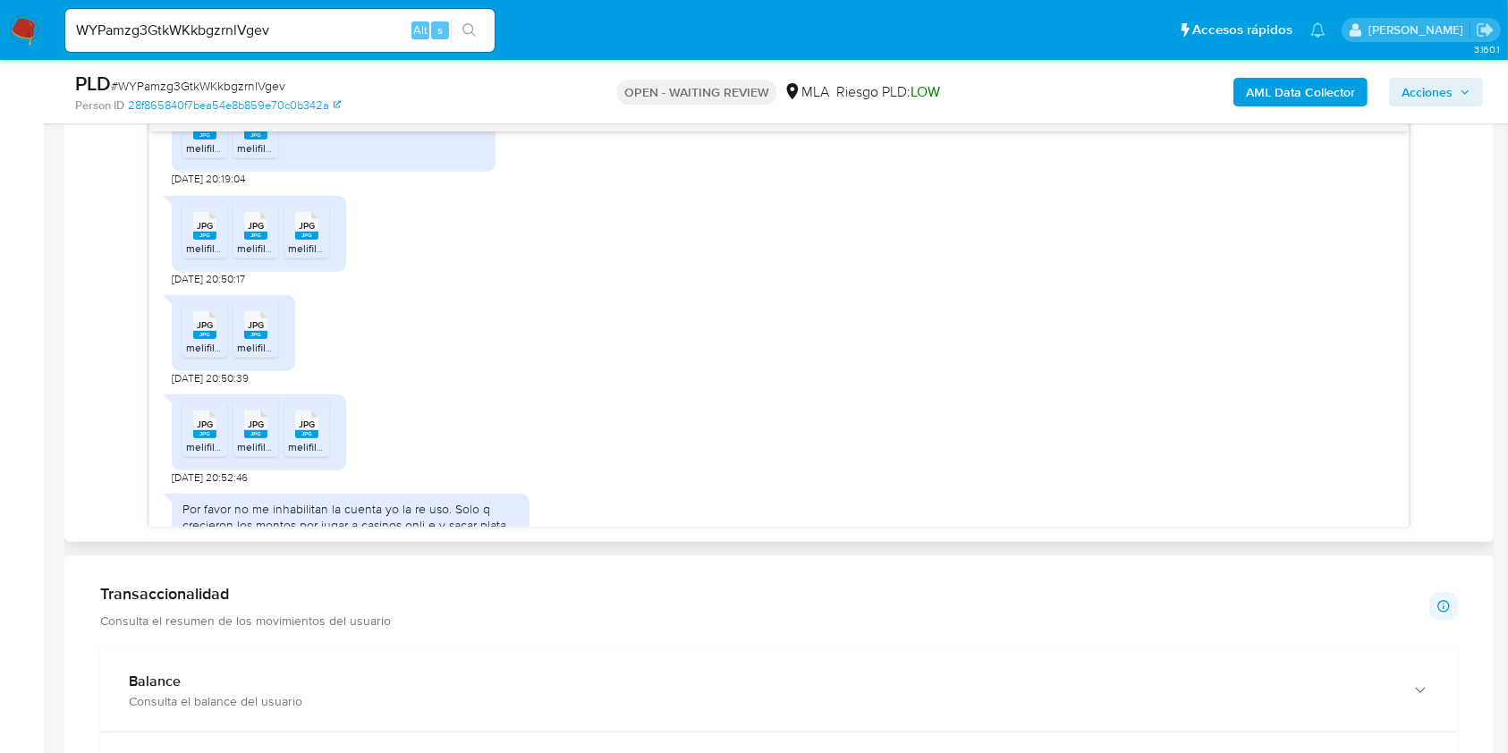
click at [172, 286] on span "17/07/2025 20:50:17" at bounding box center [208, 279] width 73 height 14
drag, startPoint x: 172, startPoint y: 308, endPoint x: 203, endPoint y: 311, distance: 31.5
click at [203, 286] on span "17/07/2025 20:50:17" at bounding box center [208, 279] width 73 height 14
copy span "17/07/2025"
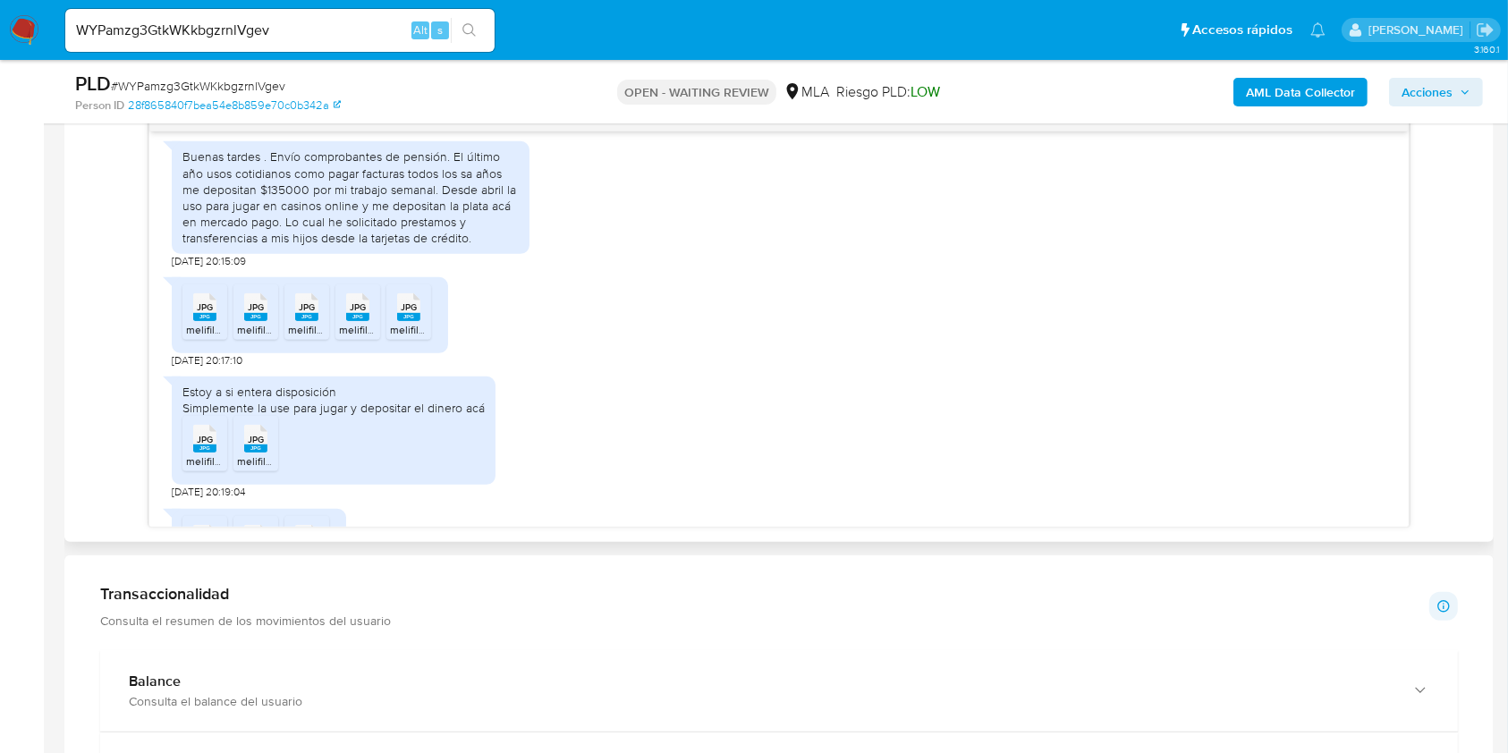
scroll to position [942, 0]
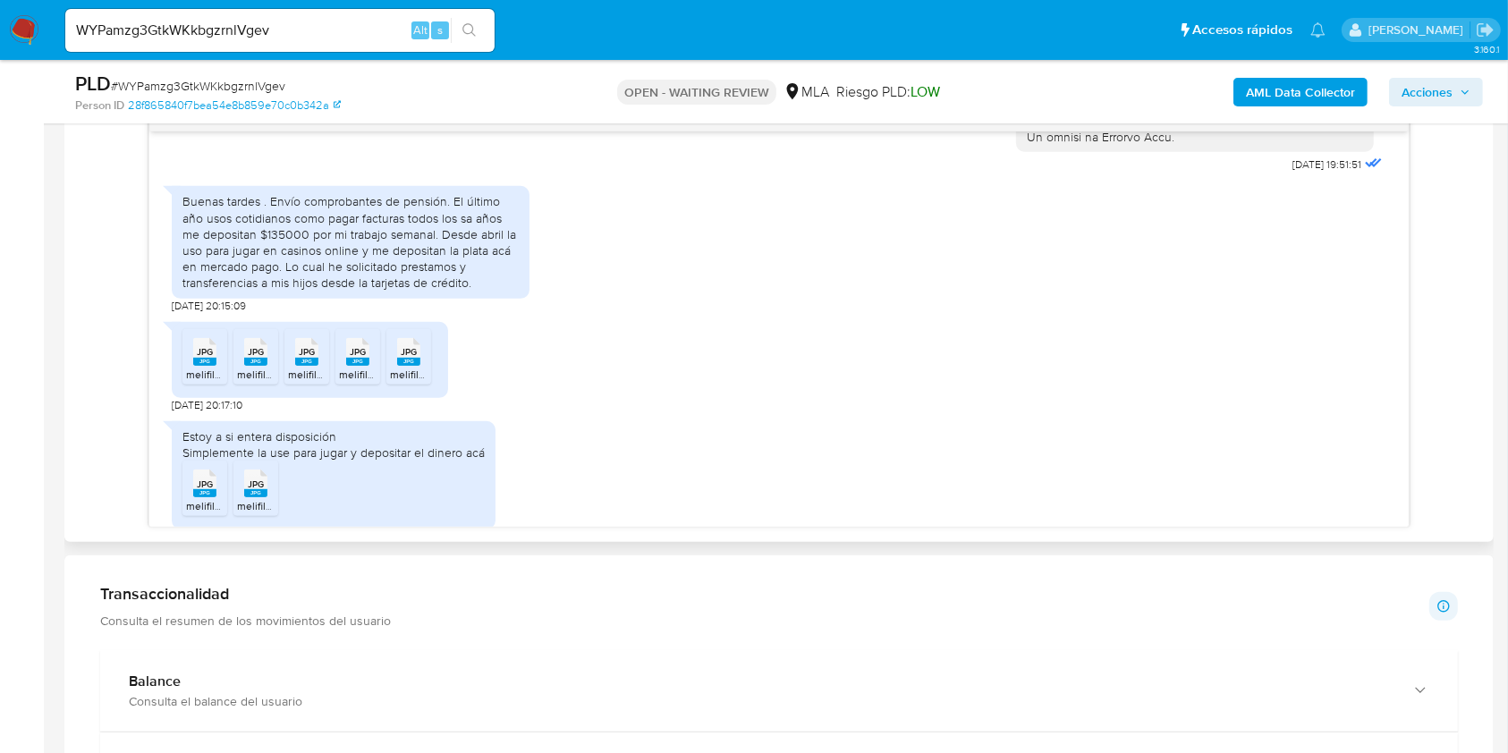
click at [452, 233] on div "Buenas tardes . Envío comprobantes de pensión. El último año usos cotidianos co…" at bounding box center [350, 241] width 336 height 97
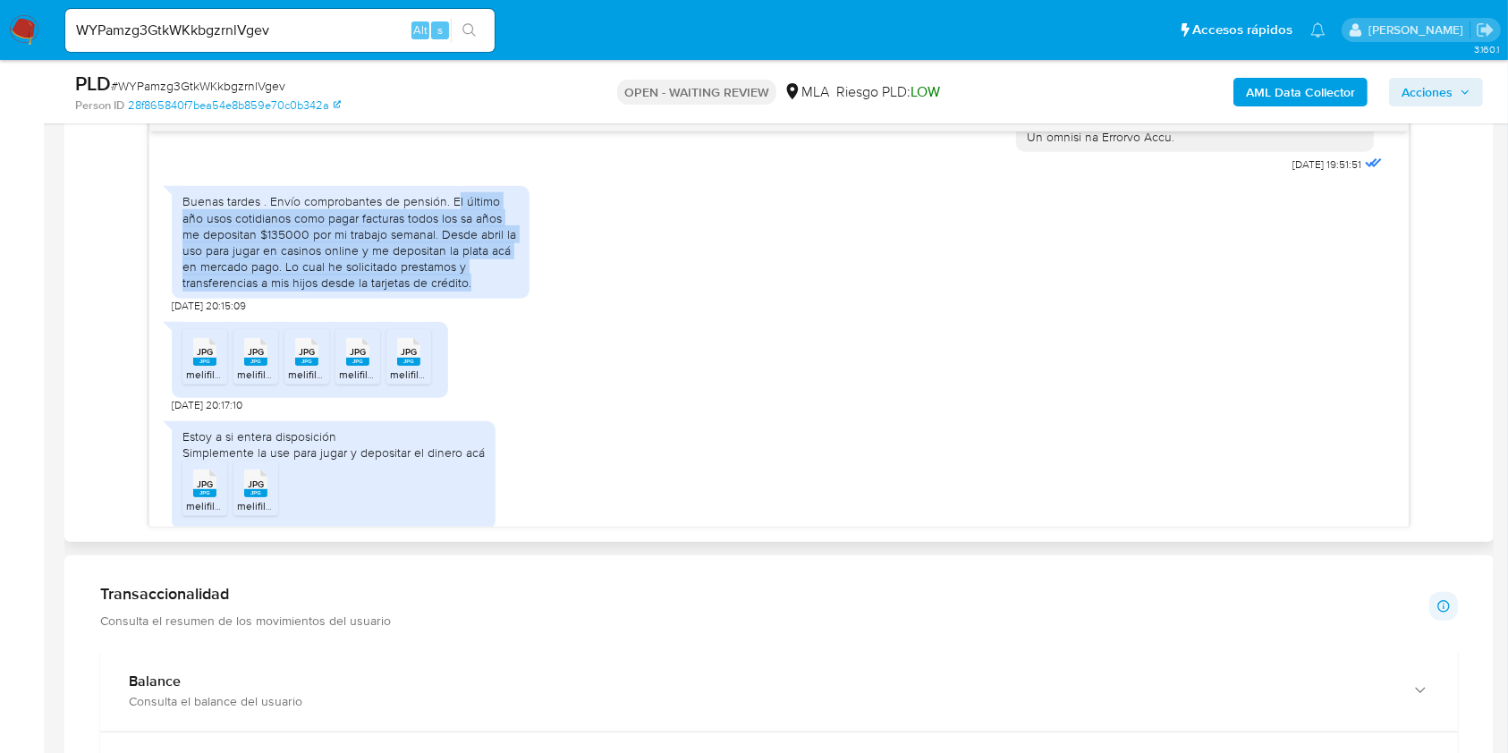
drag, startPoint x: 452, startPoint y: 233, endPoint x: 444, endPoint y: 313, distance: 80.0
click at [444, 291] on div "Buenas tardes . Envío comprobantes de pensión. El último año usos cotidianos co…" at bounding box center [350, 241] width 336 height 97
copy div "El último año usos cotidianos como pagar facturas todos los sa años me deposita…"
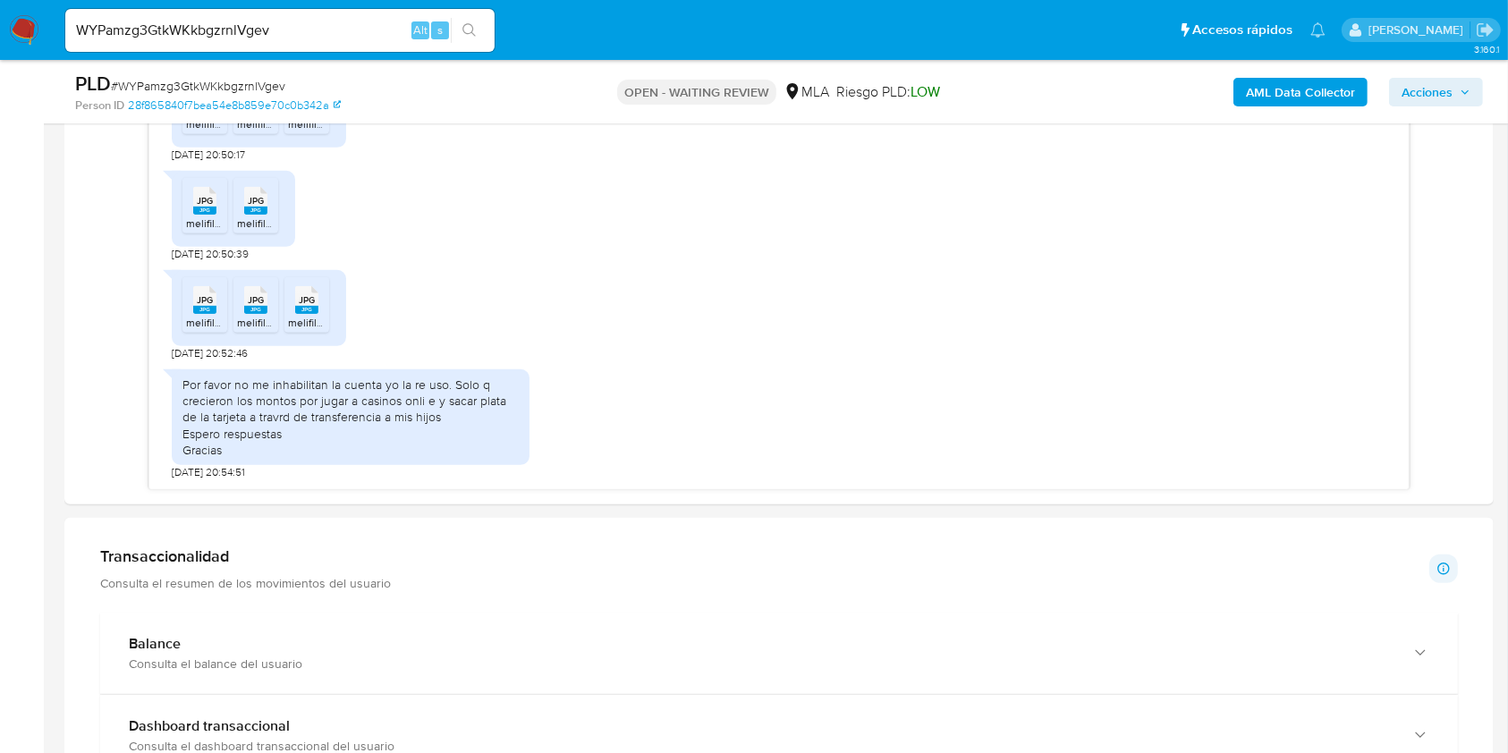
scroll to position [954, 0]
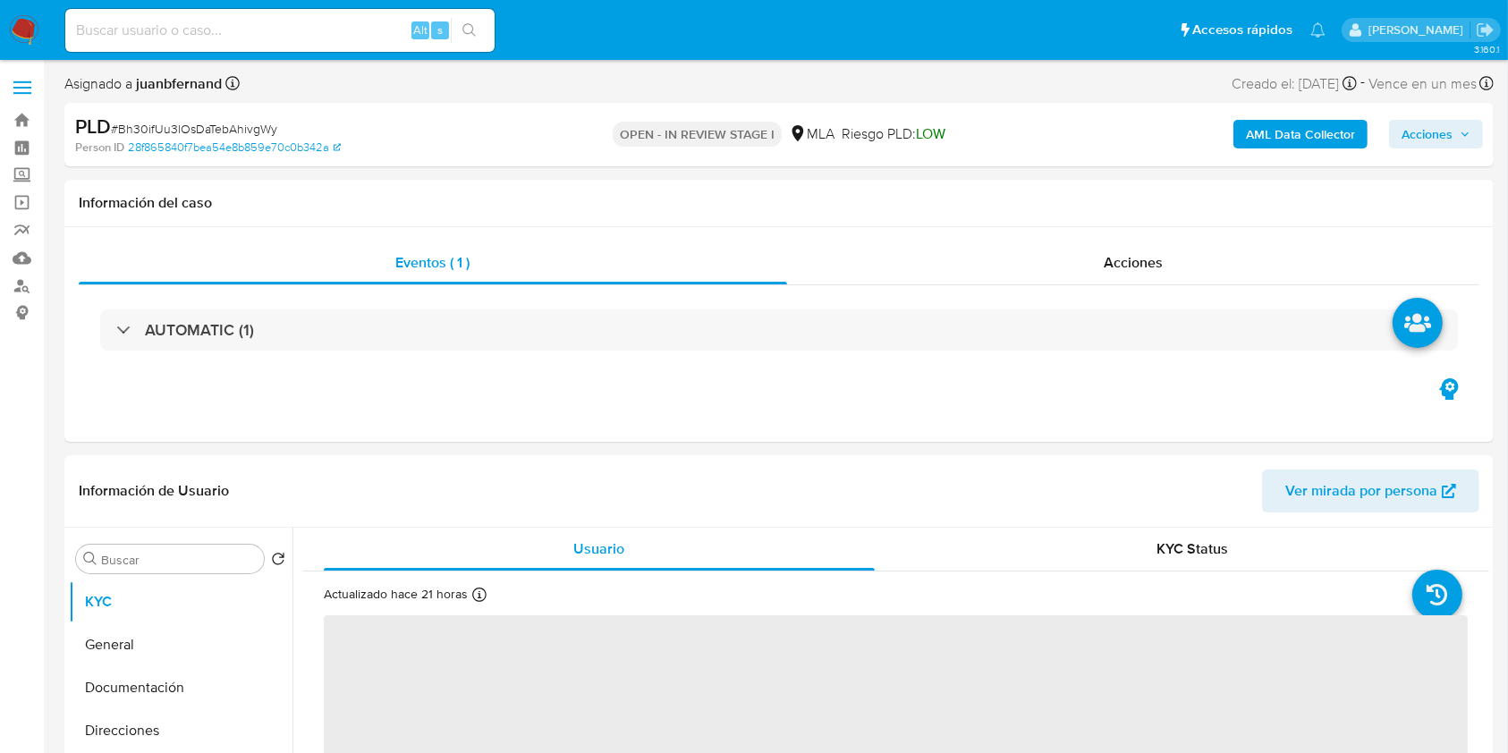
select select "10"
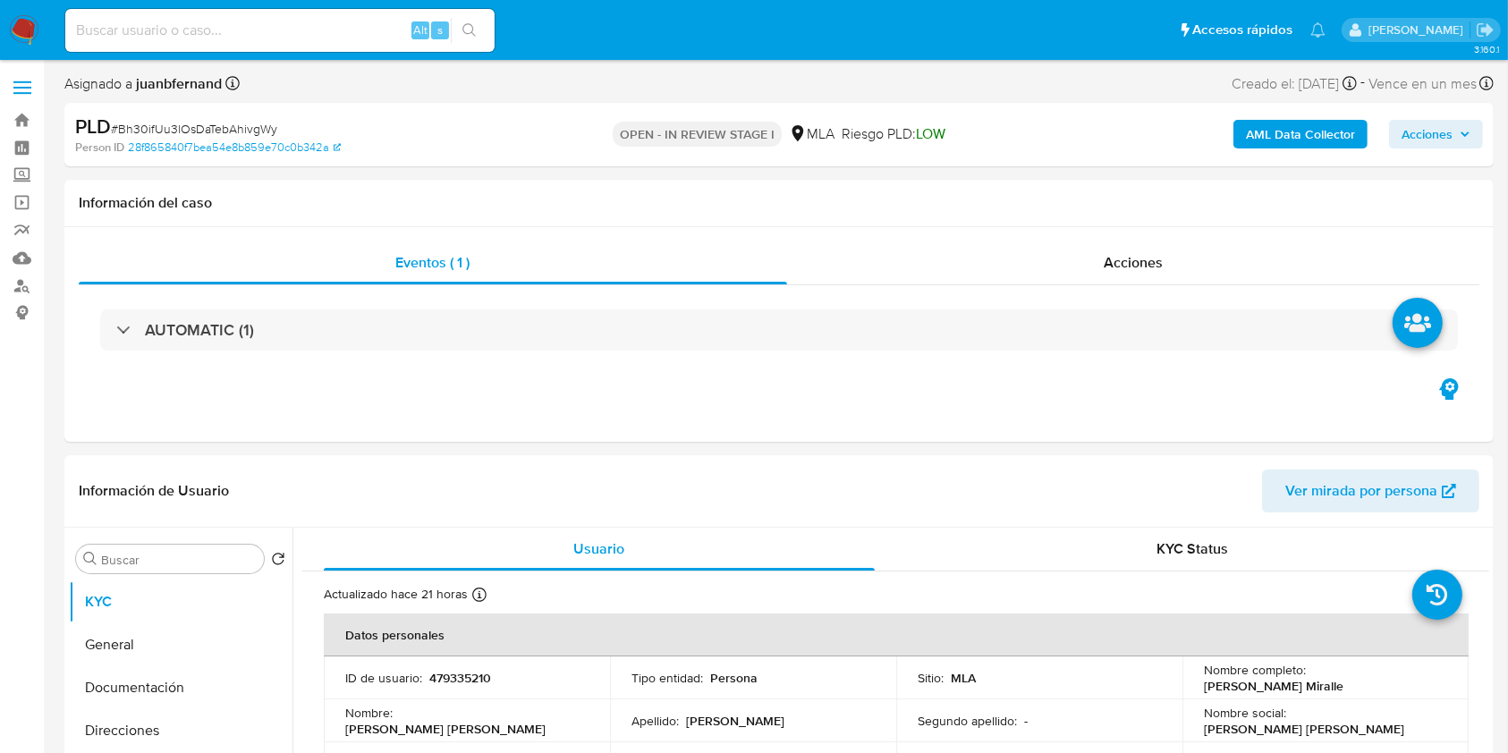
click at [259, 125] on span "# Bh30ifUu3lOsDaTebAhivgWy" at bounding box center [194, 129] width 166 height 18
copy span "Bh30ifUu3lOsDaTebAhivgWy"
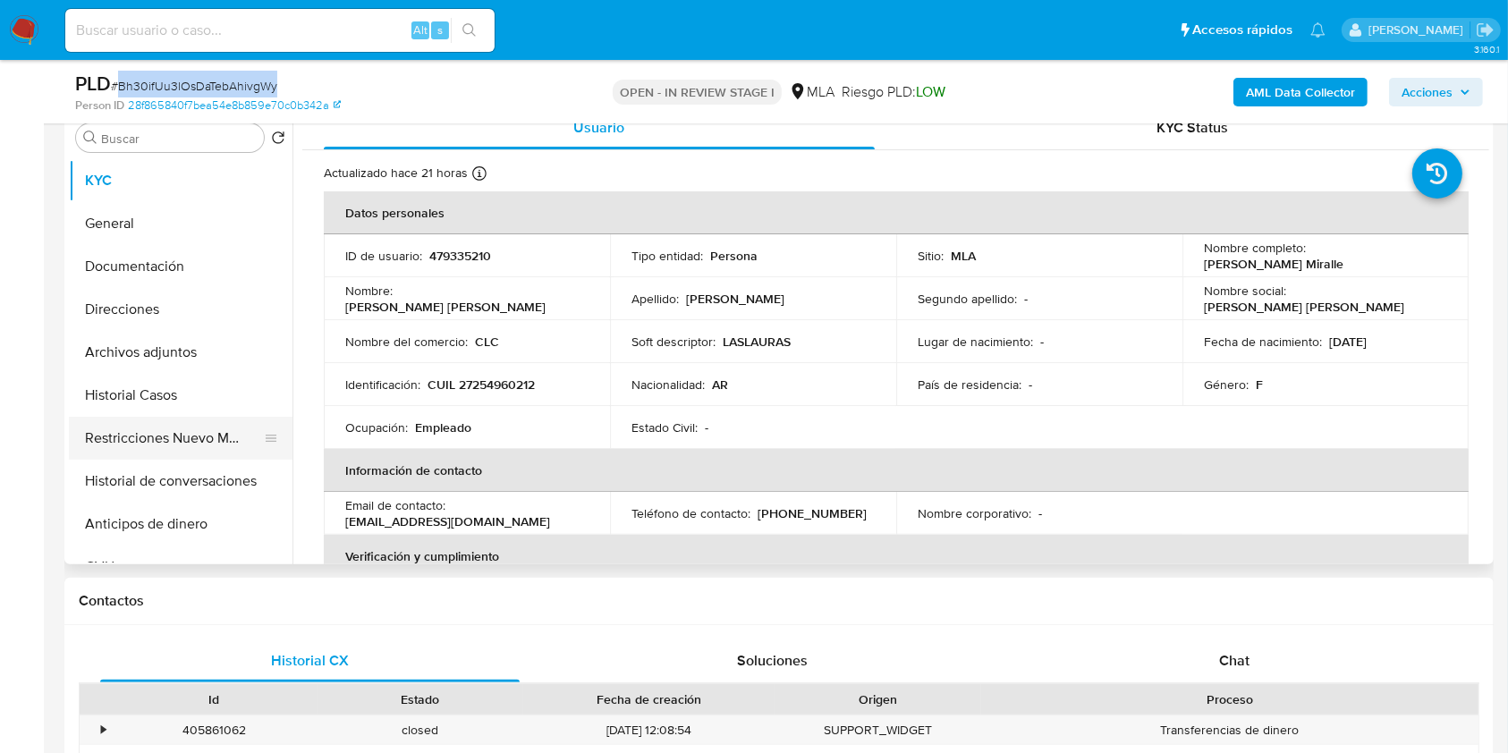
click at [172, 451] on button "Restricciones Nuevo Mundo" at bounding box center [173, 438] width 209 height 43
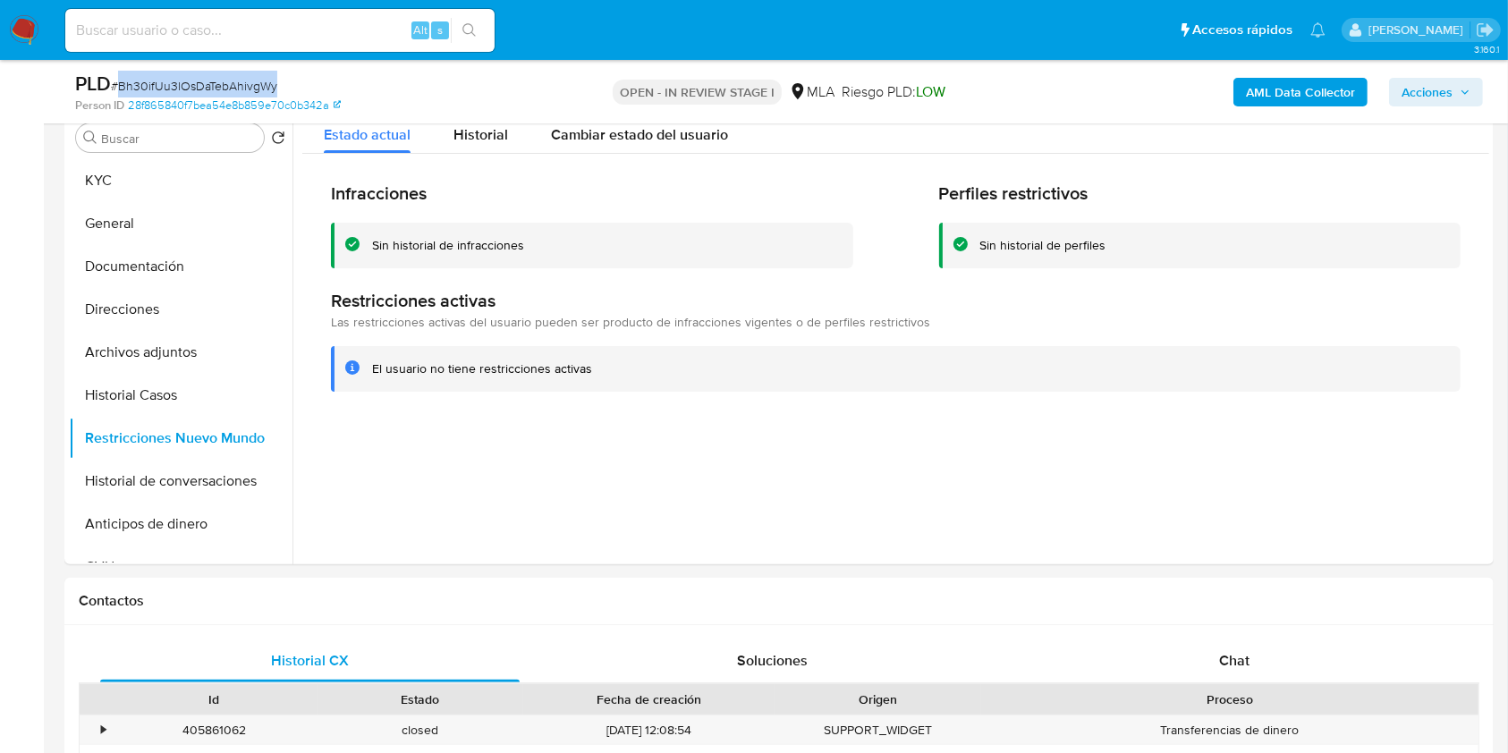
drag, startPoint x: 149, startPoint y: 195, endPoint x: 57, endPoint y: 255, distance: 109.9
click at [149, 194] on button "KYC" at bounding box center [181, 180] width 224 height 43
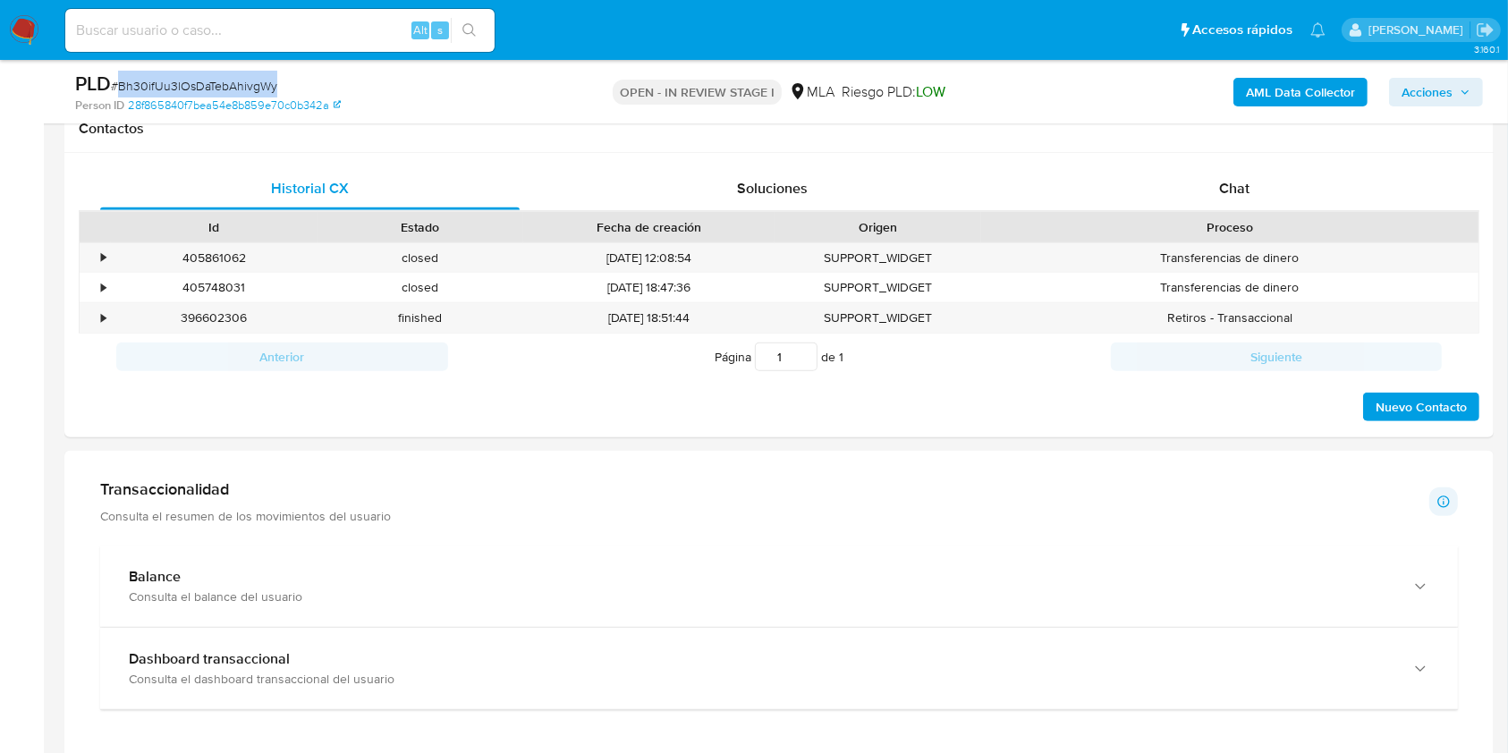
scroll to position [835, 0]
